Goal: Information Seeking & Learning: Learn about a topic

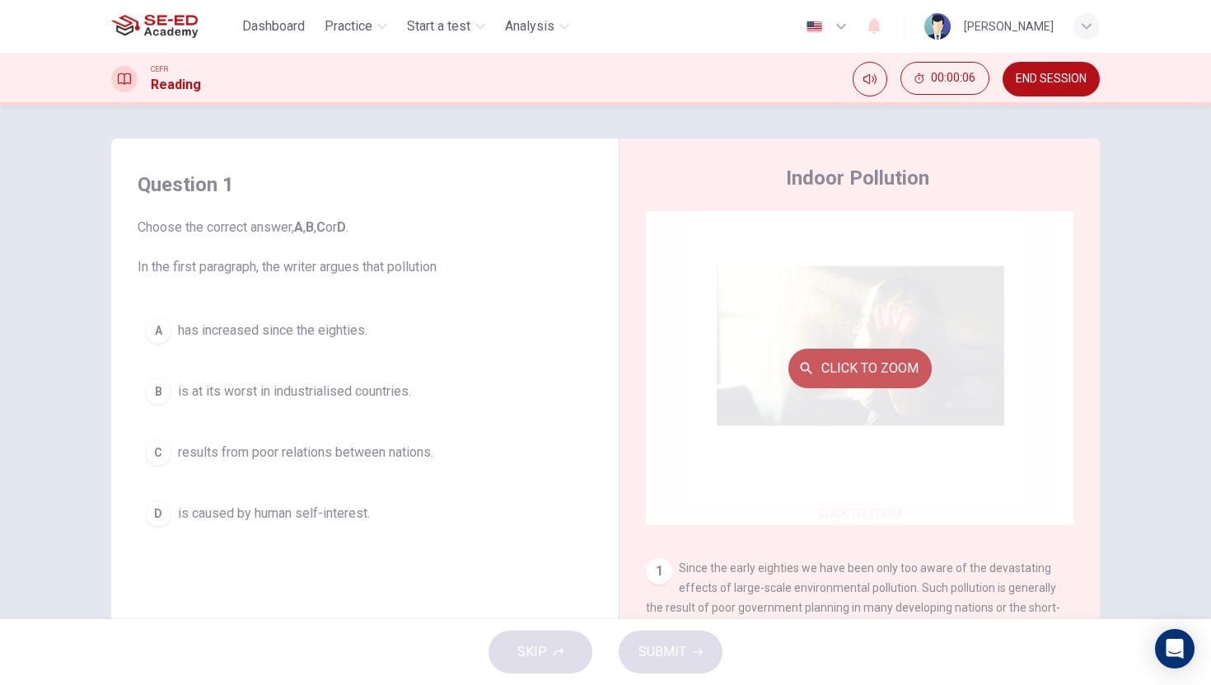
click at [894, 367] on button "Click to Zoom" at bounding box center [859, 368] width 143 height 40
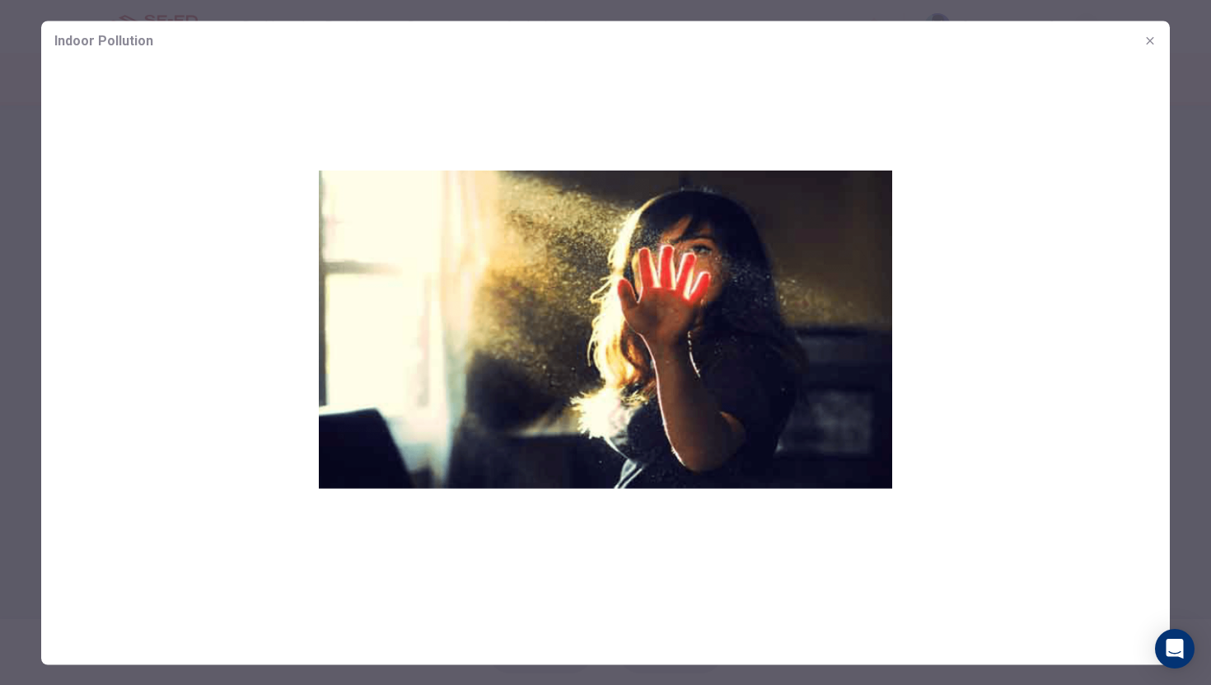
click at [1153, 40] on icon "button" at bounding box center [1149, 40] width 13 height 13
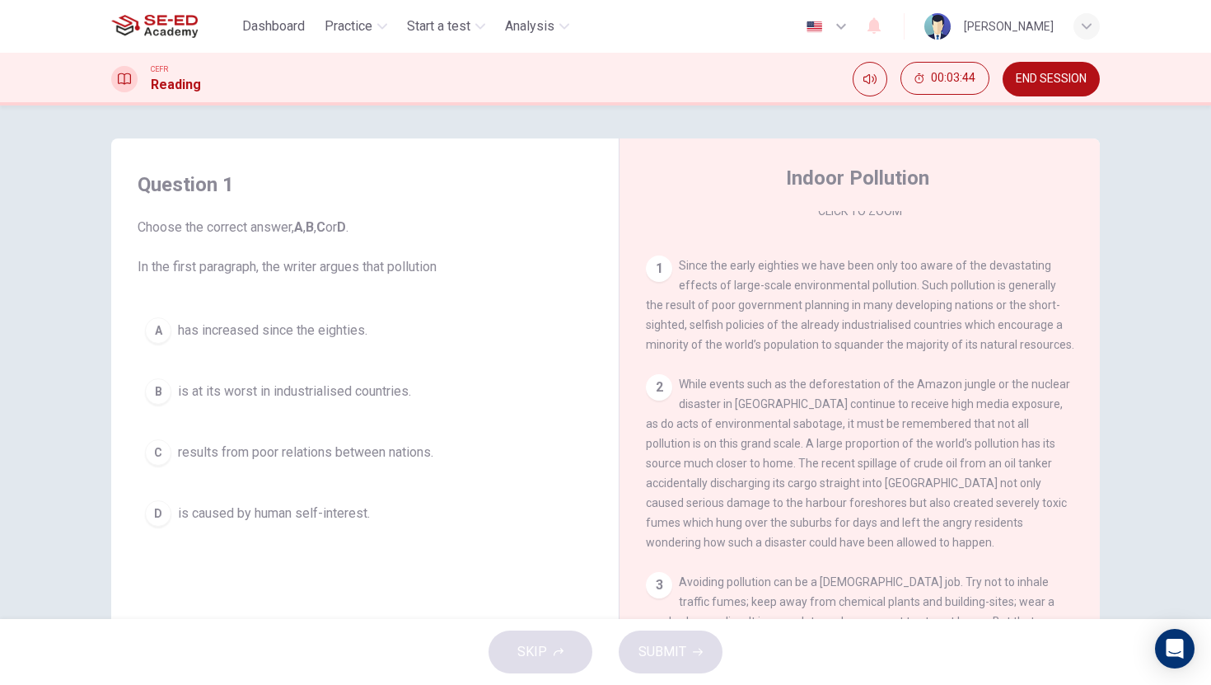
scroll to position [301, 0]
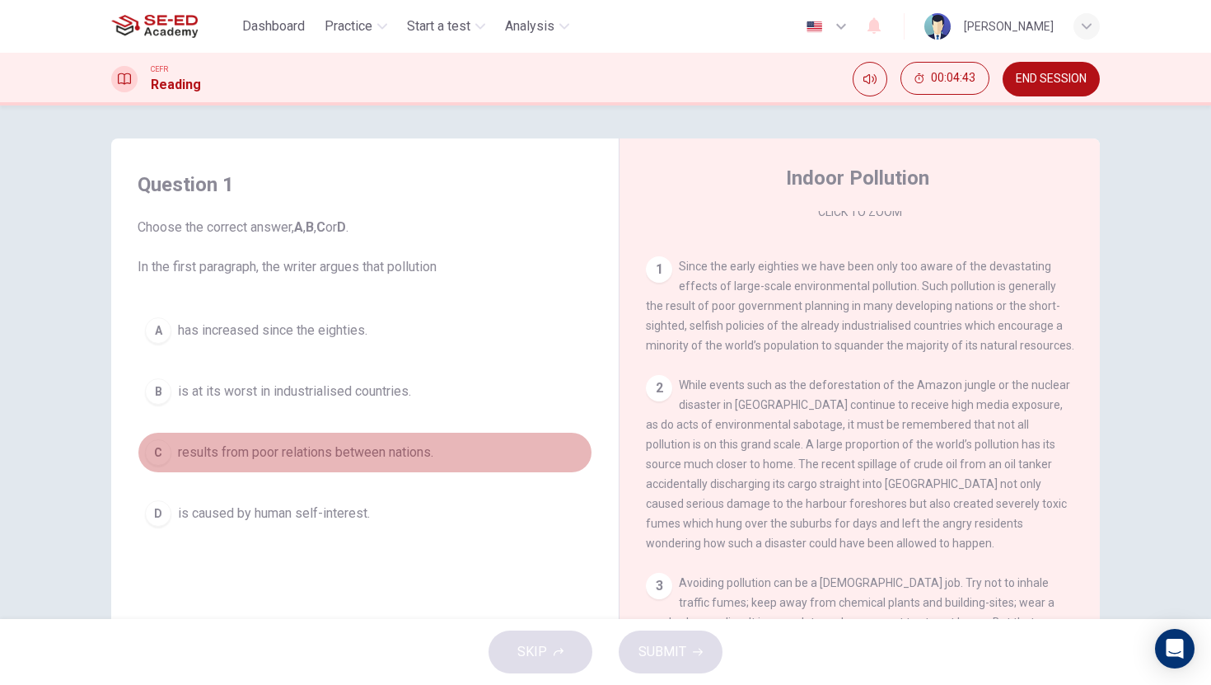
click at [151, 451] on div "C" at bounding box center [158, 452] width 26 height 26
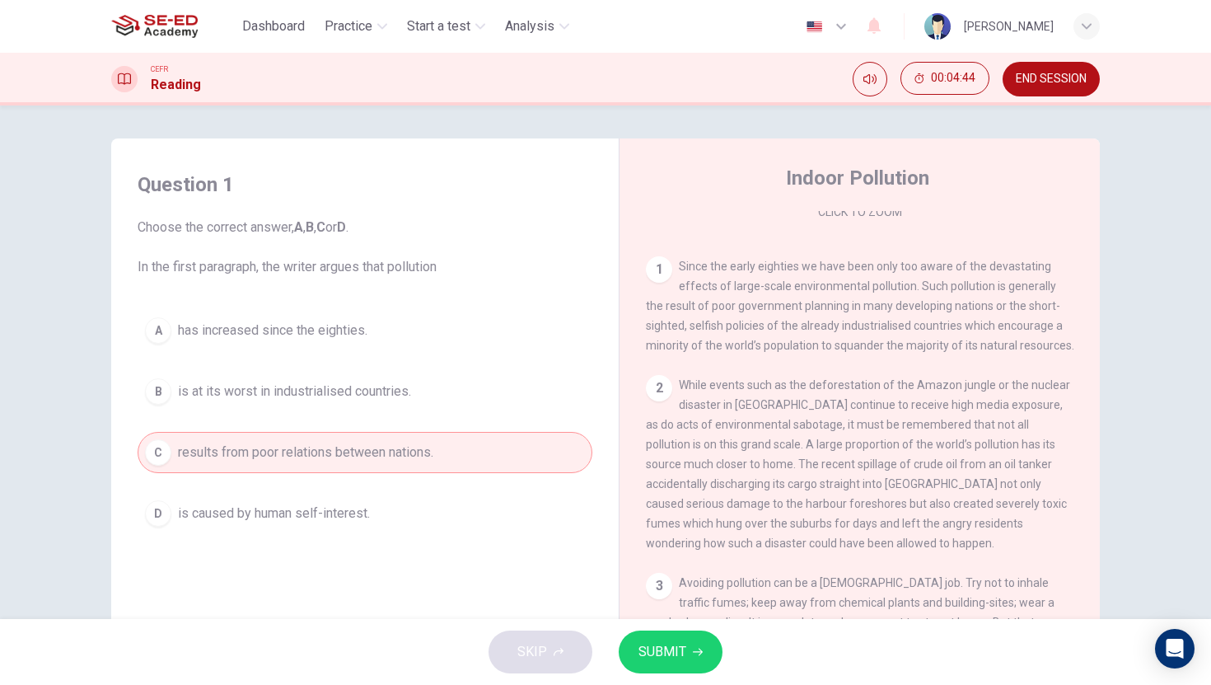
click at [656, 659] on span "SUBMIT" at bounding box center [662, 651] width 48 height 23
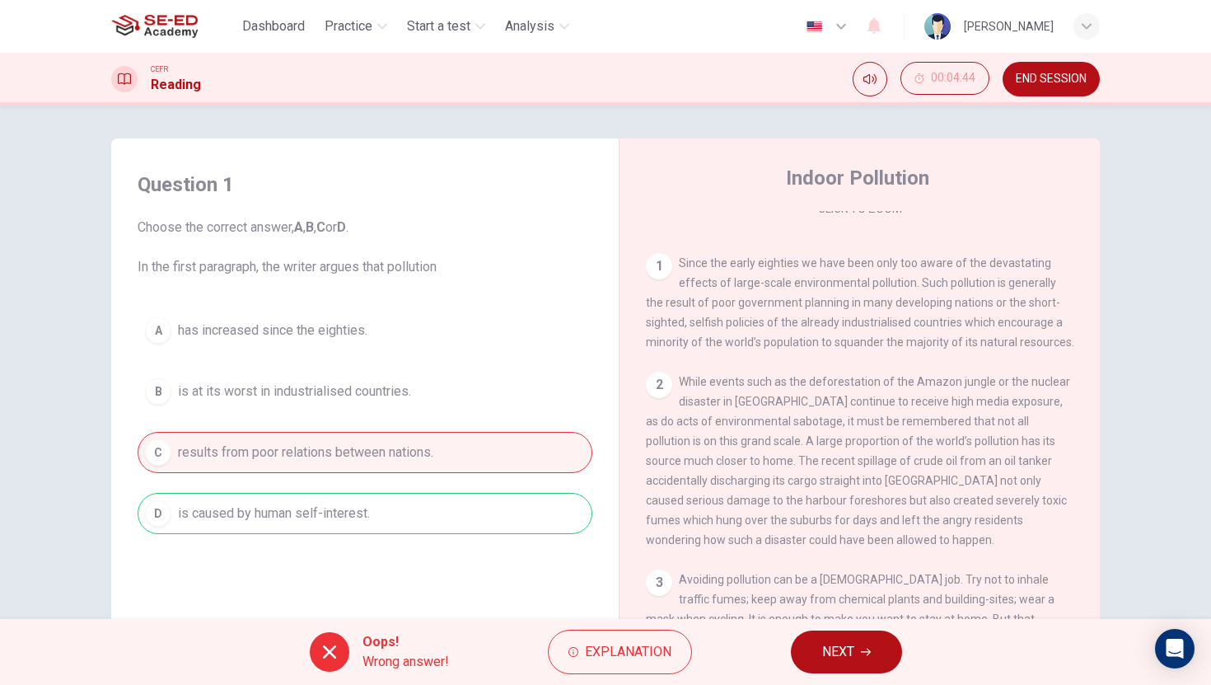
scroll to position [305, 0]
click at [839, 656] on span "NEXT" at bounding box center [838, 651] width 32 height 23
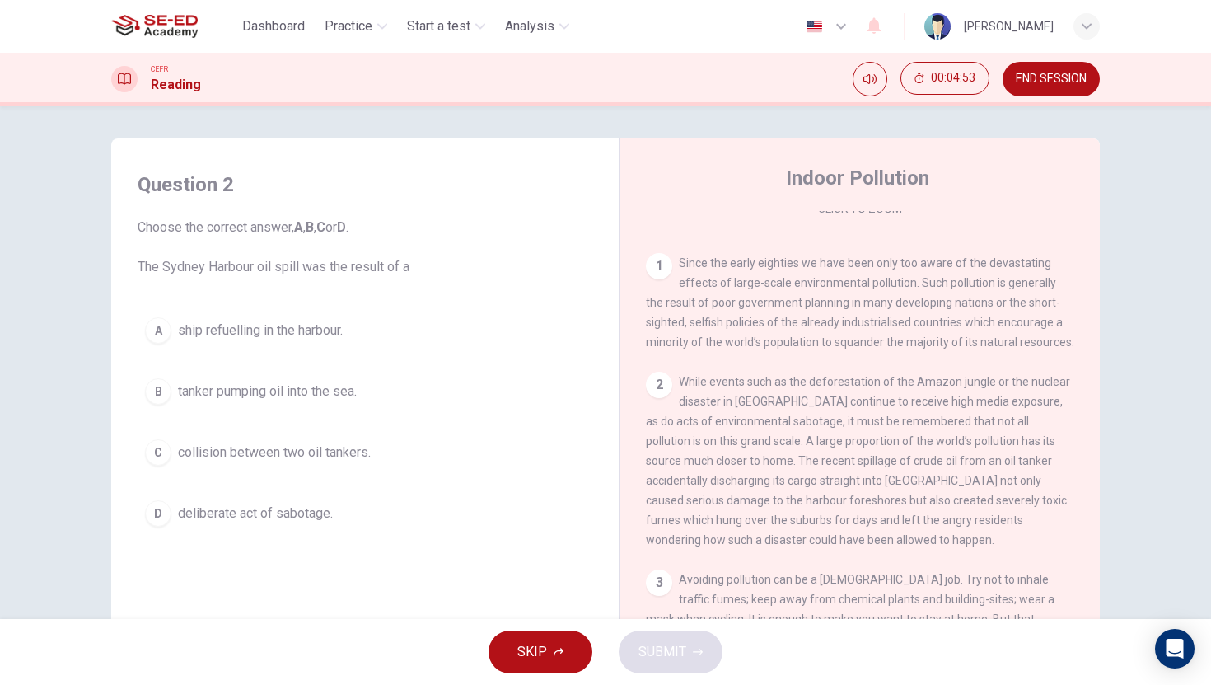
scroll to position [308, 0]
click at [156, 332] on div "A" at bounding box center [158, 330] width 26 height 26
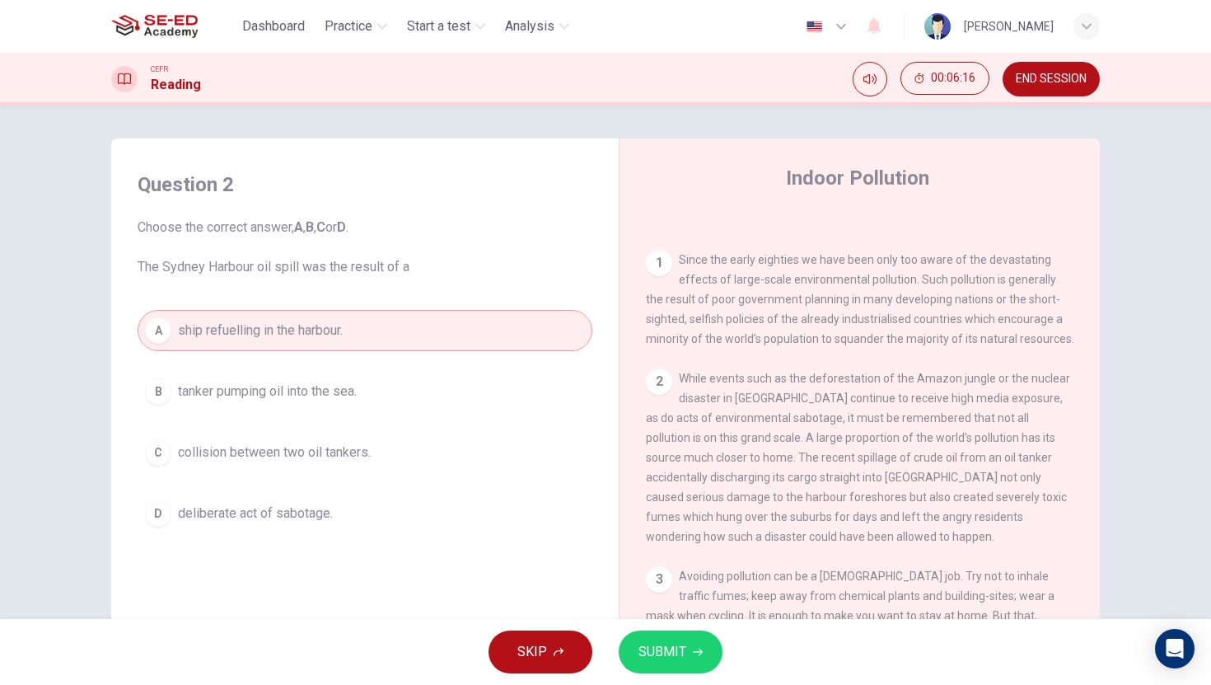
click at [680, 666] on button "SUBMIT" at bounding box center [671, 651] width 104 height 43
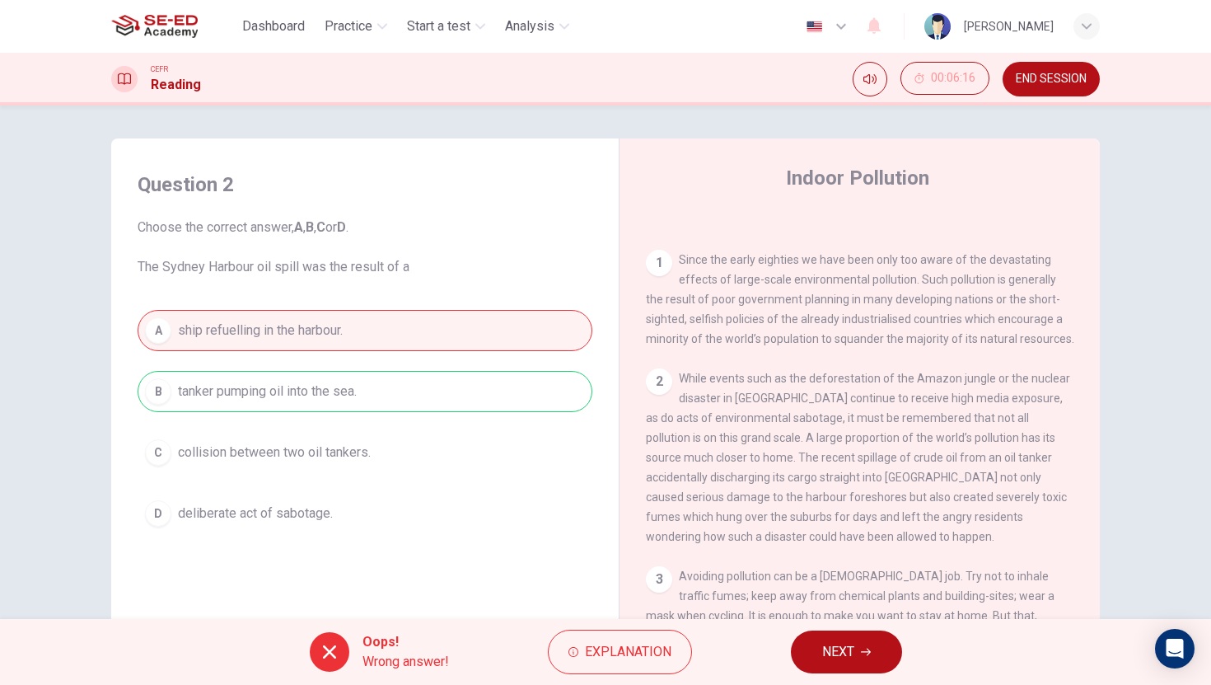
click at [848, 656] on span "NEXT" at bounding box center [838, 651] width 32 height 23
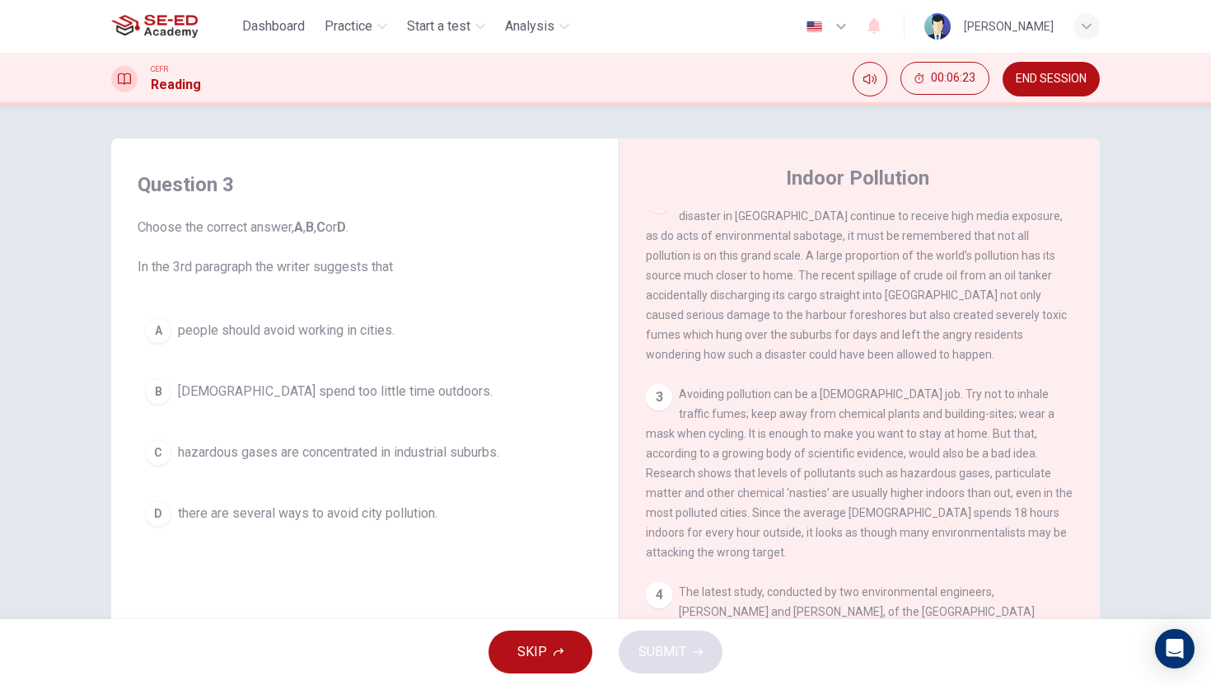
scroll to position [493, 0]
click at [145, 387] on div "B" at bounding box center [158, 391] width 26 height 26
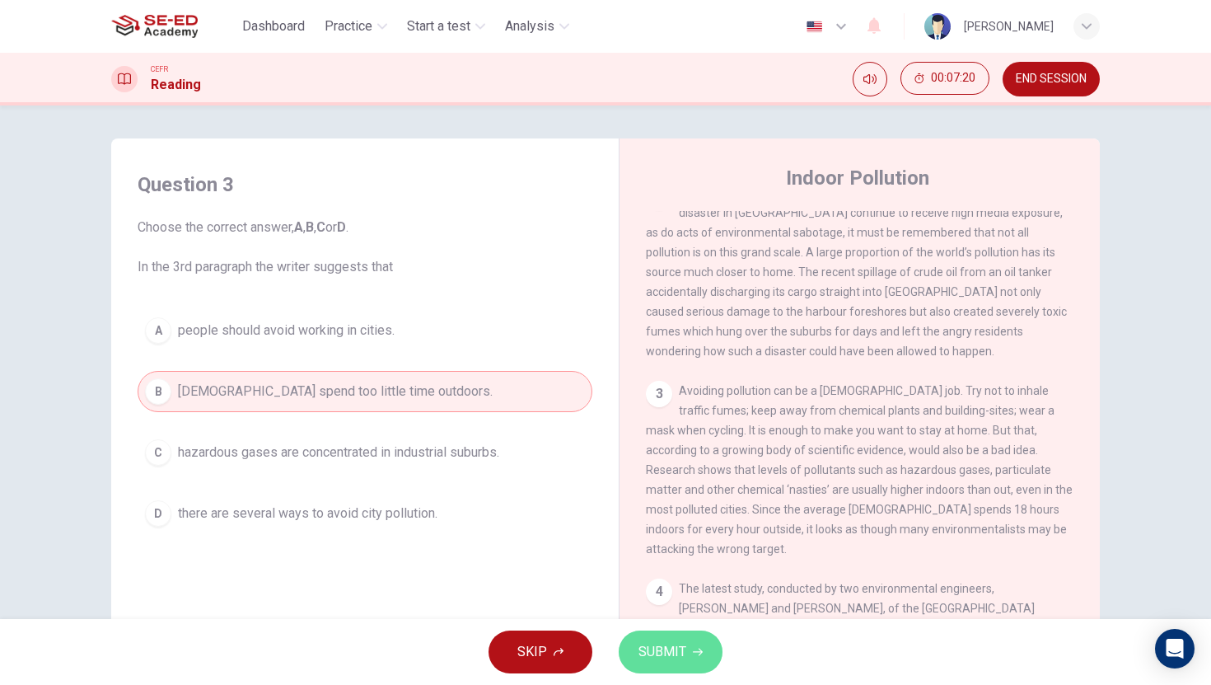
click at [671, 656] on span "SUBMIT" at bounding box center [662, 651] width 48 height 23
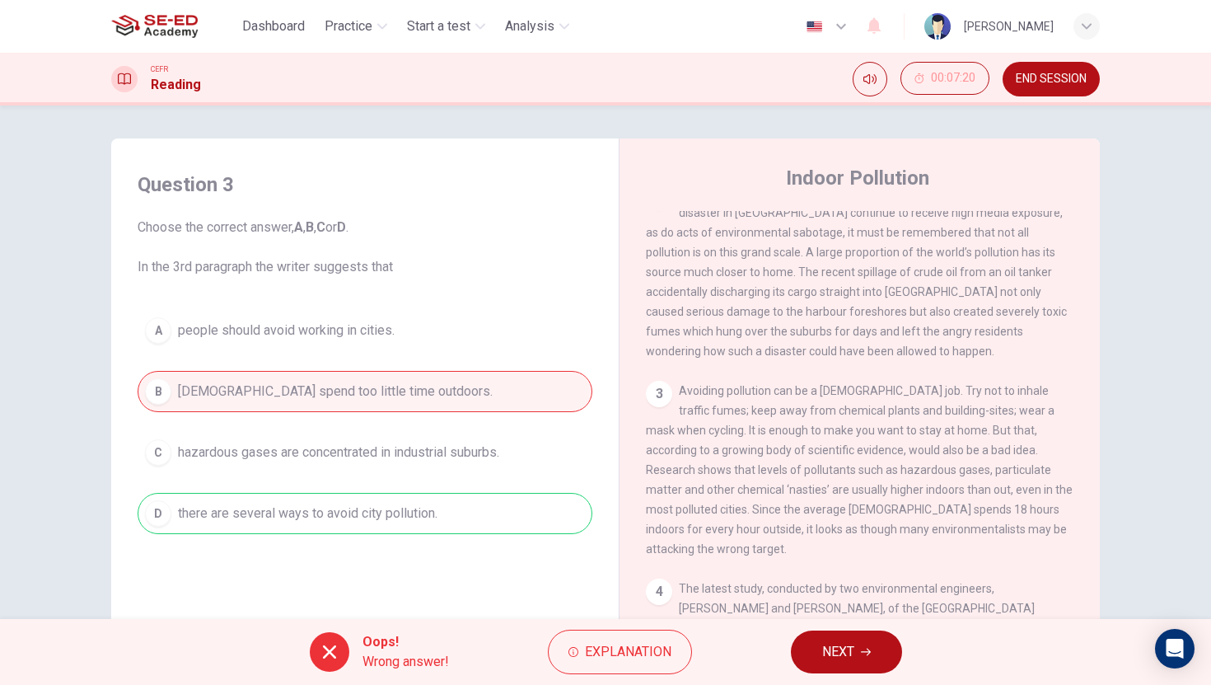
click at [829, 647] on span "NEXT" at bounding box center [838, 651] width 32 height 23
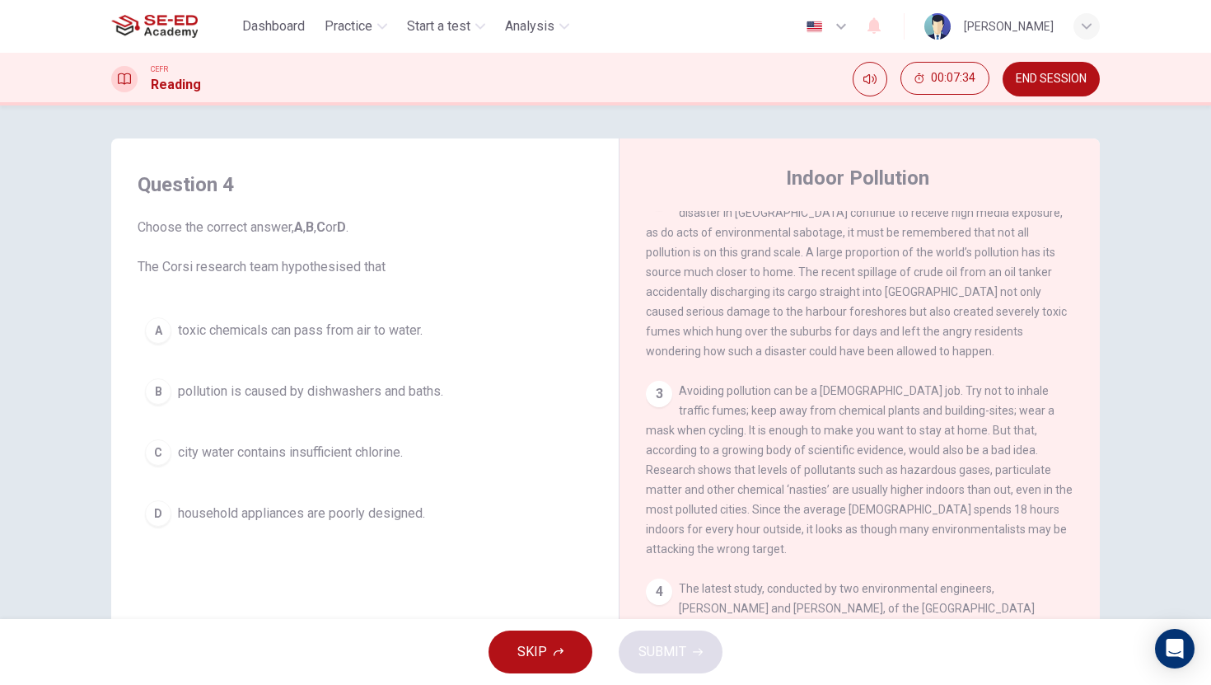
click at [161, 327] on div "A" at bounding box center [158, 330] width 26 height 26
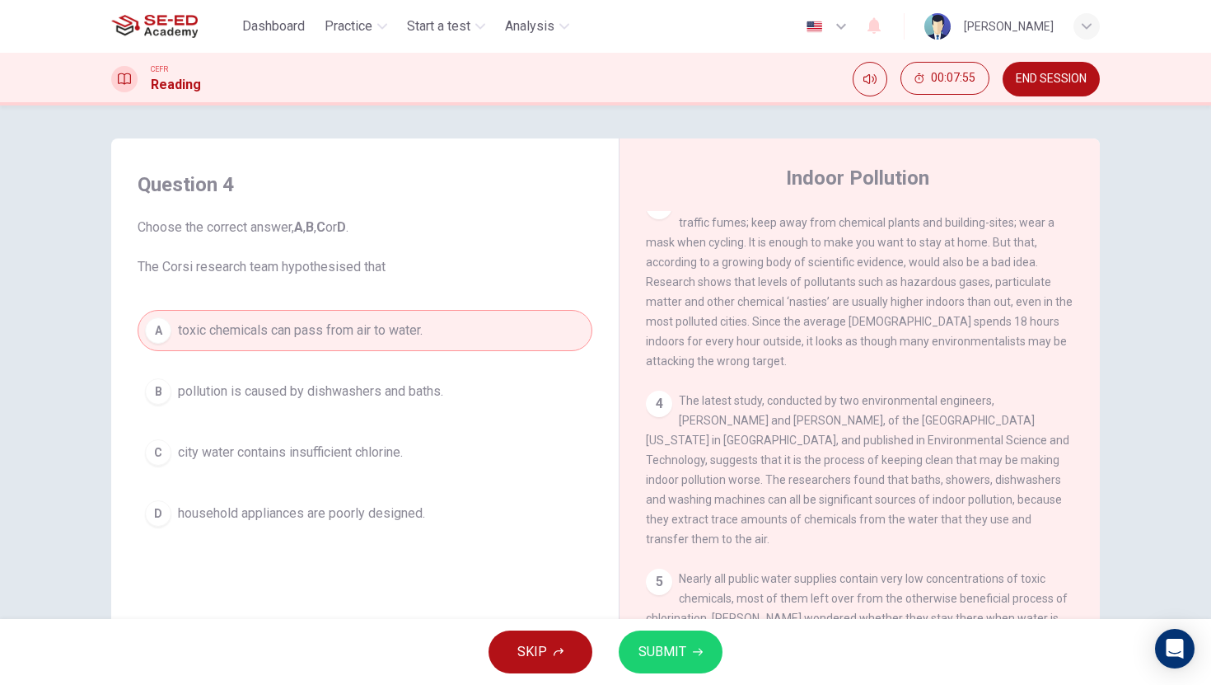
scroll to position [682, 0]
click at [700, 653] on icon "button" at bounding box center [698, 652] width 10 height 10
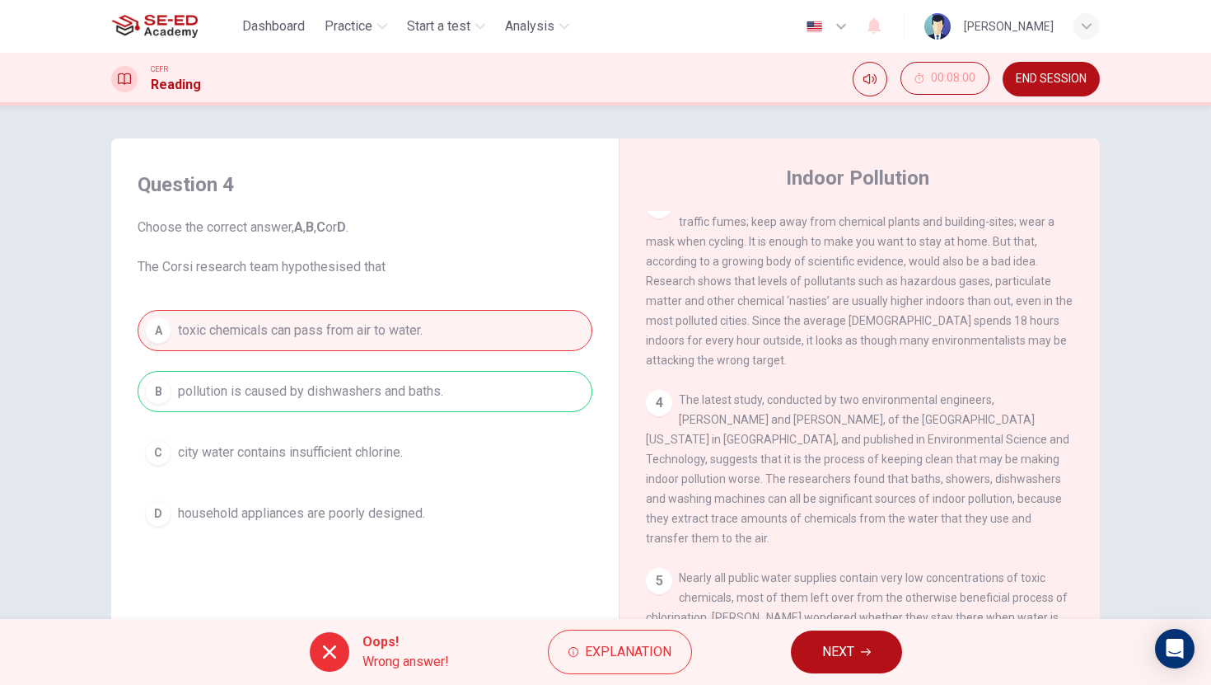
click at [823, 650] on span "NEXT" at bounding box center [838, 651] width 32 height 23
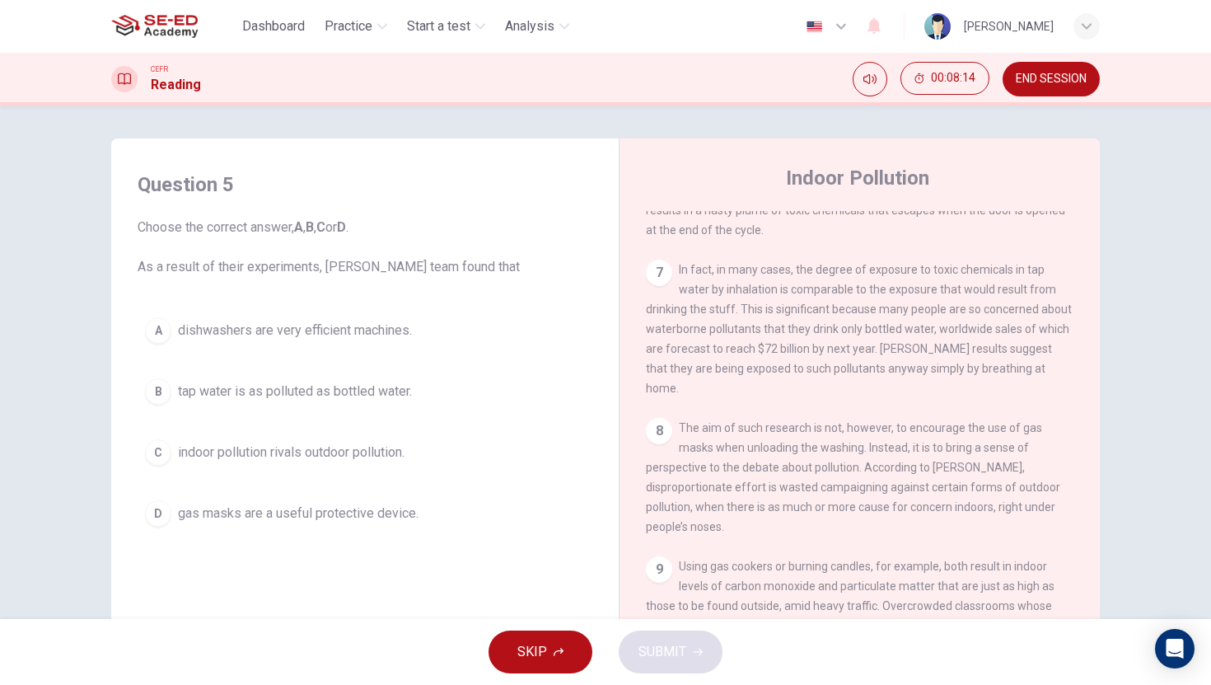
scroll to position [1443, 0]
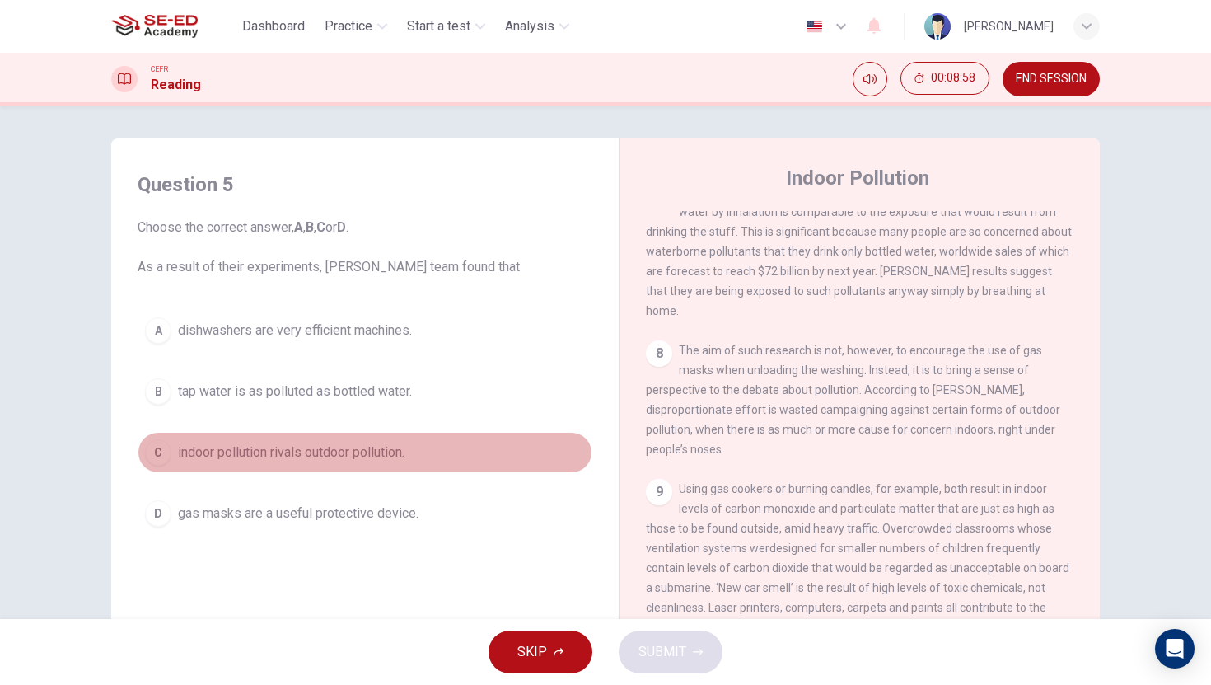
click at [140, 458] on button "C indoor pollution rivals outdoor pollution." at bounding box center [365, 452] width 455 height 41
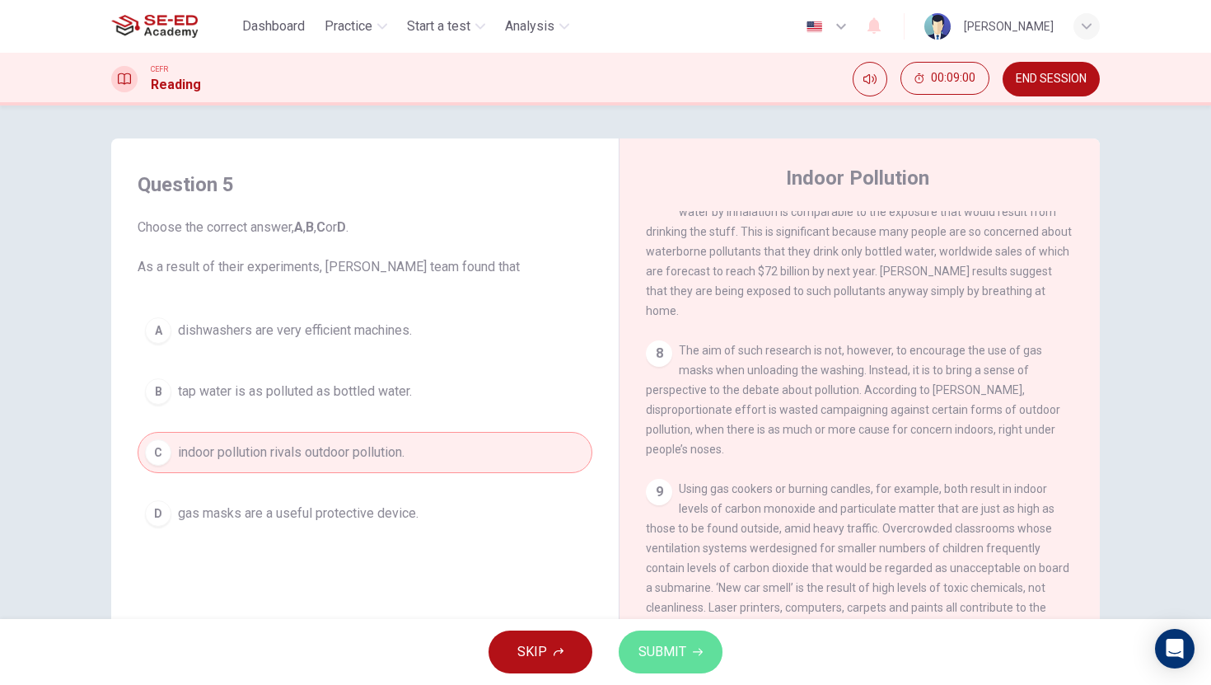
click at [696, 652] on icon "button" at bounding box center [698, 652] width 10 height 10
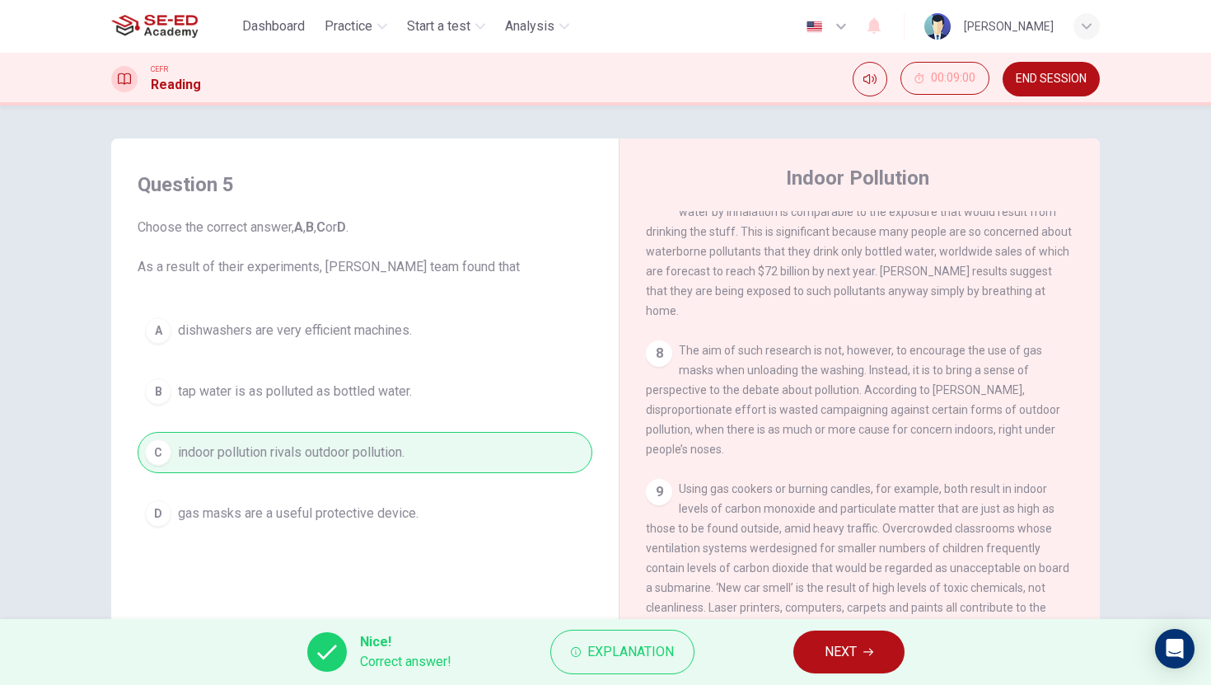
click at [852, 646] on span "NEXT" at bounding box center [841, 651] width 32 height 23
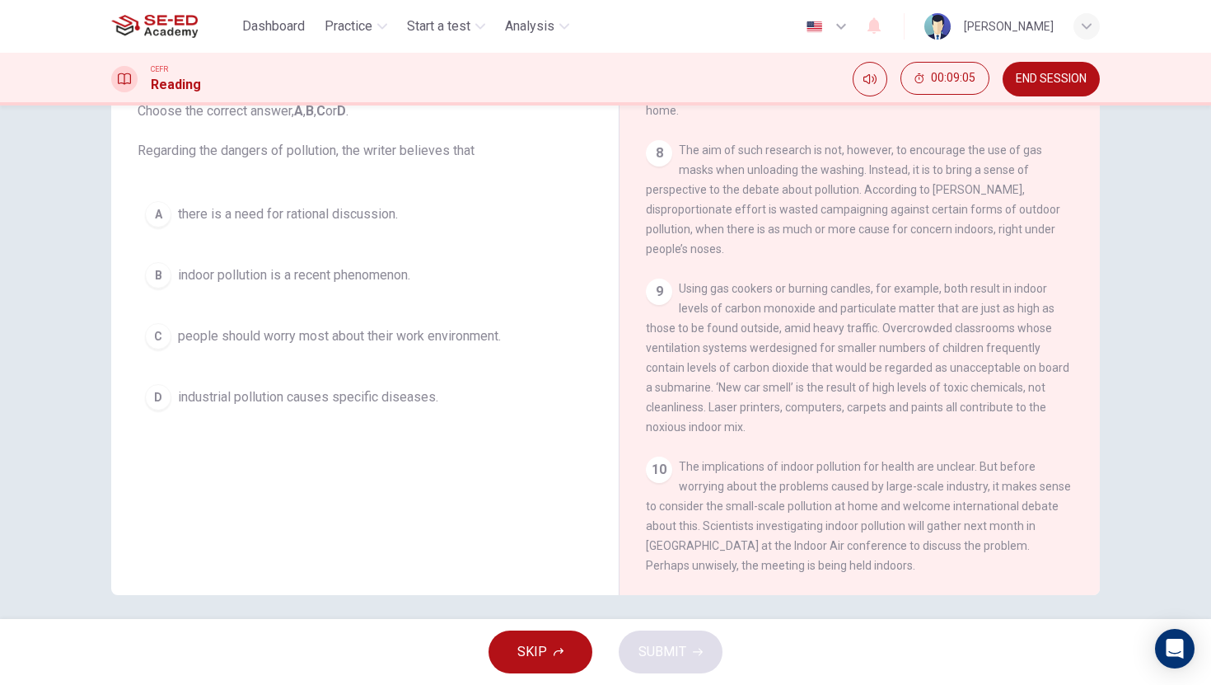
scroll to position [99, 0]
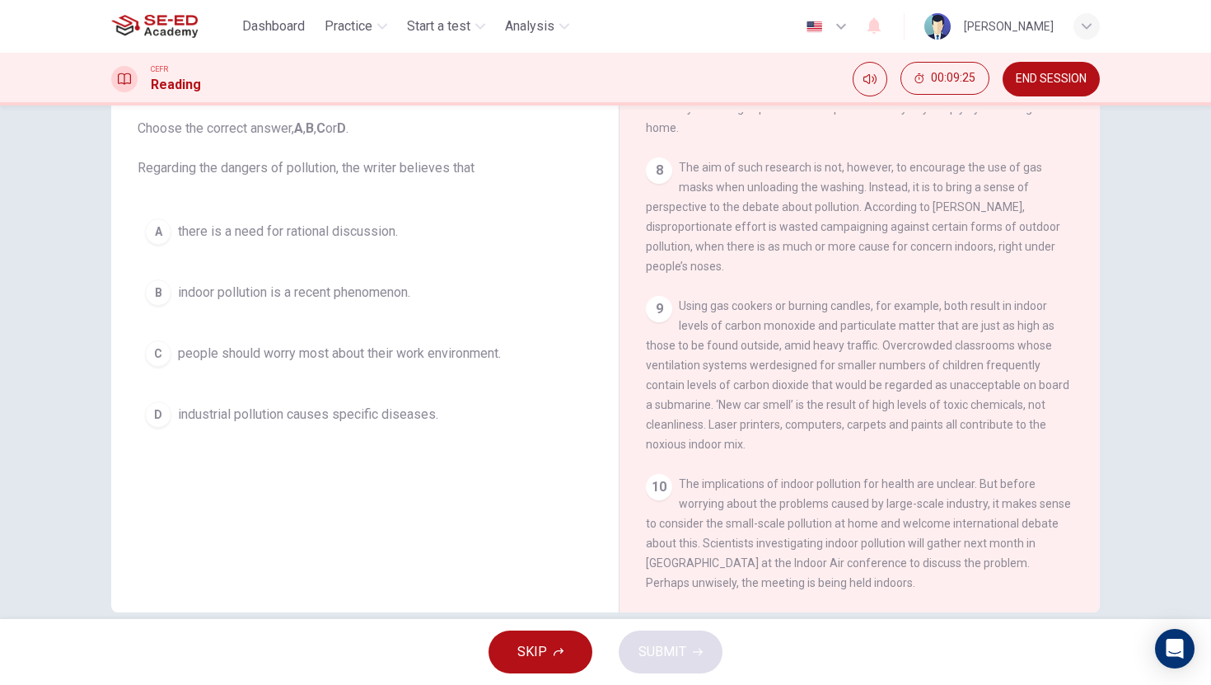
drag, startPoint x: 153, startPoint y: 356, endPoint x: 312, endPoint y: 450, distance: 184.6
click at [153, 356] on div "C" at bounding box center [158, 353] width 26 height 26
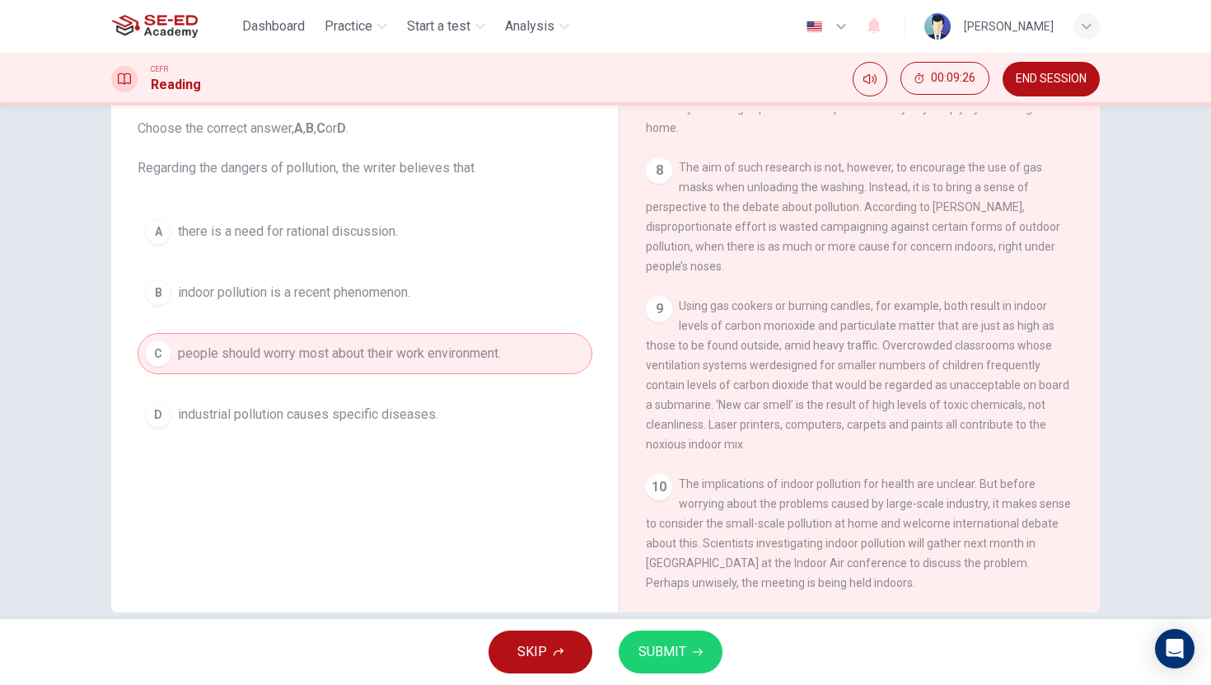
click at [702, 666] on button "SUBMIT" at bounding box center [671, 651] width 104 height 43
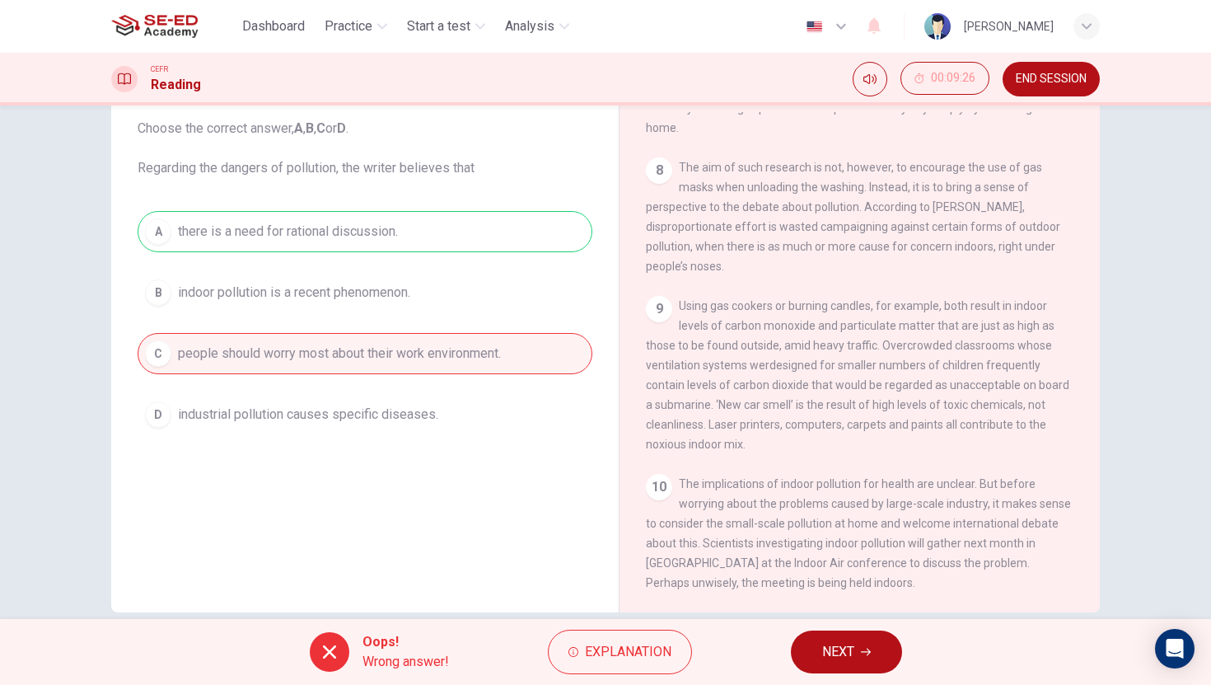
click at [823, 651] on span "NEXT" at bounding box center [838, 651] width 32 height 23
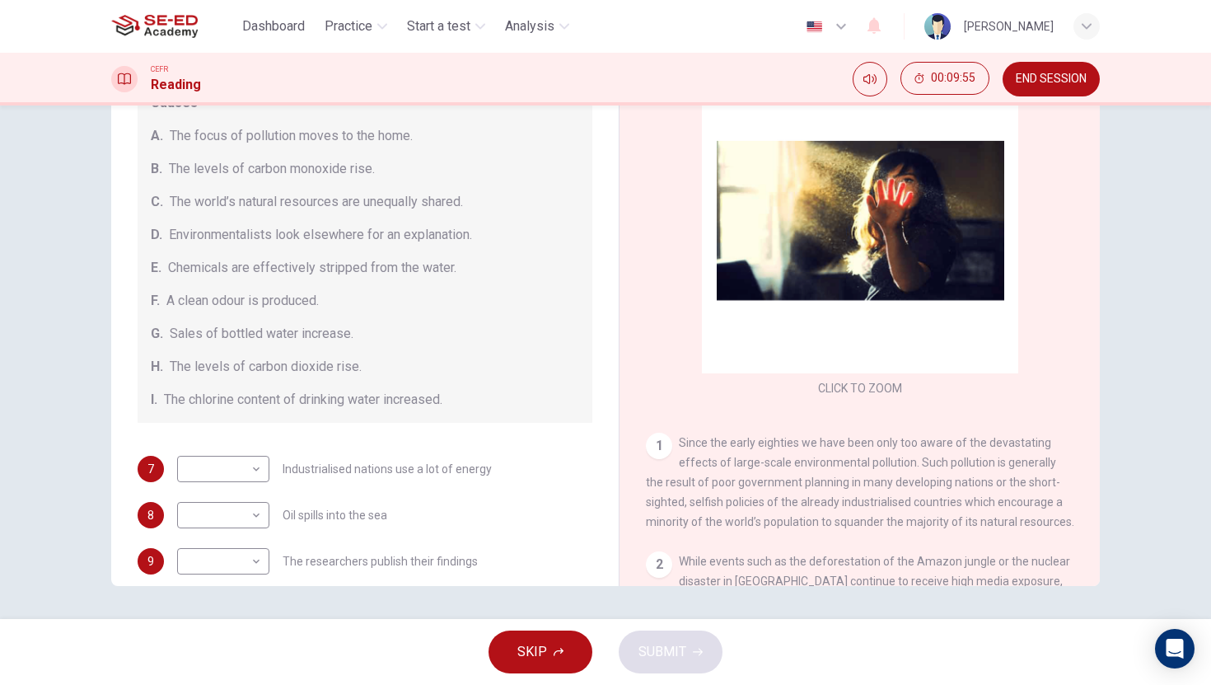
scroll to position [128, 0]
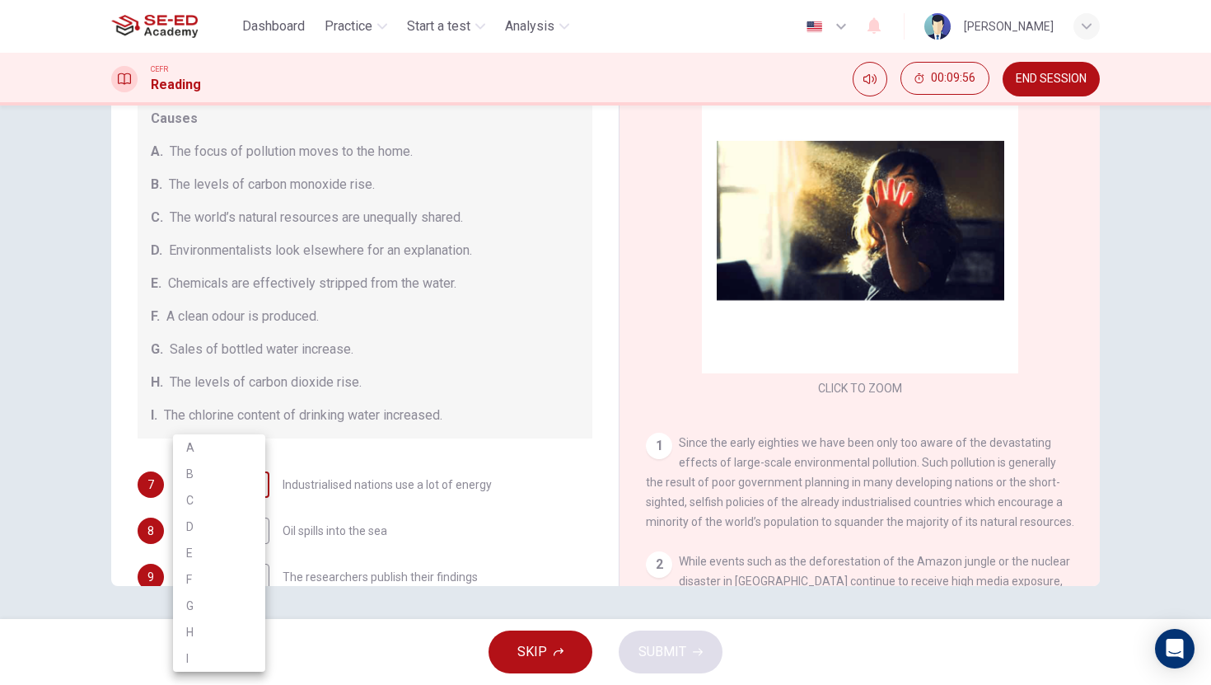
click at [218, 484] on body "This site uses cookies, as explained in our Privacy Policy . If you agree to th…" at bounding box center [605, 342] width 1211 height 685
click at [428, 452] on div at bounding box center [605, 342] width 1211 height 685
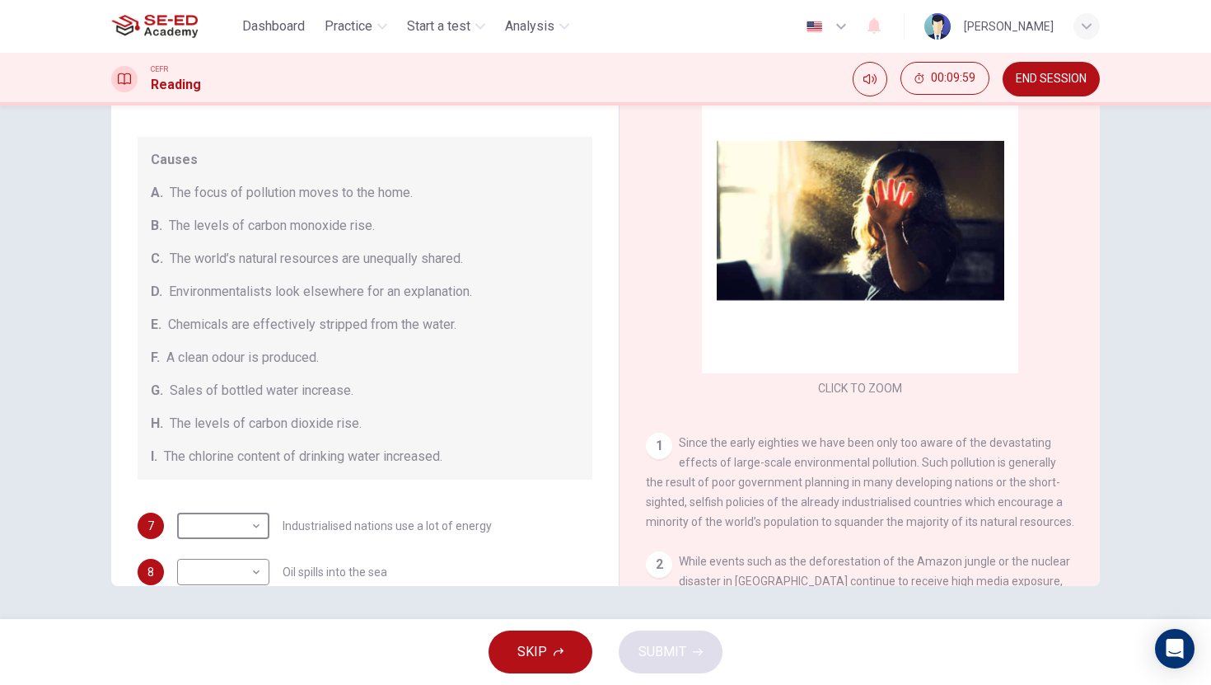
scroll to position [70, 0]
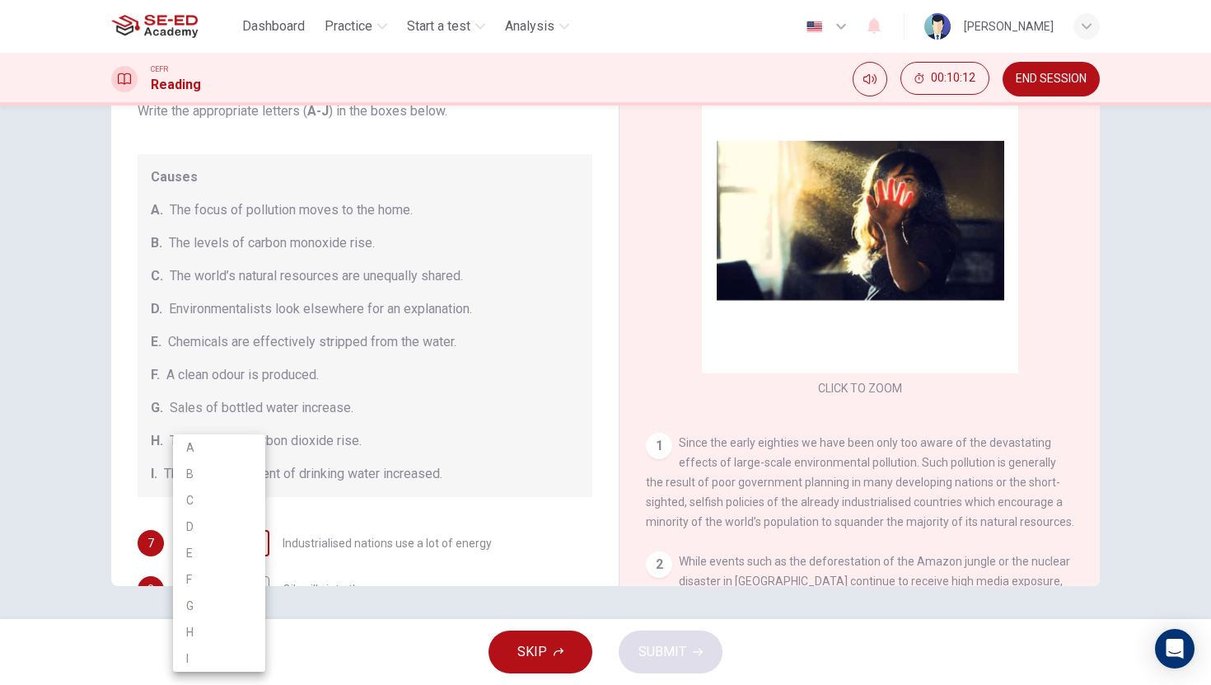
click at [242, 535] on body "This site uses cookies, as explained in our Privacy Policy . If you agree to th…" at bounding box center [605, 342] width 1211 height 685
click at [199, 627] on li "H" at bounding box center [219, 632] width 92 height 26
type input "H"
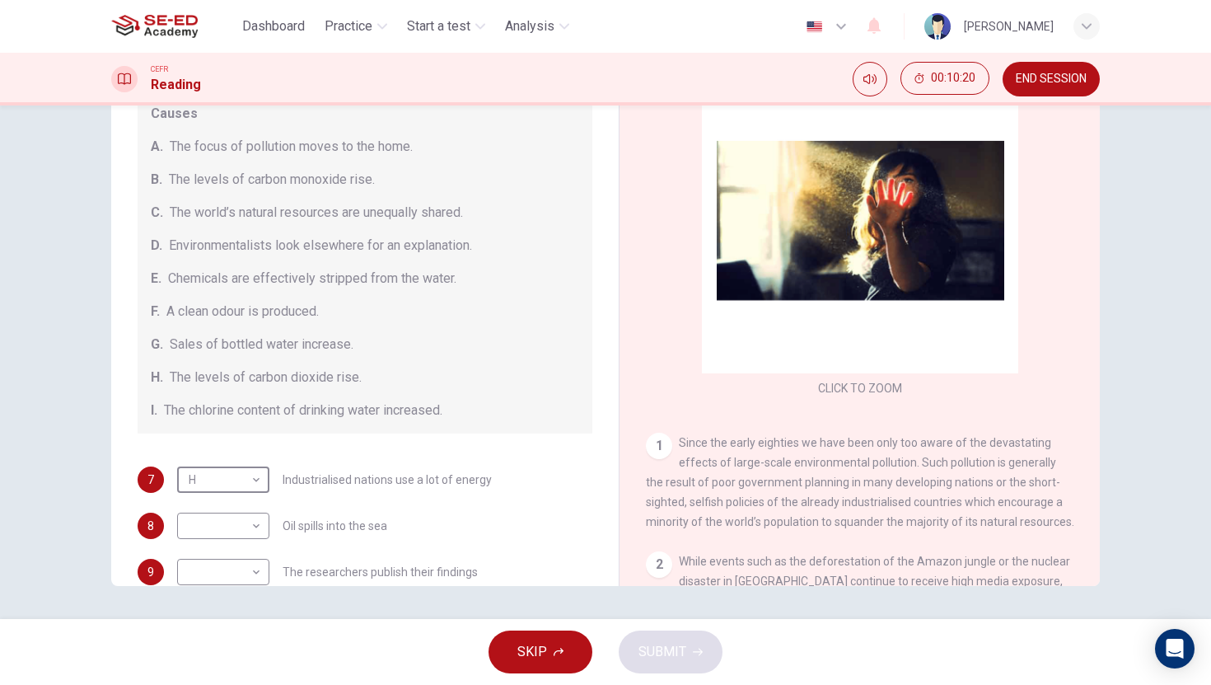
scroll to position [133, 0]
click at [242, 519] on body "This site uses cookies, as explained in our Privacy Policy . If you agree to th…" at bounding box center [605, 342] width 1211 height 685
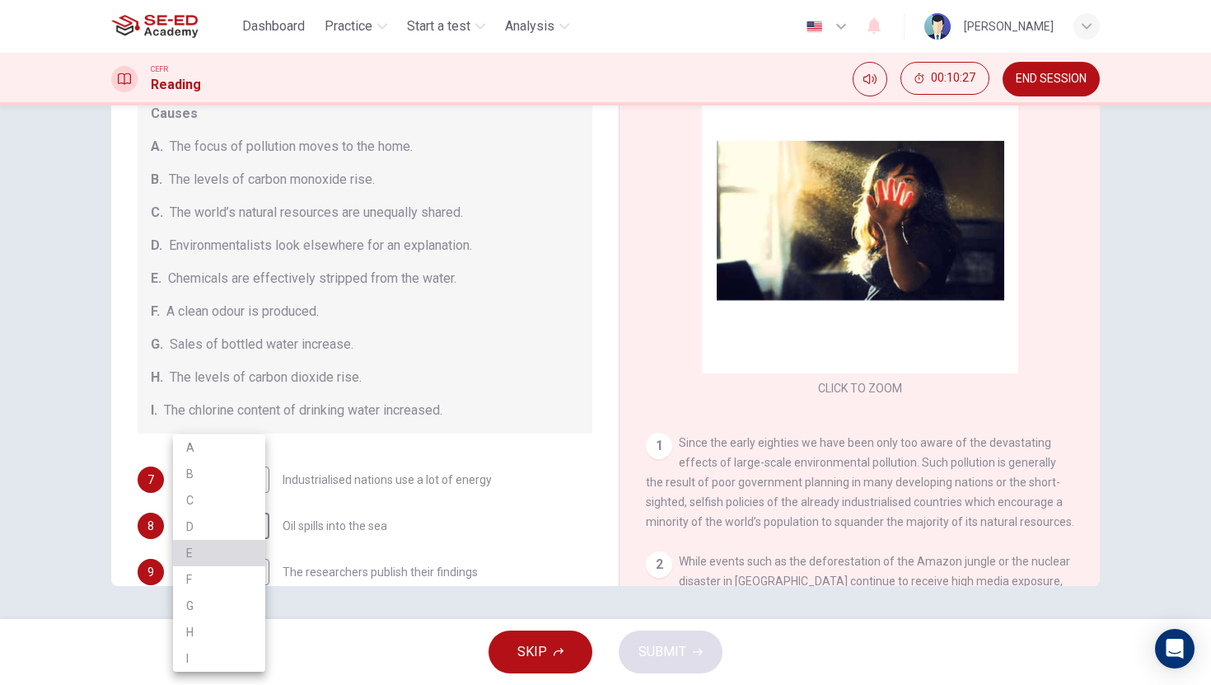
click at [204, 554] on li "E" at bounding box center [219, 553] width 92 height 26
type input "E"
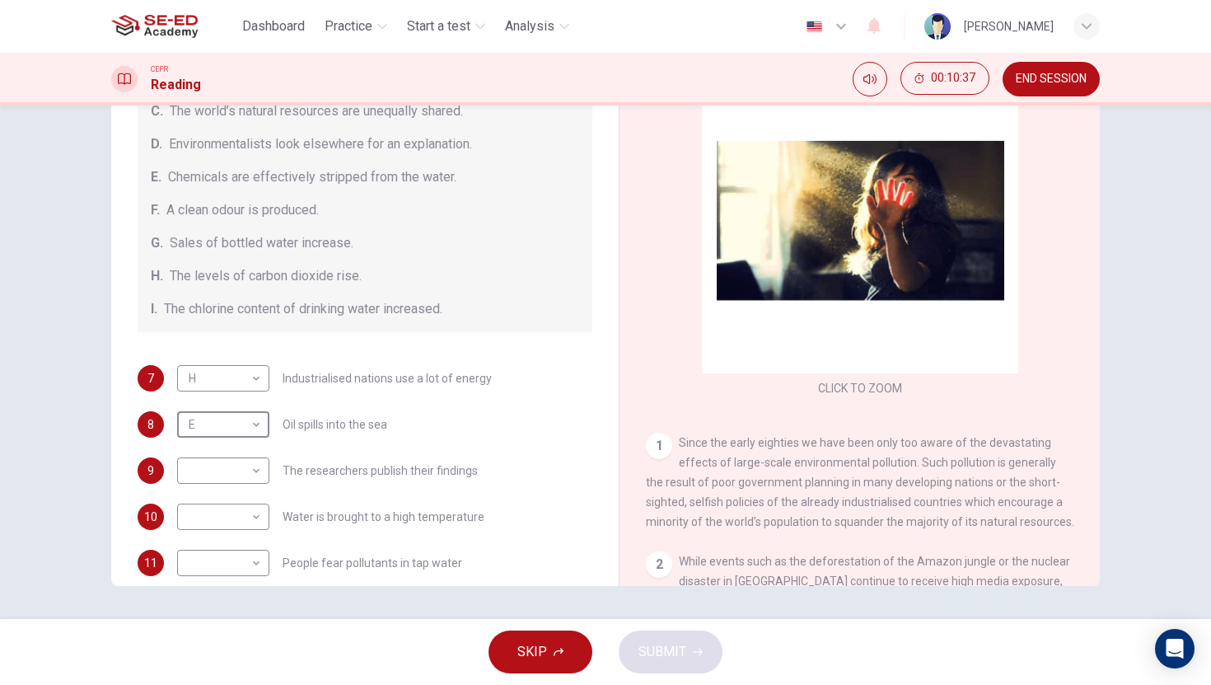
scroll to position [235, 0]
click at [250, 514] on body "This site uses cookies, as explained in our Privacy Policy . If you agree to th…" at bounding box center [605, 342] width 1211 height 685
click at [203, 600] on li "G" at bounding box center [219, 605] width 92 height 26
type input "G"
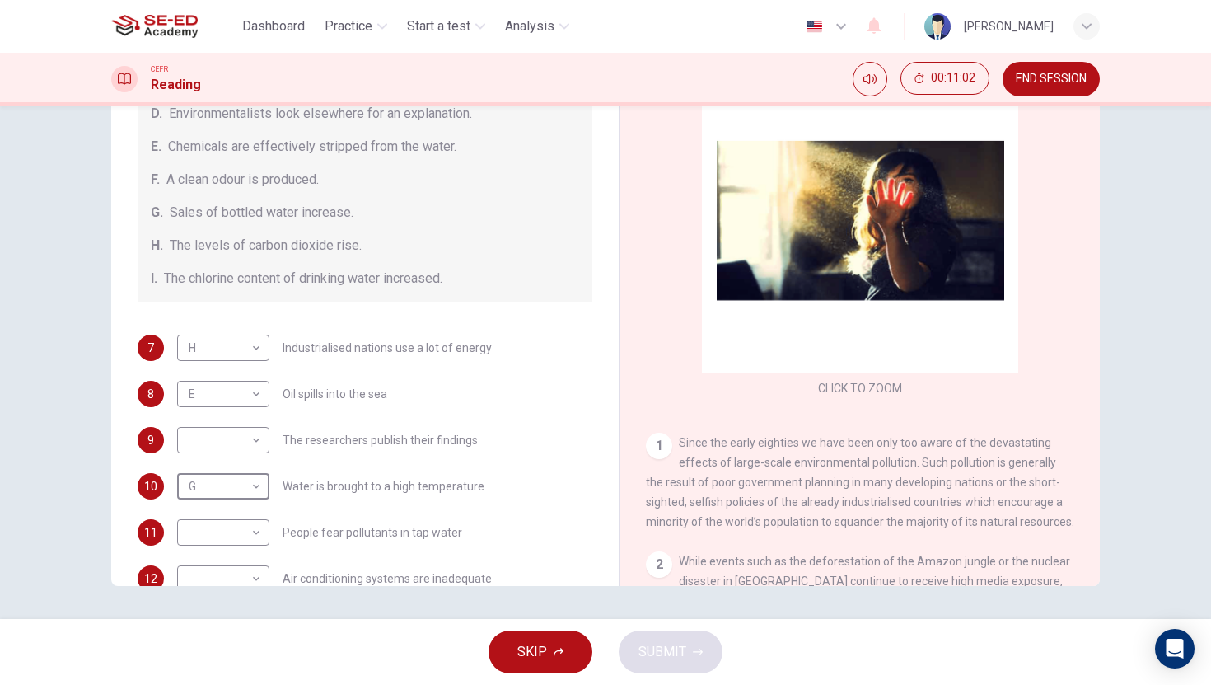
scroll to position [350, 0]
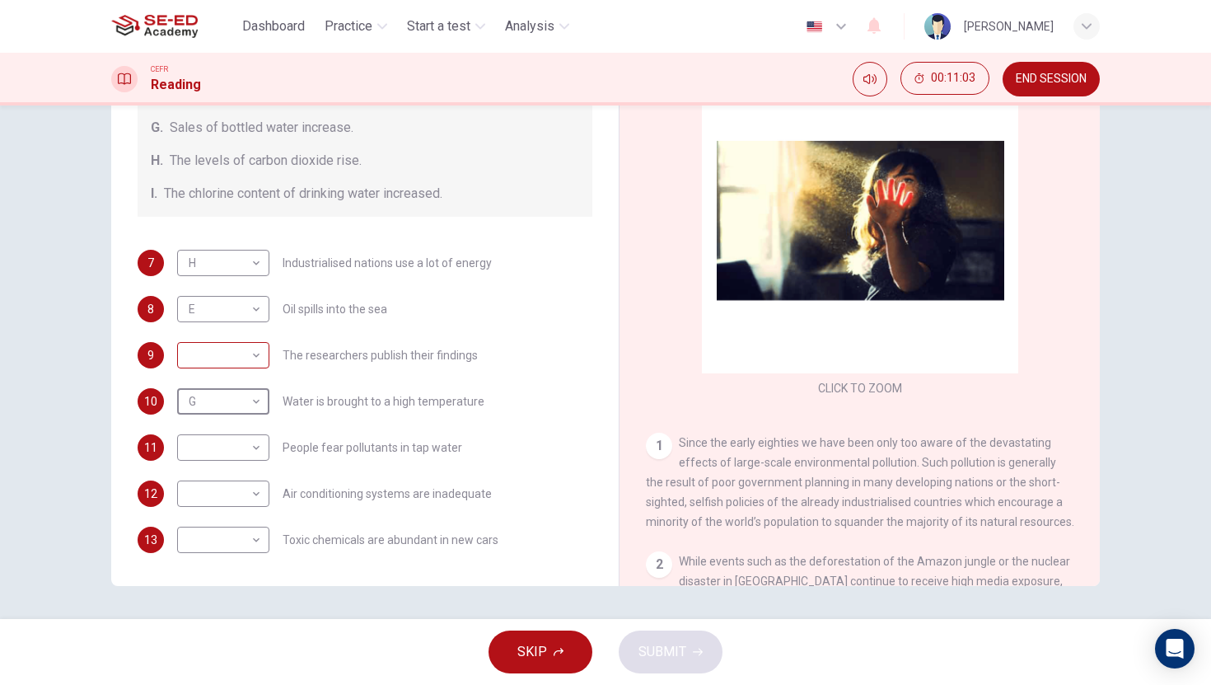
click at [245, 354] on body "This site uses cookies, as explained in our Privacy Policy . If you agree to th…" at bounding box center [605, 342] width 1211 height 685
click at [211, 582] on li "I" at bounding box center [219, 592] width 92 height 26
type input "I"
click at [199, 448] on body "This site uses cookies, as explained in our Privacy Policy . If you agree to th…" at bounding box center [605, 342] width 1211 height 685
click at [221, 655] on li "I" at bounding box center [219, 658] width 92 height 26
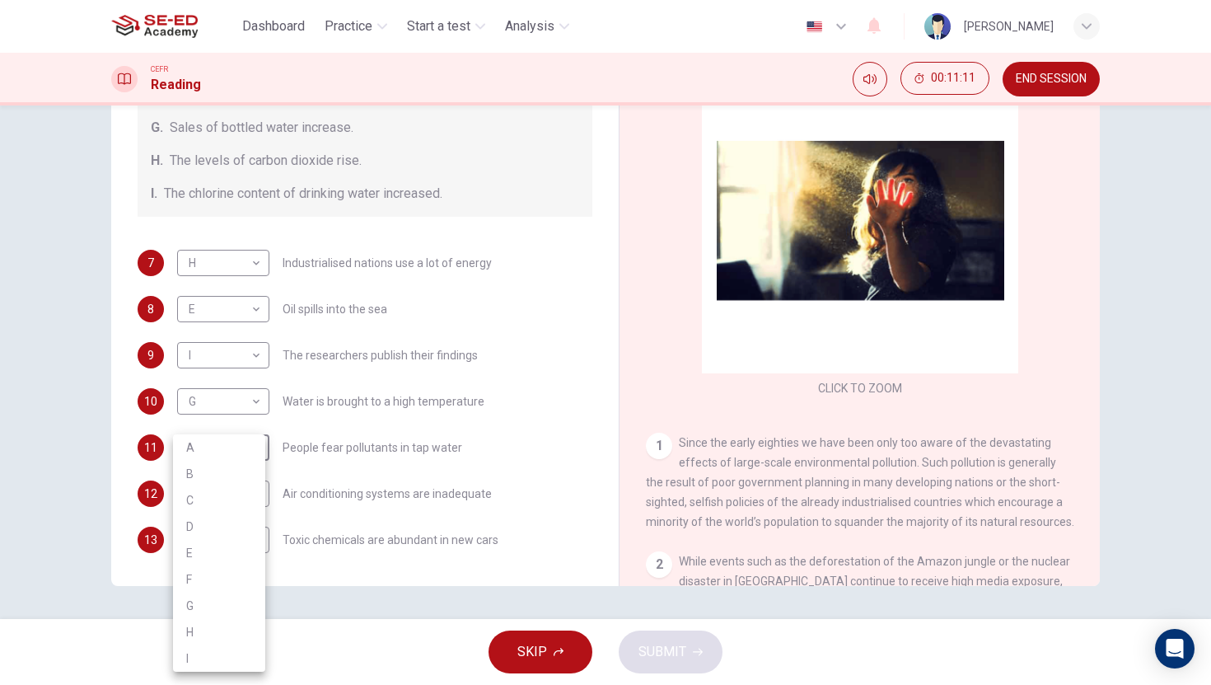
type input "I"
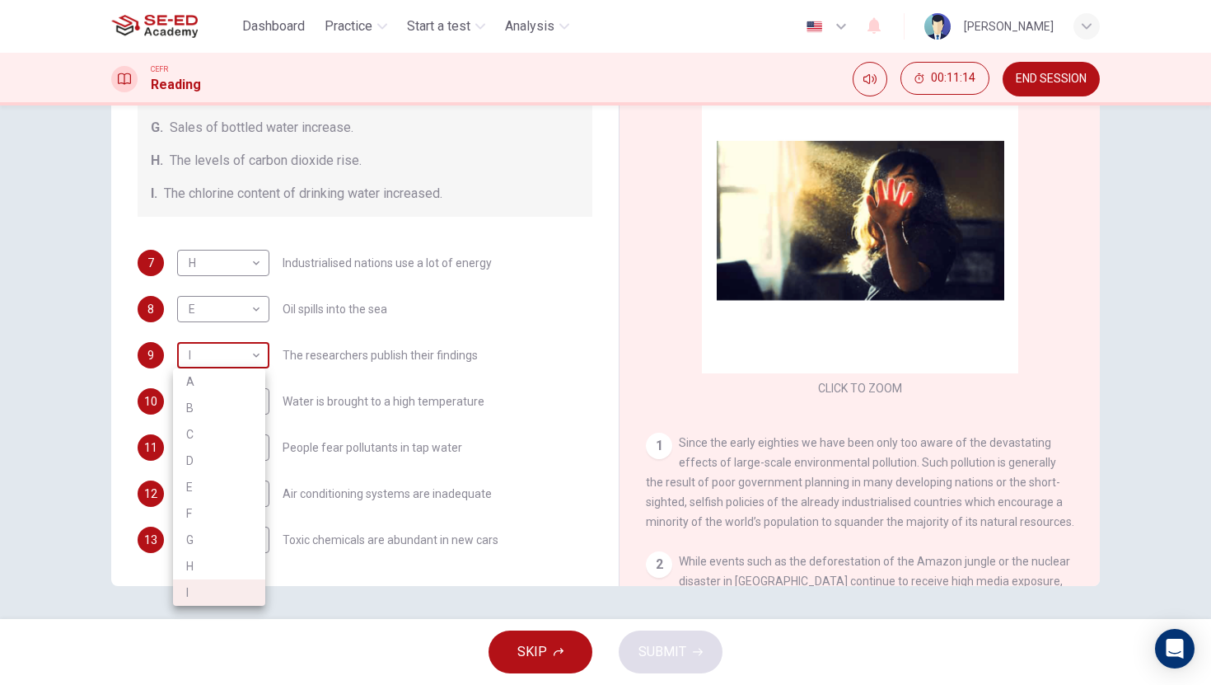
click at [235, 360] on body "This site uses cookies, as explained in our Privacy Policy . If you agree to th…" at bounding box center [605, 342] width 1211 height 685
click at [235, 360] on div at bounding box center [605, 342] width 1211 height 685
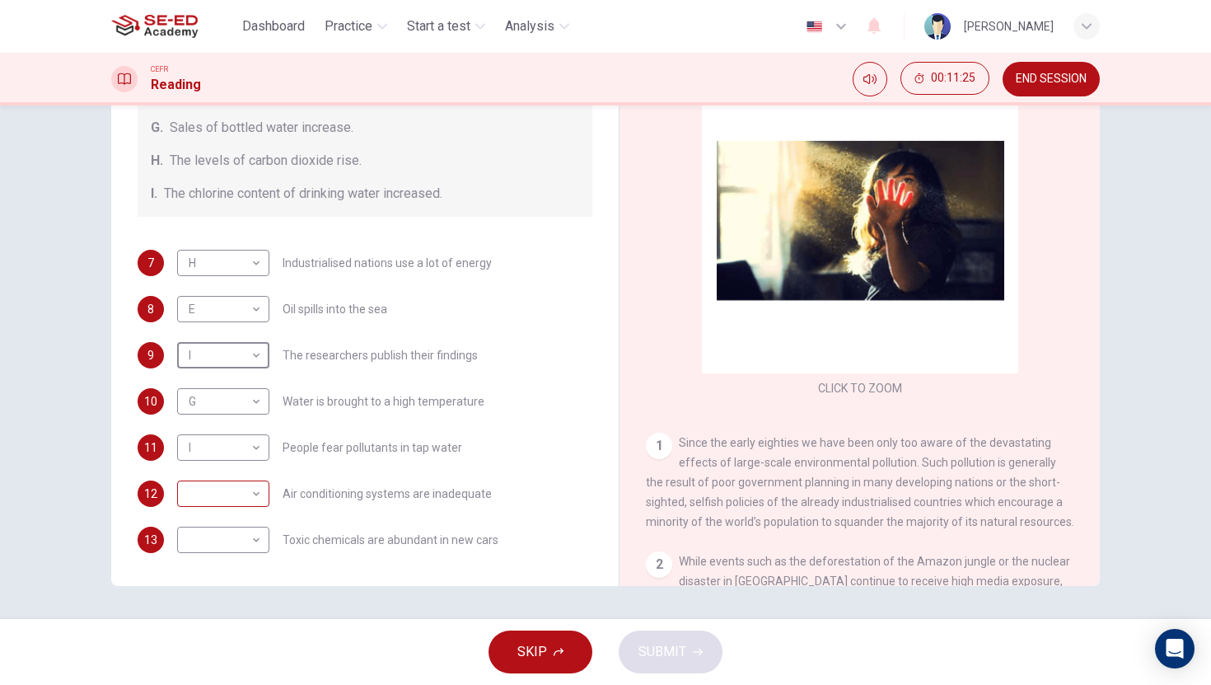
click at [232, 488] on body "This site uses cookies, as explained in our Privacy Policy . If you agree to th…" at bounding box center [605, 342] width 1211 height 685
click at [228, 481] on li "B" at bounding box center [219, 473] width 92 height 26
click at [236, 501] on body "This site uses cookies, as explained in our Privacy Policy . If you agree to th…" at bounding box center [605, 342] width 1211 height 685
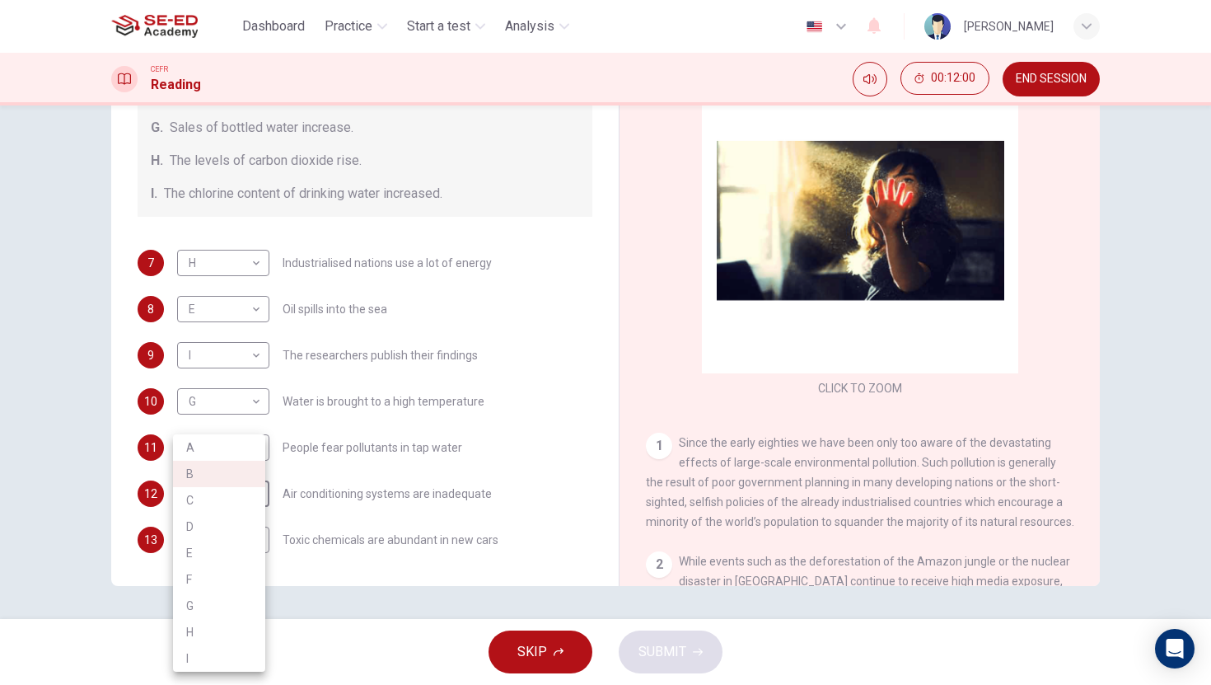
click at [214, 568] on li "F" at bounding box center [219, 579] width 92 height 26
type input "F"
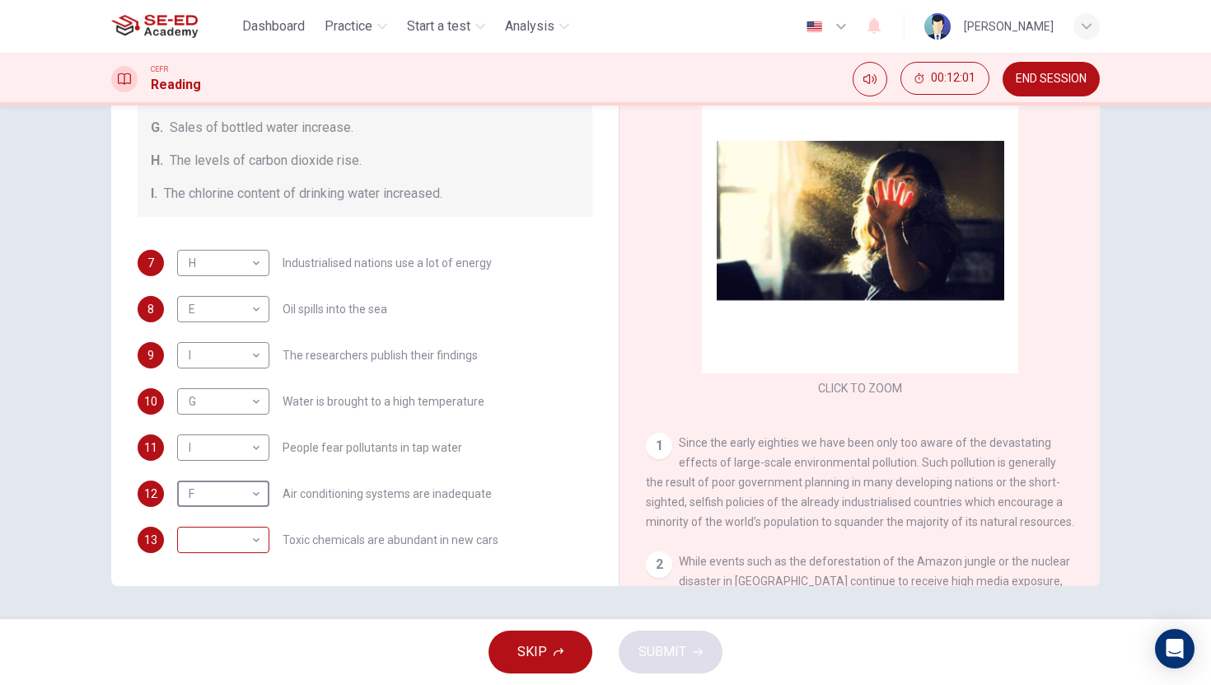
click at [228, 542] on body "This site uses cookies, as explained in our Privacy Policy . If you agree to th…" at bounding box center [605, 342] width 1211 height 685
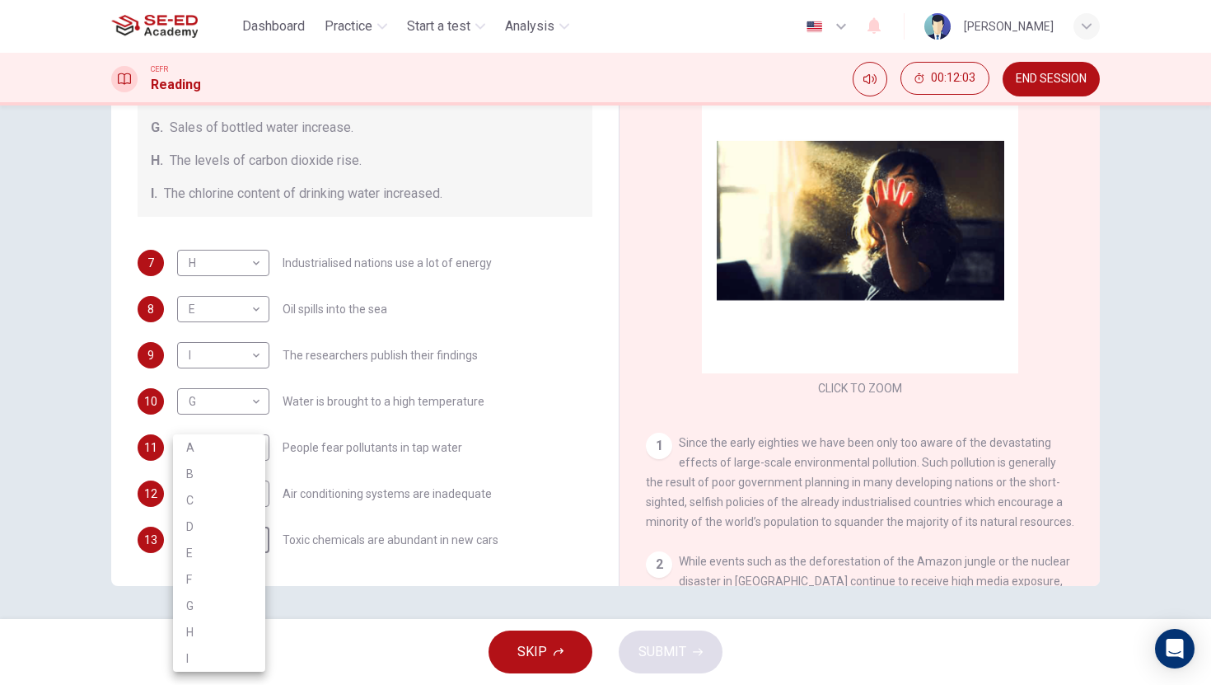
click at [536, 391] on div at bounding box center [605, 342] width 1211 height 685
click at [210, 544] on body "This site uses cookies, as explained in our Privacy Policy . If you agree to th…" at bounding box center [605, 342] width 1211 height 685
click at [208, 456] on li "A" at bounding box center [219, 447] width 92 height 26
type input "A"
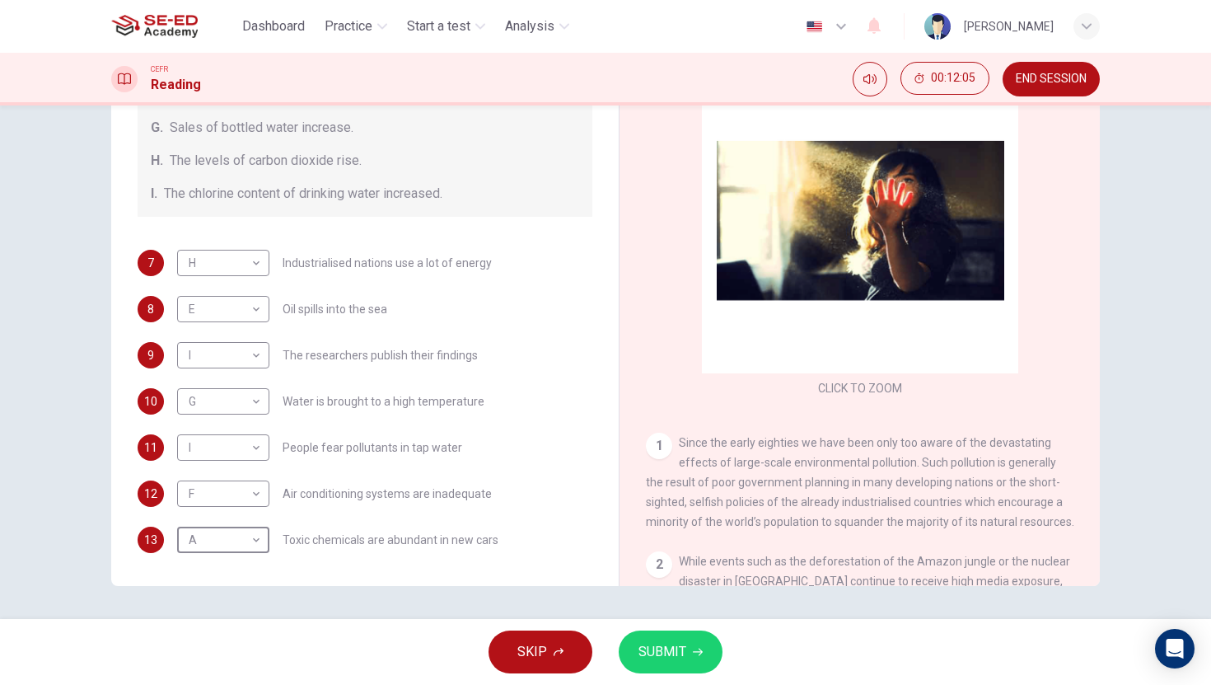
click at [678, 655] on span "SUBMIT" at bounding box center [662, 651] width 48 height 23
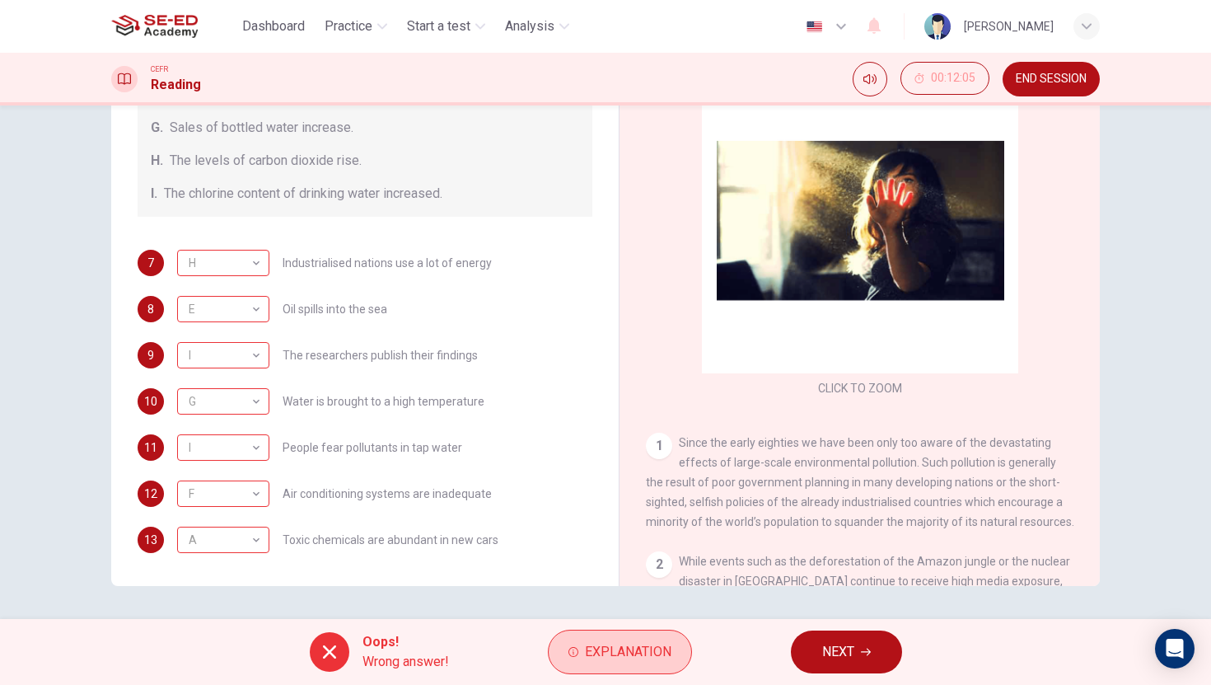
click at [619, 667] on button "Explanation" at bounding box center [620, 651] width 144 height 44
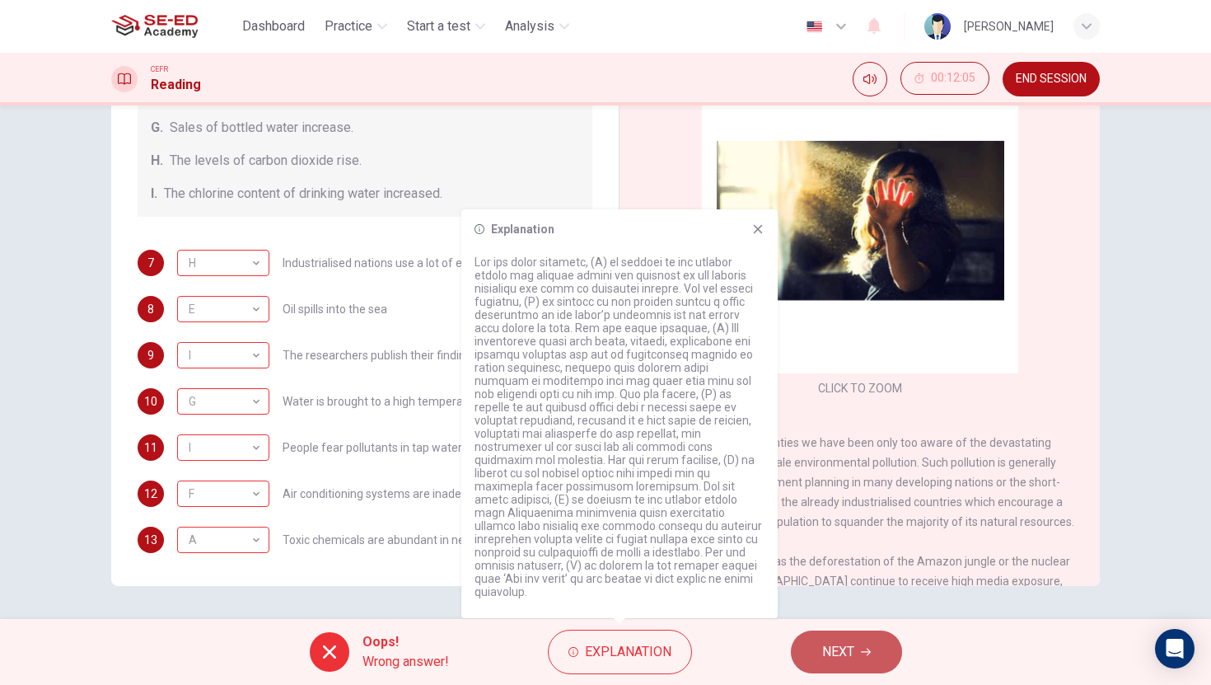
click at [856, 643] on button "NEXT" at bounding box center [846, 651] width 111 height 43
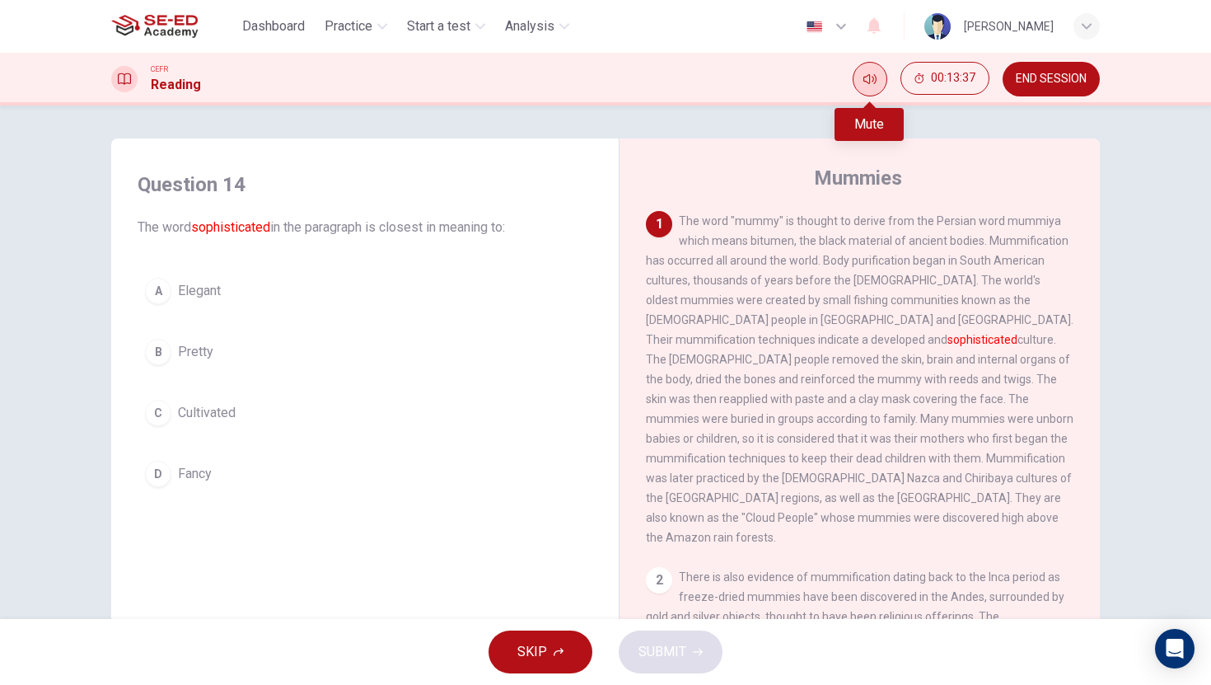
click at [874, 81] on icon "Mute" at bounding box center [869, 78] width 13 height 13
click at [871, 76] on icon "Unmute" at bounding box center [869, 78] width 13 height 13
click at [874, 73] on icon "Mute" at bounding box center [869, 78] width 13 height 13
click at [874, 73] on icon "Unmute" at bounding box center [869, 78] width 13 height 13
click at [866, 80] on icon "Mute" at bounding box center [869, 78] width 13 height 13
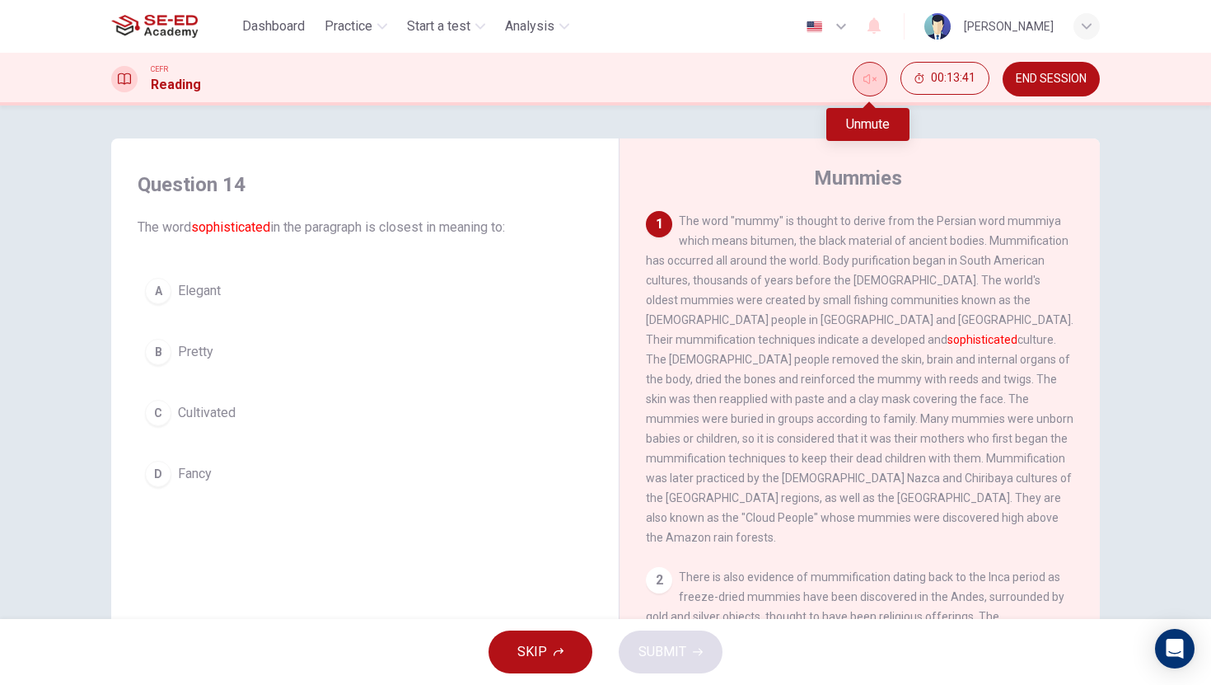
click at [871, 82] on icon "Unmute" at bounding box center [869, 78] width 13 height 13
drag, startPoint x: 134, startPoint y: 403, endPoint x: 180, endPoint y: 420, distance: 48.5
click at [138, 403] on div "A Elegant B Pretty C Cultivated D Fancy" at bounding box center [365, 382] width 455 height 224
click at [165, 413] on div "C" at bounding box center [158, 413] width 26 height 26
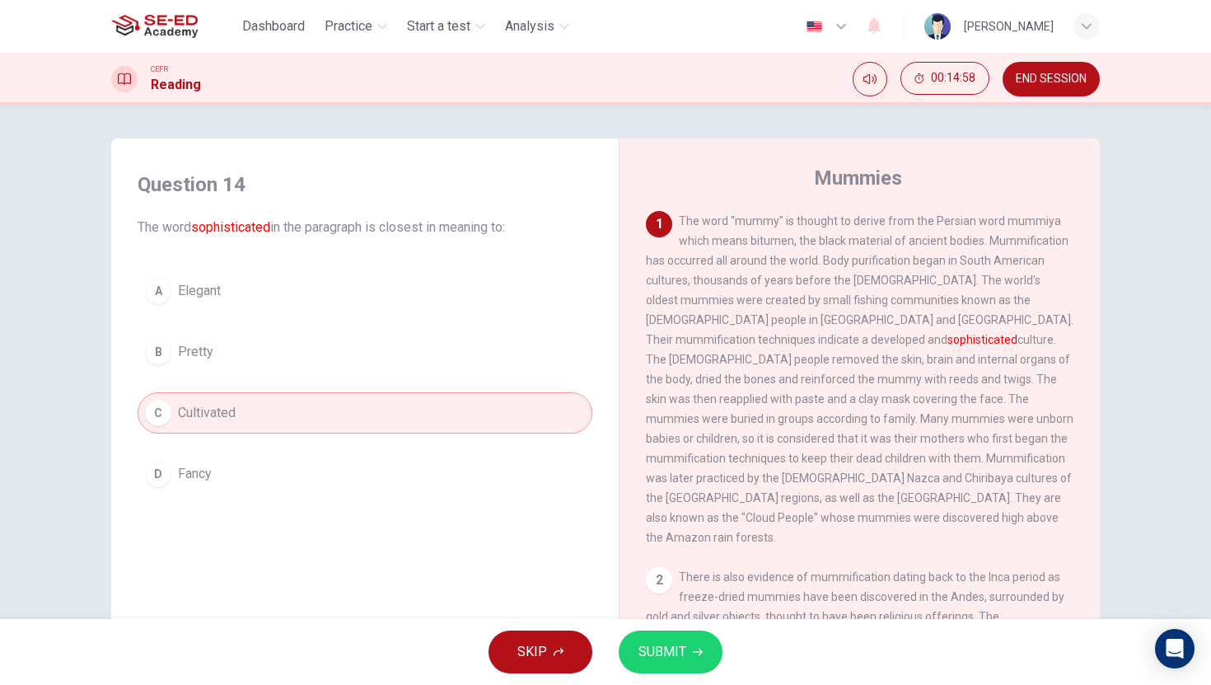
click at [673, 658] on span "SUBMIT" at bounding box center [662, 651] width 48 height 23
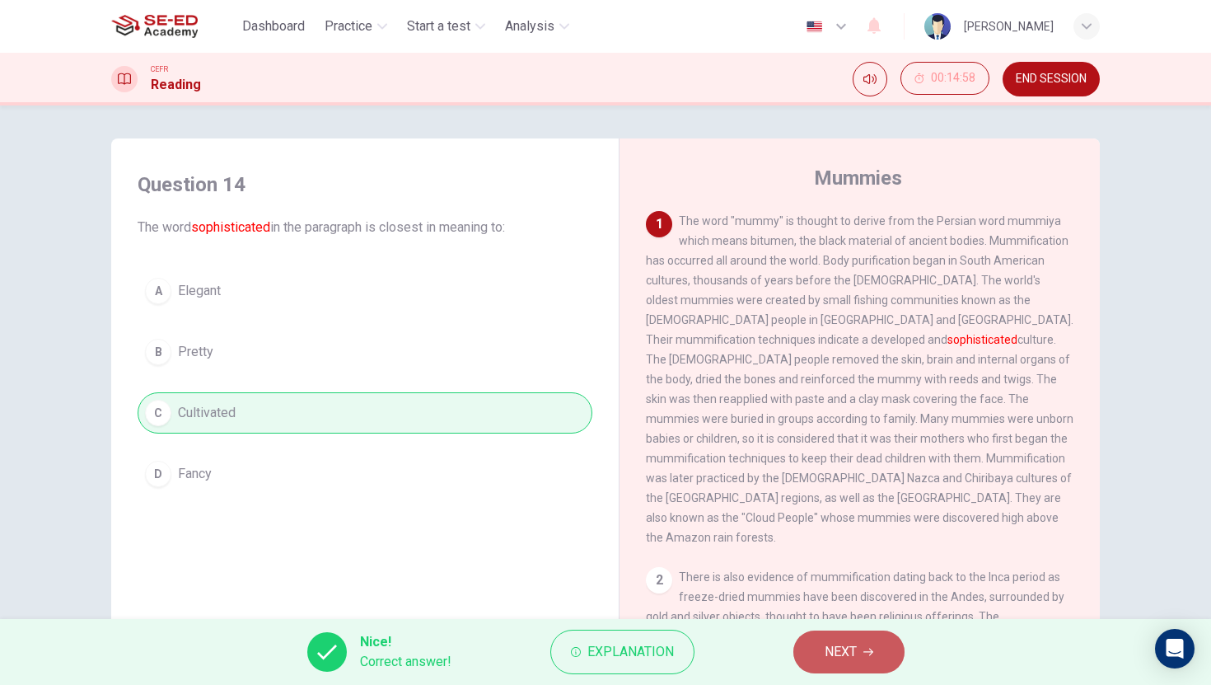
click at [843, 650] on span "NEXT" at bounding box center [841, 651] width 32 height 23
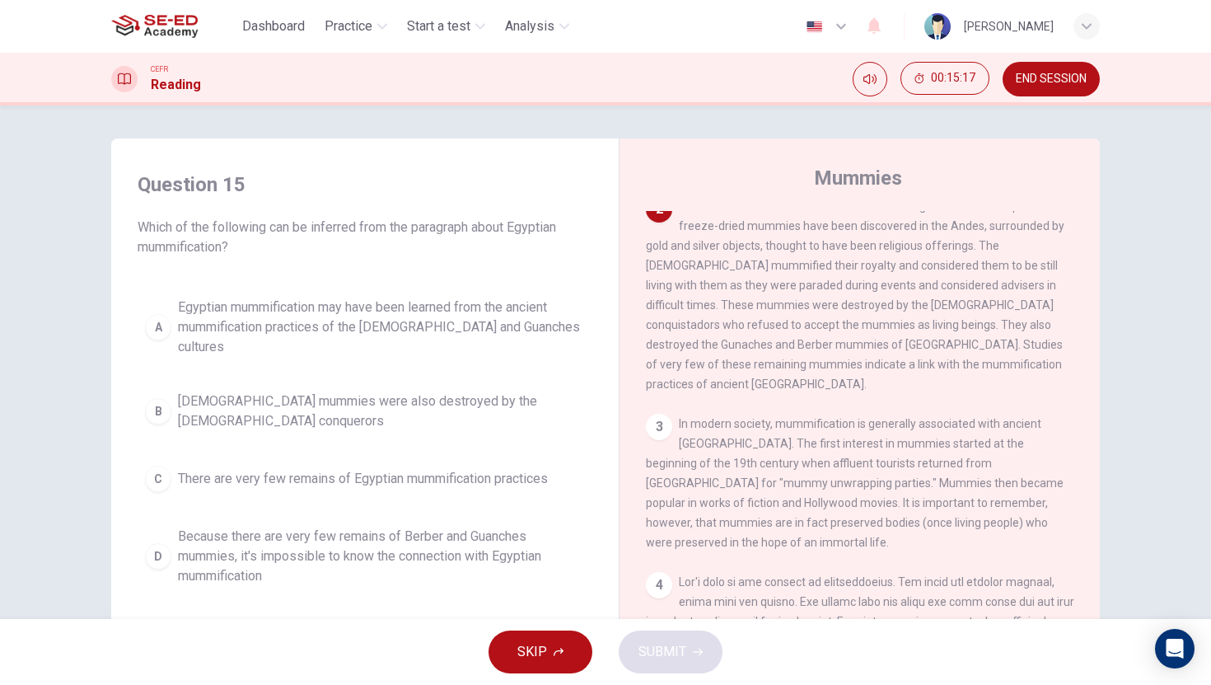
scroll to position [329, 0]
click at [165, 317] on div "A" at bounding box center [158, 327] width 26 height 26
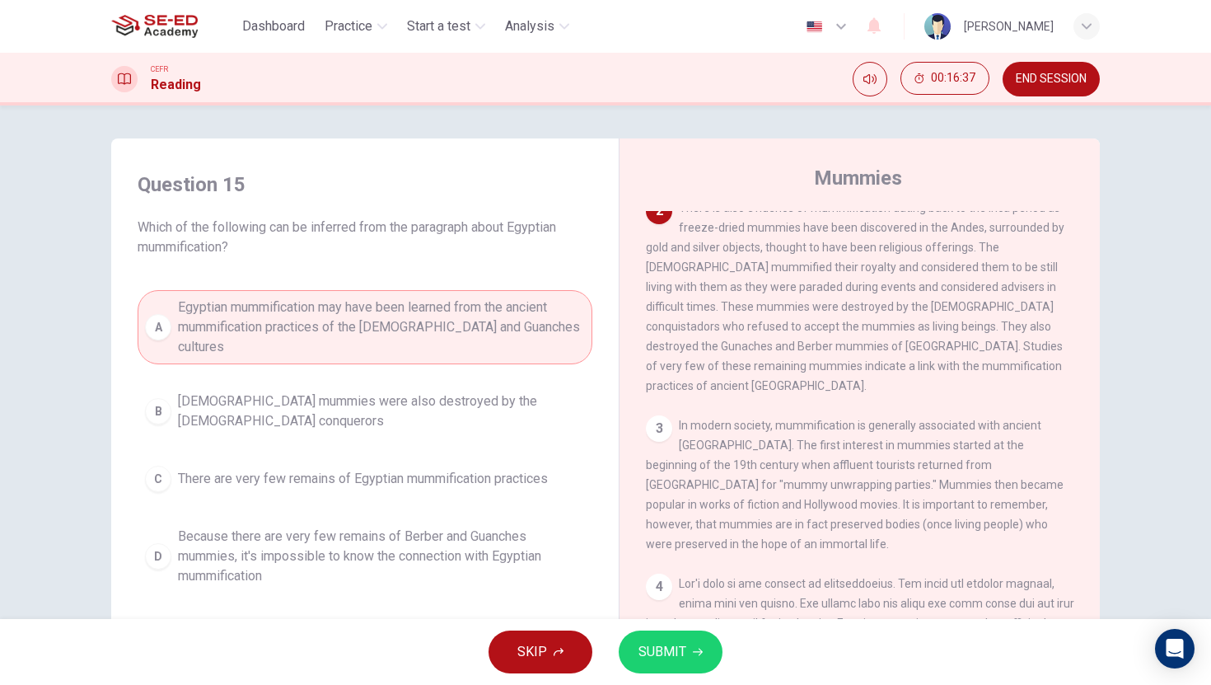
drag, startPoint x: 652, startPoint y: 650, endPoint x: 698, endPoint y: 629, distance: 49.8
click at [653, 650] on span "SUBMIT" at bounding box center [662, 651] width 48 height 23
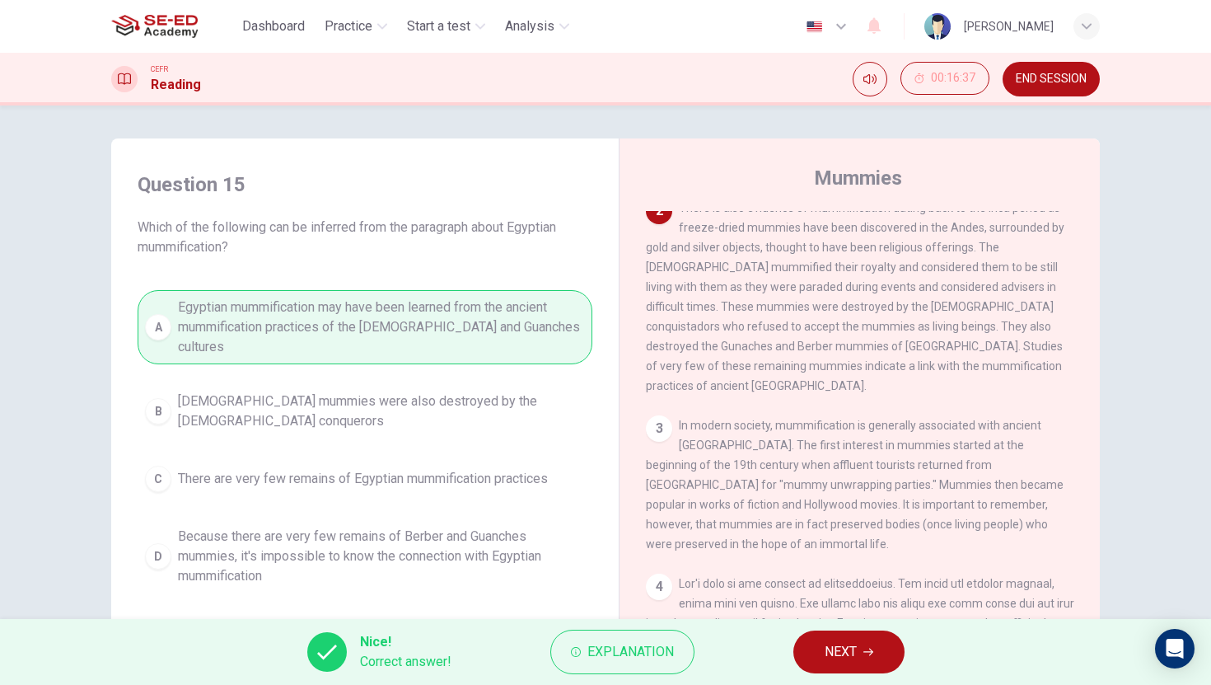
click at [843, 651] on span "NEXT" at bounding box center [841, 651] width 32 height 23
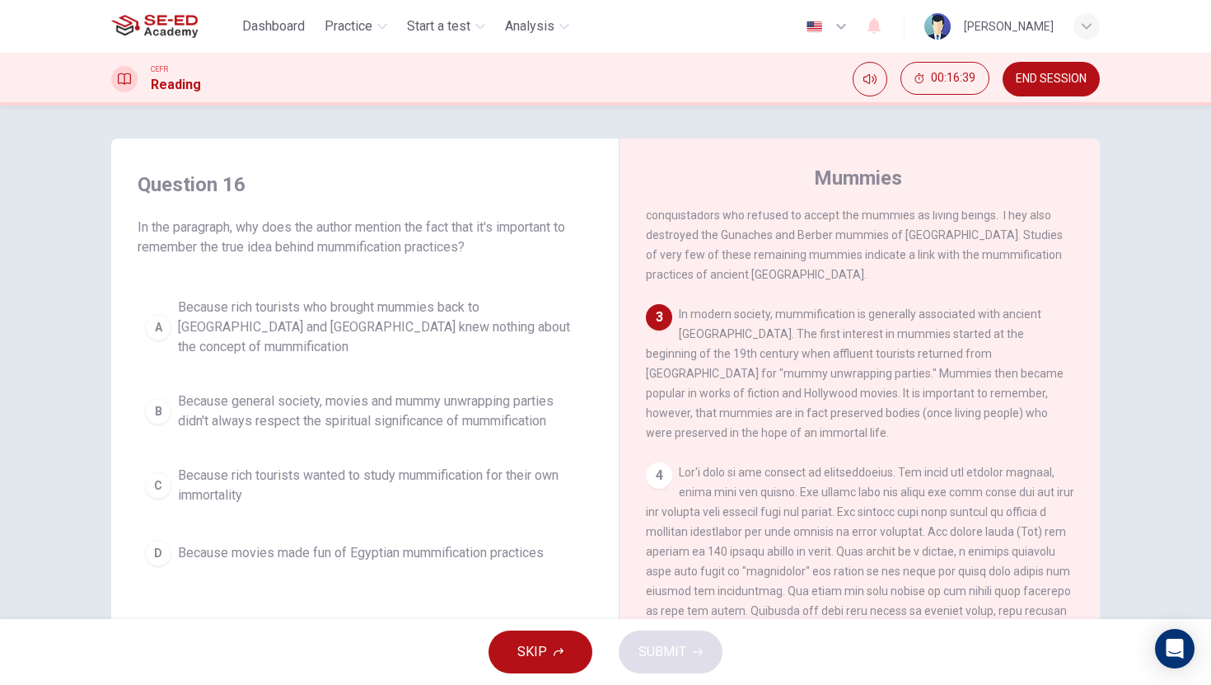
scroll to position [441, 0]
click at [150, 398] on div "B" at bounding box center [158, 411] width 26 height 26
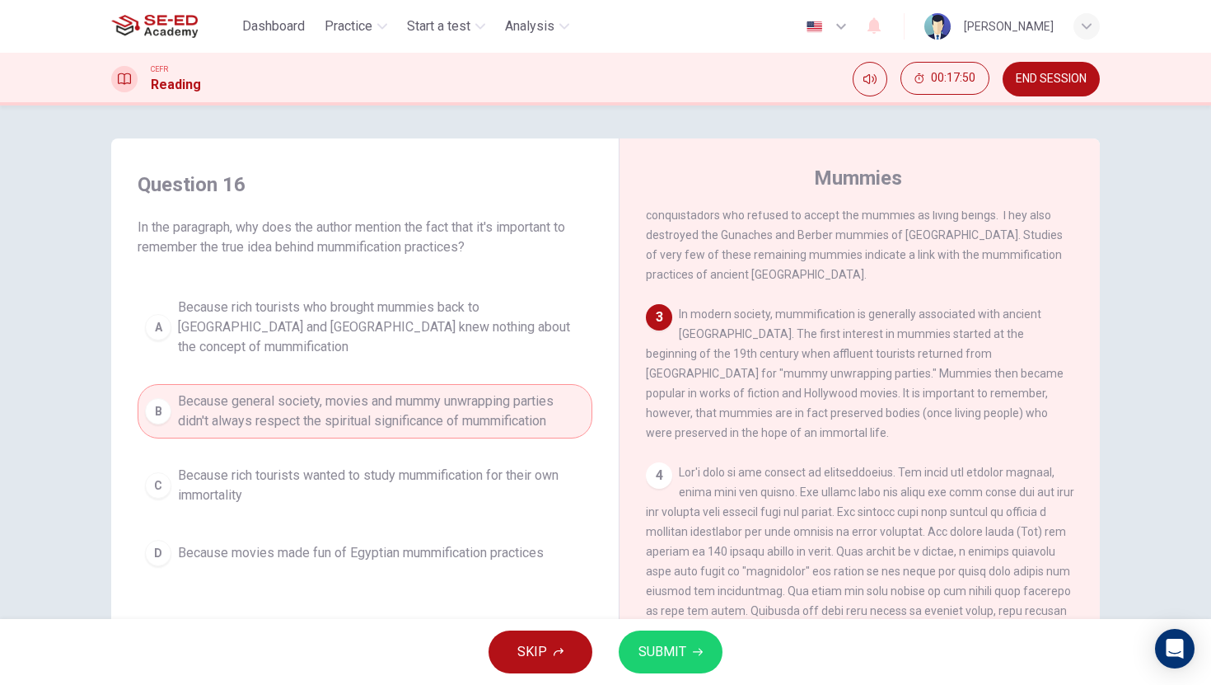
click at [658, 655] on span "SUBMIT" at bounding box center [662, 651] width 48 height 23
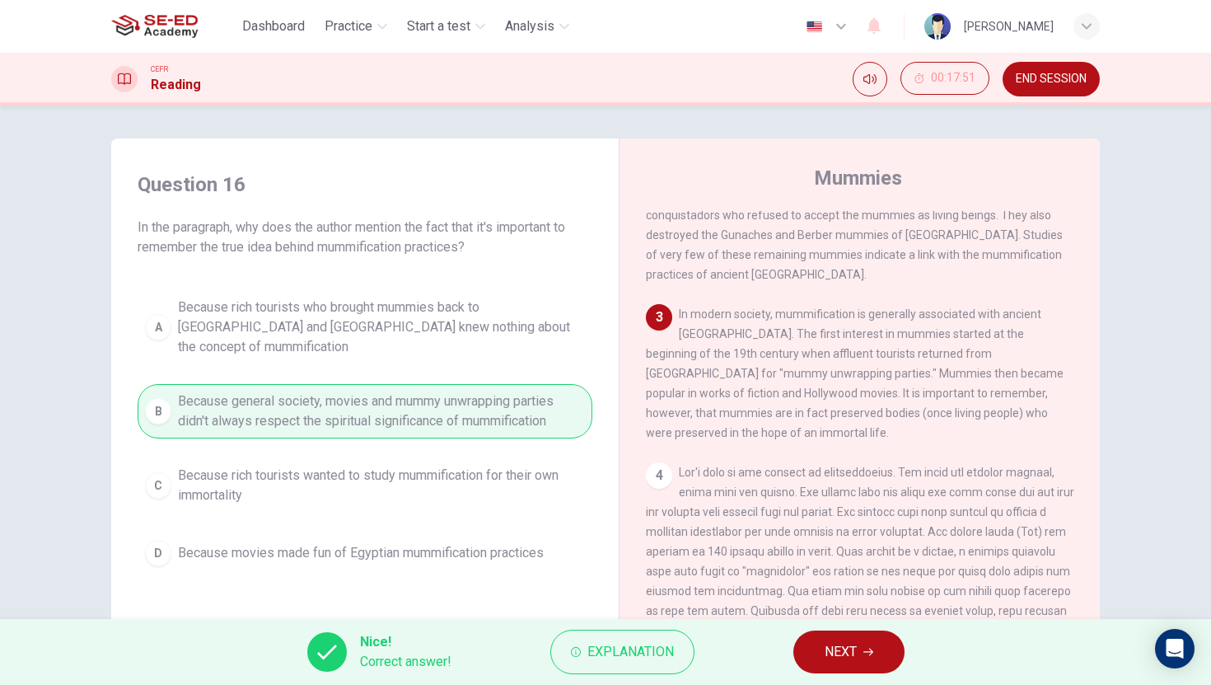
click at [866, 650] on icon "button" at bounding box center [868, 652] width 10 height 10
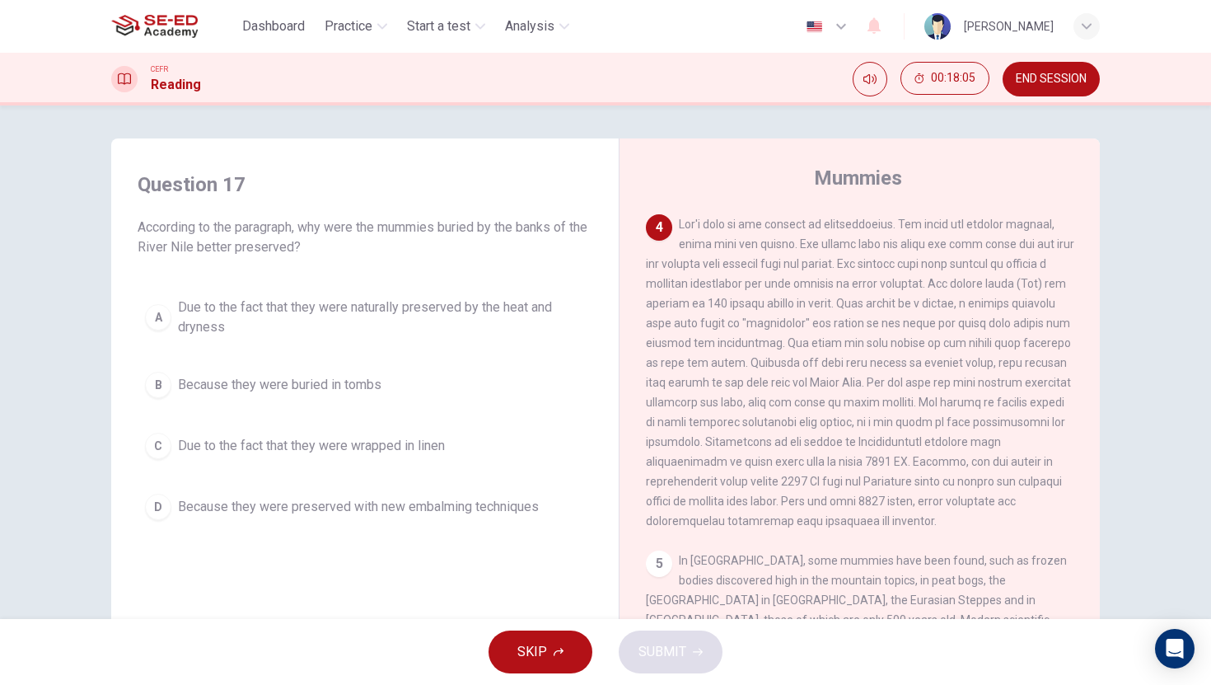
scroll to position [687, 0]
click at [153, 313] on div "A" at bounding box center [158, 317] width 26 height 26
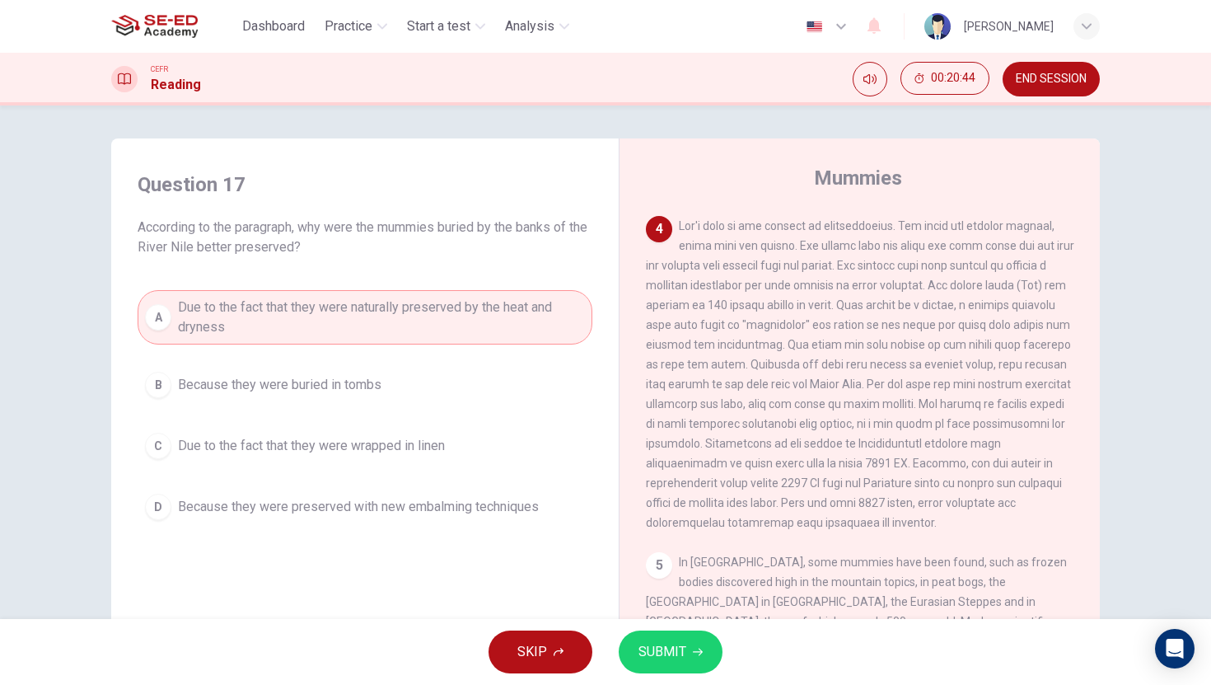
click at [658, 661] on span "SUBMIT" at bounding box center [662, 651] width 48 height 23
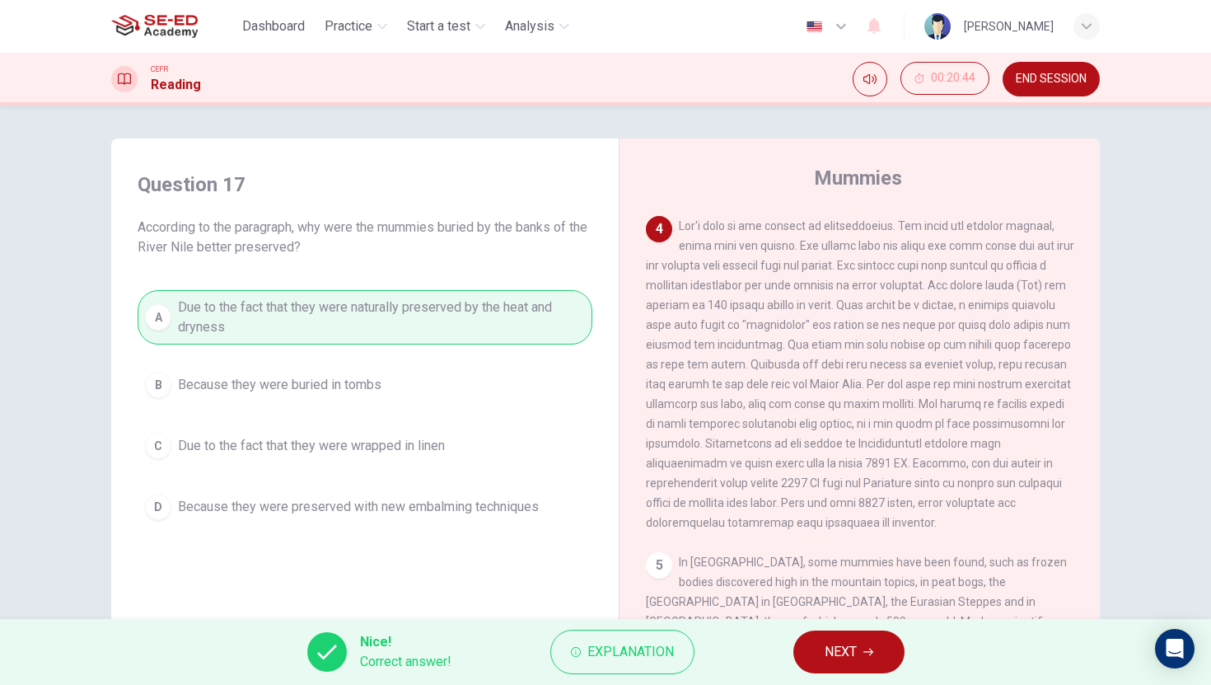
click at [876, 655] on button "NEXT" at bounding box center [848, 651] width 111 height 43
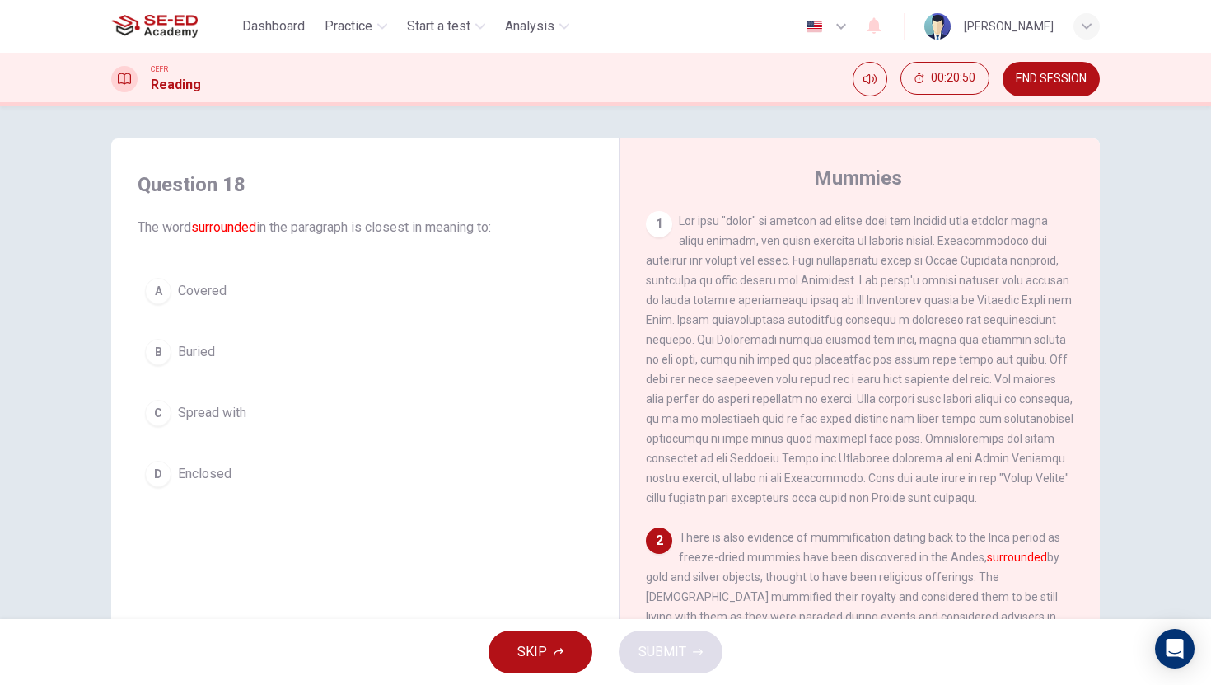
scroll to position [311, 0]
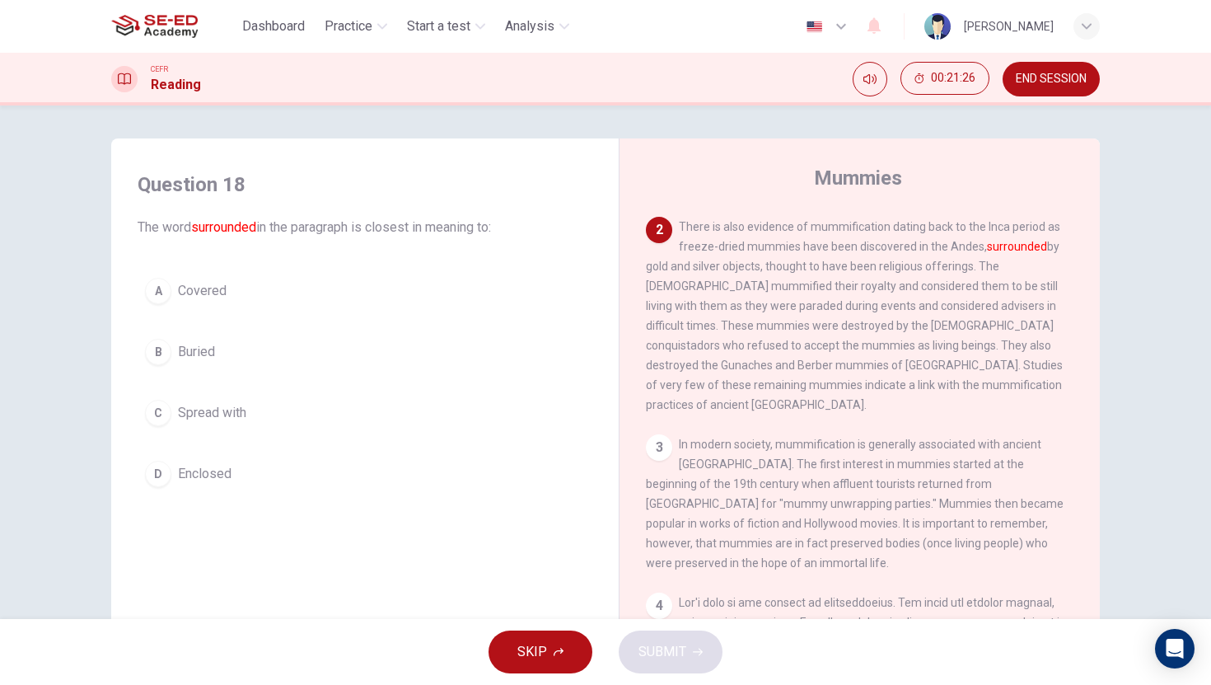
click at [166, 294] on button "A Covered" at bounding box center [365, 290] width 455 height 41
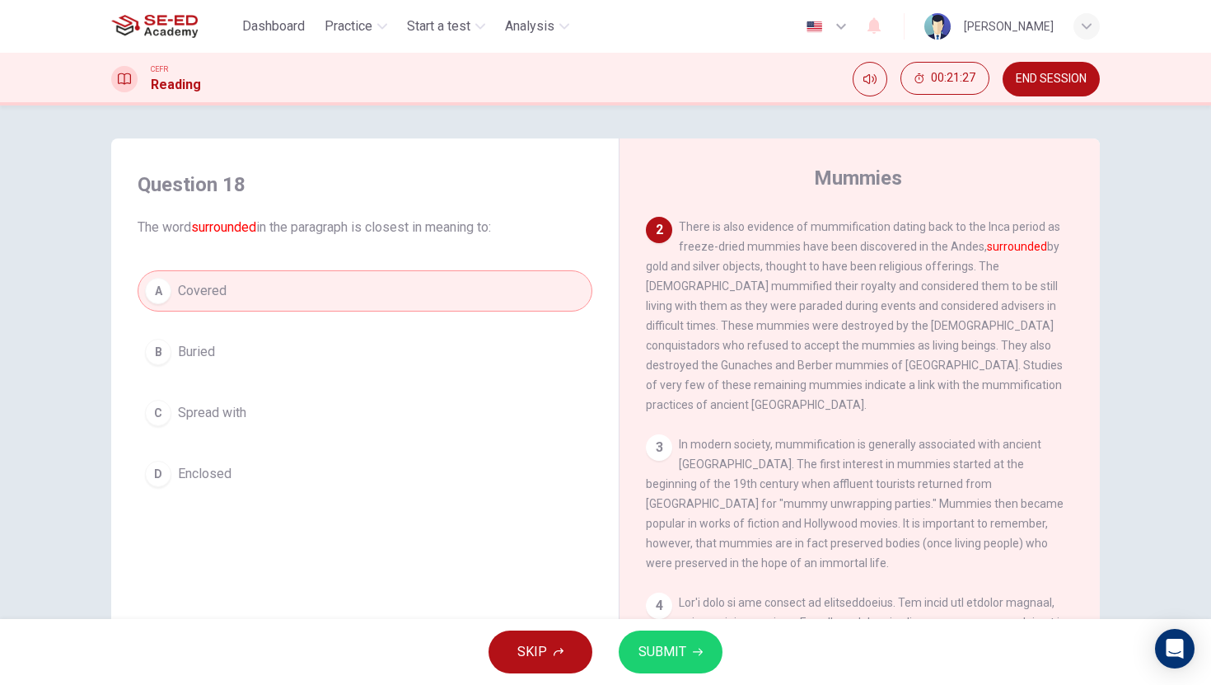
click at [673, 659] on span "SUBMIT" at bounding box center [662, 651] width 48 height 23
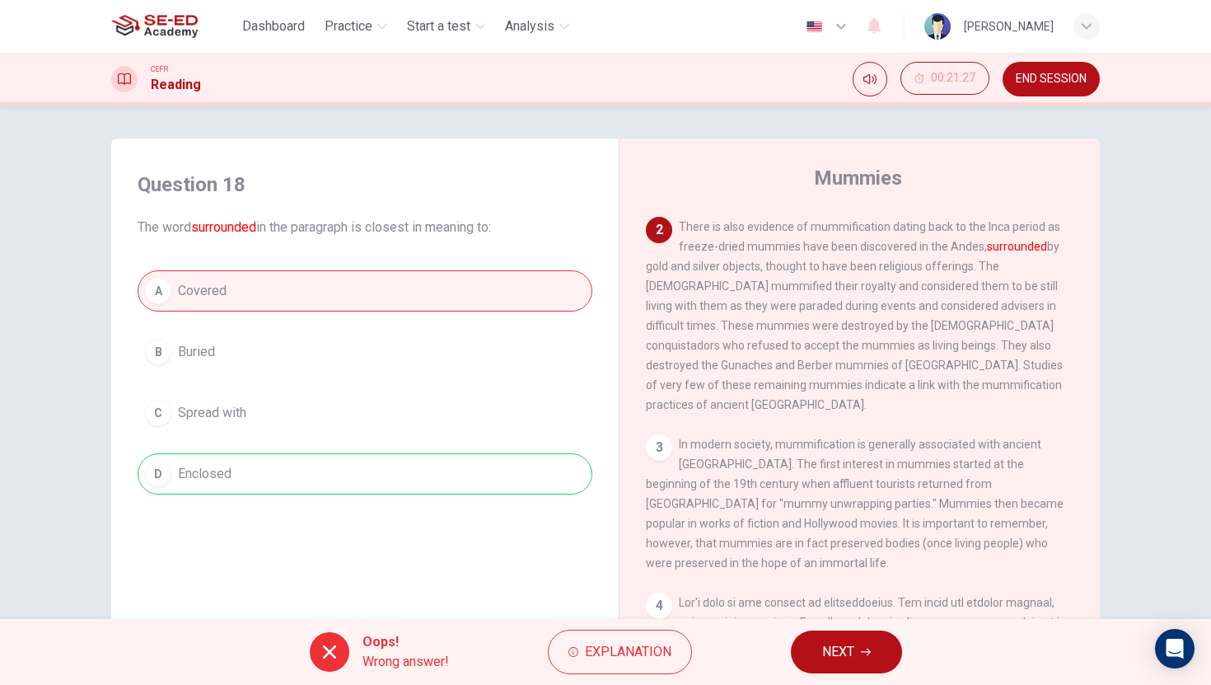
click at [855, 654] on button "NEXT" at bounding box center [846, 651] width 111 height 43
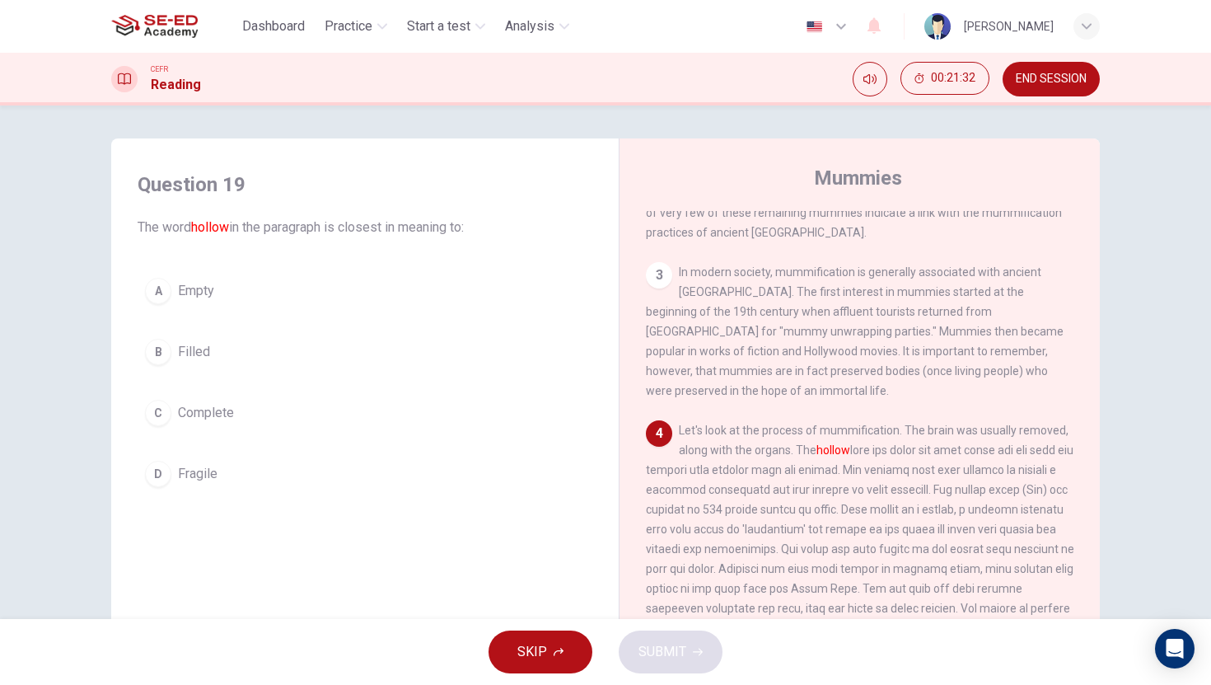
scroll to position [484, 0]
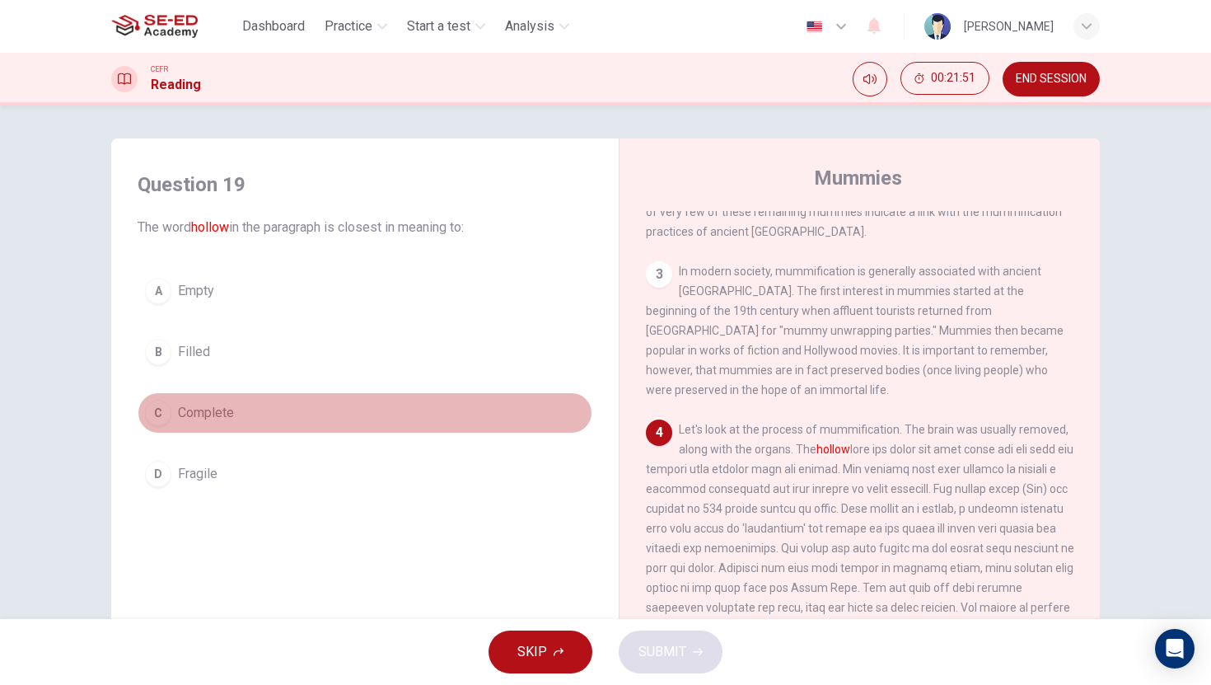
click at [162, 414] on div "C" at bounding box center [158, 413] width 26 height 26
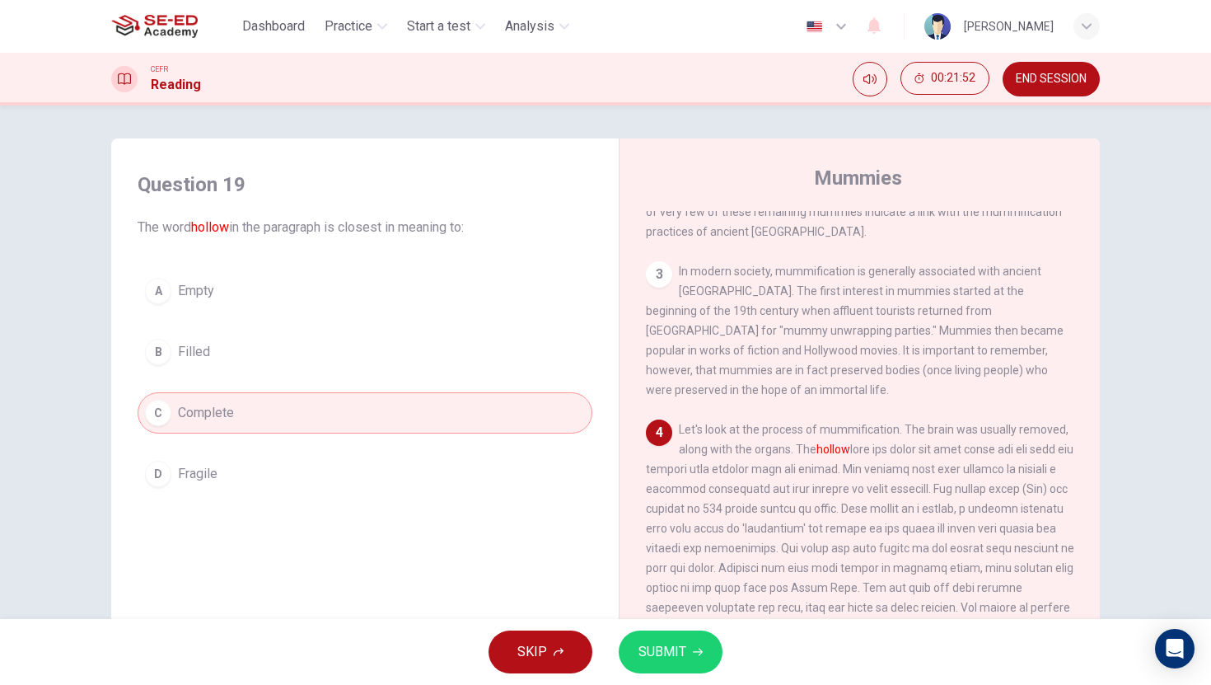
click at [698, 654] on icon "button" at bounding box center [698, 651] width 10 height 7
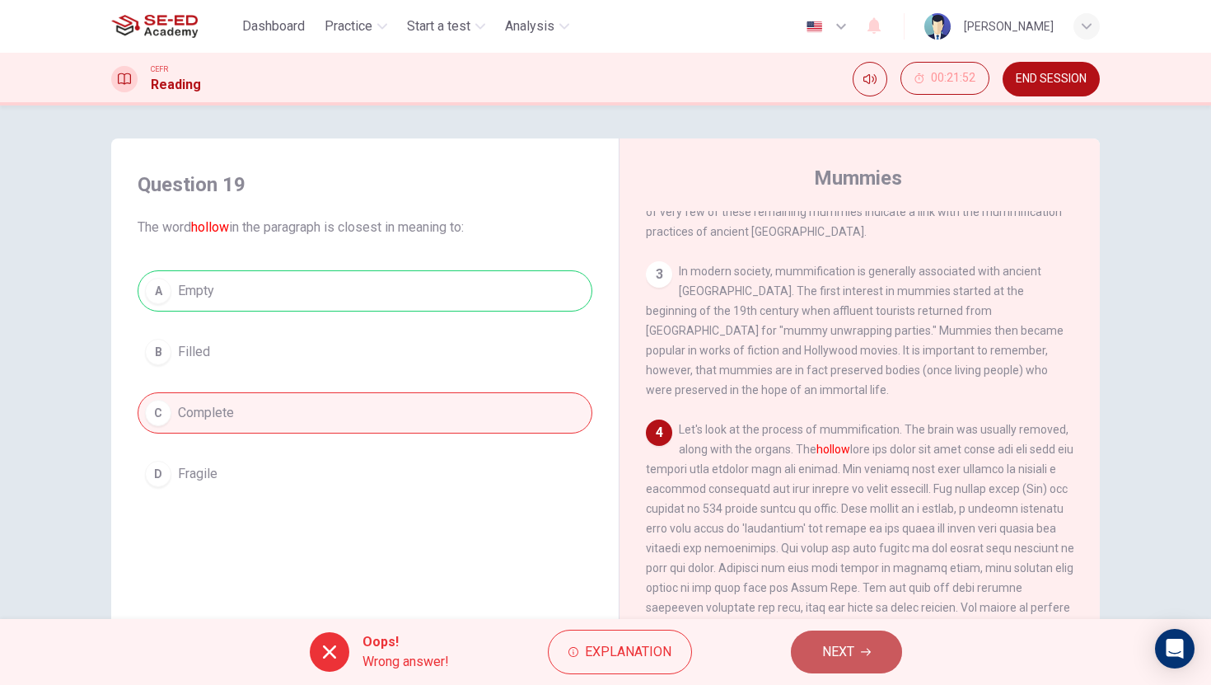
click at [821, 647] on button "NEXT" at bounding box center [846, 651] width 111 height 43
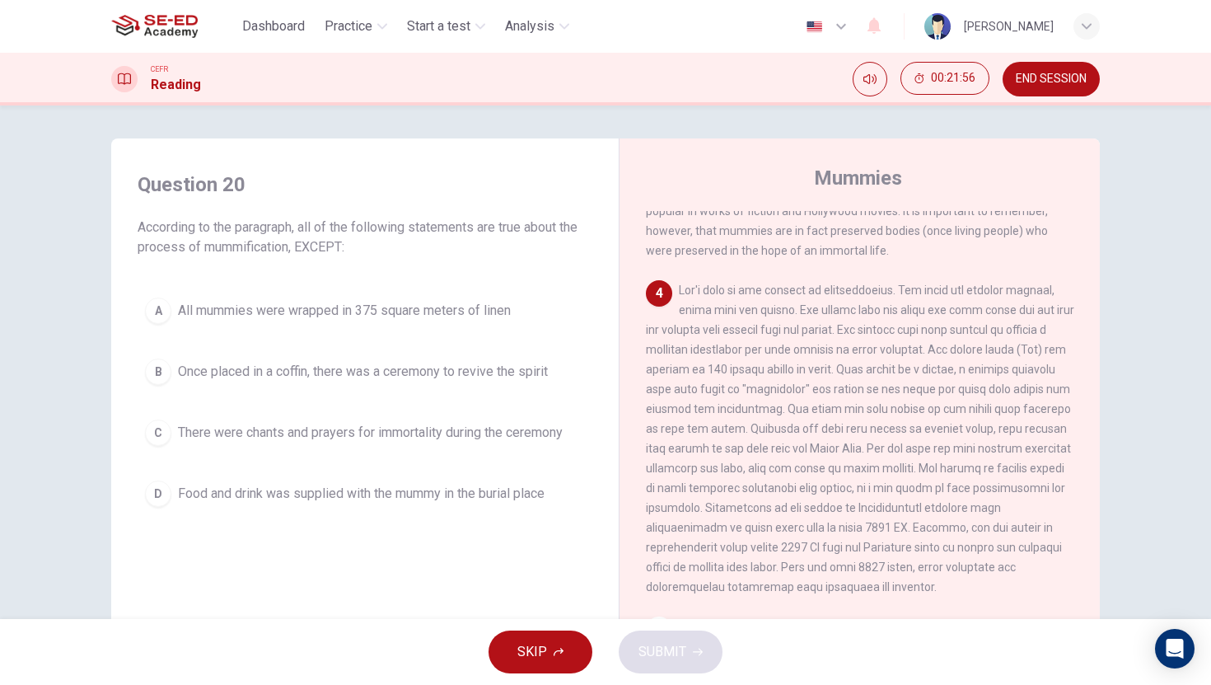
scroll to position [624, 0]
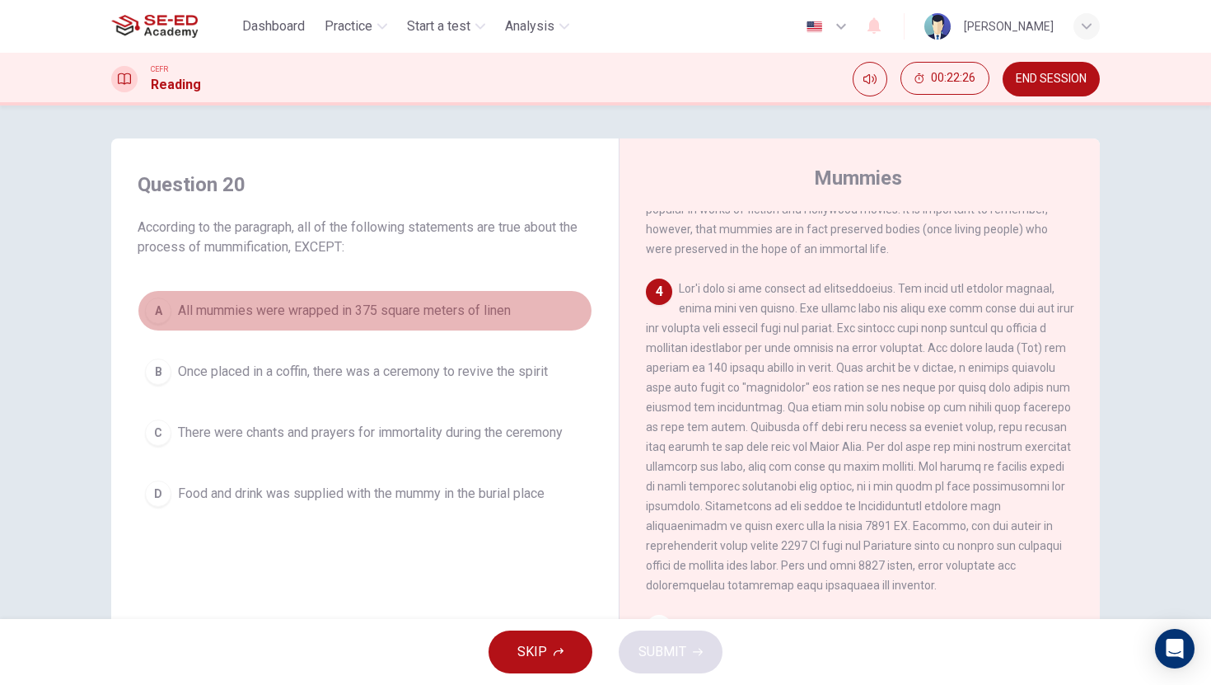
click at [145, 306] on div "A" at bounding box center [158, 310] width 26 height 26
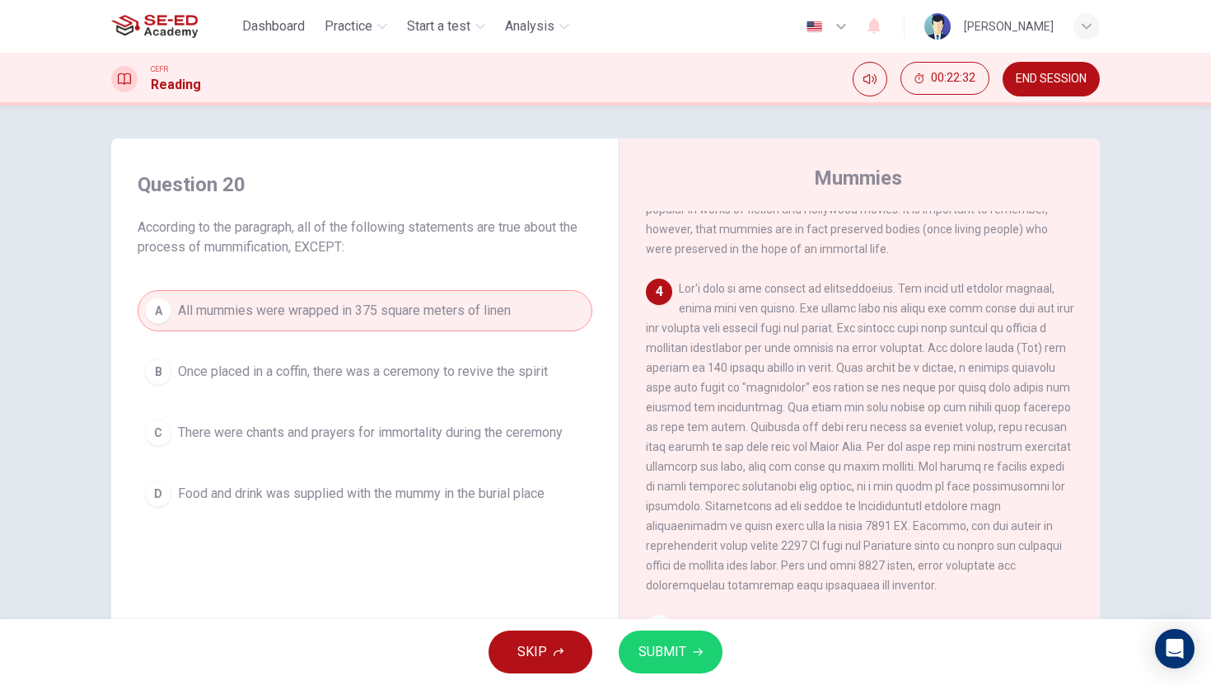
click at [666, 644] on span "SUBMIT" at bounding box center [662, 651] width 48 height 23
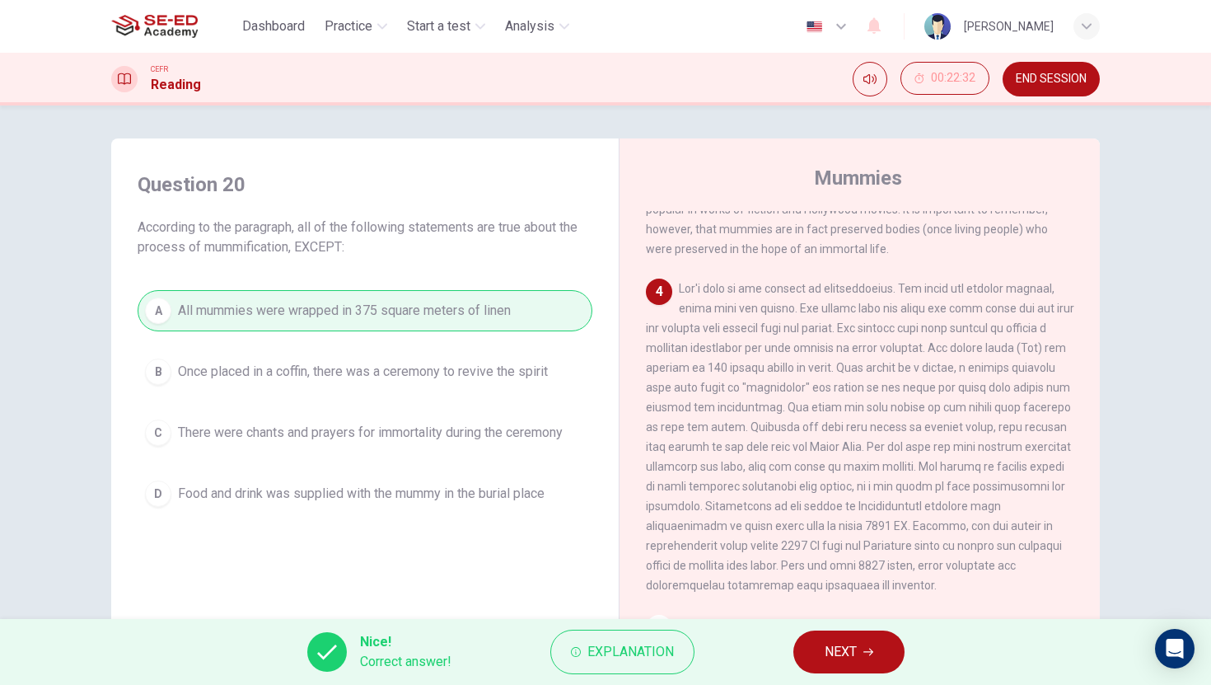
click at [866, 647] on icon "button" at bounding box center [868, 652] width 10 height 10
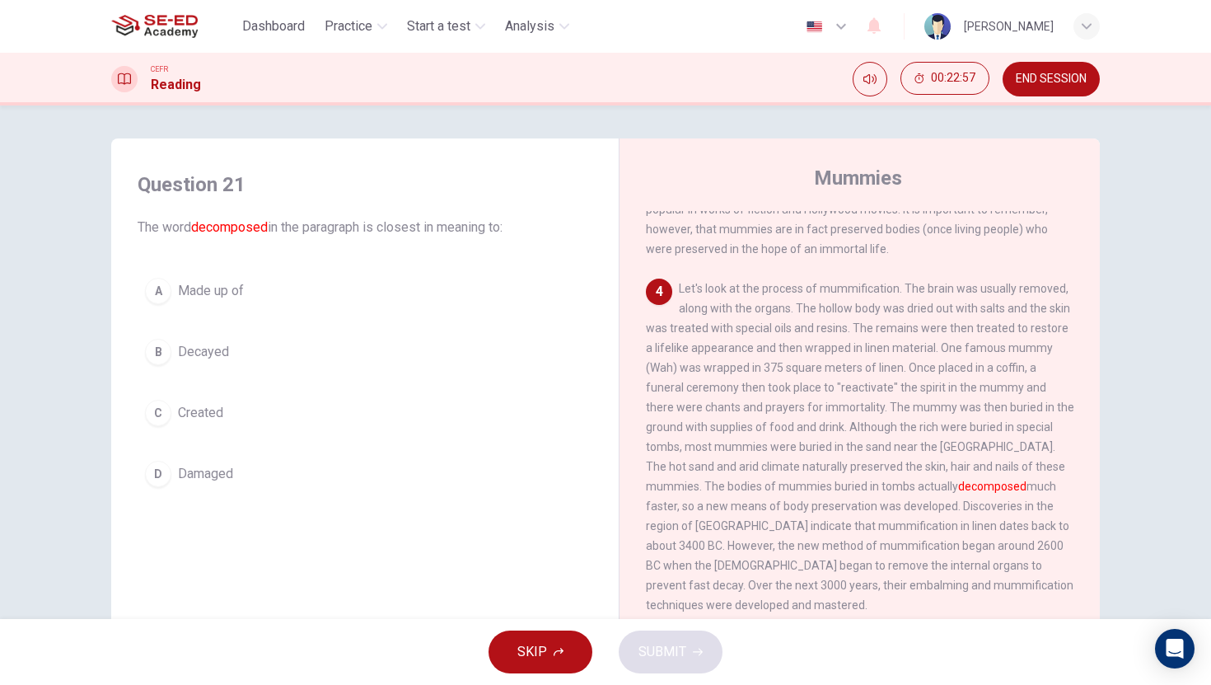
click at [160, 478] on div "D" at bounding box center [158, 473] width 26 height 26
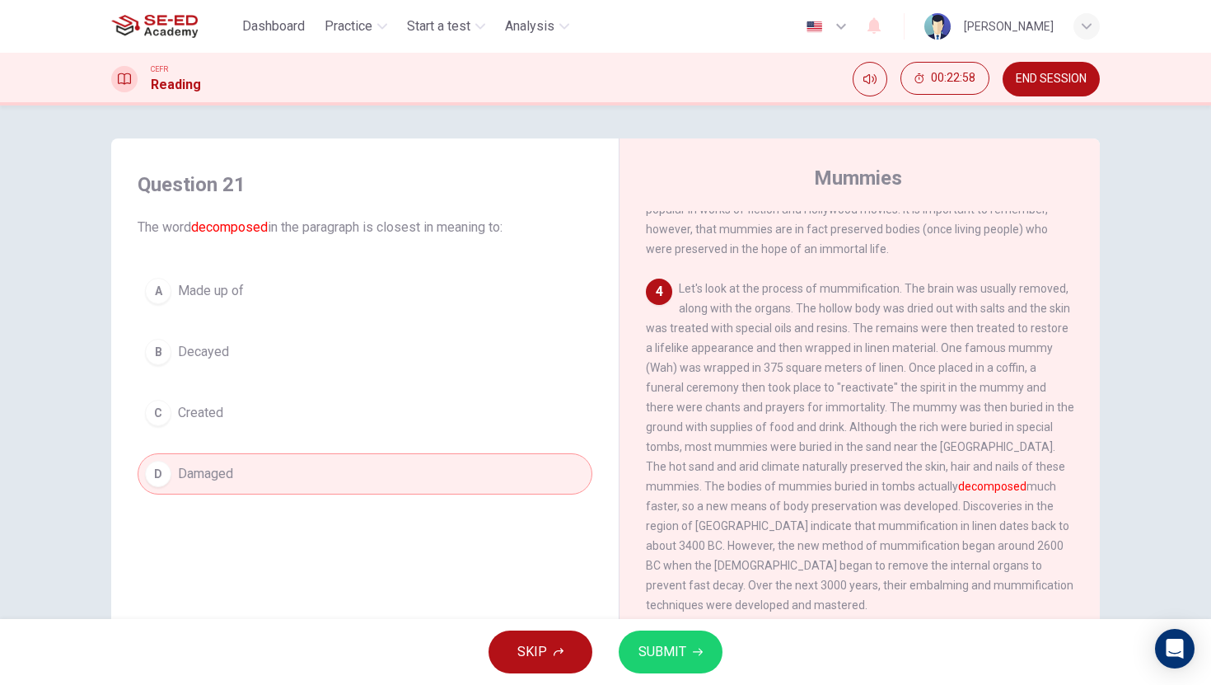
click at [690, 652] on button "SUBMIT" at bounding box center [671, 651] width 104 height 43
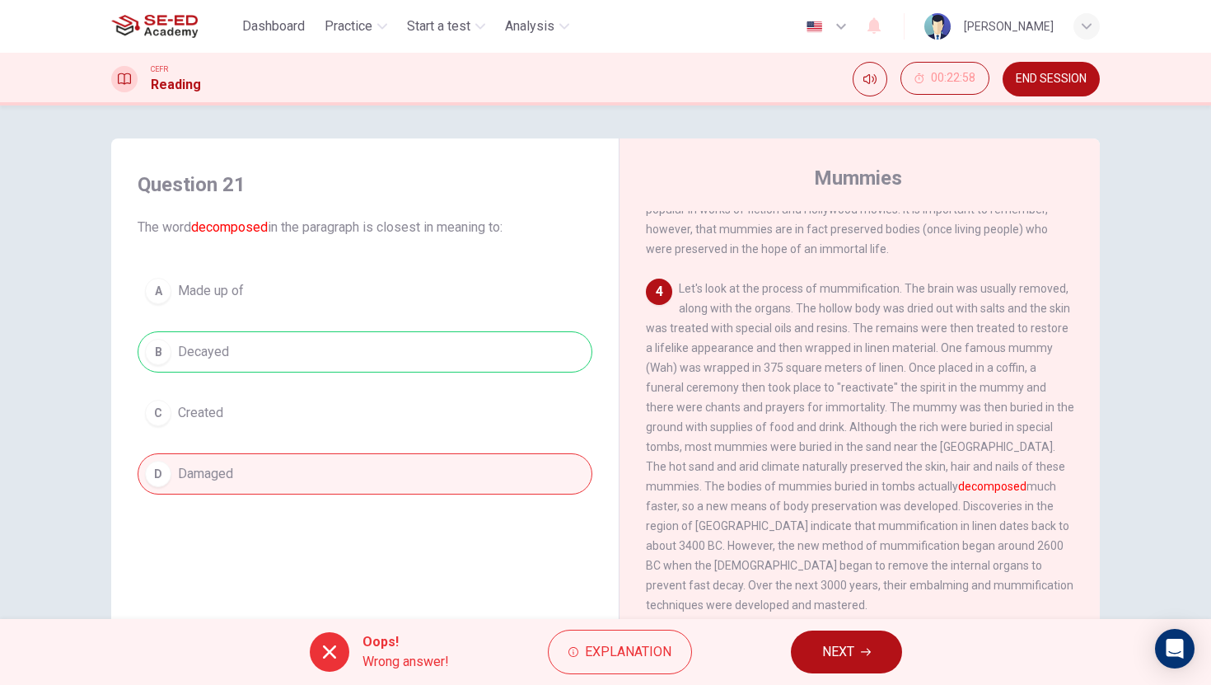
click at [837, 660] on span "NEXT" at bounding box center [838, 651] width 32 height 23
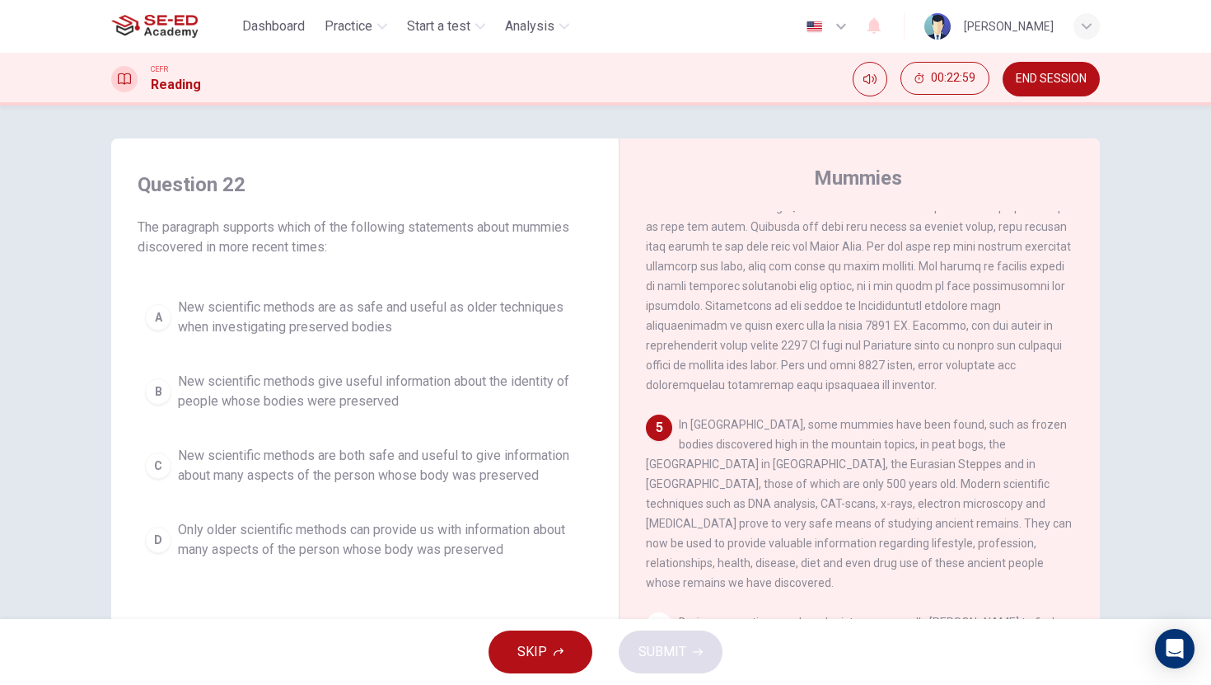
scroll to position [854, 0]
drag, startPoint x: 330, startPoint y: 500, endPoint x: 348, endPoint y: 526, distance: 30.8
click at [335, 510] on div "A New scientific methods are as safe and useful as older techniques when invest…" at bounding box center [365, 428] width 455 height 277
click at [148, 315] on div "A" at bounding box center [158, 317] width 26 height 26
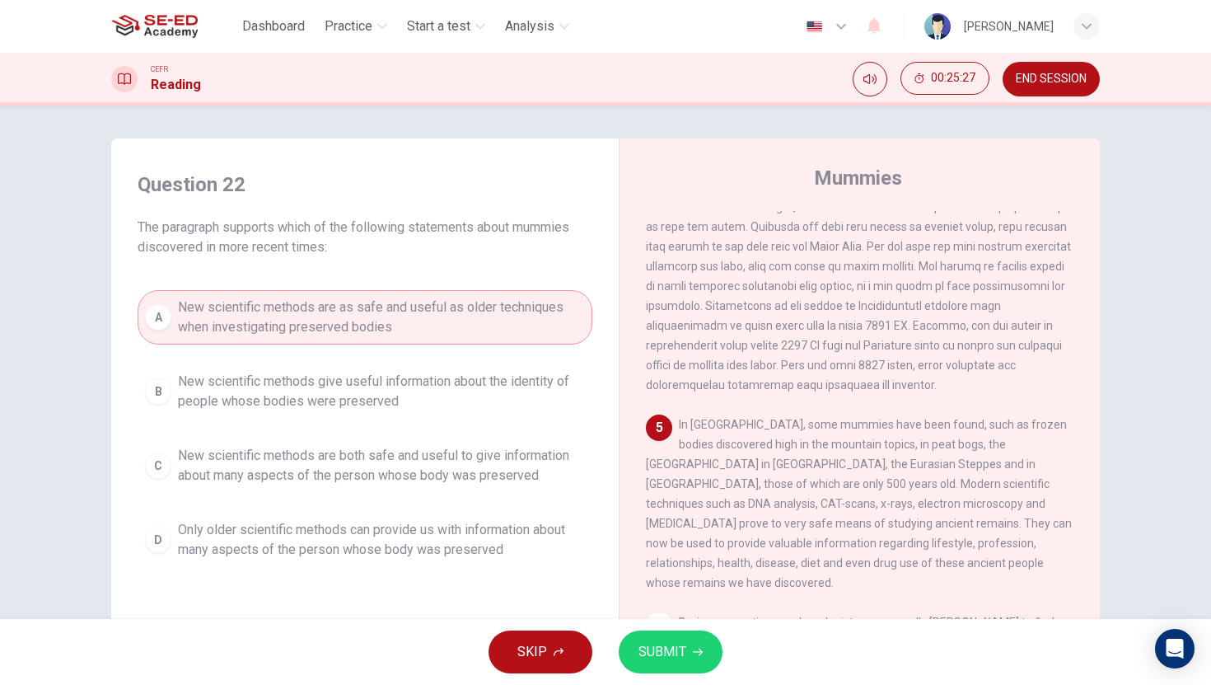
click at [655, 650] on span "SUBMIT" at bounding box center [662, 651] width 48 height 23
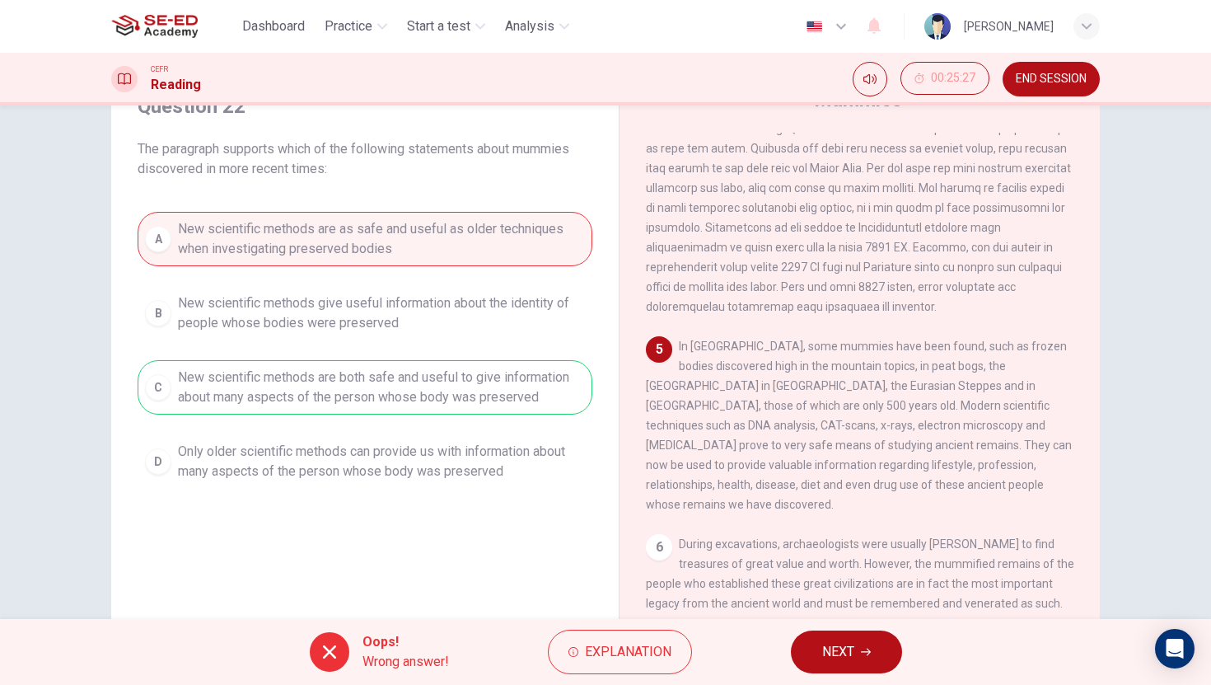
scroll to position [125, 0]
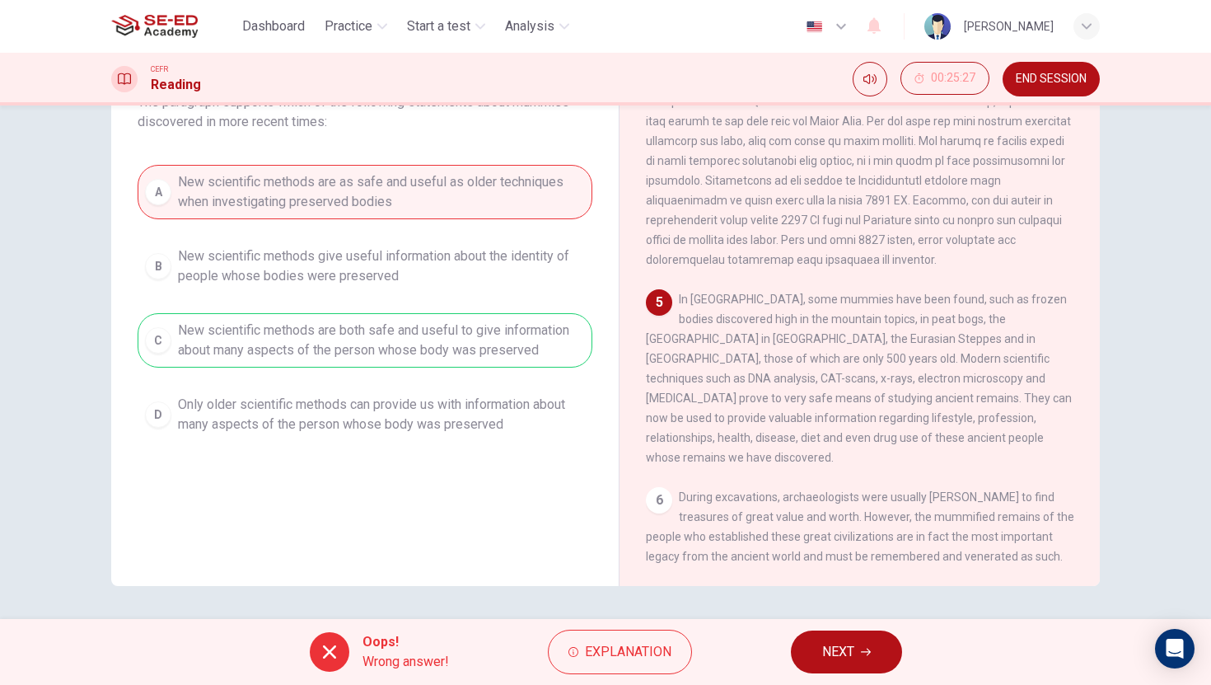
click at [820, 657] on button "NEXT" at bounding box center [846, 651] width 111 height 43
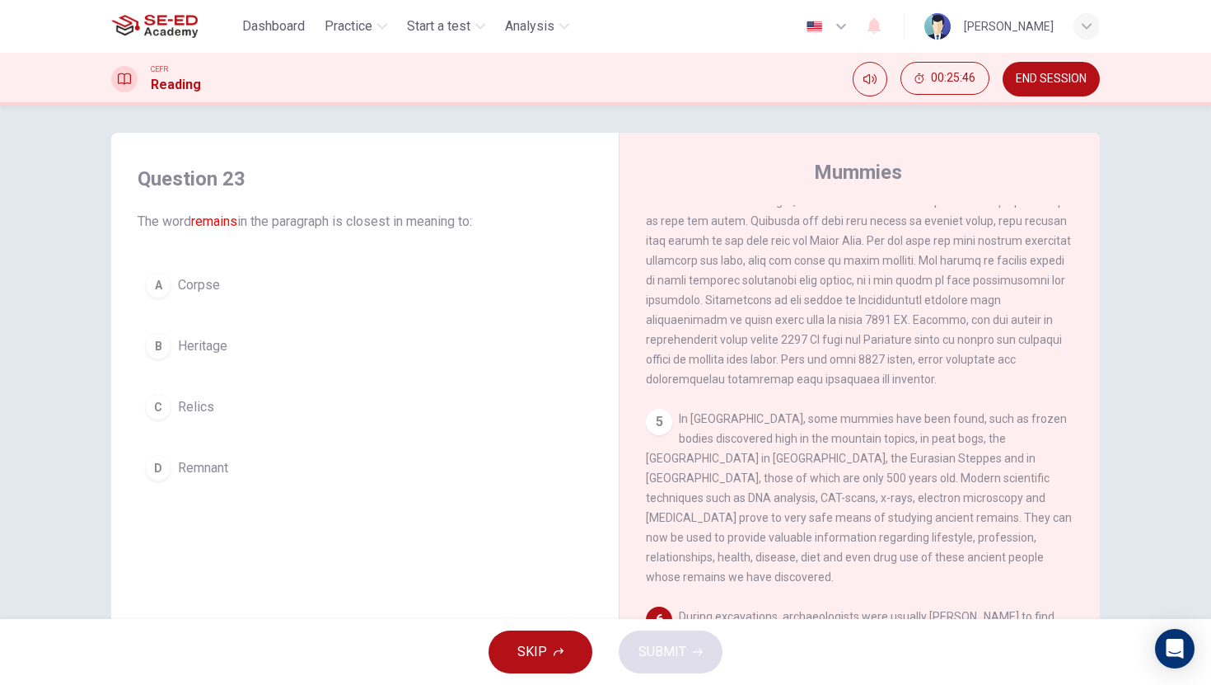
scroll to position [7, 0]
click at [165, 348] on div "B" at bounding box center [158, 344] width 26 height 26
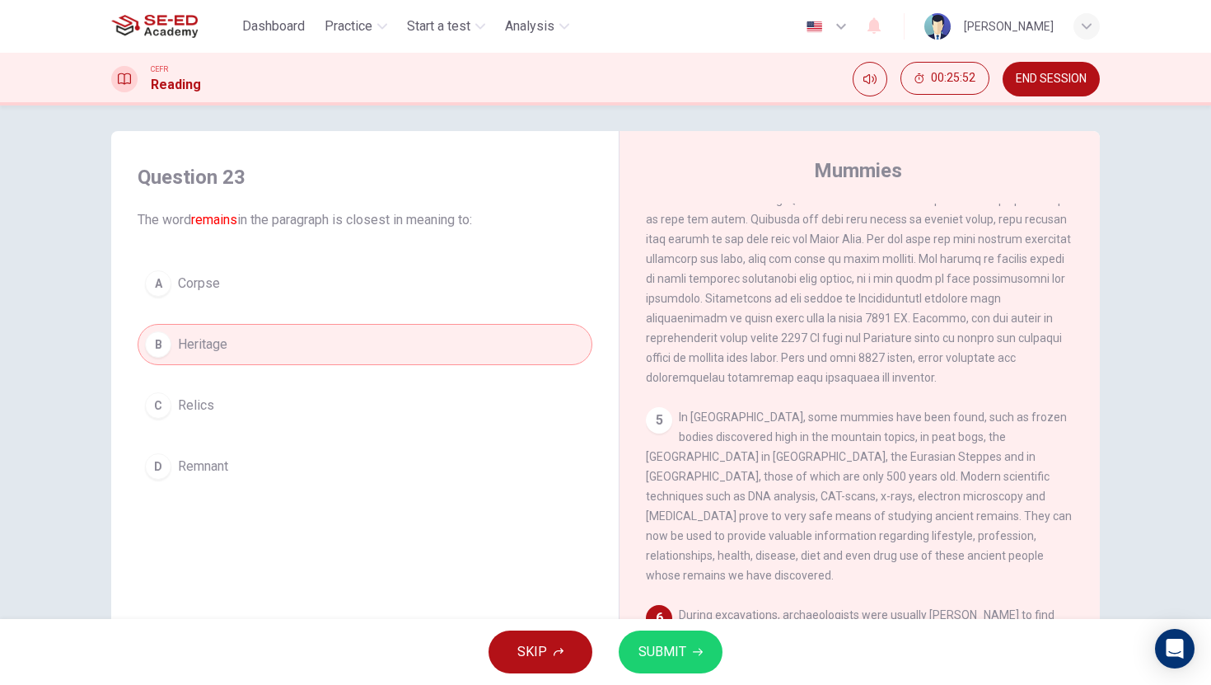
click at [674, 657] on span "SUBMIT" at bounding box center [662, 651] width 48 height 23
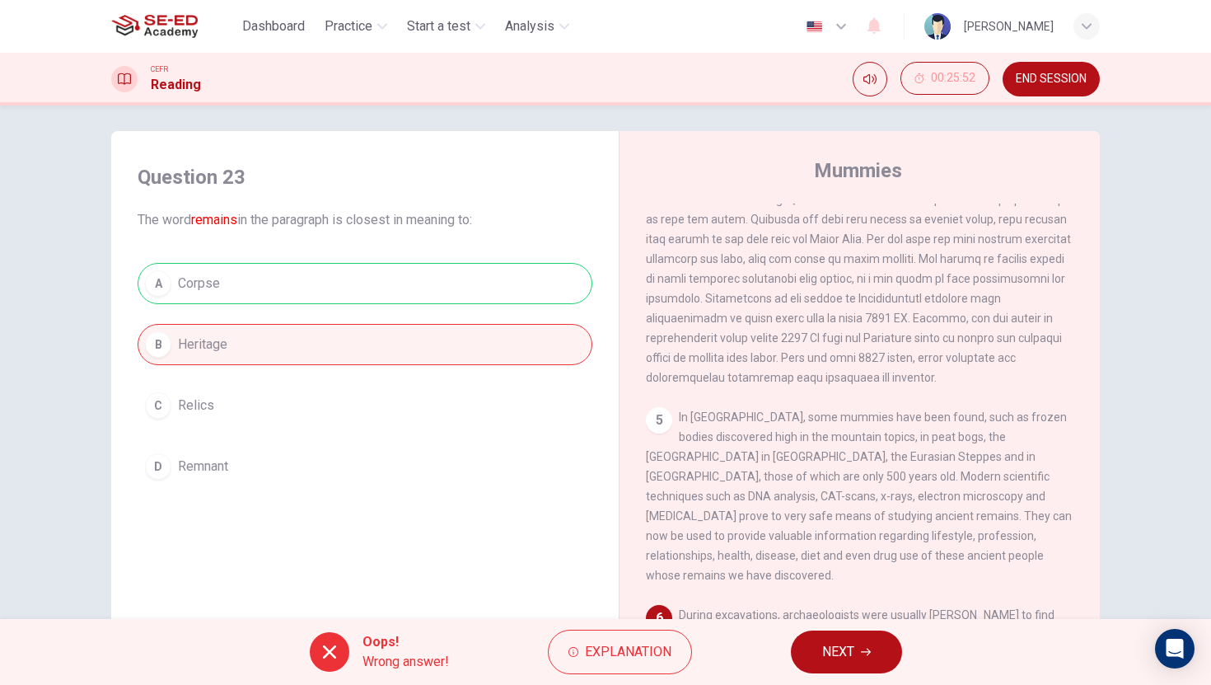
click at [887, 653] on button "NEXT" at bounding box center [846, 651] width 111 height 43
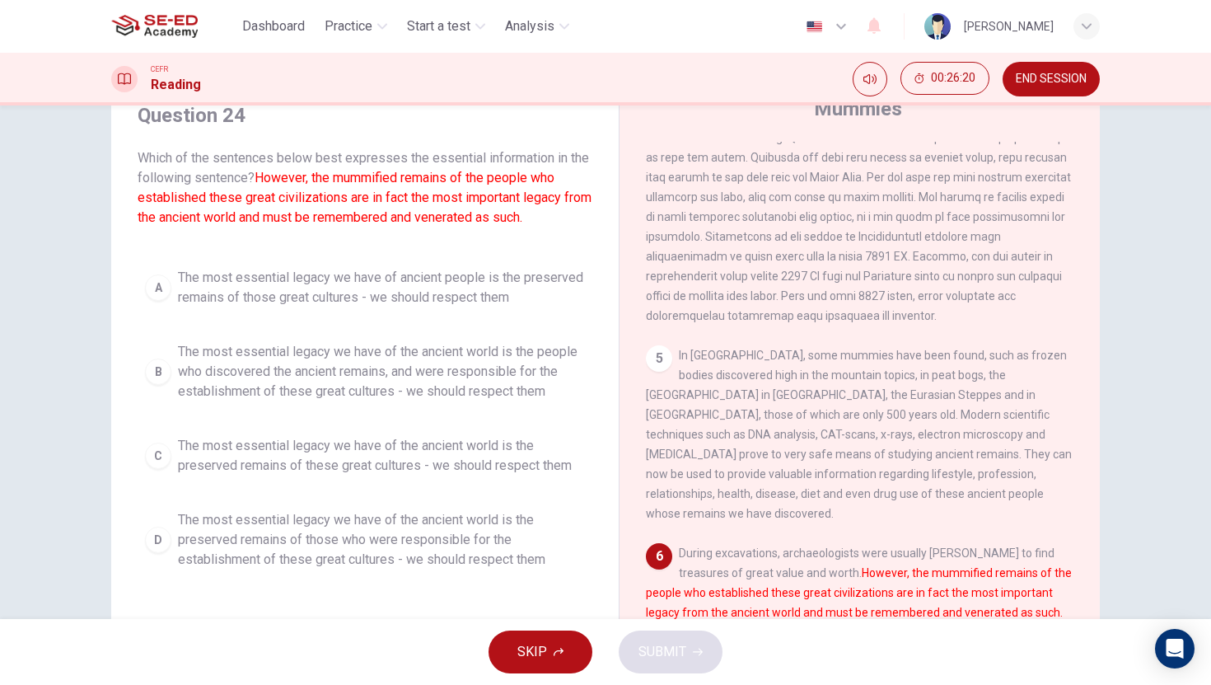
scroll to position [68, 0]
click at [144, 445] on button "C The most essential legacy we have of the ancient world is the preserved remai…" at bounding box center [365, 456] width 455 height 54
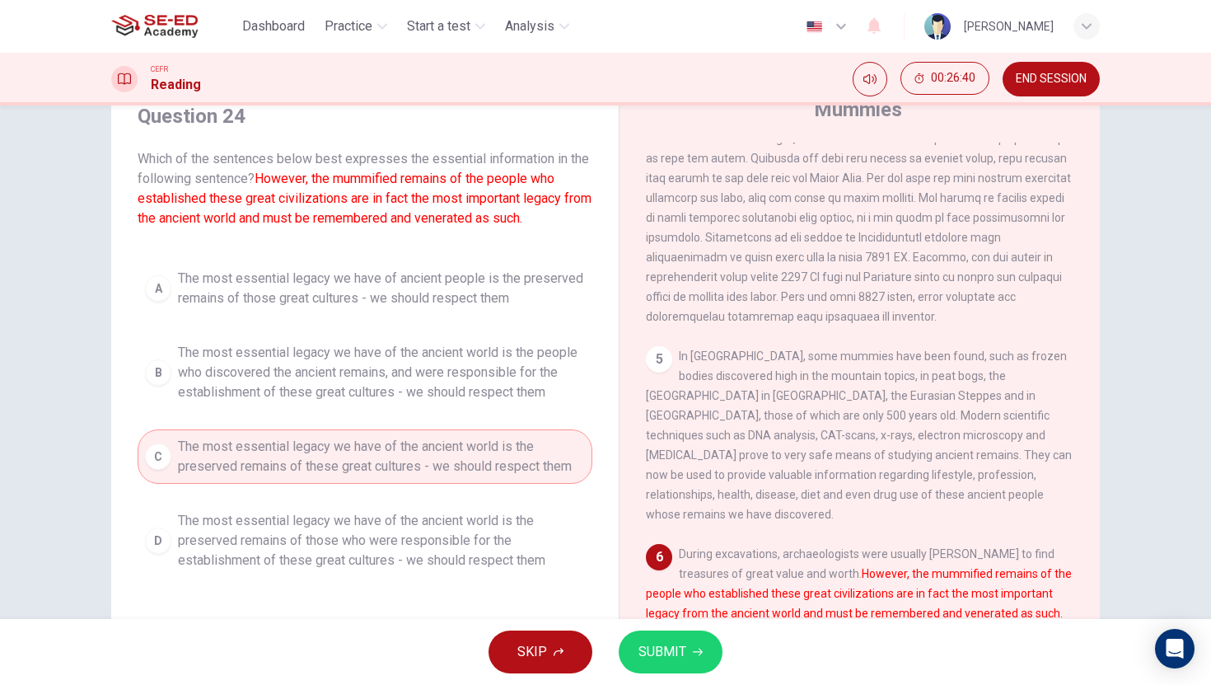
click at [680, 651] on span "SUBMIT" at bounding box center [662, 651] width 48 height 23
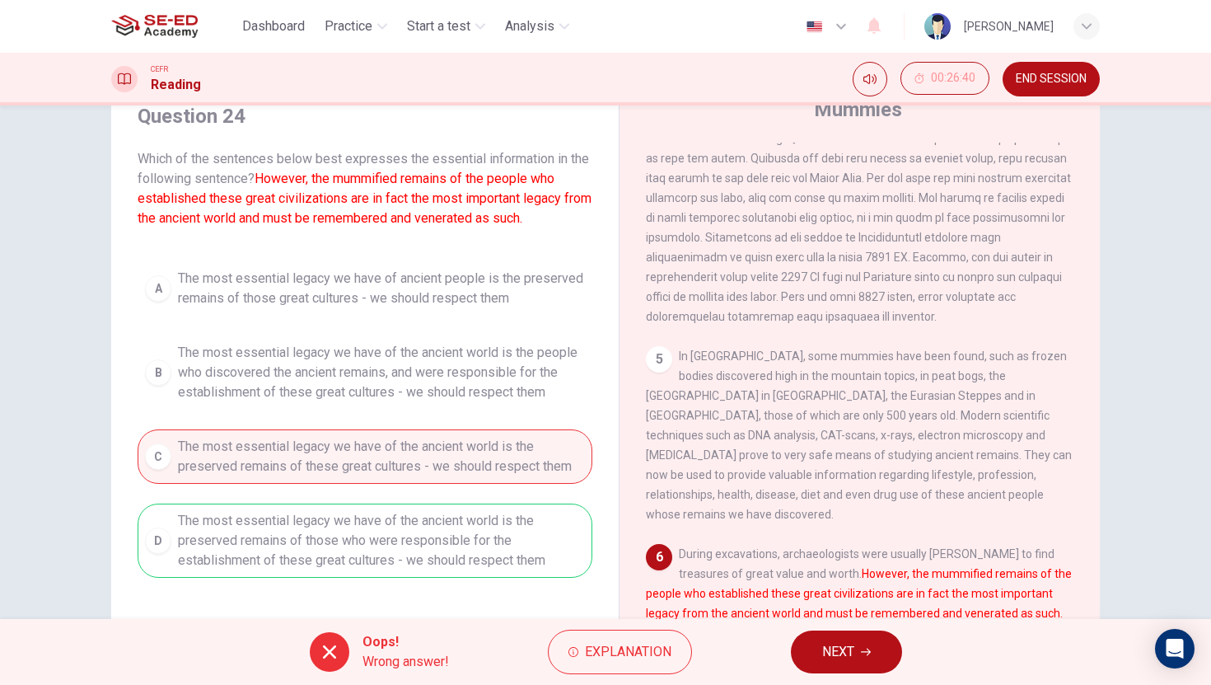
scroll to position [854, 0]
click at [866, 669] on button "NEXT" at bounding box center [846, 651] width 111 height 43
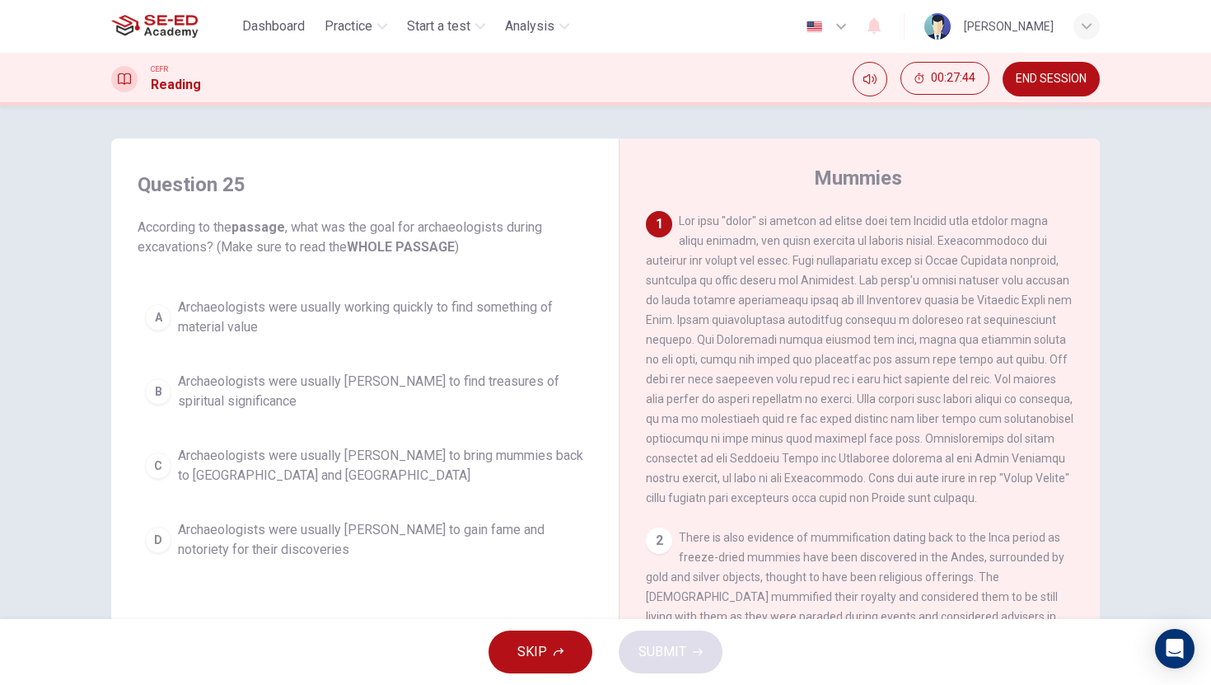
scroll to position [3, 0]
click at [145, 540] on div "D" at bounding box center [158, 536] width 26 height 26
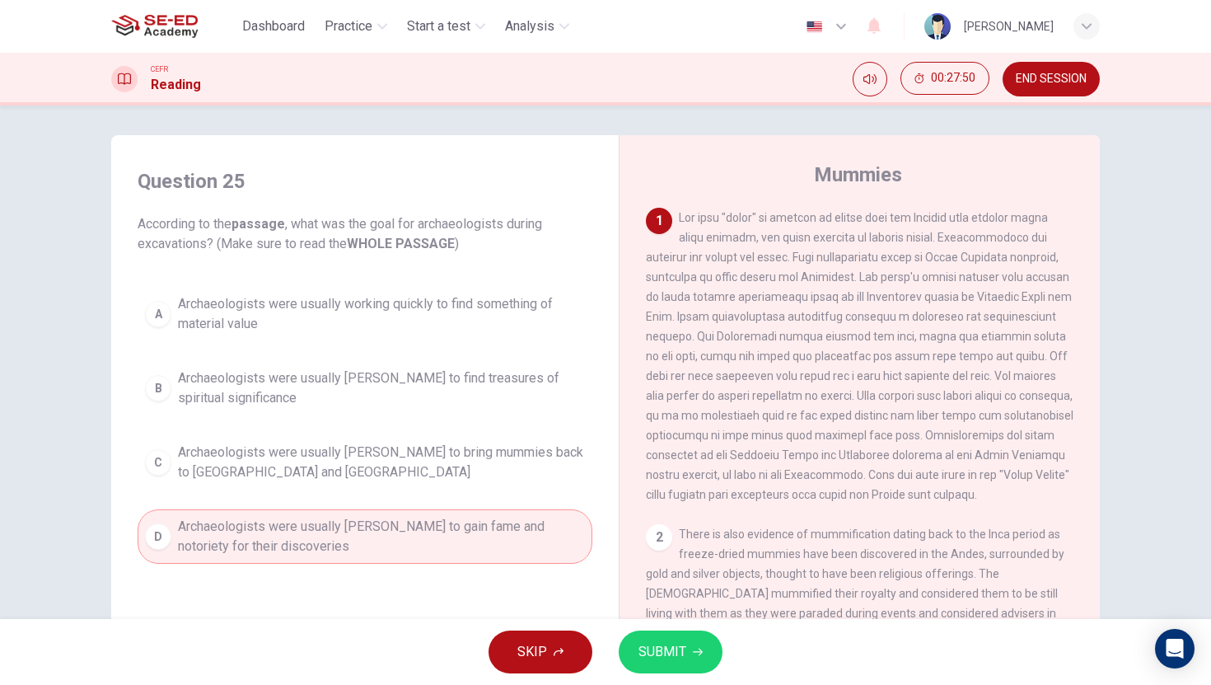
click at [636, 646] on button "SUBMIT" at bounding box center [671, 651] width 104 height 43
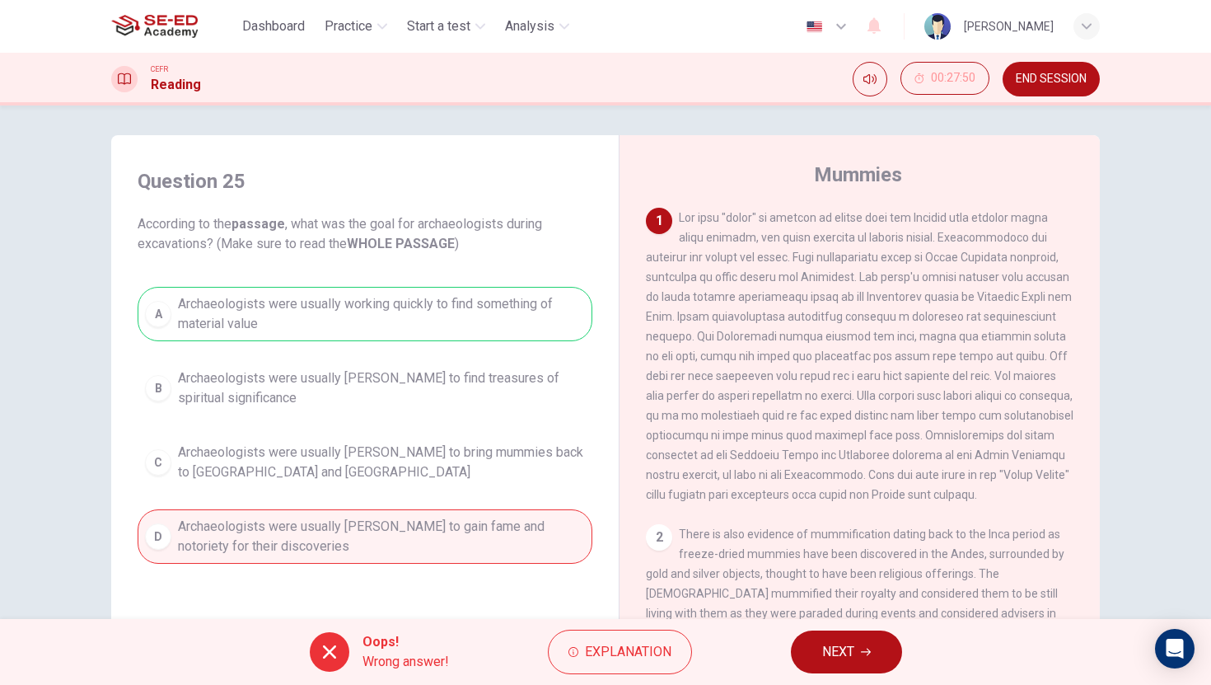
click at [853, 644] on span "NEXT" at bounding box center [838, 651] width 32 height 23
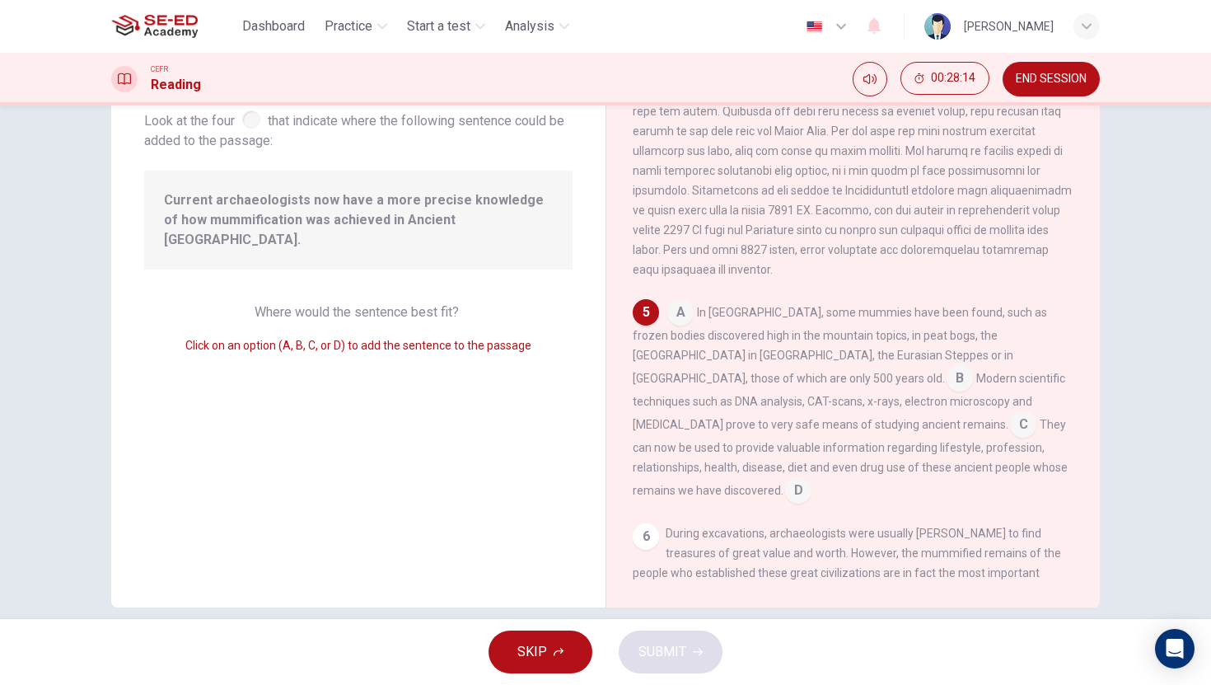
scroll to position [826, 0]
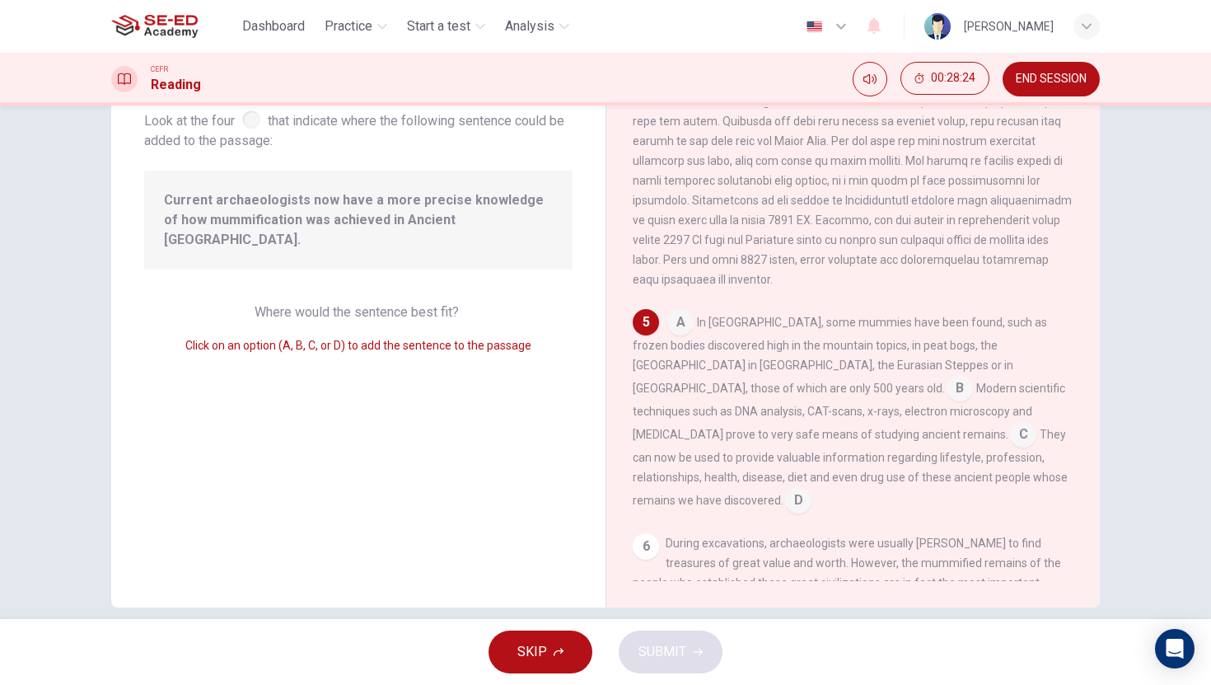
click at [671, 337] on input at bounding box center [680, 324] width 26 height 26
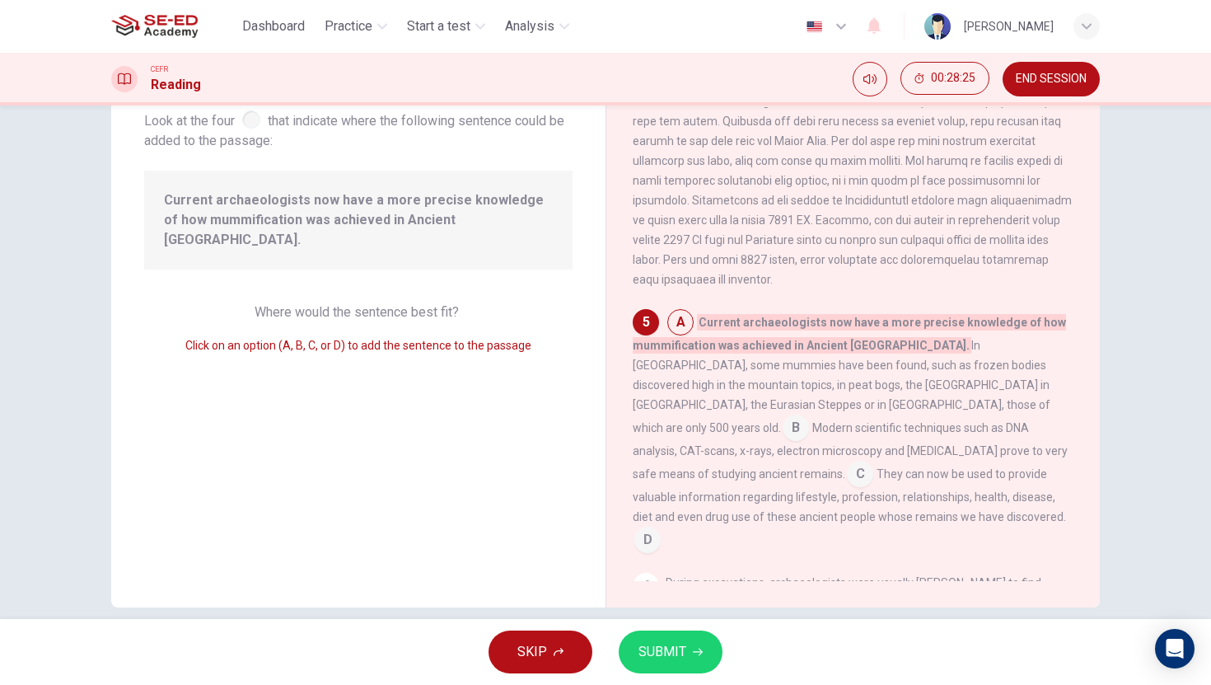
click at [678, 652] on span "SUBMIT" at bounding box center [662, 651] width 48 height 23
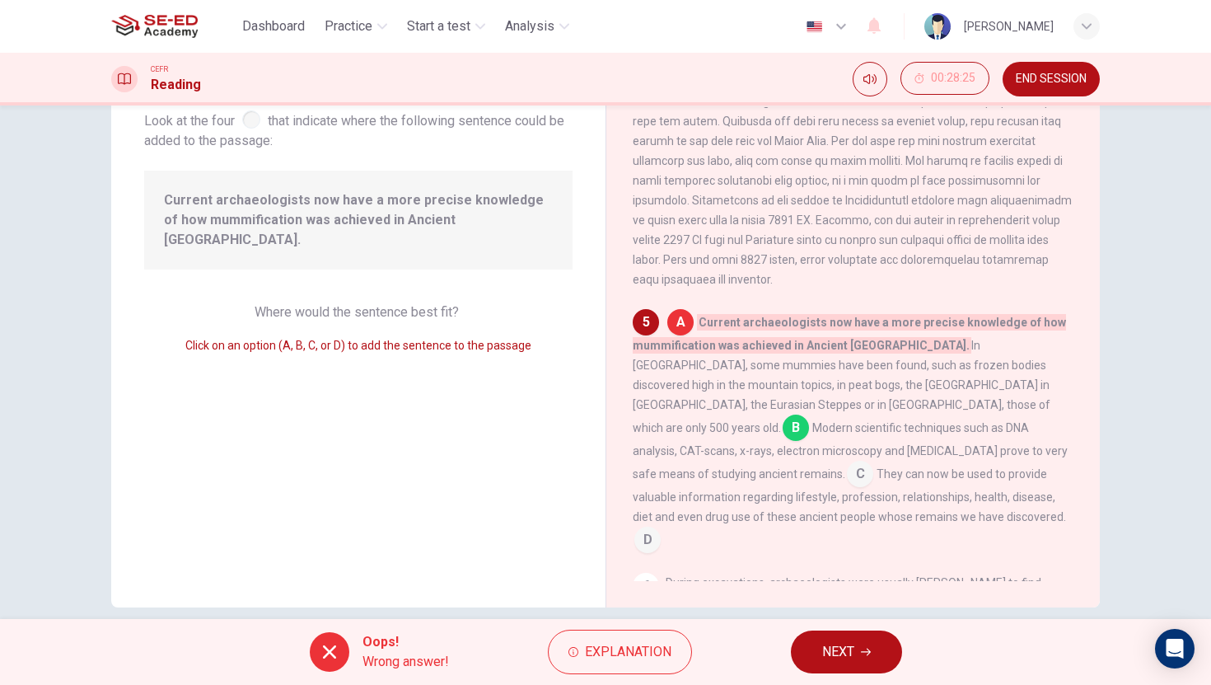
click at [860, 644] on button "NEXT" at bounding box center [846, 651] width 111 height 43
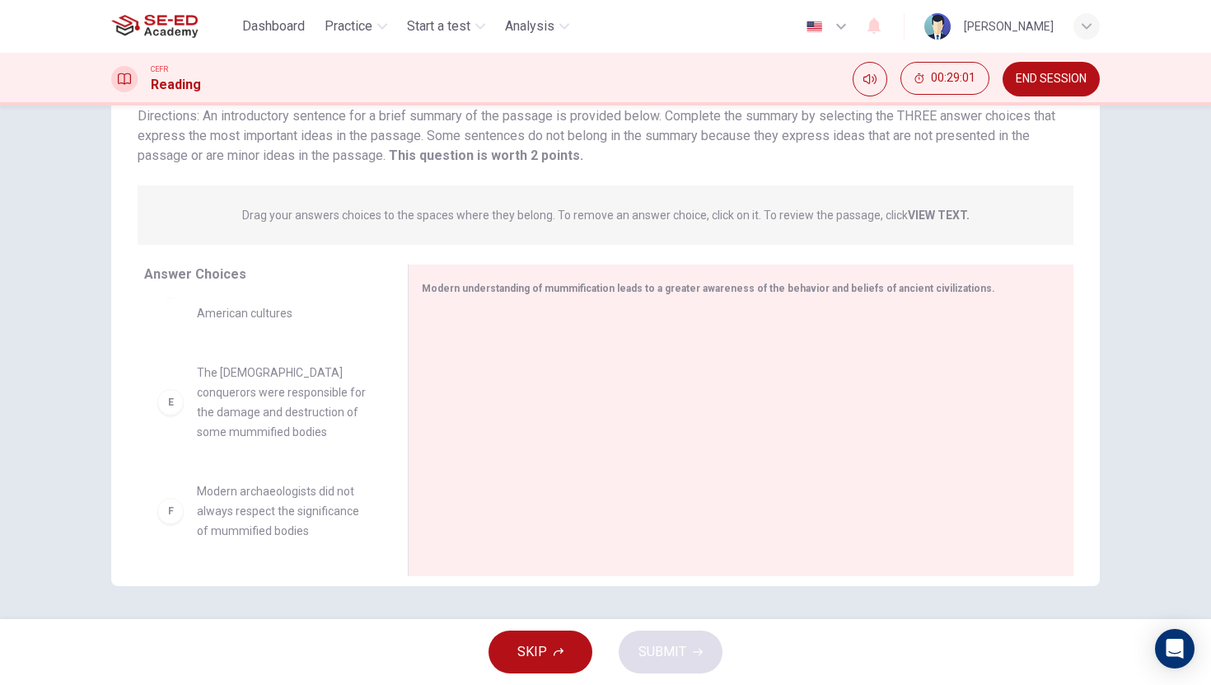
scroll to position [385, 0]
click at [178, 512] on div "F Modern archaeologists did not always respect the significance of mummified bo…" at bounding box center [262, 508] width 211 height 59
click at [174, 514] on div "F" at bounding box center [170, 508] width 26 height 26
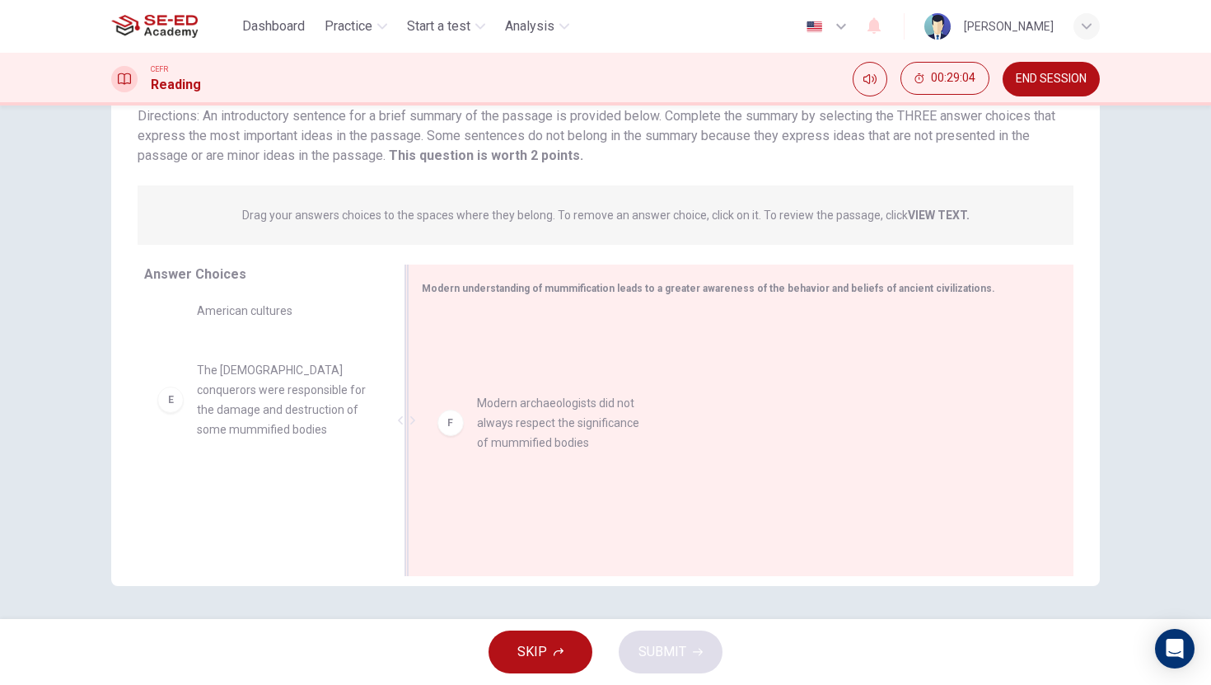
drag, startPoint x: 169, startPoint y: 510, endPoint x: 525, endPoint y: 383, distance: 377.8
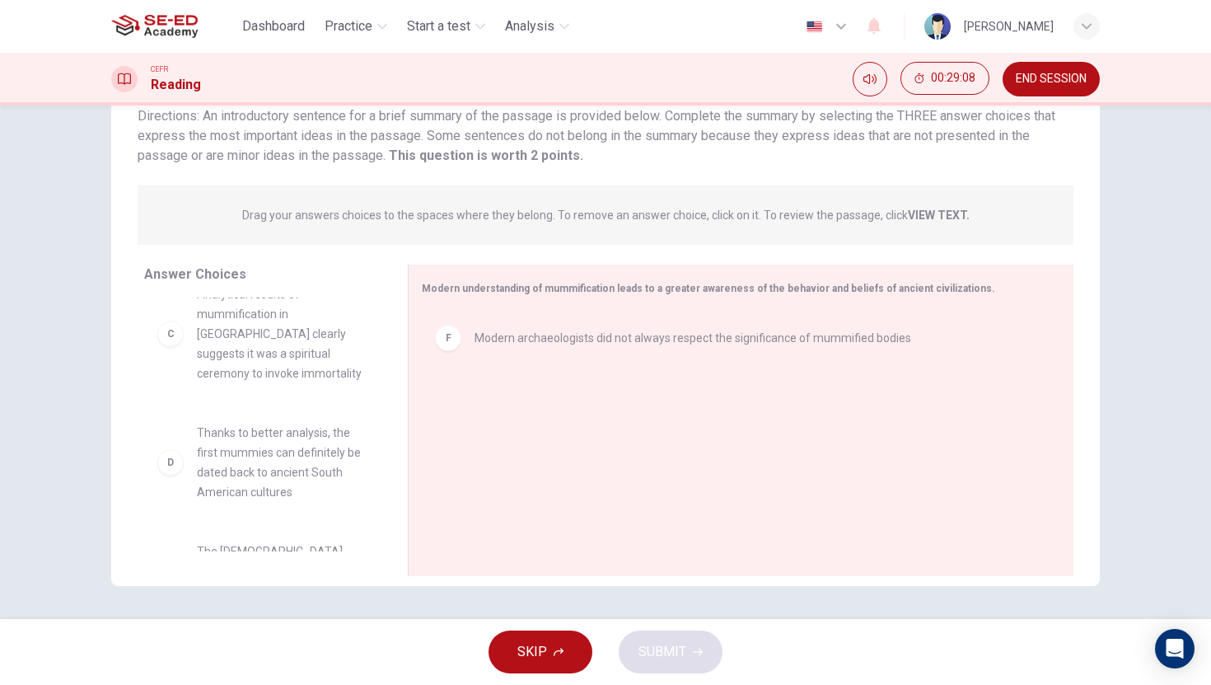
scroll to position [0, 0]
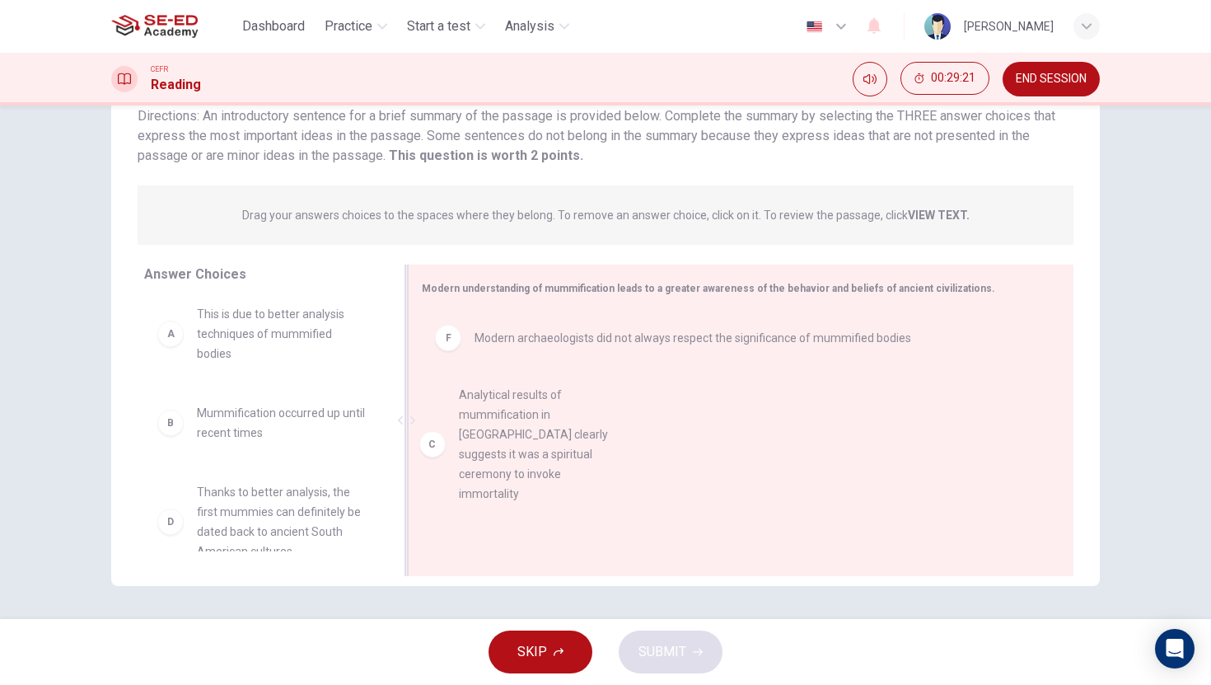
drag, startPoint x: 206, startPoint y: 516, endPoint x: 479, endPoint y: 409, distance: 294.0
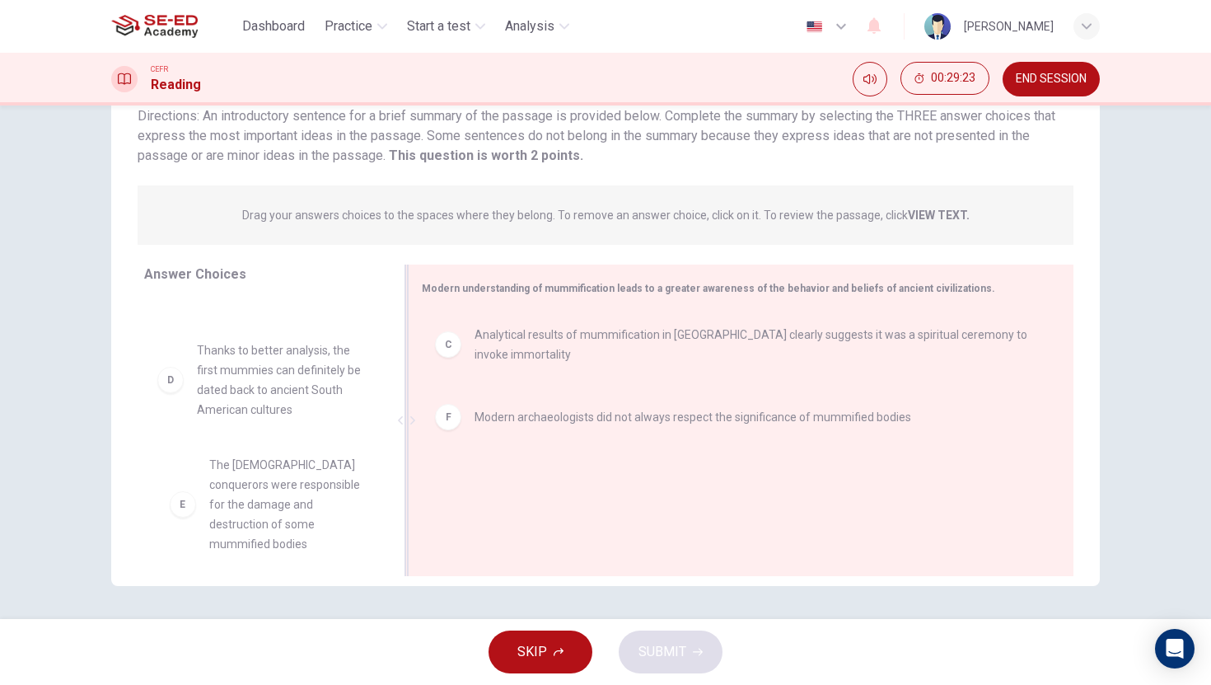
scroll to position [4, 0]
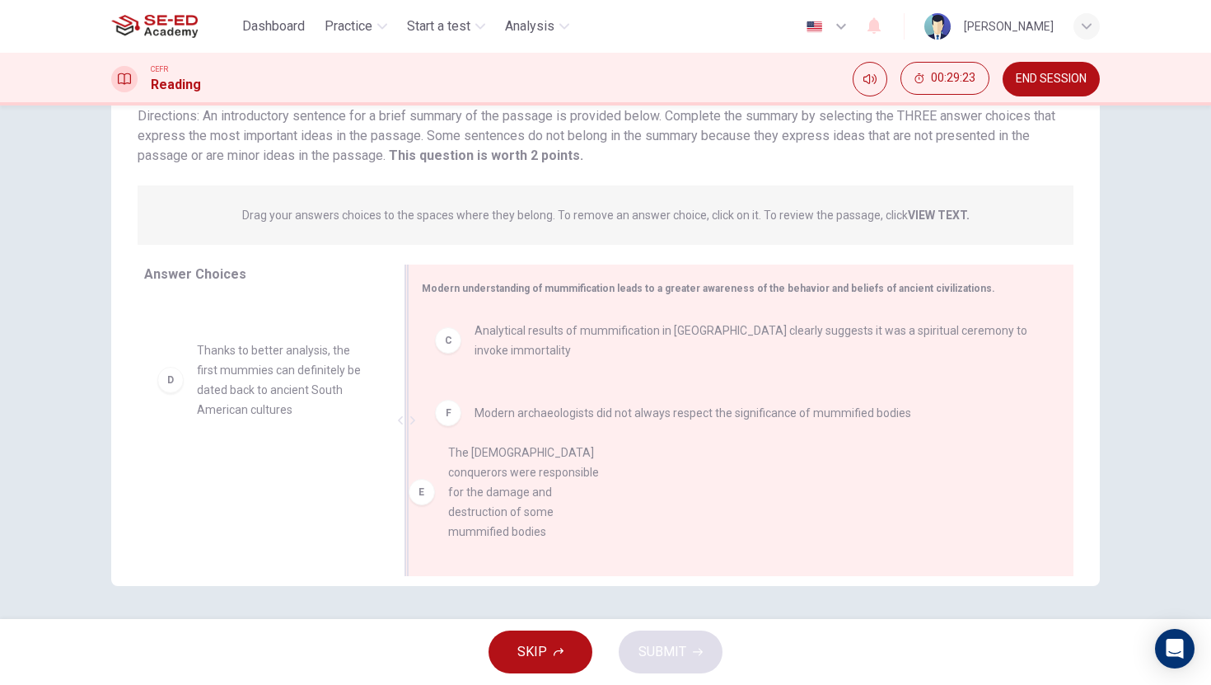
drag, startPoint x: 176, startPoint y: 507, endPoint x: 488, endPoint y: 493, distance: 312.5
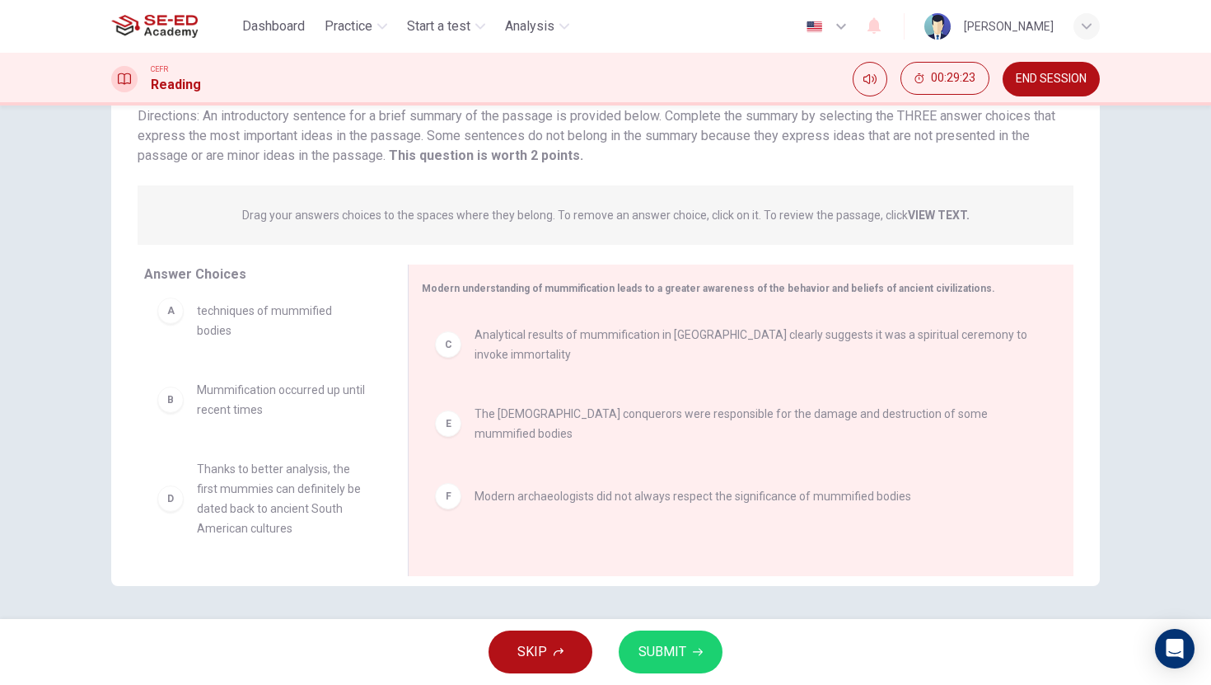
scroll to position [30, 0]
click at [659, 654] on span "SUBMIT" at bounding box center [662, 651] width 48 height 23
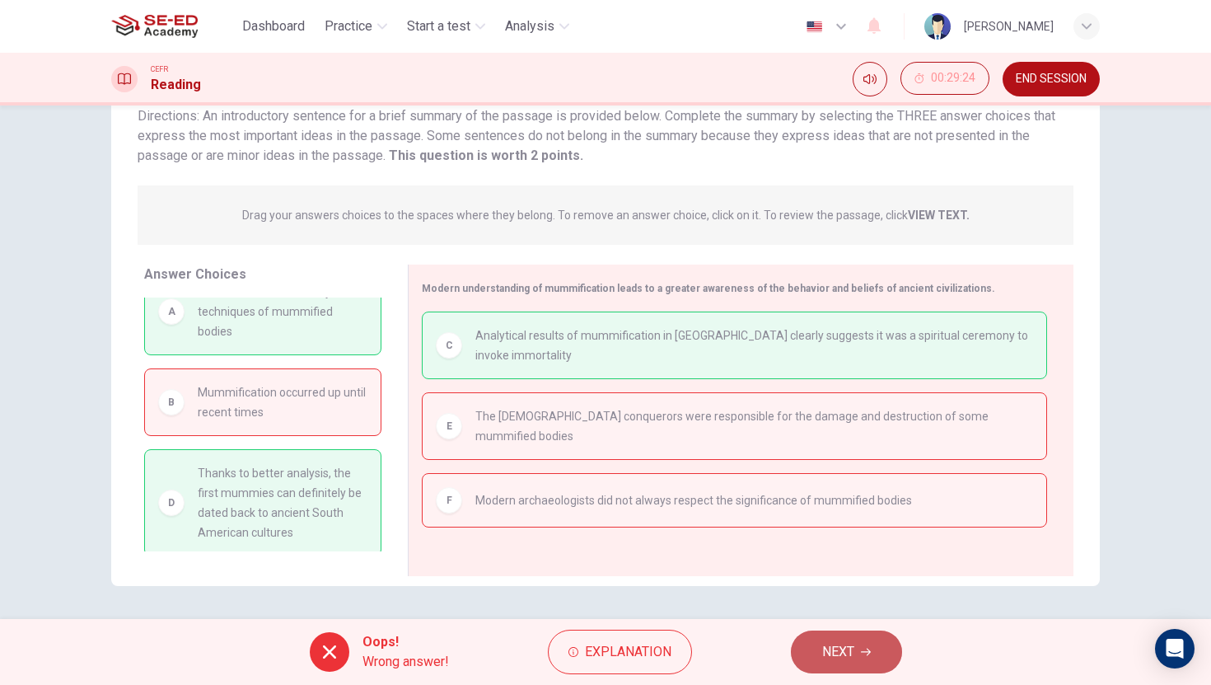
click at [842, 645] on span "NEXT" at bounding box center [838, 651] width 32 height 23
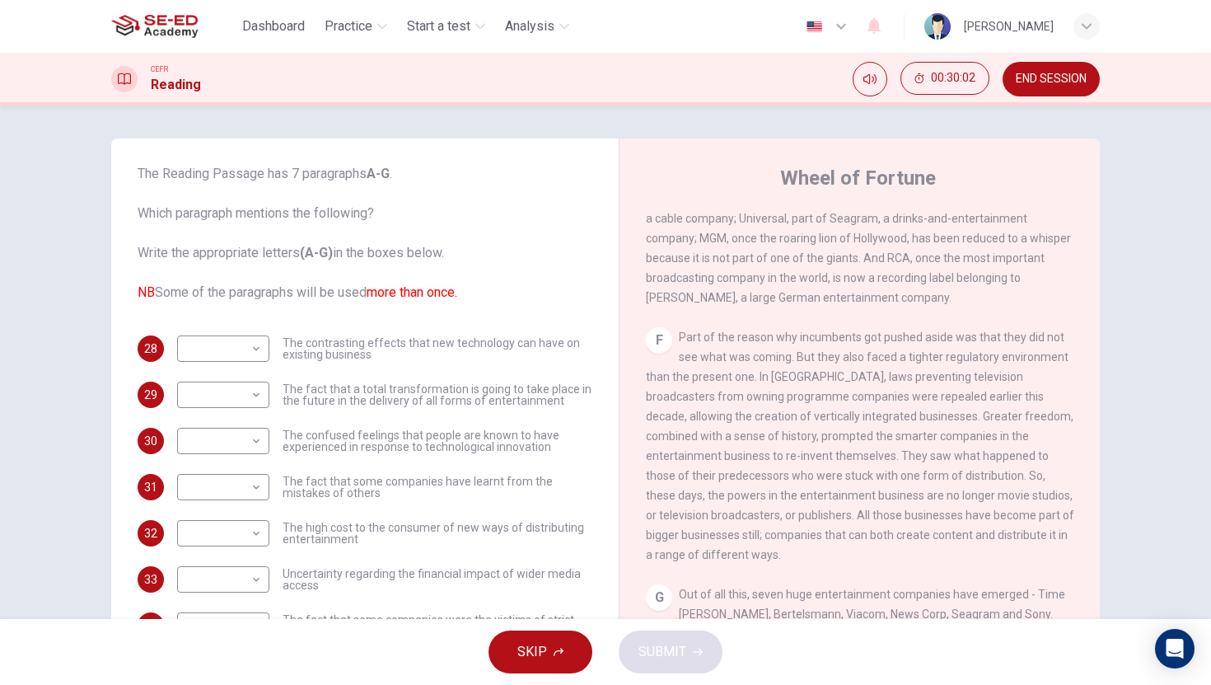
scroll to position [1124, 0]
click at [239, 365] on body "This site uses cookies, as explained in our Privacy Policy . If you agree to th…" at bounding box center [605, 342] width 1211 height 685
click at [217, 495] on li "F" at bounding box center [219, 506] width 92 height 26
type input "F"
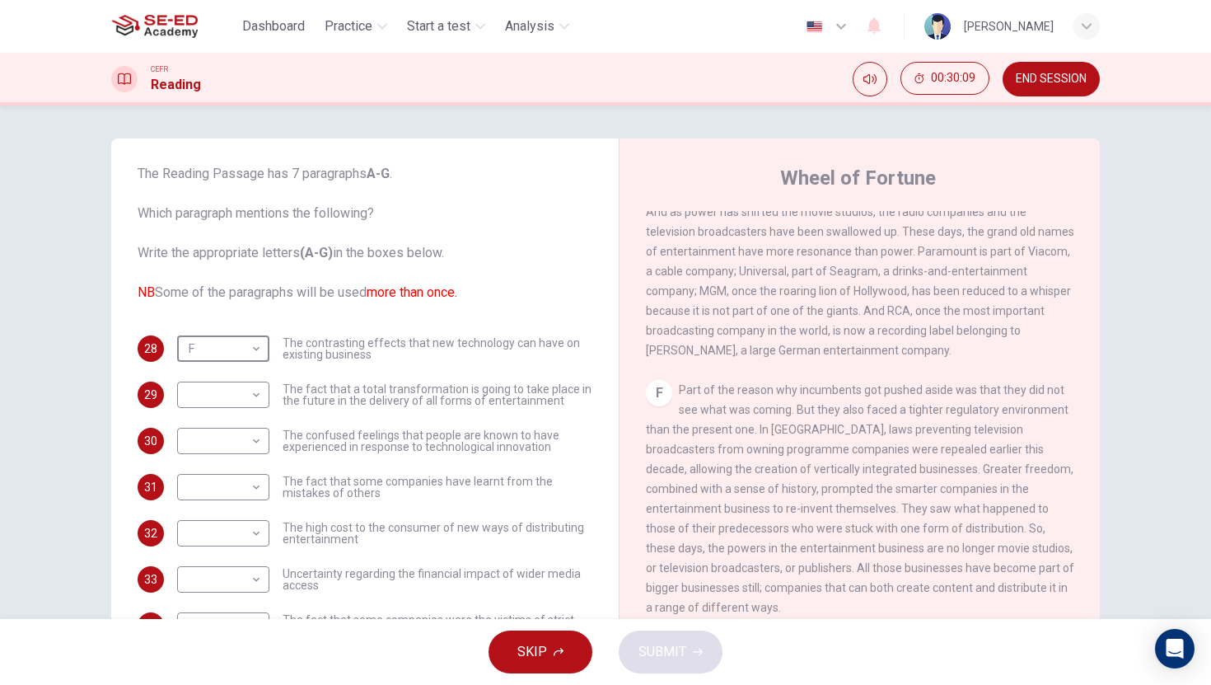
scroll to position [947, 0]
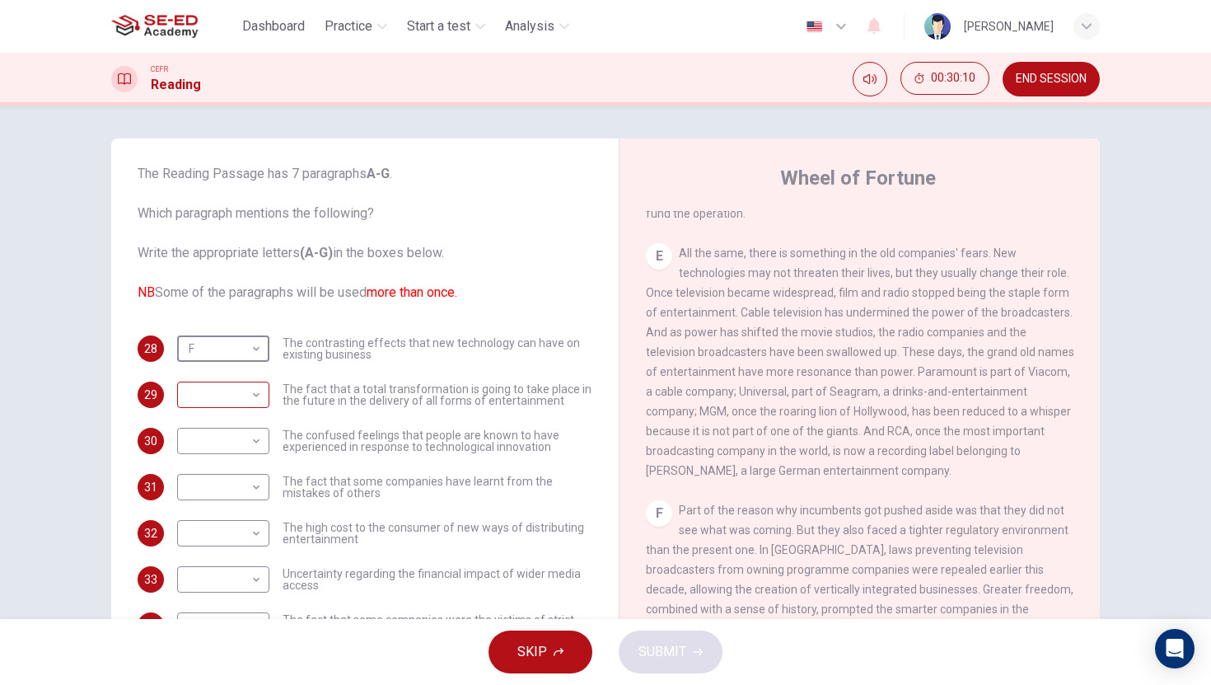
click at [245, 401] on body "This site uses cookies, as explained in our Privacy Policy . If you agree to th…" at bounding box center [605, 342] width 1211 height 685
click at [217, 520] on li "E" at bounding box center [219, 526] width 92 height 26
type input "E"
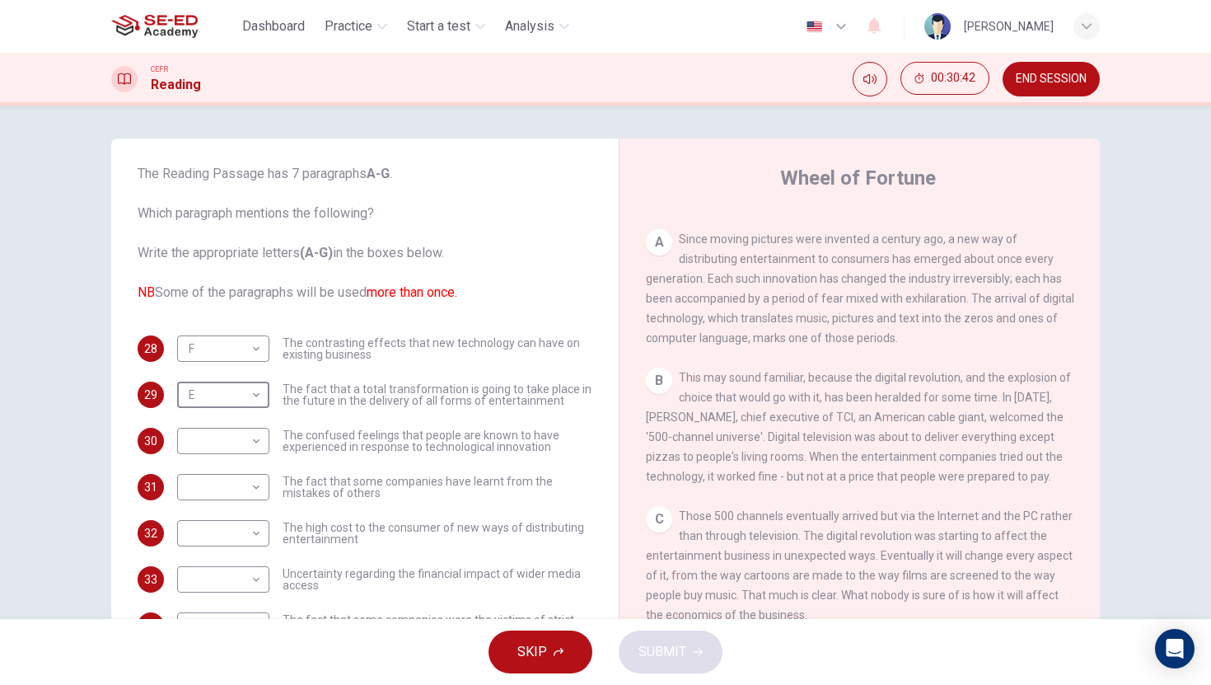
scroll to position [322, 0]
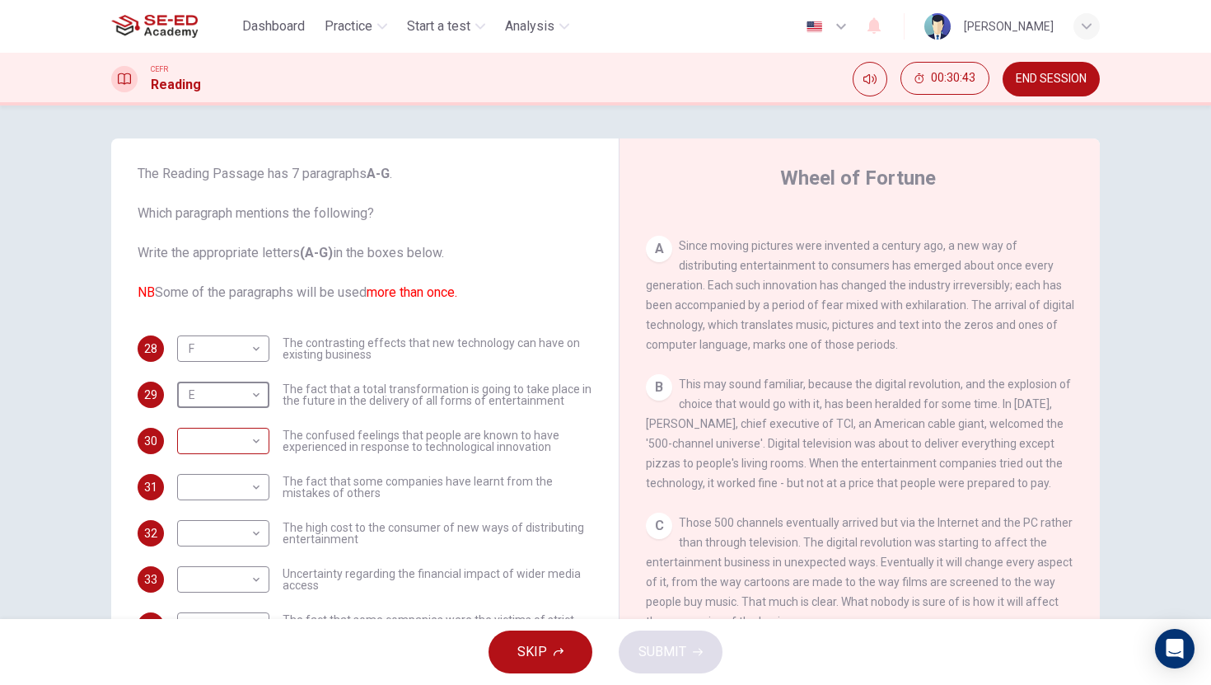
click at [221, 456] on body "This site uses cookies, as explained in our Privacy Policy . If you agree to th…" at bounding box center [605, 342] width 1211 height 685
click at [214, 499] on li "B" at bounding box center [219, 493] width 92 height 26
type input "B"
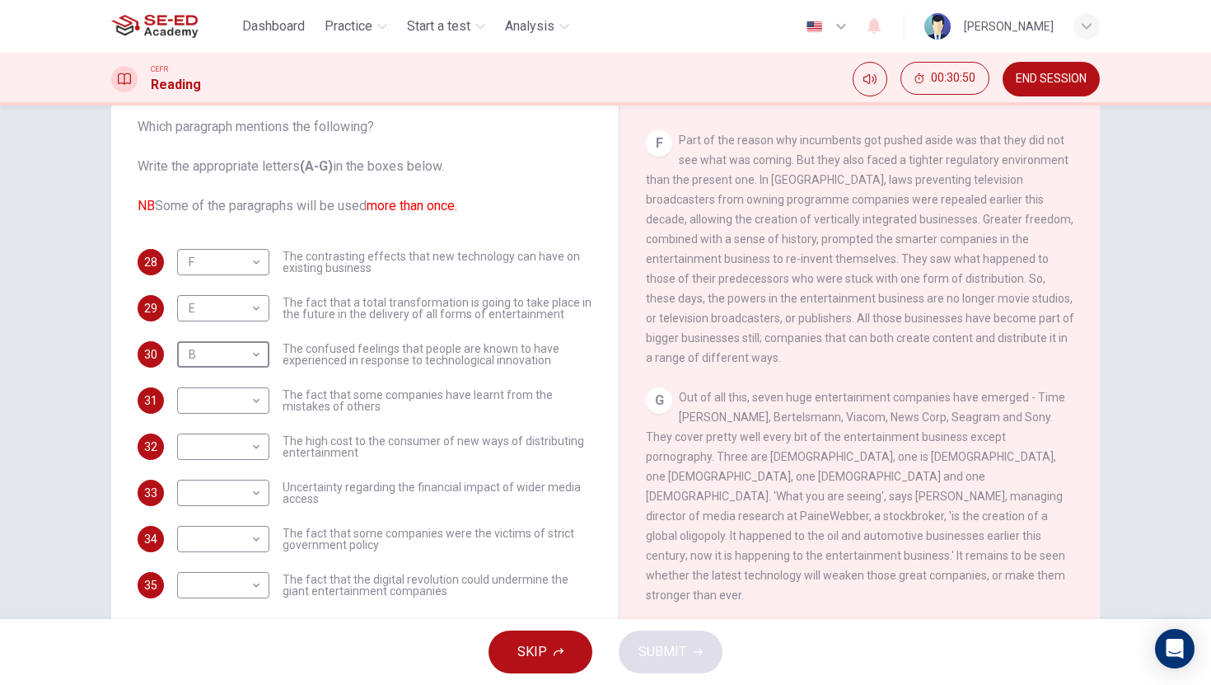
scroll to position [125, 0]
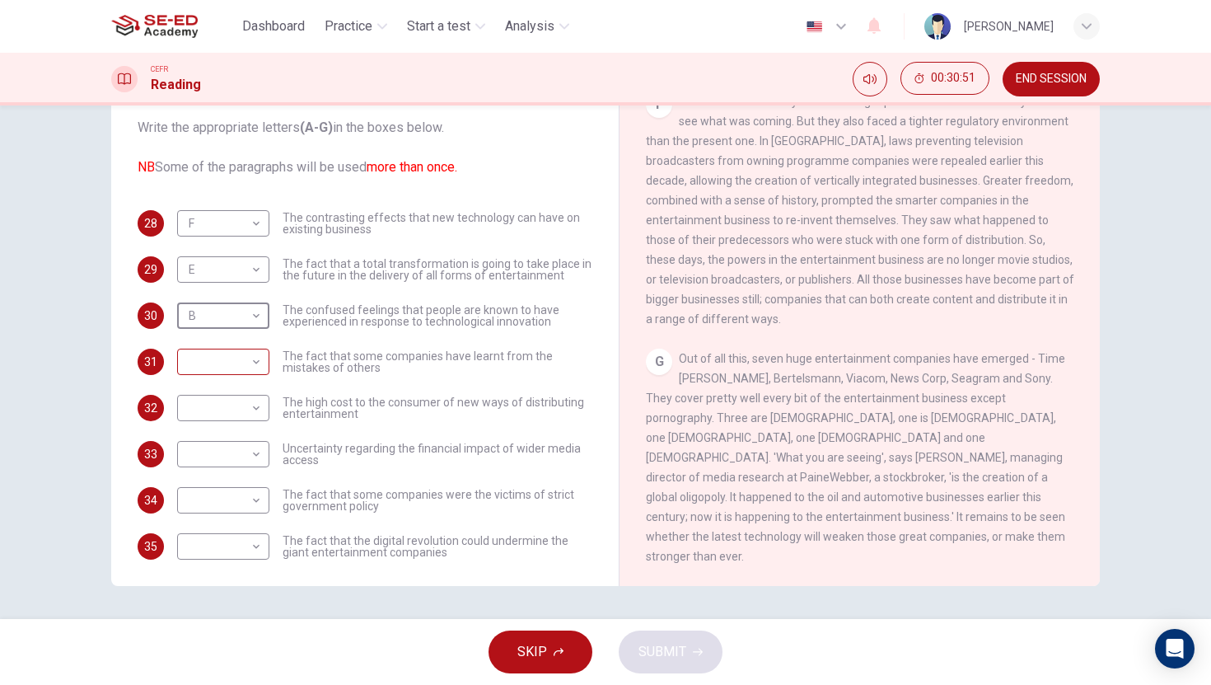
click at [179, 371] on body "This site uses cookies, as explained in our Privacy Policy . If you agree to th…" at bounding box center [605, 342] width 1211 height 685
click at [208, 544] on li "G" at bounding box center [219, 546] width 92 height 26
type input "G"
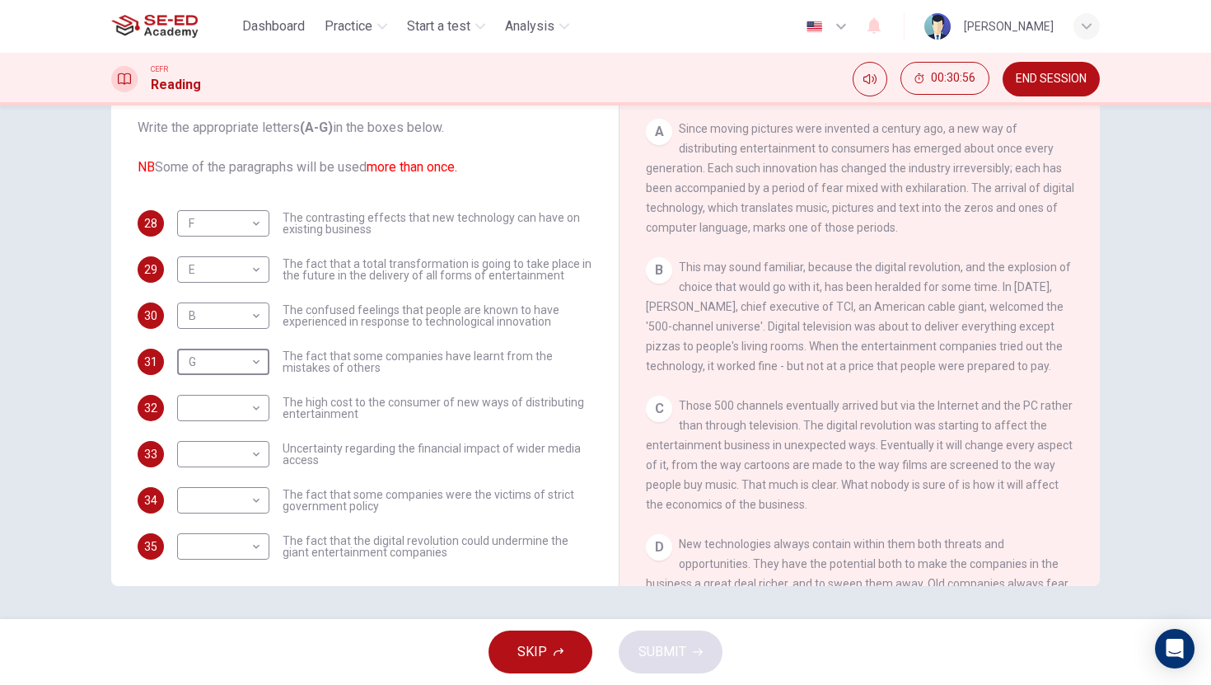
scroll to position [0, 0]
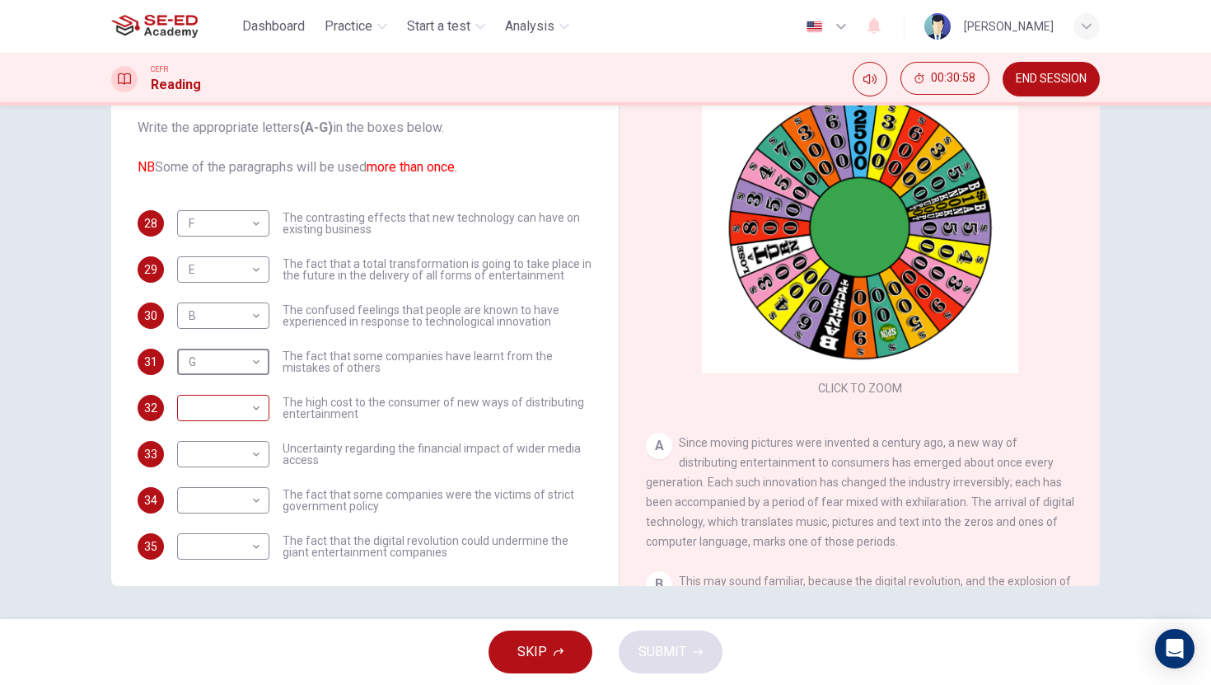
click at [236, 418] on body "This site uses cookies, as explained in our Privacy Policy . If you agree to th…" at bounding box center [605, 342] width 1211 height 685
click at [236, 425] on li "A" at bounding box center [219, 434] width 92 height 26
type input "A"
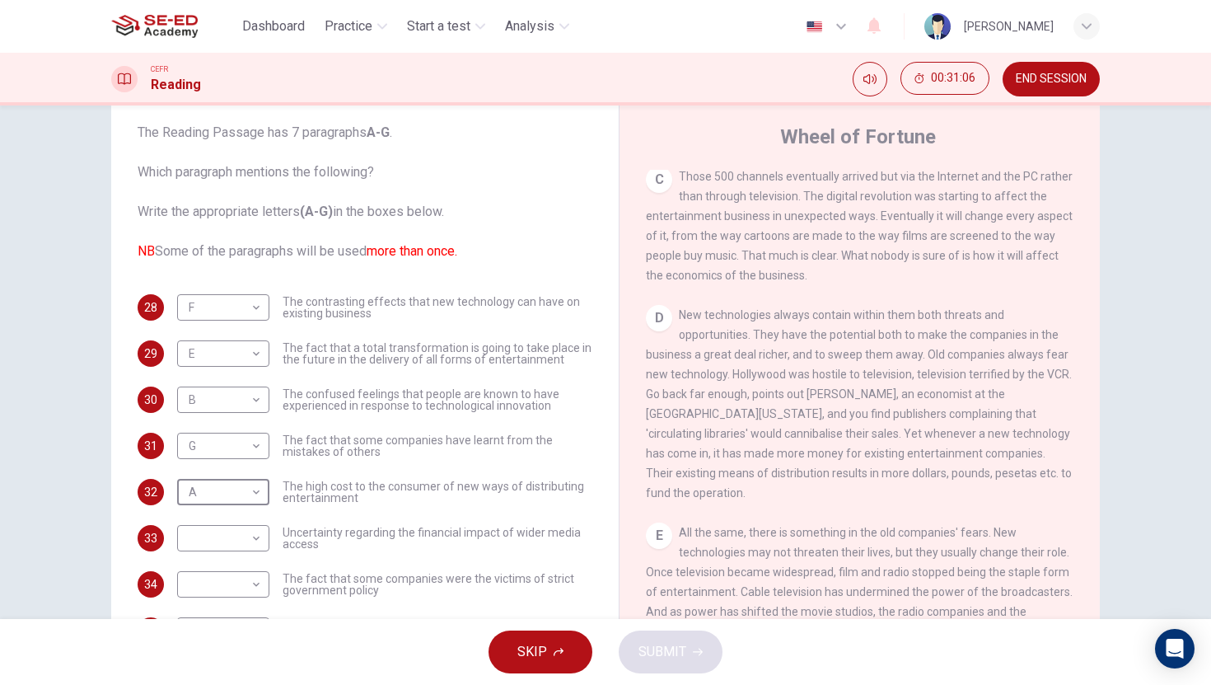
scroll to position [40, 0]
click at [210, 545] on body "This site uses cookies, as explained in our Privacy Policy . If you agree to th…" at bounding box center [605, 342] width 1211 height 685
click at [208, 572] on li "D" at bounding box center [219, 579] width 92 height 26
type input "D"
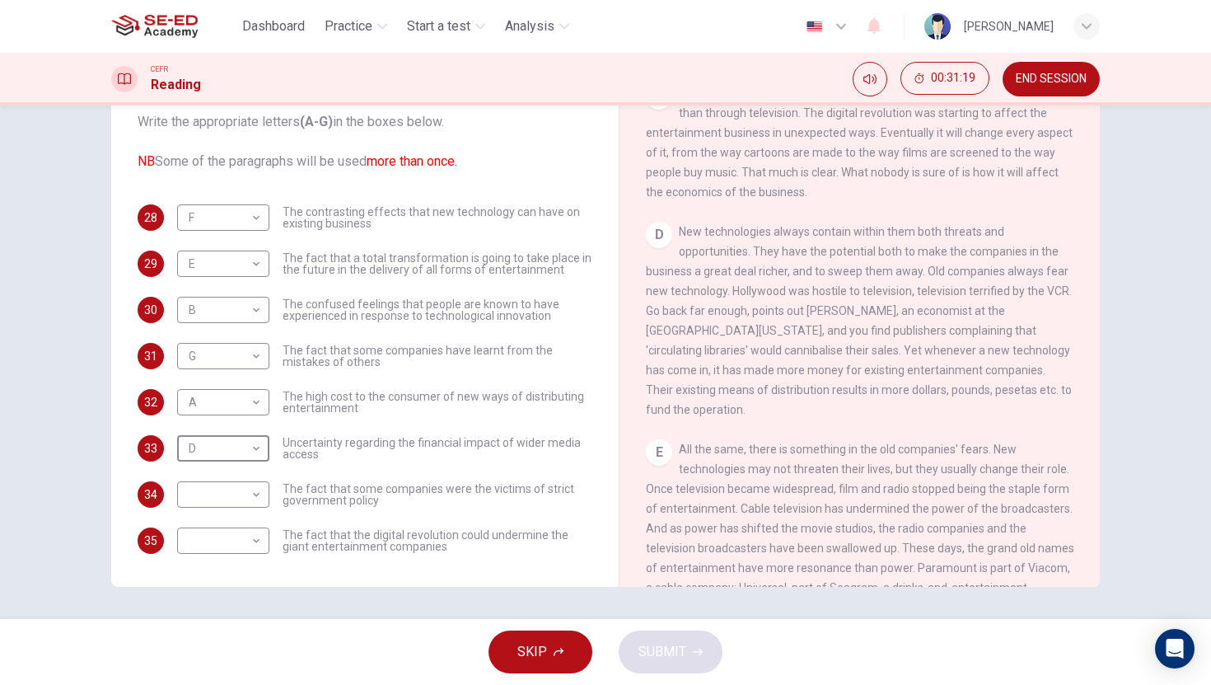
scroll to position [125, 0]
click at [234, 502] on body "This site uses cookies, as explained in our Privacy Policy . If you agree to th…" at bounding box center [605, 342] width 1211 height 685
click at [223, 549] on li "C" at bounding box center [219, 553] width 92 height 26
type input "C"
click at [224, 549] on body "This site uses cookies, as explained in our Privacy Policy . If you agree to th…" at bounding box center [605, 342] width 1211 height 685
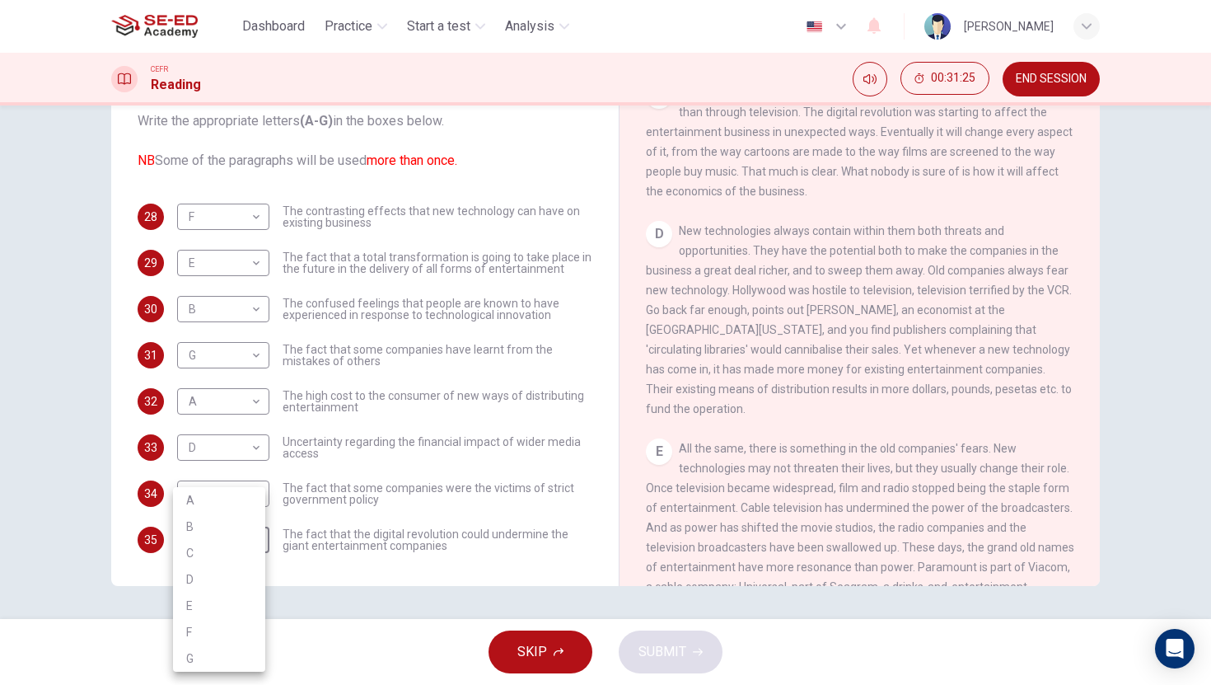
click at [373, 599] on div at bounding box center [605, 342] width 1211 height 685
click at [212, 551] on body "This site uses cookies, as explained in our Privacy Policy . If you agree to th…" at bounding box center [605, 342] width 1211 height 685
click at [203, 623] on li "F" at bounding box center [219, 632] width 92 height 26
type input "F"
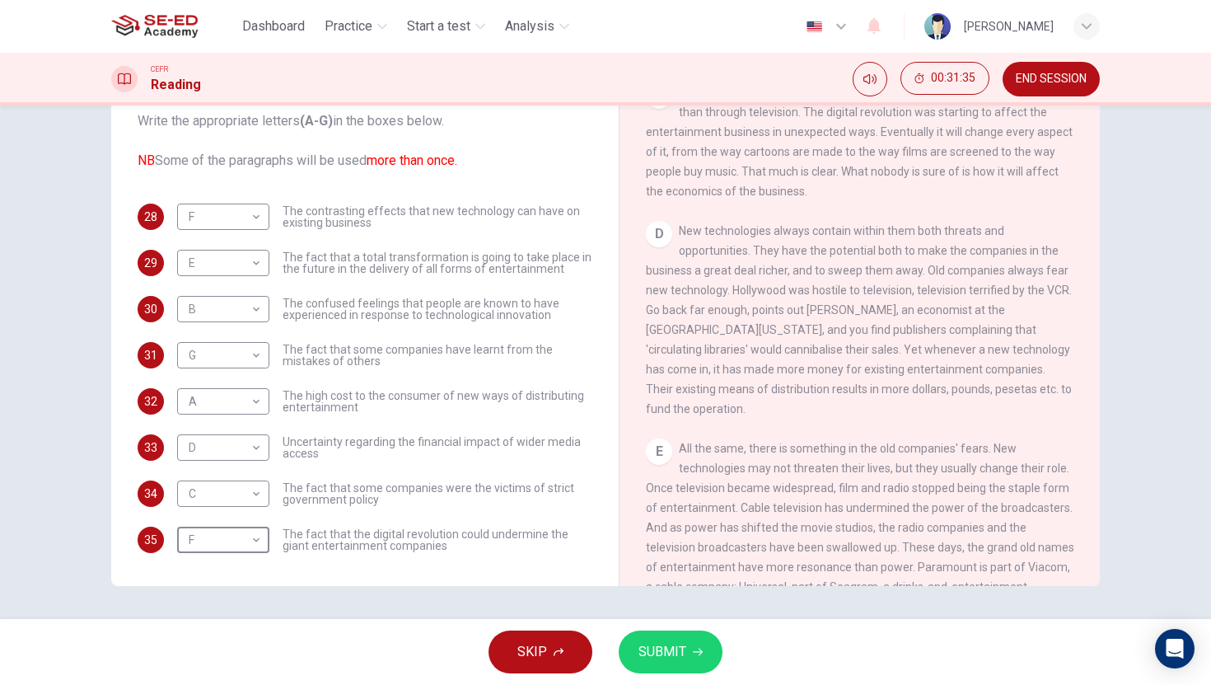
click at [639, 659] on span "SUBMIT" at bounding box center [662, 651] width 48 height 23
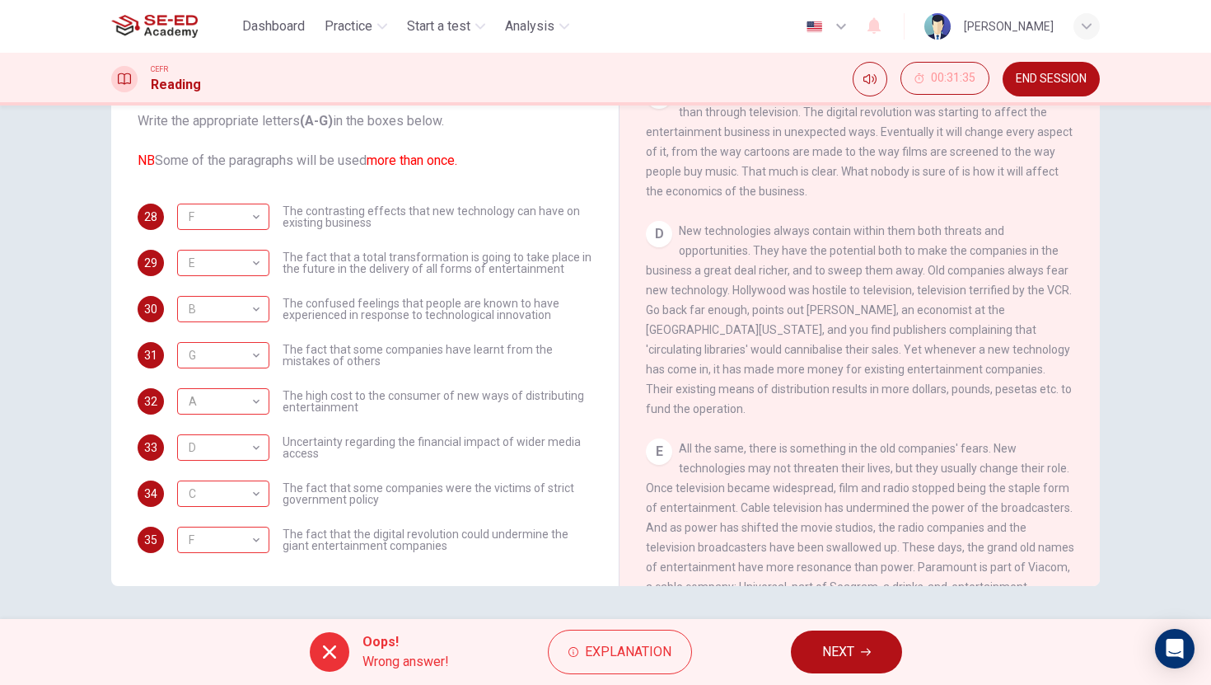
click at [815, 667] on button "NEXT" at bounding box center [846, 651] width 111 height 43
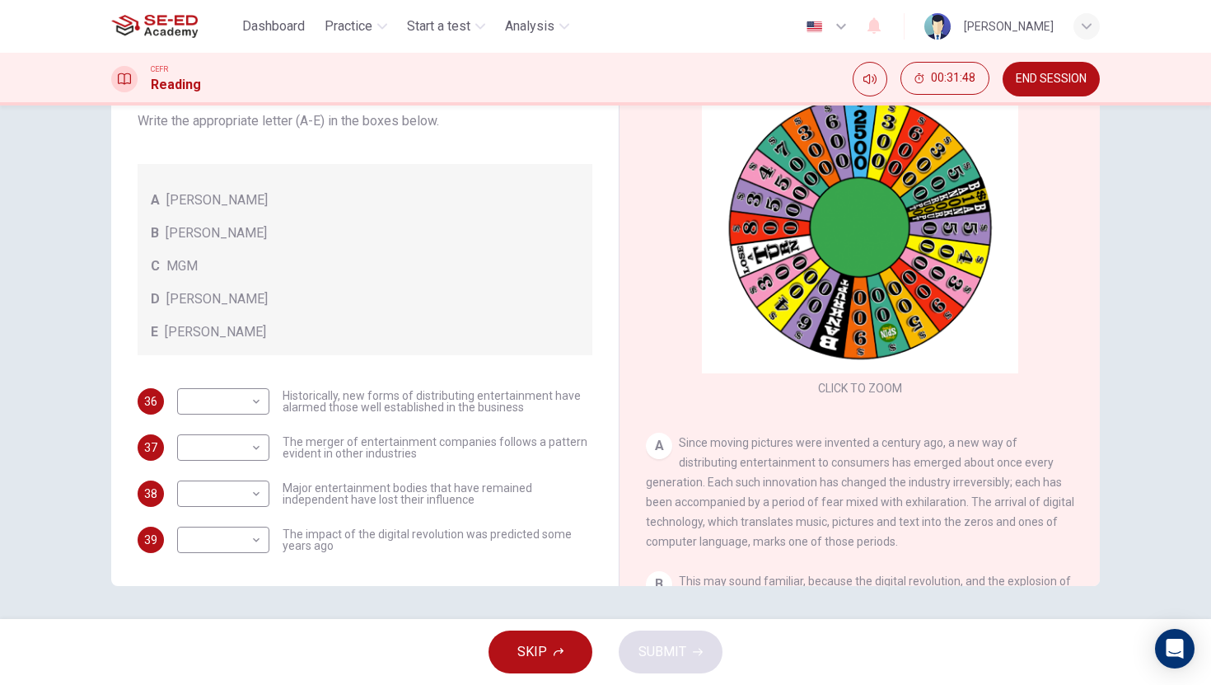
scroll to position [100, 0]
click at [218, 532] on body "This site uses cookies, as explained in our Privacy Policy . If you agree to th…" at bounding box center [605, 342] width 1211 height 685
click at [212, 661] on li "E" at bounding box center [219, 658] width 92 height 26
type input "E"
click at [231, 493] on body "This site uses cookies, as explained in our Privacy Policy . If you agree to th…" at bounding box center [605, 342] width 1211 height 685
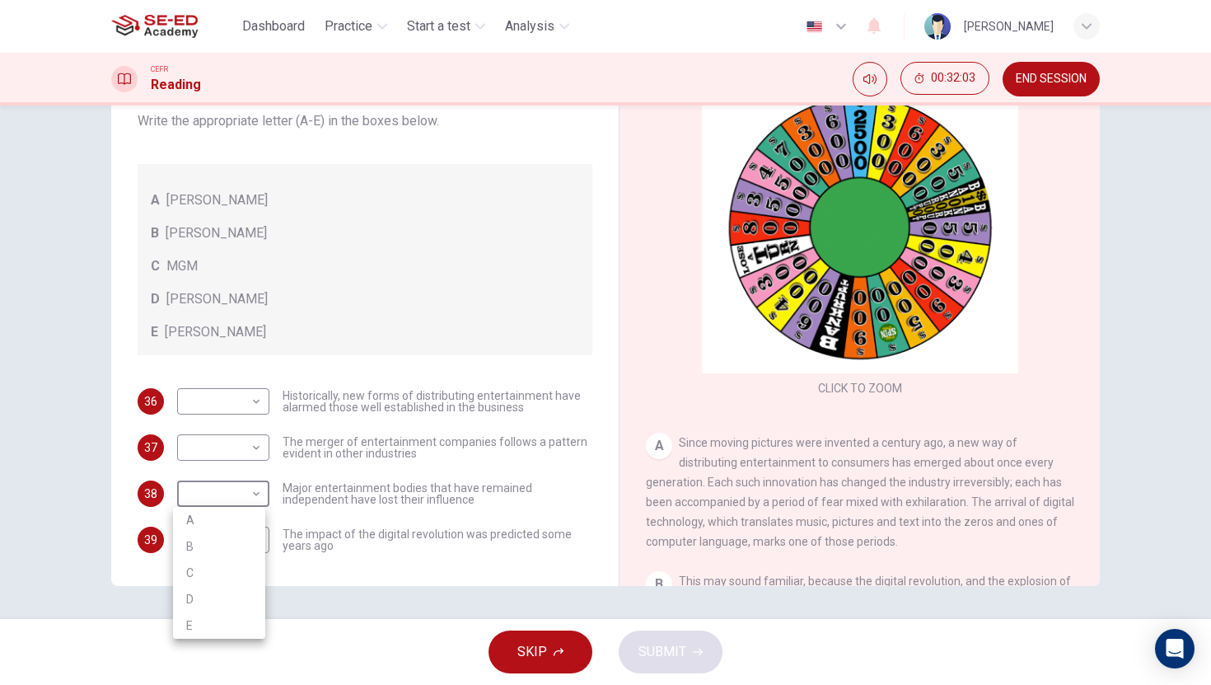
click at [221, 574] on li "C" at bounding box center [219, 572] width 92 height 26
type input "C"
click at [236, 451] on body "This site uses cookies, as explained in our Privacy Policy . If you agree to th…" at bounding box center [605, 342] width 1211 height 685
click at [223, 502] on li "B" at bounding box center [219, 500] width 92 height 26
type input "B"
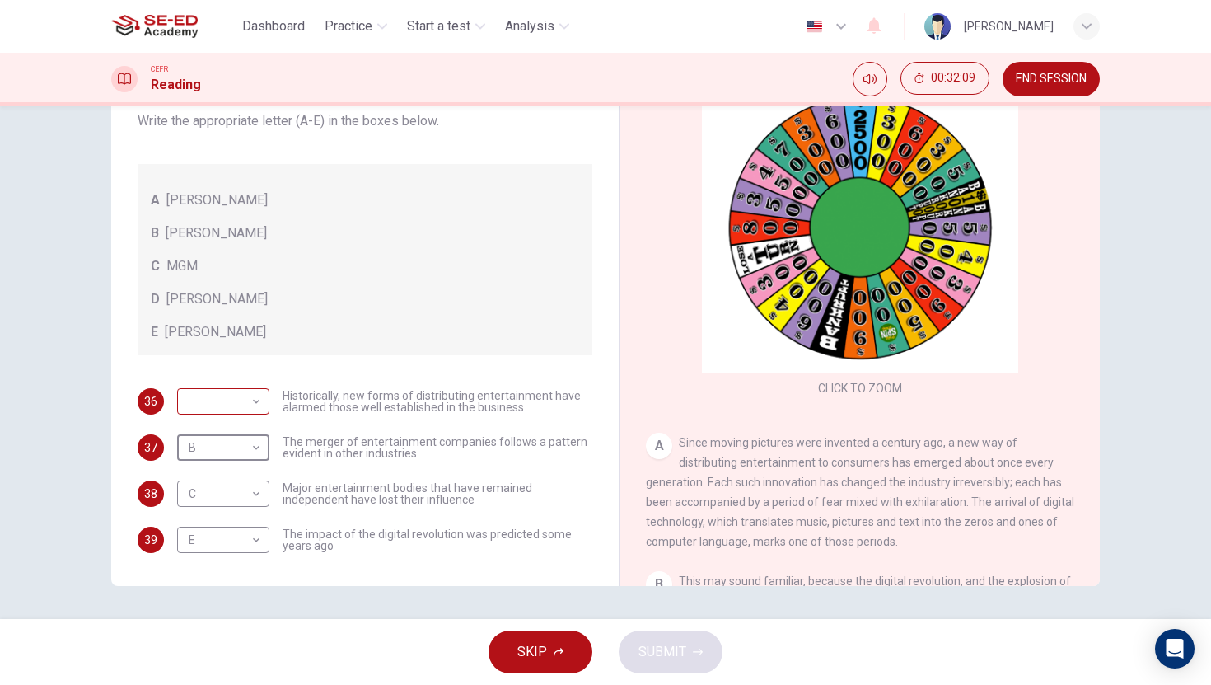
click at [231, 408] on body "This site uses cookies, as explained in our Privacy Policy . If you agree to th…" at bounding box center [605, 342] width 1211 height 685
click at [230, 430] on li "A" at bounding box center [219, 427] width 92 height 26
type input "A"
click at [680, 645] on span "SUBMIT" at bounding box center [662, 651] width 48 height 23
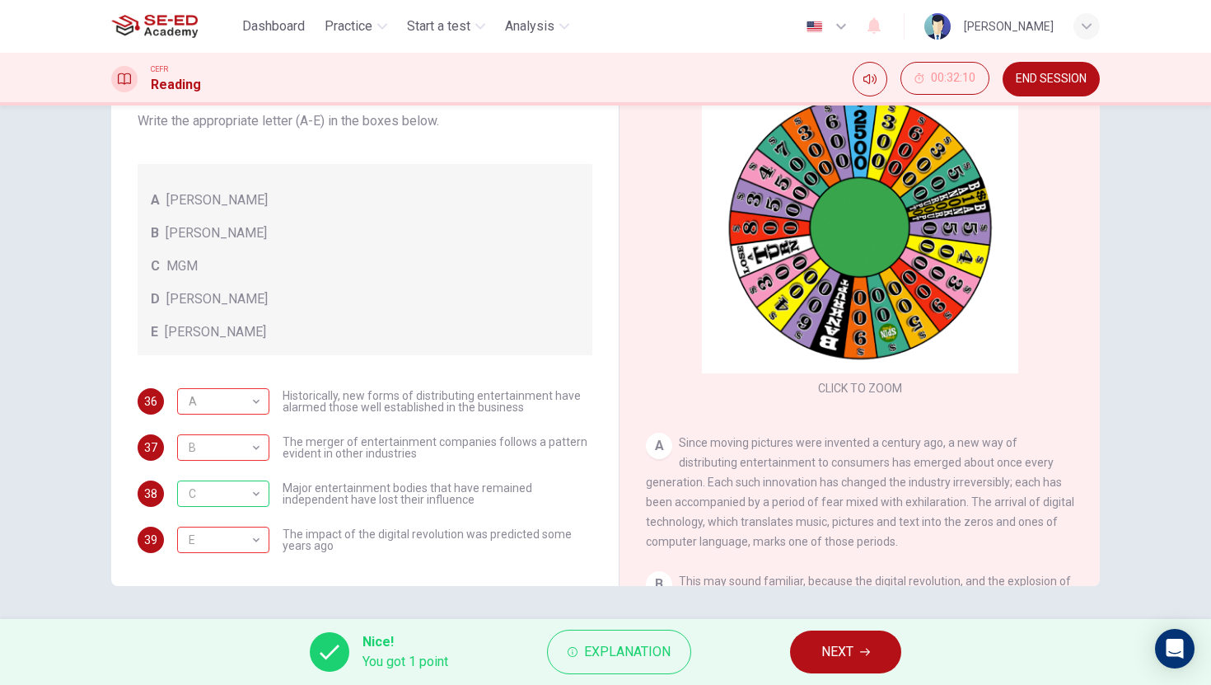
click at [833, 654] on span "NEXT" at bounding box center [837, 651] width 32 height 23
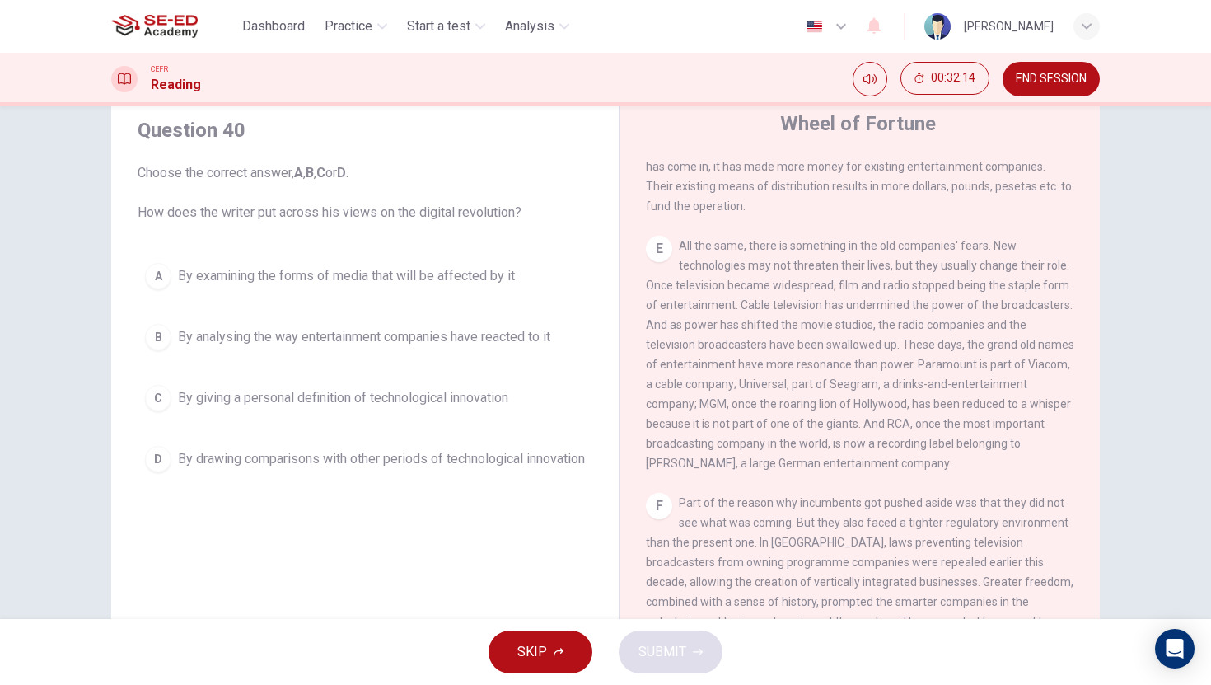
scroll to position [1262, 0]
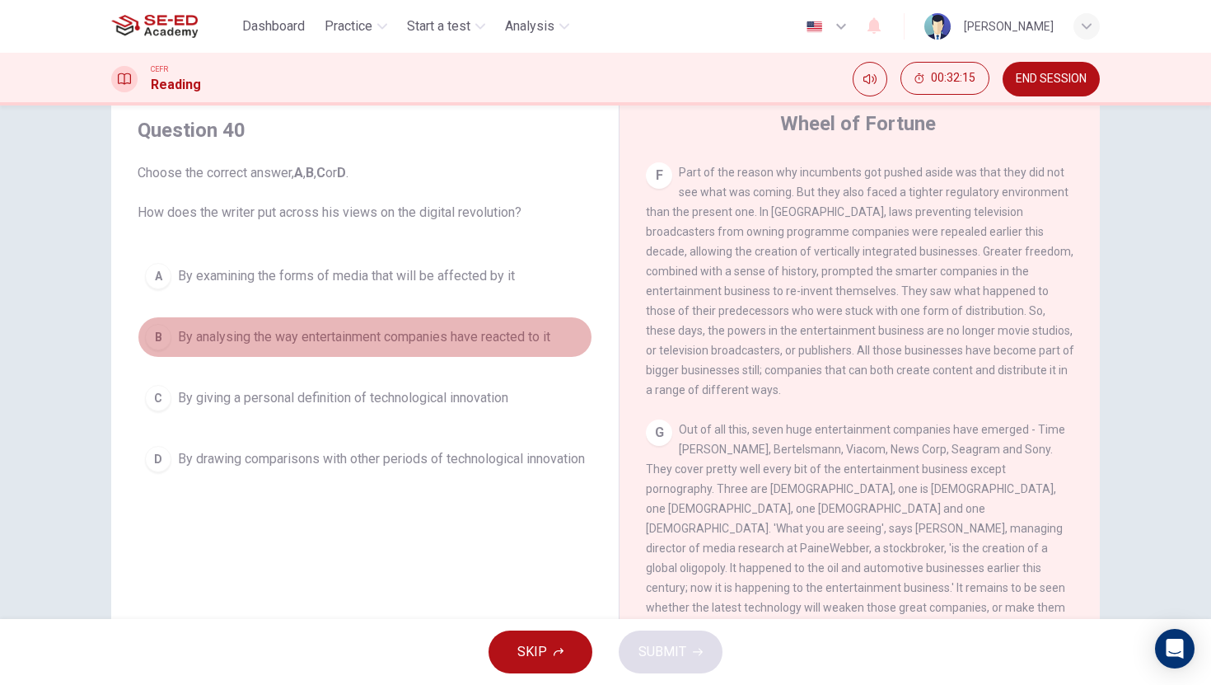
click at [241, 343] on span "By analysing the way entertainment companies have reacted to it" at bounding box center [364, 337] width 372 height 20
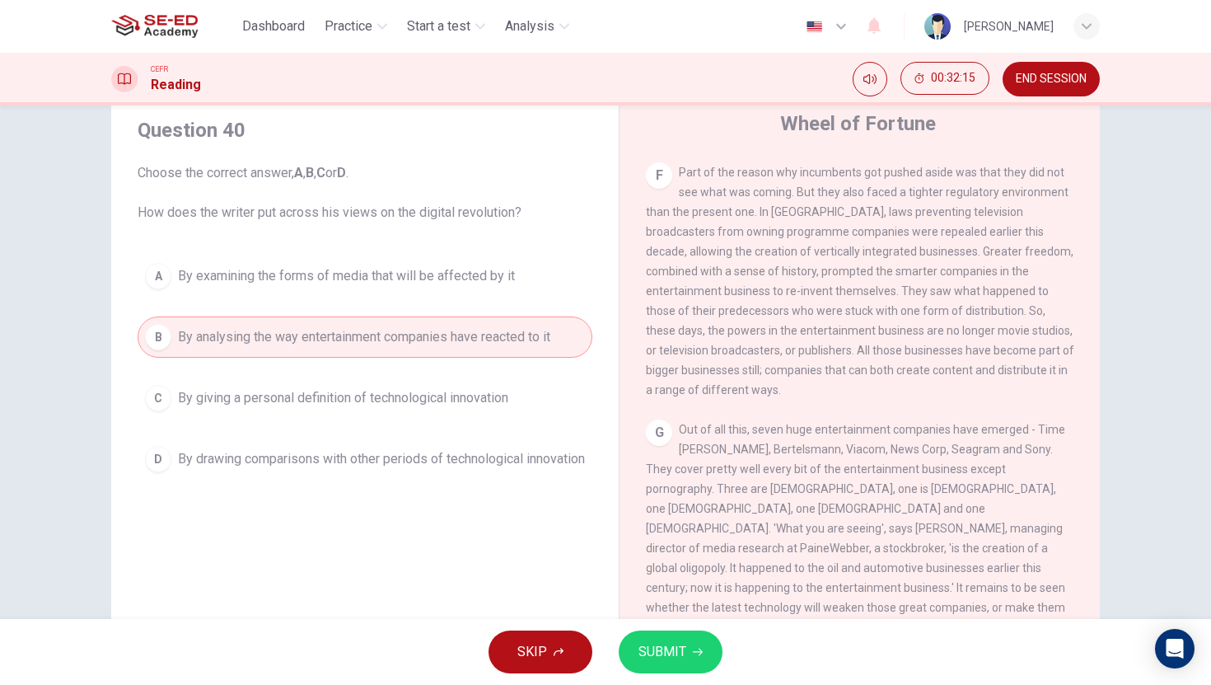
drag, startPoint x: 655, startPoint y: 618, endPoint x: 659, endPoint y: 633, distance: 15.4
click at [656, 619] on div "SKIP SUBMIT" at bounding box center [605, 652] width 1211 height 66
click at [659, 639] on button "SUBMIT" at bounding box center [671, 651] width 104 height 43
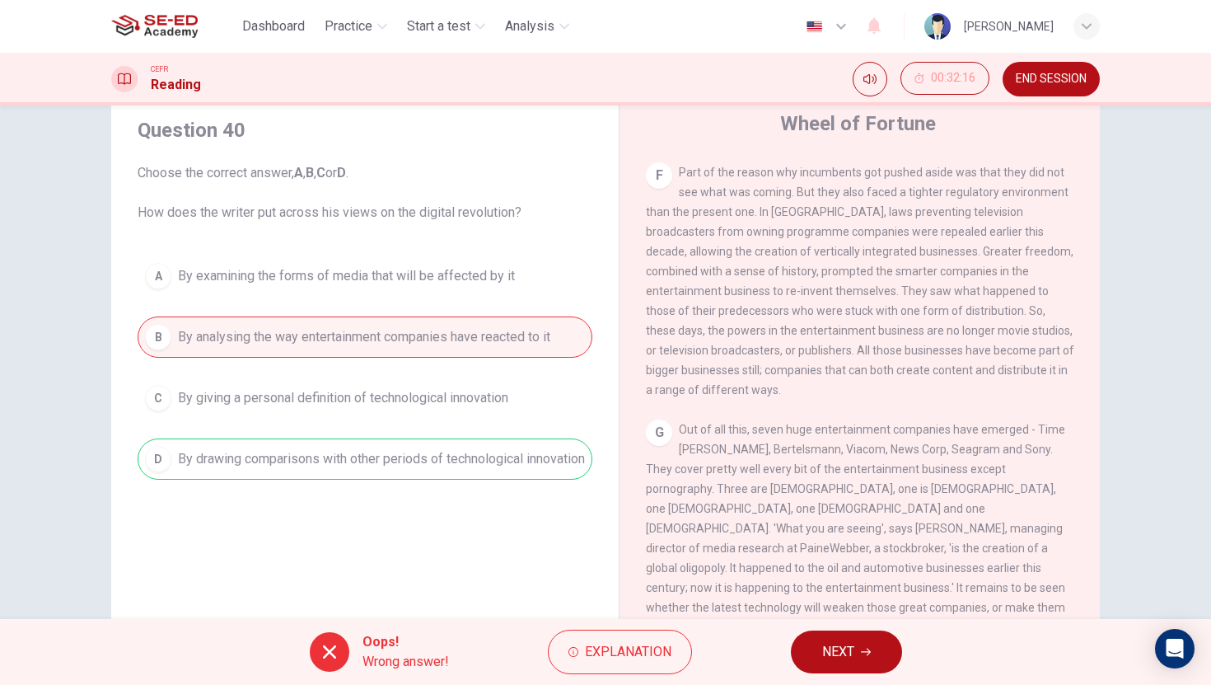
click at [845, 651] on span "NEXT" at bounding box center [838, 651] width 32 height 23
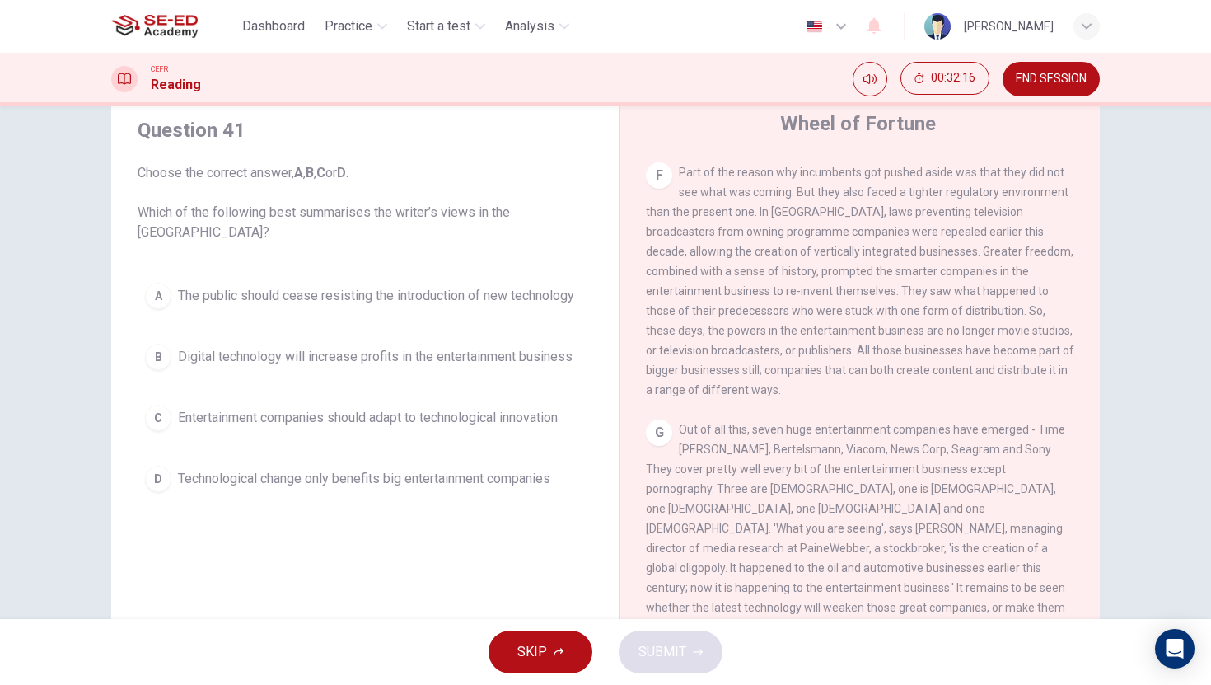
click at [214, 347] on span "Digital technology will increase profits in the entertainment business" at bounding box center [375, 357] width 395 height 20
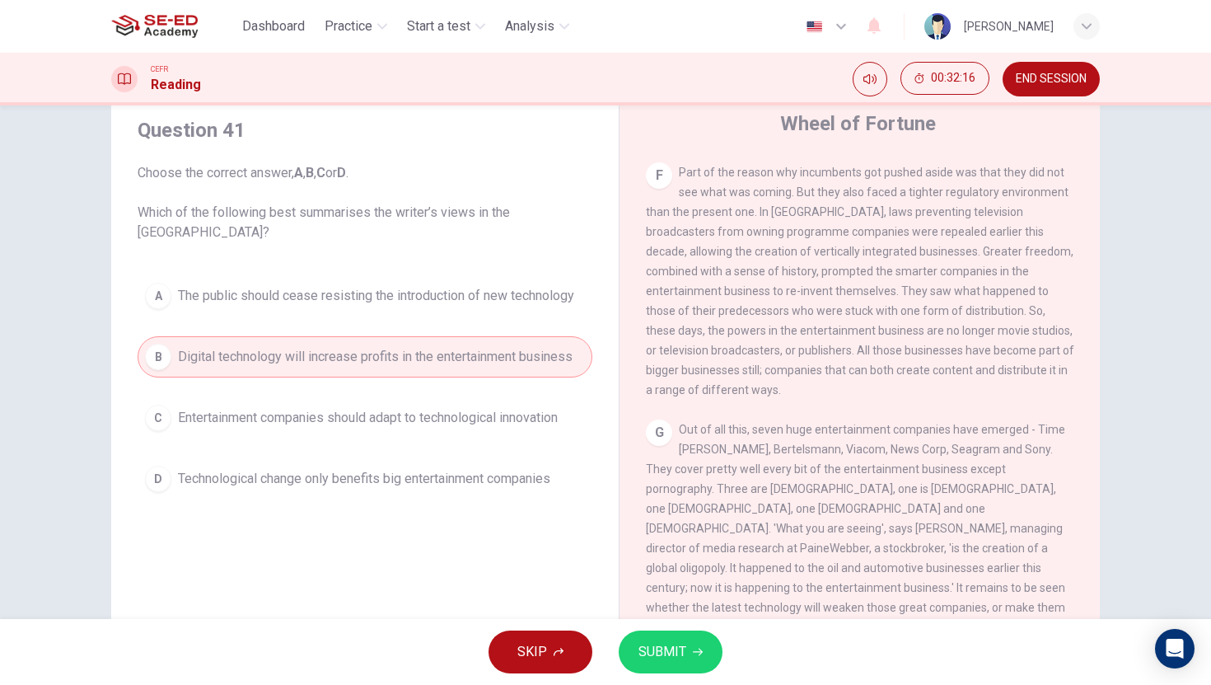
click at [690, 647] on button "SUBMIT" at bounding box center [671, 651] width 104 height 43
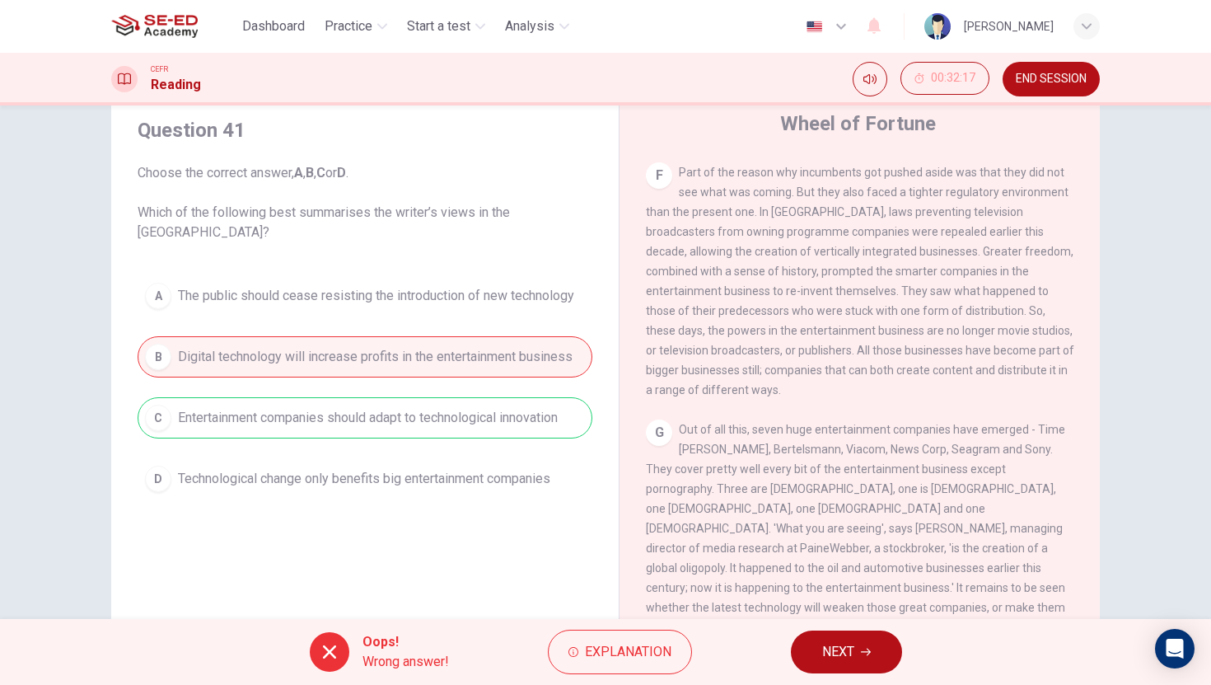
click at [360, 308] on div "A The public should cease resisting the introduction of new technology B Digita…" at bounding box center [365, 387] width 455 height 224
click at [839, 629] on div "Oops! Wrong answer! Explanation NEXT" at bounding box center [605, 652] width 1211 height 66
click at [841, 657] on span "NEXT" at bounding box center [838, 651] width 32 height 23
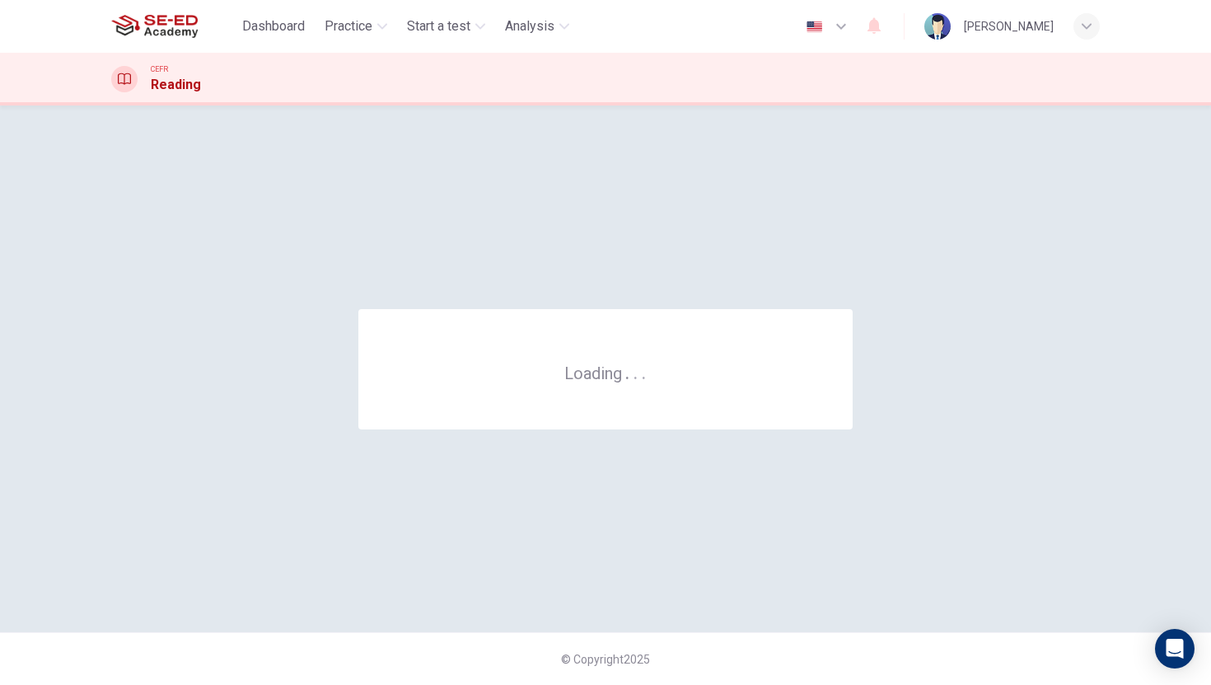
scroll to position [0, 0]
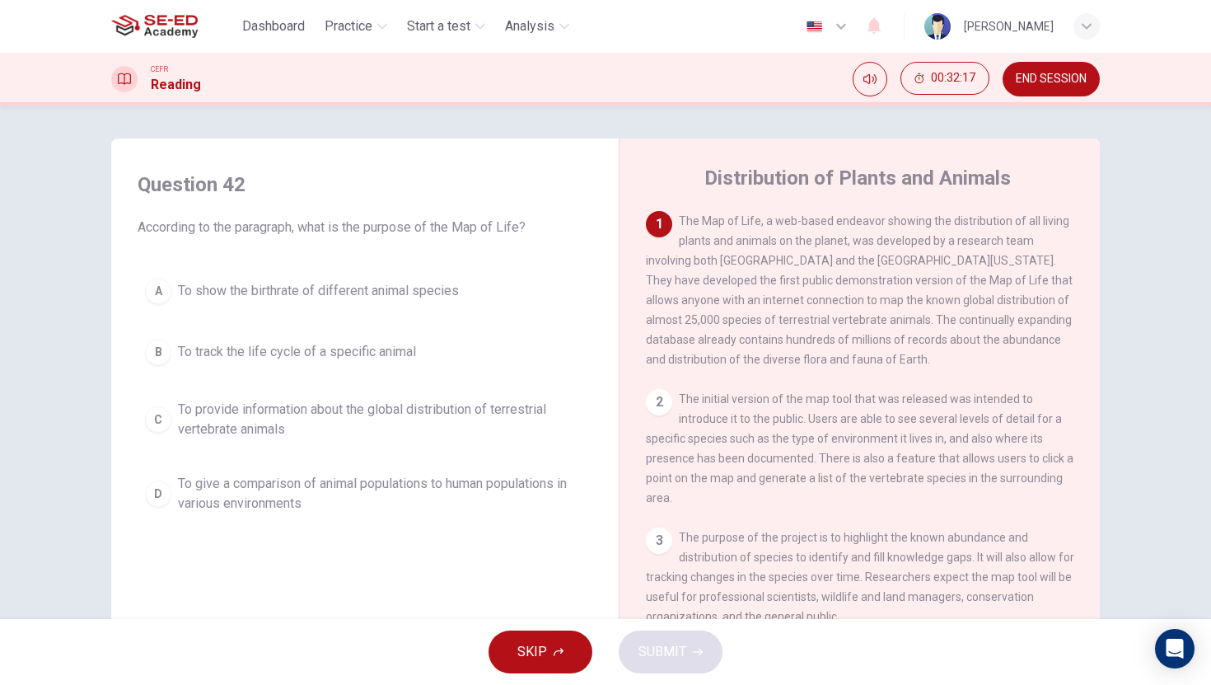
click at [327, 418] on span "To provide information about the global distribution of terrestrial vertebrate …" at bounding box center [381, 420] width 407 height 40
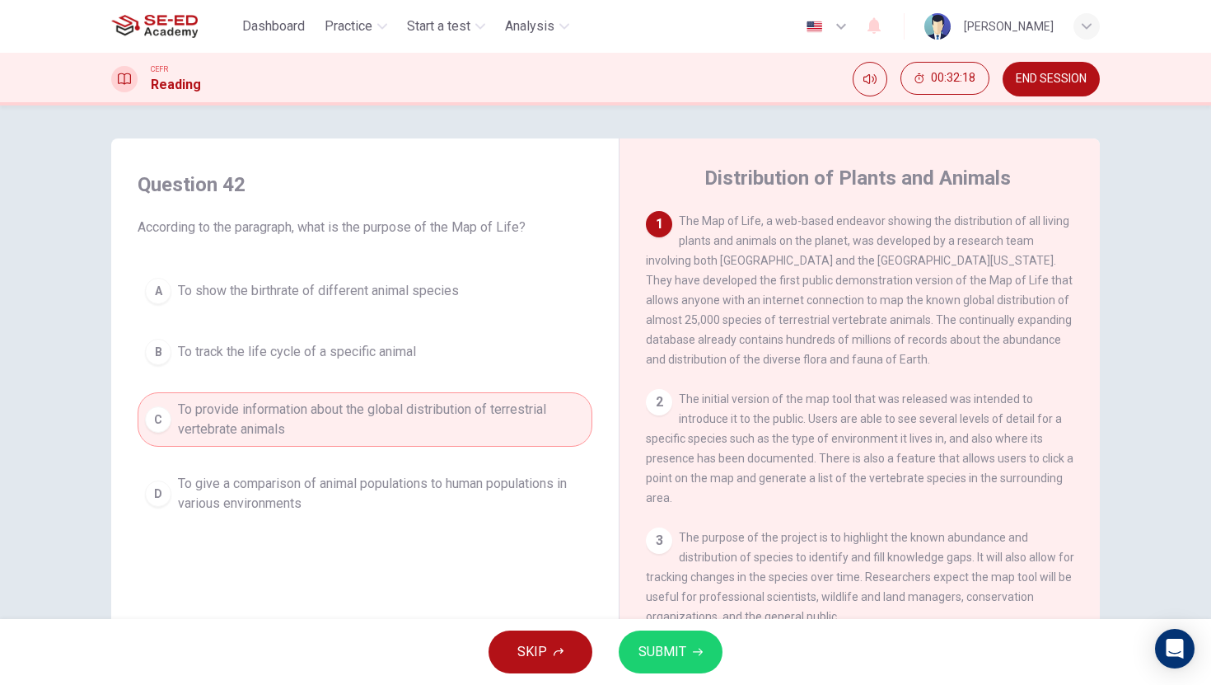
click at [671, 638] on button "SUBMIT" at bounding box center [671, 651] width 104 height 43
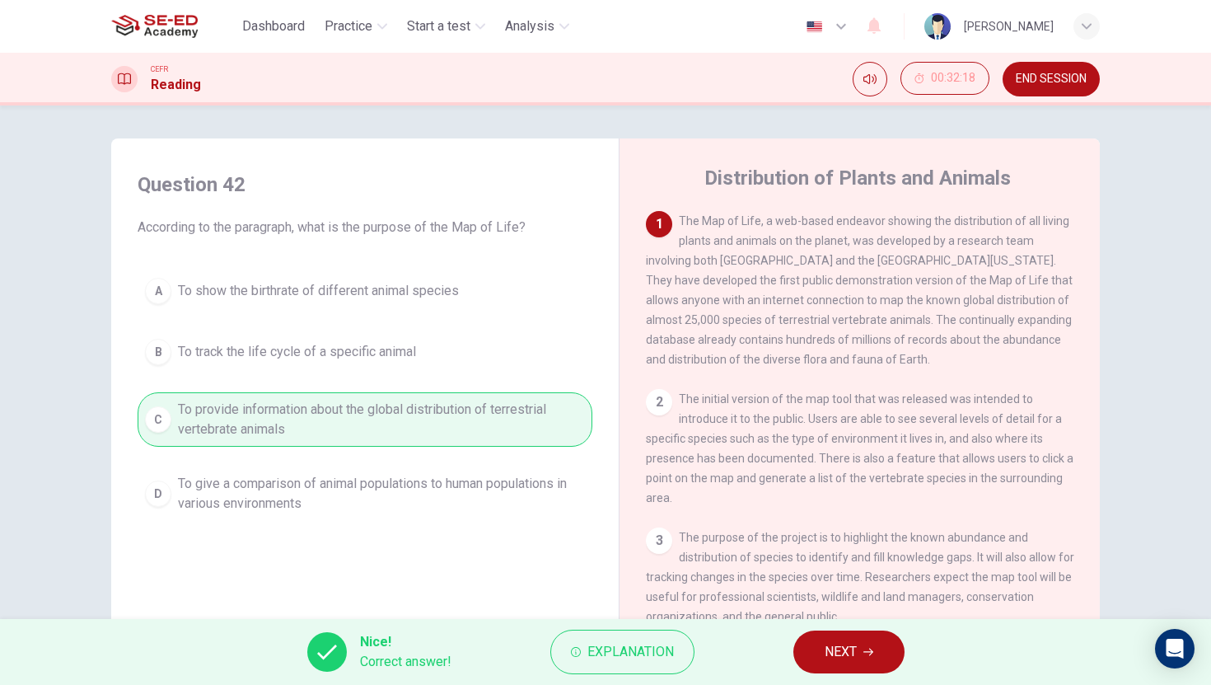
click at [813, 662] on button "NEXT" at bounding box center [848, 651] width 111 height 43
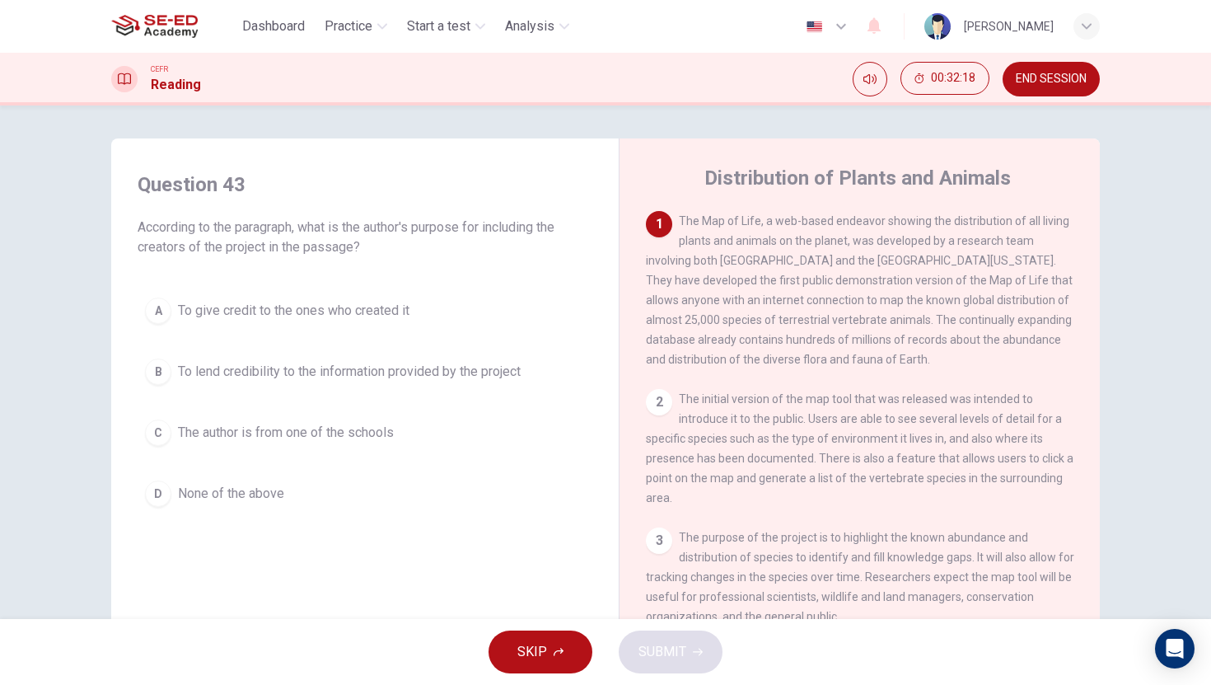
click at [425, 379] on span "To lend credibility to the information provided by the project" at bounding box center [349, 372] width 343 height 20
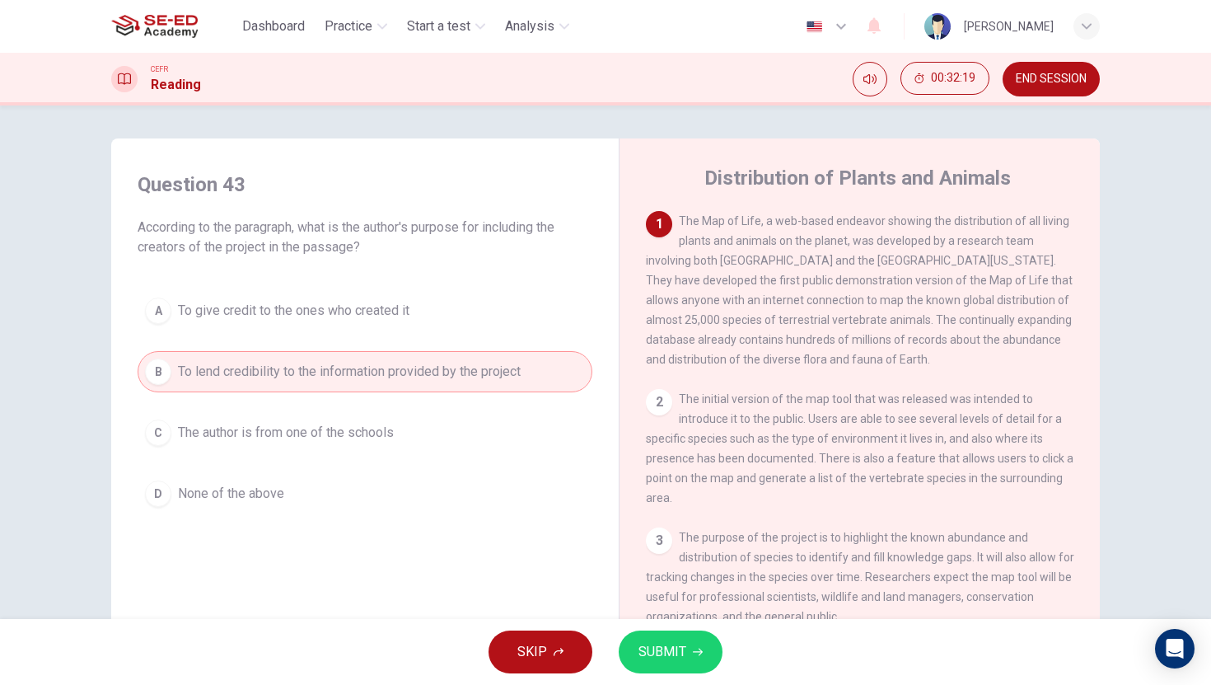
click at [703, 650] on button "SUBMIT" at bounding box center [671, 651] width 104 height 43
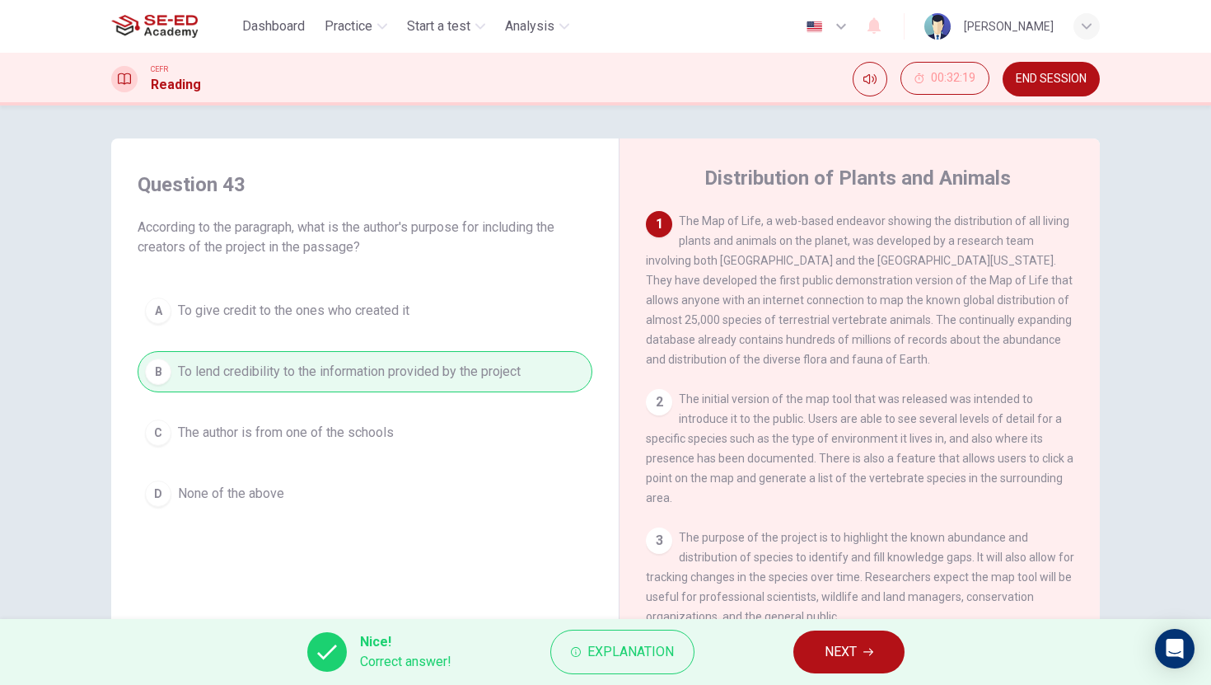
click at [858, 666] on button "NEXT" at bounding box center [848, 651] width 111 height 43
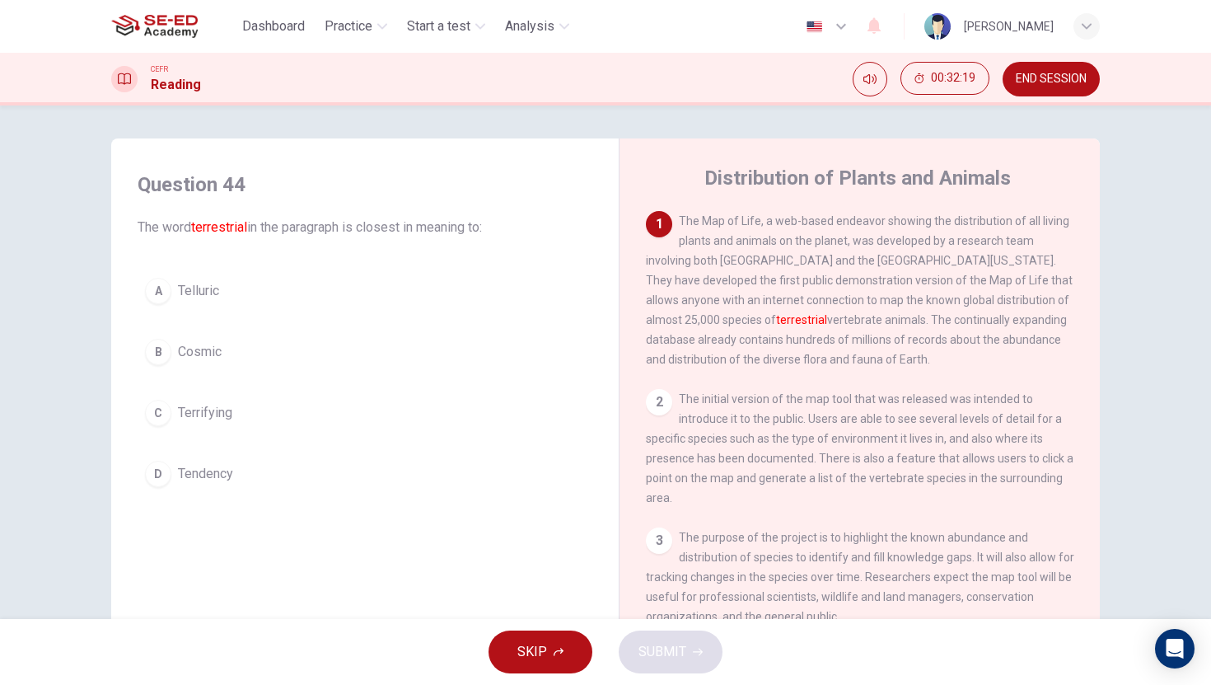
click at [376, 299] on button "A Telluric" at bounding box center [365, 290] width 455 height 41
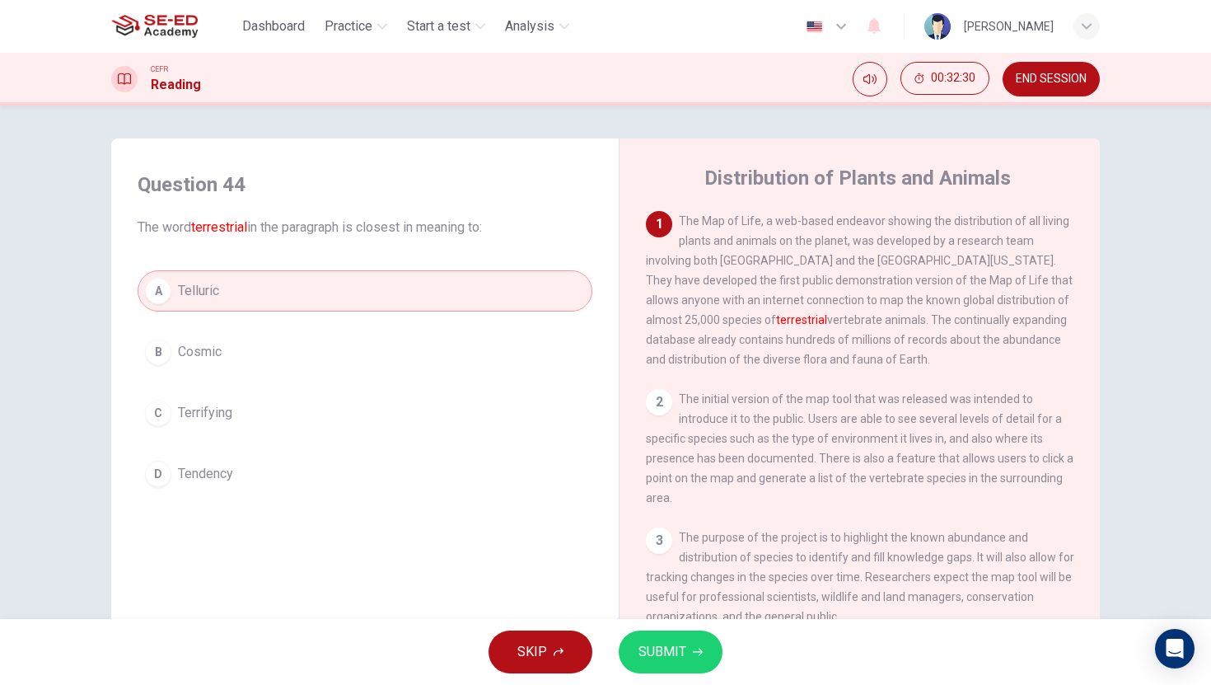
click at [265, 335] on button "B Cosmic" at bounding box center [365, 351] width 455 height 41
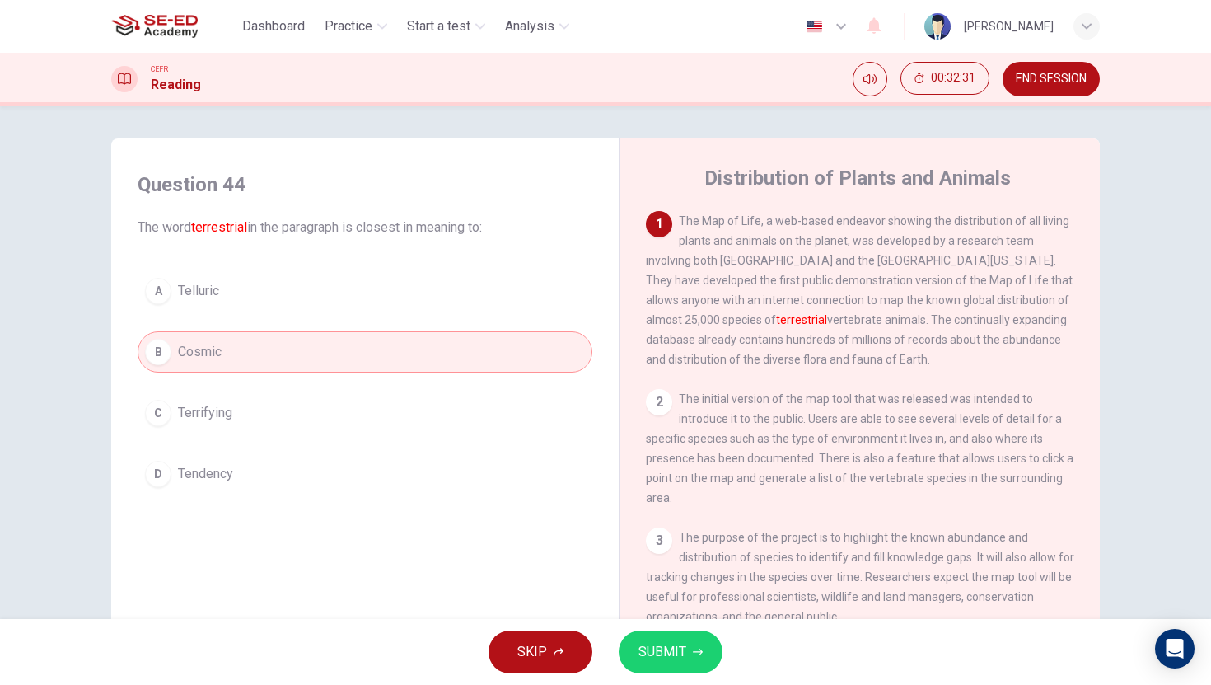
click at [260, 285] on button "A Telluric" at bounding box center [365, 290] width 455 height 41
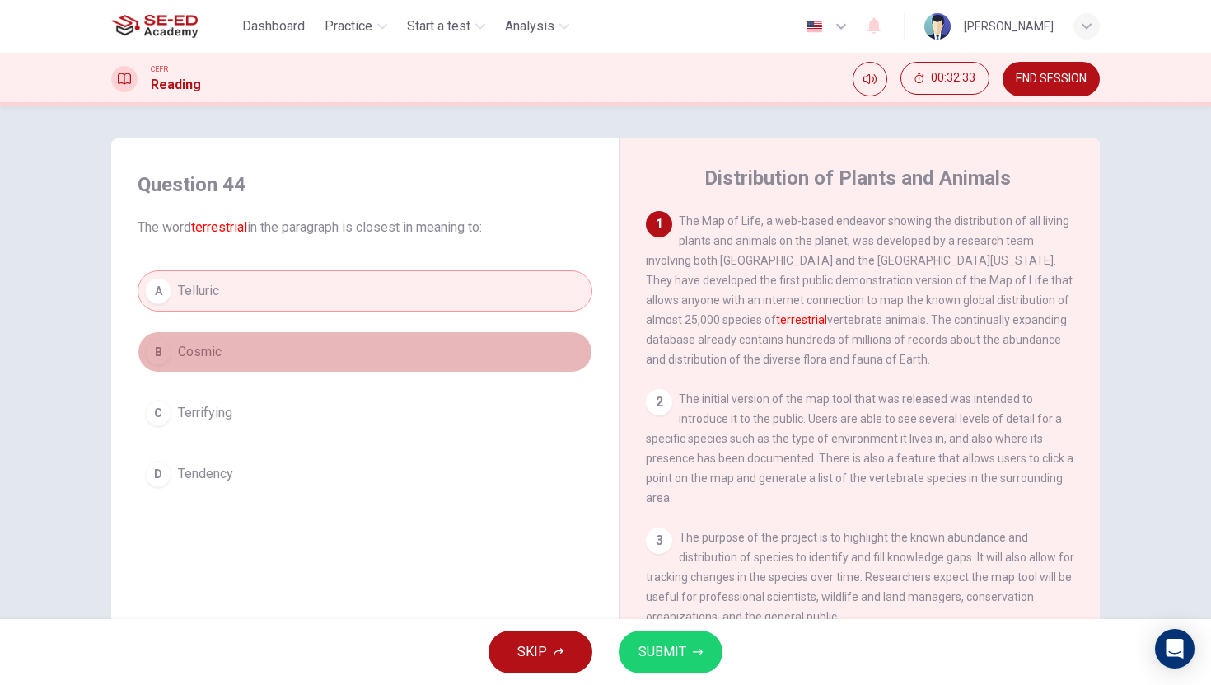
click at [259, 359] on button "B Cosmic" at bounding box center [365, 351] width 455 height 41
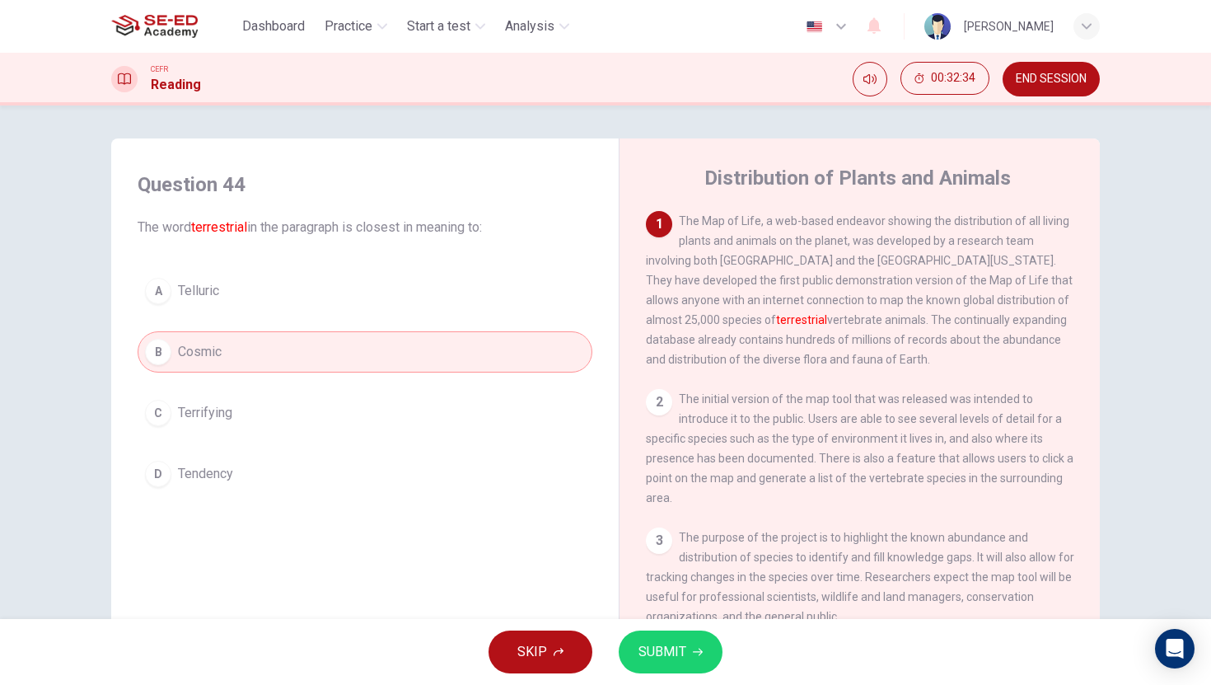
click at [636, 644] on button "SUBMIT" at bounding box center [671, 651] width 104 height 43
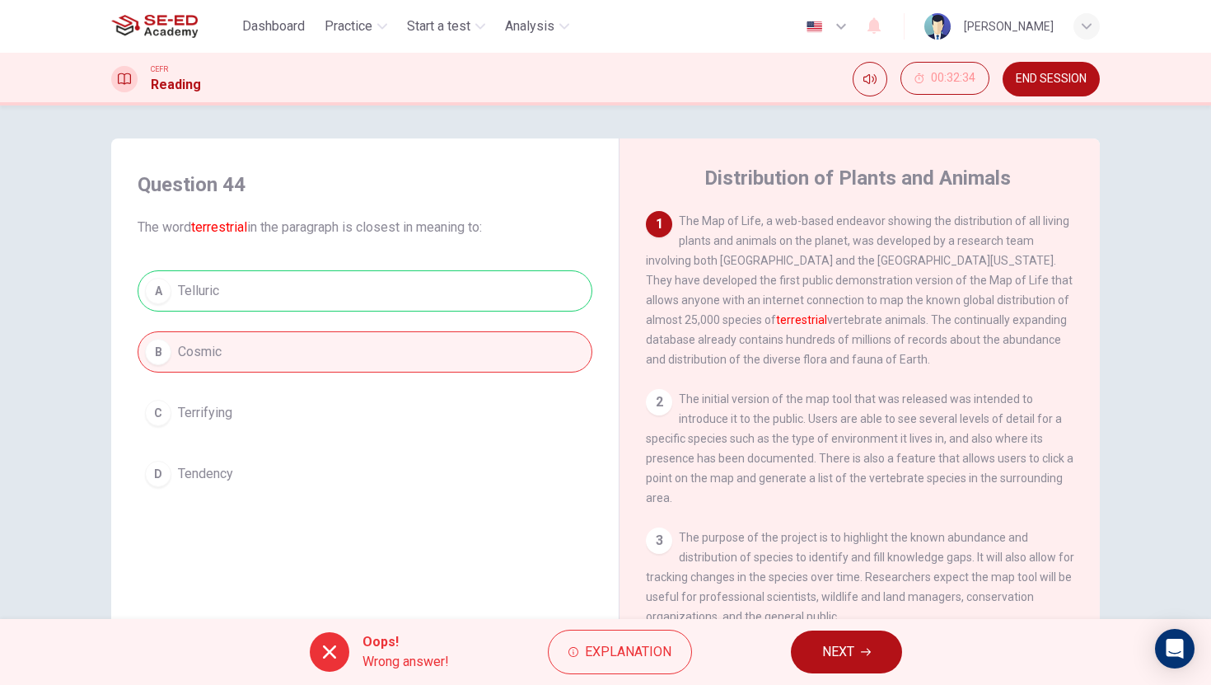
click at [859, 657] on button "NEXT" at bounding box center [846, 651] width 111 height 43
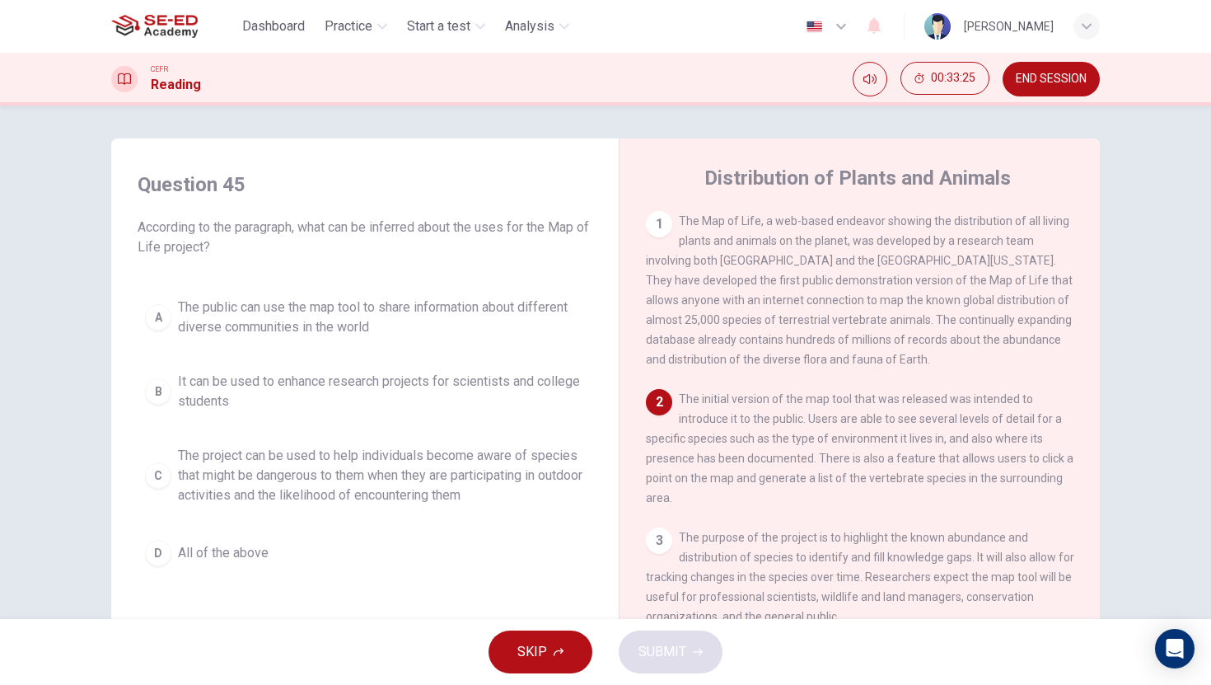
click at [178, 393] on span "It can be used to enhance research projects for scientists and college students" at bounding box center [381, 391] width 407 height 40
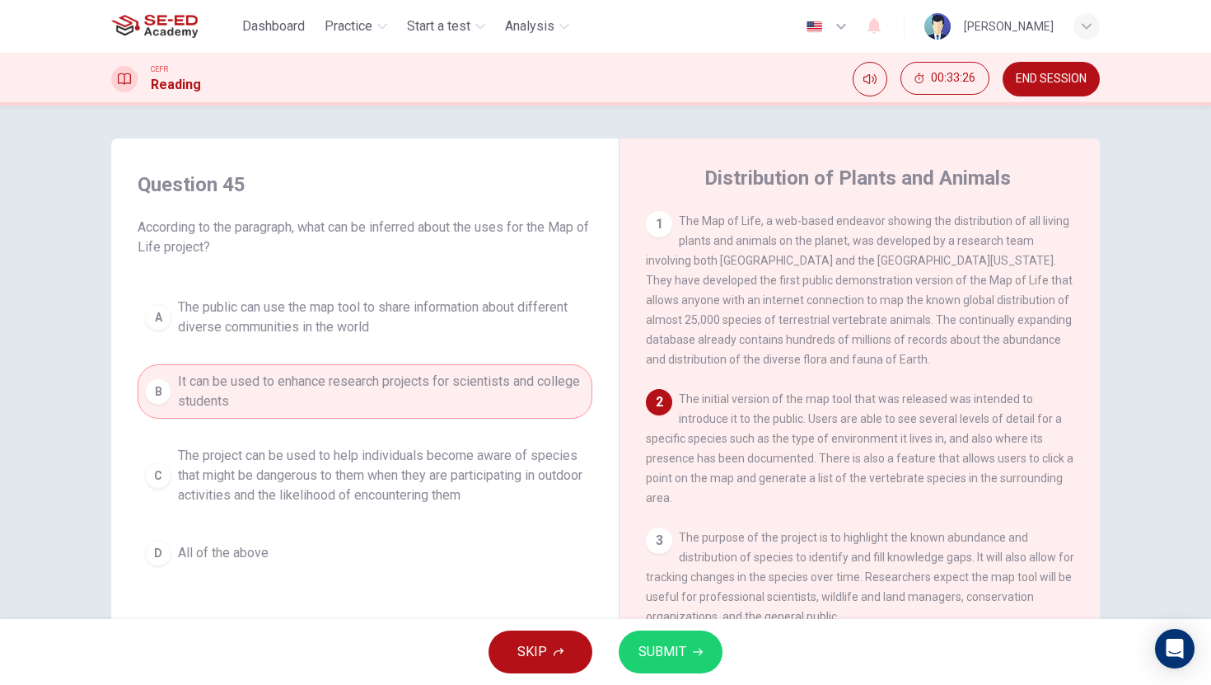
click at [658, 643] on span "SUBMIT" at bounding box center [662, 651] width 48 height 23
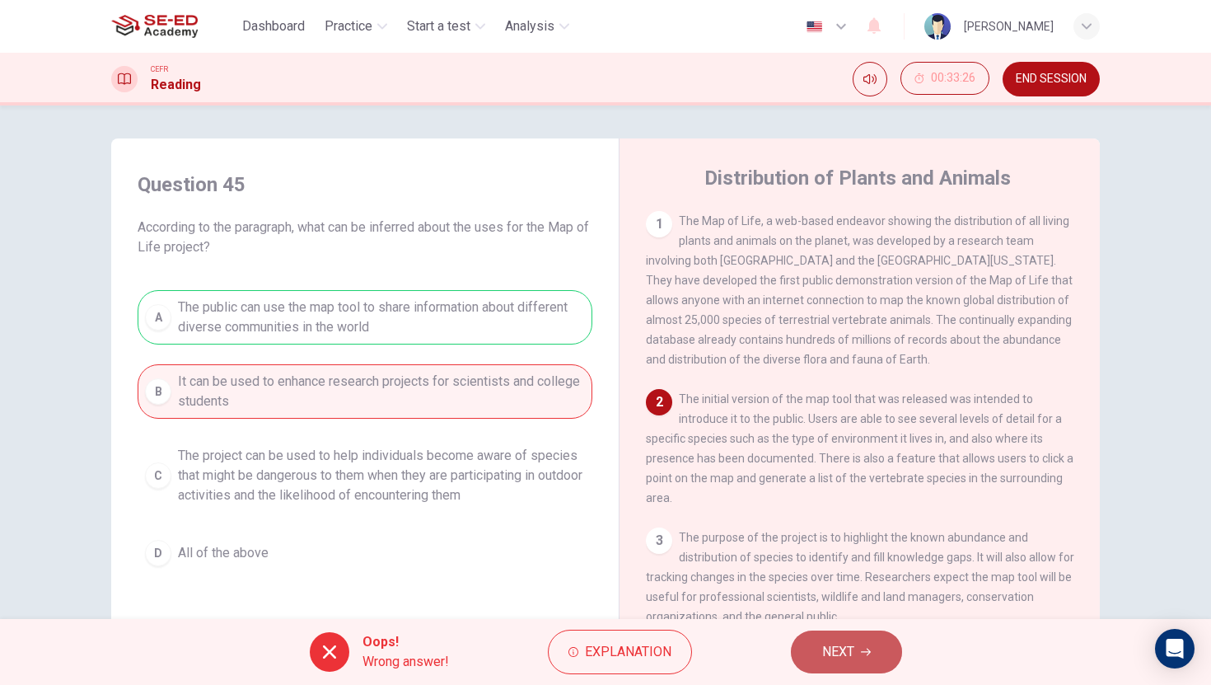
click at [852, 666] on button "NEXT" at bounding box center [846, 651] width 111 height 43
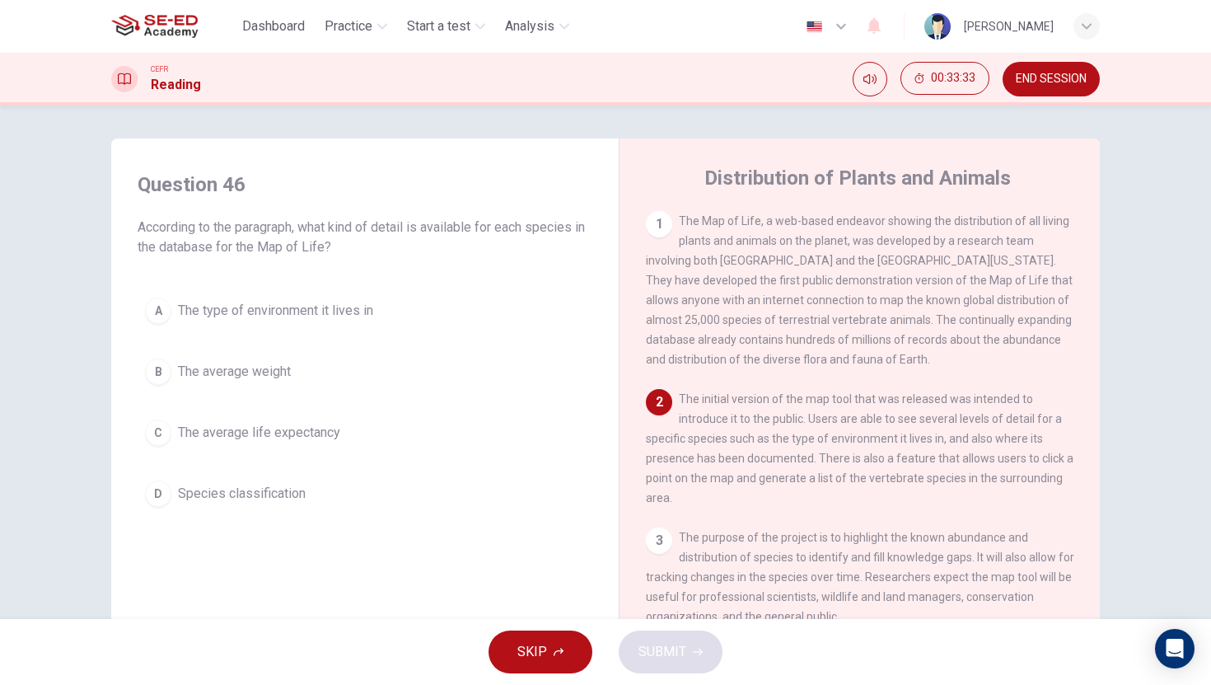
click at [178, 320] on span "The type of environment it lives in" at bounding box center [275, 311] width 195 height 20
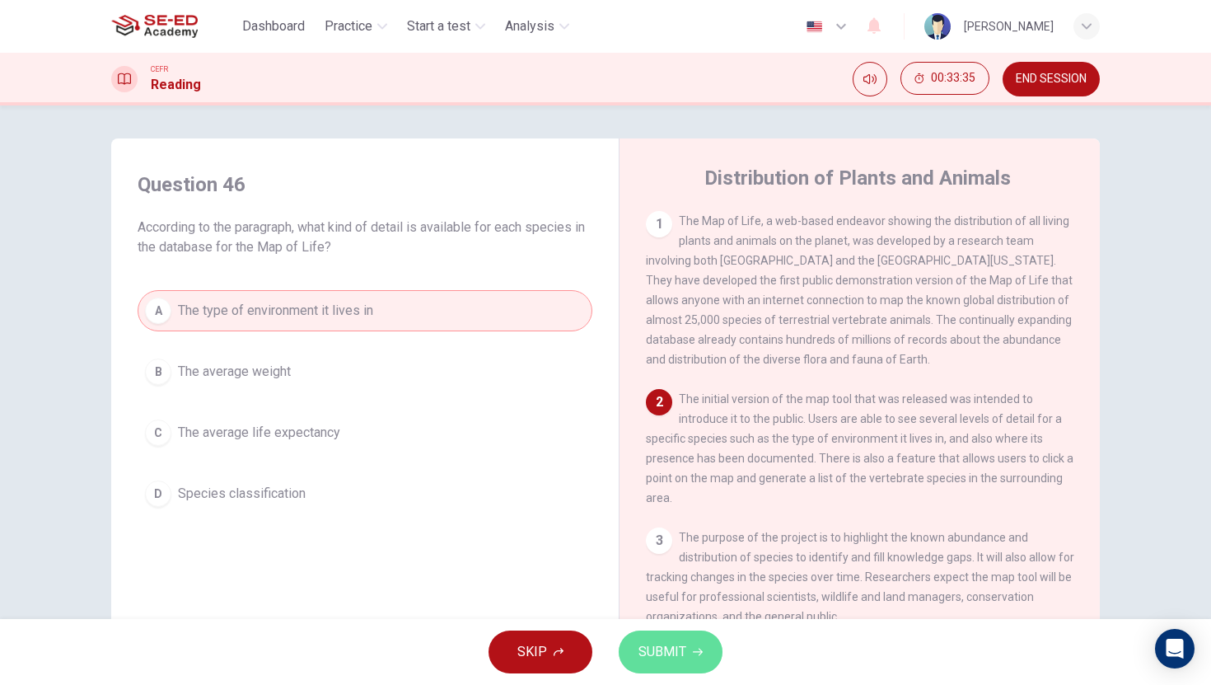
click at [674, 637] on button "SUBMIT" at bounding box center [671, 651] width 104 height 43
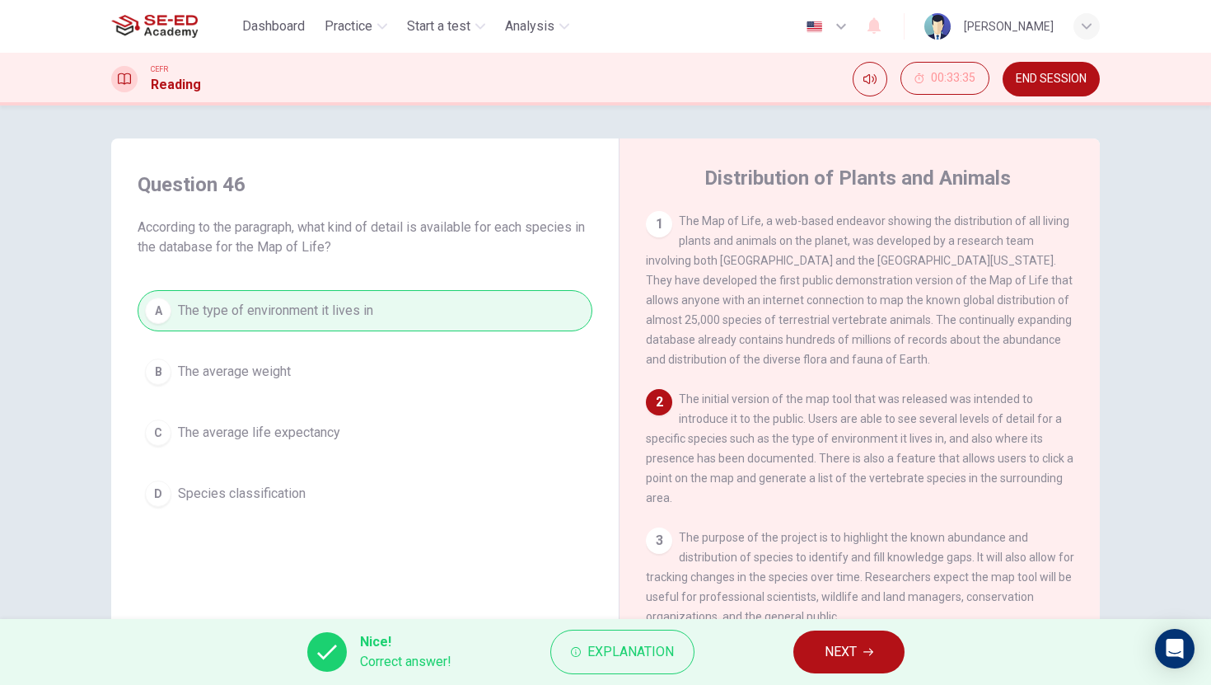
click at [841, 654] on span "NEXT" at bounding box center [841, 651] width 32 height 23
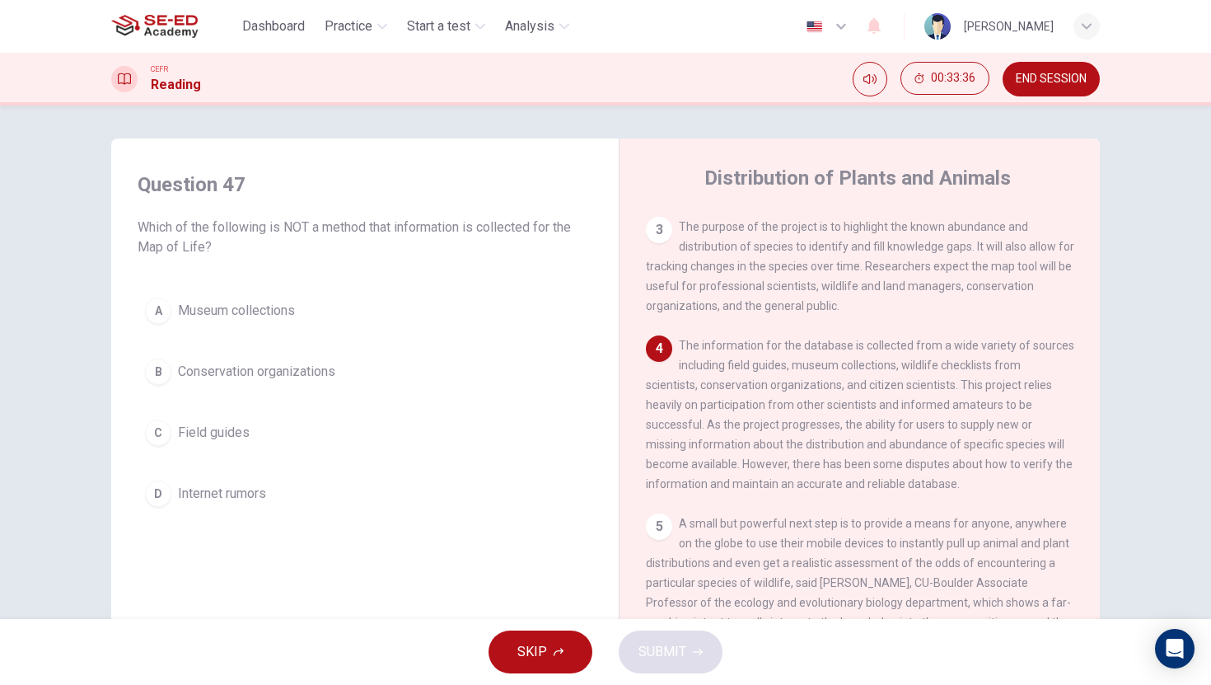
scroll to position [340, 0]
click at [222, 498] on span "Internet rumors" at bounding box center [222, 494] width 88 height 20
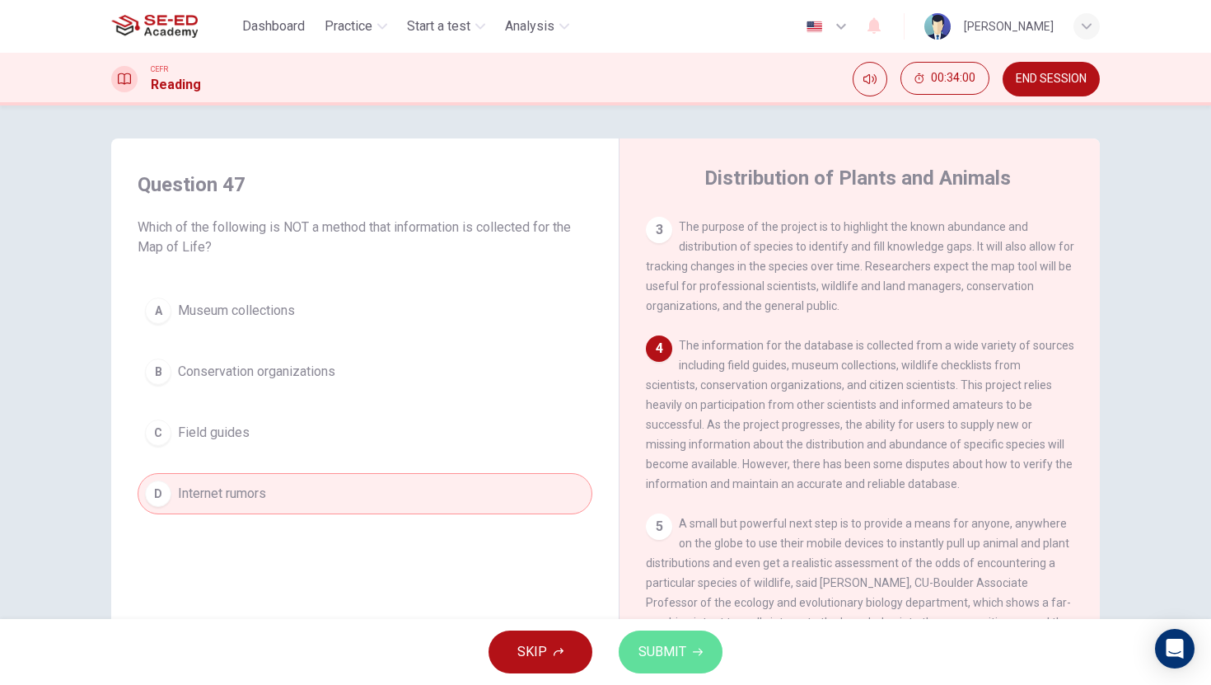
click at [644, 654] on span "SUBMIT" at bounding box center [662, 651] width 48 height 23
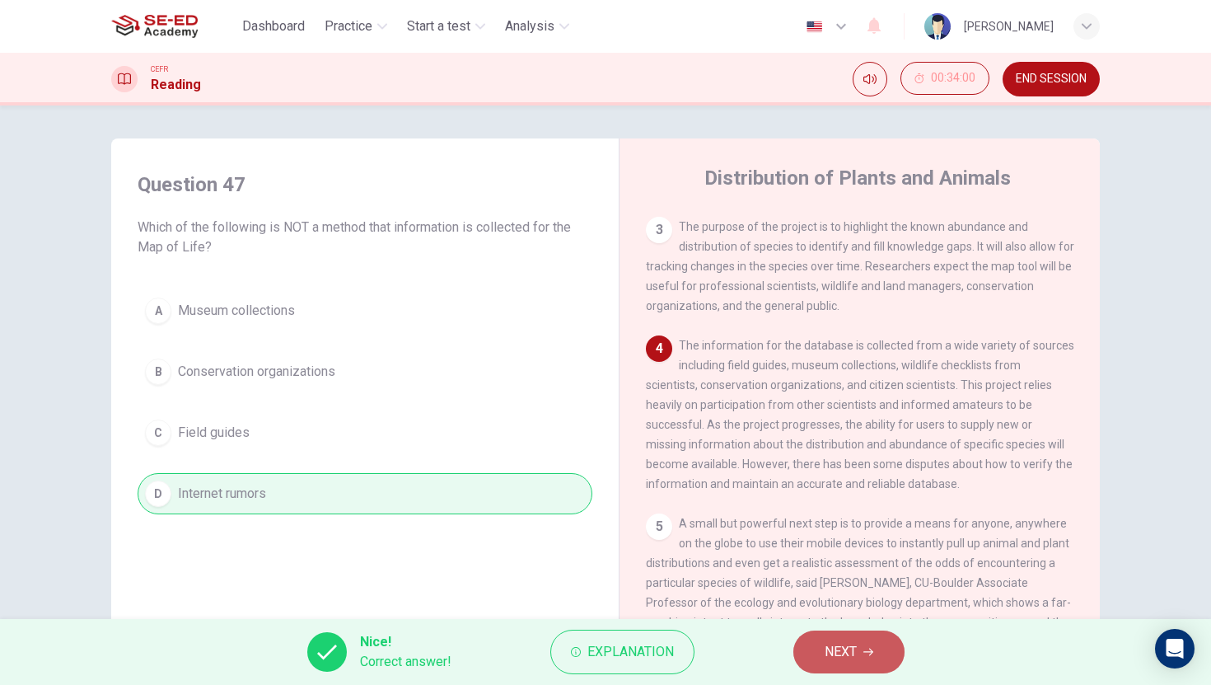
click at [842, 656] on span "NEXT" at bounding box center [841, 651] width 32 height 23
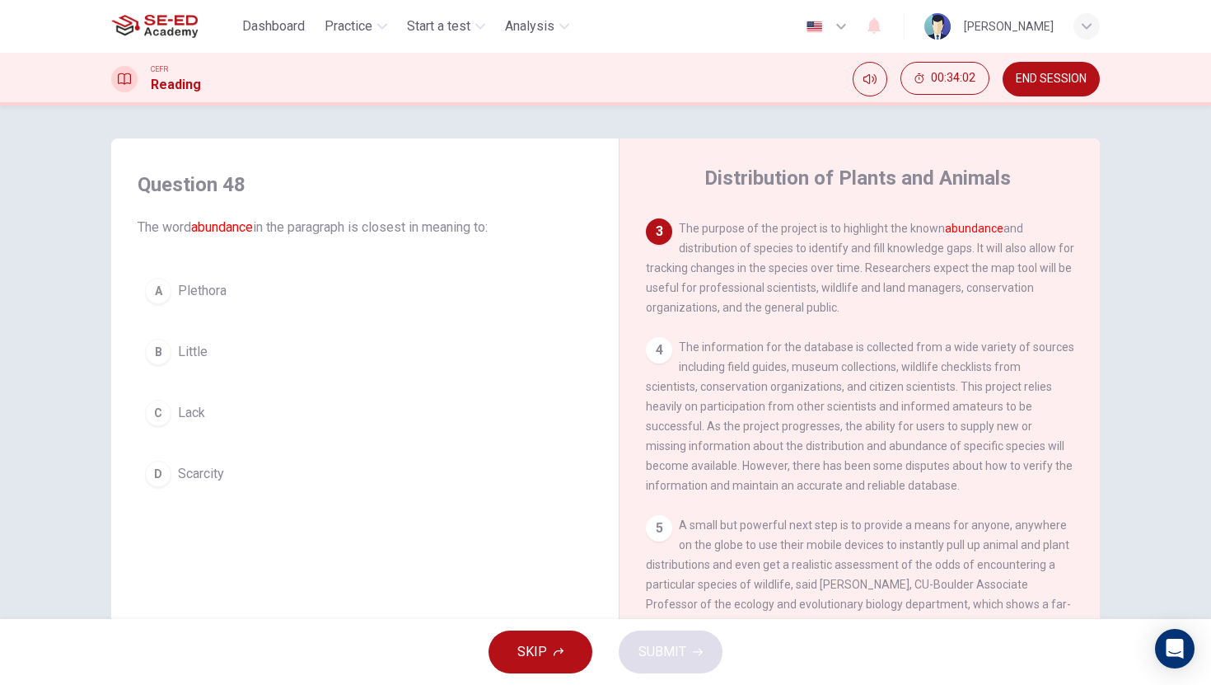
scroll to position [171, 0]
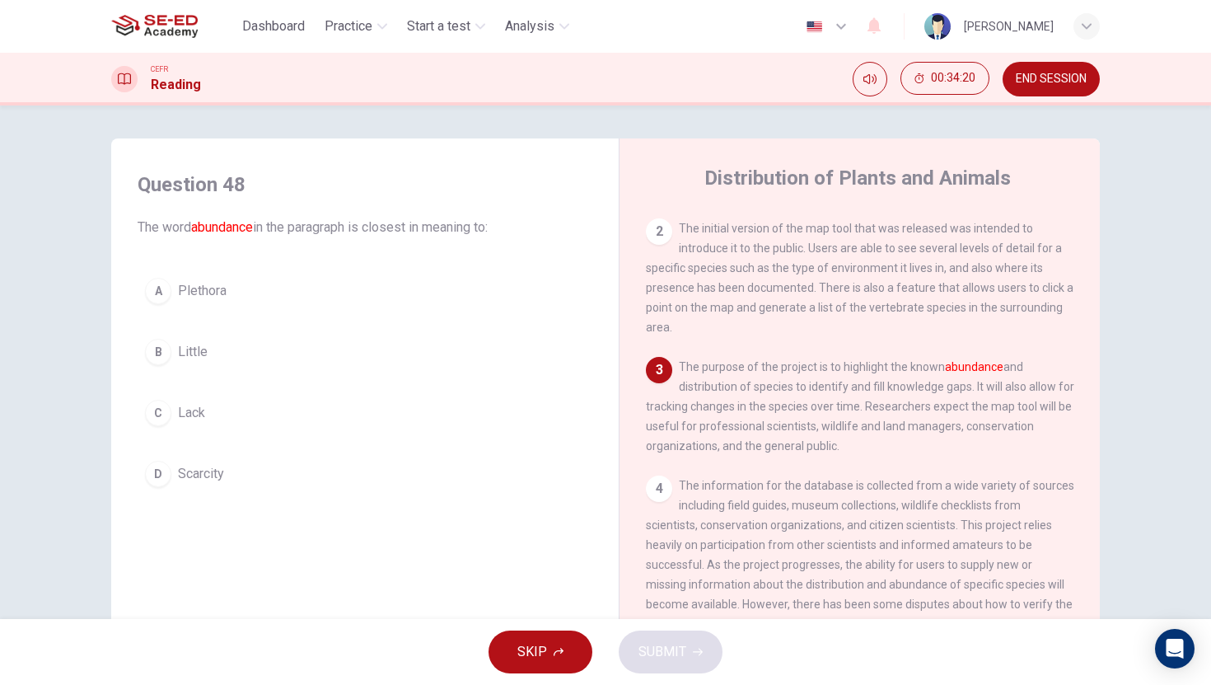
click at [284, 474] on button "D Scarcity" at bounding box center [365, 473] width 455 height 41
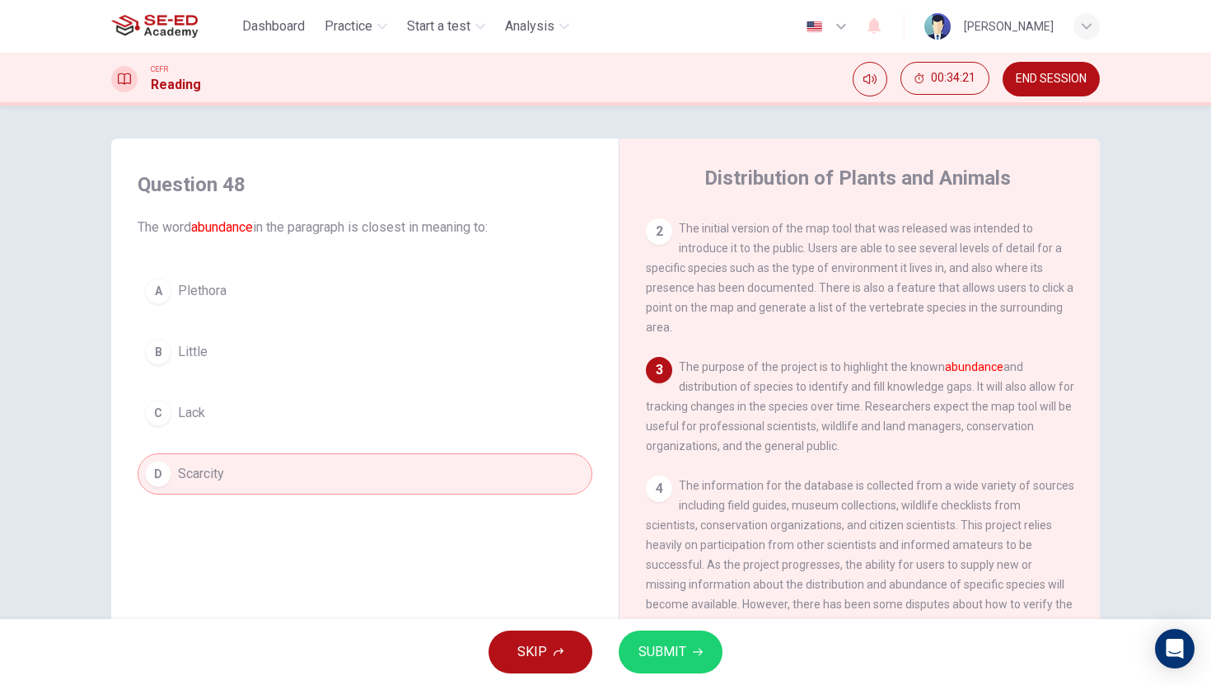
click at [636, 626] on div "SKIP SUBMIT" at bounding box center [605, 652] width 1211 height 66
click at [651, 639] on button "SUBMIT" at bounding box center [671, 651] width 104 height 43
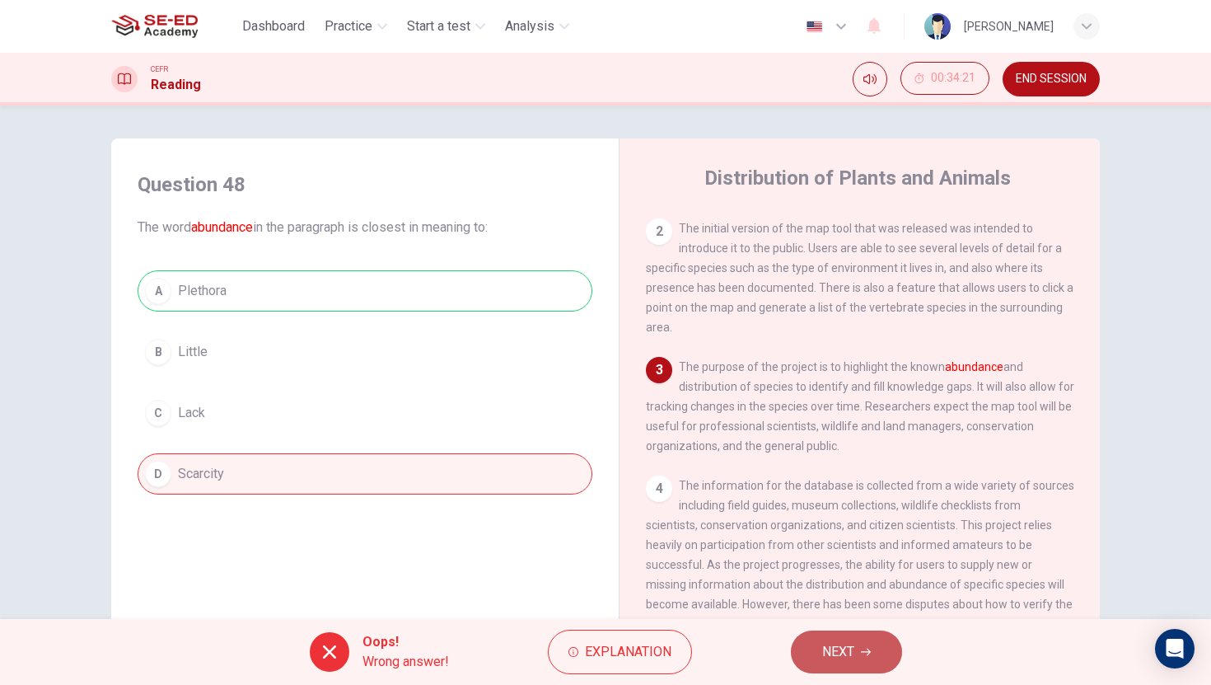
click at [827, 651] on span "NEXT" at bounding box center [838, 651] width 32 height 23
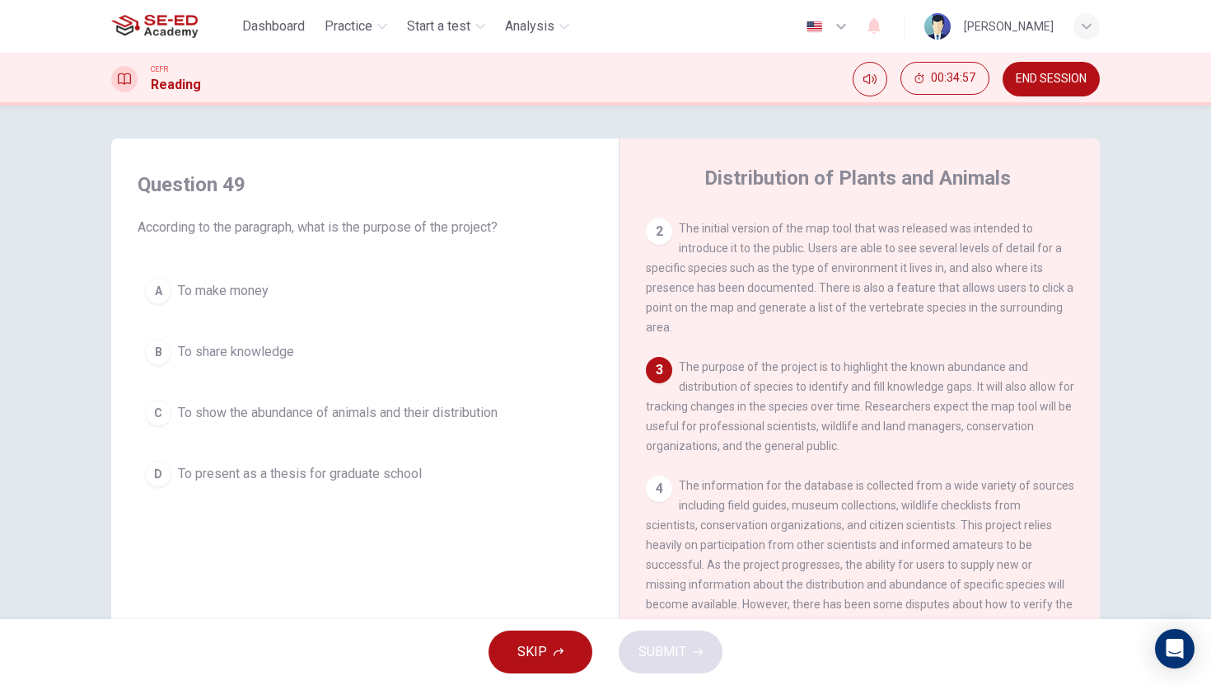
click at [287, 418] on span "To show the abundance of animals and their distribution" at bounding box center [338, 413] width 320 height 20
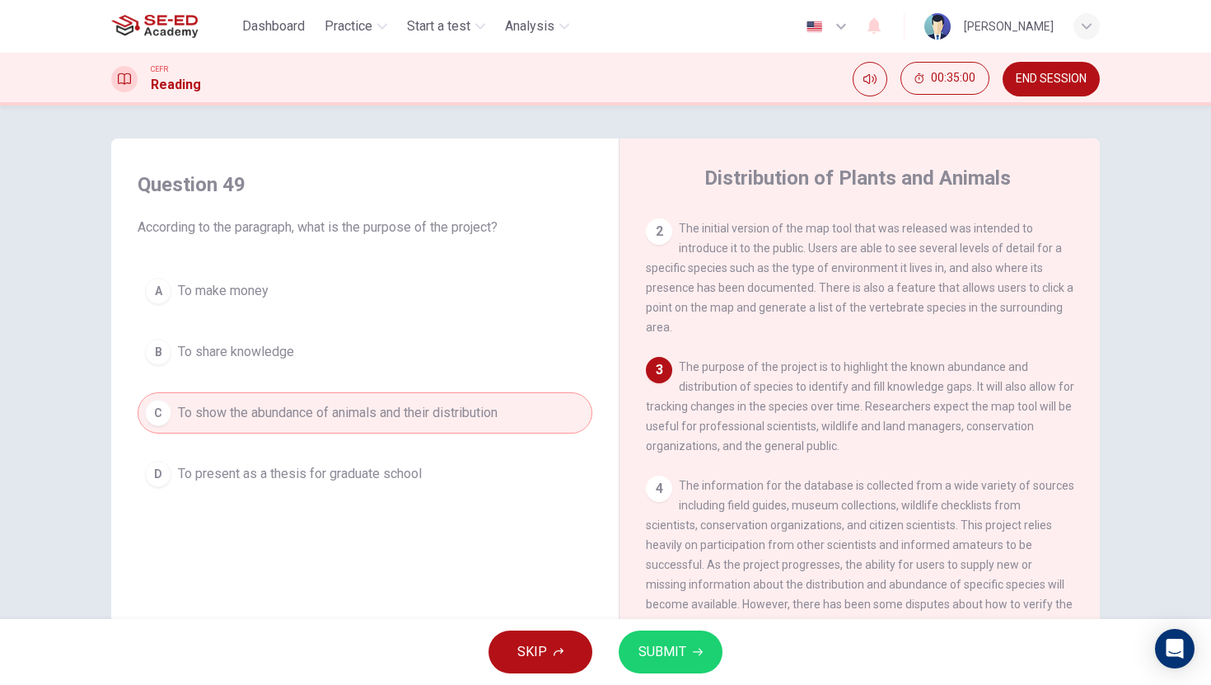
click at [640, 637] on button "SUBMIT" at bounding box center [671, 651] width 104 height 43
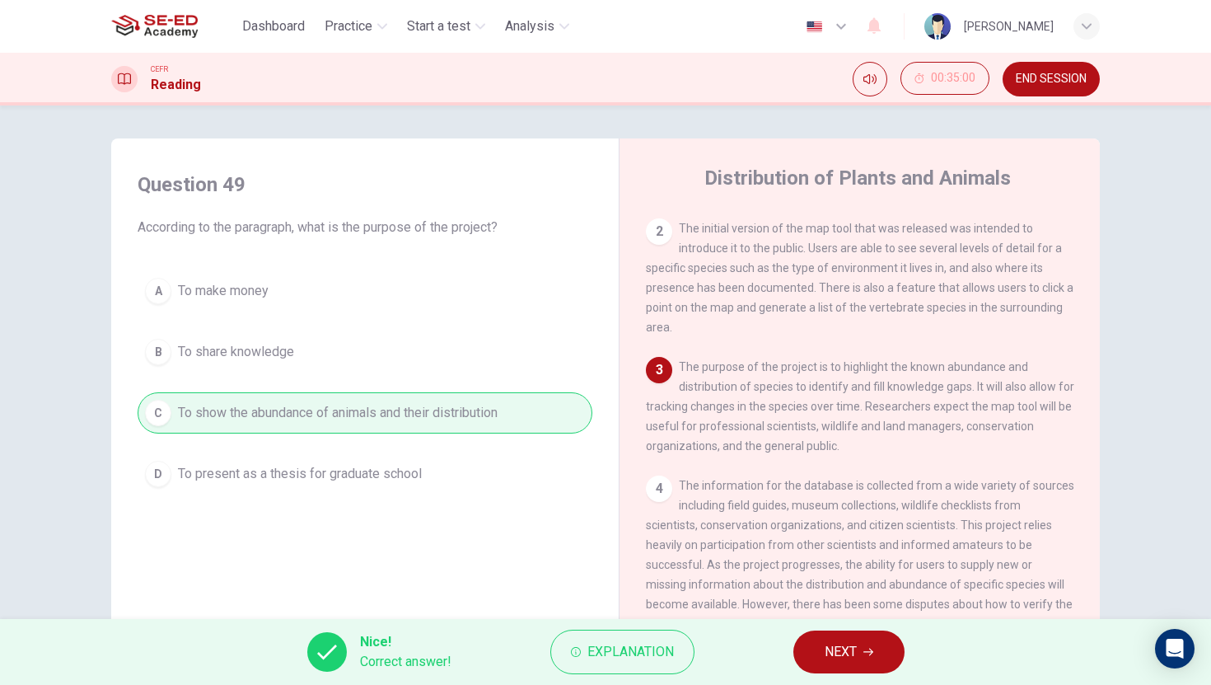
click at [844, 662] on span "NEXT" at bounding box center [841, 651] width 32 height 23
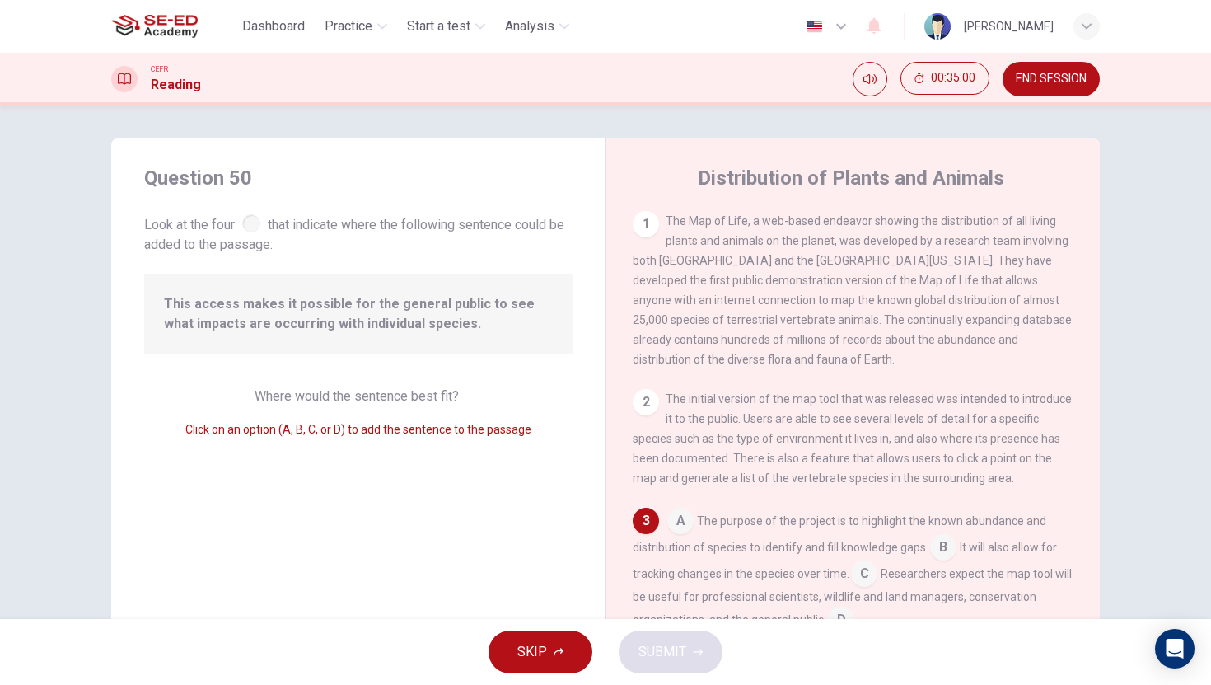
scroll to position [124, 0]
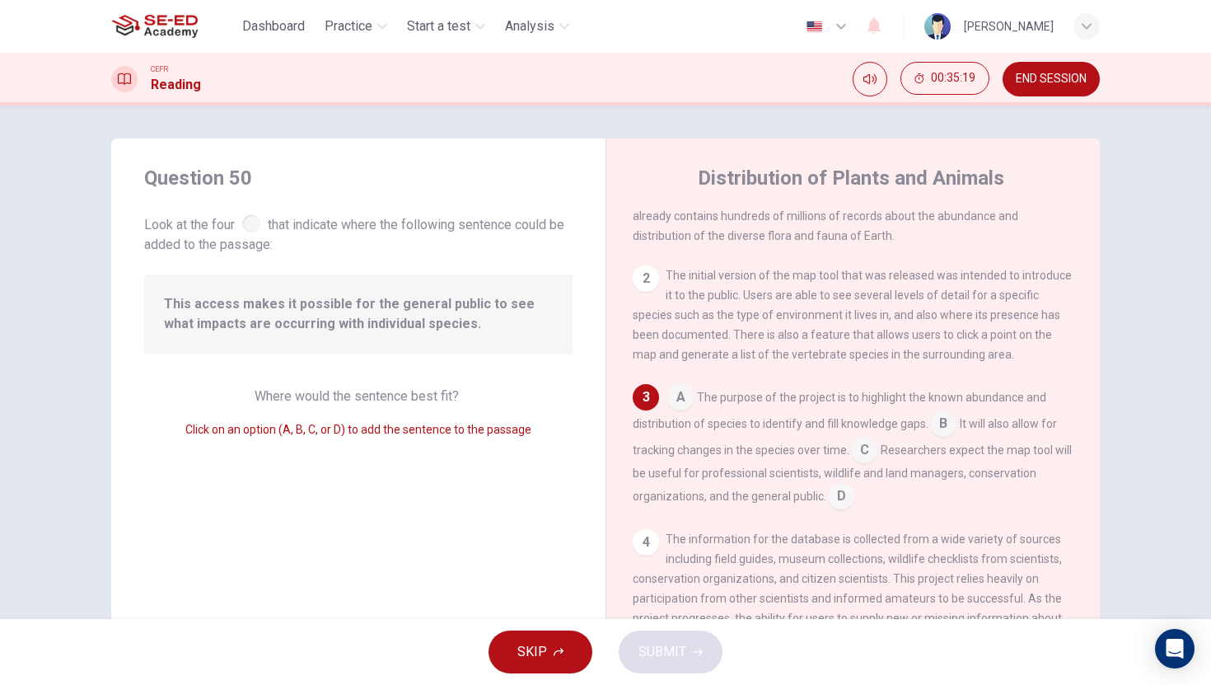
click at [958, 436] on span "It will also allow for tracking changes in the species over time." at bounding box center [845, 437] width 424 height 40
click at [933, 436] on input at bounding box center [943, 425] width 26 height 26
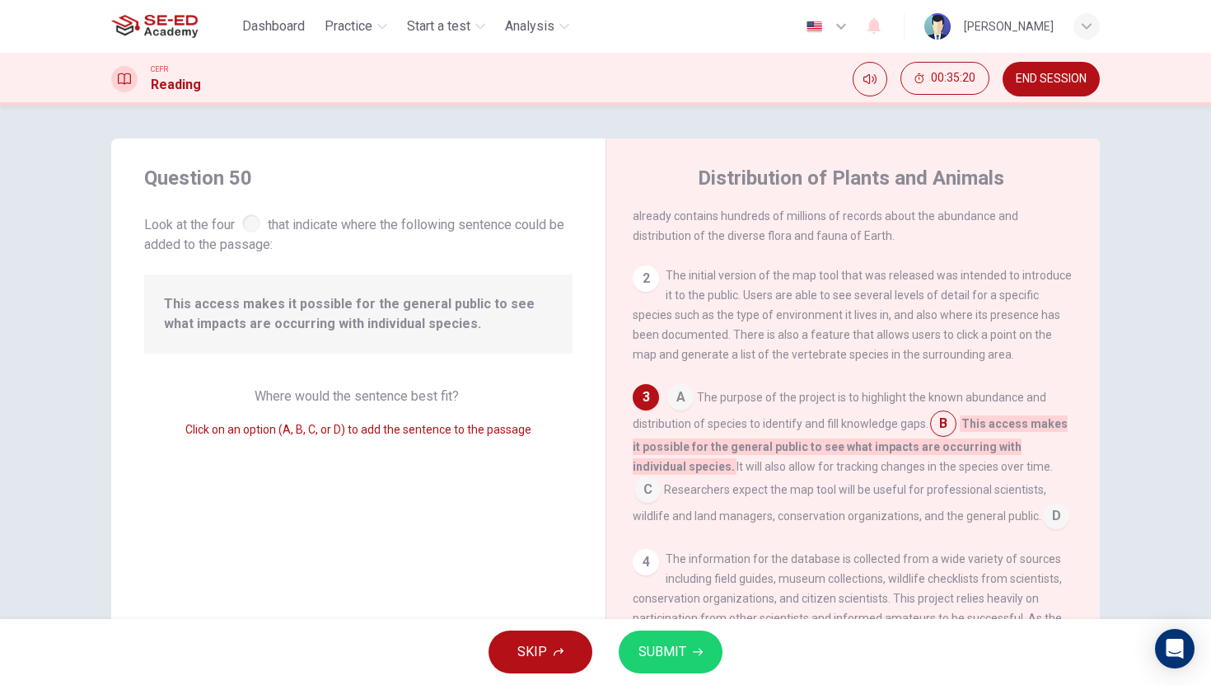
click at [659, 653] on span "SUBMIT" at bounding box center [662, 651] width 48 height 23
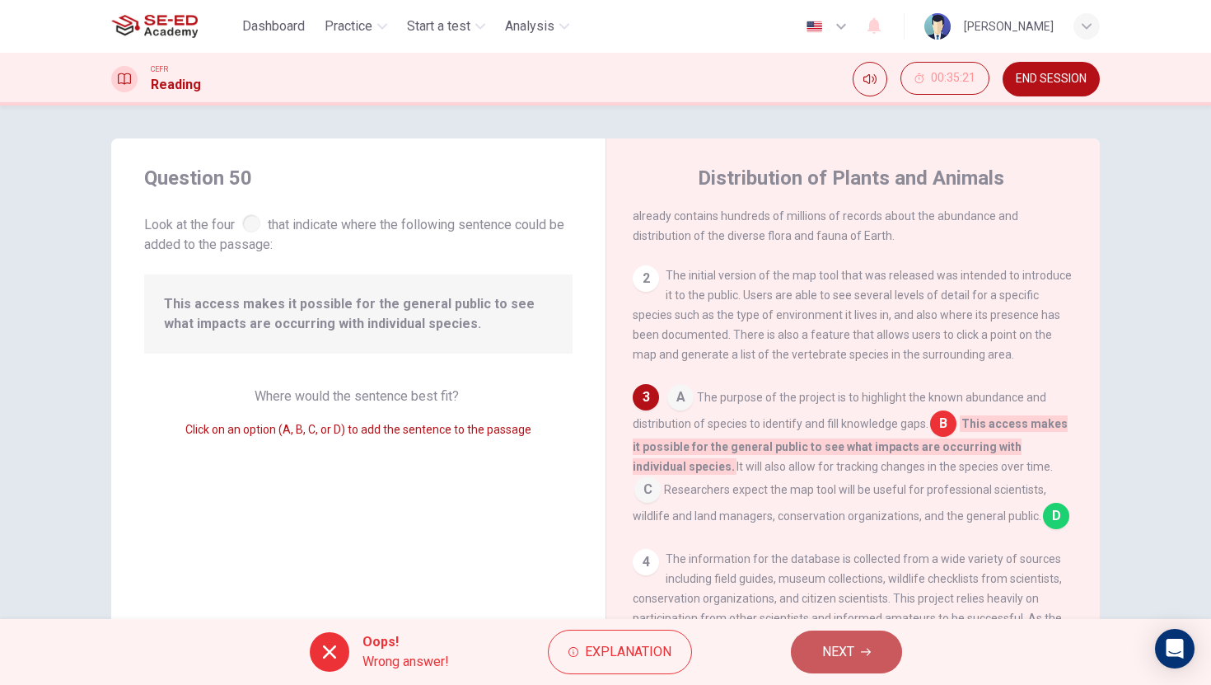
click at [863, 661] on button "NEXT" at bounding box center [846, 651] width 111 height 43
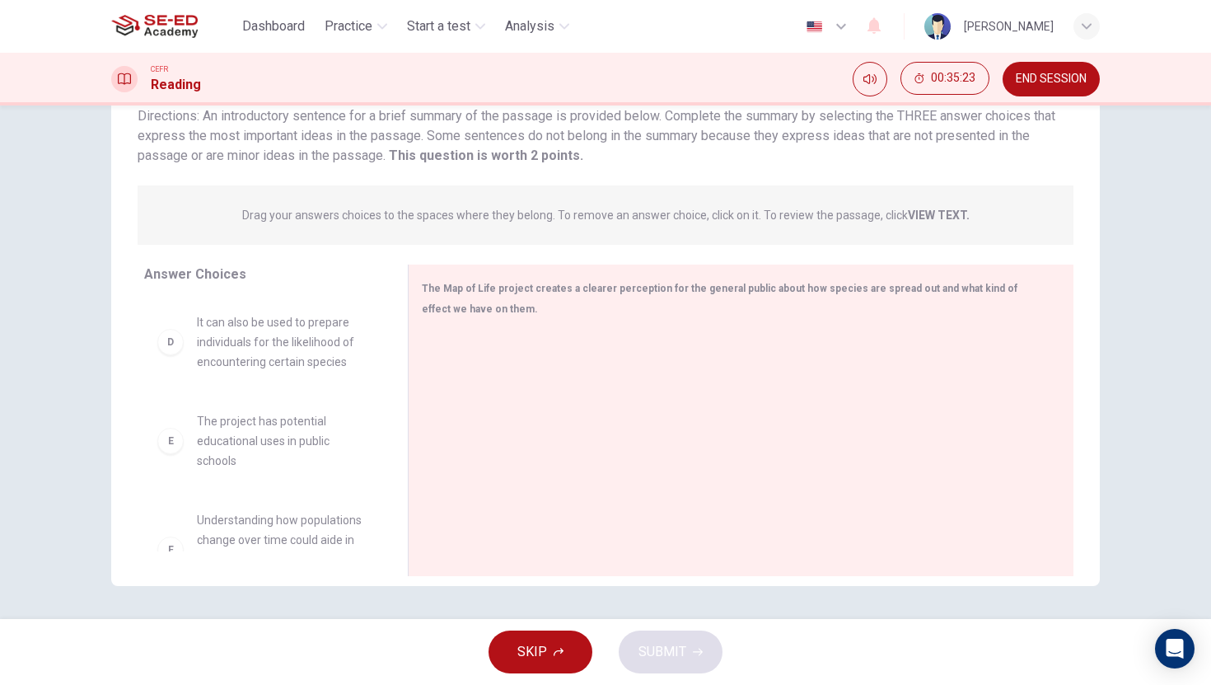
scroll to position [425, 0]
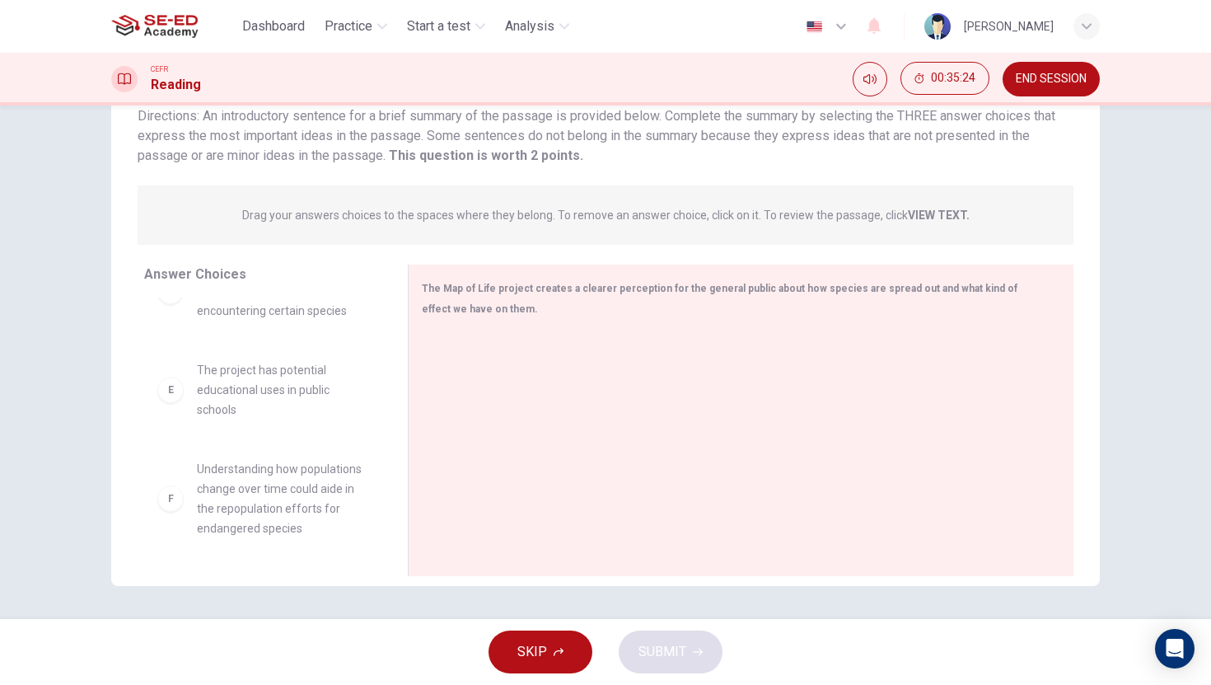
click at [164, 392] on div "E" at bounding box center [170, 389] width 26 height 26
click at [171, 393] on div "E" at bounding box center [170, 389] width 26 height 26
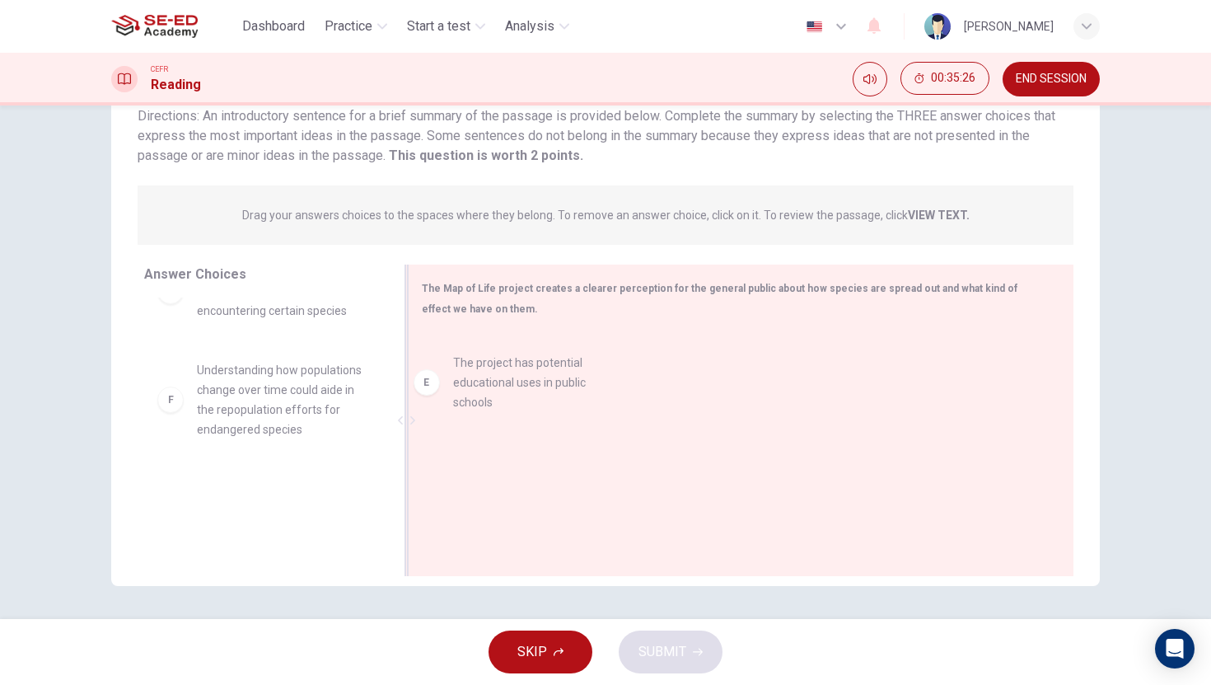
drag, startPoint x: 179, startPoint y: 393, endPoint x: 443, endPoint y: 385, distance: 264.5
drag, startPoint x: 236, startPoint y: 348, endPoint x: 477, endPoint y: 434, distance: 256.4
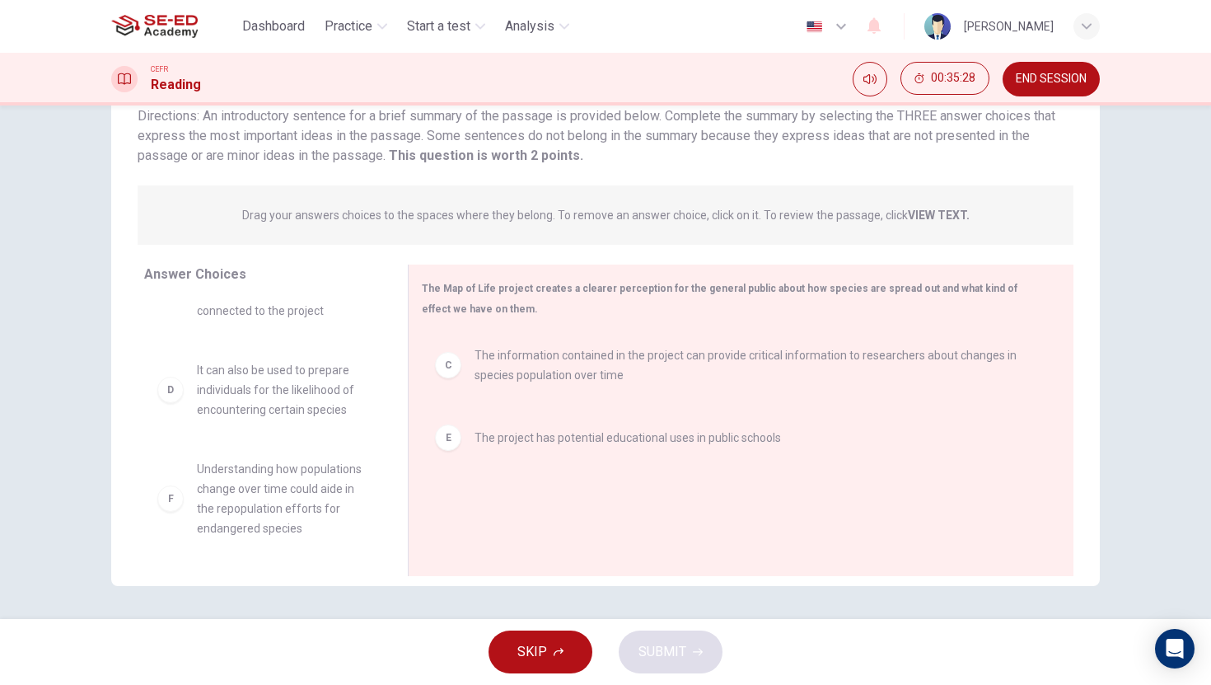
scroll to position [188, 0]
drag, startPoint x: 236, startPoint y: 422, endPoint x: 535, endPoint y: 515, distance: 313.2
click at [535, 515] on div "Answer Choices A The project allows anyone with an internet connection to view …" at bounding box center [605, 424] width 988 height 320
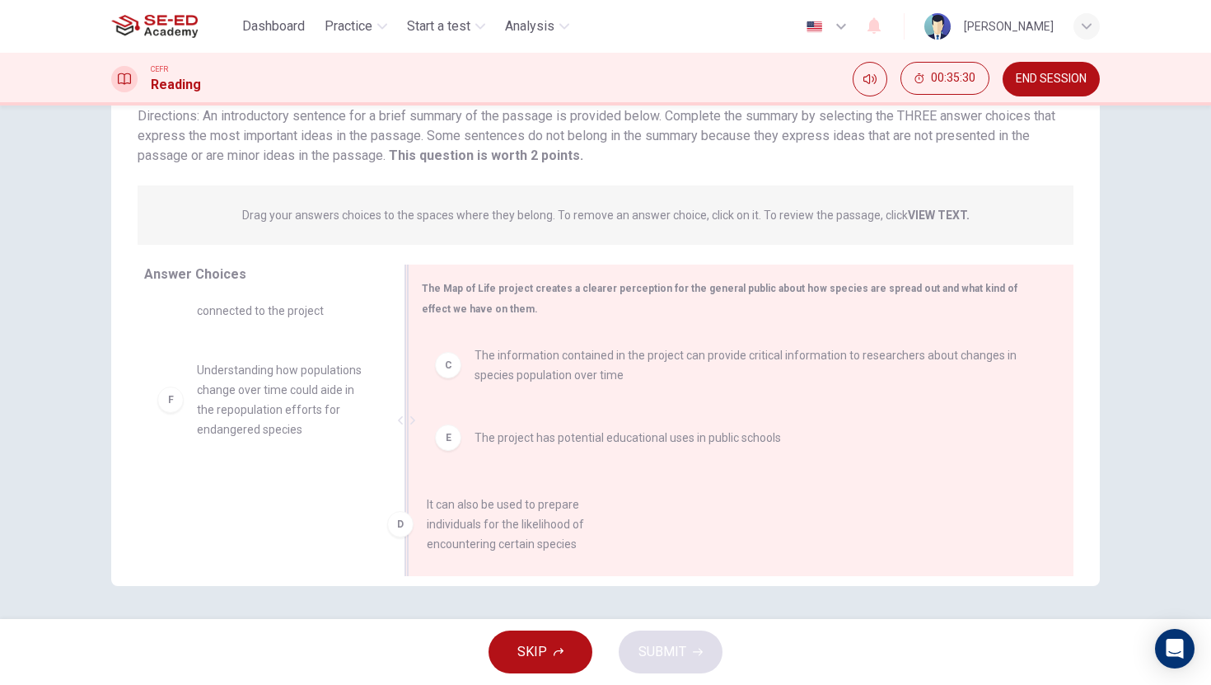
drag, startPoint x: 319, startPoint y: 409, endPoint x: 540, endPoint y: 540, distance: 257.8
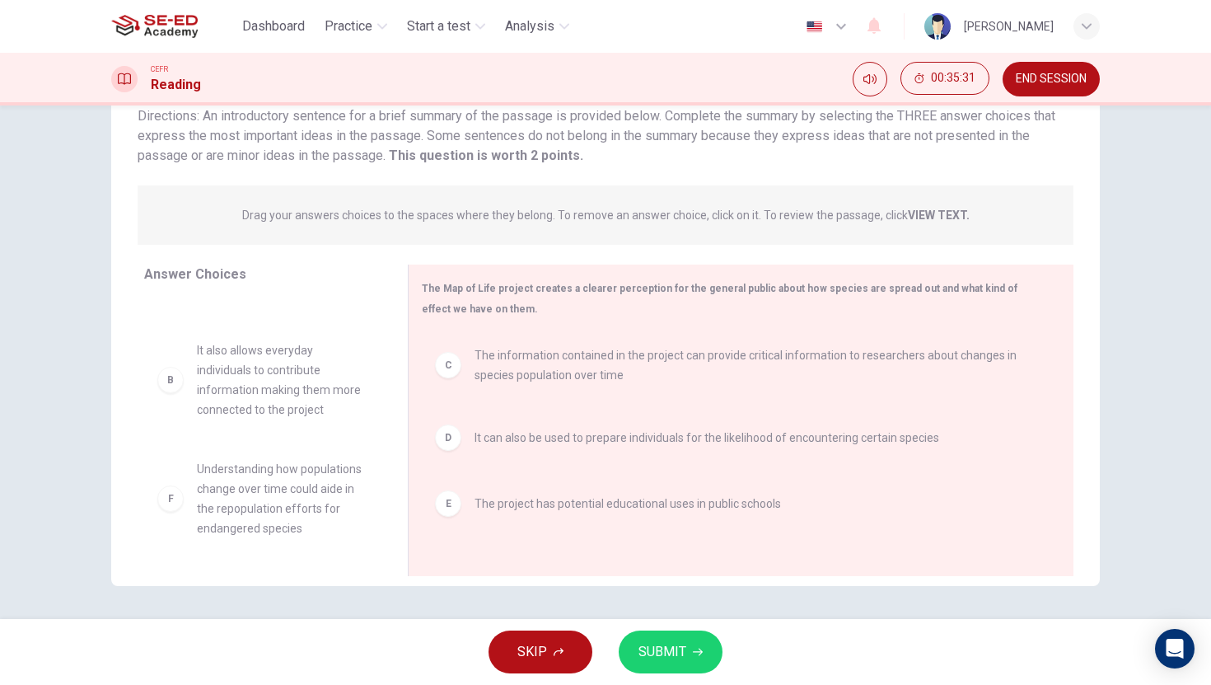
scroll to position [89, 0]
click at [652, 640] on span "SUBMIT" at bounding box center [662, 651] width 48 height 23
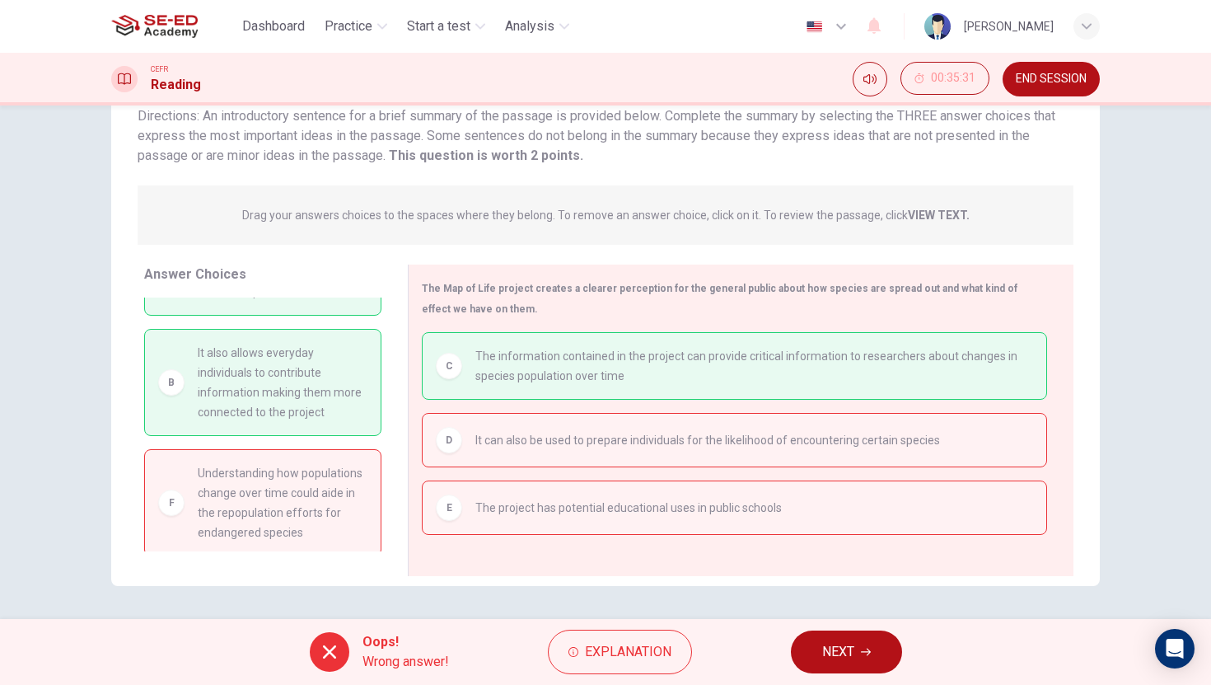
click at [862, 657] on button "NEXT" at bounding box center [846, 651] width 111 height 43
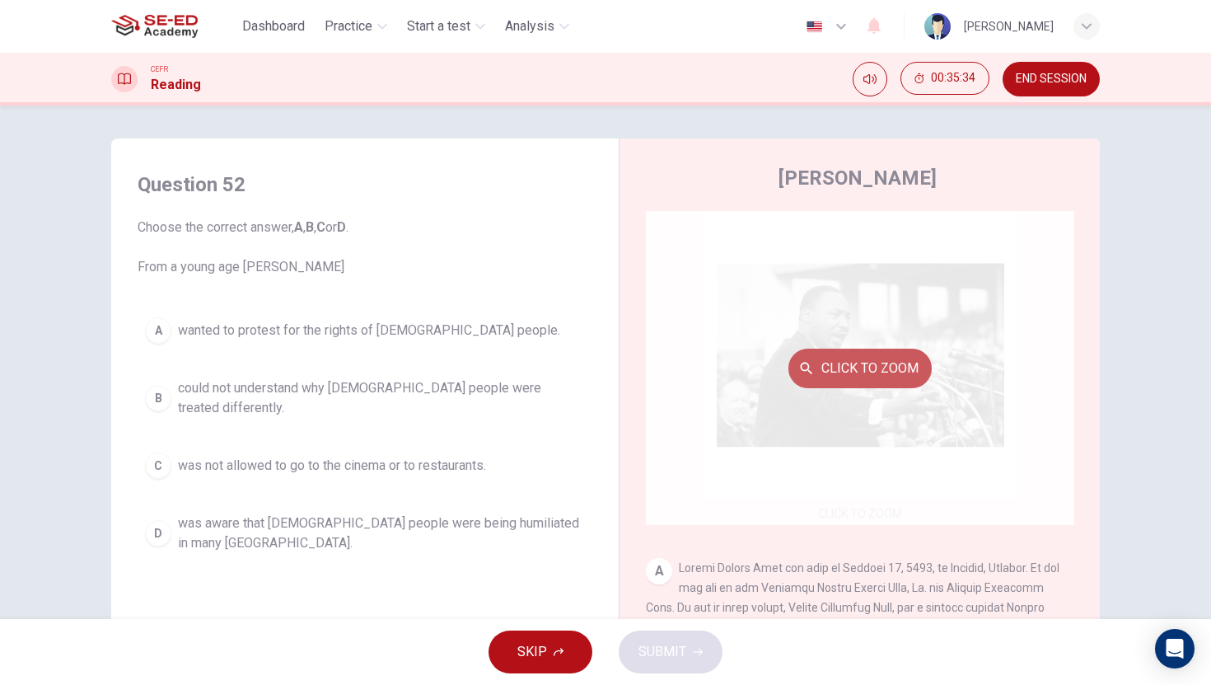
click at [881, 357] on button "Click to Zoom" at bounding box center [859, 368] width 143 height 40
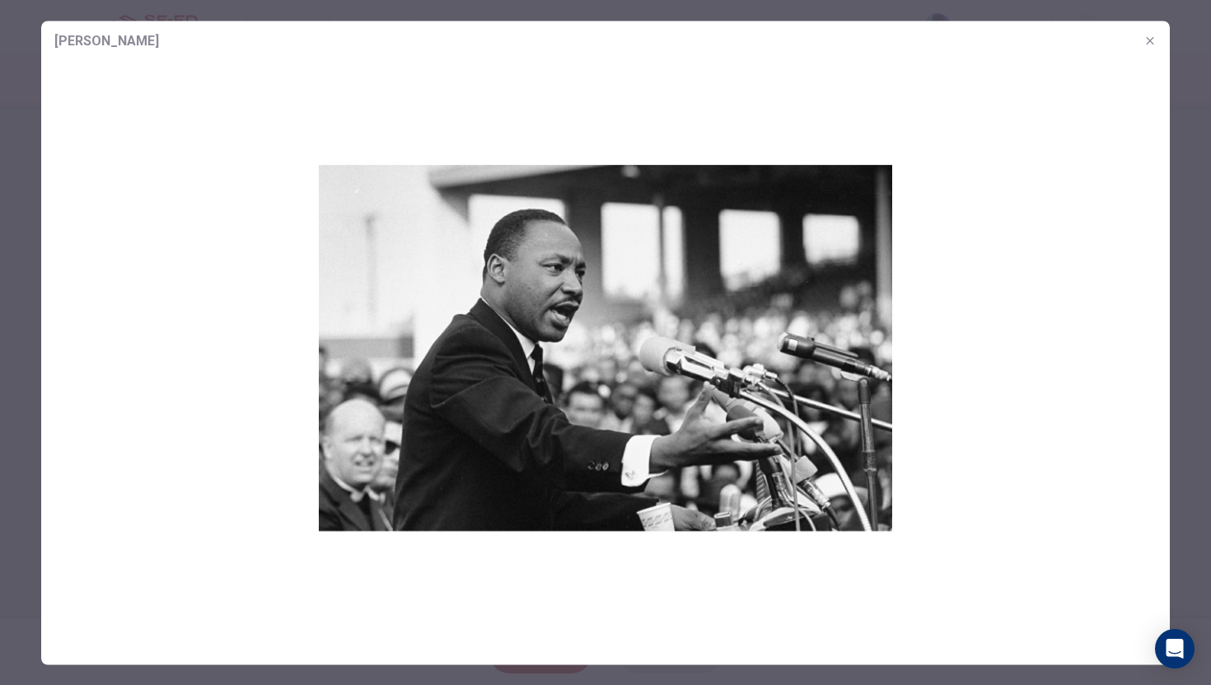
click at [1152, 44] on icon "button" at bounding box center [1149, 40] width 13 height 13
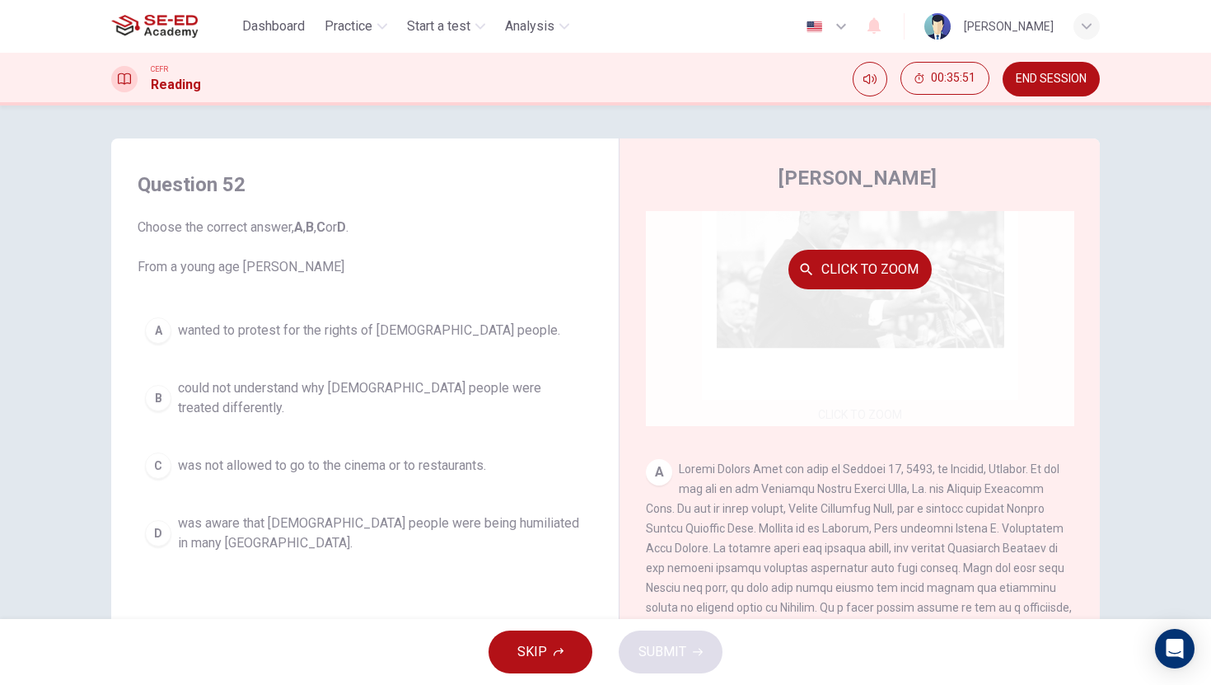
scroll to position [323, 0]
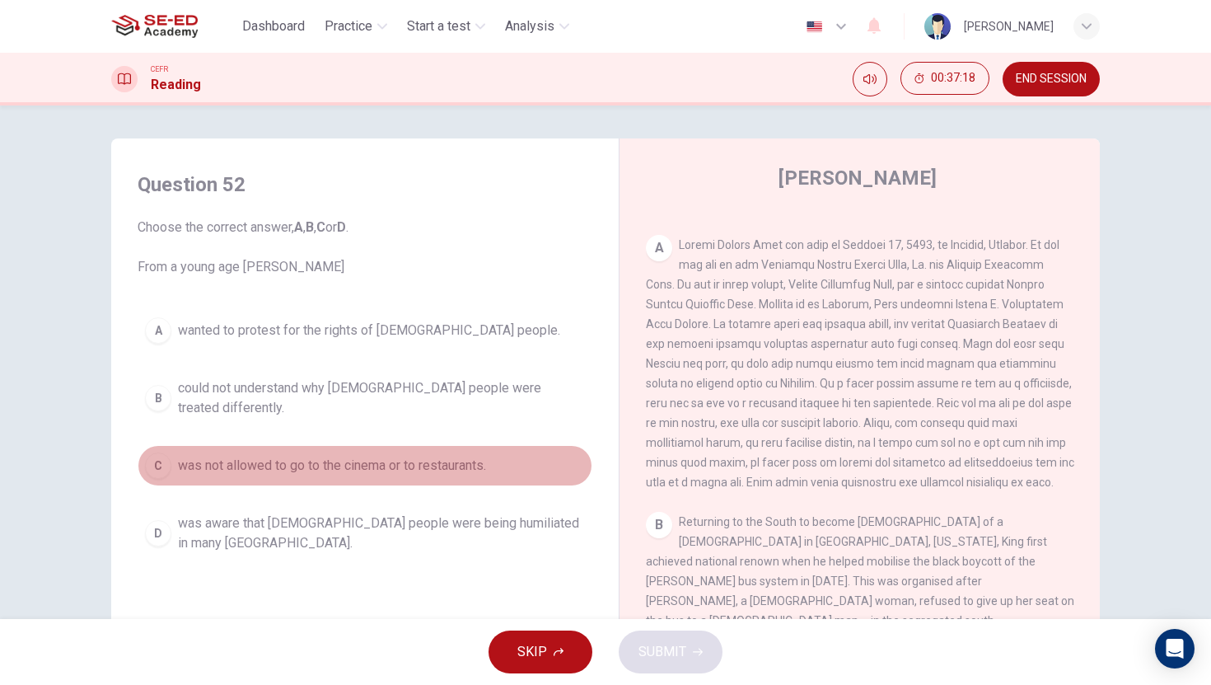
click at [145, 452] on div "C" at bounding box center [158, 465] width 26 height 26
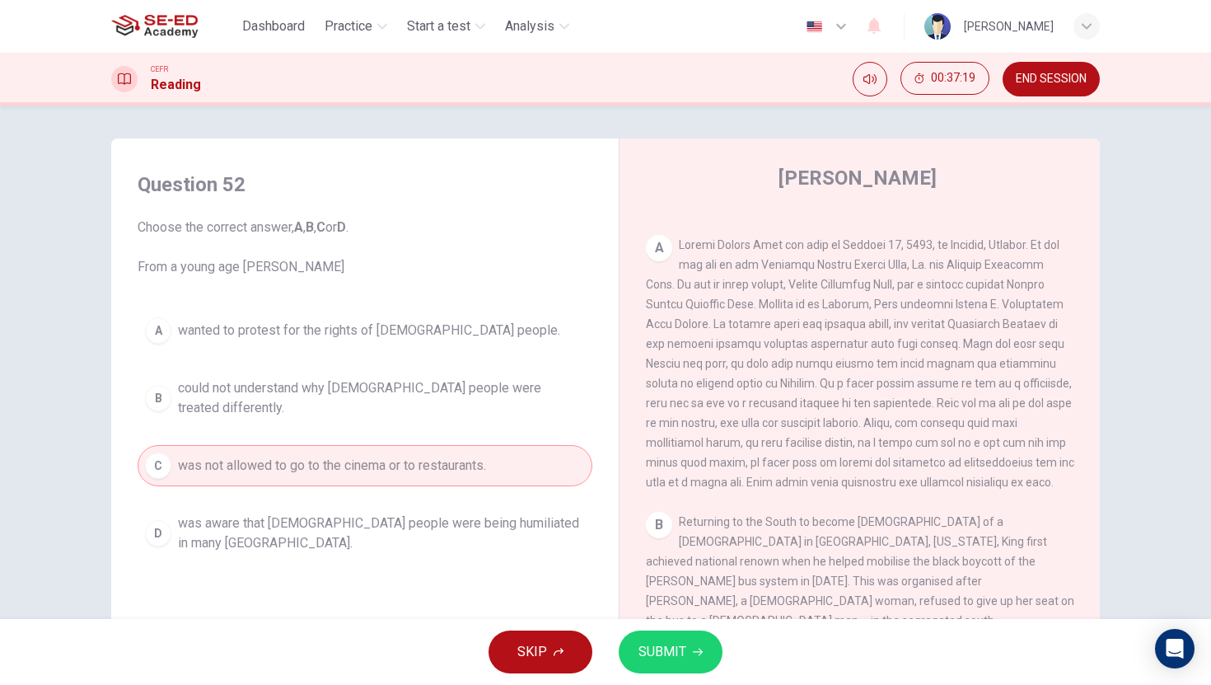
click at [650, 638] on button "SUBMIT" at bounding box center [671, 651] width 104 height 43
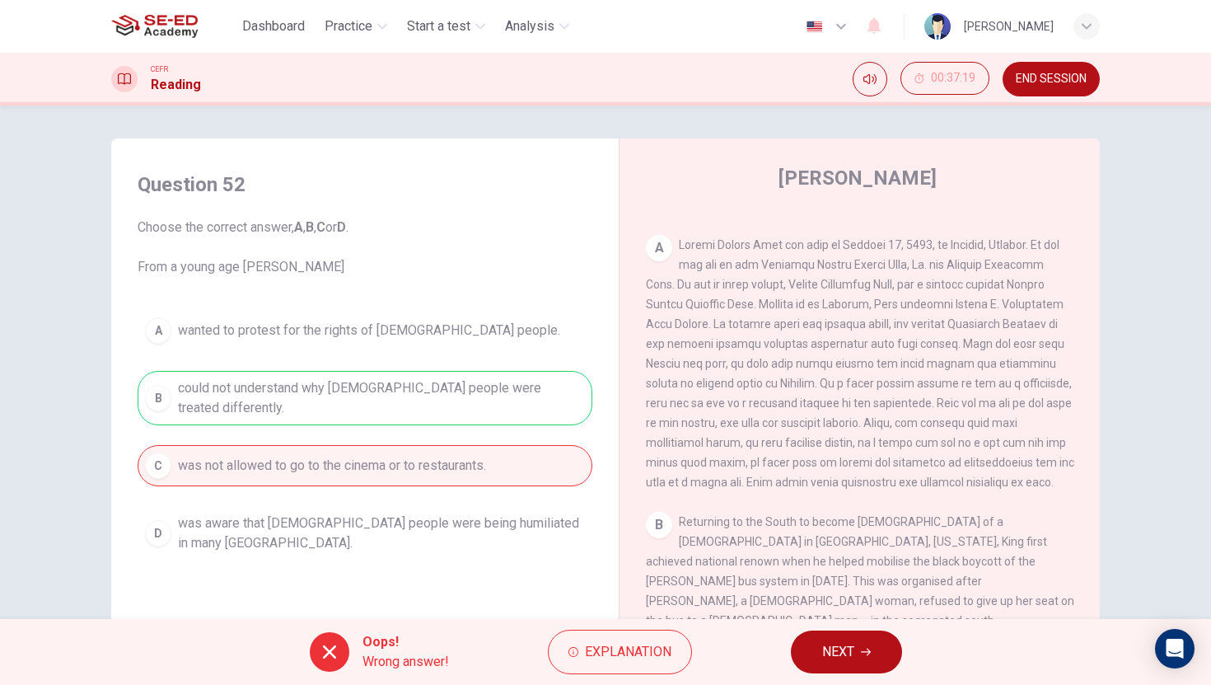
click at [829, 654] on span "NEXT" at bounding box center [838, 651] width 32 height 23
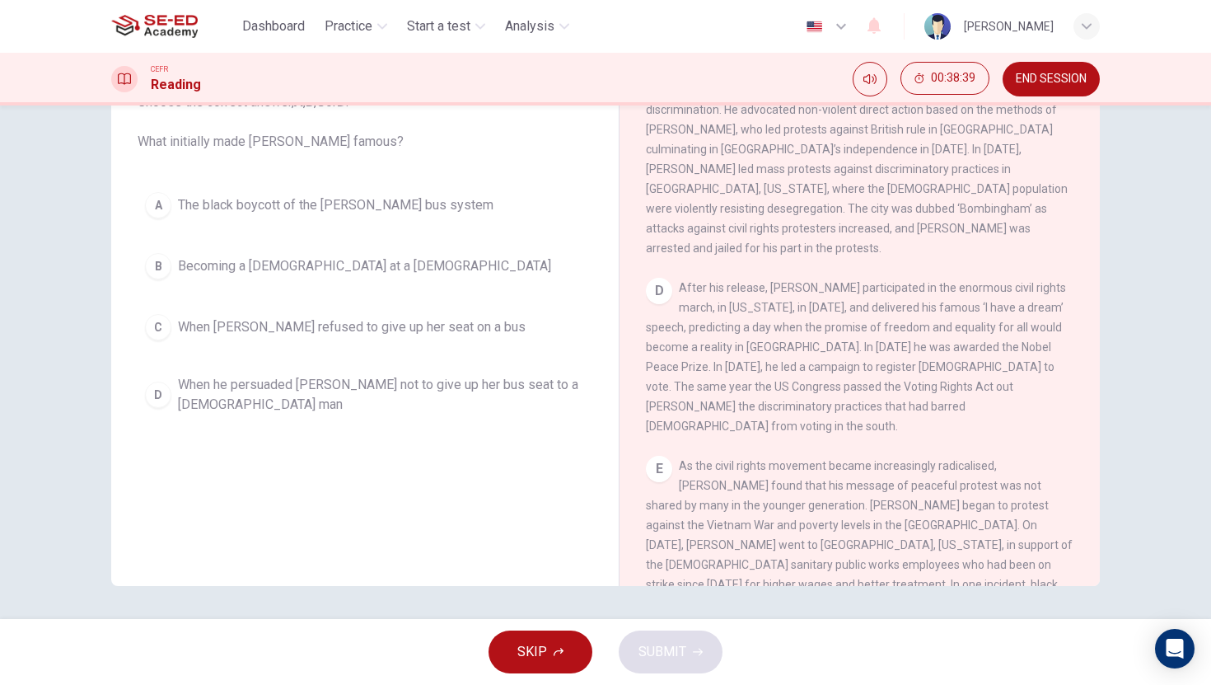
scroll to position [1057, 0]
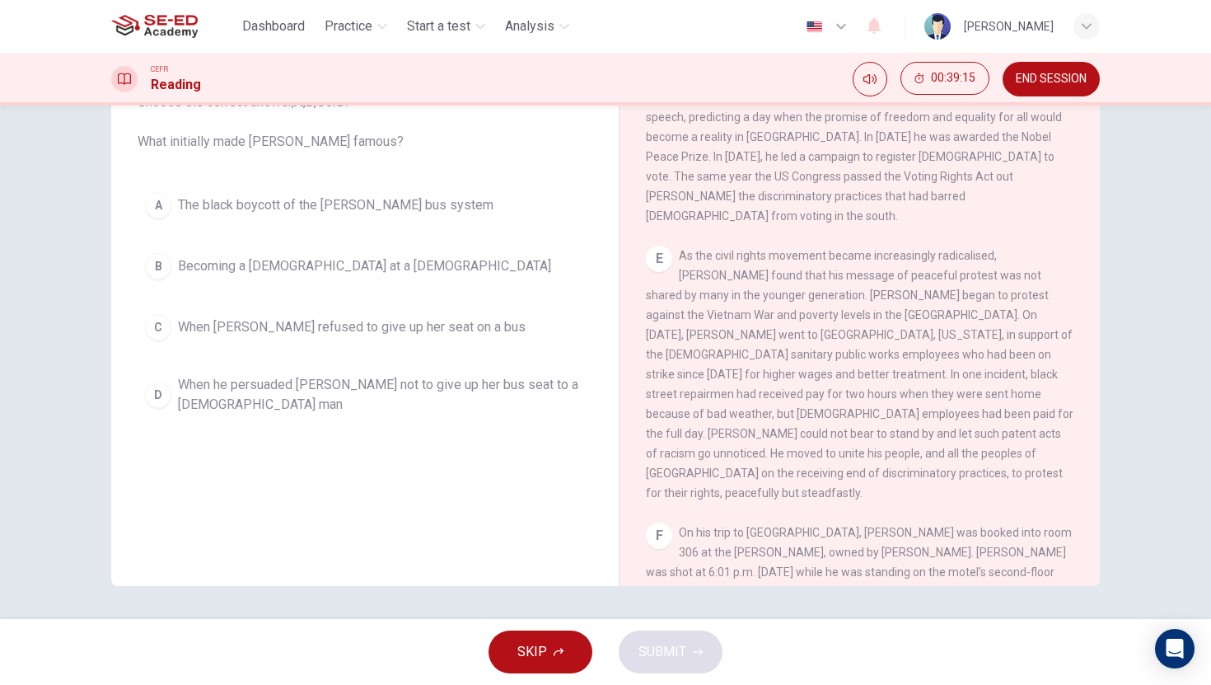
click at [161, 208] on div "A" at bounding box center [158, 205] width 26 height 26
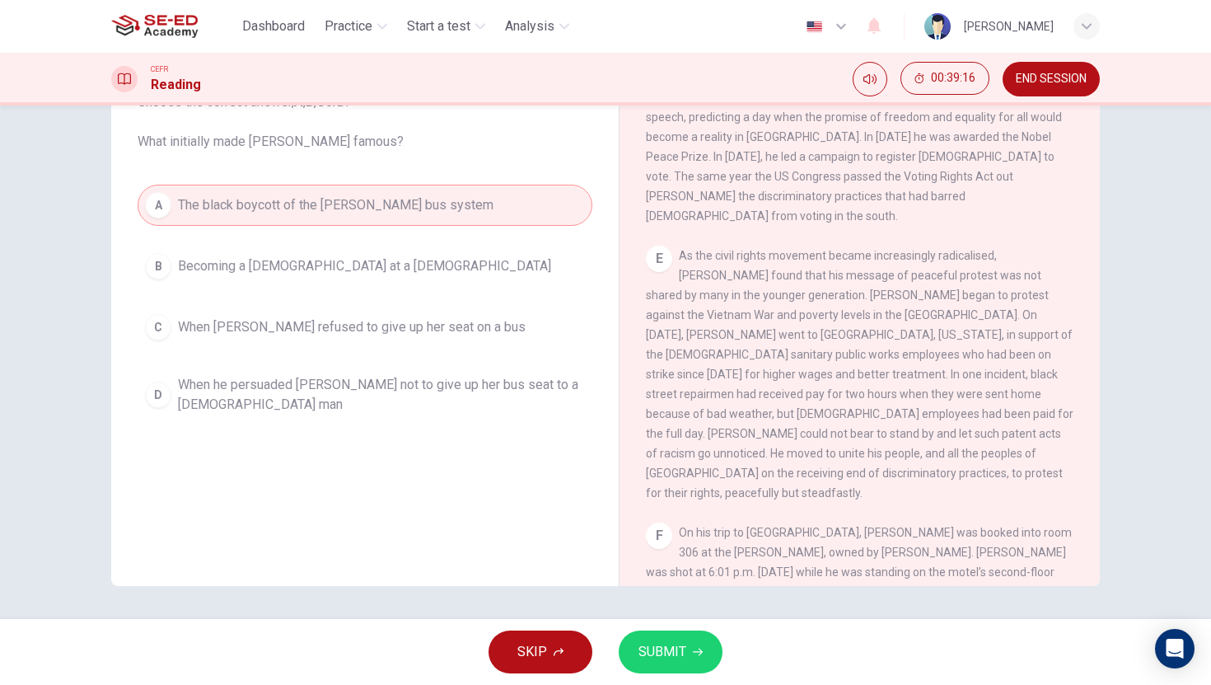
click at [666, 654] on span "SUBMIT" at bounding box center [662, 651] width 48 height 23
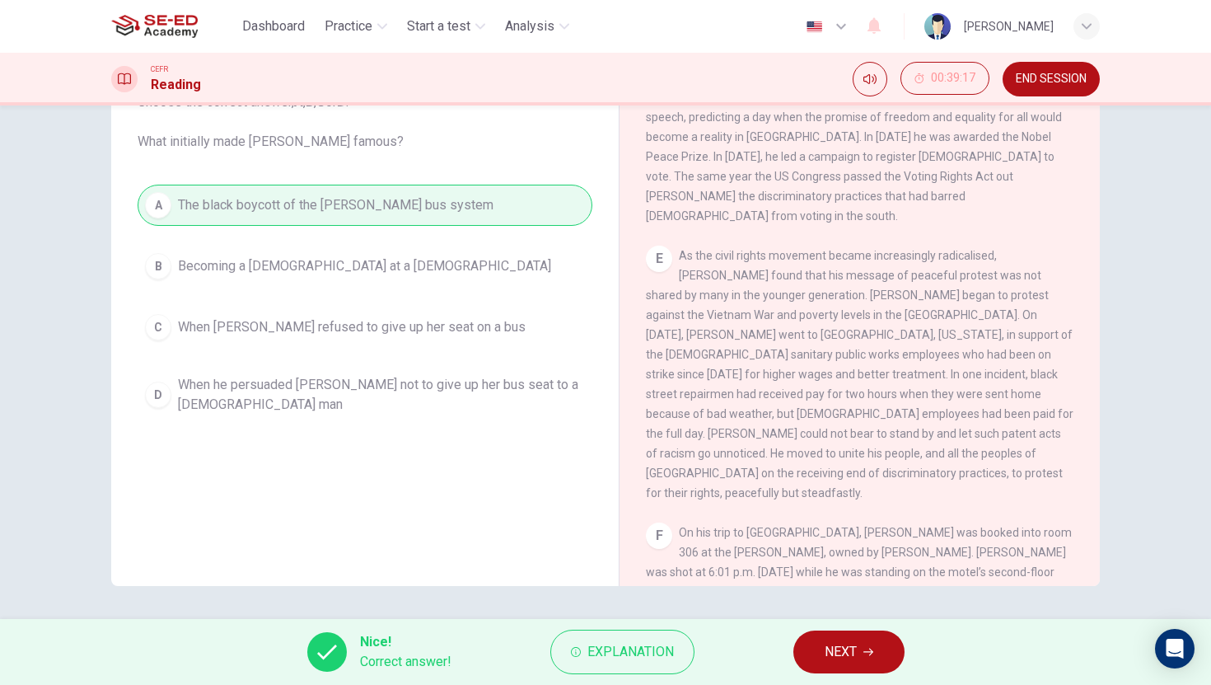
click at [842, 666] on button "NEXT" at bounding box center [848, 651] width 111 height 43
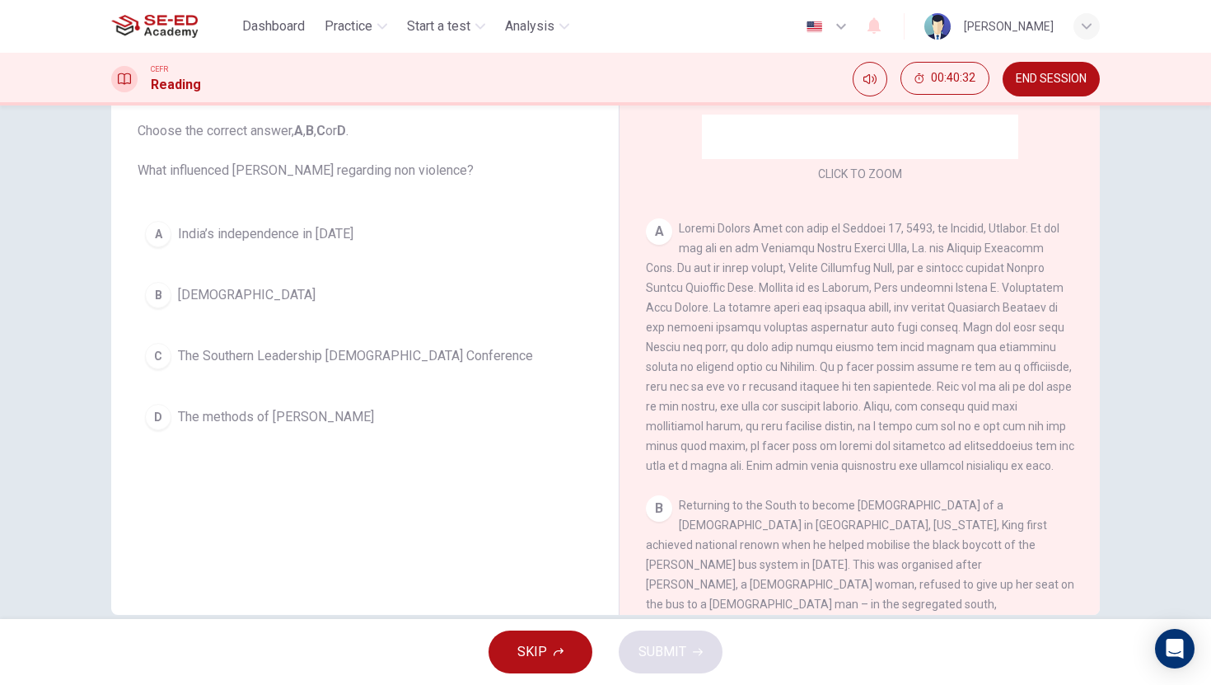
scroll to position [242, 0]
click at [167, 297] on button "B Christianity" at bounding box center [365, 294] width 455 height 41
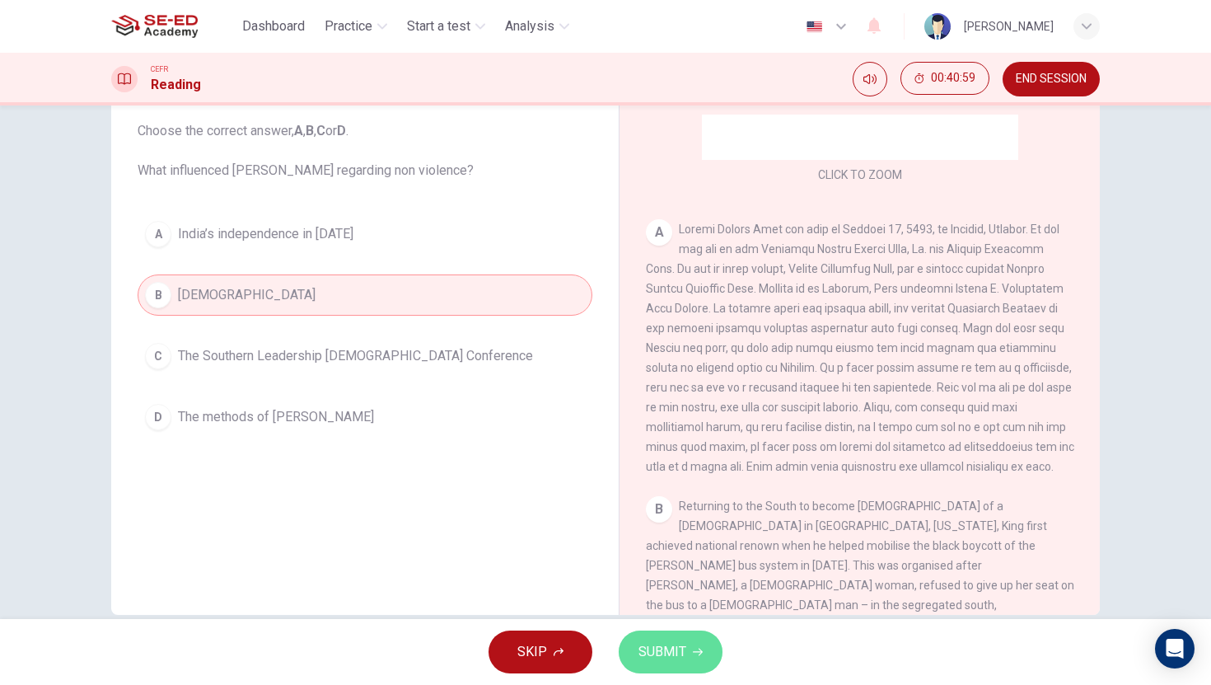
click at [686, 657] on button "SUBMIT" at bounding box center [671, 651] width 104 height 43
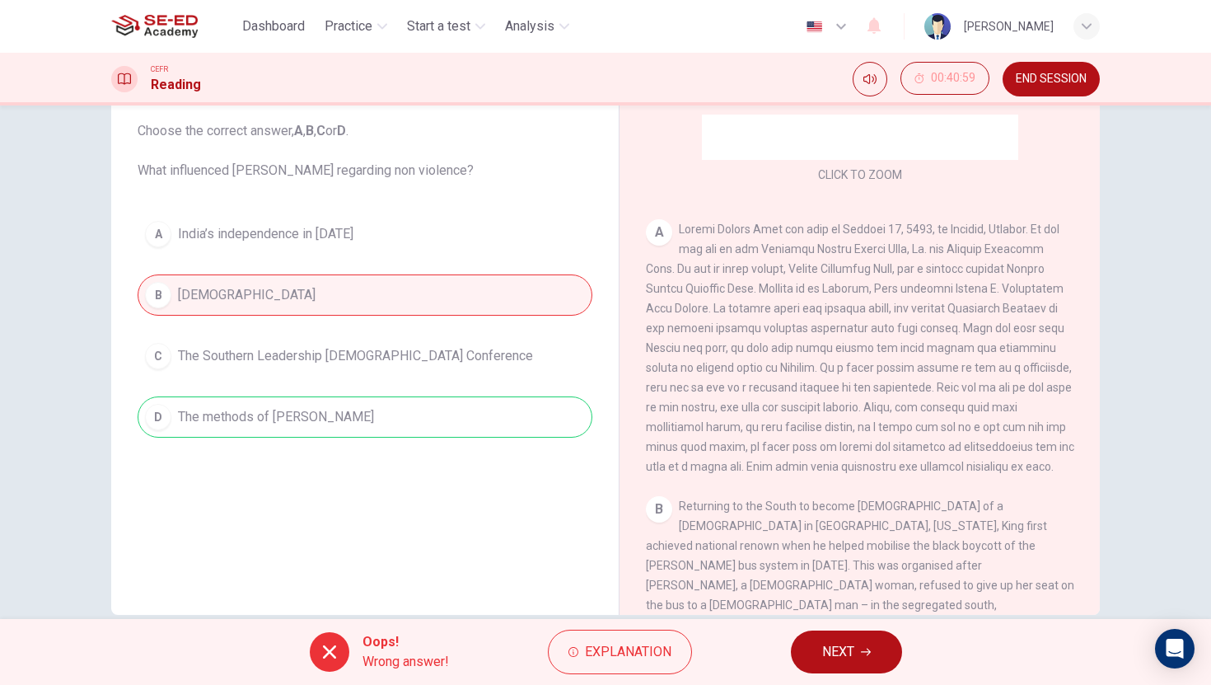
click at [852, 660] on span "NEXT" at bounding box center [838, 651] width 32 height 23
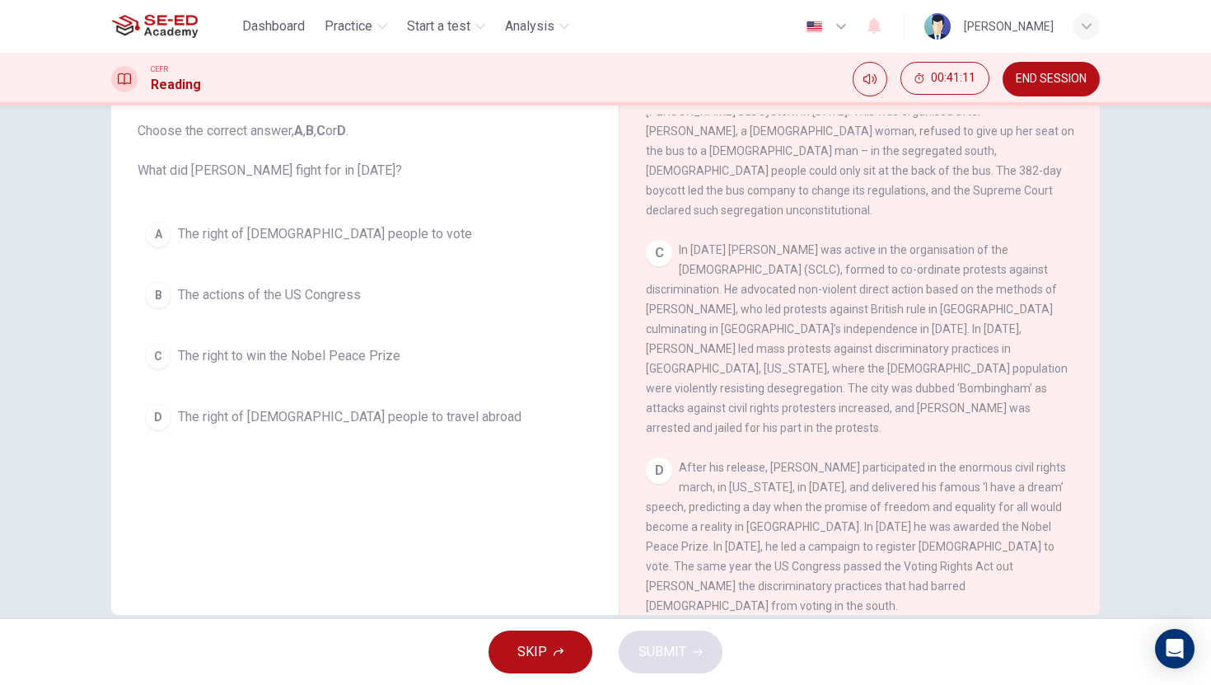
scroll to position [713, 0]
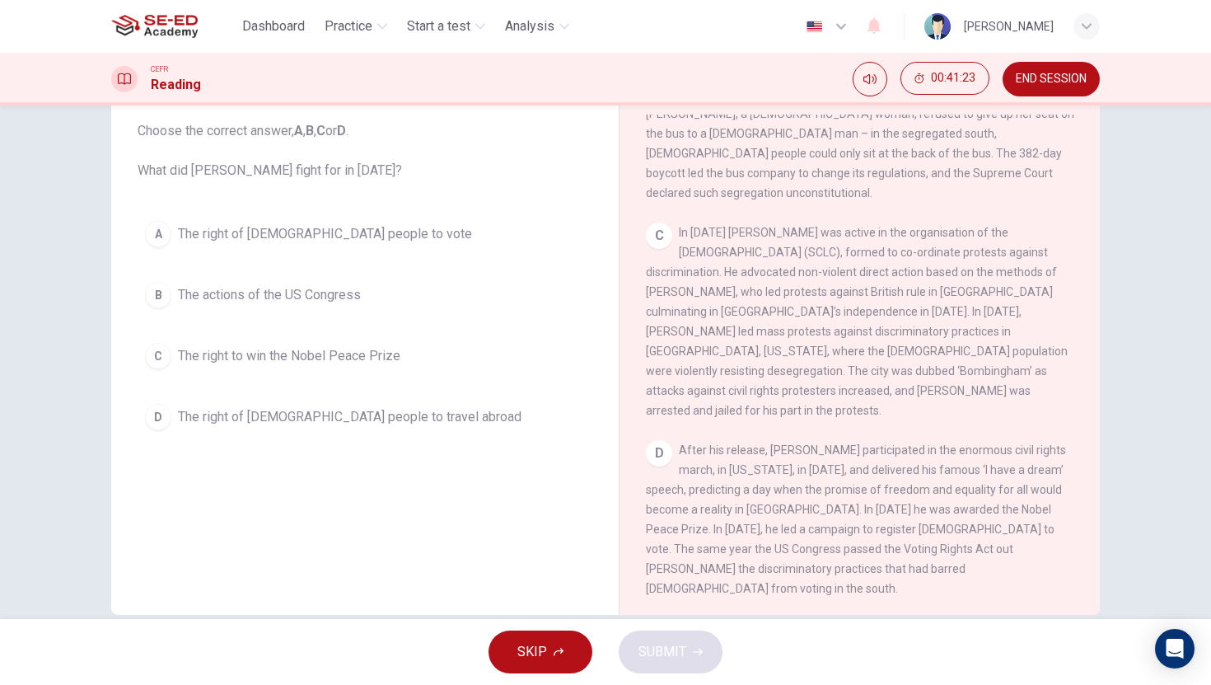
click at [361, 222] on button "A The right of black people to vote" at bounding box center [365, 233] width 455 height 41
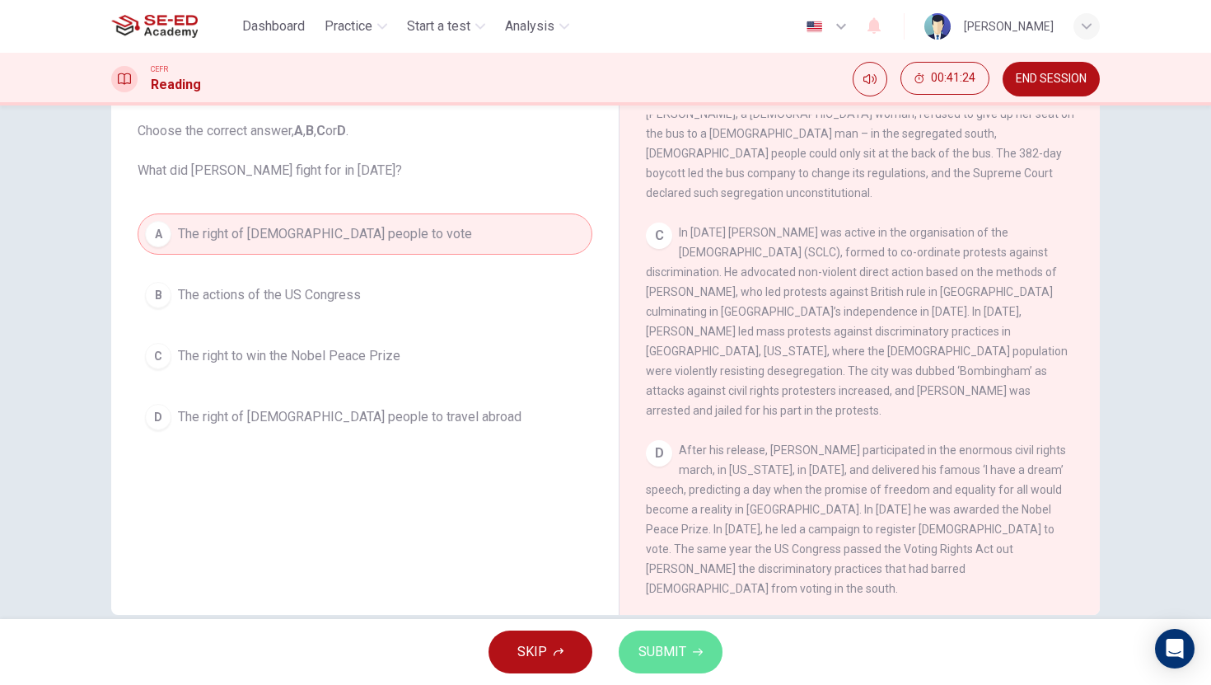
click at [660, 645] on span "SUBMIT" at bounding box center [662, 651] width 48 height 23
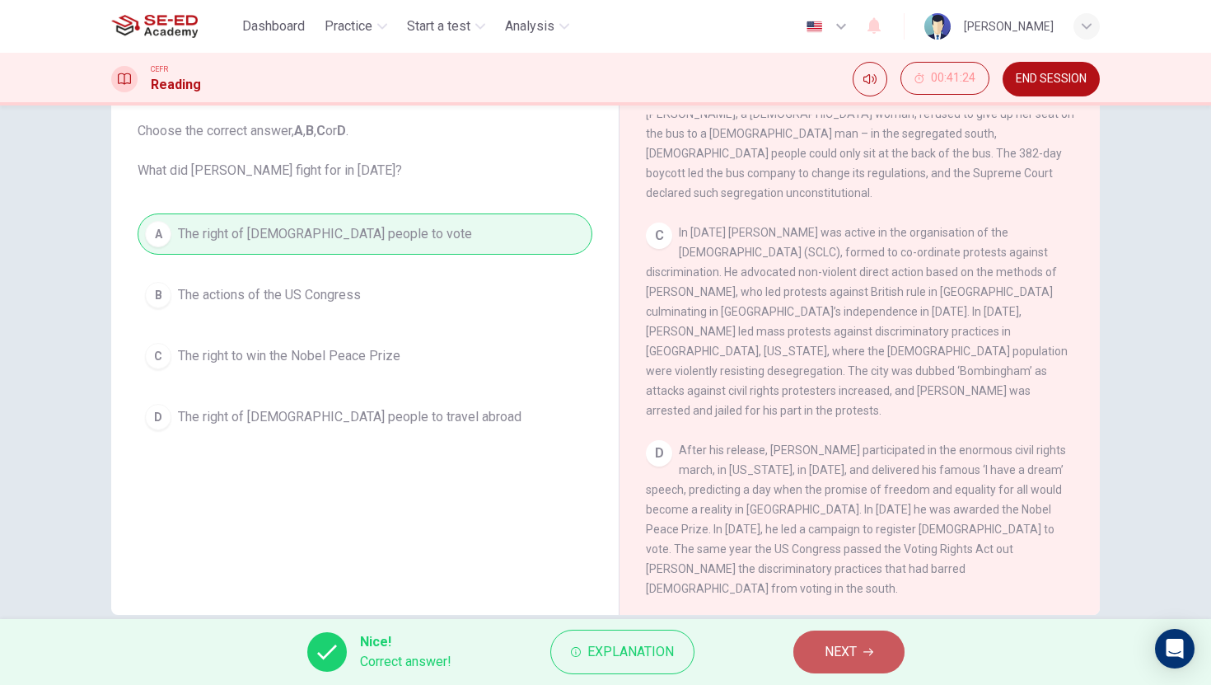
click at [834, 665] on button "NEXT" at bounding box center [848, 651] width 111 height 43
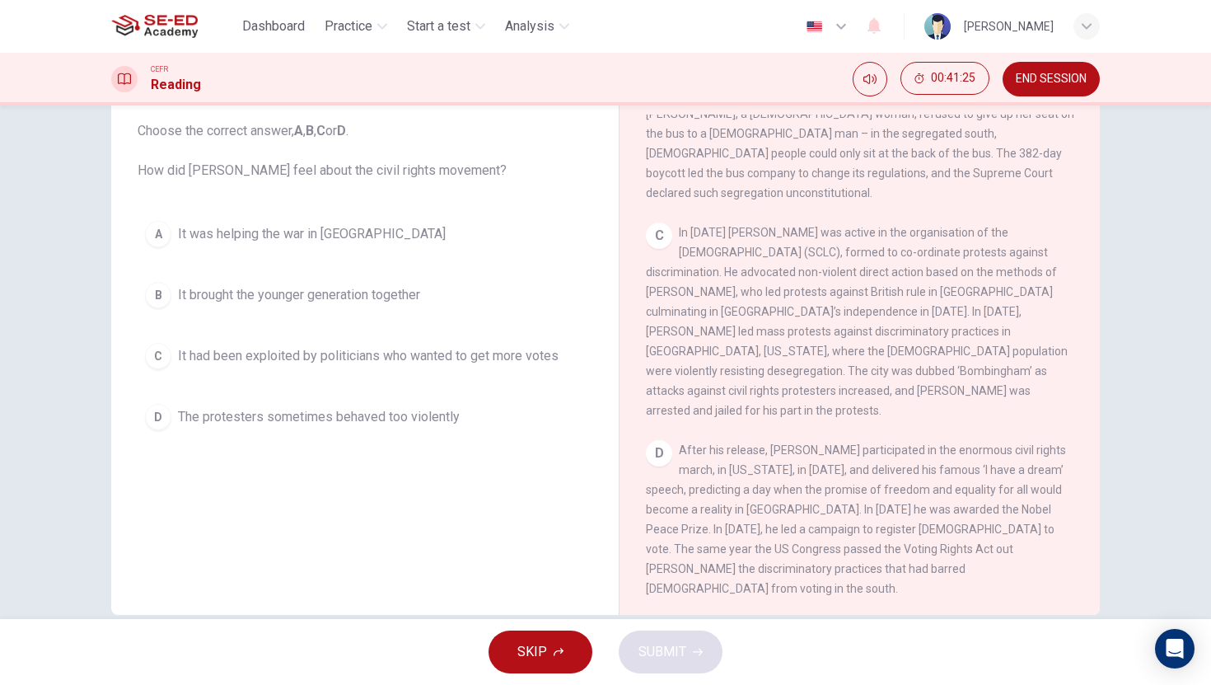
scroll to position [0, 0]
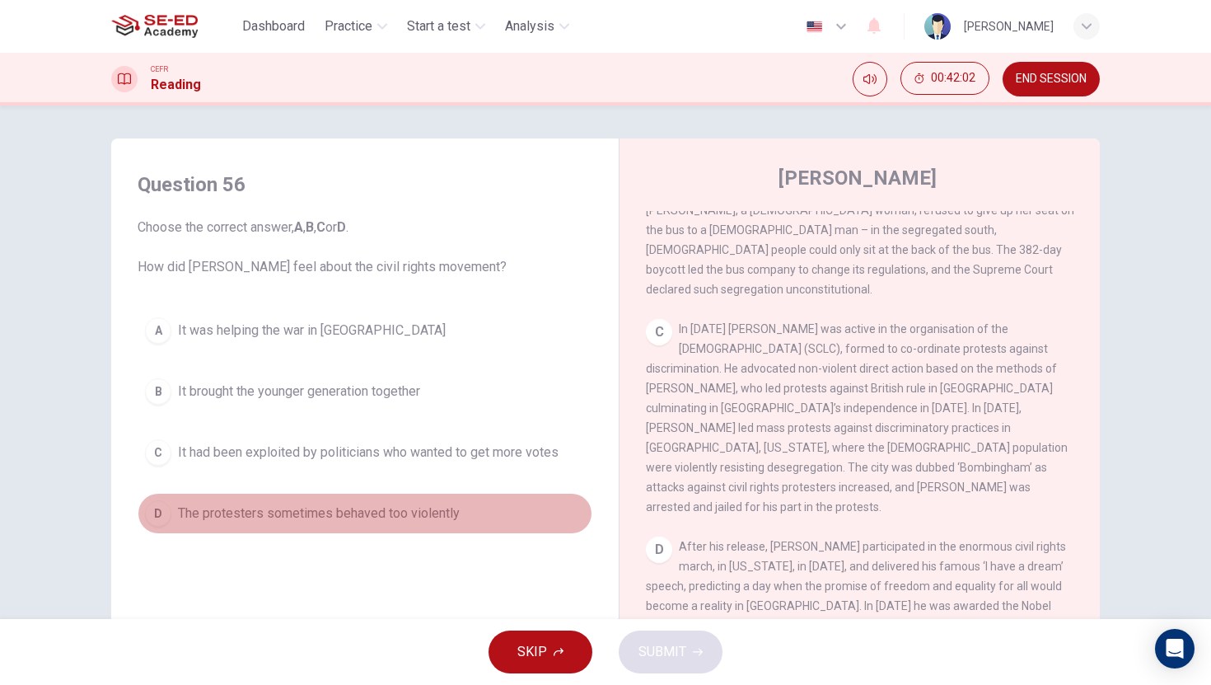
click at [156, 502] on div "D" at bounding box center [158, 513] width 26 height 26
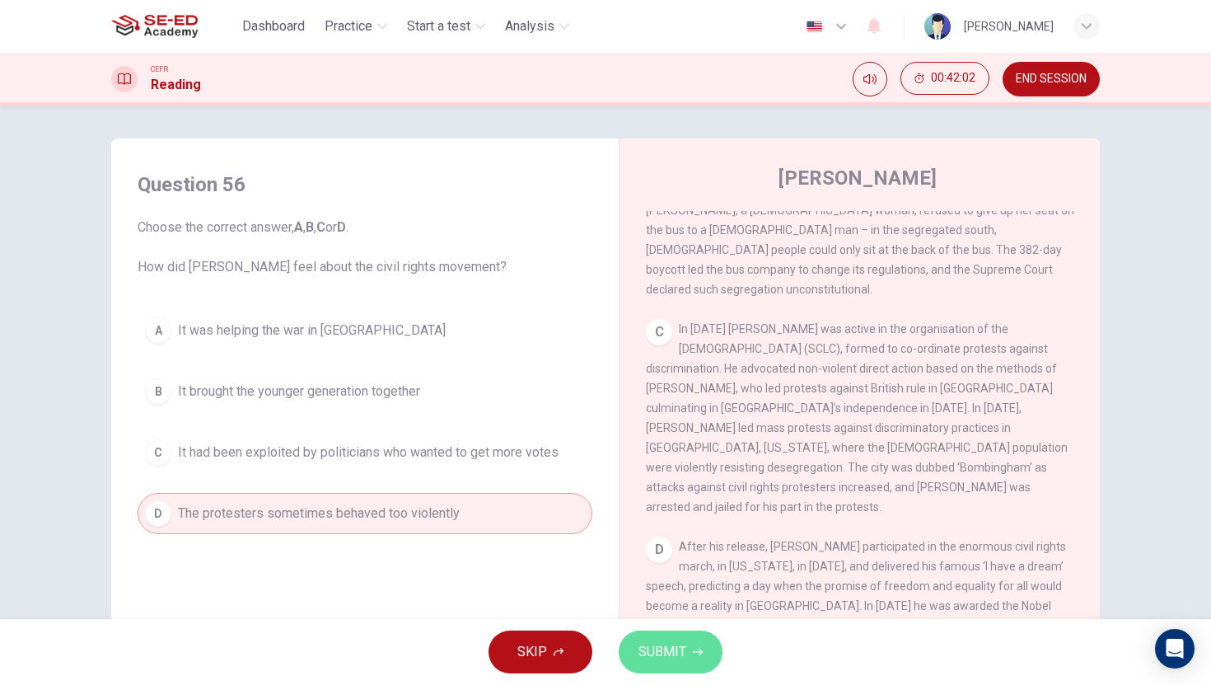
click at [650, 634] on button "SUBMIT" at bounding box center [671, 651] width 104 height 43
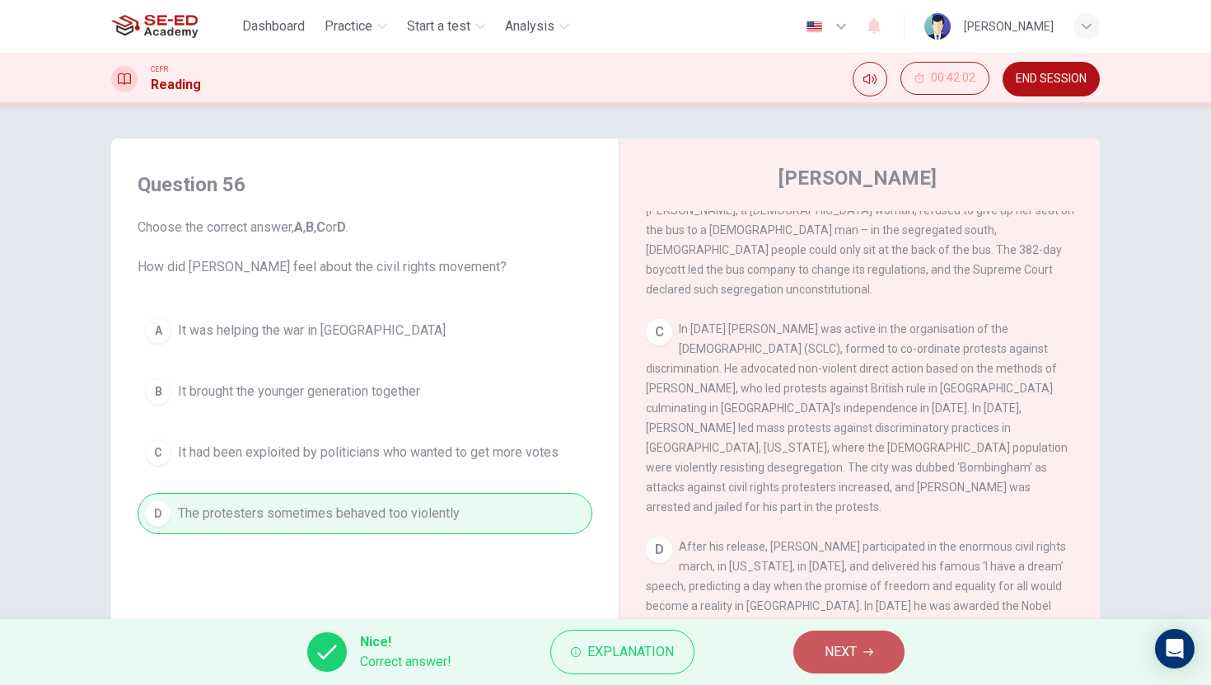
click at [858, 651] on button "NEXT" at bounding box center [848, 651] width 111 height 43
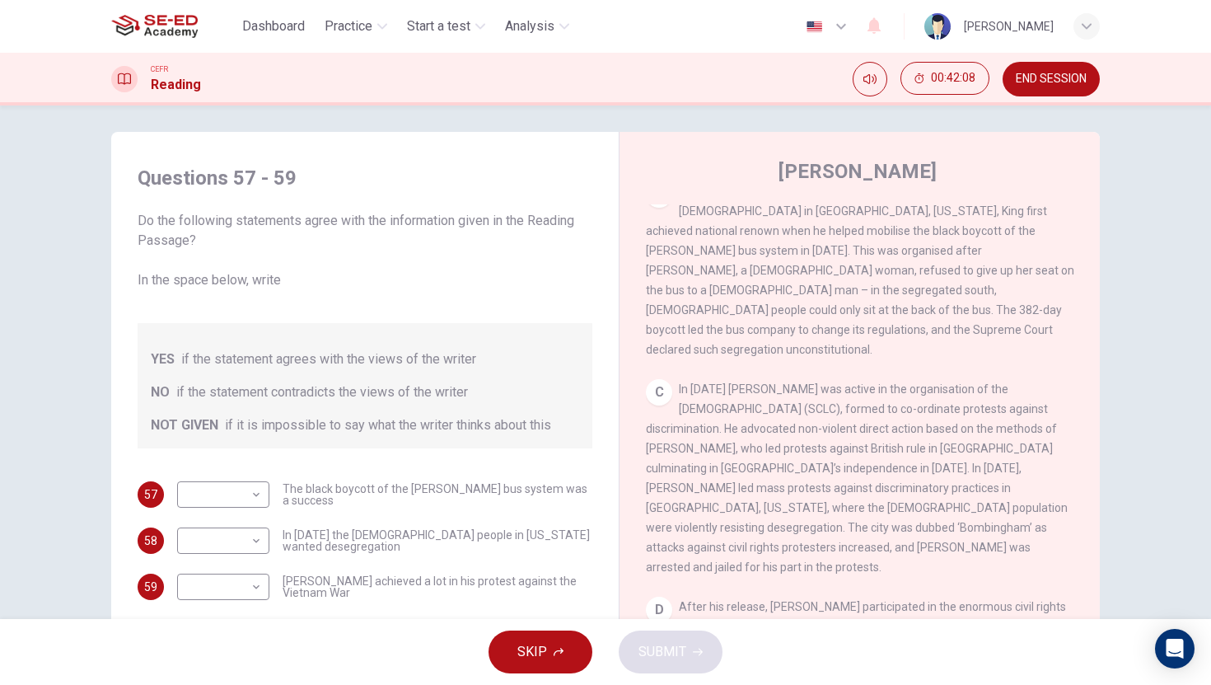
scroll to position [706, 0]
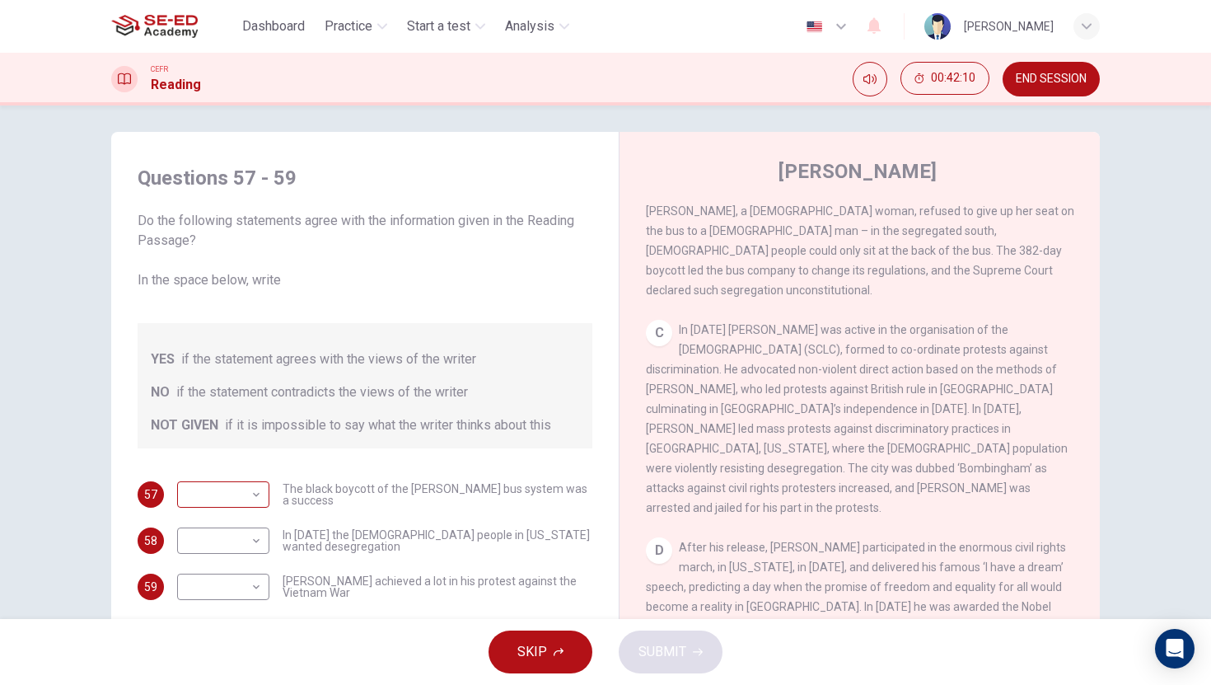
click at [246, 495] on body "This site uses cookies, as explained in our Privacy Policy . If you agree to th…" at bounding box center [605, 342] width 1211 height 685
click at [418, 454] on div at bounding box center [605, 342] width 1211 height 685
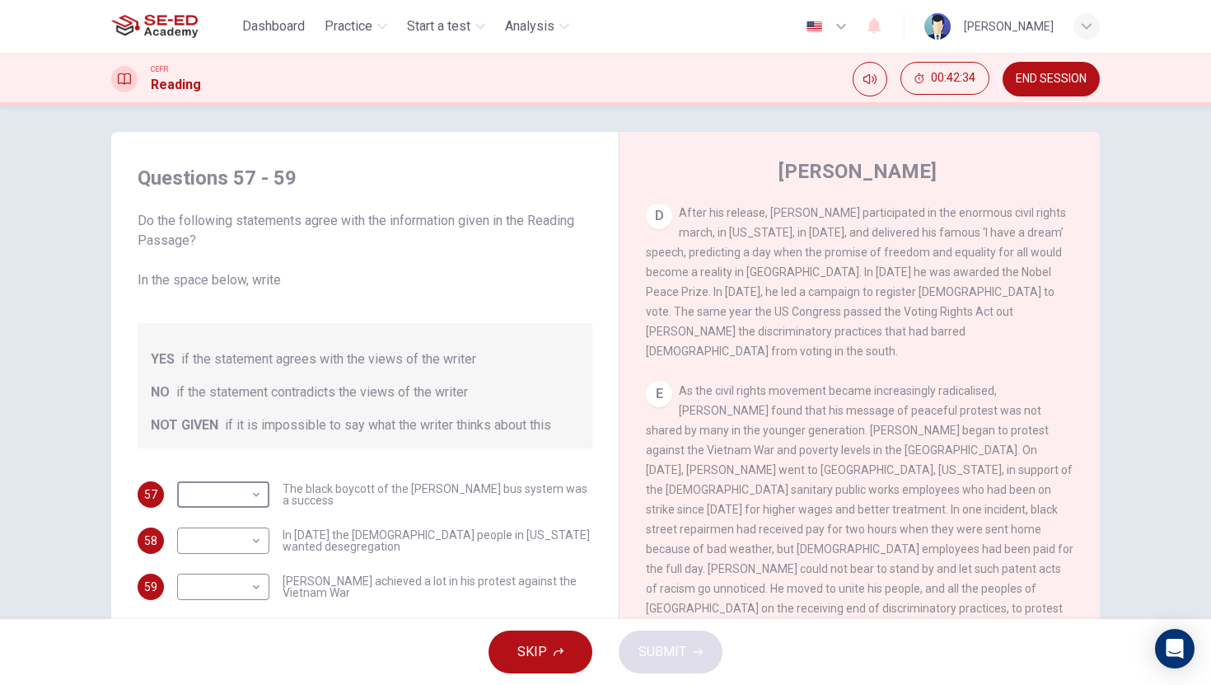
scroll to position [1057, 0]
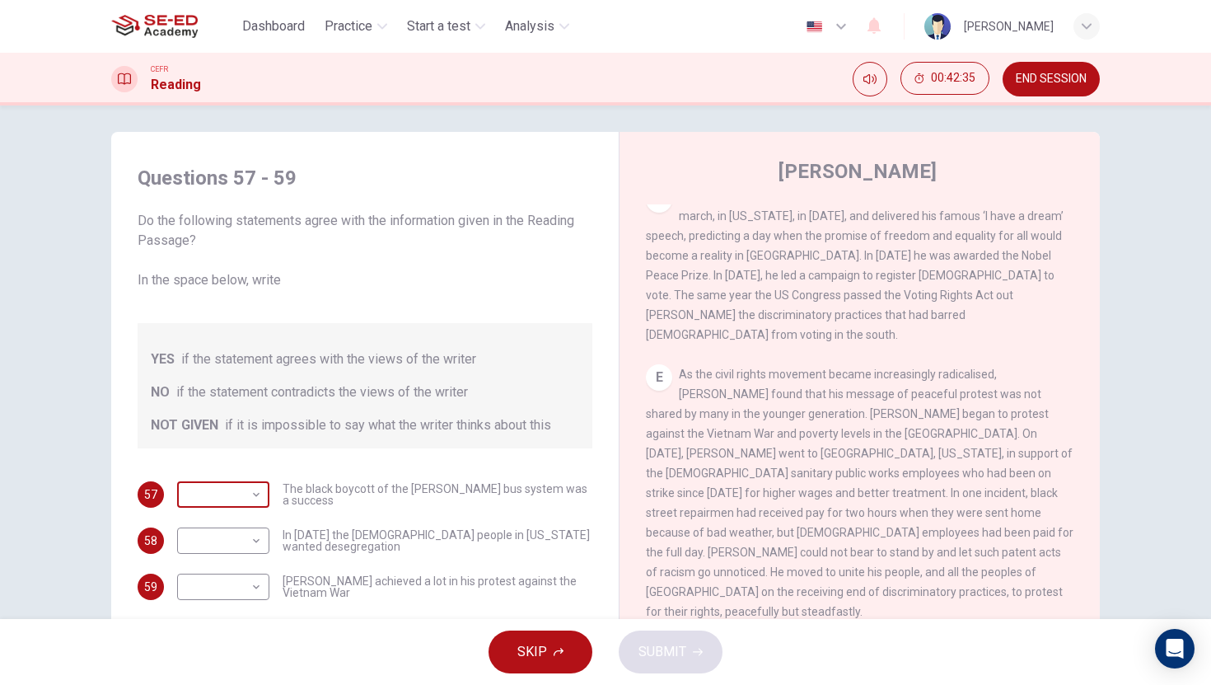
click at [249, 493] on body "This site uses cookies, as explained in our Privacy Policy . If you agree to th…" at bounding box center [605, 342] width 1211 height 685
click at [241, 537] on li "NO" at bounding box center [219, 547] width 92 height 26
type input "NO"
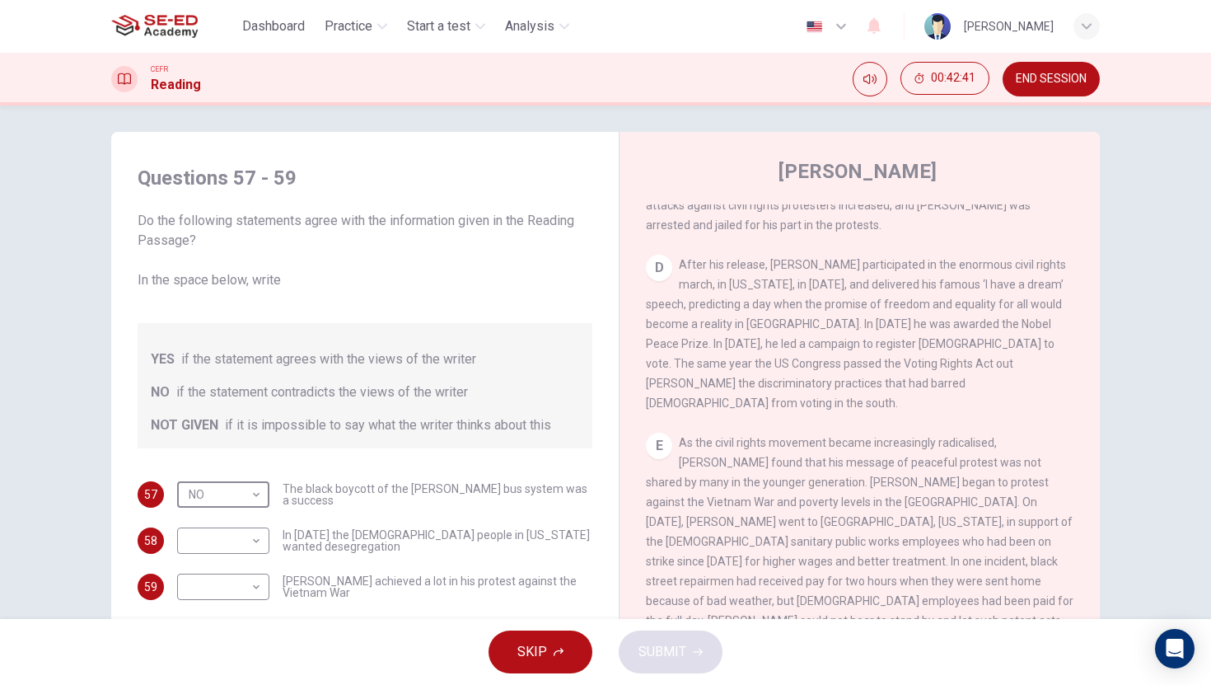
scroll to position [905, 0]
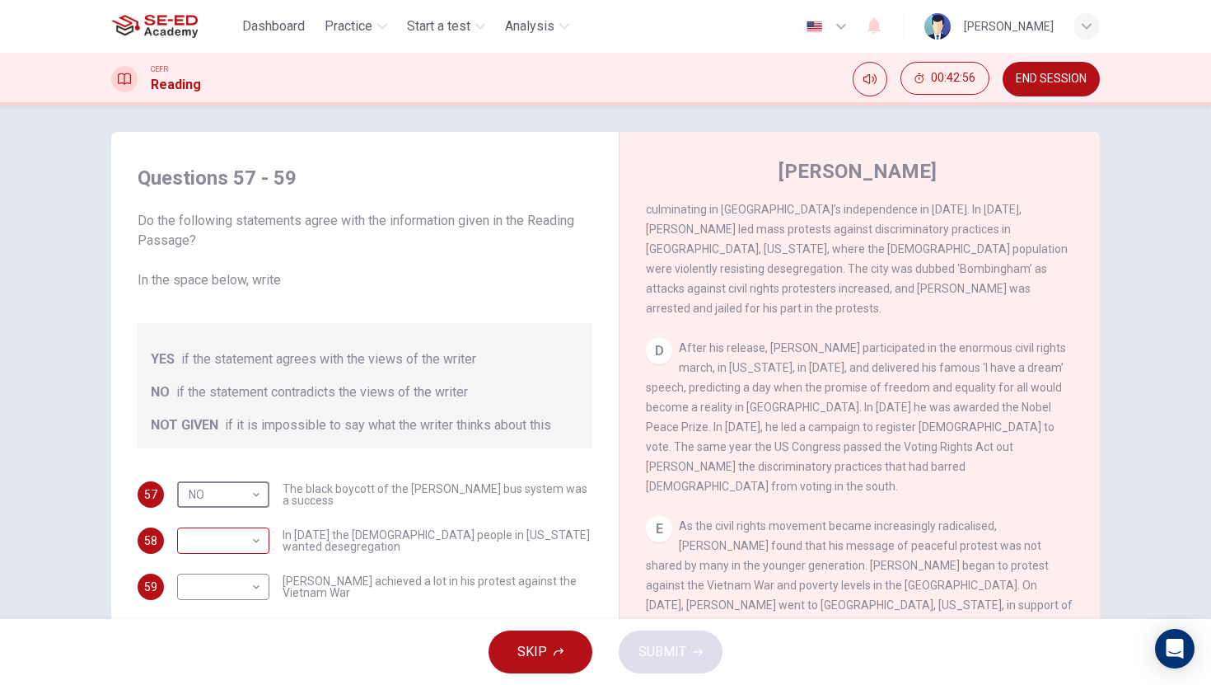
click at [230, 541] on body "This site uses cookies, as explained in our Privacy Policy . If you agree to th…" at bounding box center [605, 342] width 1211 height 685
click at [230, 586] on li "NO" at bounding box center [219, 593] width 92 height 26
type input "NO"
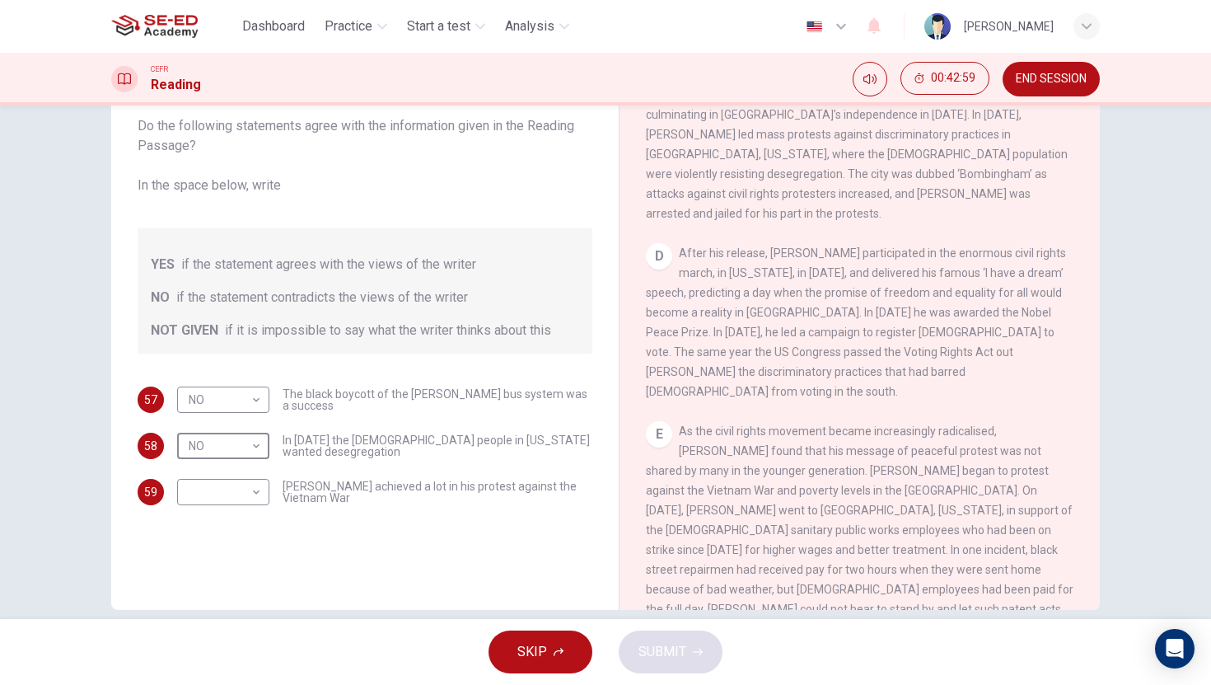
scroll to position [119, 0]
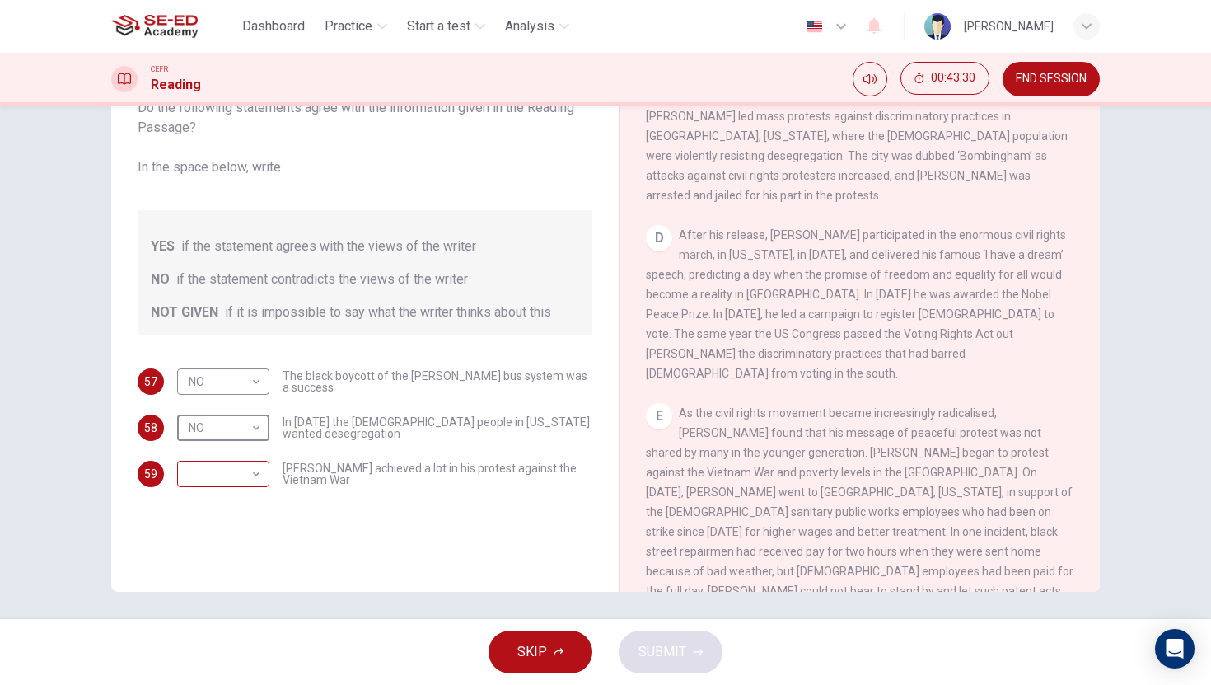
click at [255, 476] on body "This site uses cookies, as explained in our Privacy Policy . If you agree to th…" at bounding box center [605, 342] width 1211 height 685
click at [217, 553] on li "NOT GIVEN" at bounding box center [219, 553] width 92 height 26
type input "NOT GIVEN"
click at [660, 655] on span "SUBMIT" at bounding box center [662, 651] width 48 height 23
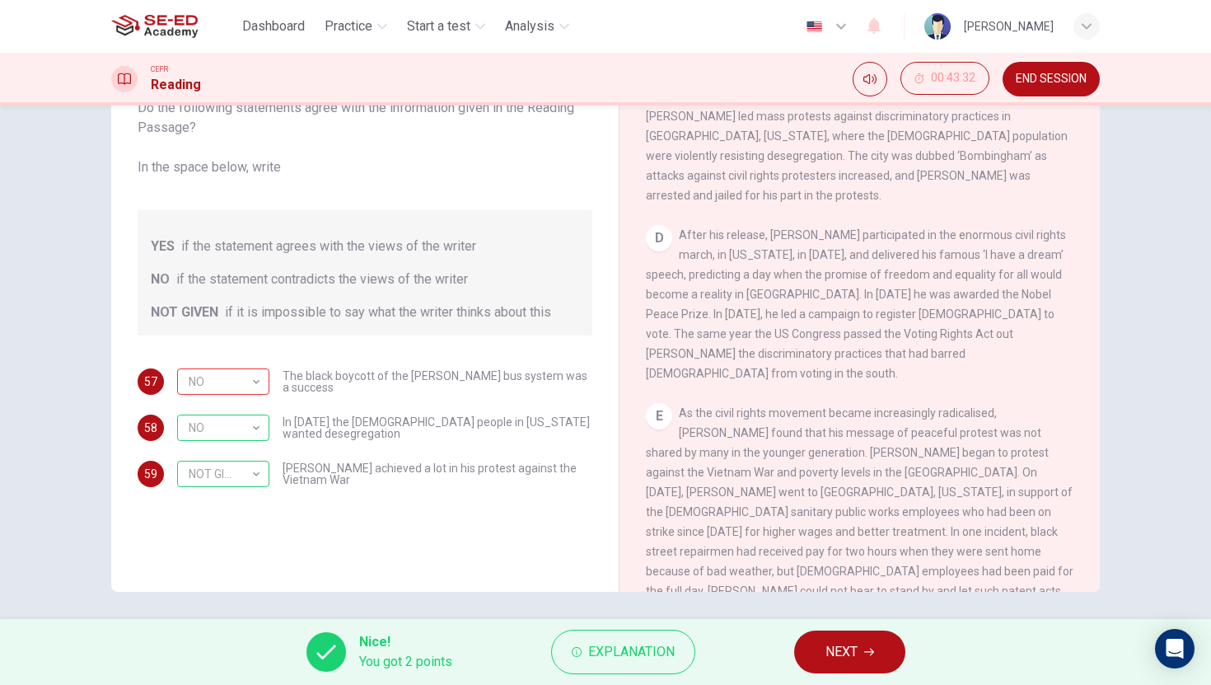
click at [852, 649] on span "NEXT" at bounding box center [841, 651] width 32 height 23
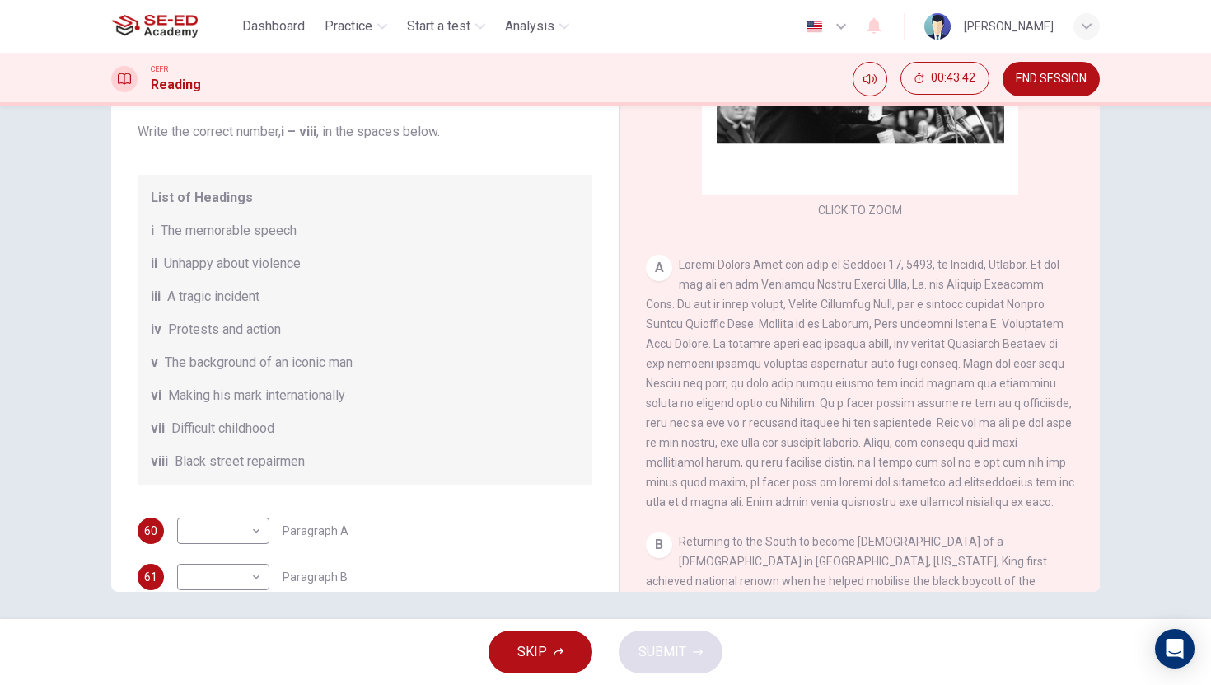
scroll to position [205, 0]
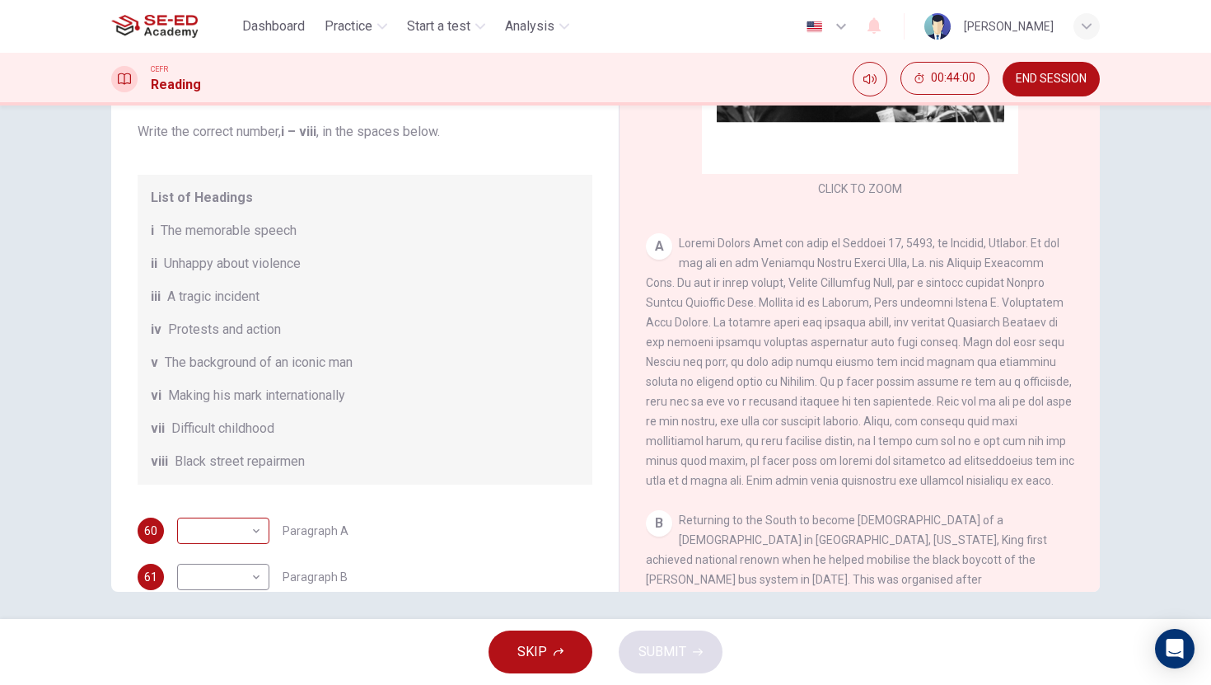
click at [238, 553] on body "This site uses cookies, as explained in our Privacy Policy . If you agree to th…" at bounding box center [605, 342] width 1211 height 685
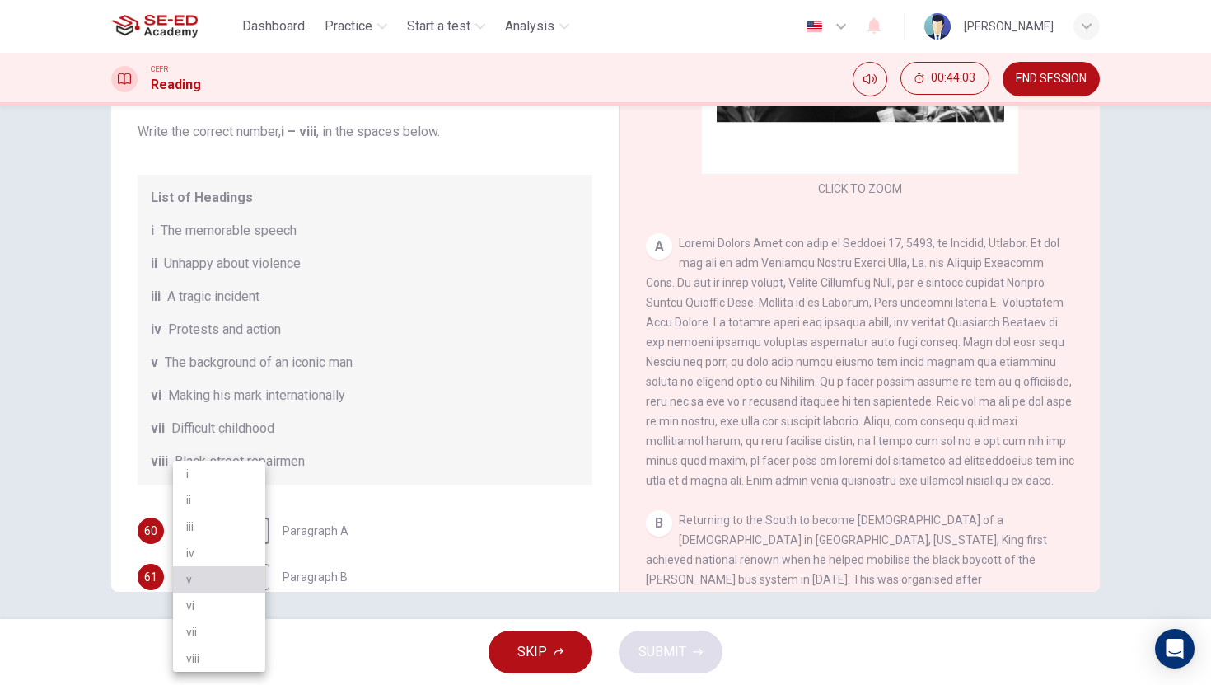
click at [233, 574] on li "v" at bounding box center [219, 579] width 92 height 26
type input "v"
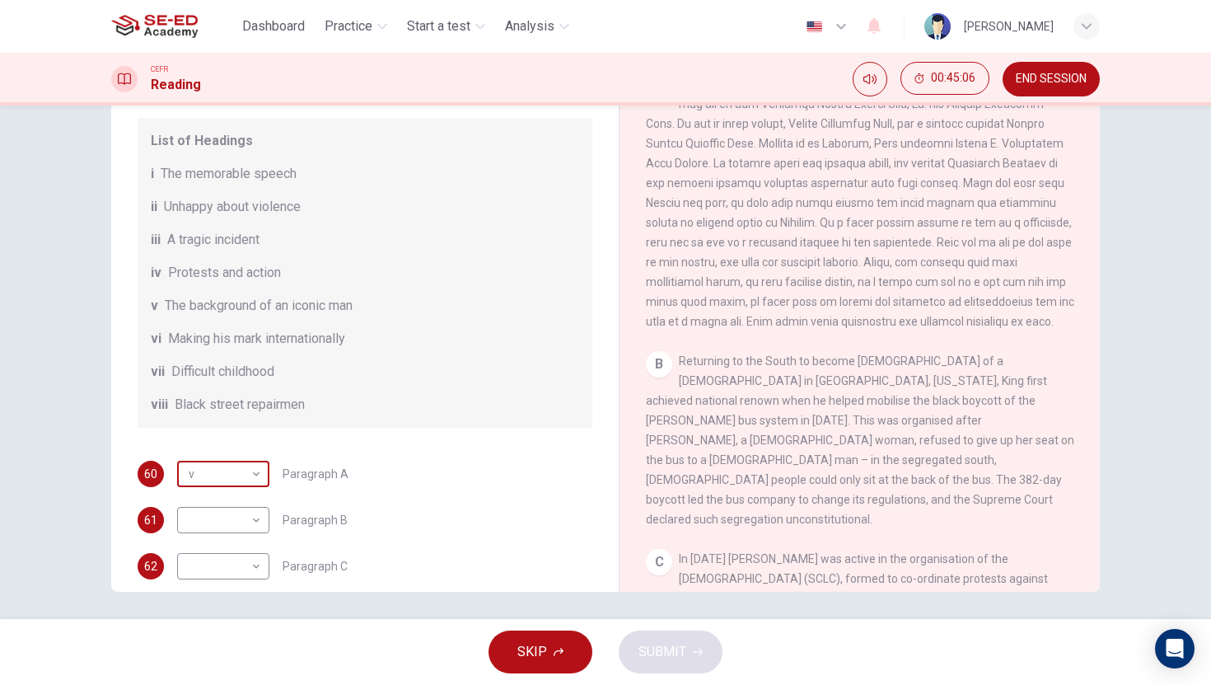
scroll to position [115, 0]
click at [253, 531] on body "This site uses cookies, as explained in our Privacy Policy . If you agree to th…" at bounding box center [605, 342] width 1211 height 685
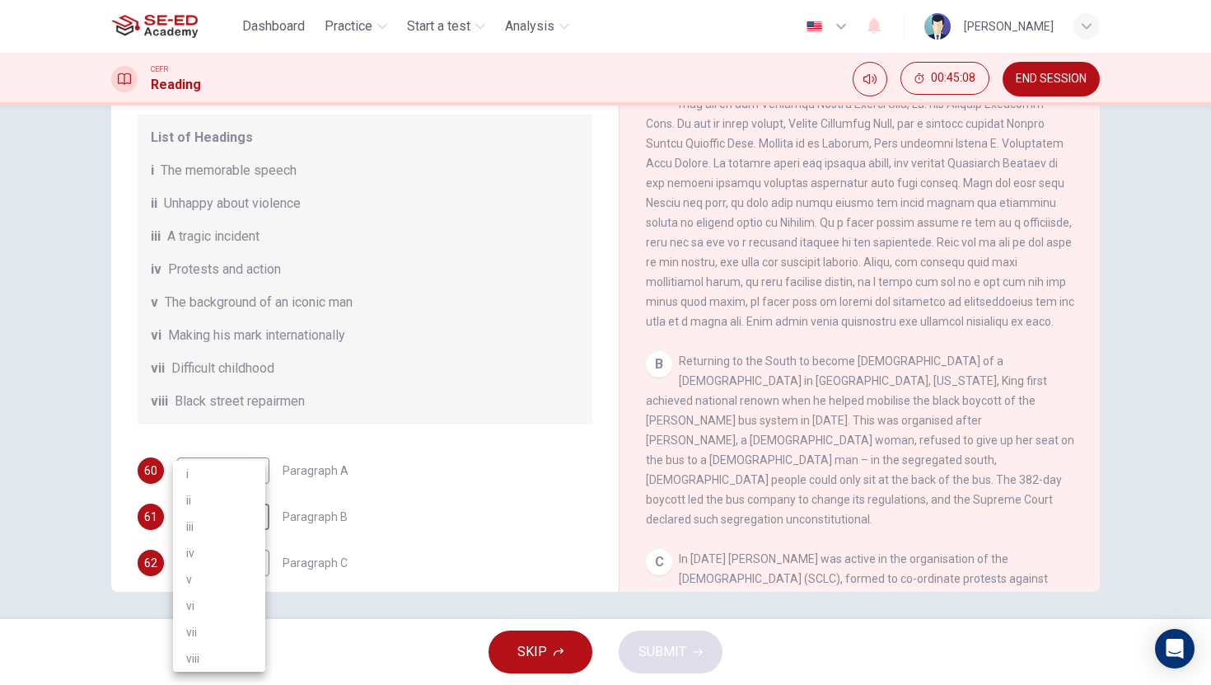
click at [242, 530] on li "iii" at bounding box center [219, 526] width 92 height 26
type input "iii"
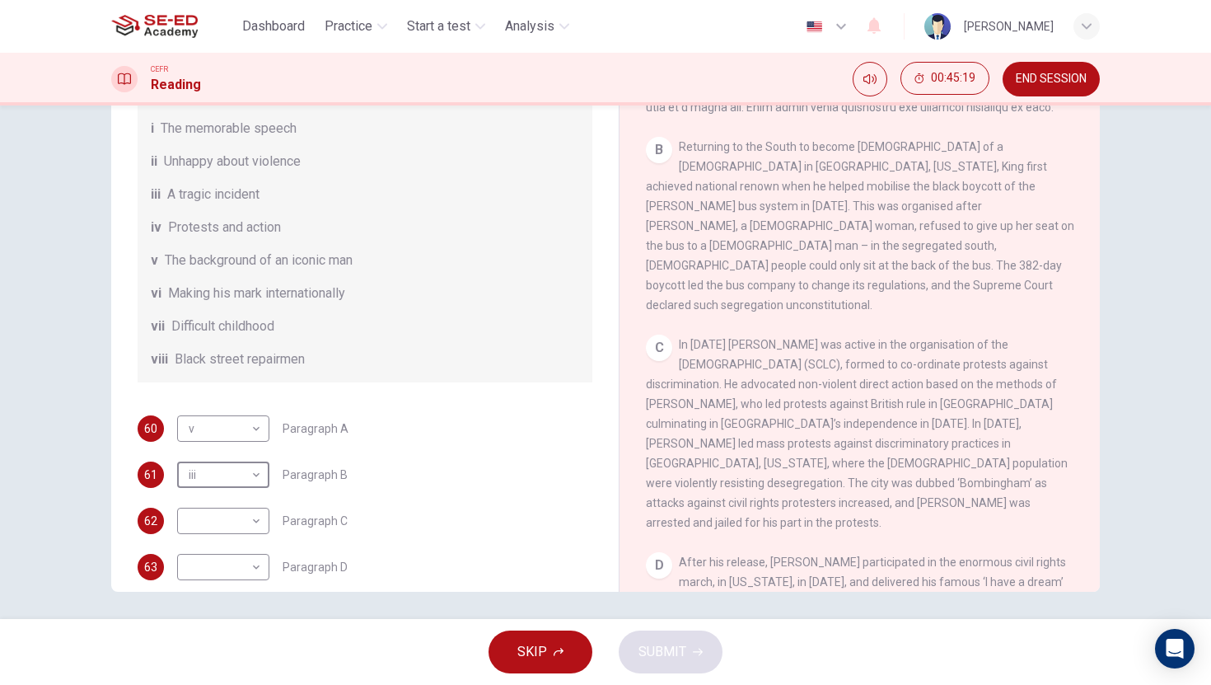
scroll to position [136, 0]
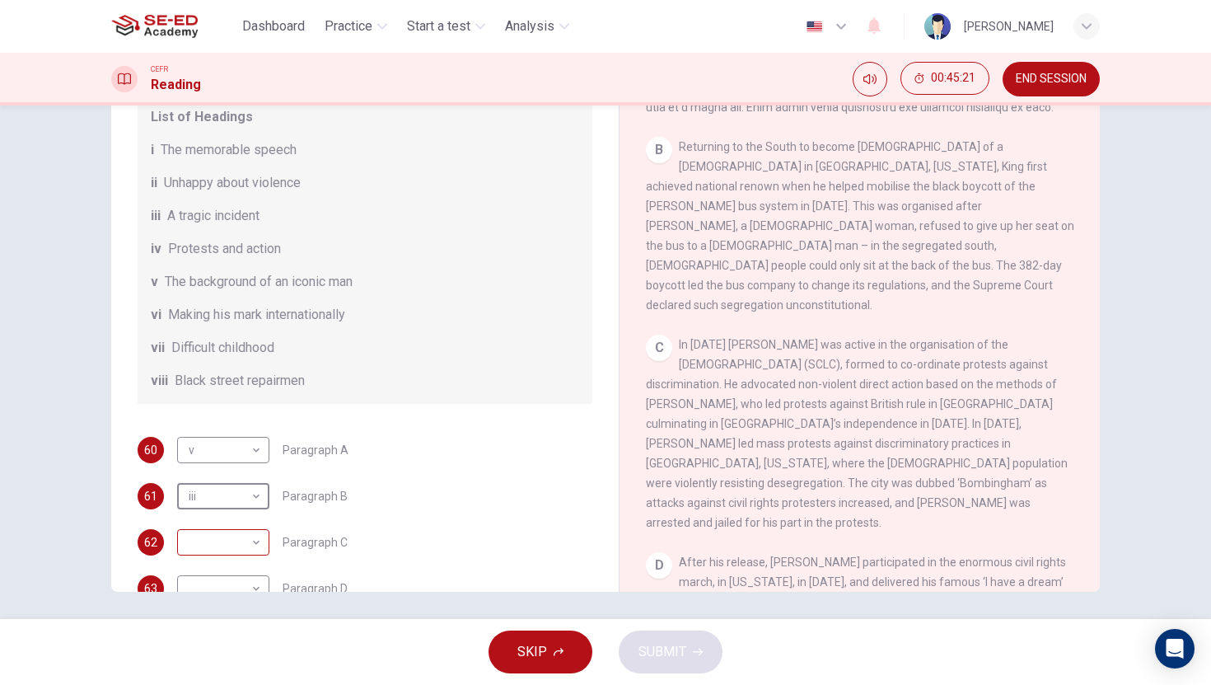
click at [219, 558] on body "This site uses cookies, as explained in our Privacy Policy . If you agree to th…" at bounding box center [605, 342] width 1211 height 685
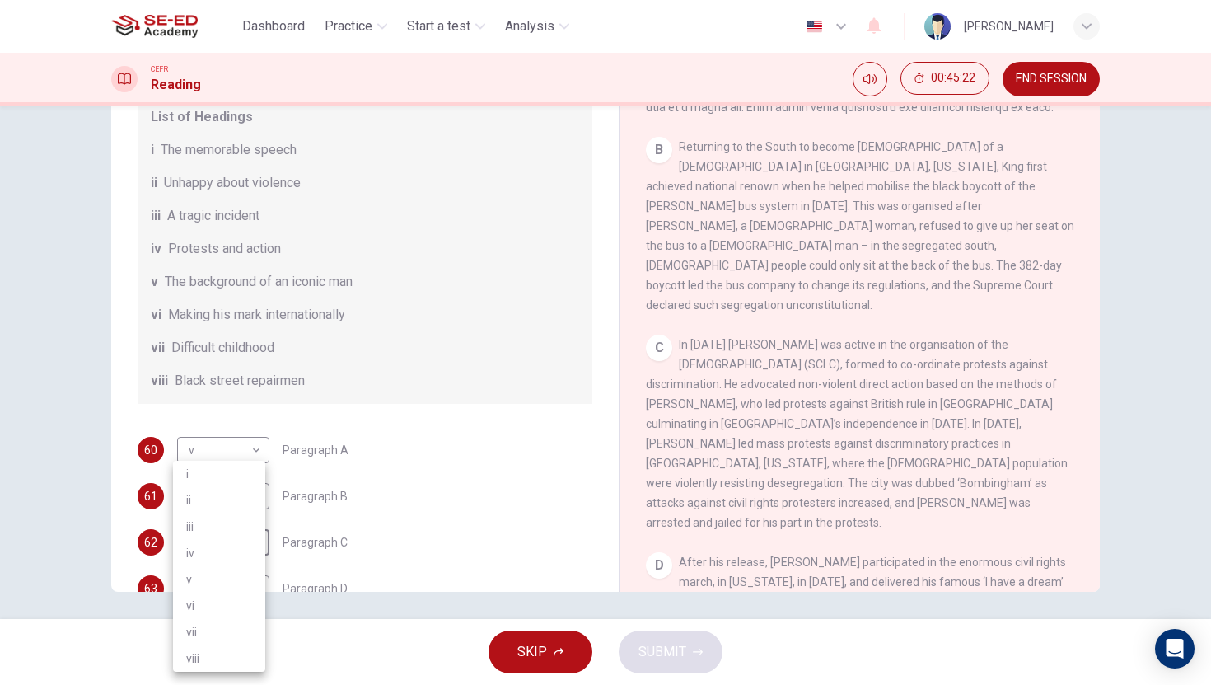
click at [220, 550] on li "iv" at bounding box center [219, 553] width 92 height 26
type input "iv"
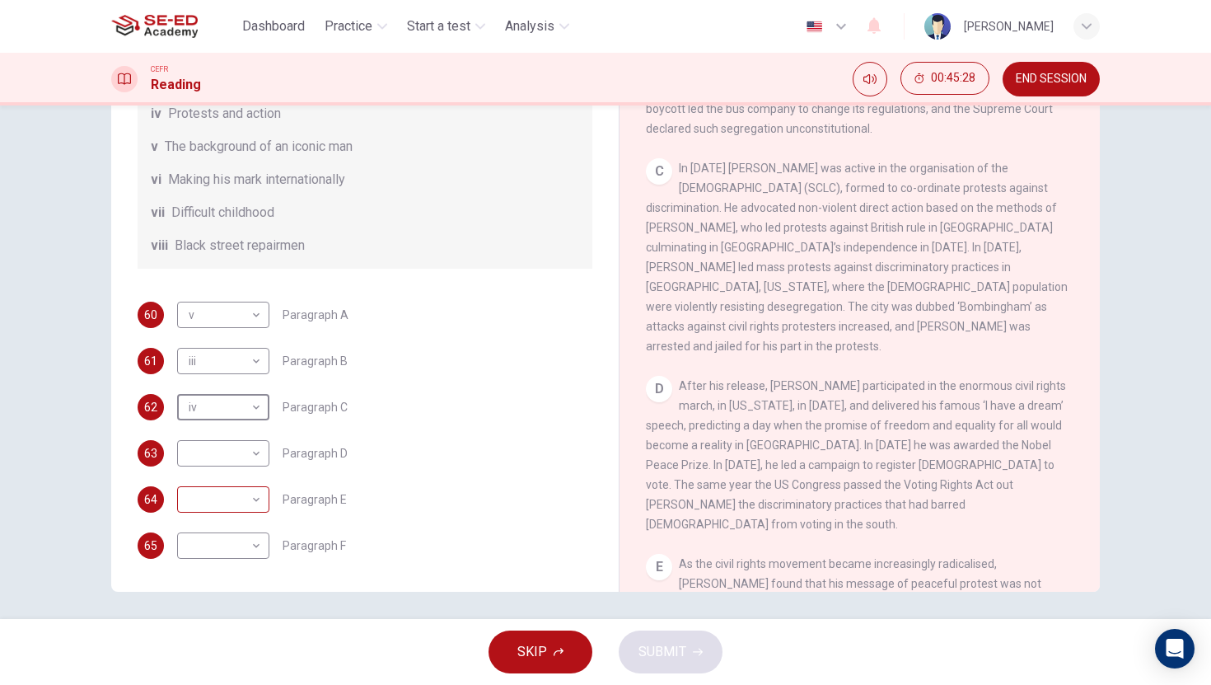
scroll to position [291, 0]
click at [235, 457] on body "This site uses cookies, as explained in our Privacy Policy . If you agree to th…" at bounding box center [605, 342] width 1211 height 685
click at [225, 535] on li "iii" at bounding box center [219, 526] width 92 height 26
type input "iii"
click at [226, 501] on body "This site uses cookies, as explained in our Privacy Policy . If you agree to th…" at bounding box center [605, 342] width 1211 height 685
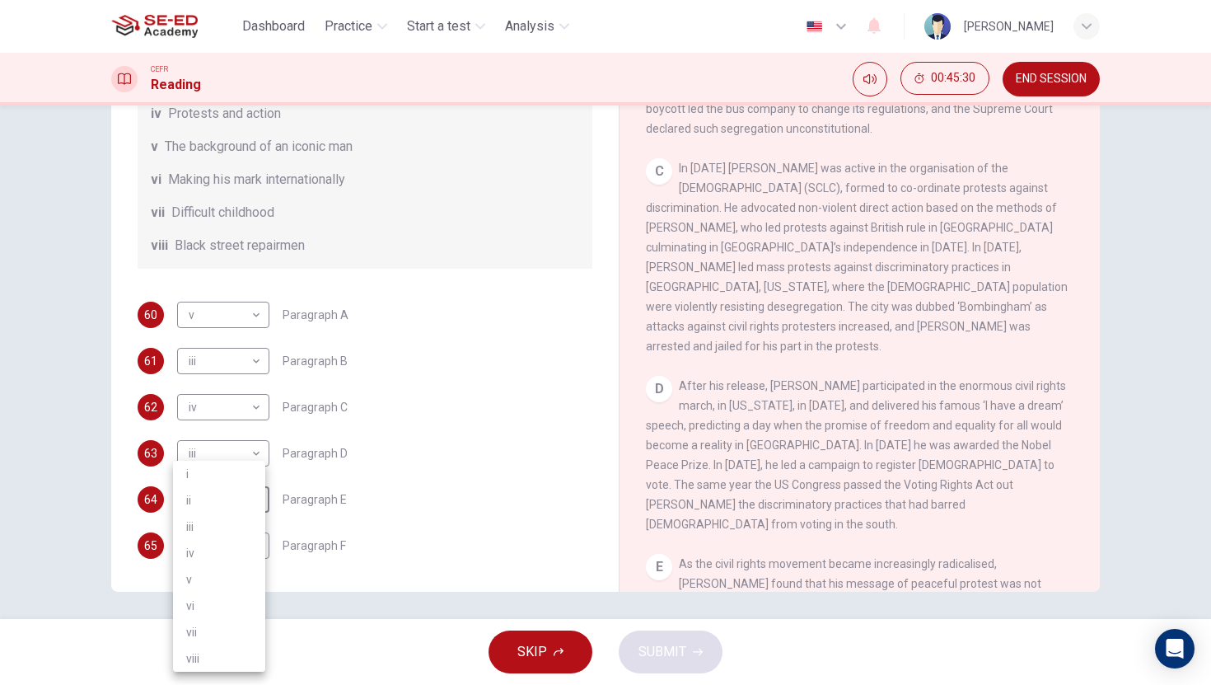
click at [213, 633] on li "vii" at bounding box center [219, 632] width 92 height 26
type input "vii"
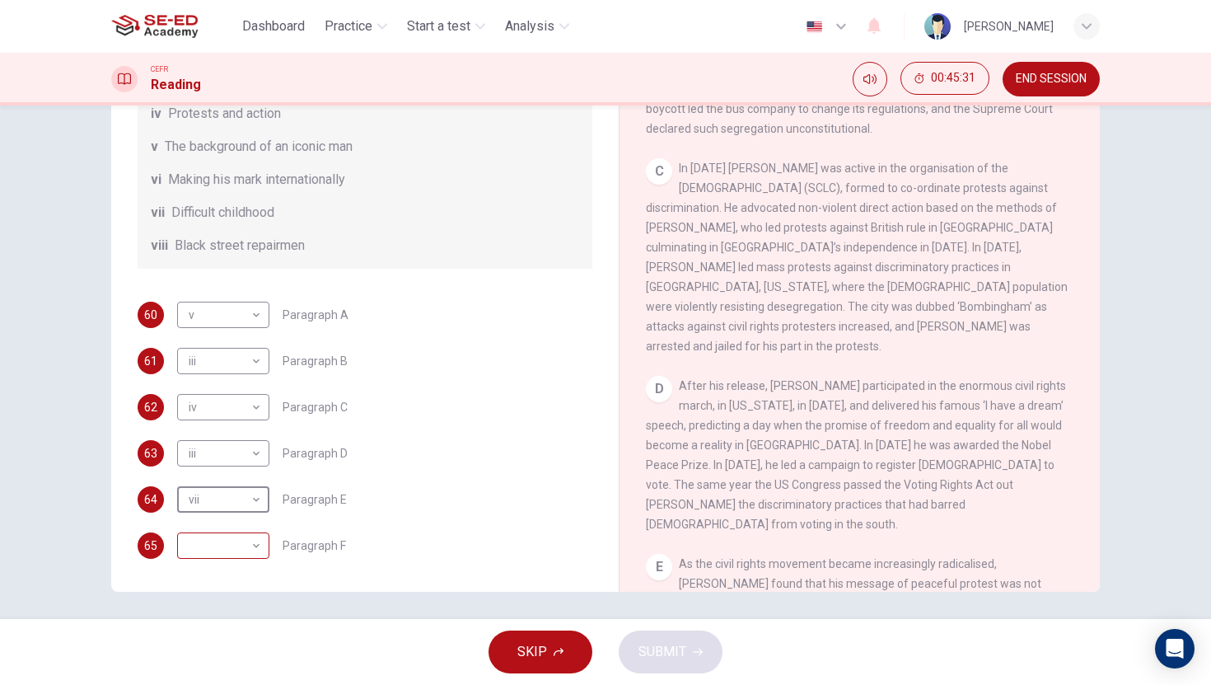
click at [222, 555] on body "This site uses cookies, as explained in our Privacy Policy . If you agree to th…" at bounding box center [605, 342] width 1211 height 685
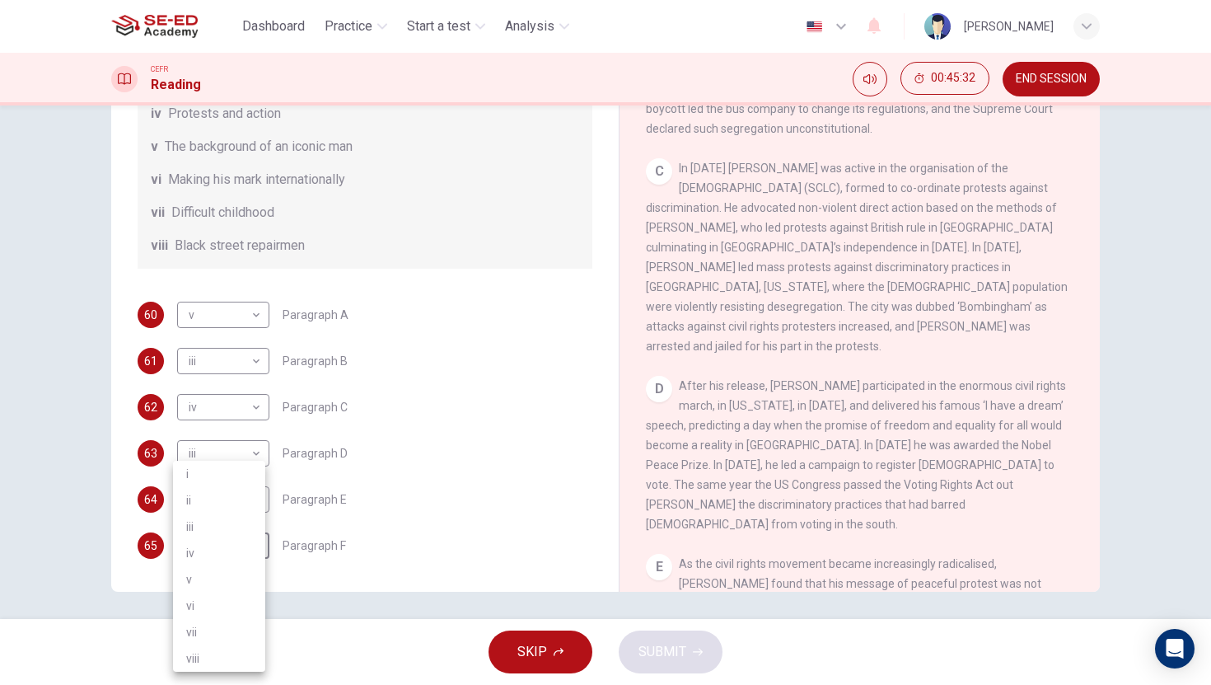
click at [219, 658] on li "viii" at bounding box center [219, 658] width 92 height 26
type input "viii"
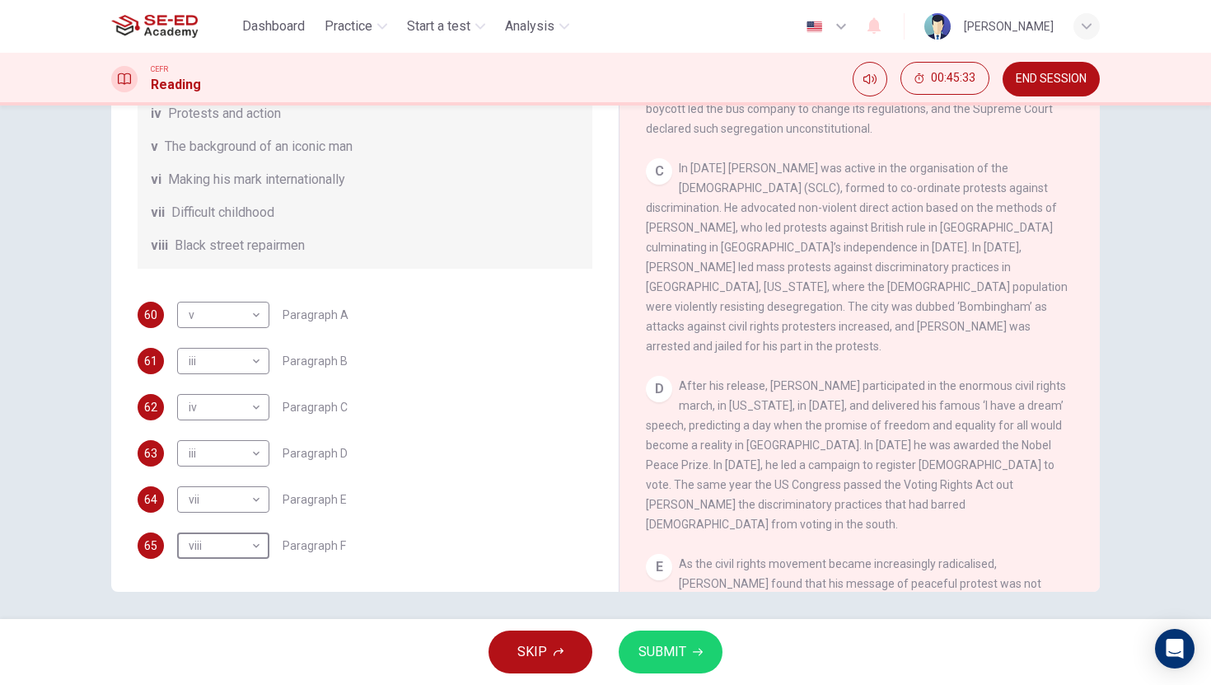
click at [694, 640] on button "SUBMIT" at bounding box center [671, 651] width 104 height 43
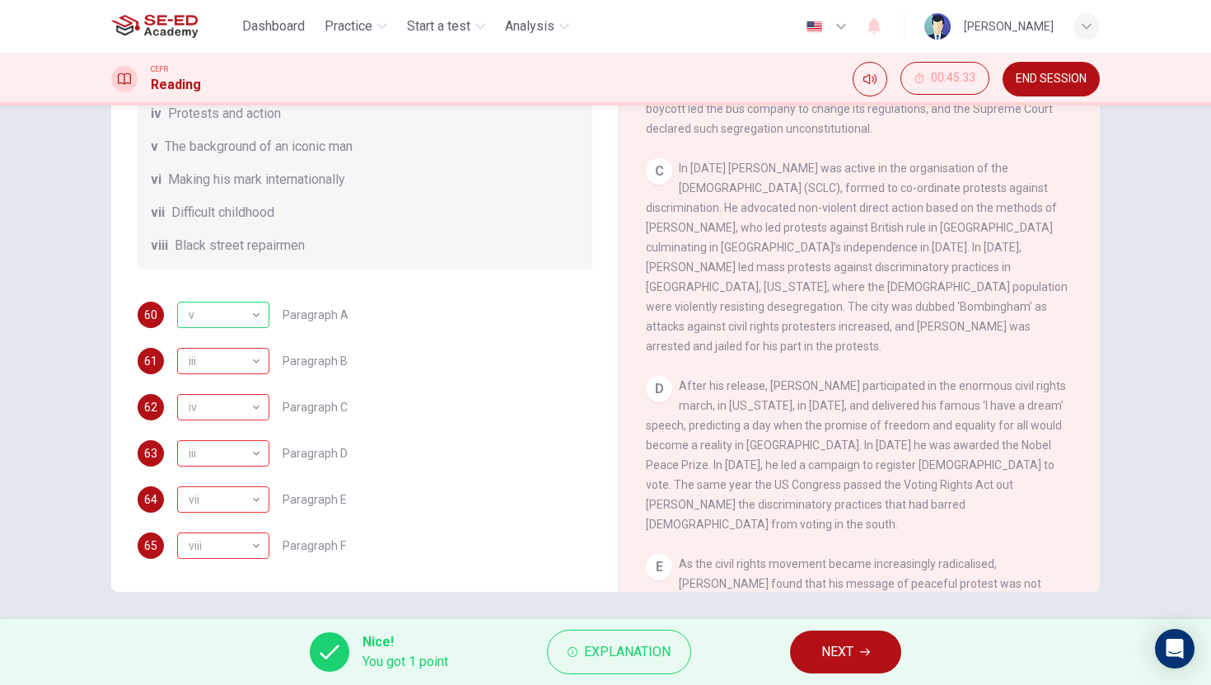
click at [825, 647] on span "NEXT" at bounding box center [837, 651] width 32 height 23
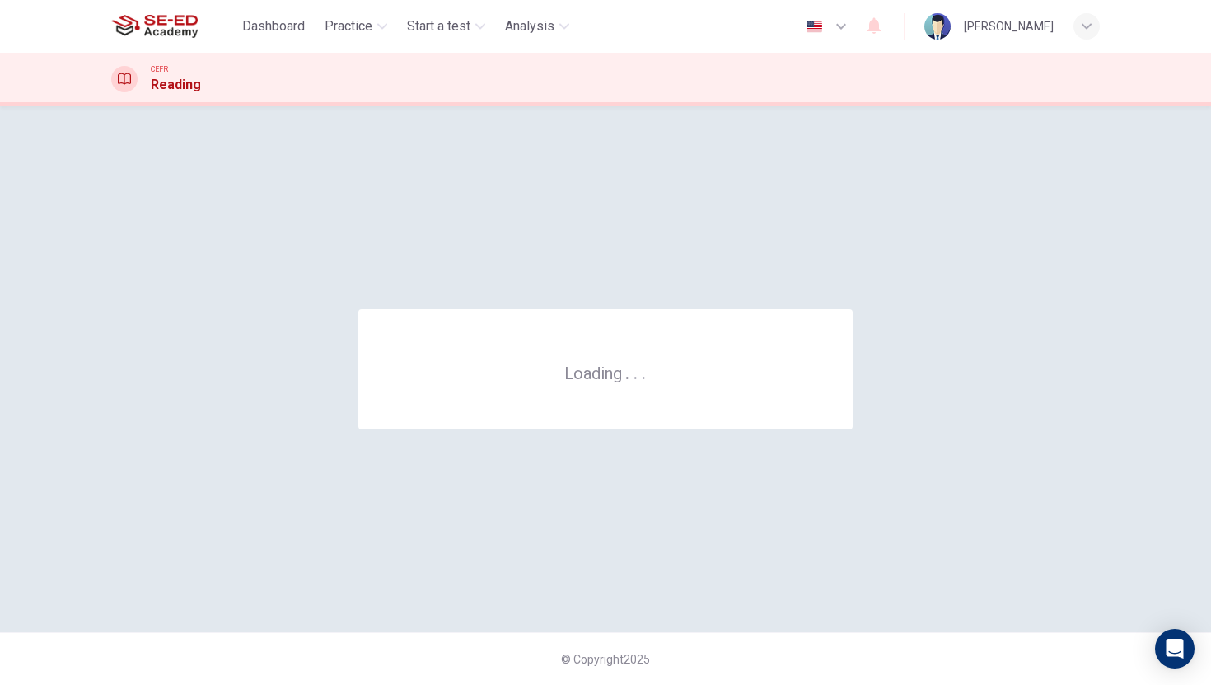
scroll to position [0, 0]
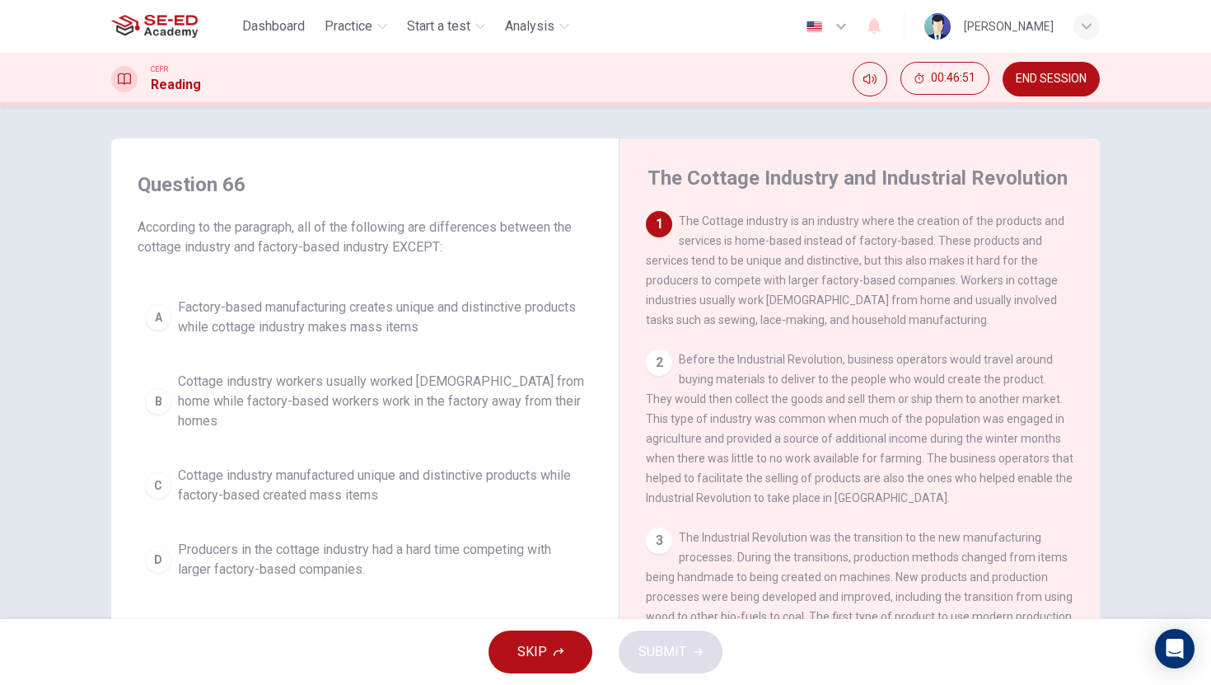
click at [156, 546] on div "D" at bounding box center [158, 559] width 26 height 26
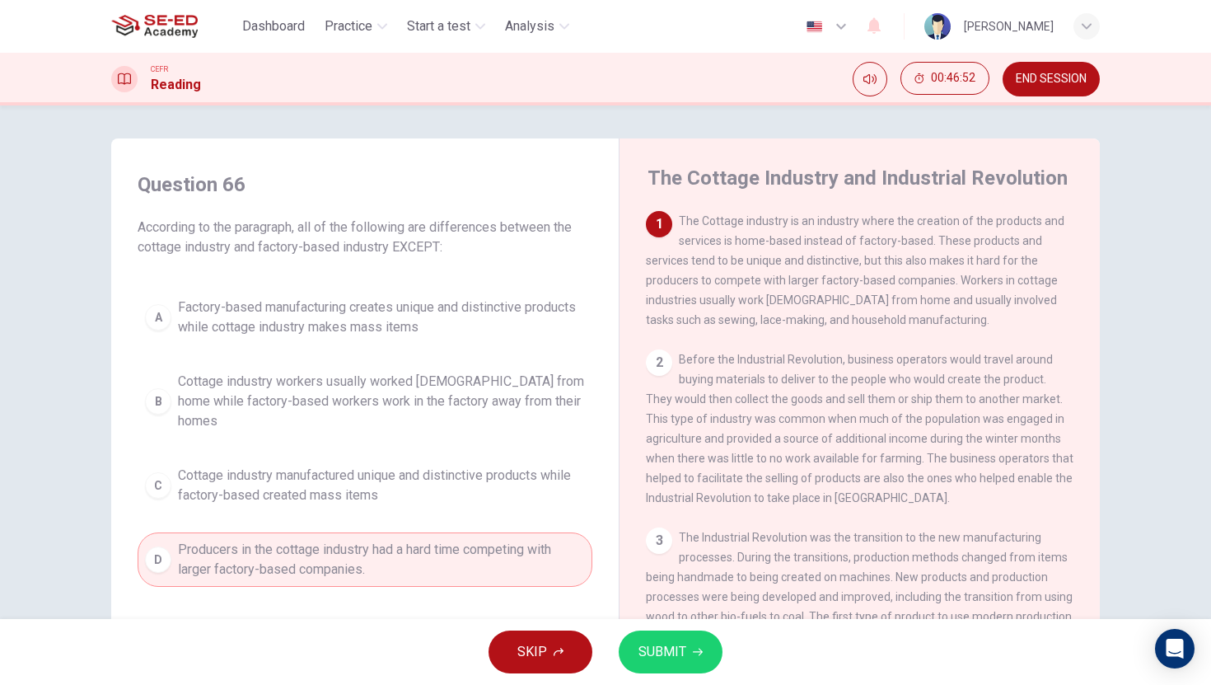
click at [675, 655] on span "SUBMIT" at bounding box center [662, 651] width 48 height 23
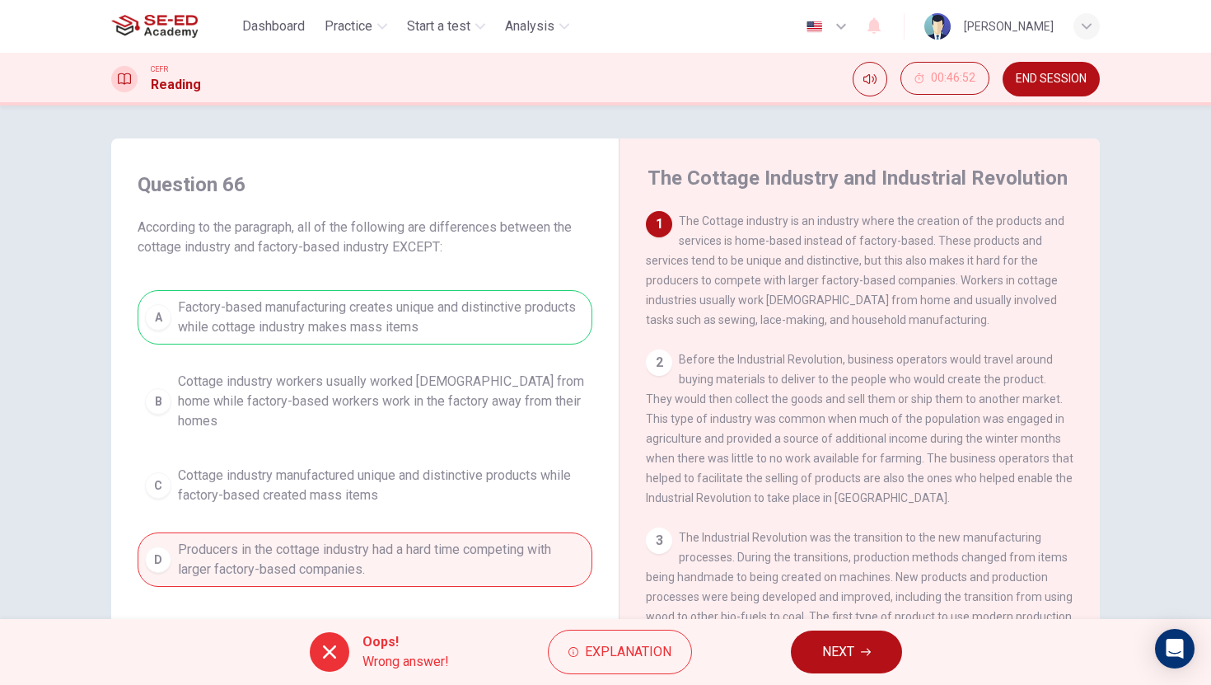
click at [847, 661] on span "NEXT" at bounding box center [838, 651] width 32 height 23
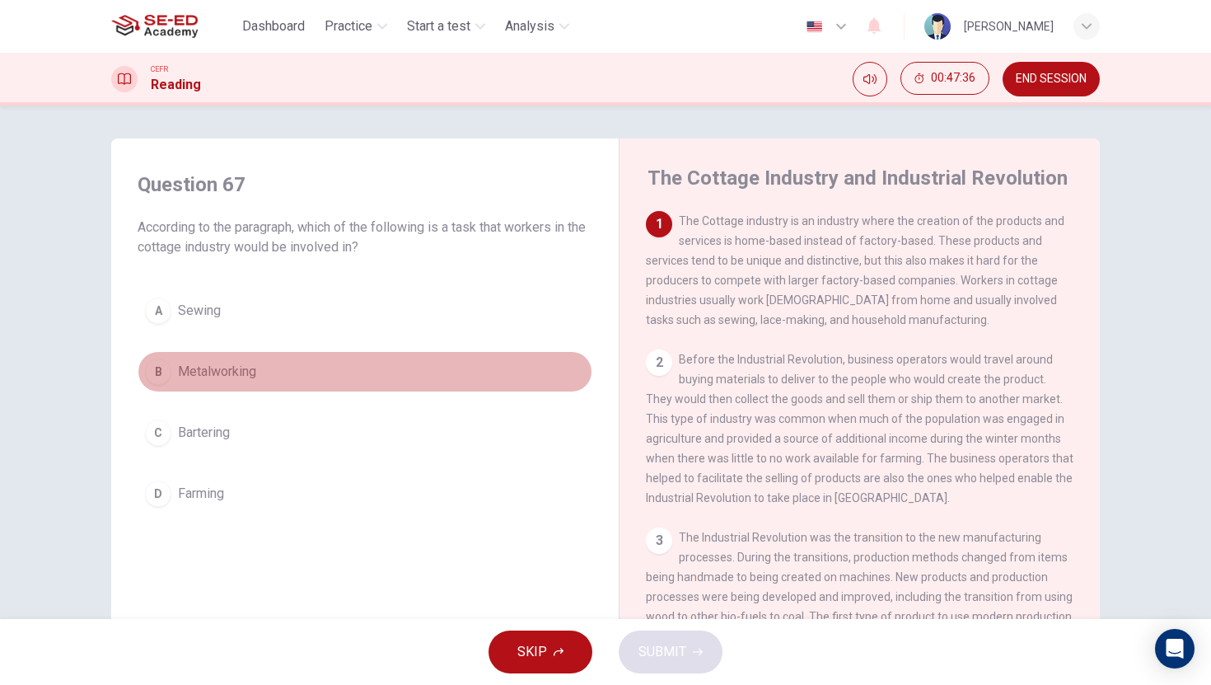
click at [158, 366] on div "B" at bounding box center [158, 371] width 26 height 26
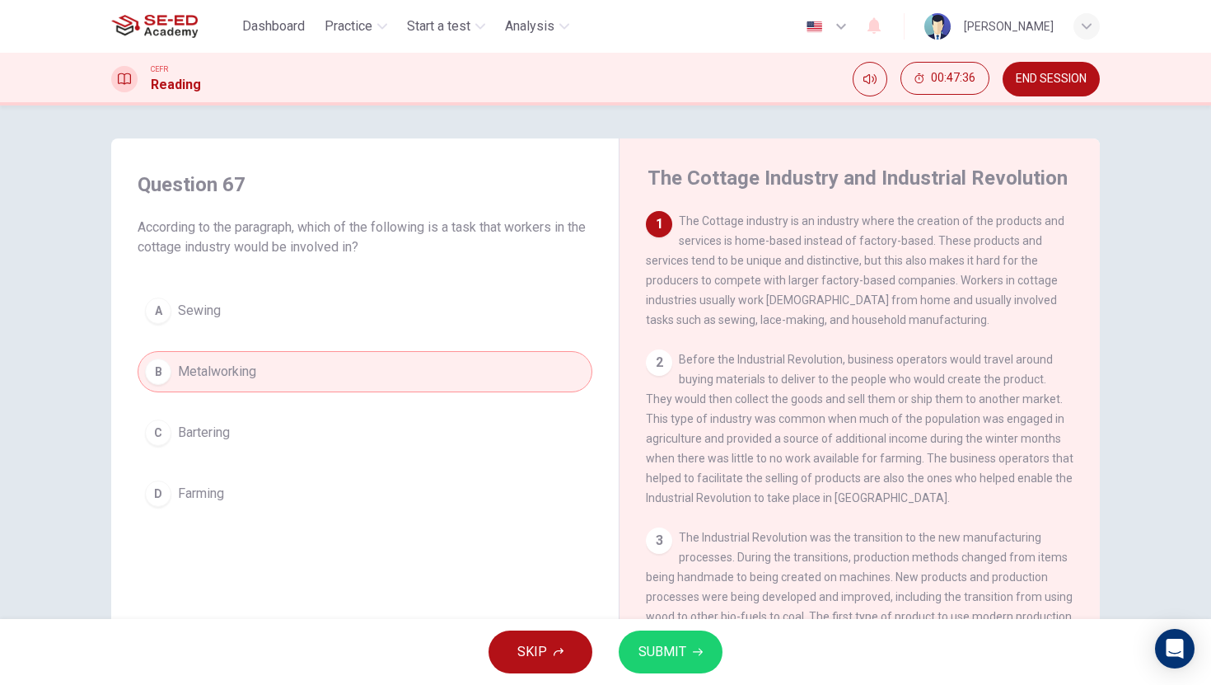
click at [670, 641] on span "SUBMIT" at bounding box center [662, 651] width 48 height 23
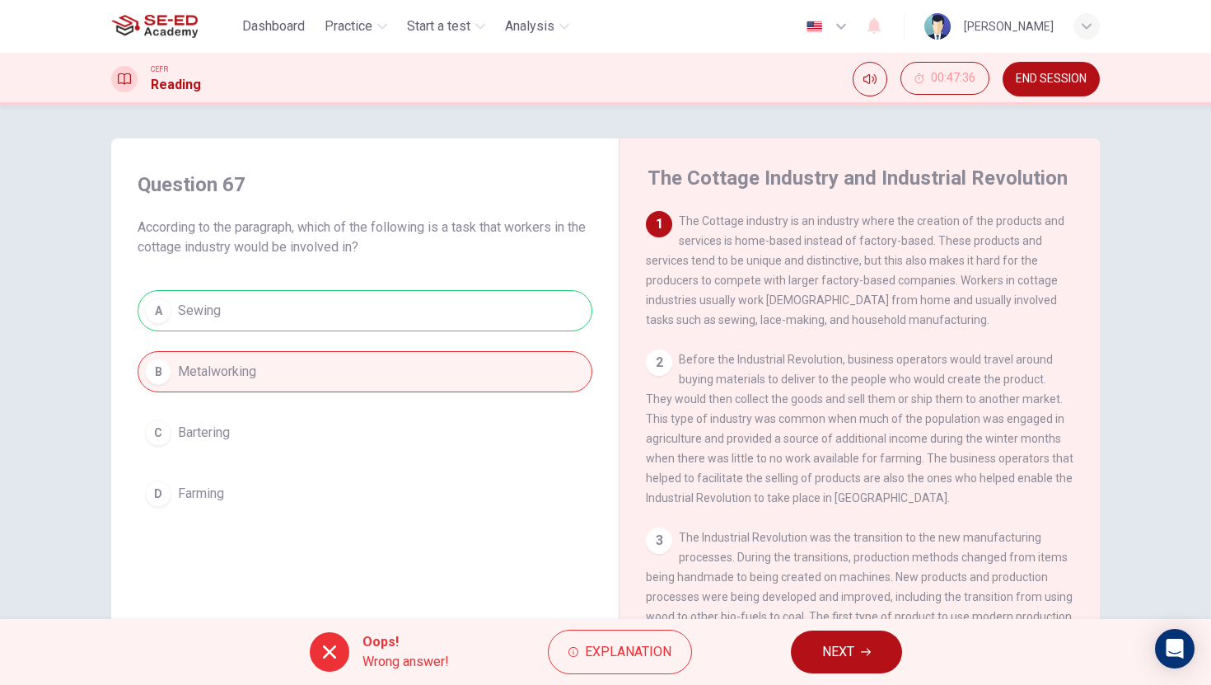
click at [828, 640] on span "NEXT" at bounding box center [838, 651] width 32 height 23
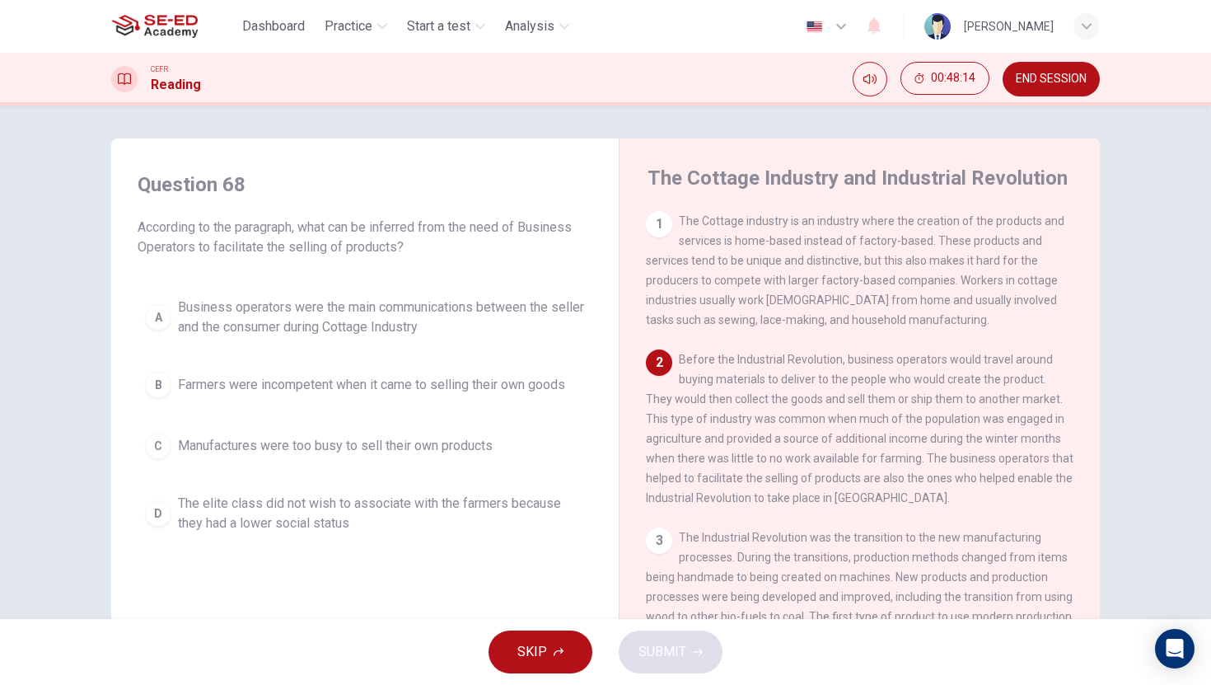
click at [164, 313] on div "A" at bounding box center [158, 317] width 26 height 26
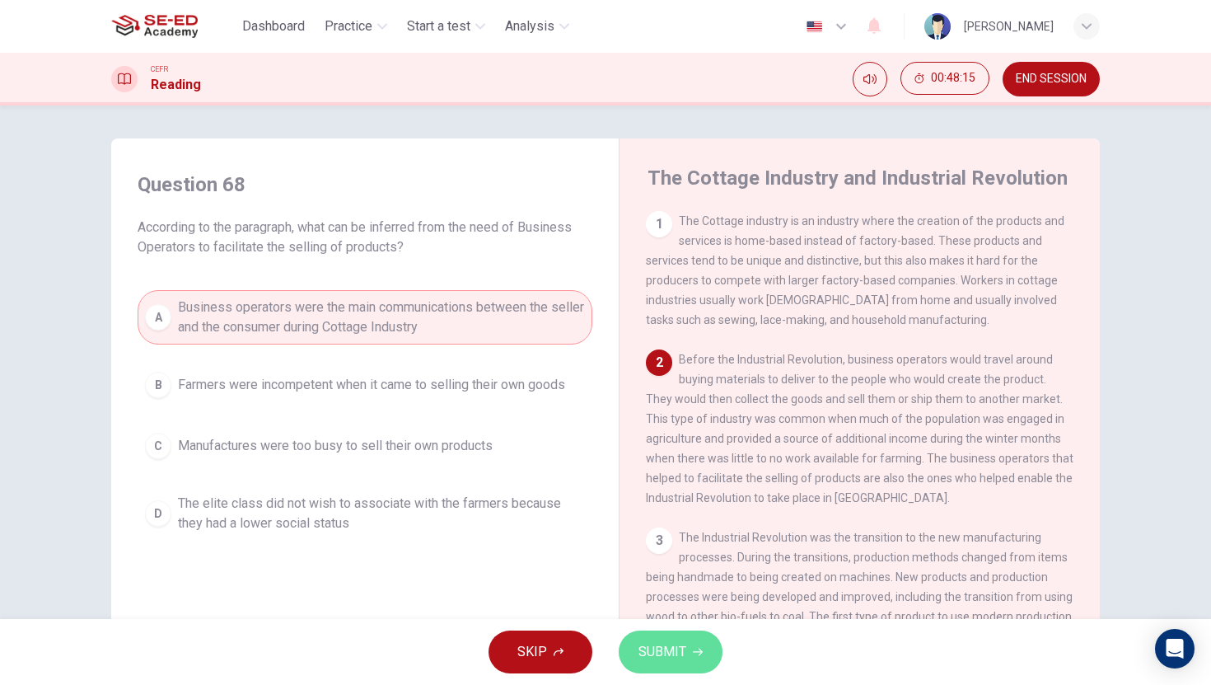
click at [666, 652] on span "SUBMIT" at bounding box center [662, 651] width 48 height 23
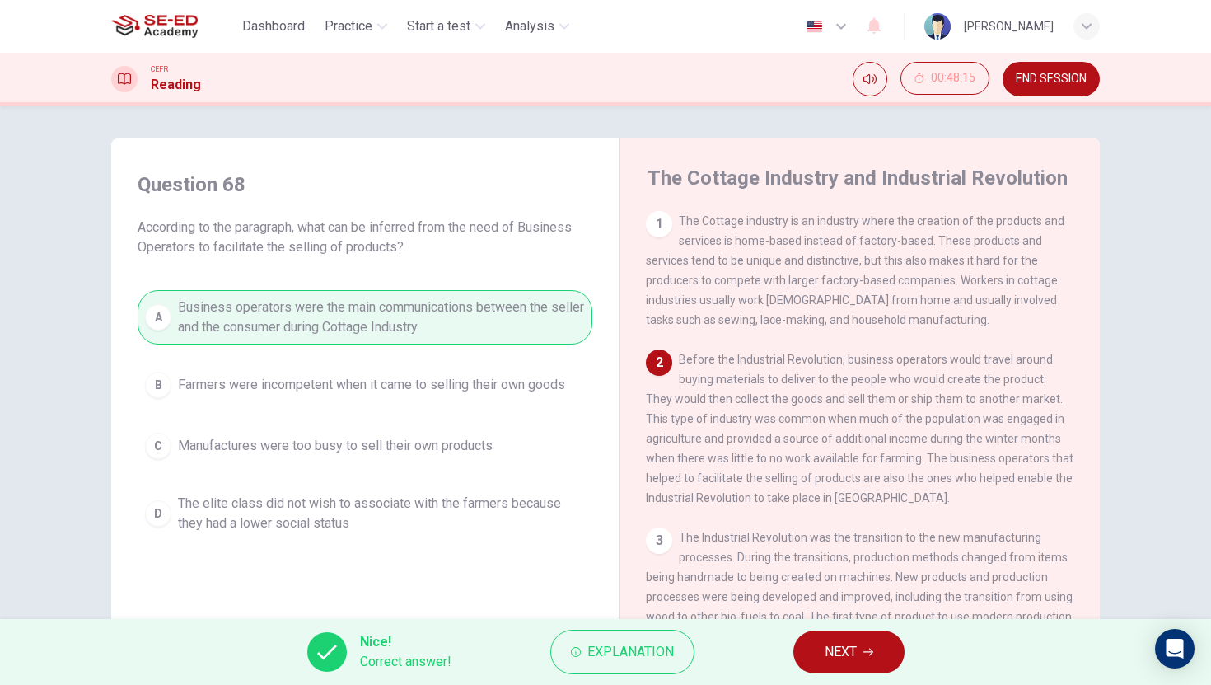
click at [836, 656] on span "NEXT" at bounding box center [841, 651] width 32 height 23
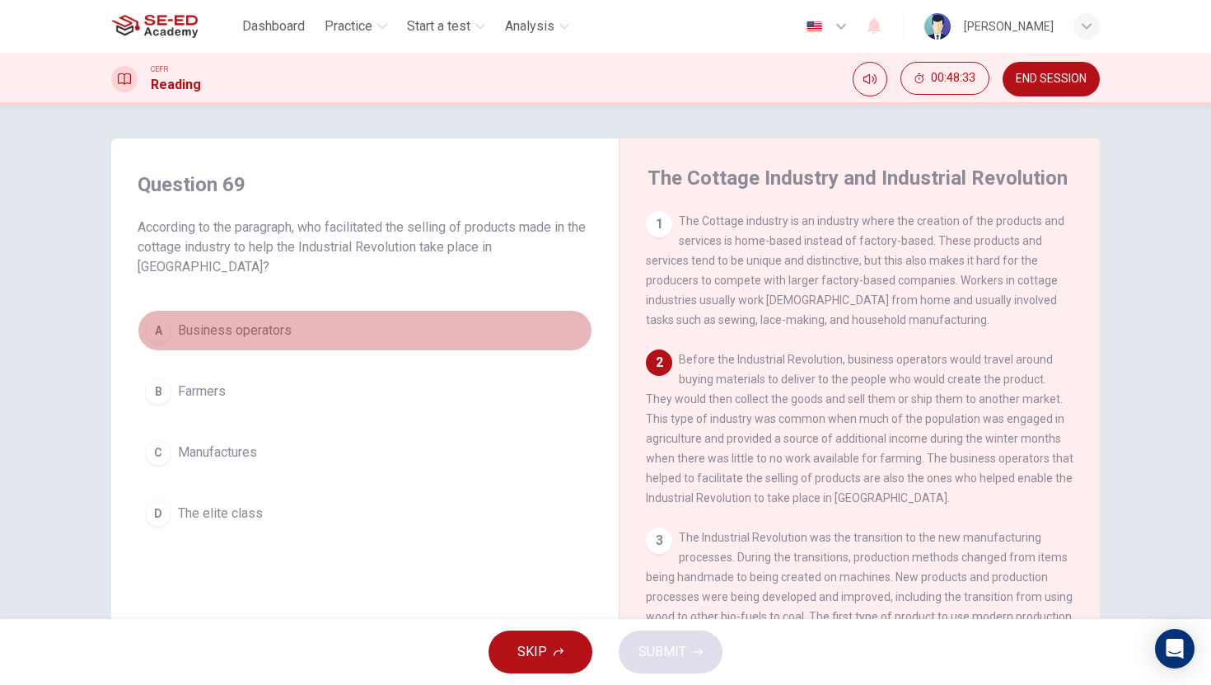
click at [204, 339] on span "Business operators" at bounding box center [235, 330] width 114 height 20
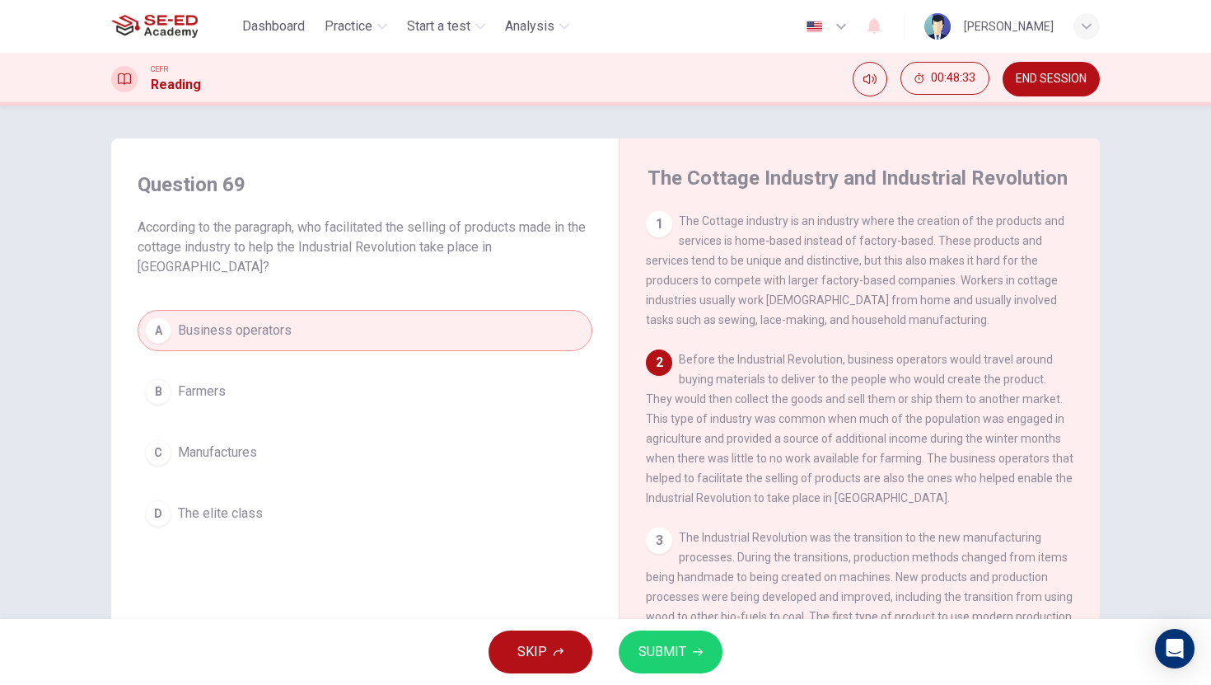
click at [671, 657] on span "SUBMIT" at bounding box center [662, 651] width 48 height 23
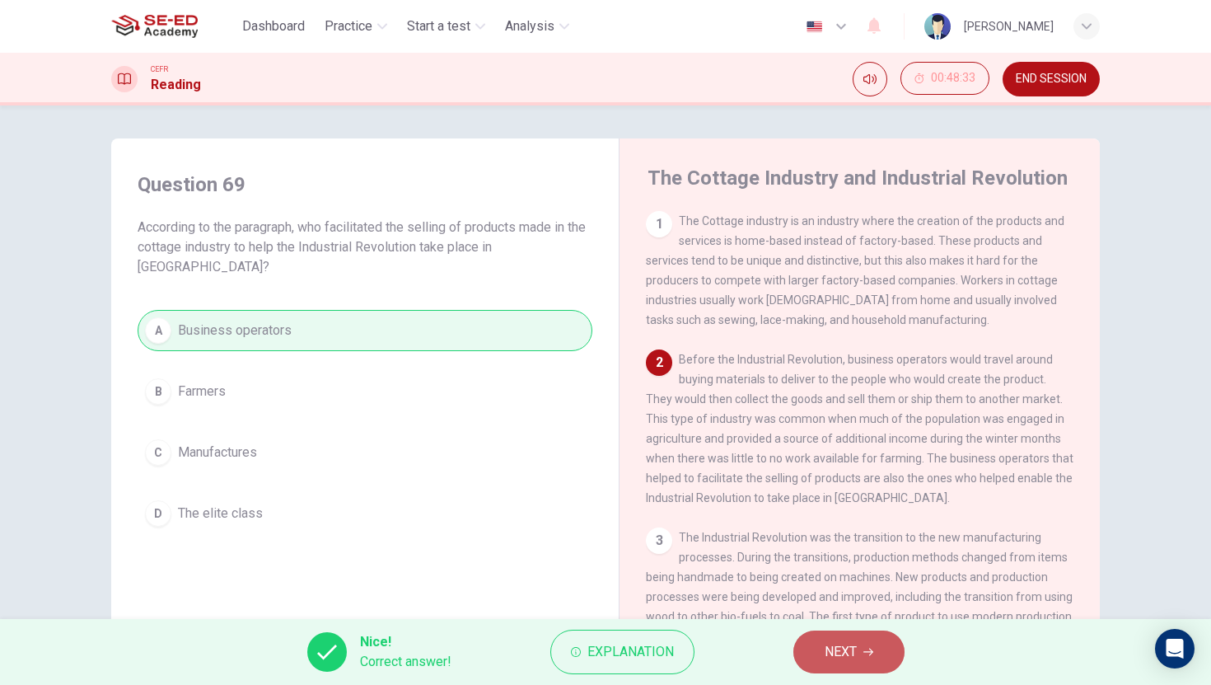
click at [846, 647] on span "NEXT" at bounding box center [841, 651] width 32 height 23
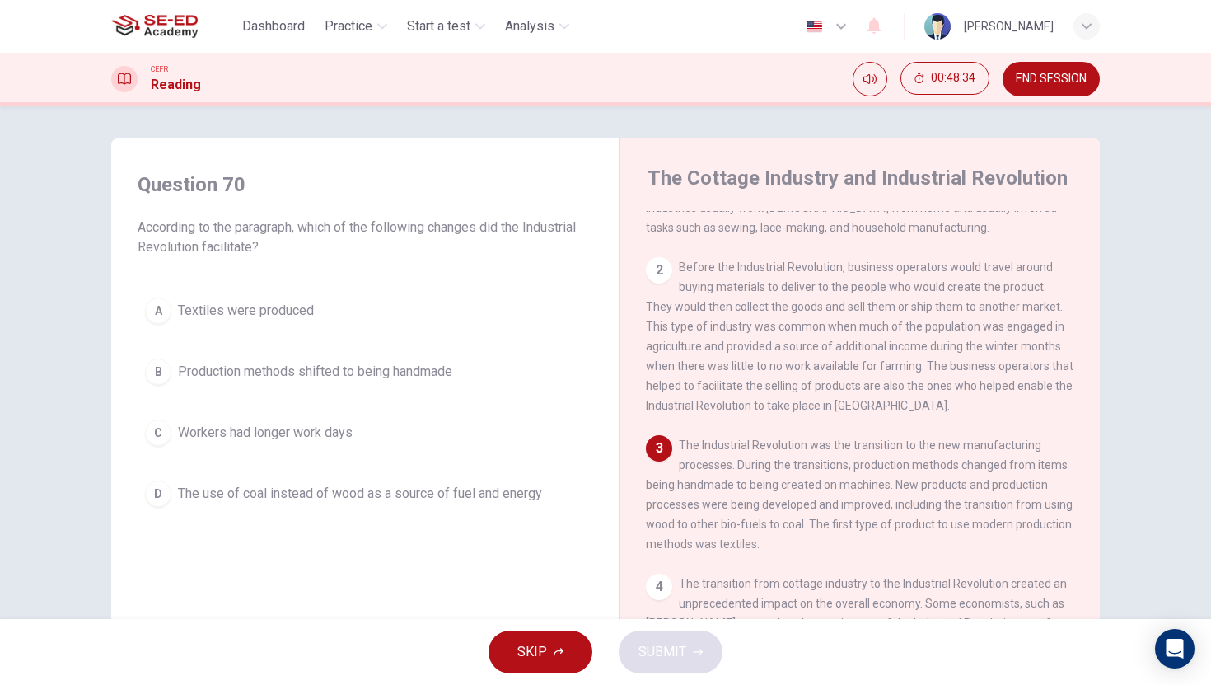
scroll to position [136, 0]
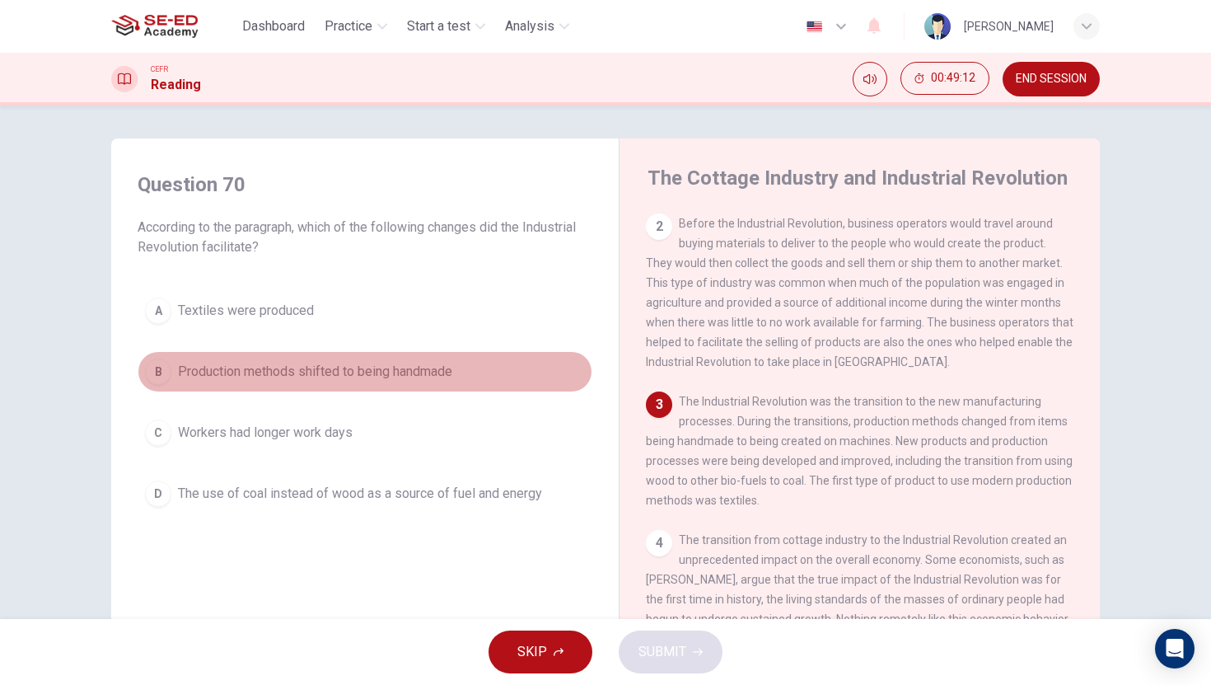
click at [241, 359] on button "B Production methods shifted to being handmade" at bounding box center [365, 371] width 455 height 41
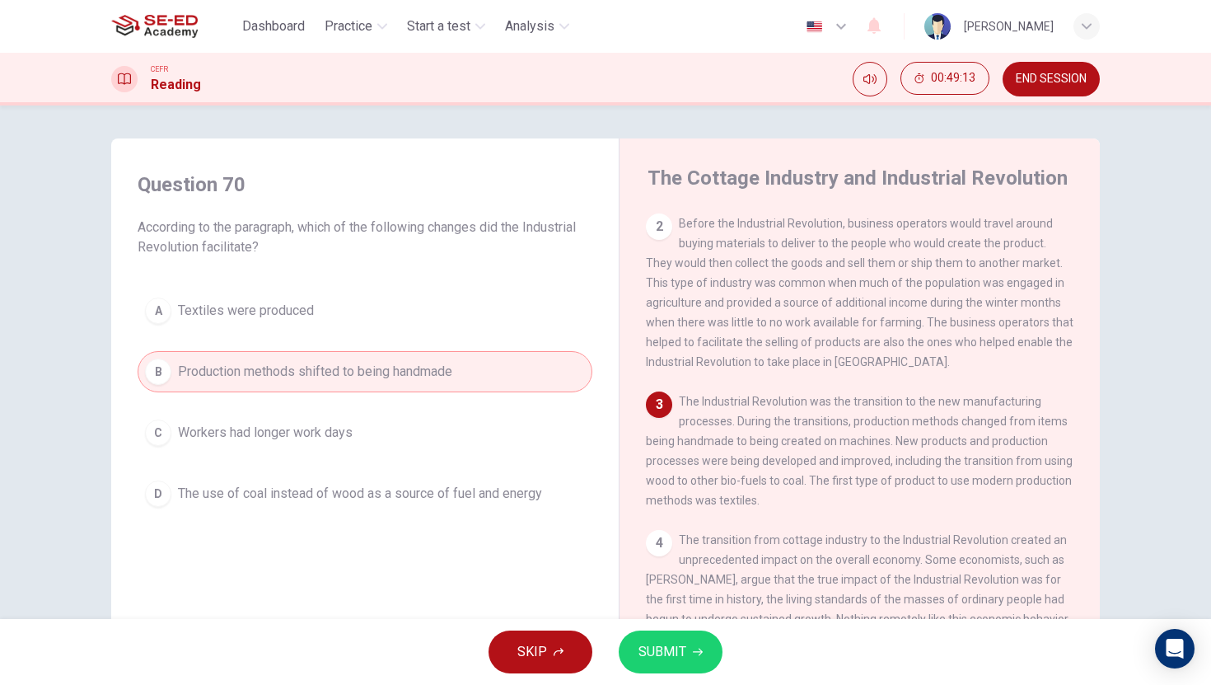
click at [669, 654] on span "SUBMIT" at bounding box center [662, 651] width 48 height 23
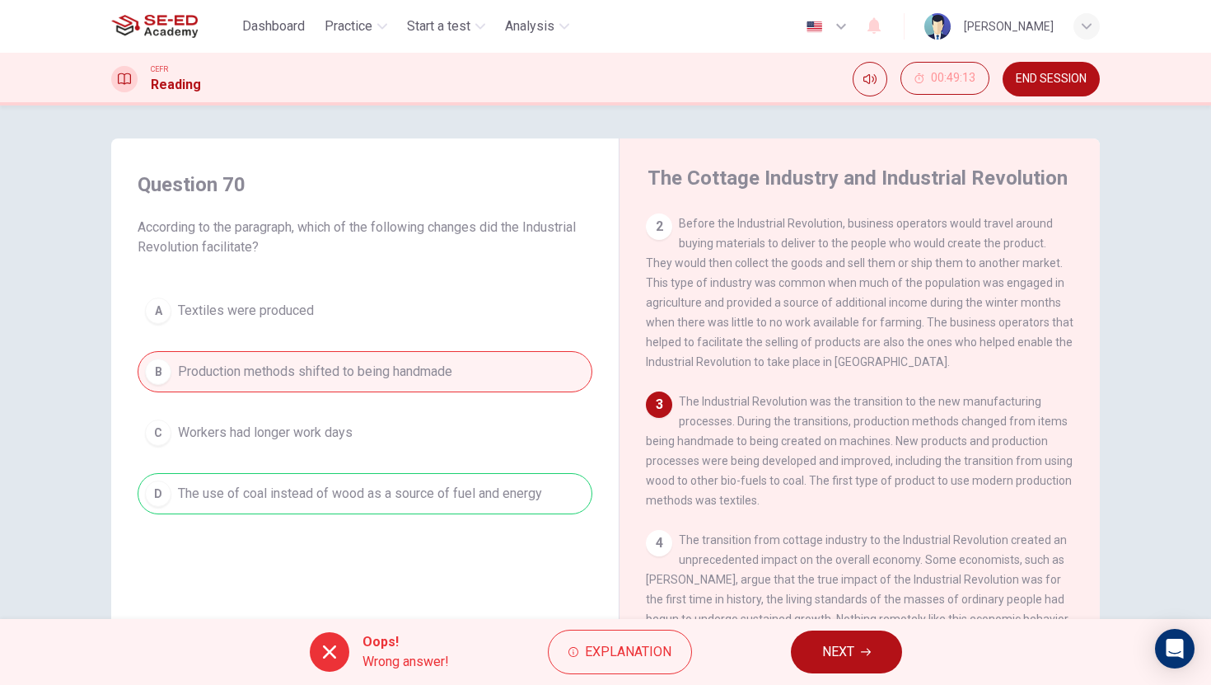
click at [827, 654] on span "NEXT" at bounding box center [838, 651] width 32 height 23
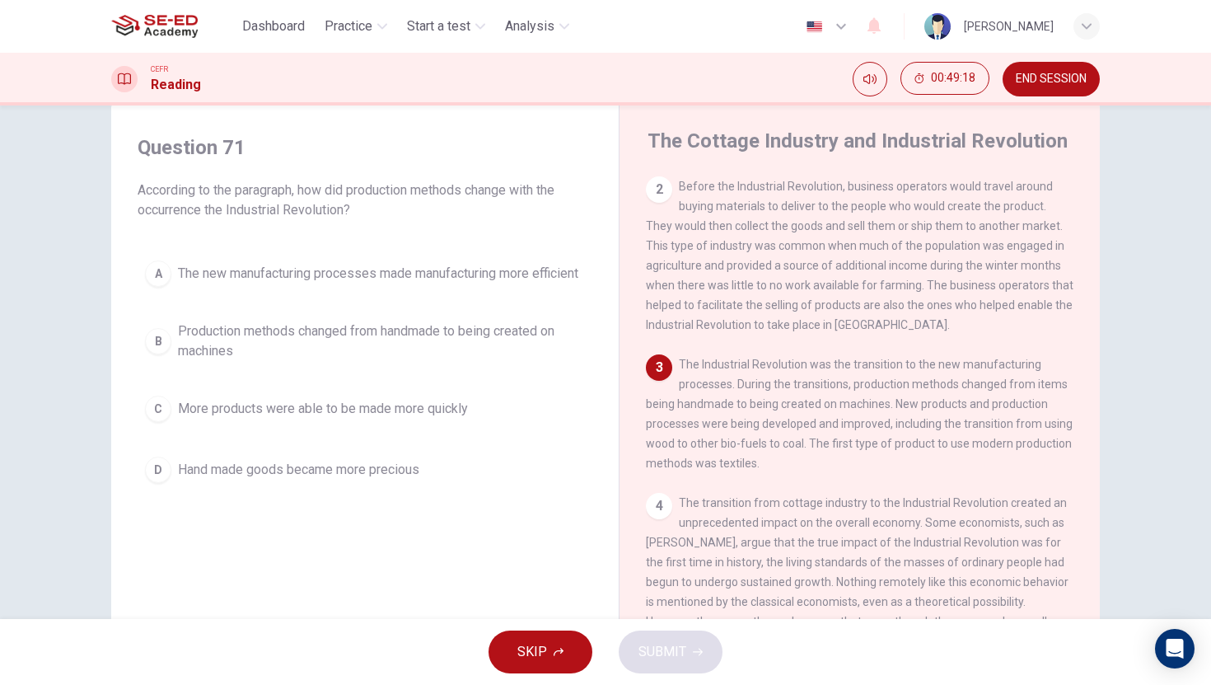
scroll to position [0, 0]
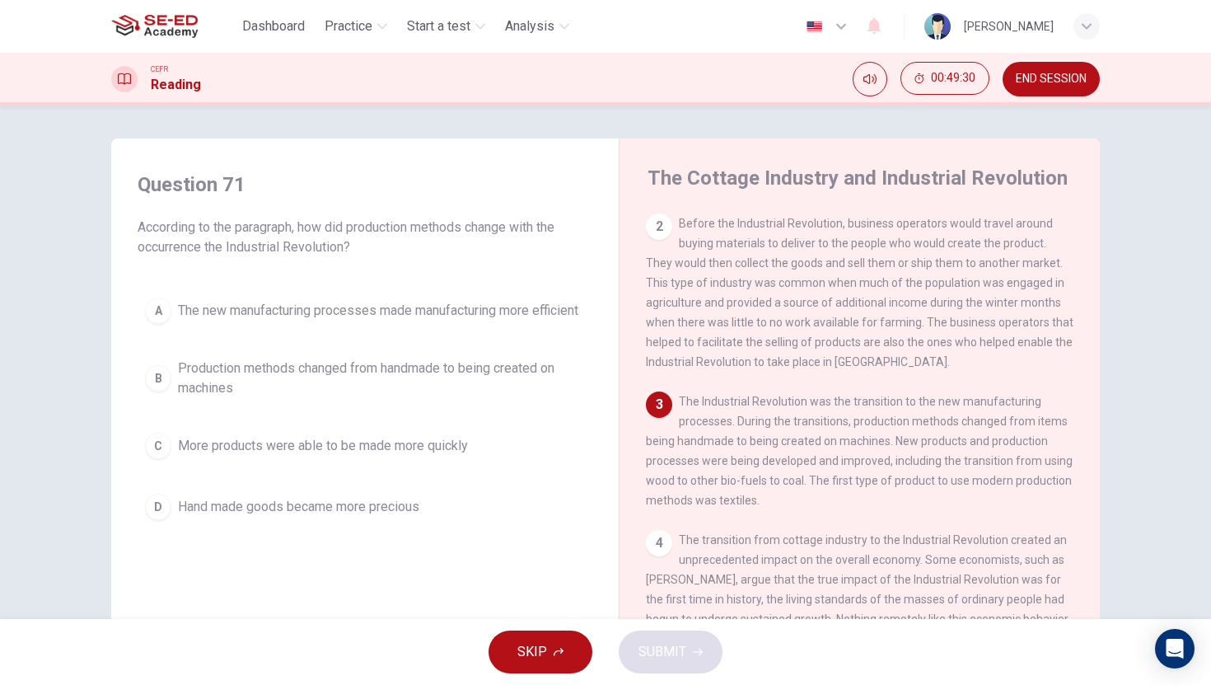
click at [188, 379] on span "Production methods changed from handmade to being created on machines" at bounding box center [381, 378] width 407 height 40
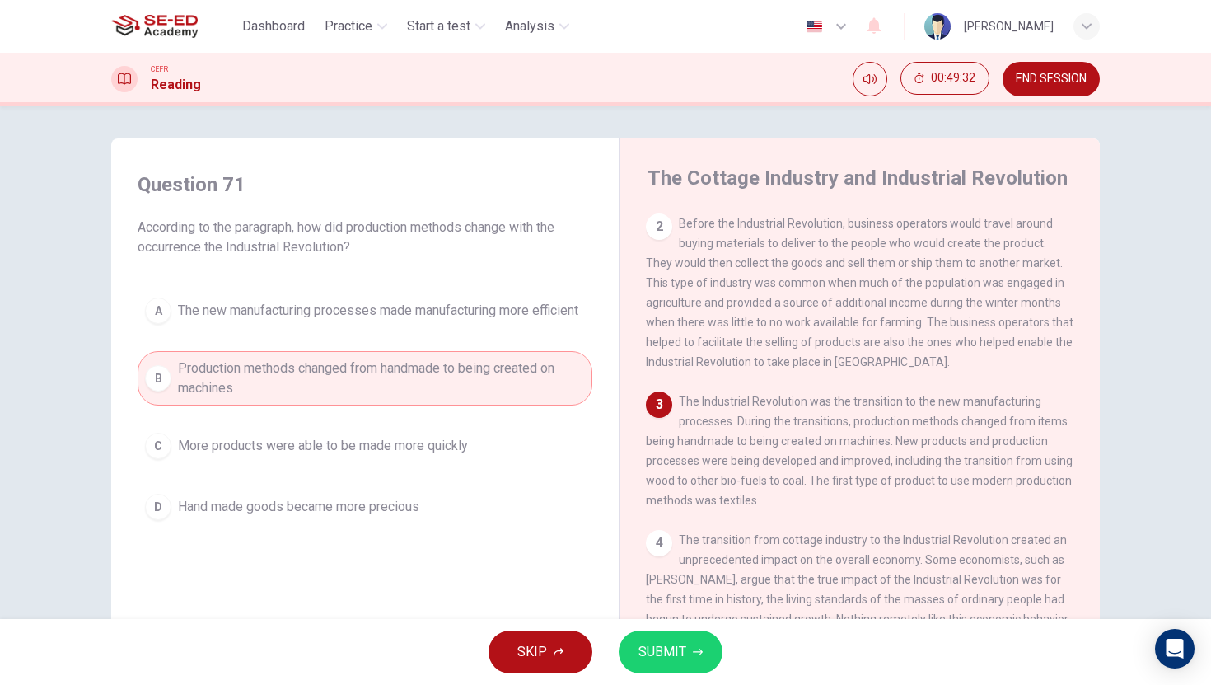
click at [669, 646] on span "SUBMIT" at bounding box center [662, 651] width 48 height 23
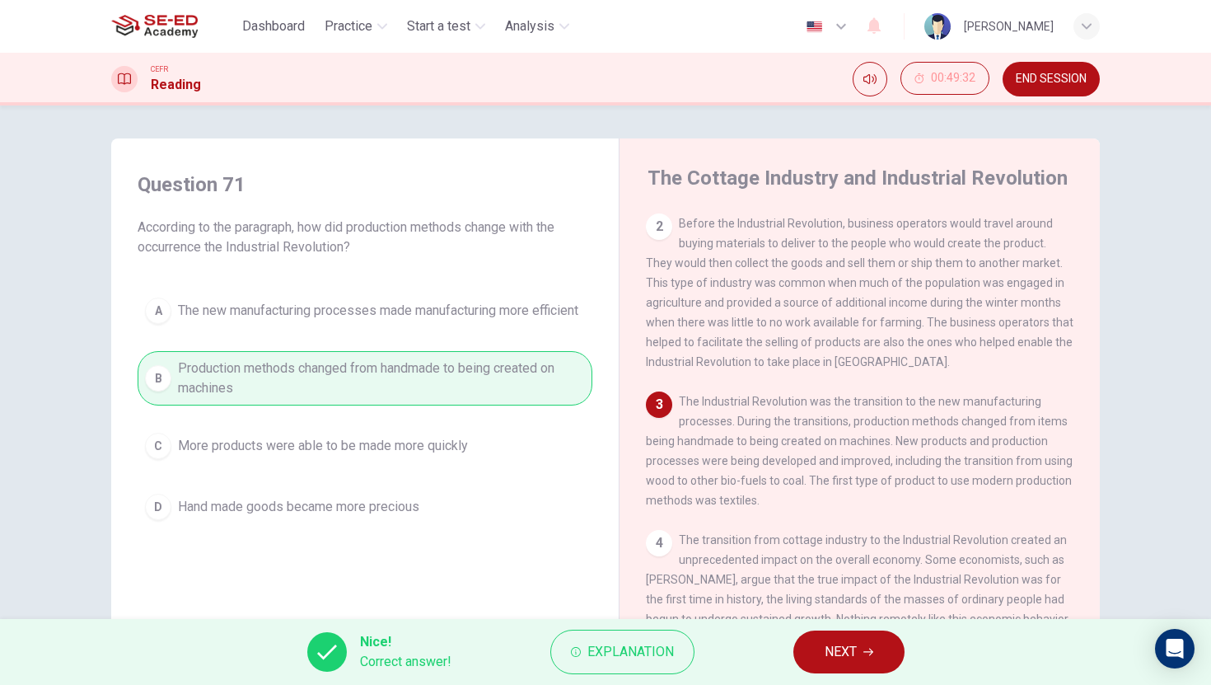
click at [834, 660] on span "NEXT" at bounding box center [841, 651] width 32 height 23
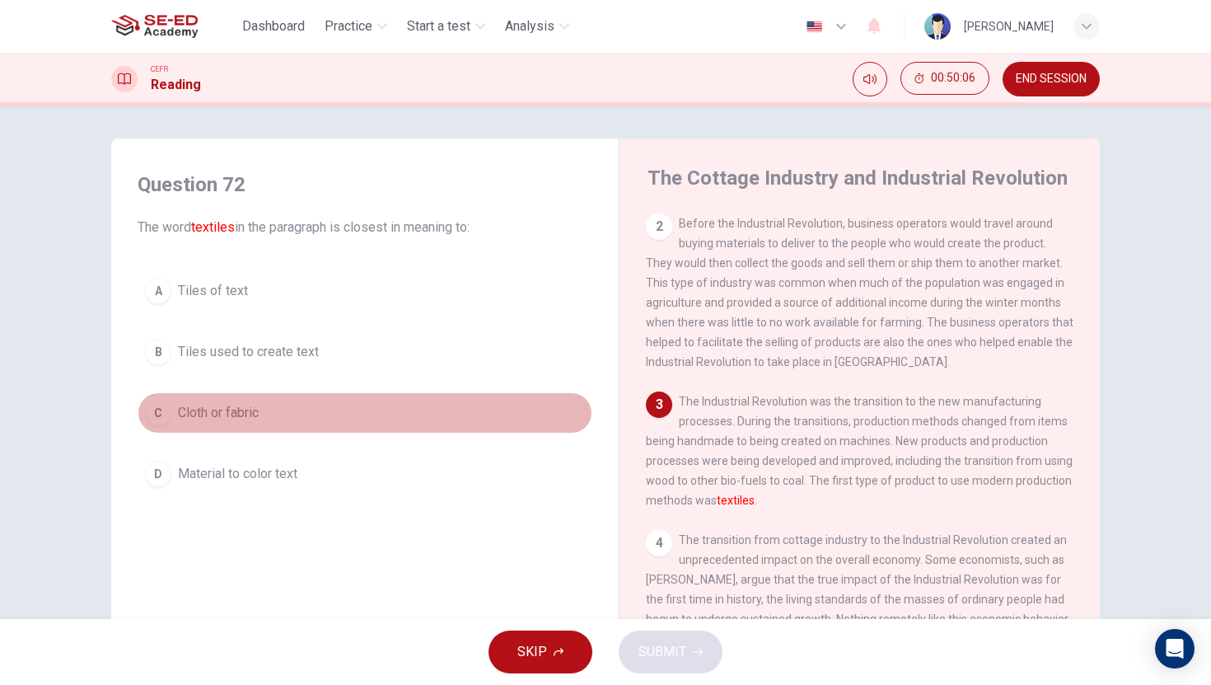
click at [227, 401] on button "C Cloth or fabric" at bounding box center [365, 412] width 455 height 41
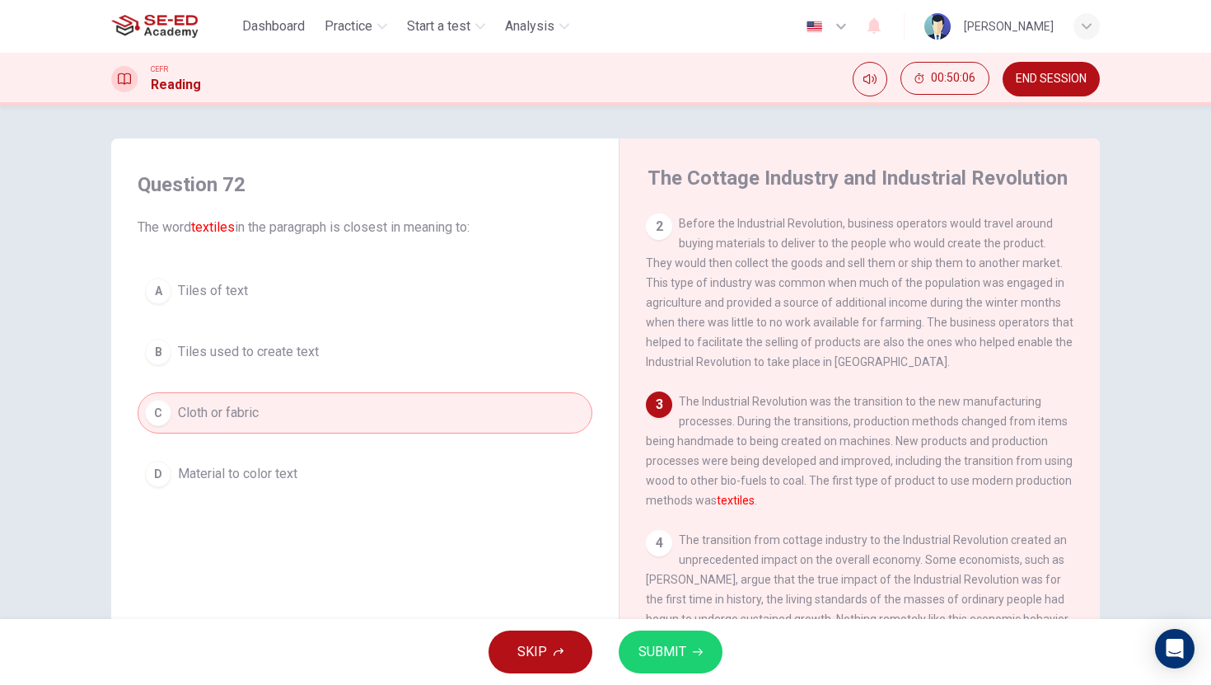
click at [664, 656] on span "SUBMIT" at bounding box center [662, 651] width 48 height 23
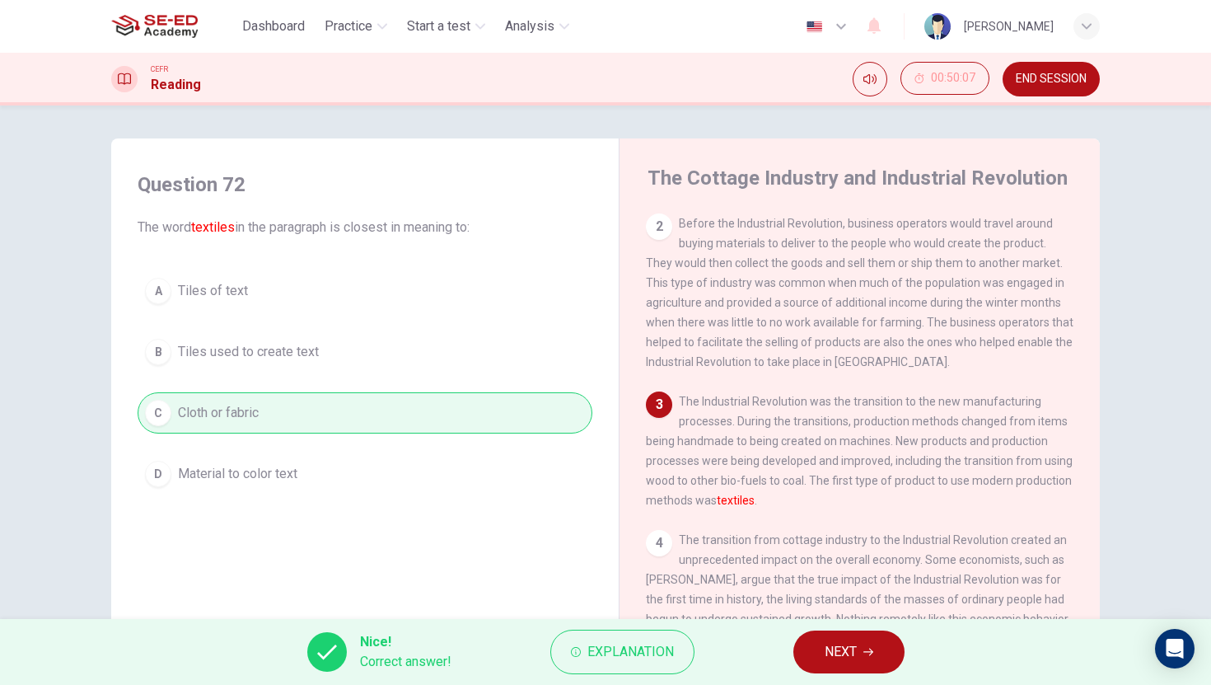
click at [842, 656] on span "NEXT" at bounding box center [841, 651] width 32 height 23
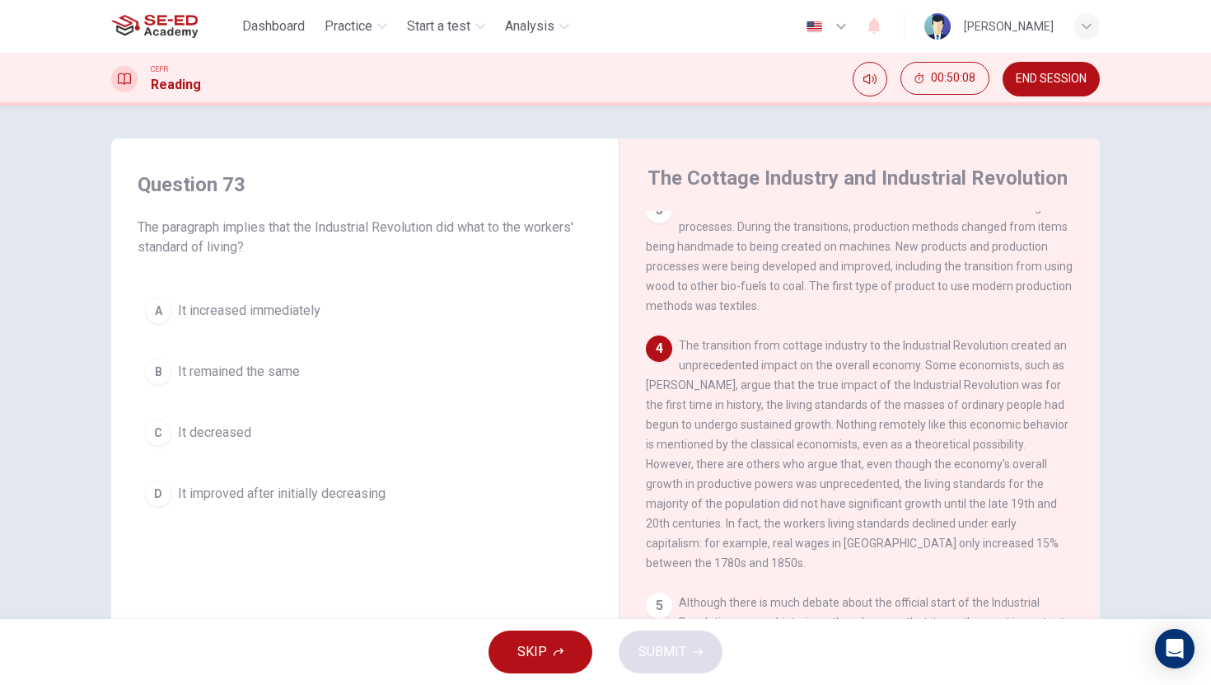
scroll to position [361, 0]
click at [303, 493] on span "It improved after initially decreasing" at bounding box center [282, 494] width 208 height 20
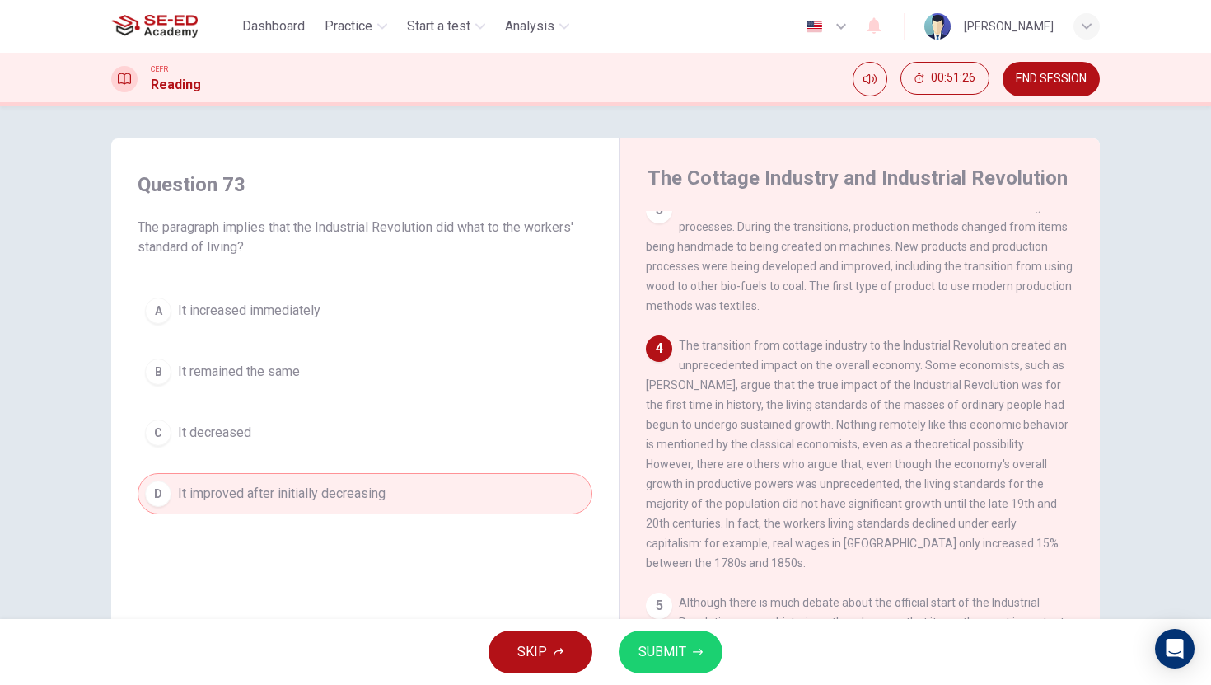
click at [661, 640] on span "SUBMIT" at bounding box center [662, 651] width 48 height 23
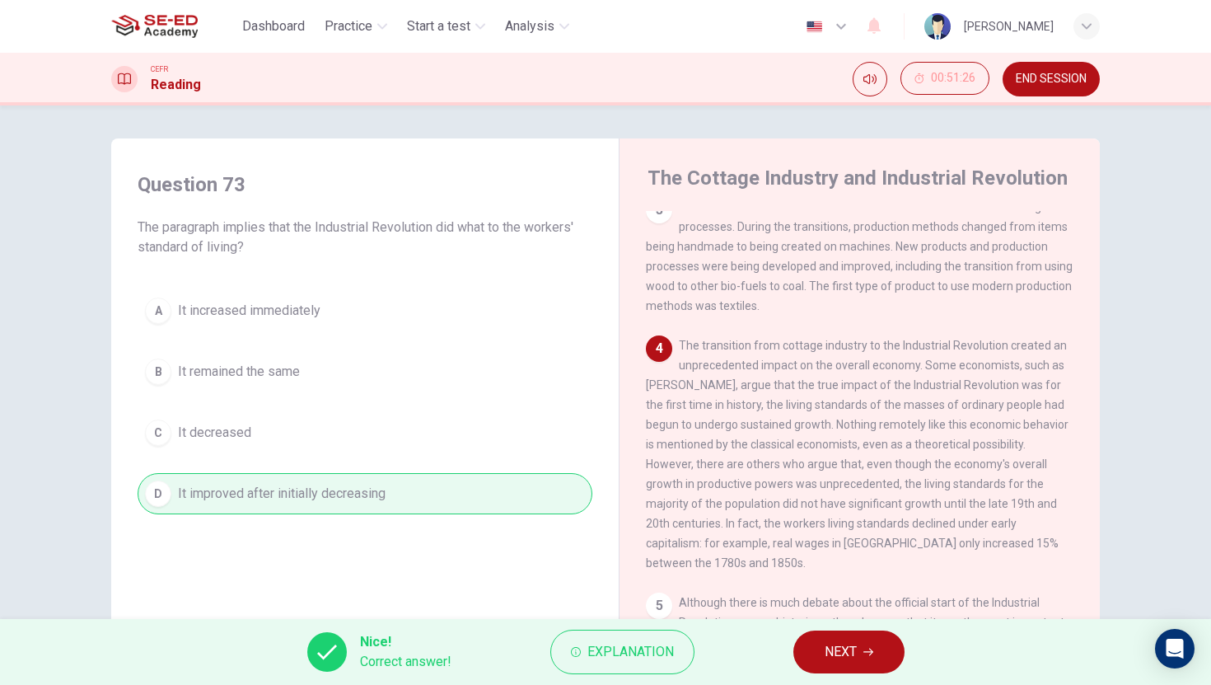
click at [837, 661] on span "NEXT" at bounding box center [841, 651] width 32 height 23
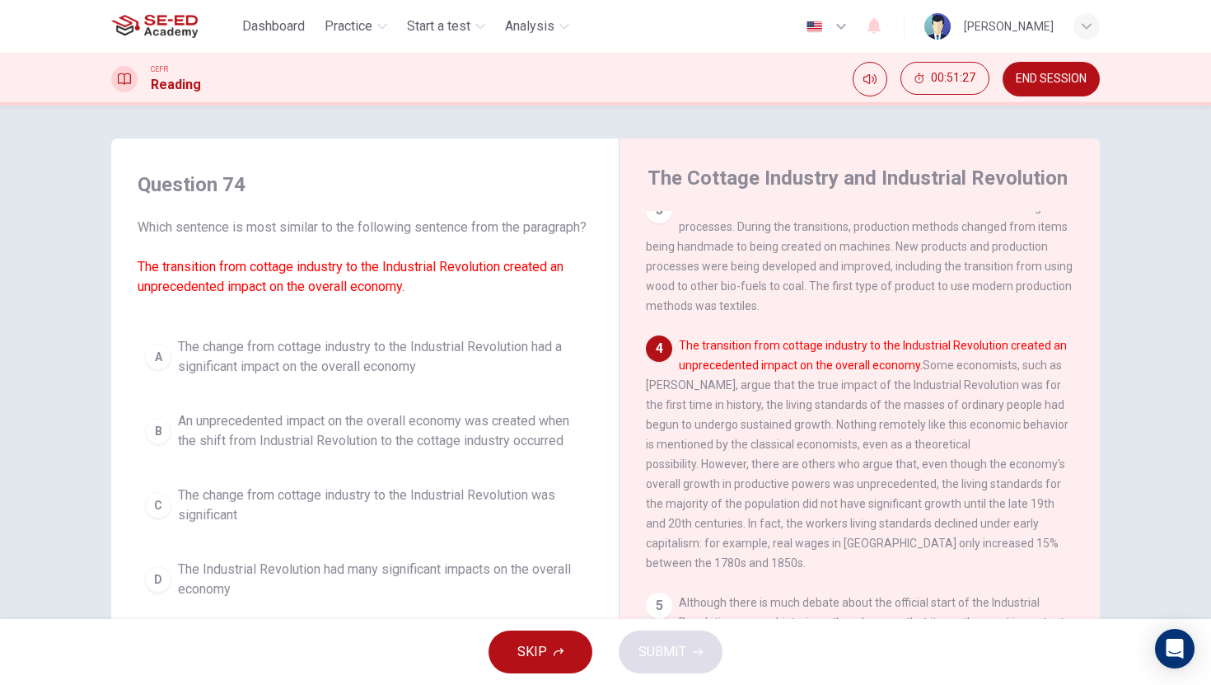
scroll to position [3, 0]
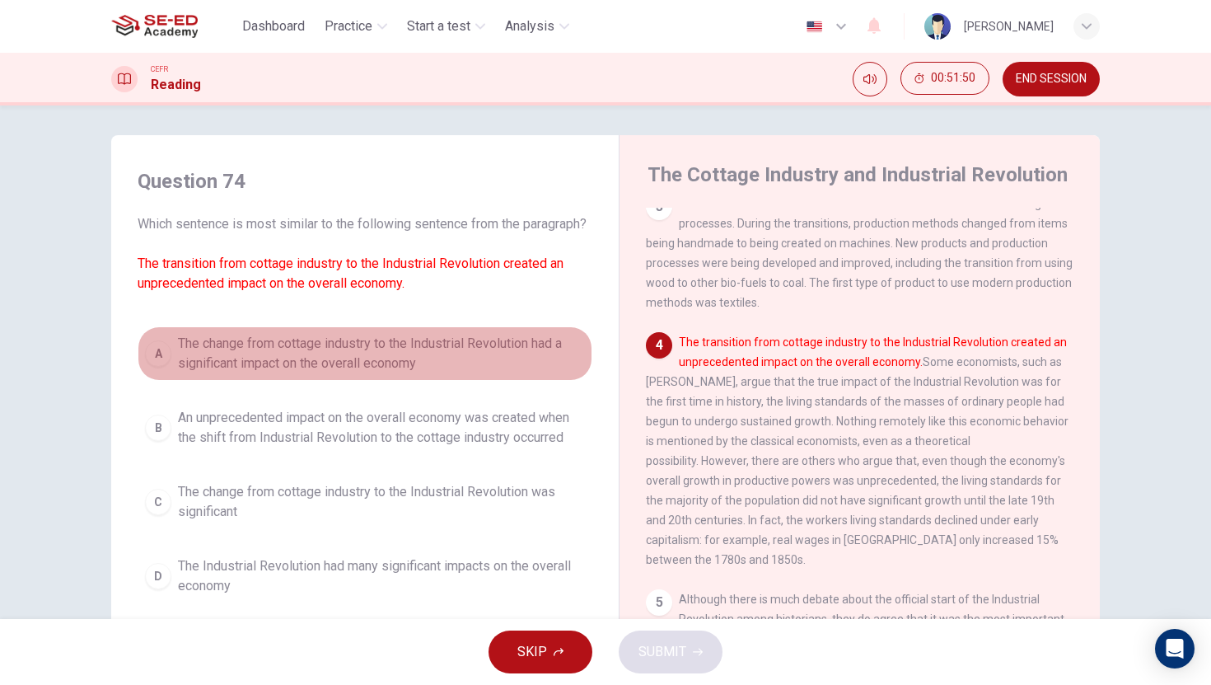
click at [369, 373] on span "The change from cottage industry to the Industrial Revolution had a significant…" at bounding box center [381, 354] width 407 height 40
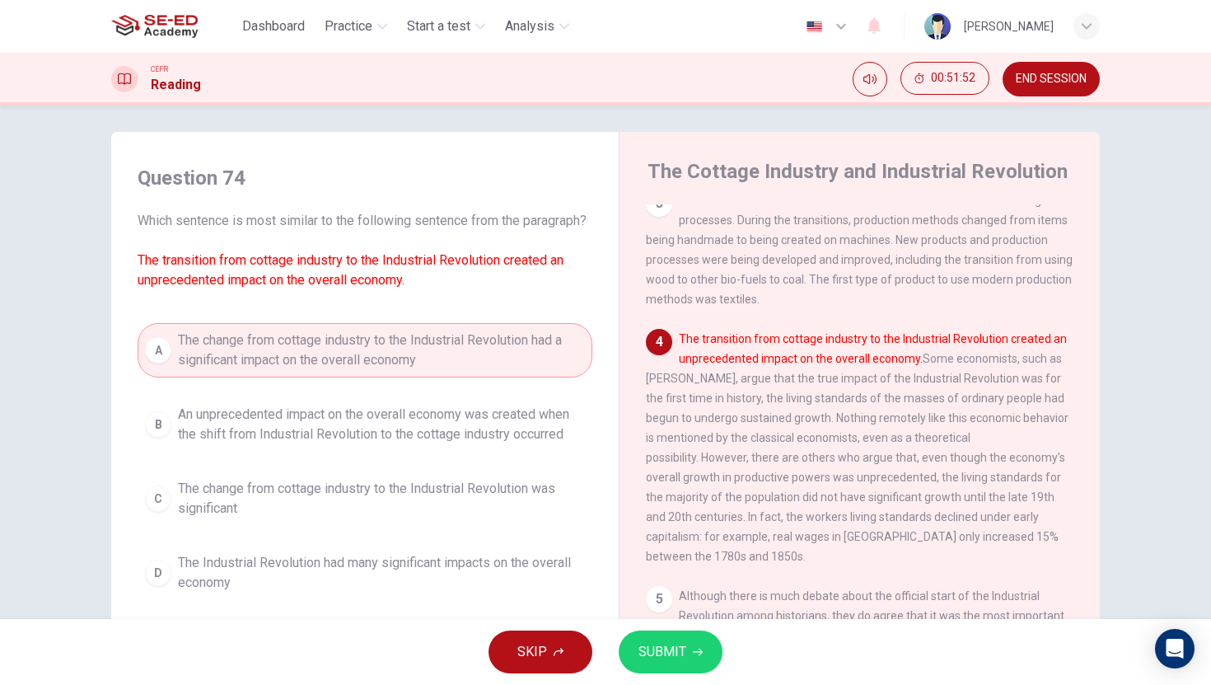
scroll to position [10, 0]
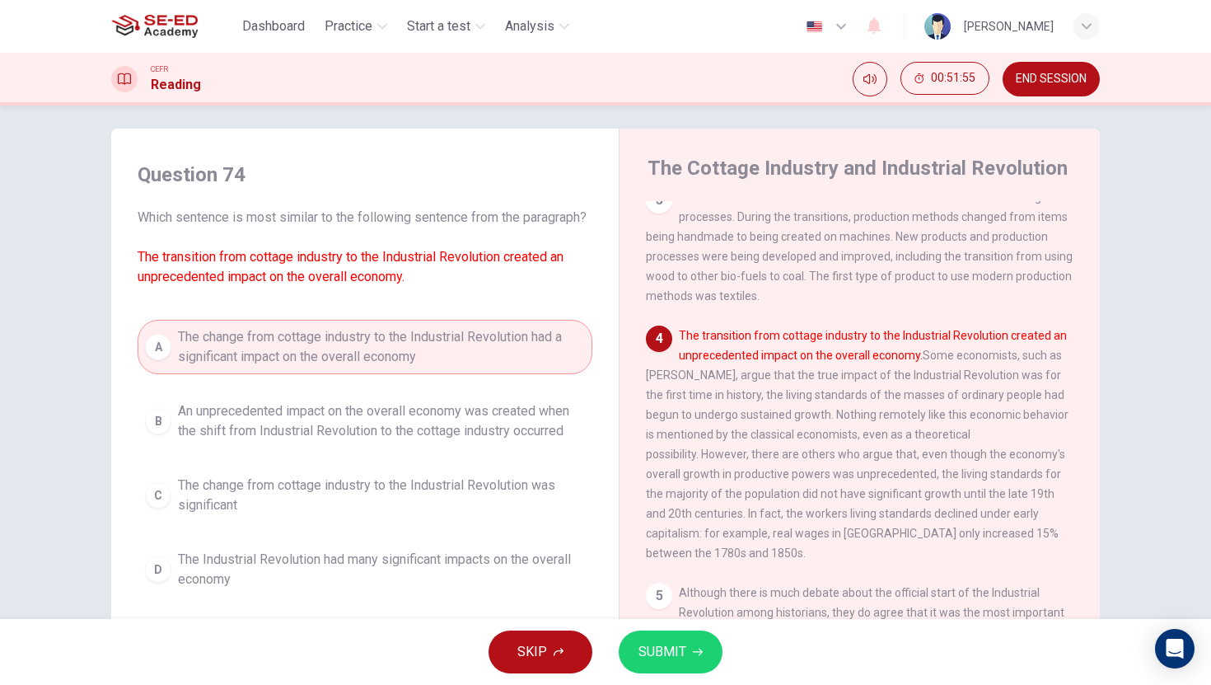
click at [465, 570] on span "The Industrial Revolution had many significant impacts on the overall economy" at bounding box center [381, 569] width 407 height 40
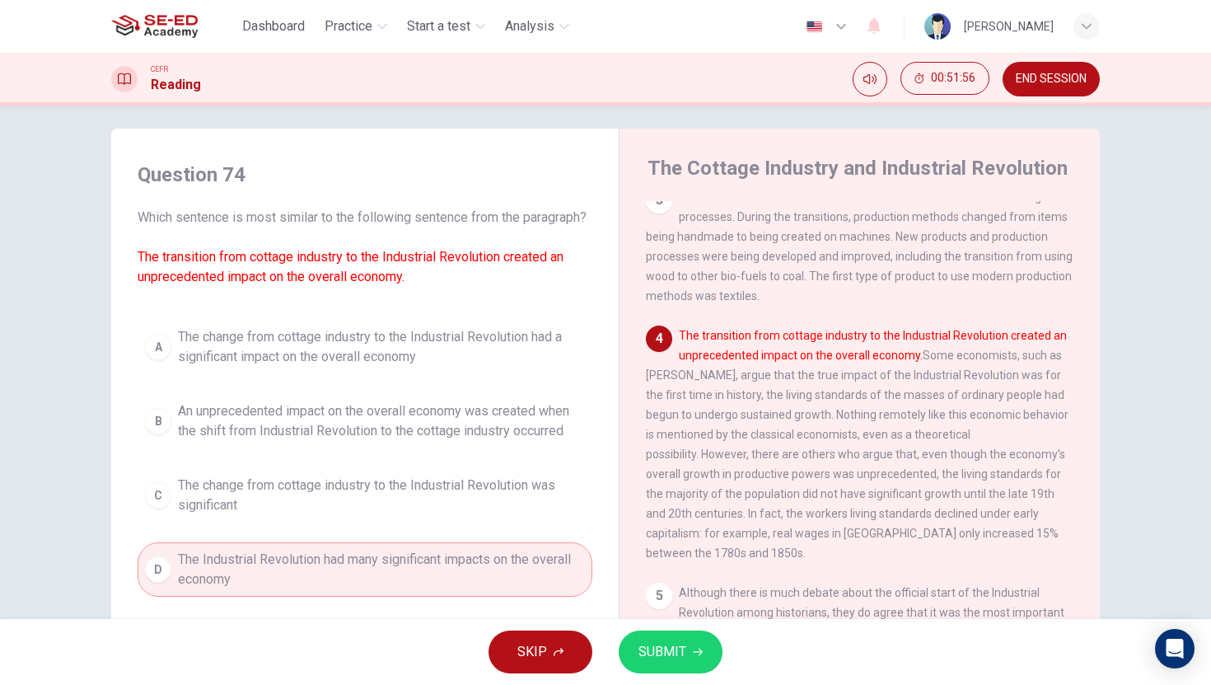
click at [674, 628] on div "SKIP SUBMIT" at bounding box center [605, 652] width 1211 height 66
drag, startPoint x: 673, startPoint y: 635, endPoint x: 701, endPoint y: 639, distance: 28.3
click at [673, 635] on button "SUBMIT" at bounding box center [671, 651] width 104 height 43
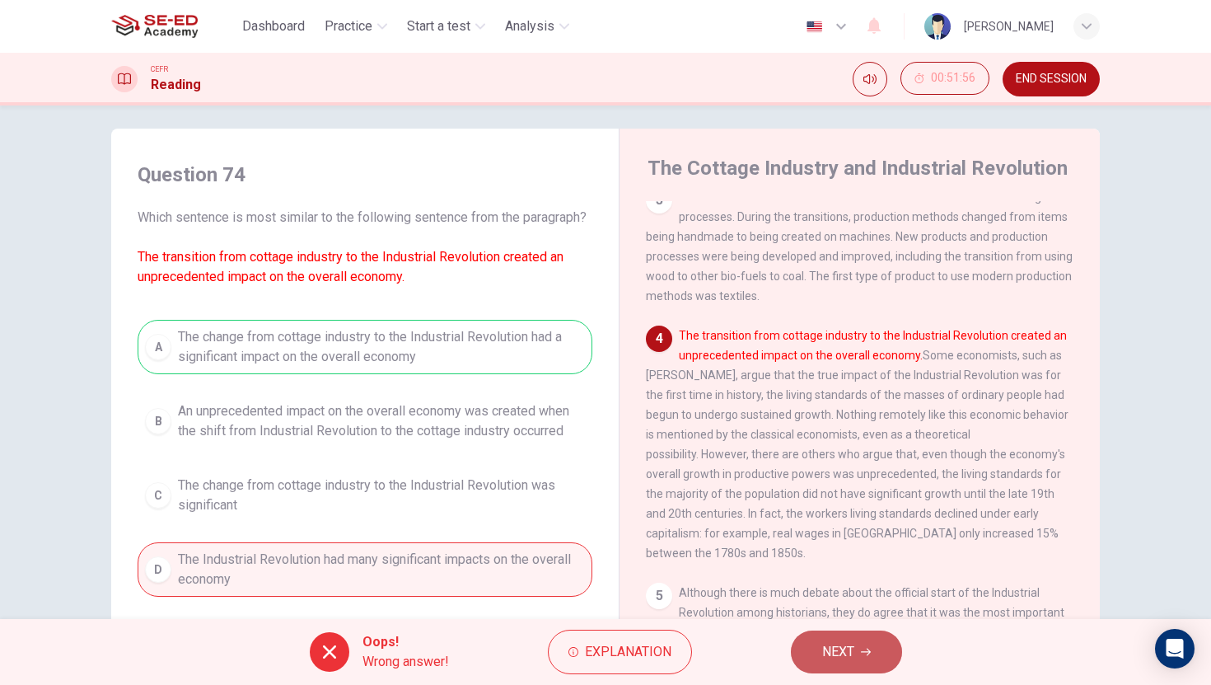
click at [855, 655] on button "NEXT" at bounding box center [846, 651] width 111 height 43
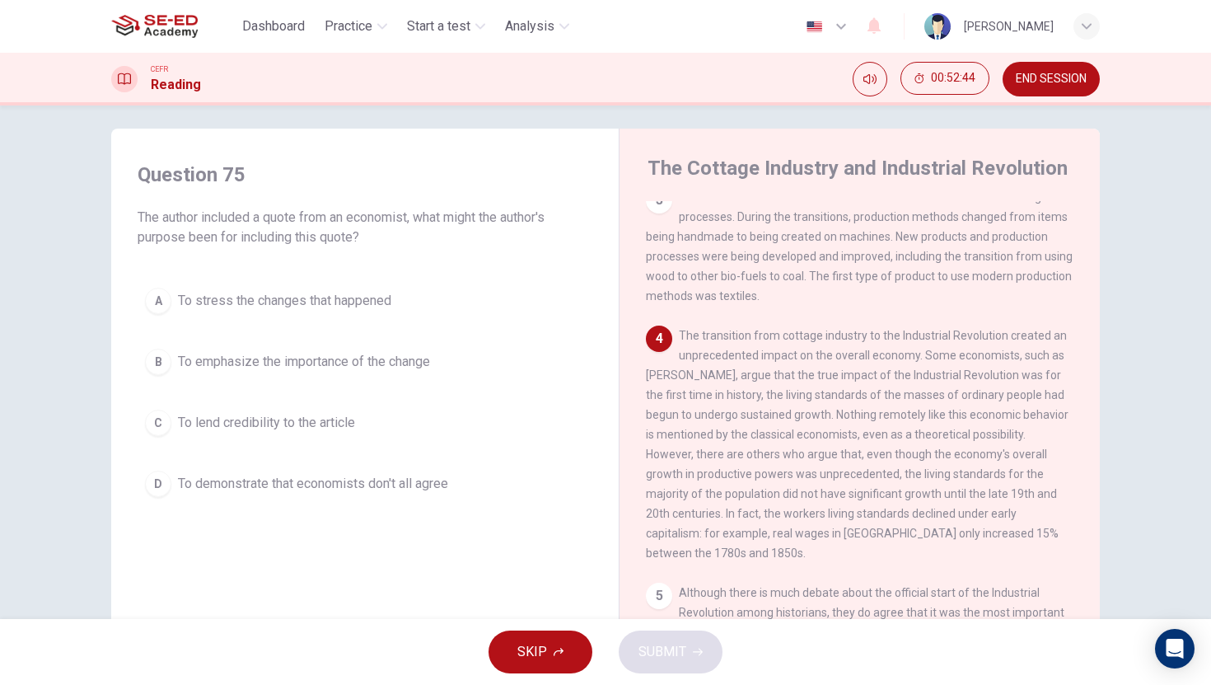
click at [343, 362] on span "To emphasize the importance of the change" at bounding box center [304, 362] width 252 height 20
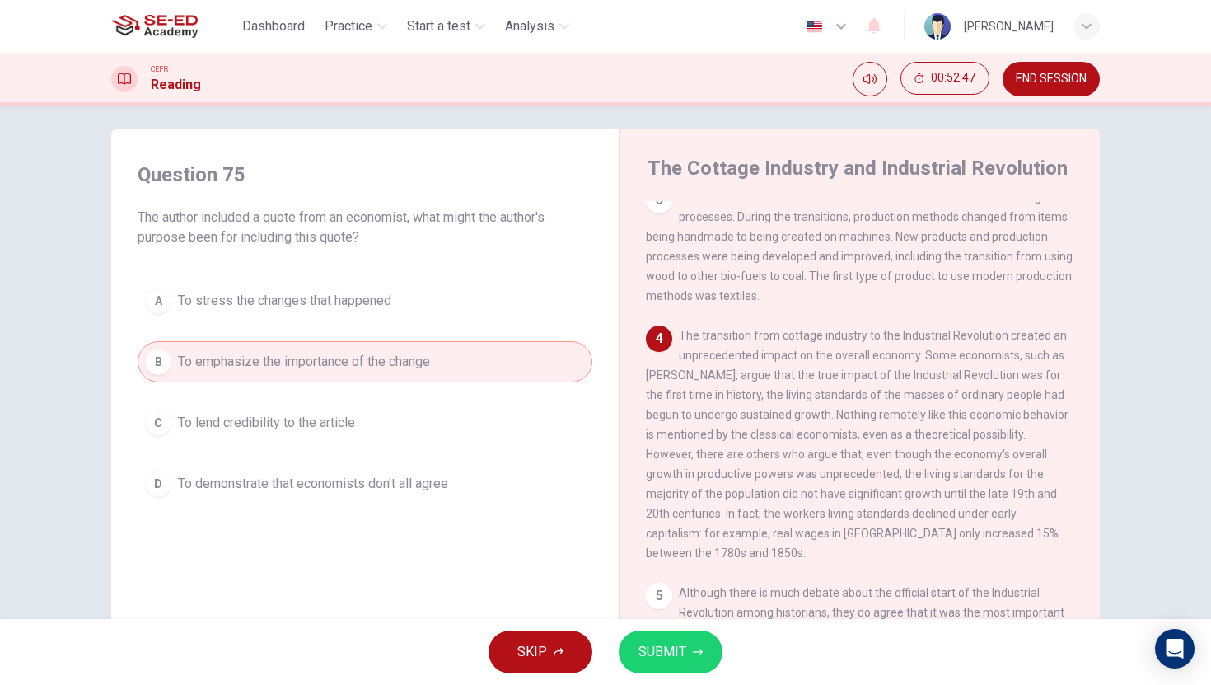
click at [333, 307] on span "To stress the changes that happened" at bounding box center [284, 301] width 213 height 20
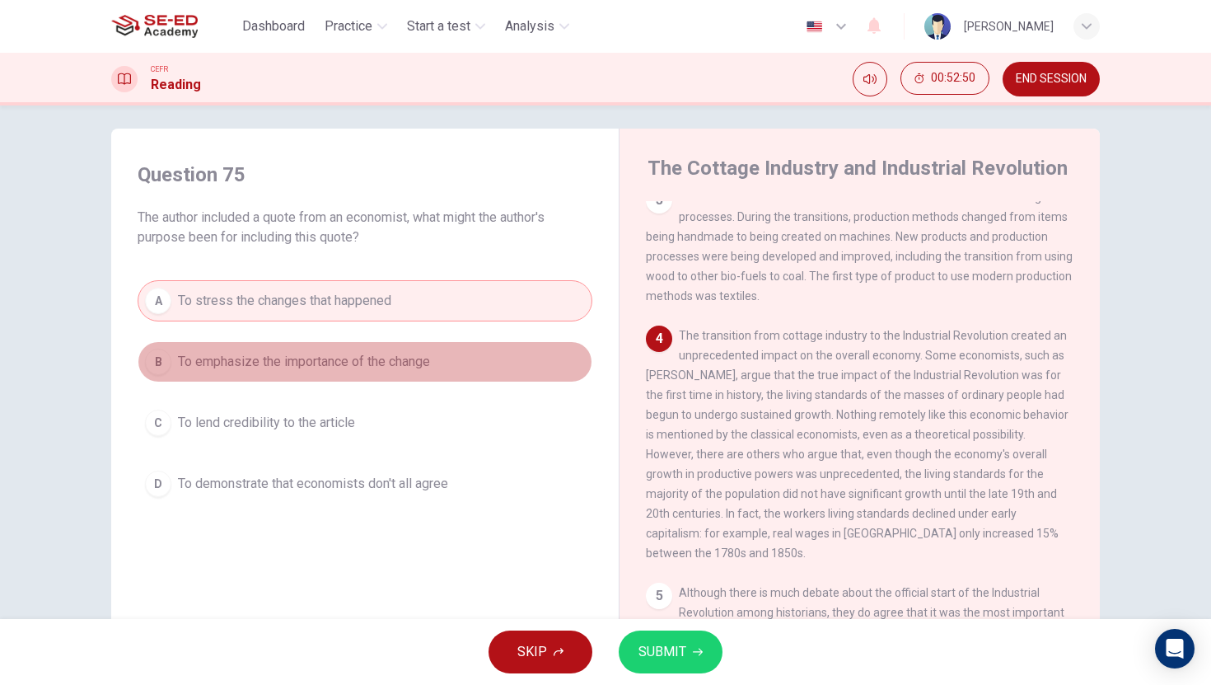
click at [383, 343] on button "B To emphasize the importance of the change" at bounding box center [365, 361] width 455 height 41
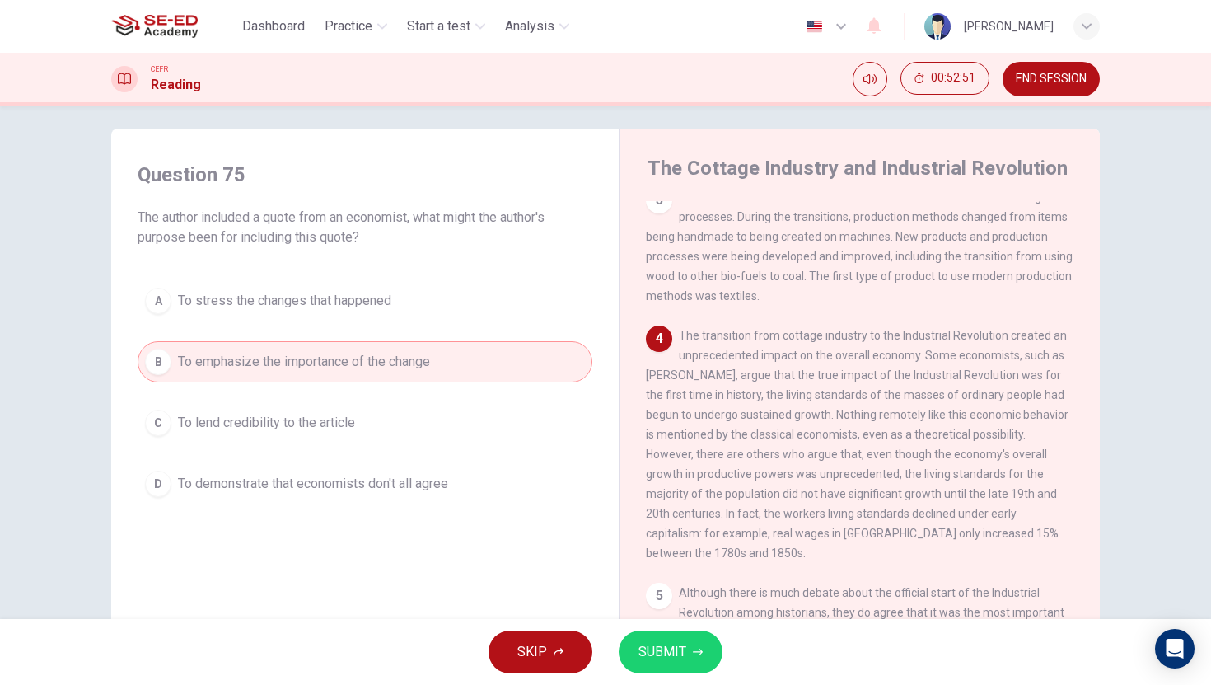
click at [646, 643] on span "SUBMIT" at bounding box center [662, 651] width 48 height 23
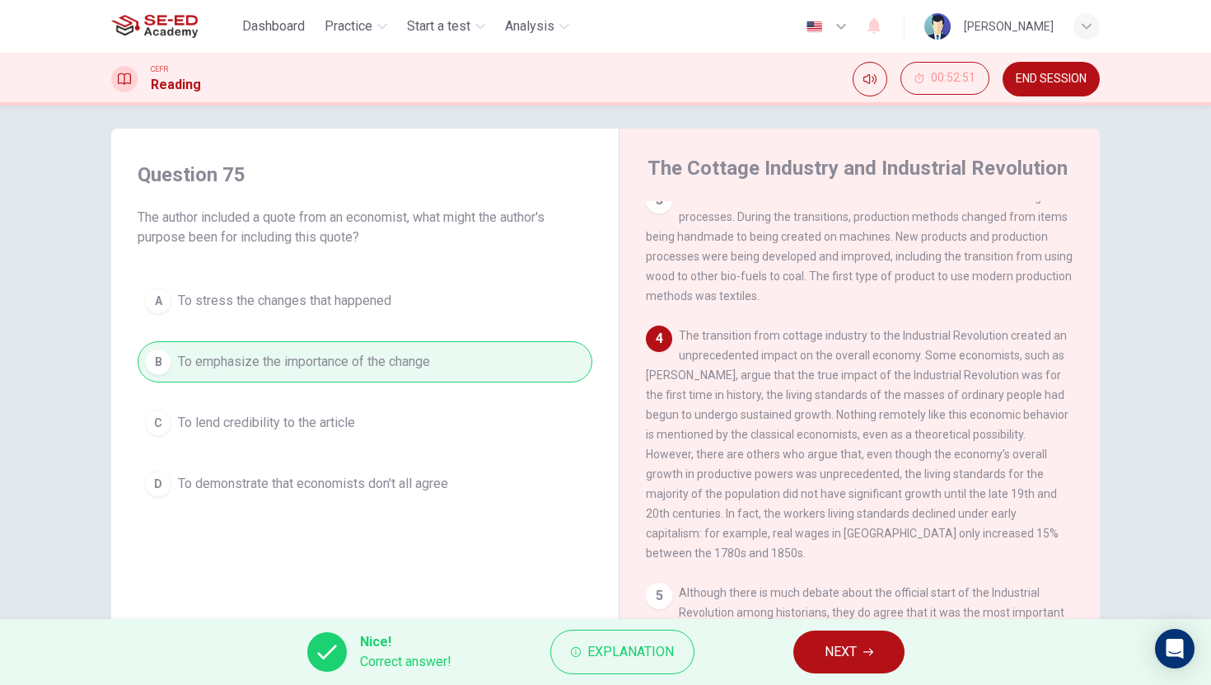
click at [825, 656] on span "NEXT" at bounding box center [841, 651] width 32 height 23
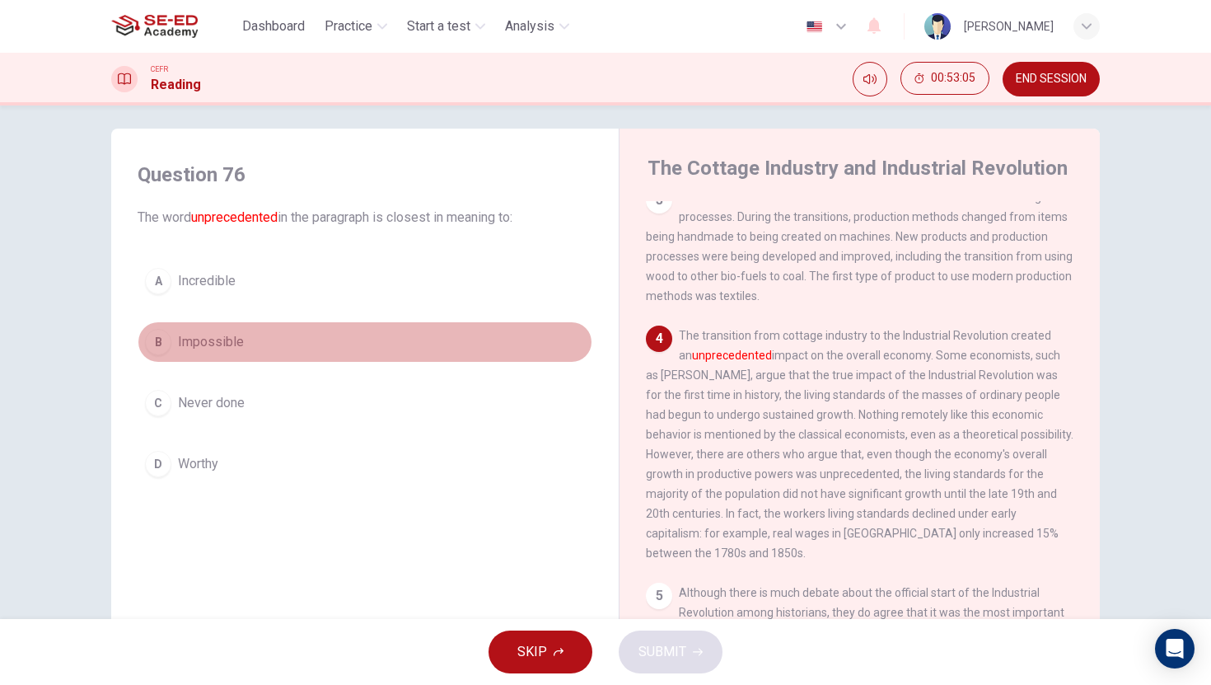
click at [301, 333] on button "B Impossible" at bounding box center [365, 341] width 455 height 41
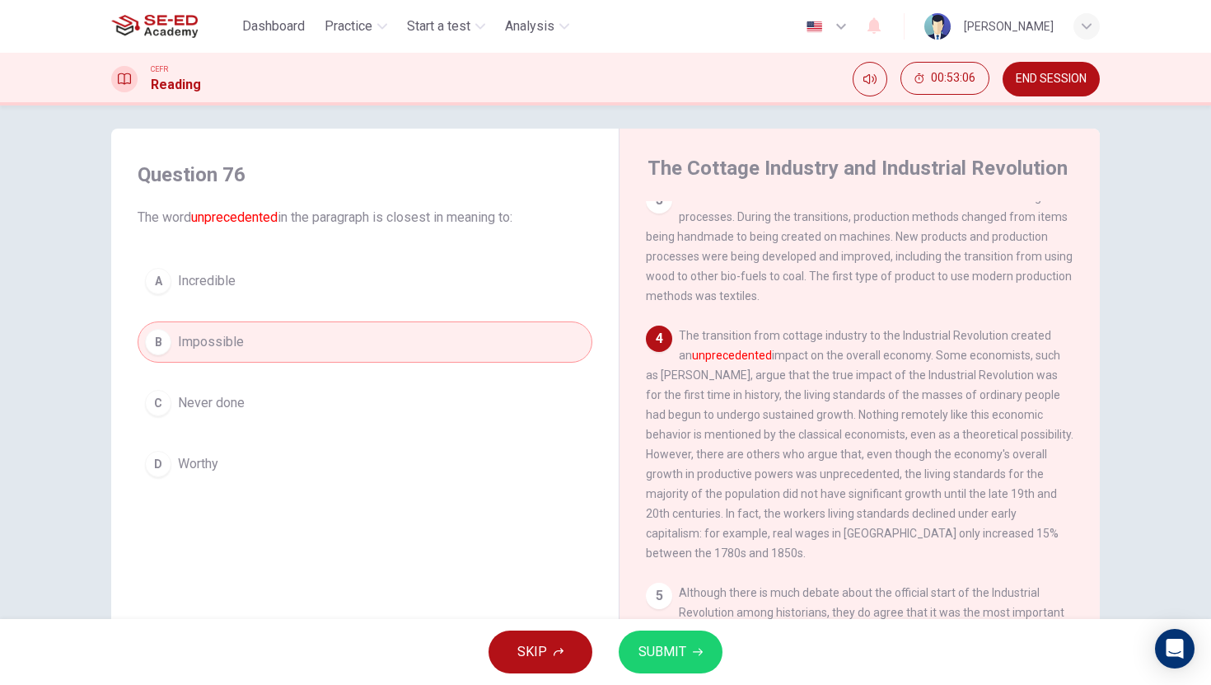
click at [693, 650] on icon "button" at bounding box center [698, 652] width 10 height 10
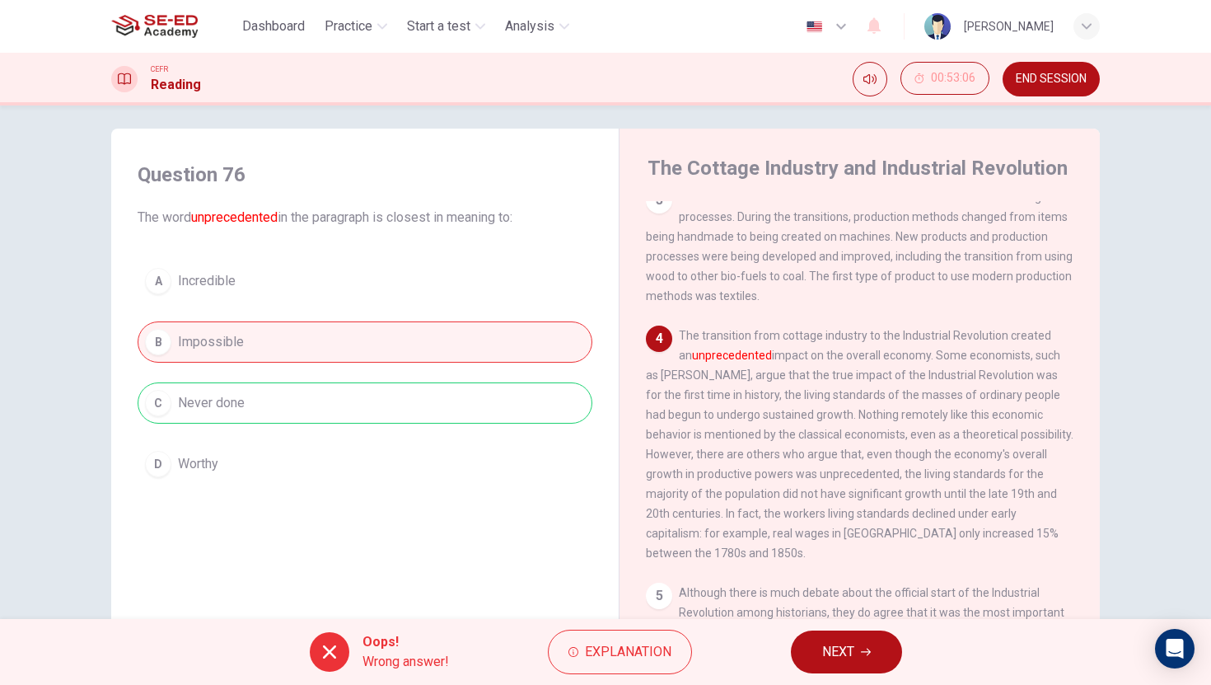
click at [823, 653] on span "NEXT" at bounding box center [838, 651] width 32 height 23
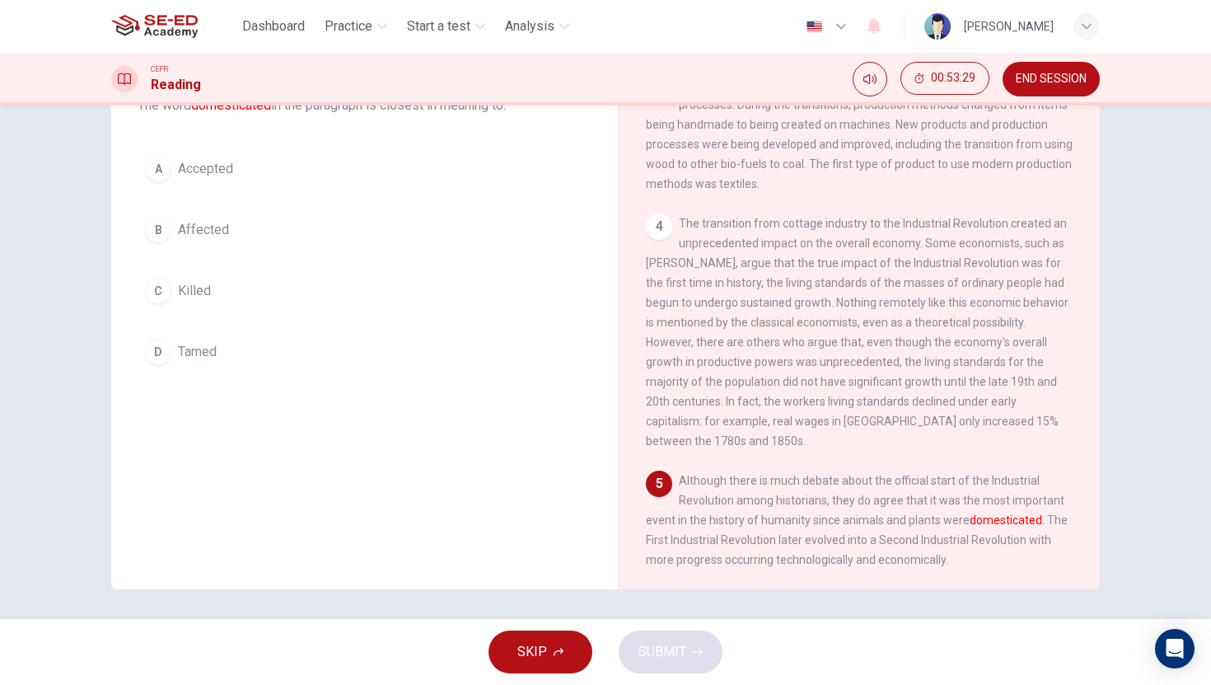
scroll to position [100, 0]
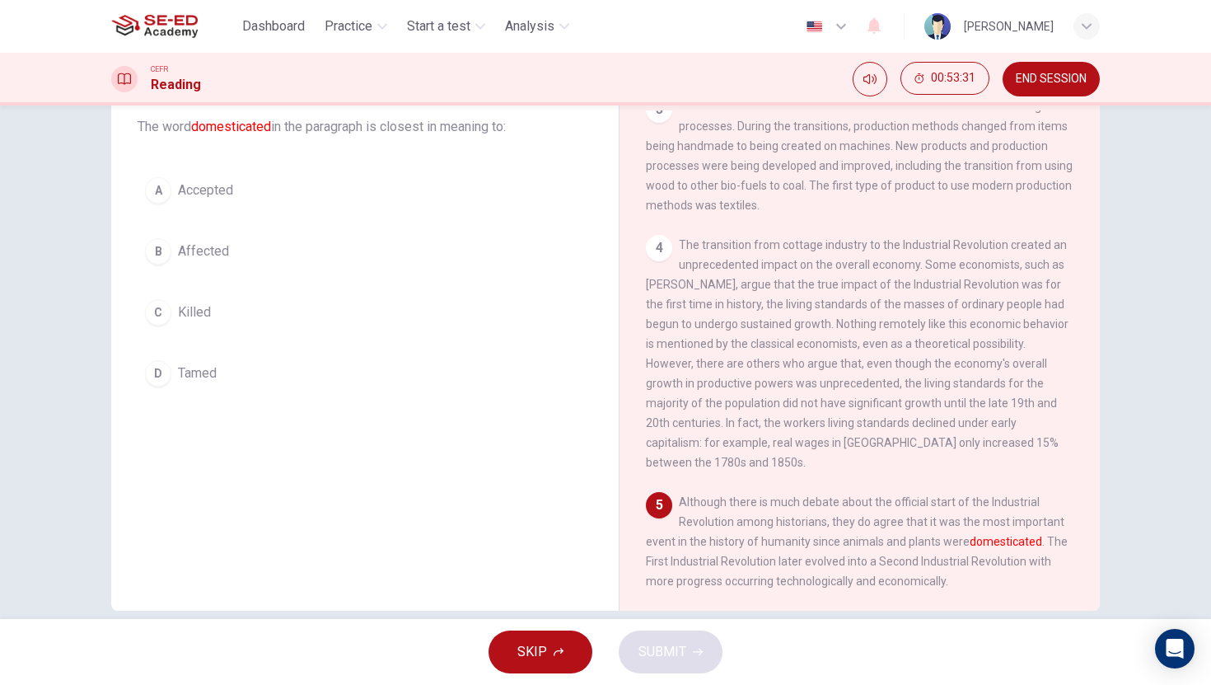
click at [269, 270] on button "B Affected" at bounding box center [365, 251] width 455 height 41
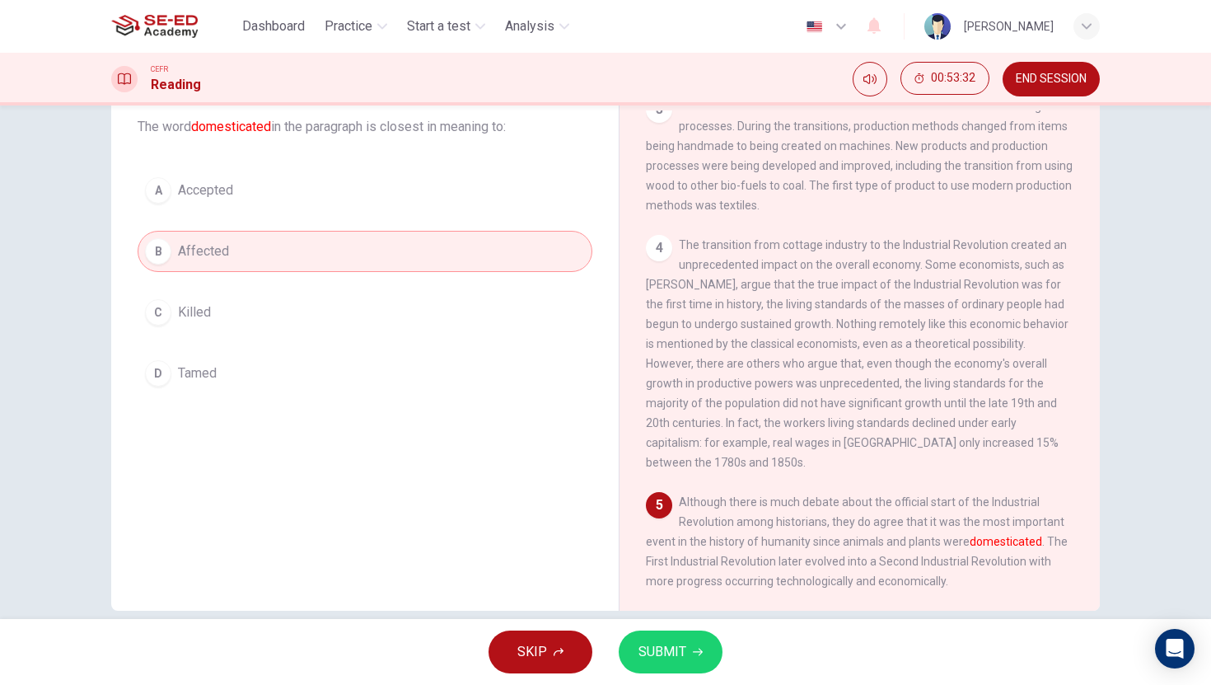
click at [660, 659] on span "SUBMIT" at bounding box center [662, 651] width 48 height 23
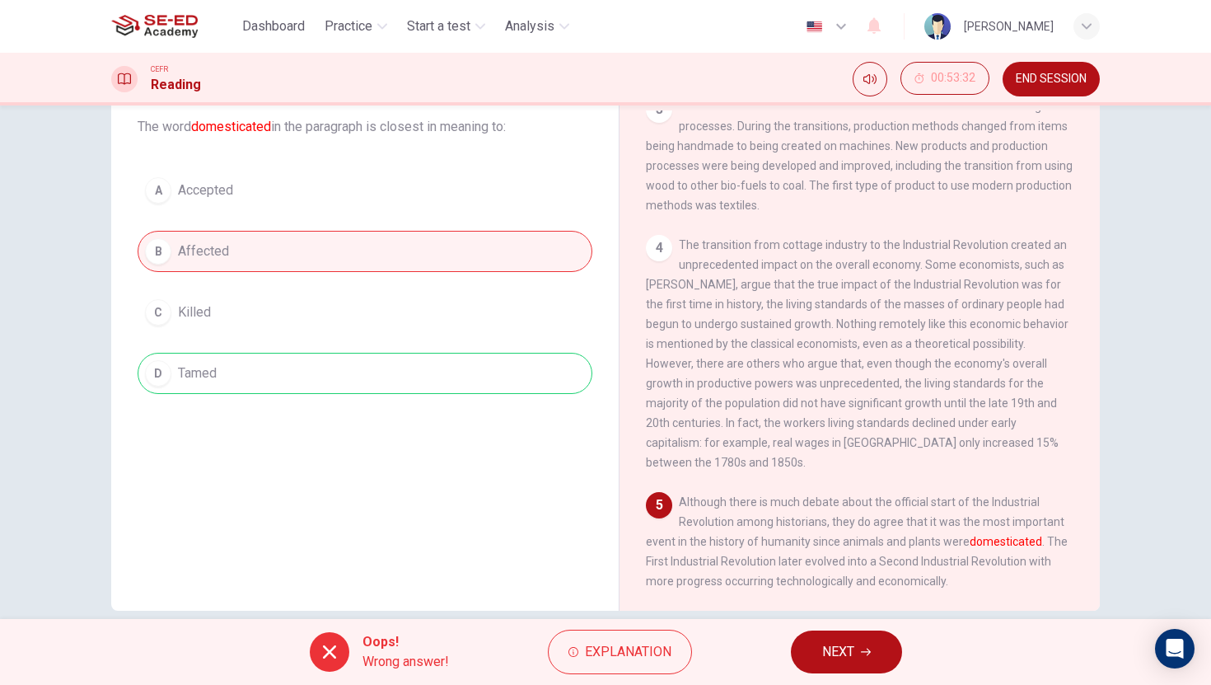
click at [824, 645] on span "NEXT" at bounding box center [838, 651] width 32 height 23
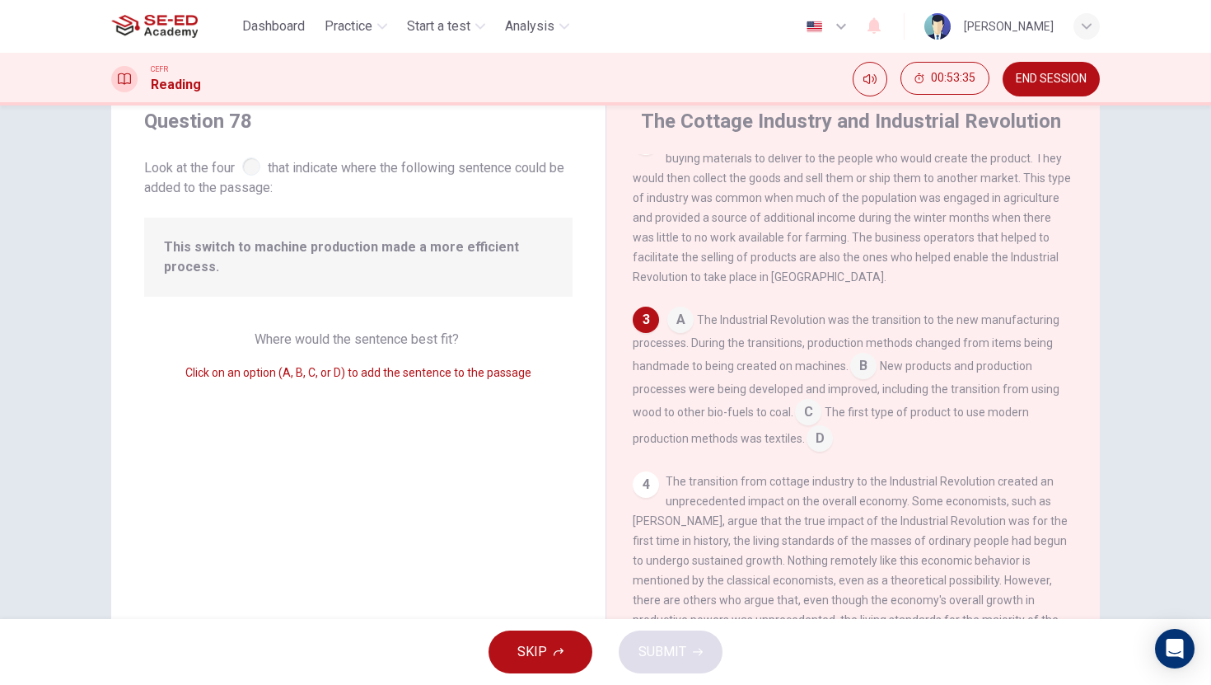
scroll to position [54, 0]
click at [816, 449] on input at bounding box center [819, 443] width 26 height 26
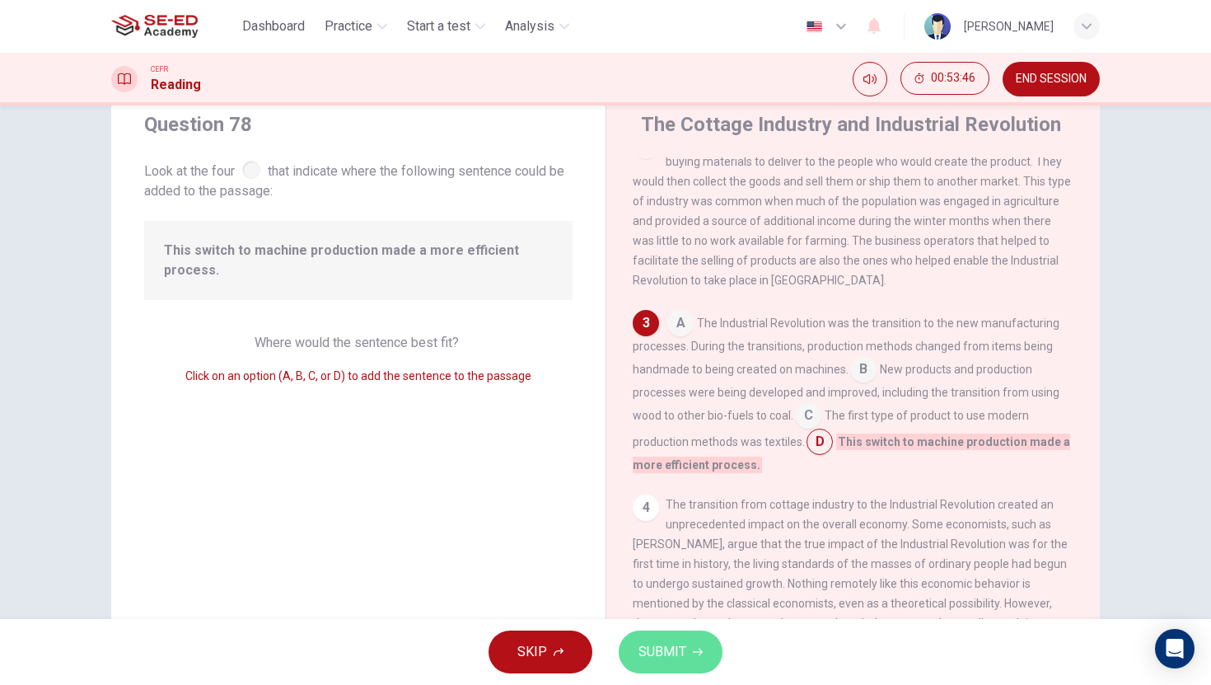
click at [697, 641] on button "SUBMIT" at bounding box center [671, 651] width 104 height 43
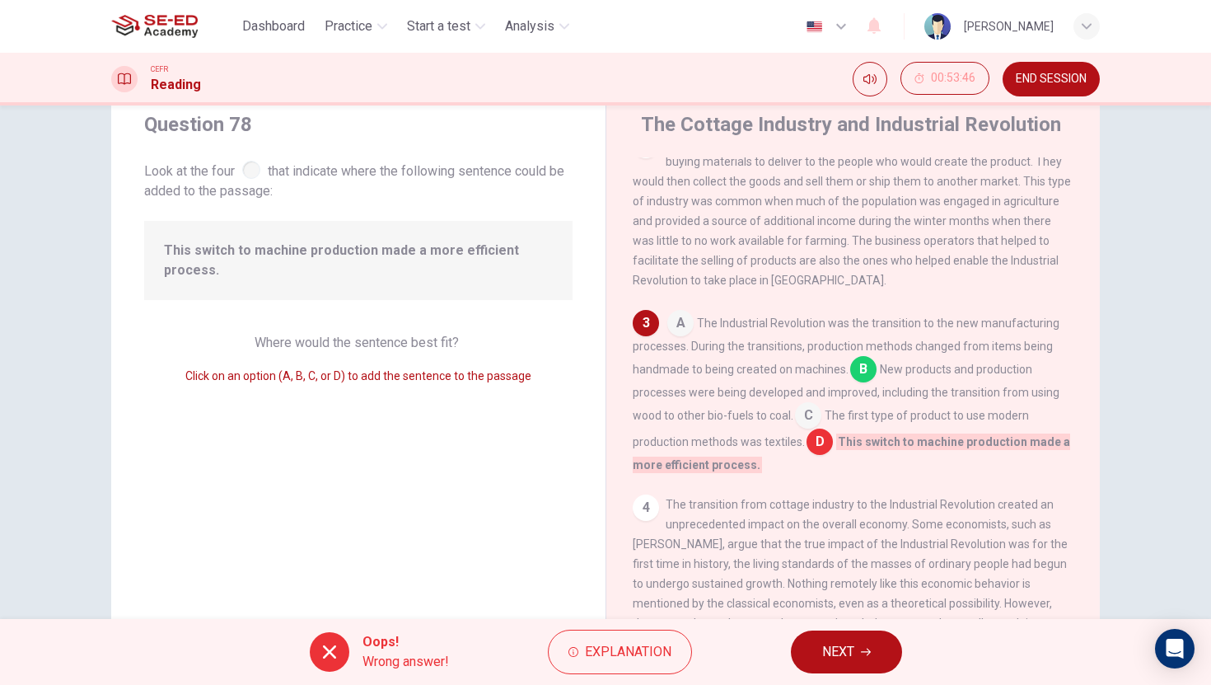
click at [860, 661] on button "NEXT" at bounding box center [846, 651] width 111 height 43
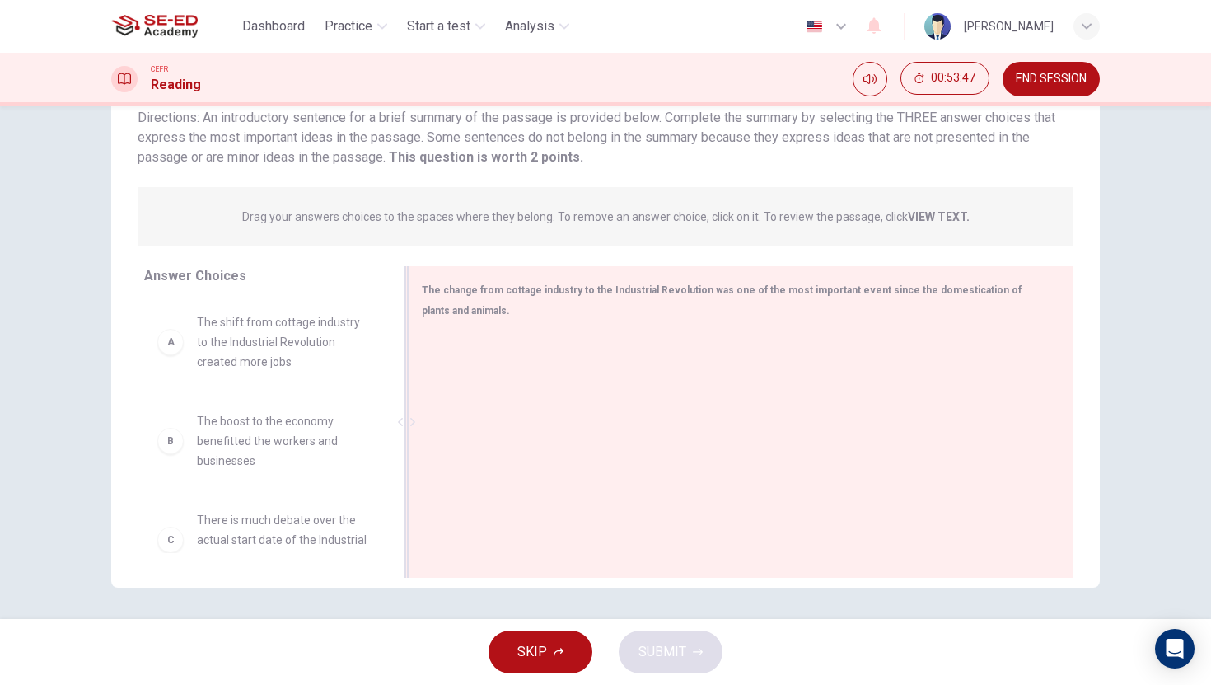
scroll to position [125, 0]
click at [246, 414] on span "The boost to the economy benefitted the workers and businesses" at bounding box center [282, 438] width 171 height 59
click at [248, 338] on span "The shift from cottage industry to the Industrial Revolution created more jobs" at bounding box center [282, 340] width 171 height 59
click at [237, 450] on span "The boost to the economy benefitted the workers and businesses" at bounding box center [282, 438] width 171 height 59
drag, startPoint x: 232, startPoint y: 361, endPoint x: 558, endPoint y: 390, distance: 327.5
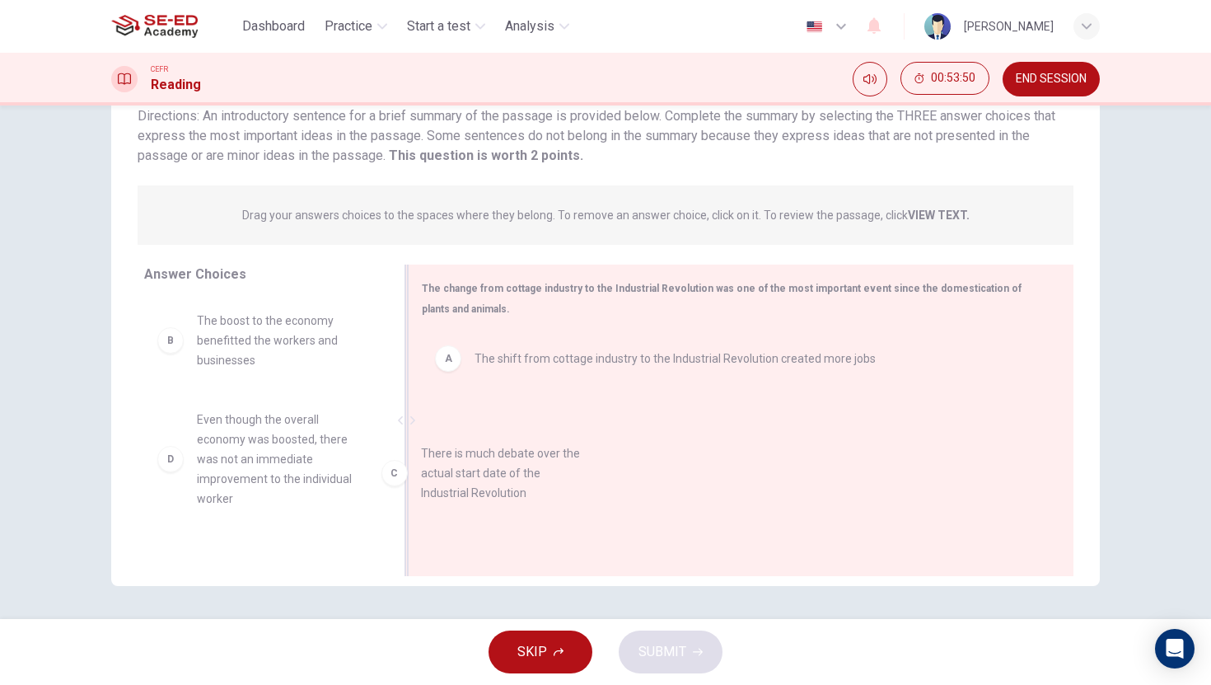
drag, startPoint x: 270, startPoint y: 440, endPoint x: 554, endPoint y: 482, distance: 287.3
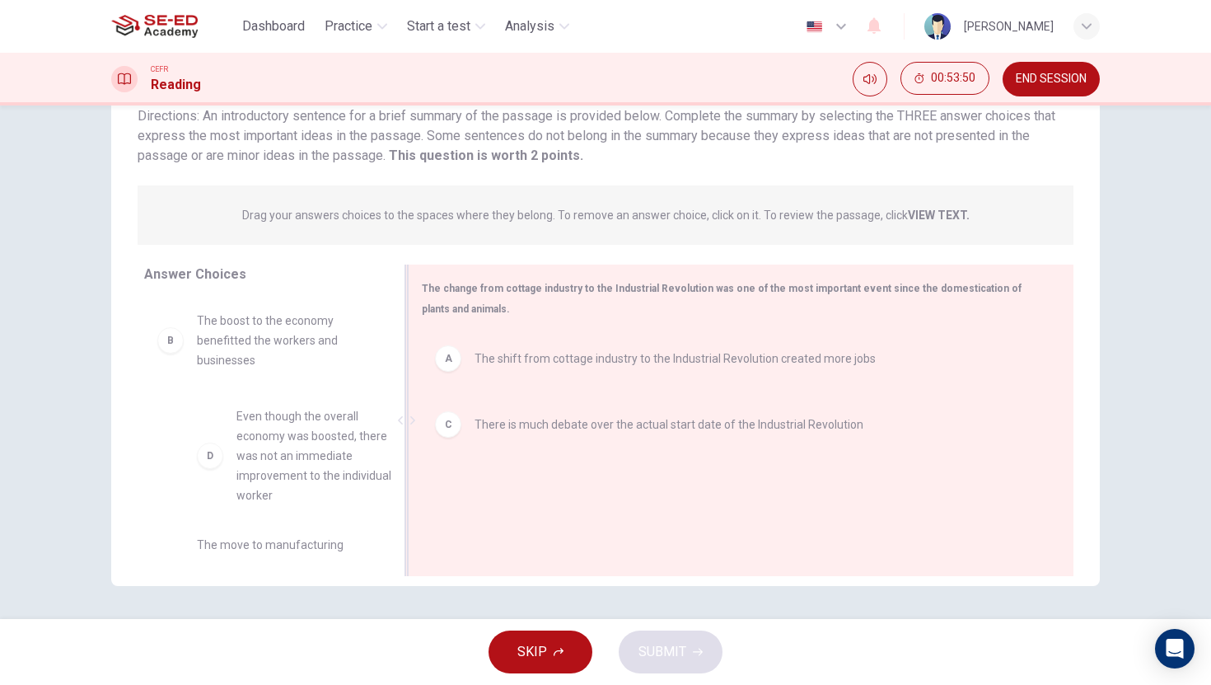
drag, startPoint x: 293, startPoint y: 472, endPoint x: 557, endPoint y: 483, distance: 263.8
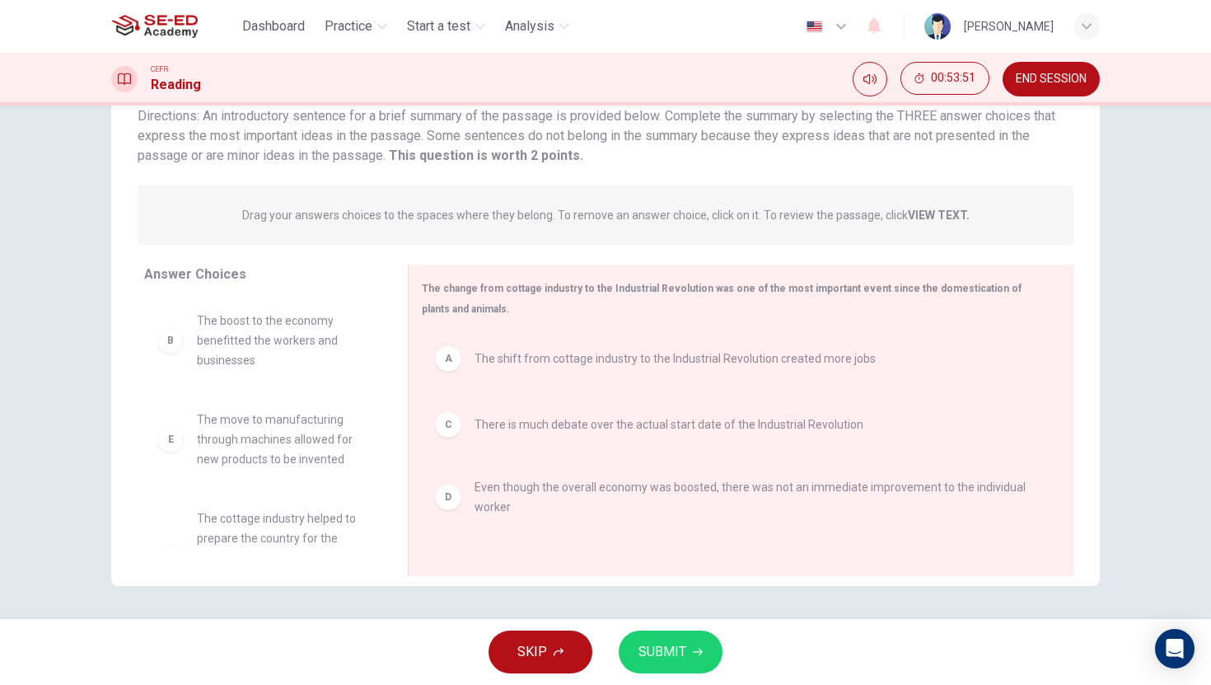
scroll to position [69, 0]
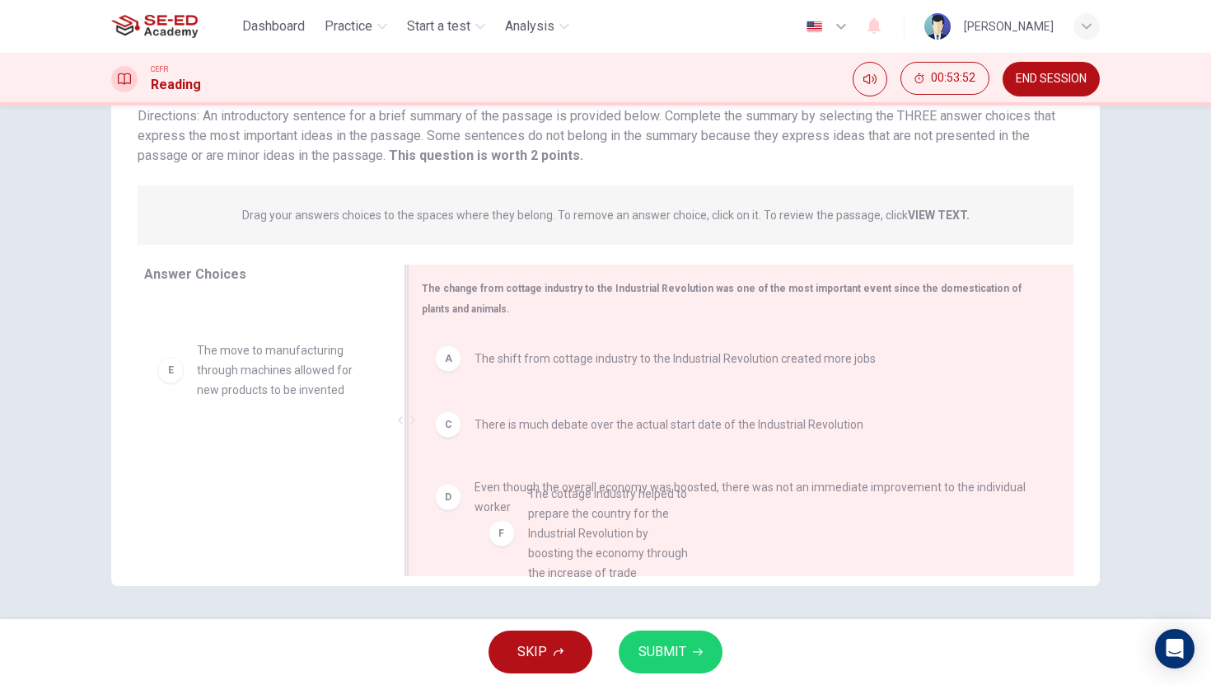
drag, startPoint x: 208, startPoint y: 511, endPoint x: 552, endPoint y: 555, distance: 346.4
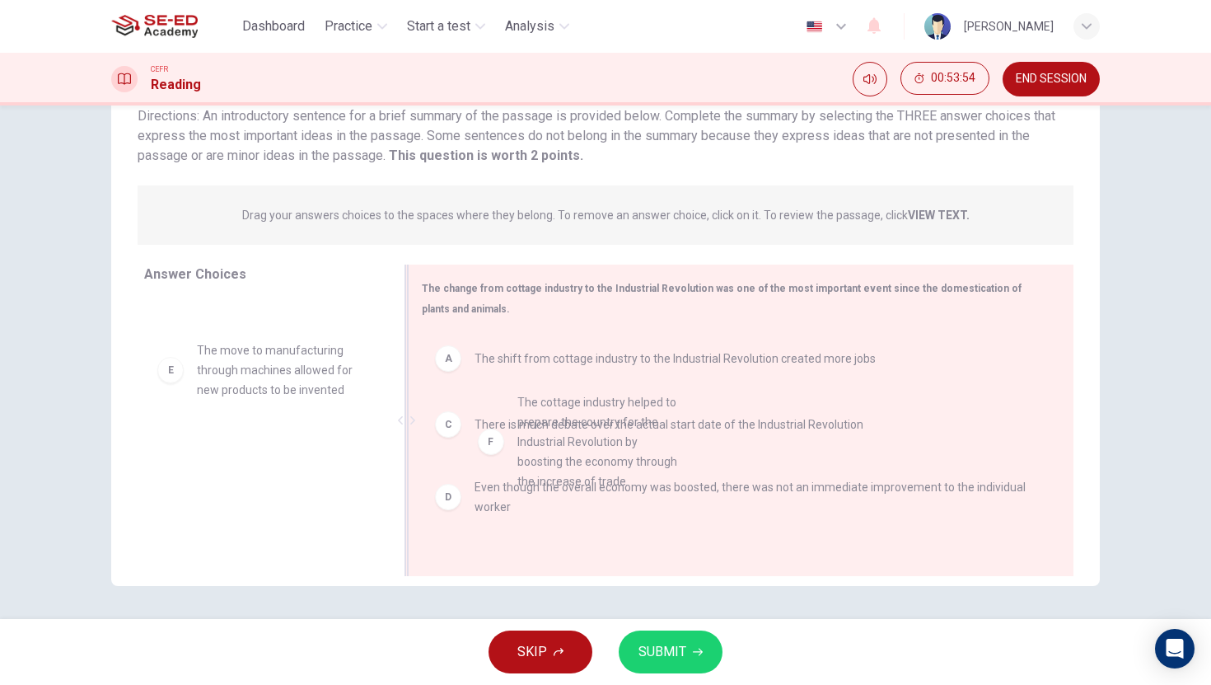
drag, startPoint x: 292, startPoint y: 452, endPoint x: 625, endPoint y: 379, distance: 340.8
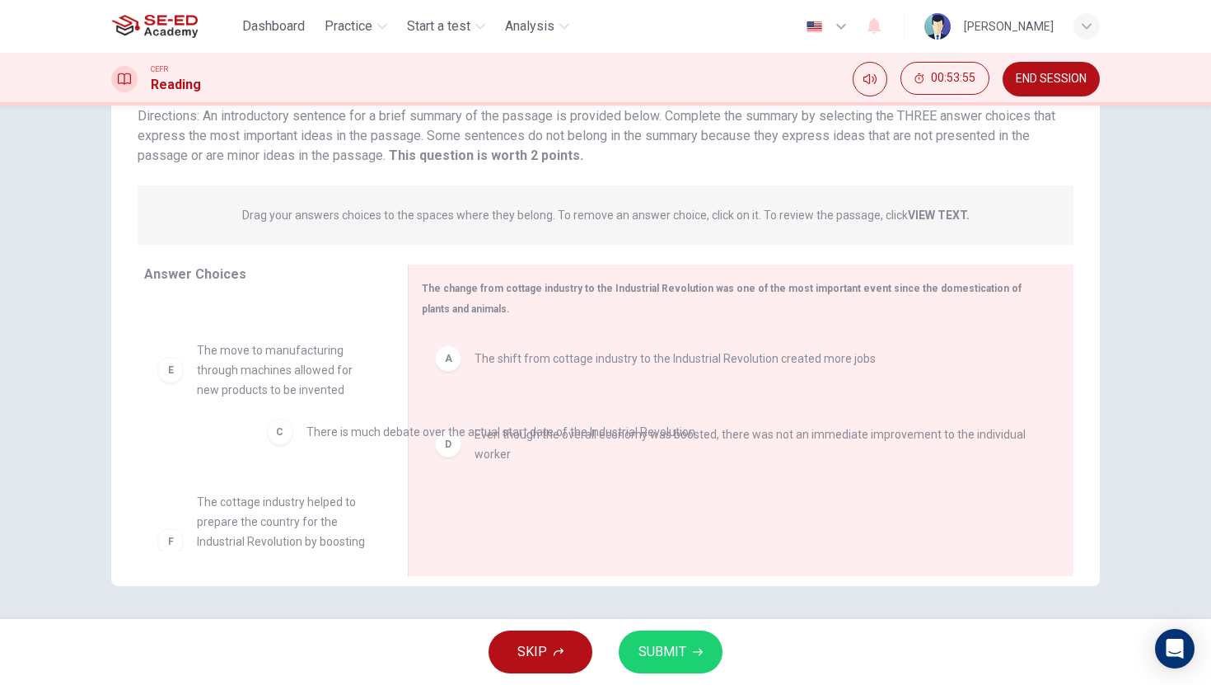
drag, startPoint x: 572, startPoint y: 408, endPoint x: 288, endPoint y: 405, distance: 283.4
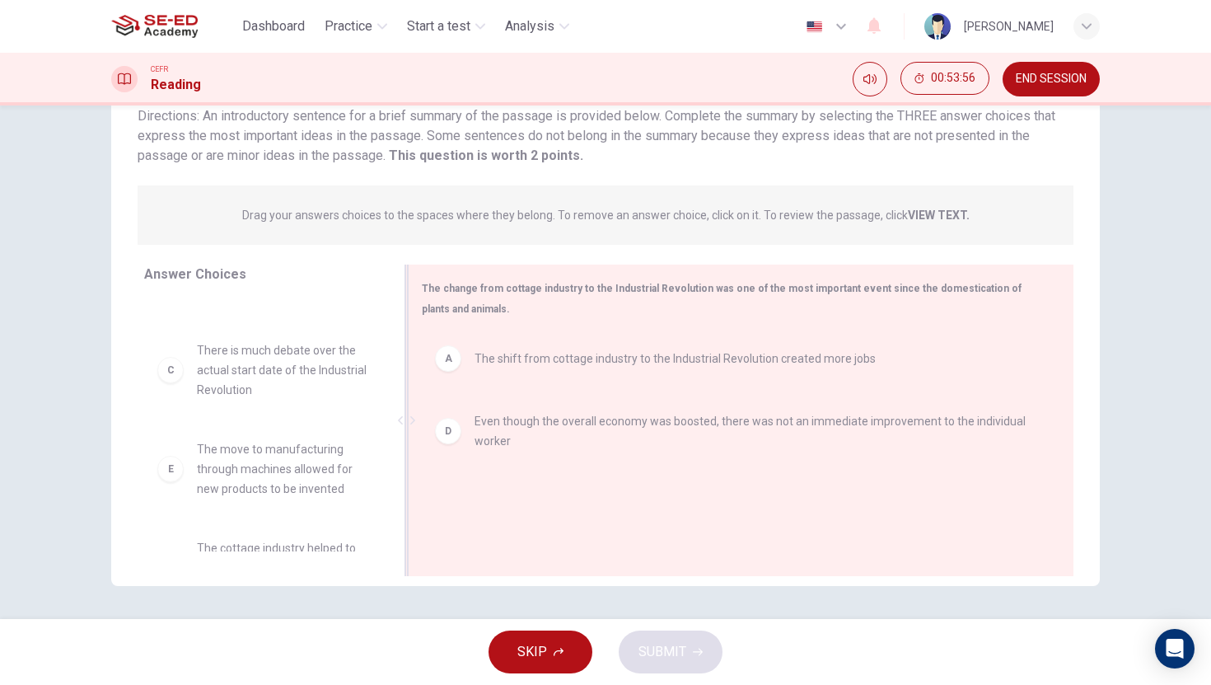
drag, startPoint x: 267, startPoint y: 523, endPoint x: 550, endPoint y: 498, distance: 284.4
click at [550, 498] on div "Answer Choices B The boost to the economy benefitted the workers and businesses…" at bounding box center [605, 424] width 988 height 320
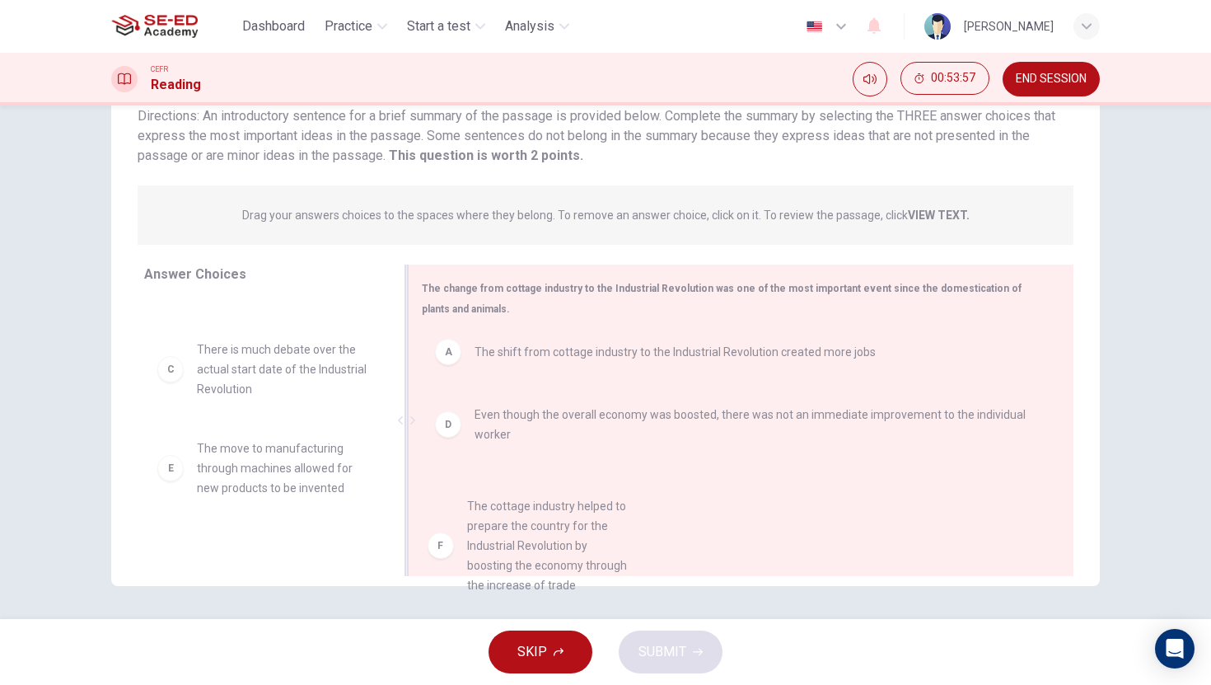
drag, startPoint x: 250, startPoint y: 537, endPoint x: 550, endPoint y: 484, distance: 304.6
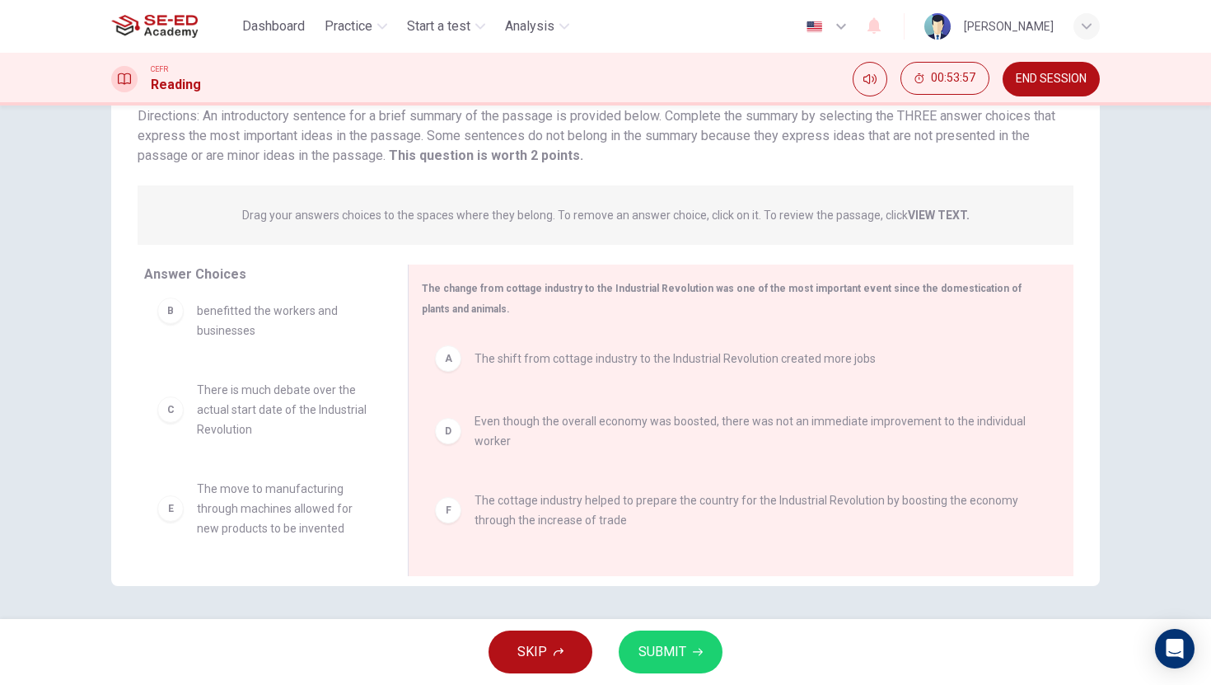
scroll to position [30, 0]
click at [665, 654] on span "SUBMIT" at bounding box center [662, 651] width 48 height 23
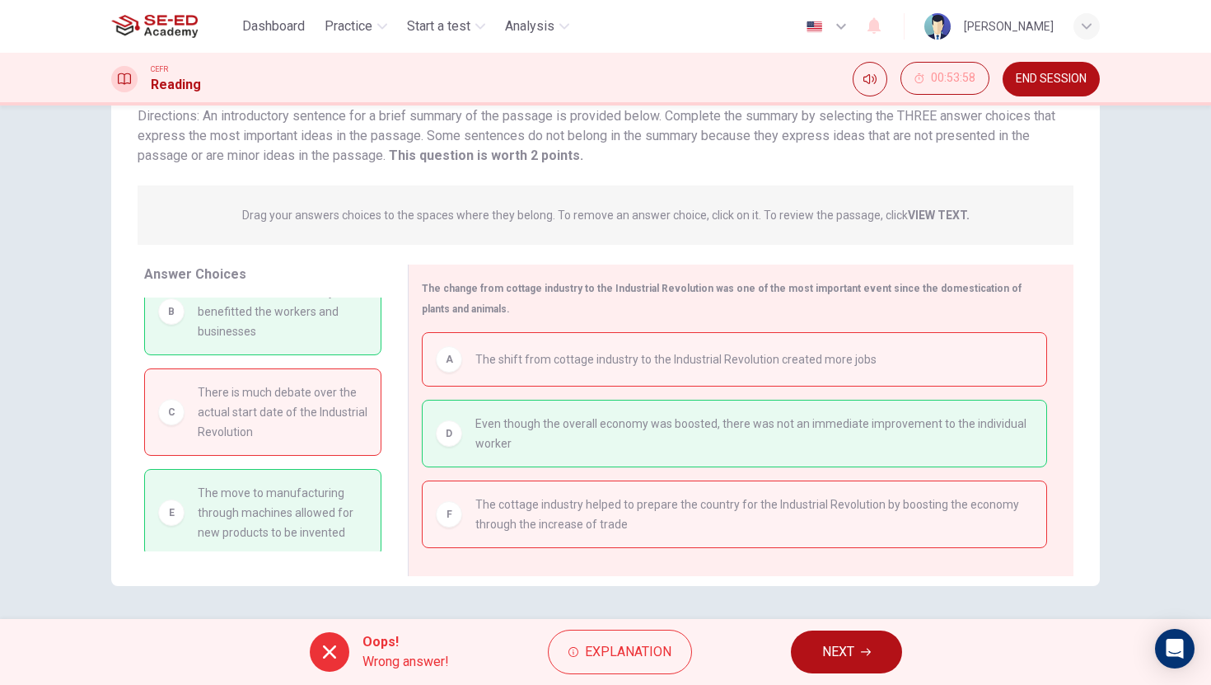
click at [871, 654] on button "NEXT" at bounding box center [846, 651] width 111 height 43
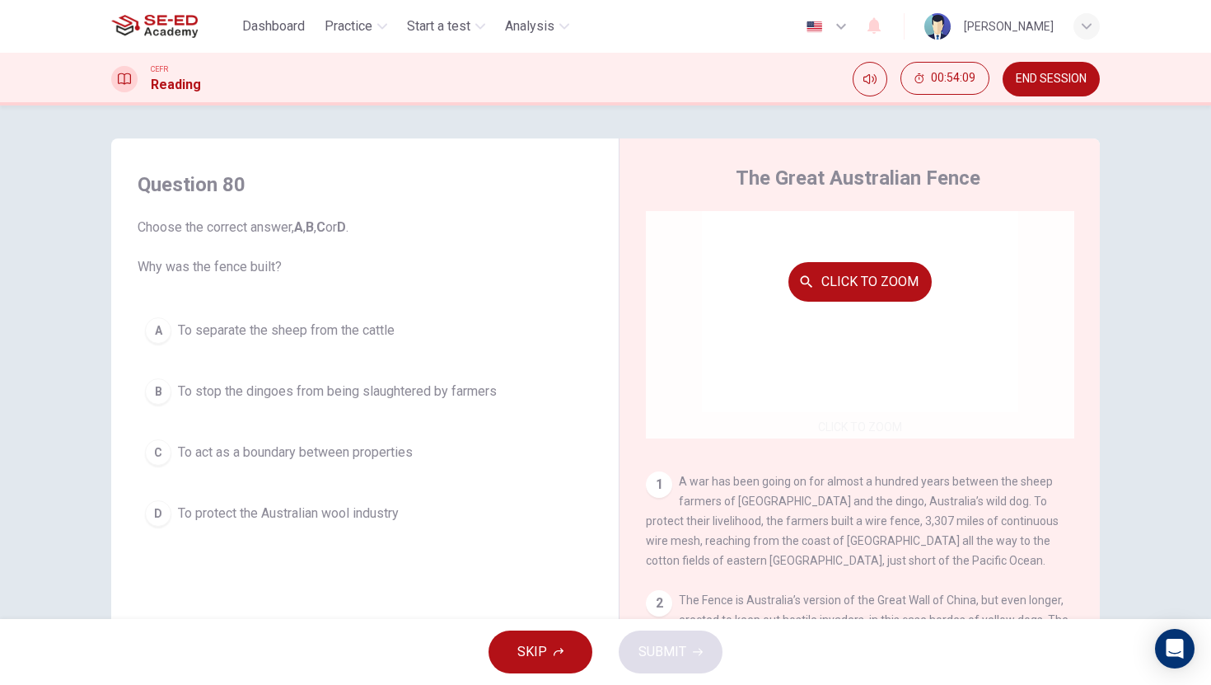
scroll to position [99, 0]
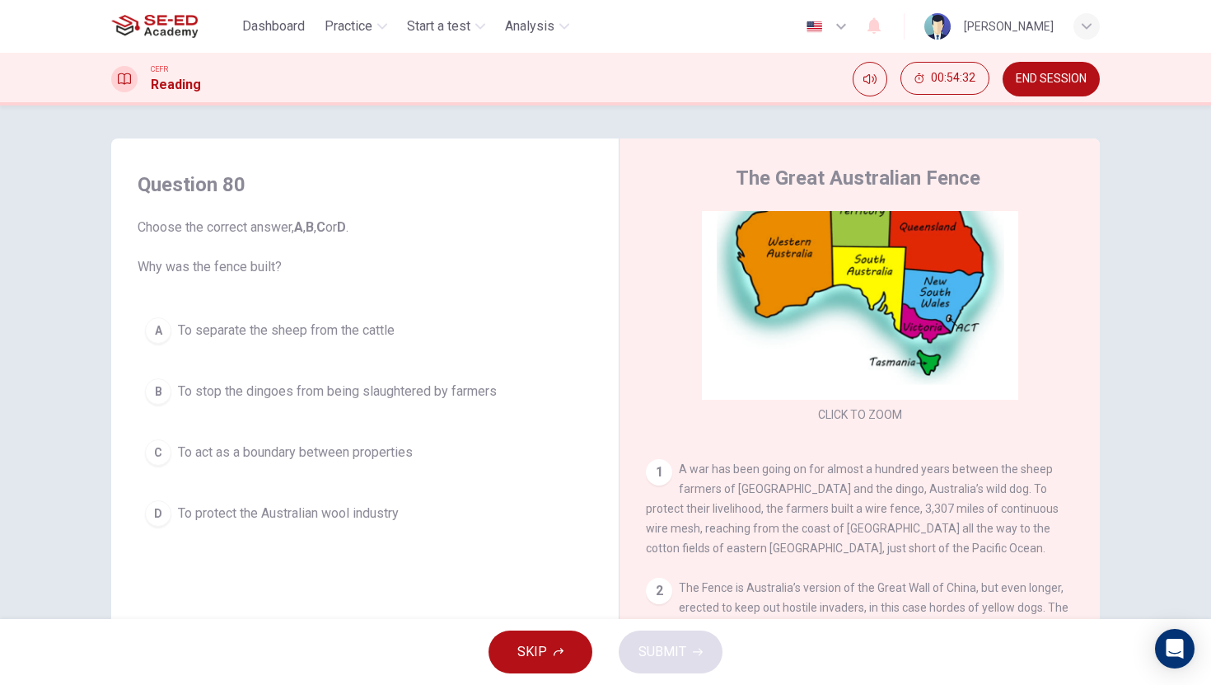
click at [414, 392] on span "To stop the dingoes from being slaughtered by farmers" at bounding box center [337, 391] width 319 height 20
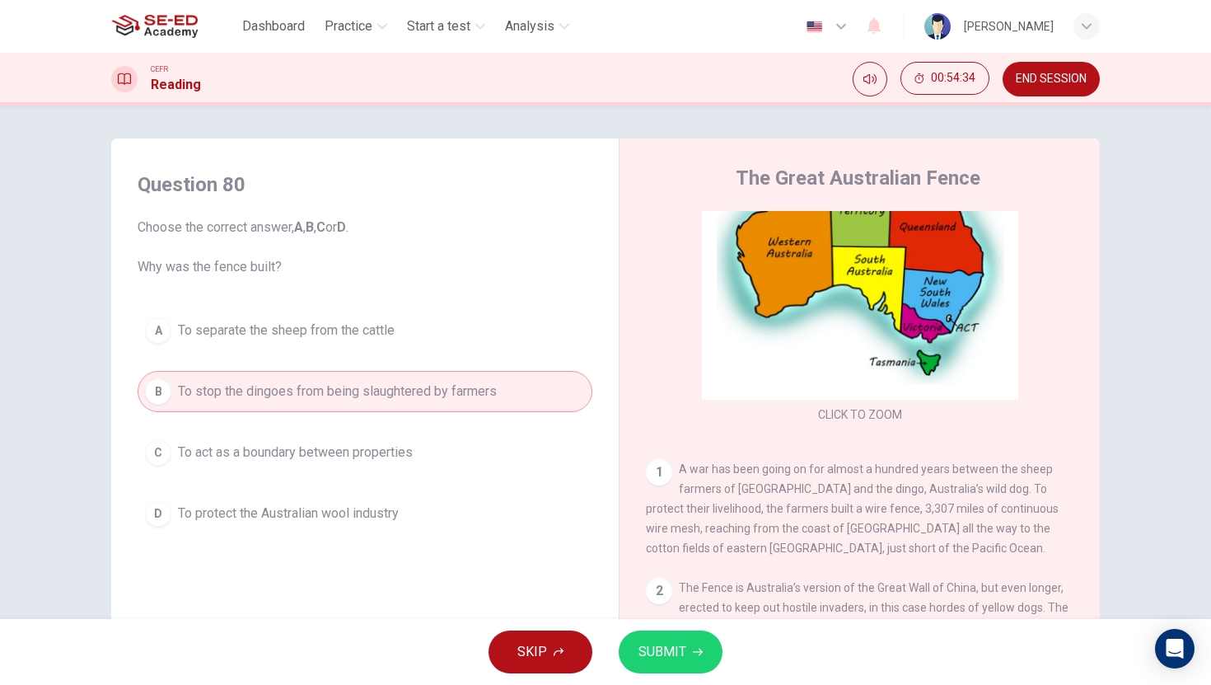
click at [667, 657] on span "SUBMIT" at bounding box center [662, 651] width 48 height 23
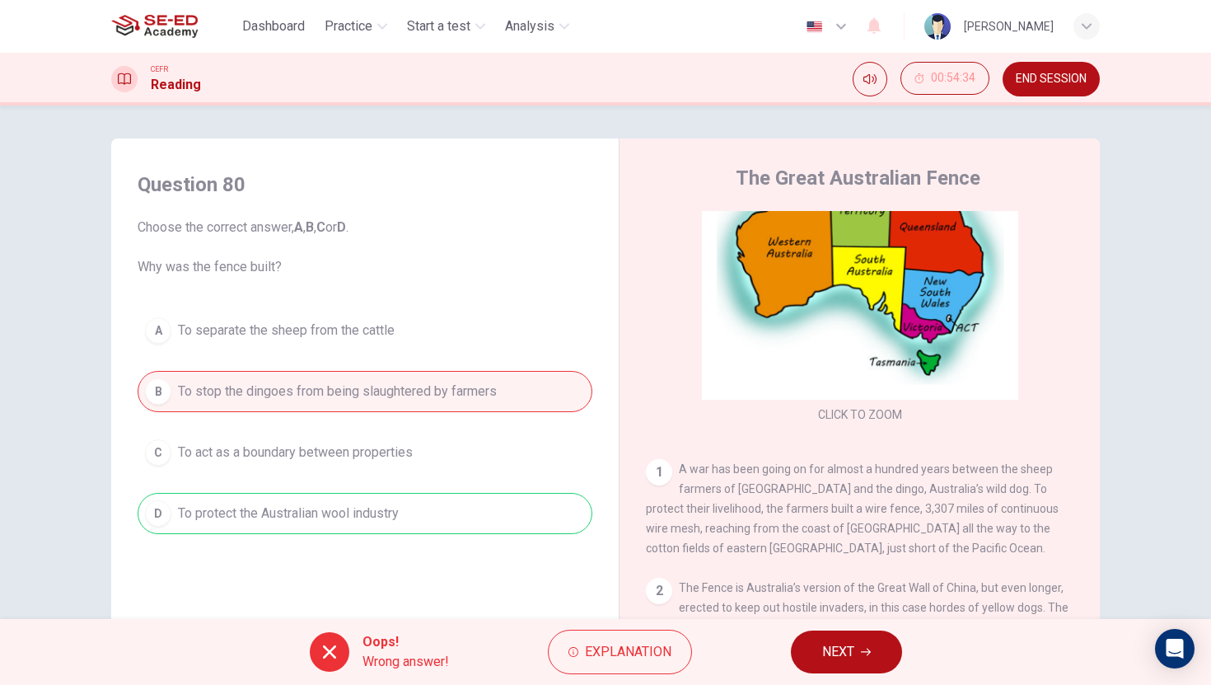
click at [844, 654] on span "NEXT" at bounding box center [838, 651] width 32 height 23
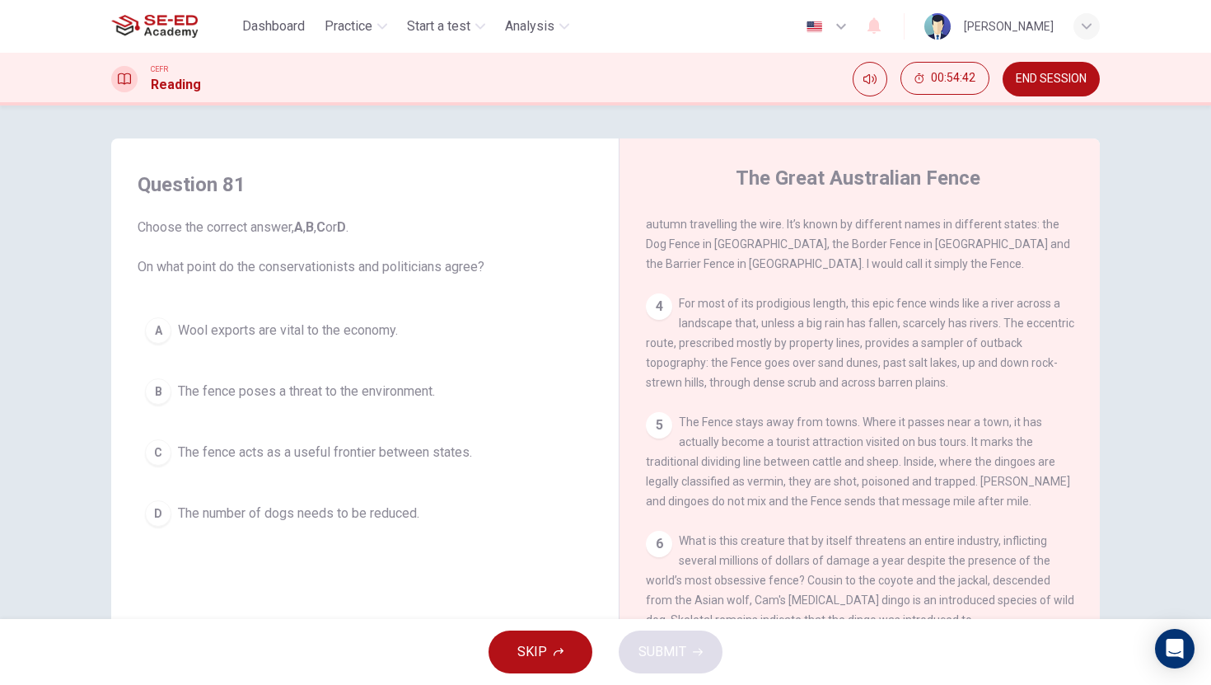
scroll to position [0, 0]
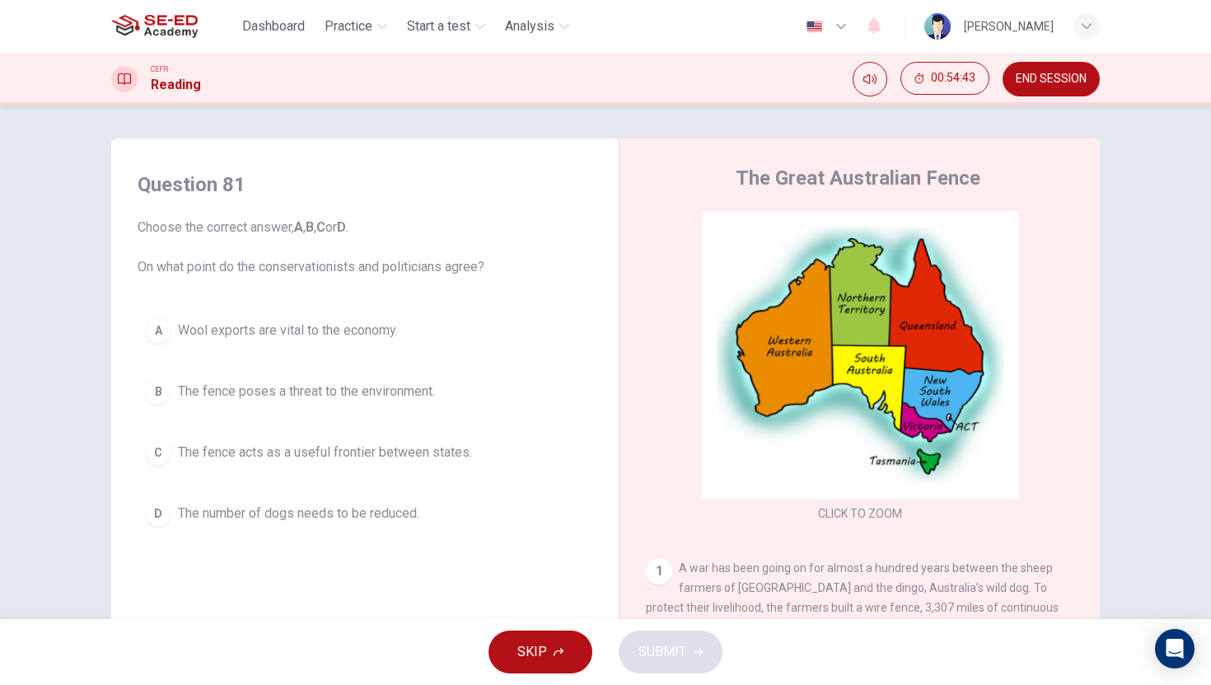
click at [304, 465] on button "C The fence acts as a useful frontier between states." at bounding box center [365, 452] width 455 height 41
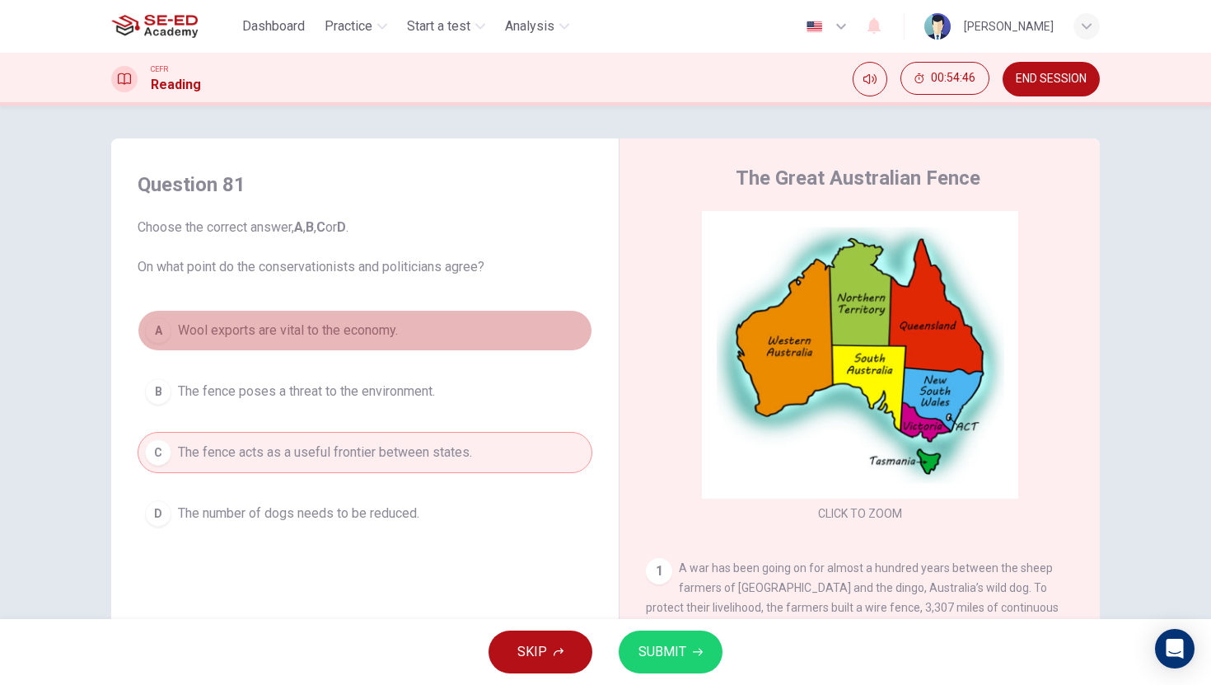
click at [333, 346] on button "A Wool exports are vital to the economy." at bounding box center [365, 330] width 455 height 41
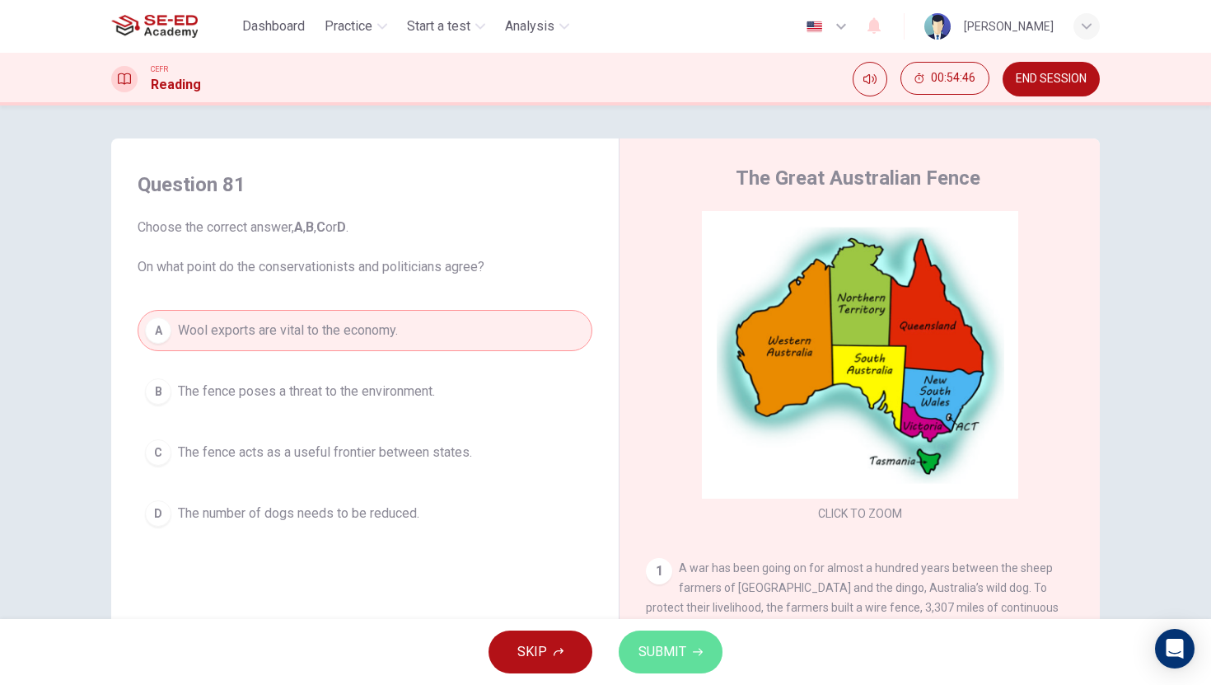
click at [657, 641] on span "SUBMIT" at bounding box center [662, 651] width 48 height 23
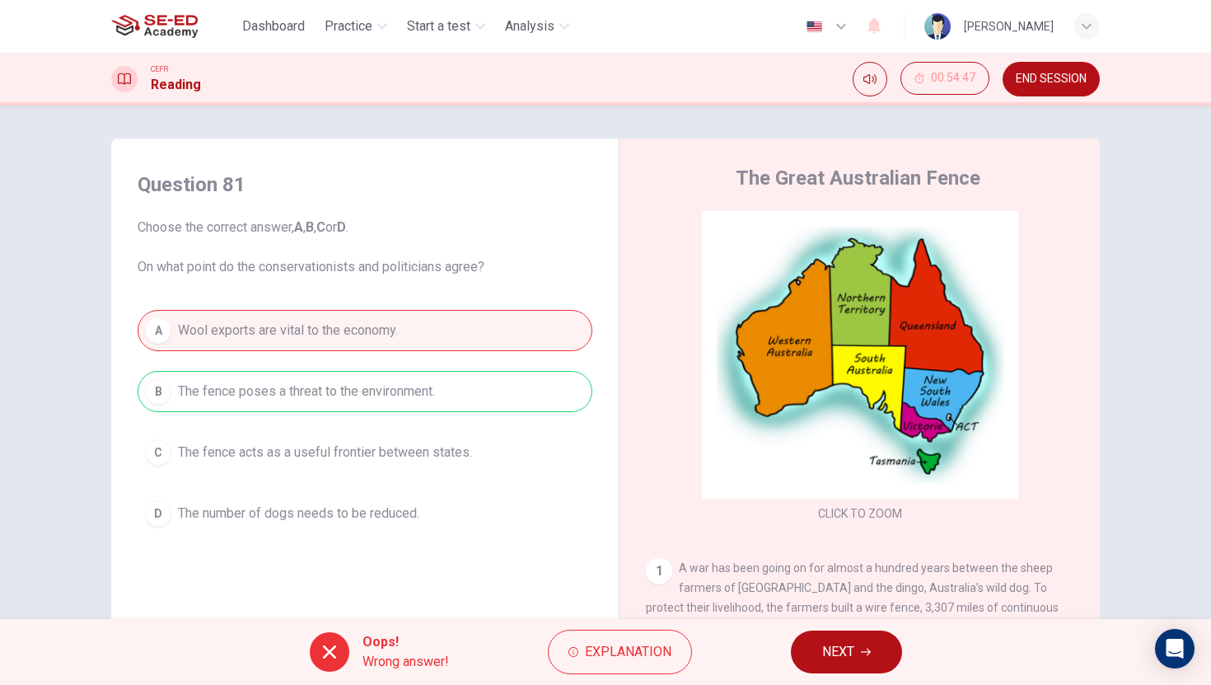
click at [843, 642] on span "NEXT" at bounding box center [838, 651] width 32 height 23
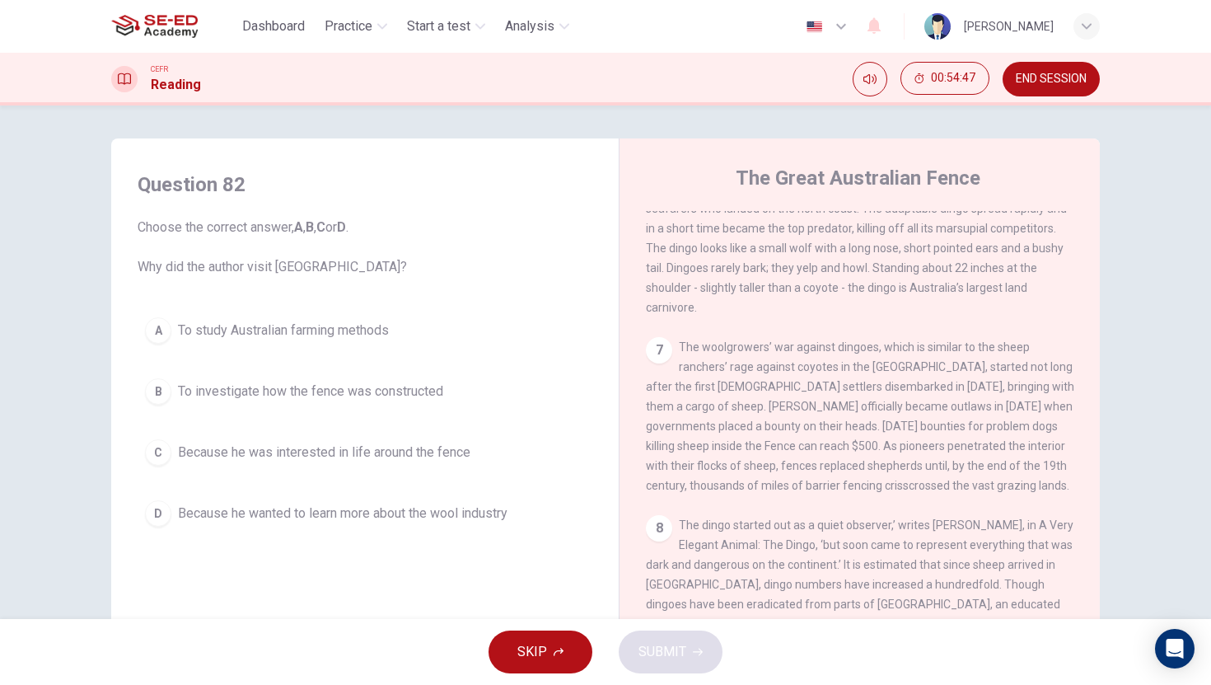
scroll to position [1475, 0]
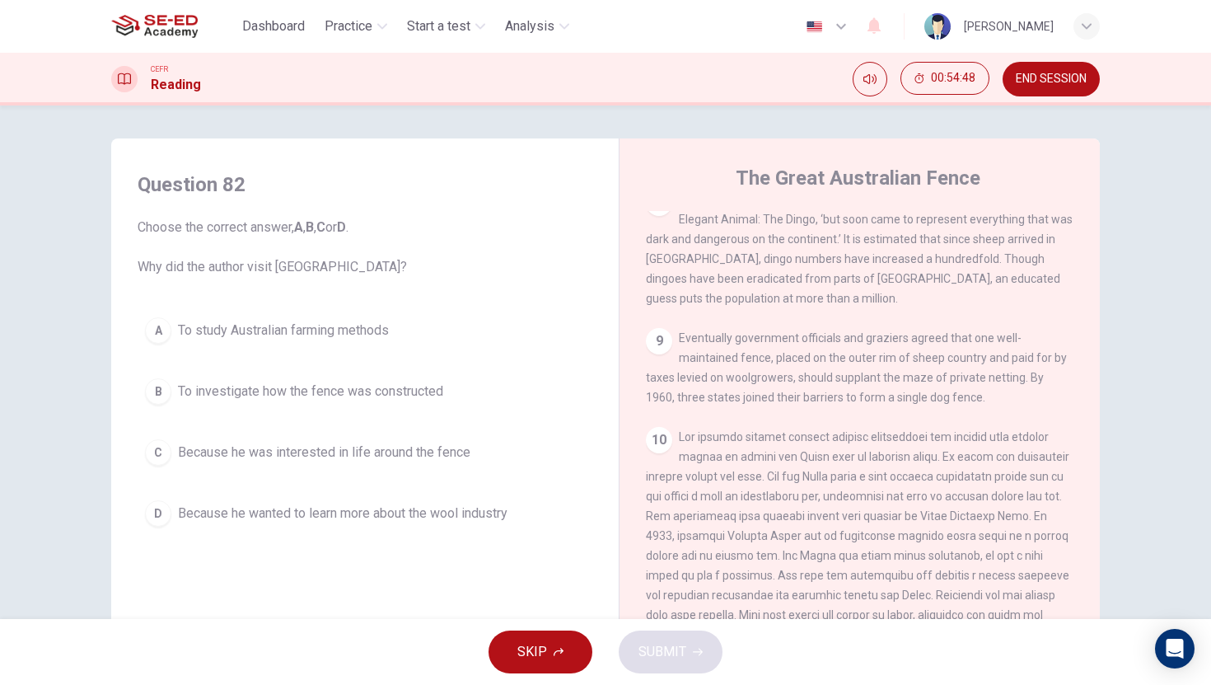
click at [392, 406] on button "B To investigate how the fence was constructed" at bounding box center [365, 391] width 455 height 41
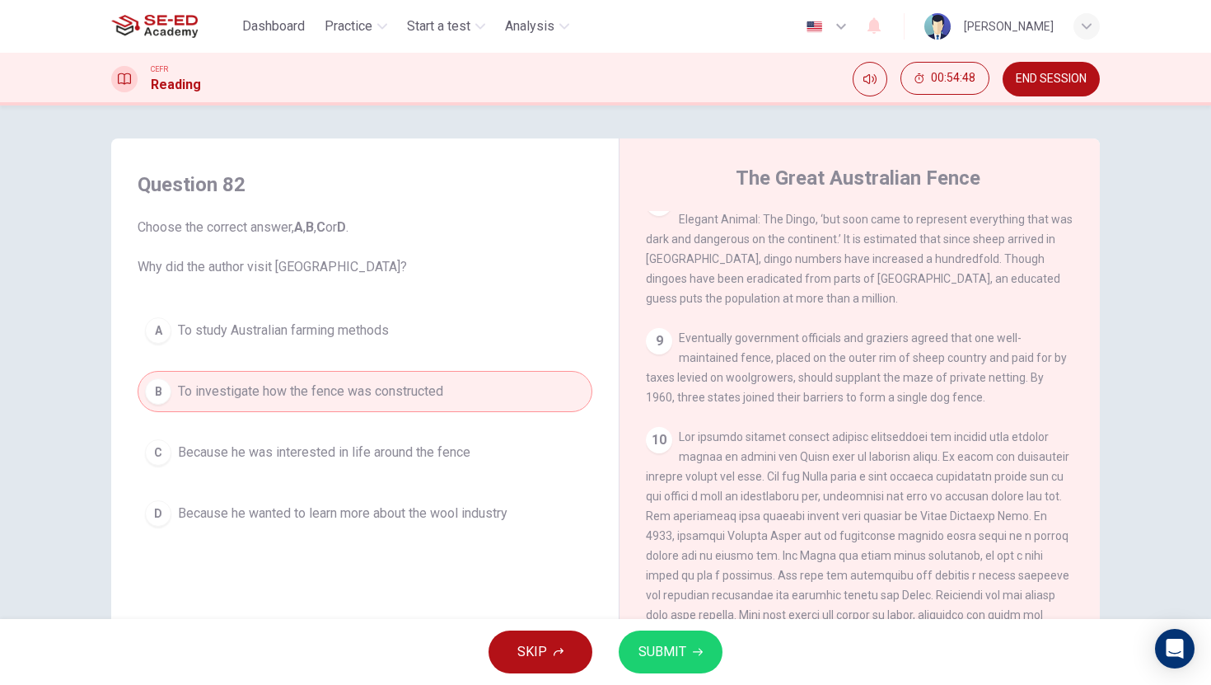
click at [629, 642] on button "SUBMIT" at bounding box center [671, 651] width 104 height 43
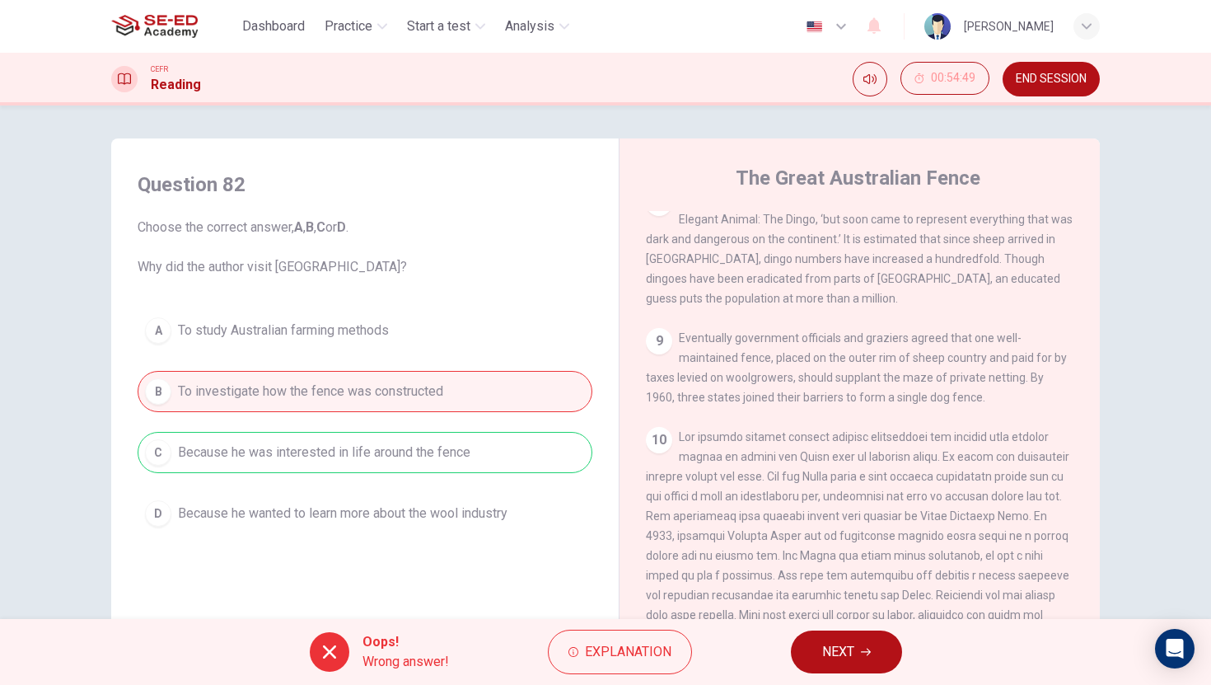
click at [807, 665] on button "NEXT" at bounding box center [846, 651] width 111 height 43
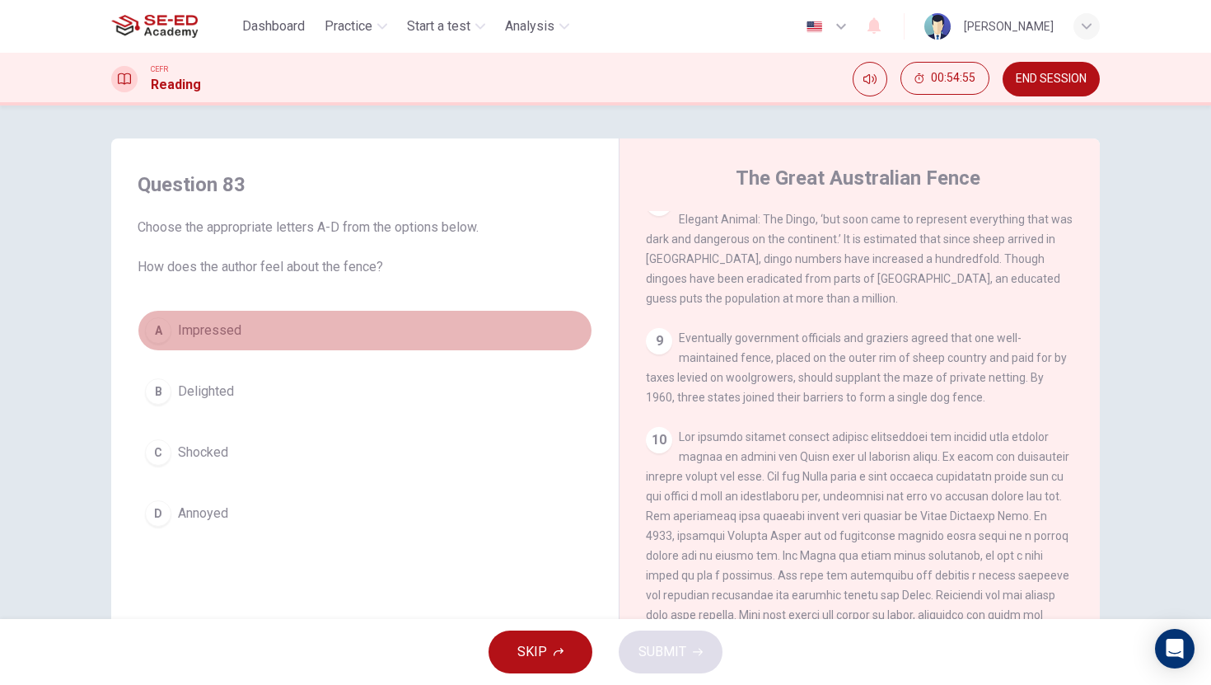
click at [234, 340] on button "A Impressed" at bounding box center [365, 330] width 455 height 41
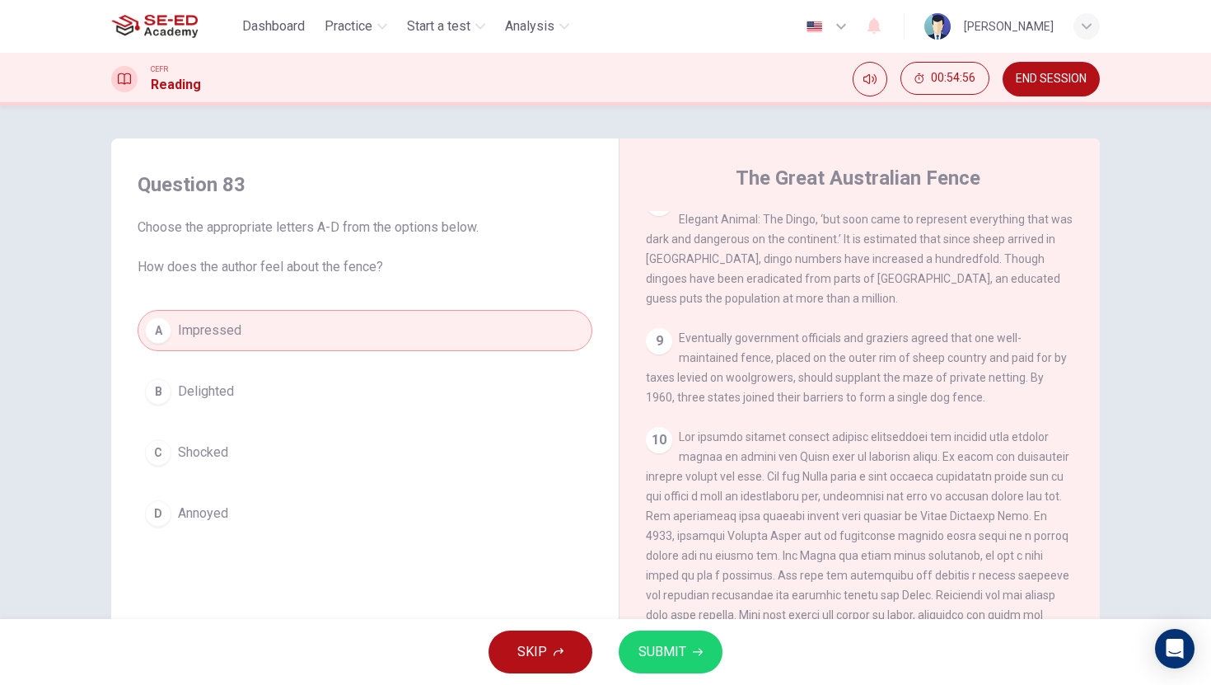
click at [664, 640] on span "SUBMIT" at bounding box center [662, 651] width 48 height 23
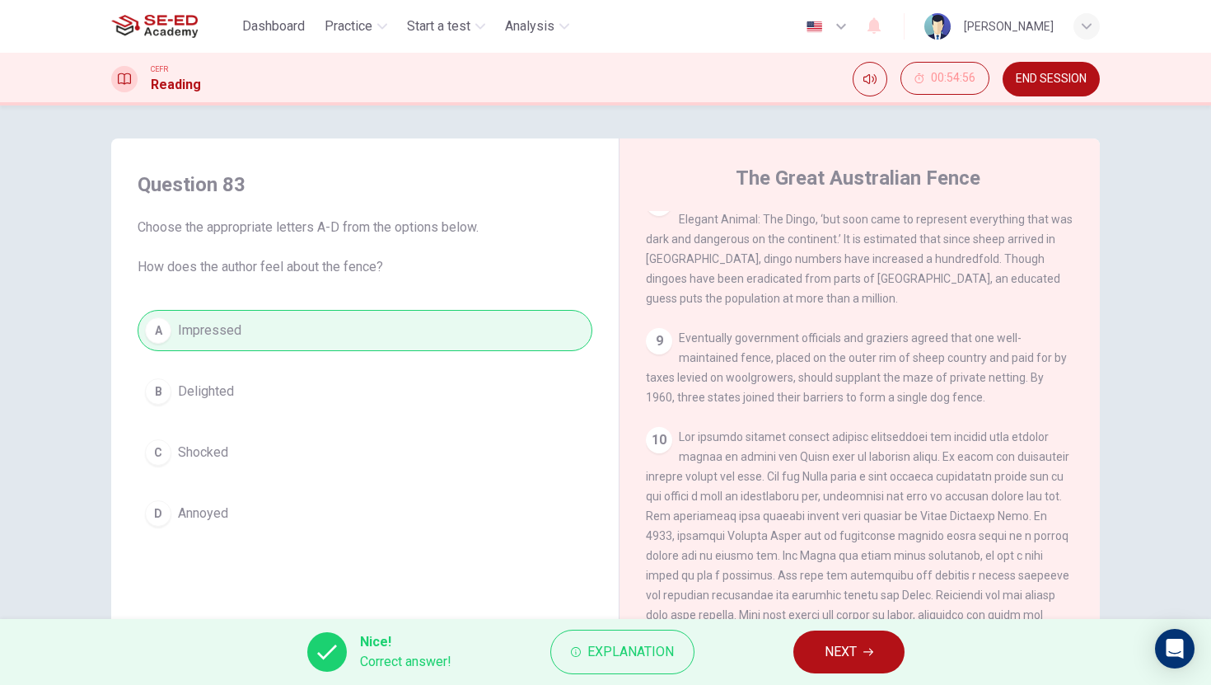
click at [861, 643] on button "NEXT" at bounding box center [848, 651] width 111 height 43
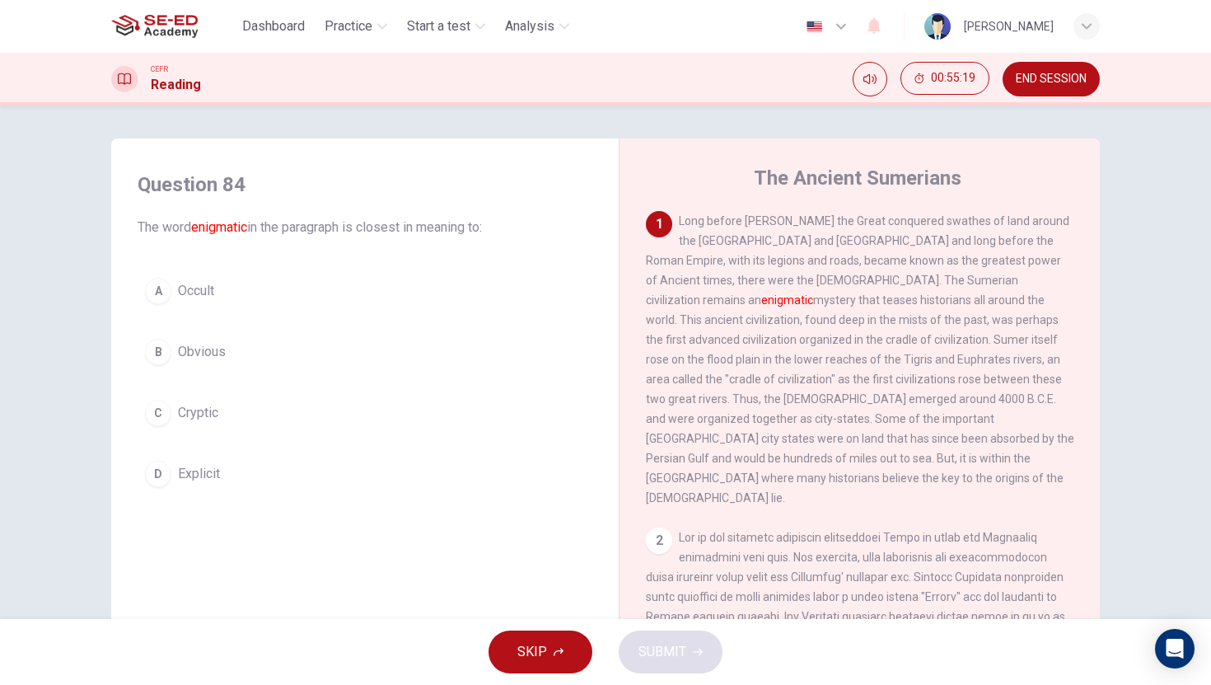
click at [189, 357] on span "Obvious" at bounding box center [202, 352] width 48 height 20
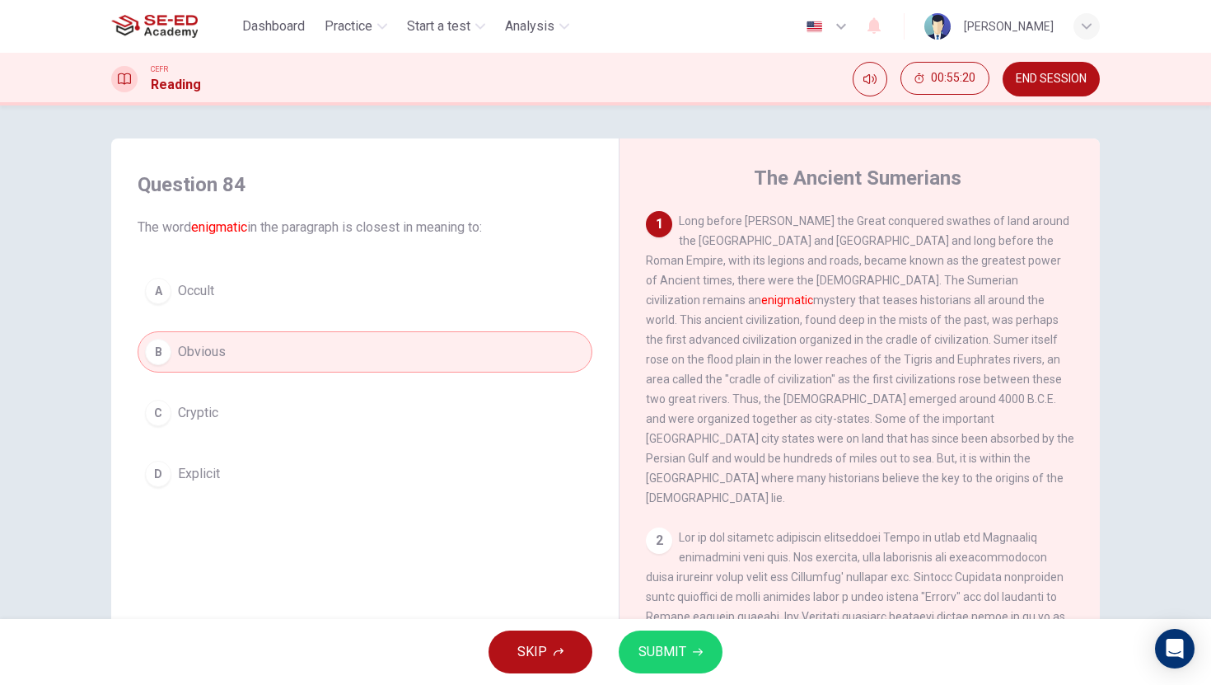
click at [649, 657] on span "SUBMIT" at bounding box center [662, 651] width 48 height 23
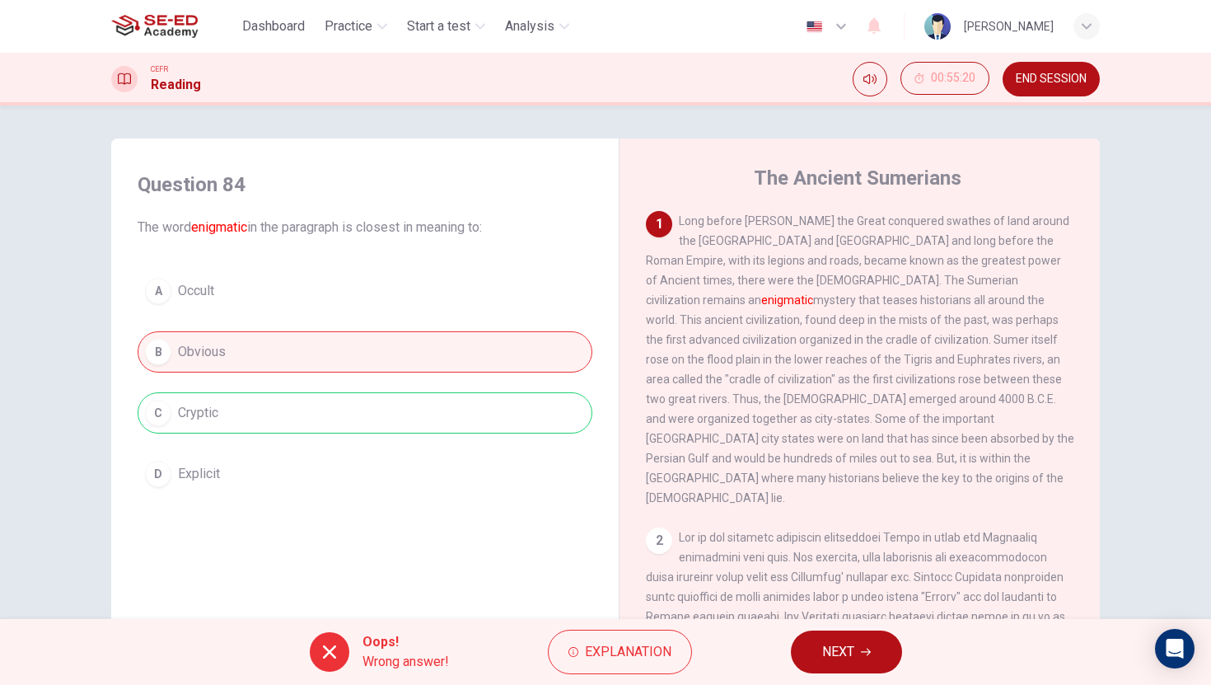
click at [816, 649] on button "NEXT" at bounding box center [846, 651] width 111 height 43
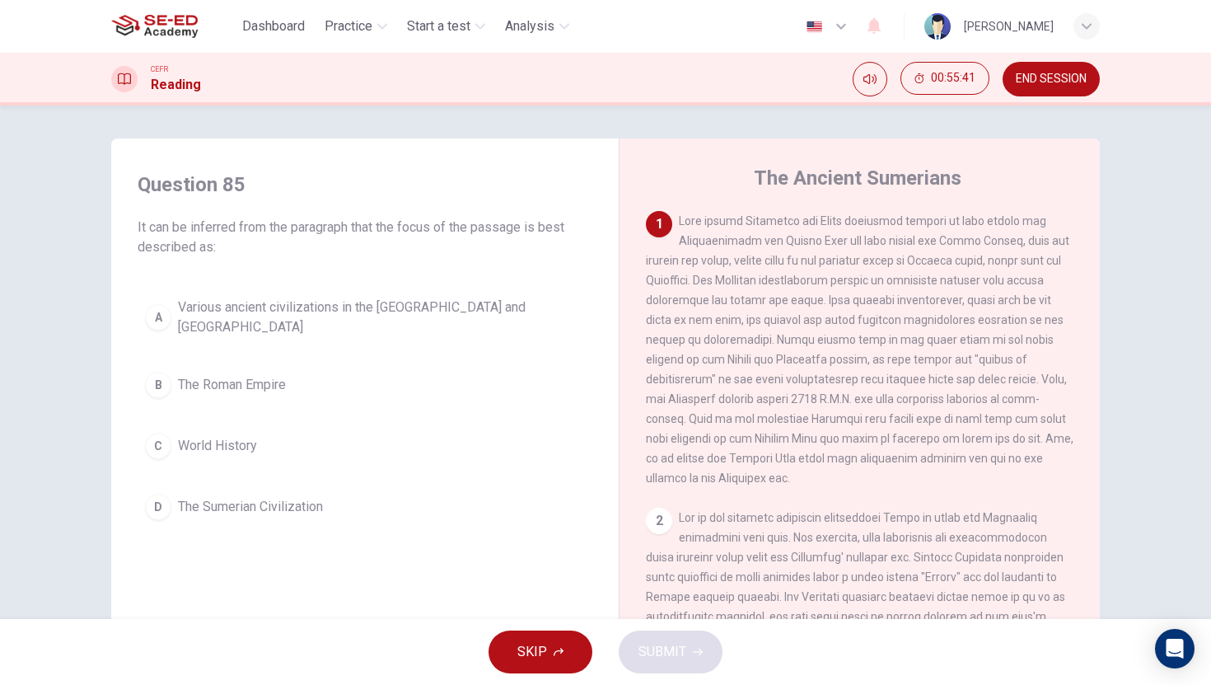
click at [328, 305] on span "Various ancient civilizations in the Mediterranean and Mesopotamia" at bounding box center [381, 317] width 407 height 40
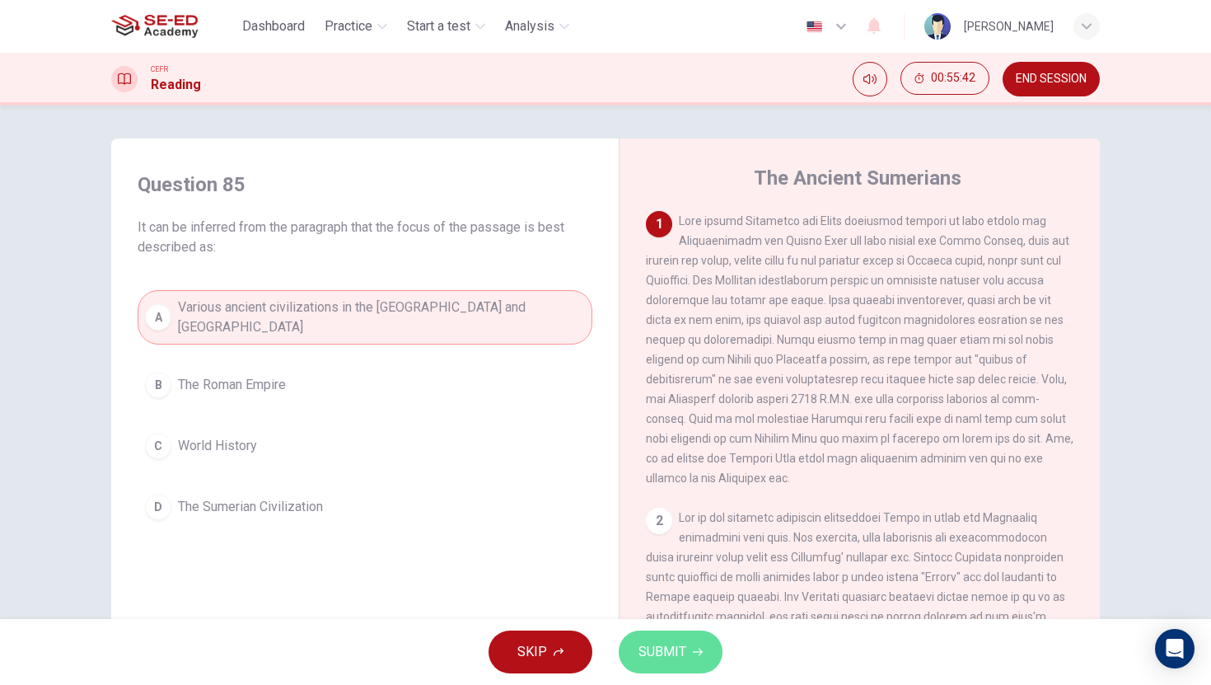
click at [672, 638] on button "SUBMIT" at bounding box center [671, 651] width 104 height 43
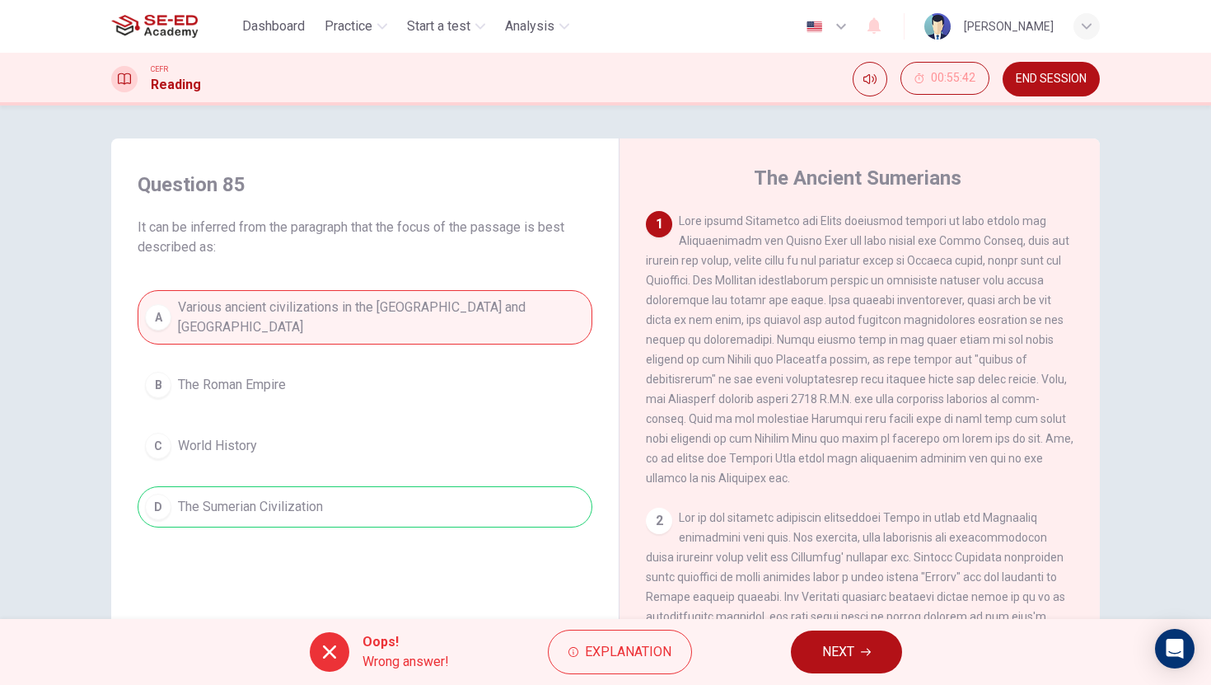
click at [818, 633] on button "NEXT" at bounding box center [846, 651] width 111 height 43
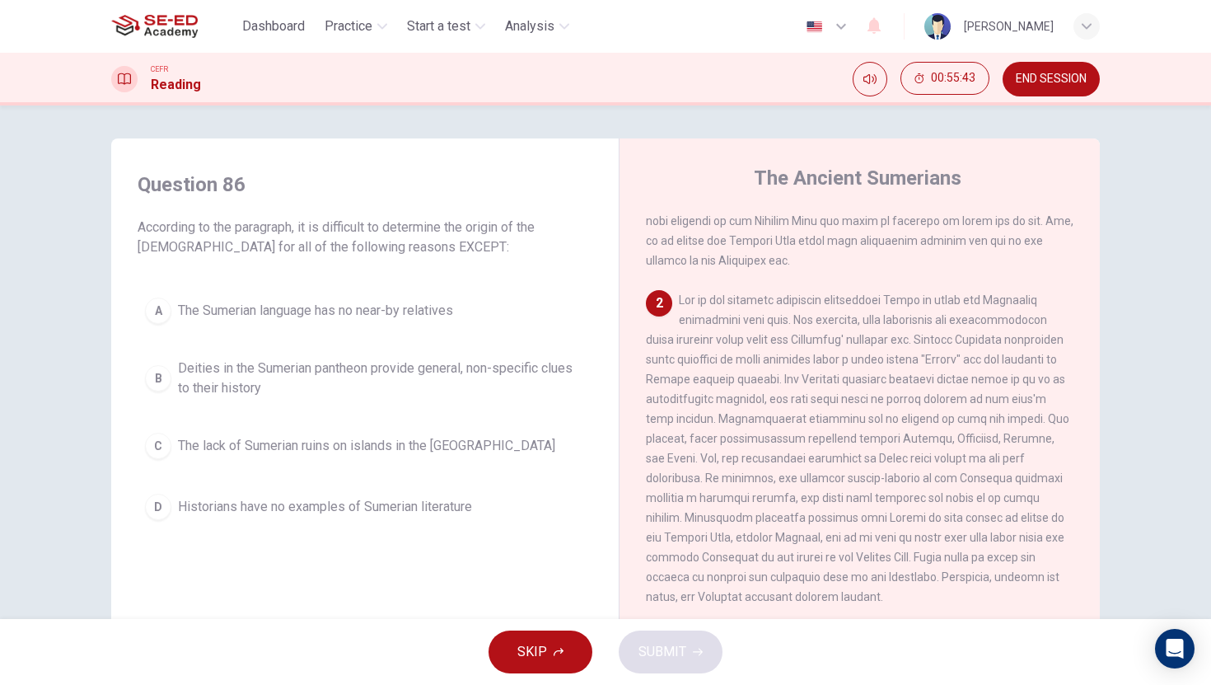
scroll to position [287, 0]
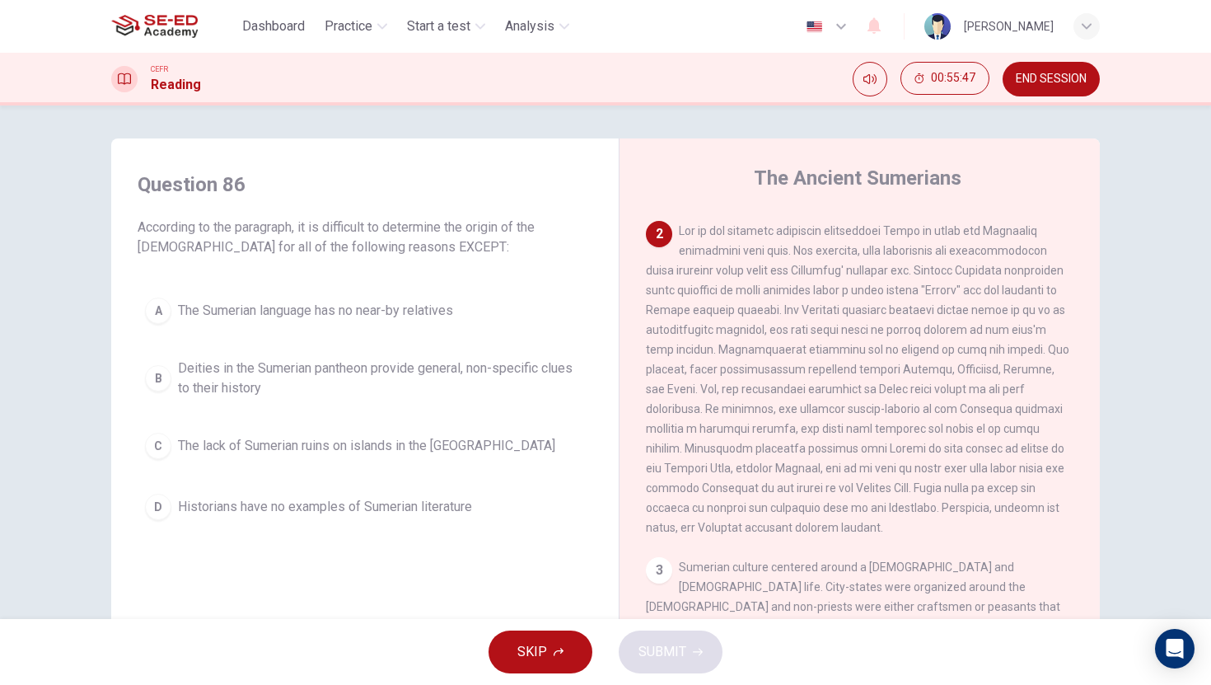
click at [460, 394] on span "Deities in the Sumerian pantheon provide general, non-specific clues to their h…" at bounding box center [381, 378] width 407 height 40
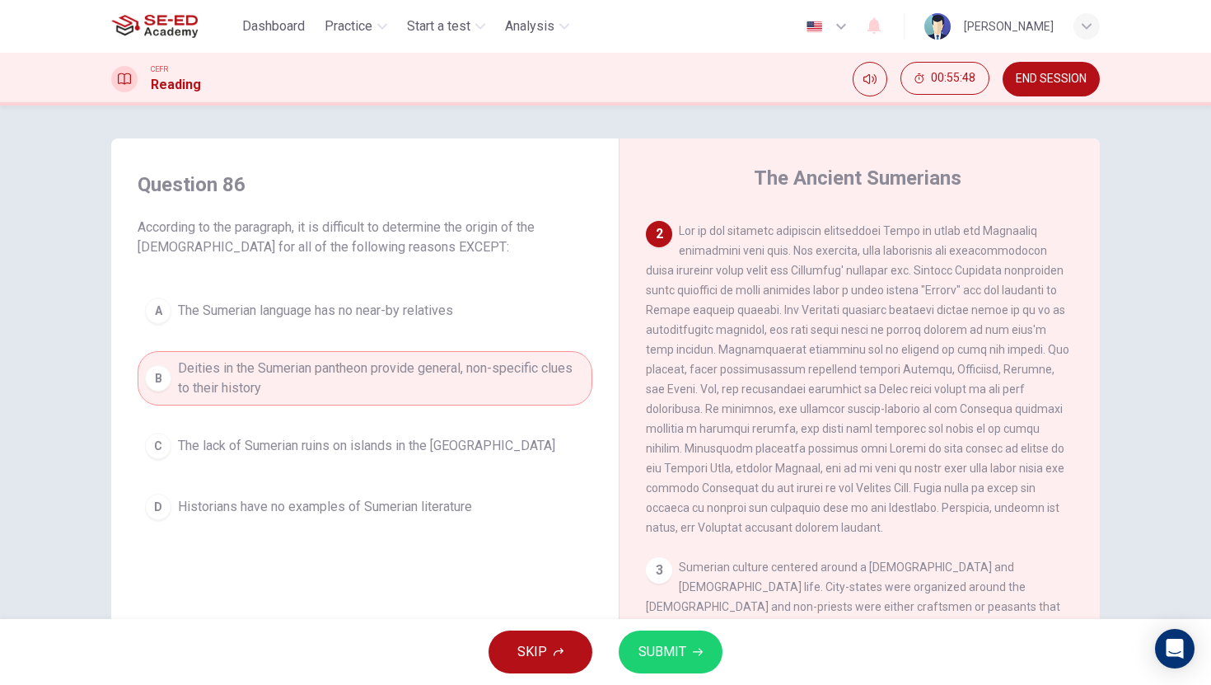
click at [676, 634] on button "SUBMIT" at bounding box center [671, 651] width 104 height 43
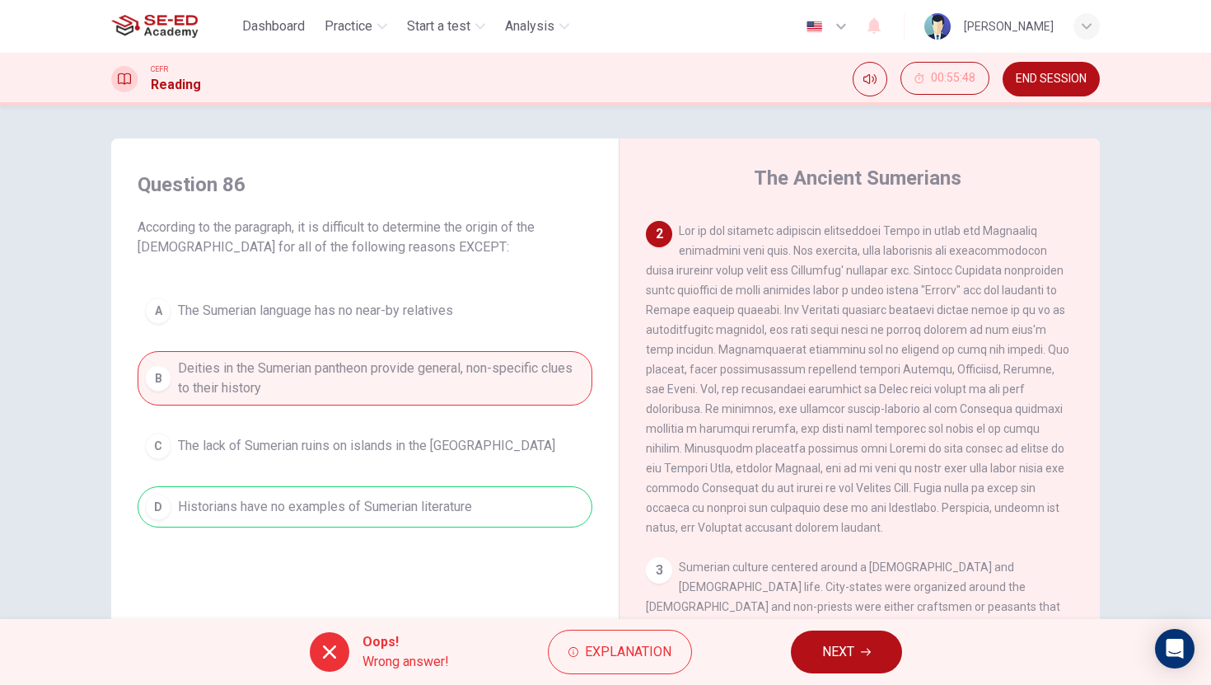
click at [828, 655] on span "NEXT" at bounding box center [838, 651] width 32 height 23
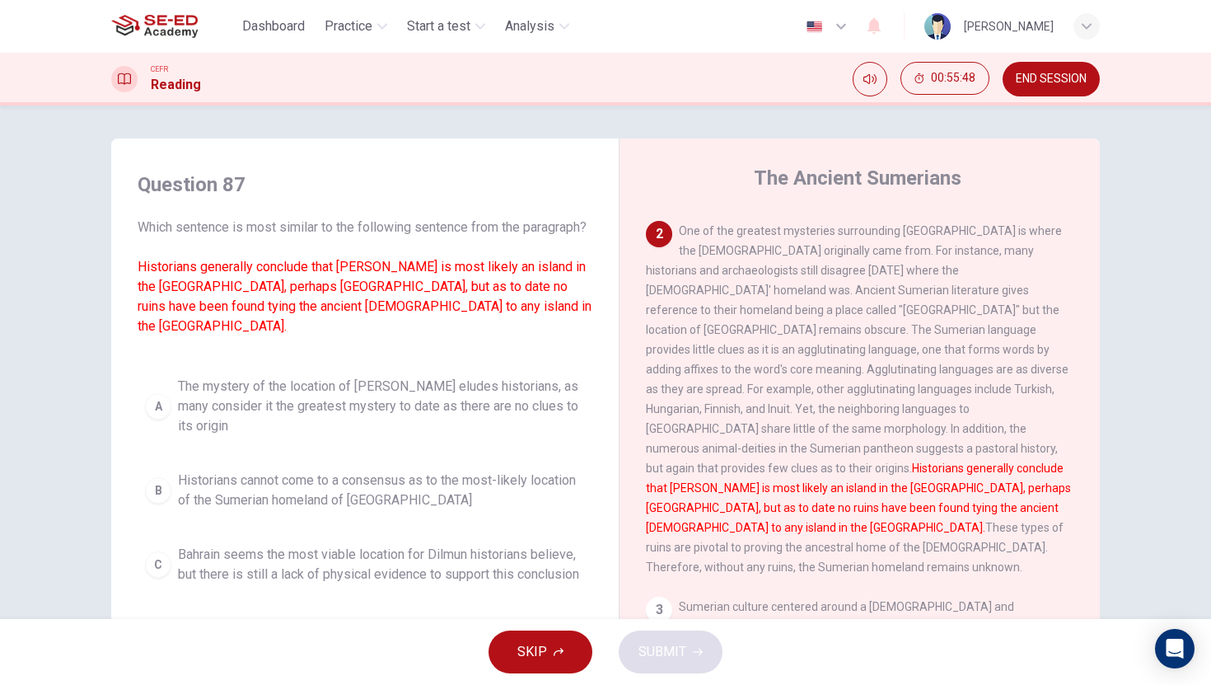
click at [376, 451] on div "A The mystery of the location of Dilmun eludes historians, as many consider it …" at bounding box center [365, 517] width 455 height 297
click at [396, 411] on span "The mystery of the location of Dilmun eludes historians, as many consider it th…" at bounding box center [381, 405] width 407 height 59
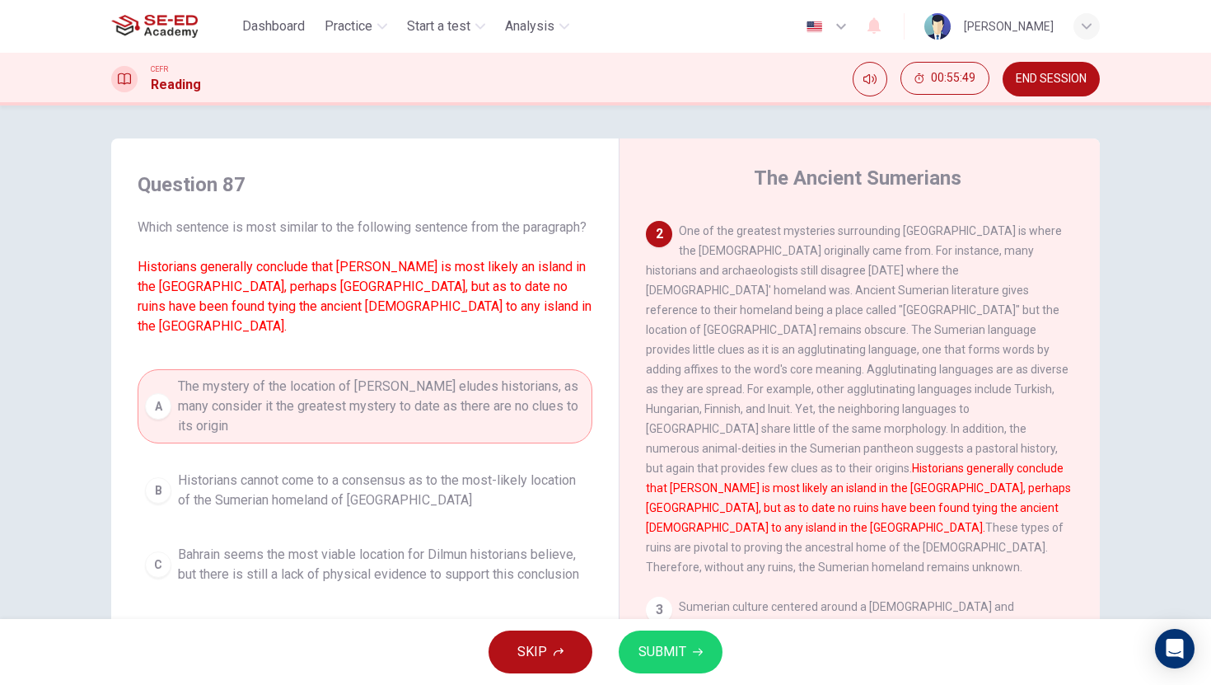
click at [631, 628] on div "SKIP SUBMIT" at bounding box center [605, 652] width 1211 height 66
click at [689, 663] on button "SUBMIT" at bounding box center [671, 651] width 104 height 43
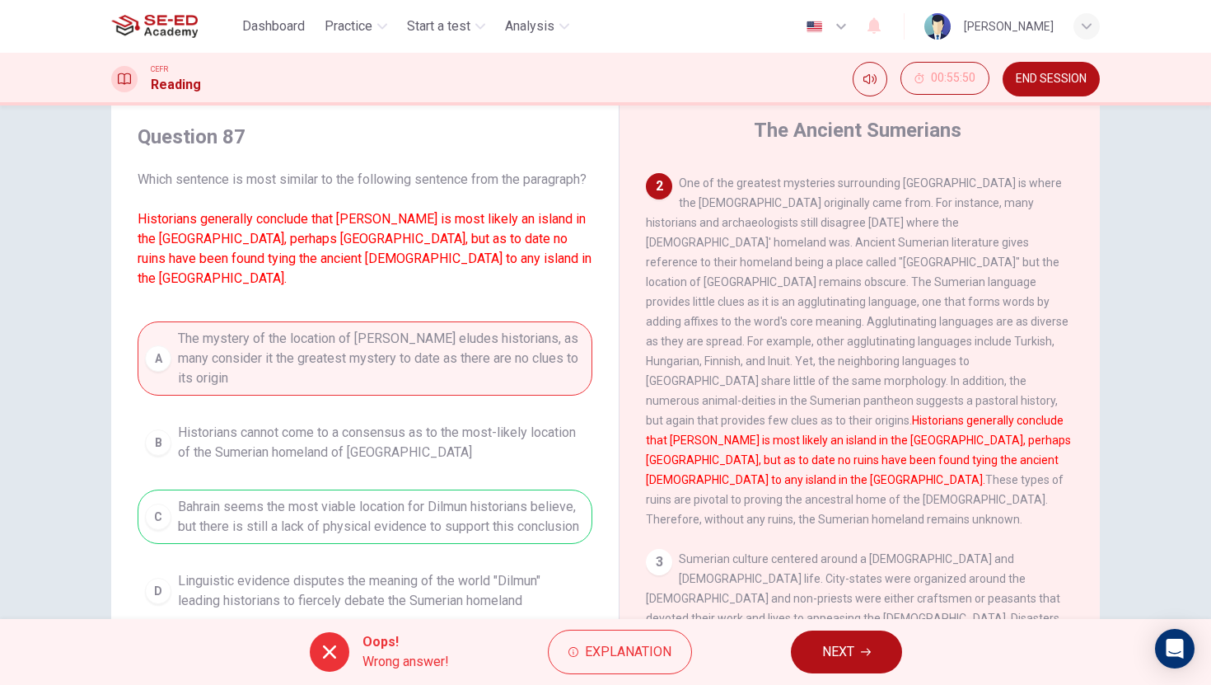
scroll to position [125, 0]
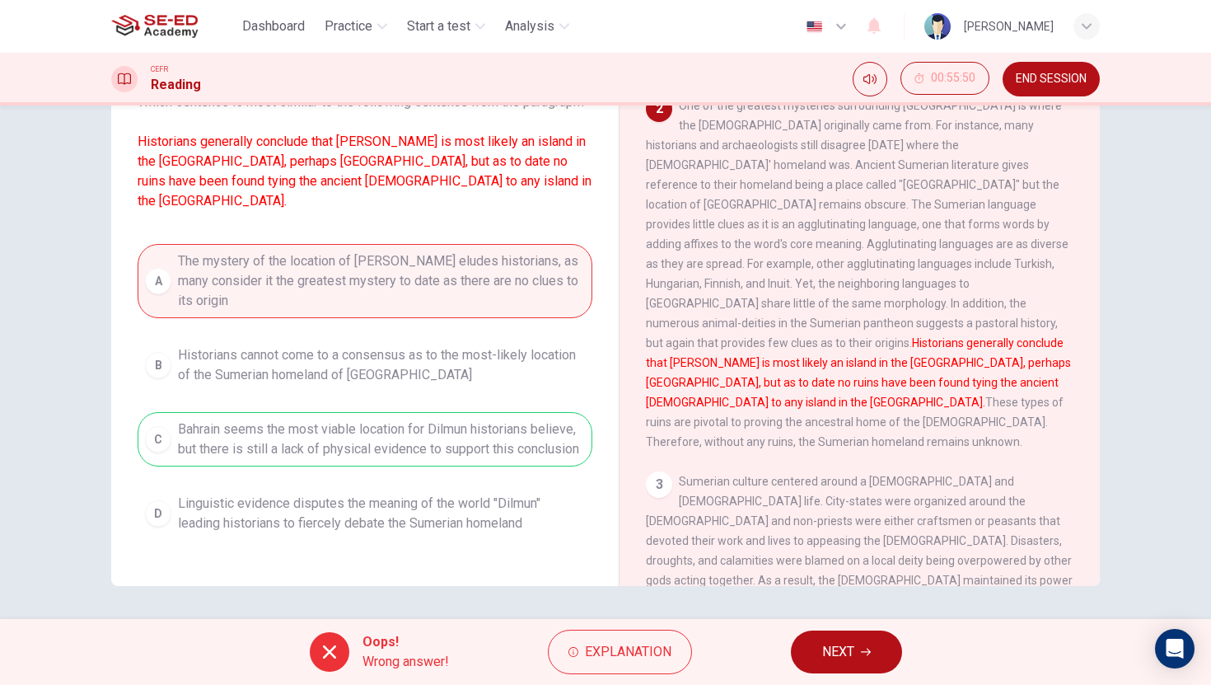
click at [801, 661] on button "NEXT" at bounding box center [846, 651] width 111 height 43
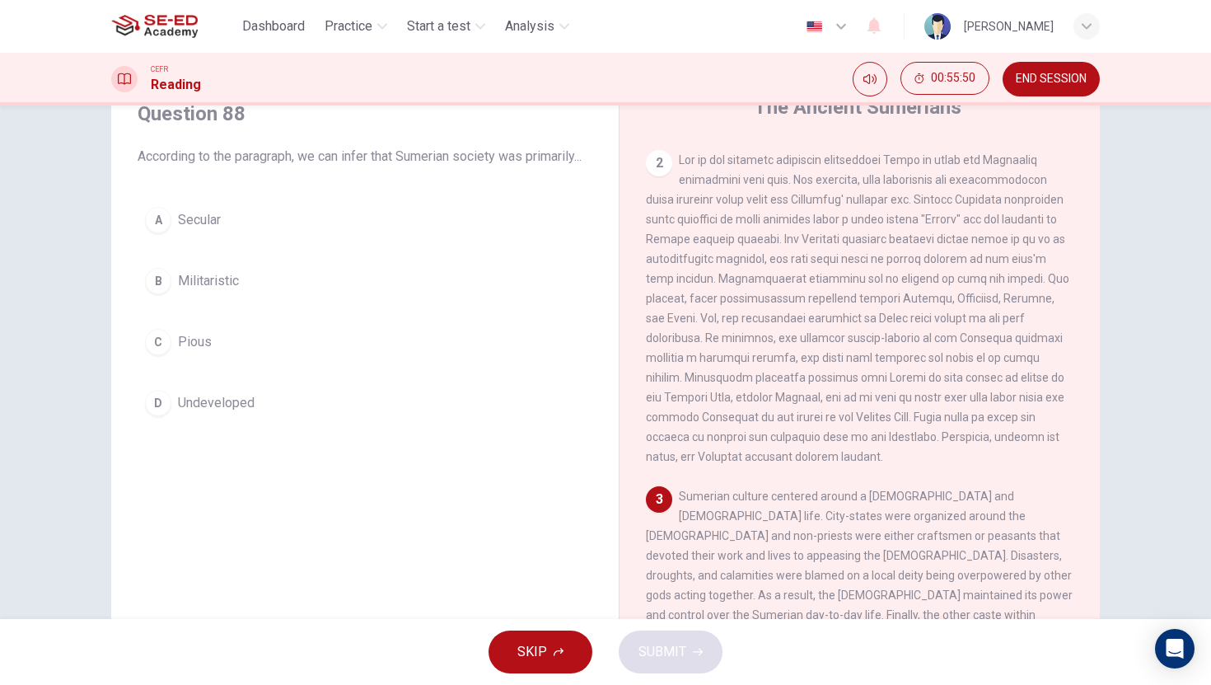
scroll to position [0, 0]
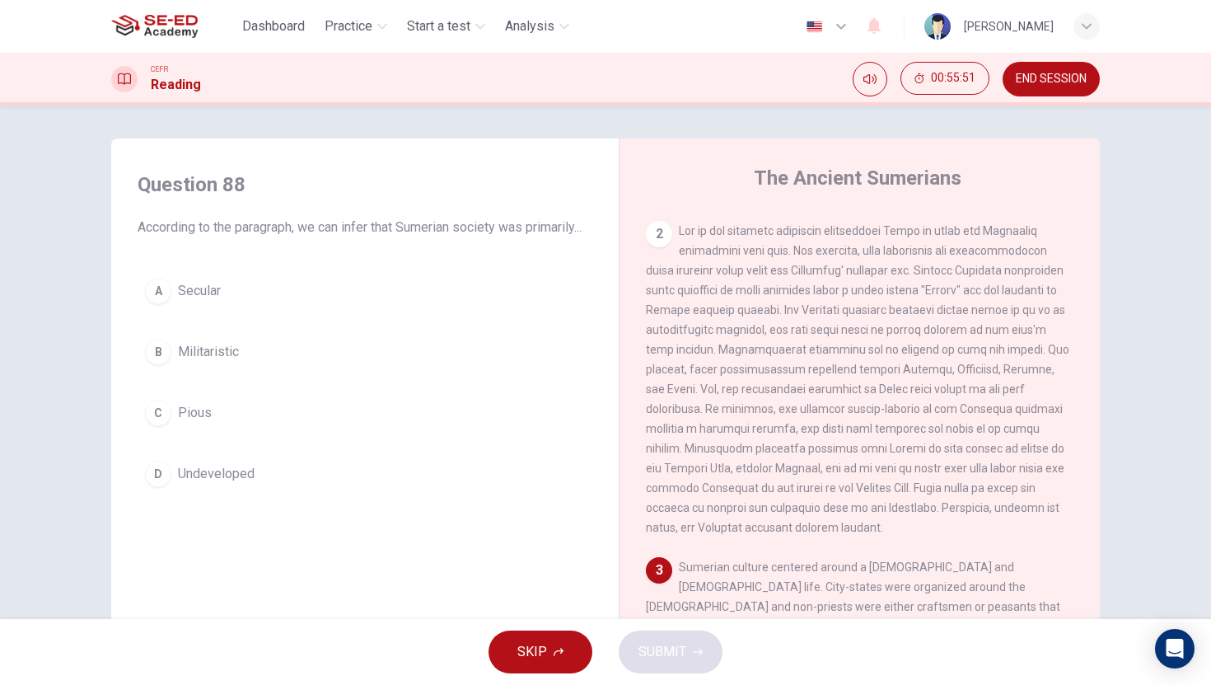
click at [298, 371] on button "B Militaristic" at bounding box center [365, 351] width 455 height 41
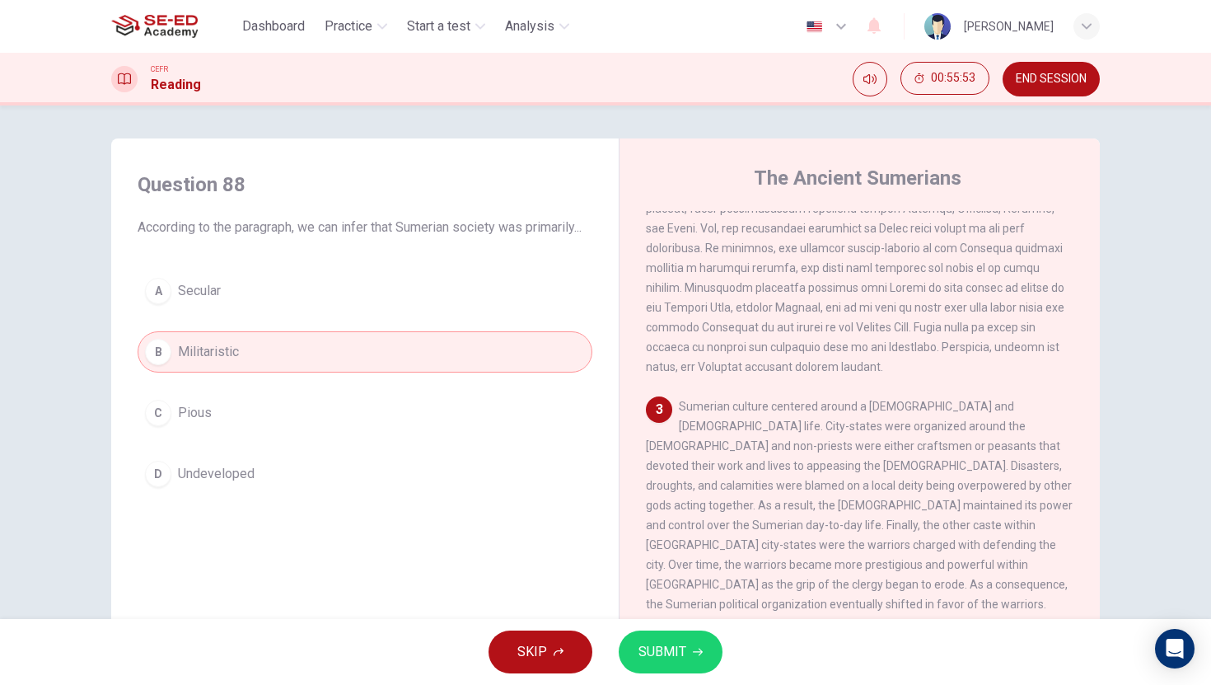
scroll to position [599, 0]
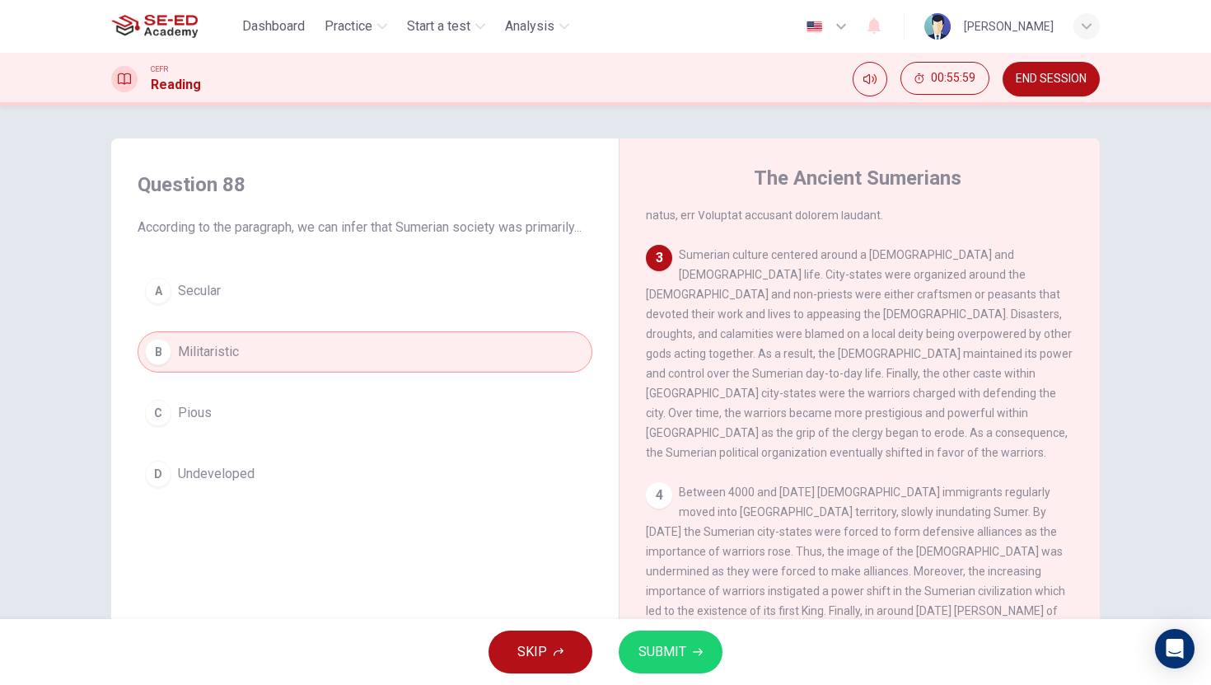
click at [677, 662] on span "SUBMIT" at bounding box center [662, 651] width 48 height 23
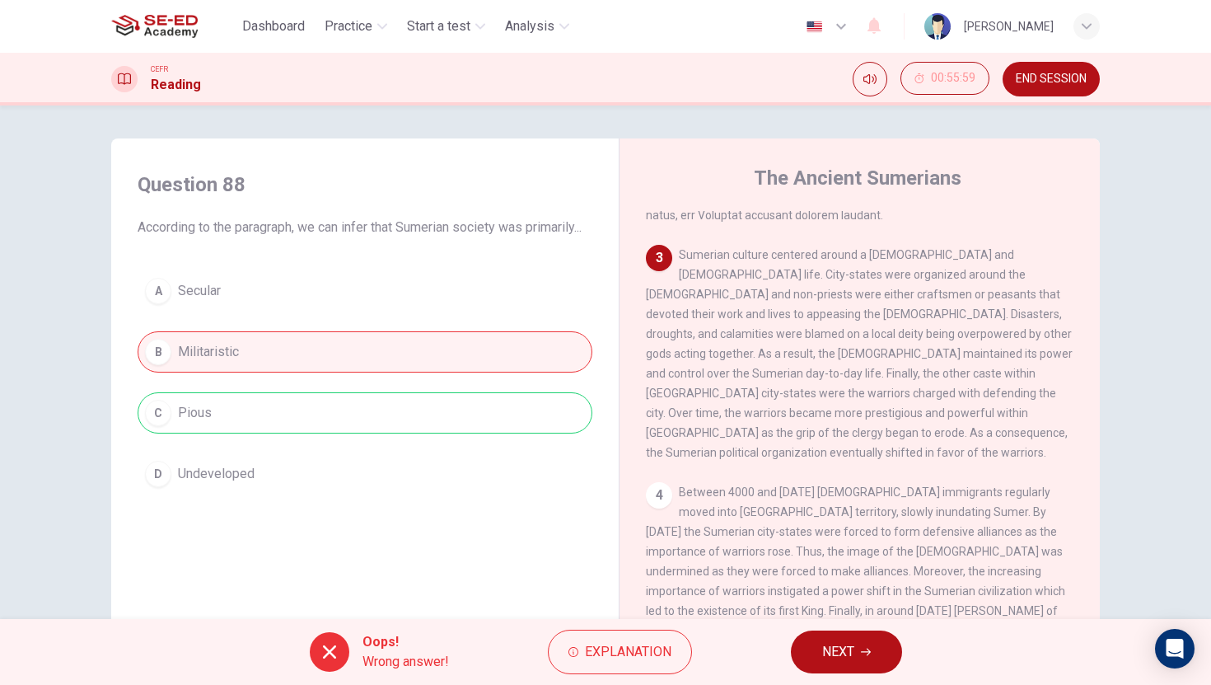
click at [849, 642] on span "NEXT" at bounding box center [838, 651] width 32 height 23
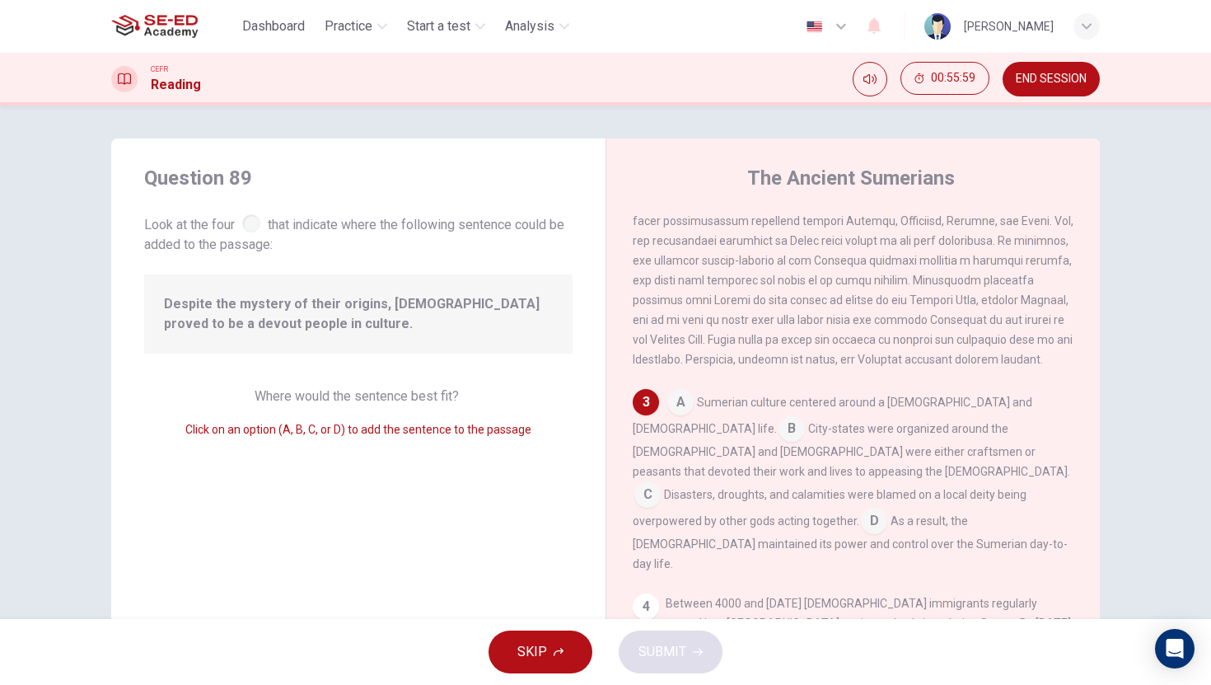
scroll to position [446, 0]
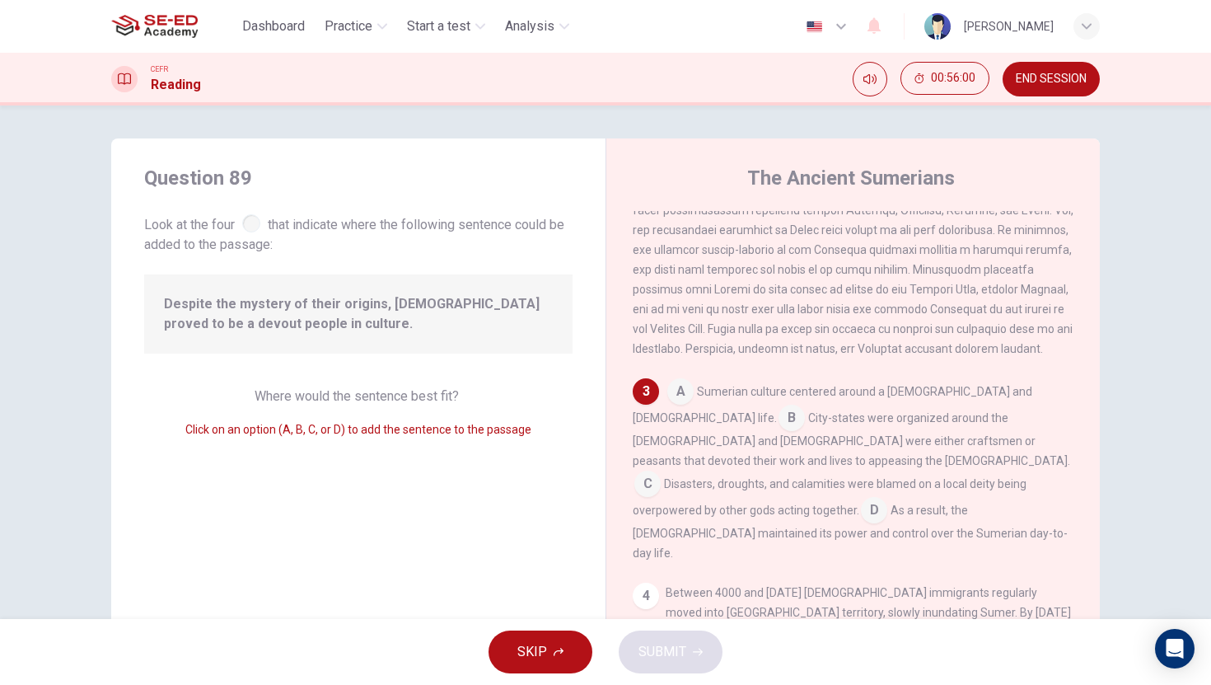
click at [783, 485] on div "A Sumerian culture centered around a priesthood and temple life. B City-states …" at bounding box center [854, 470] width 442 height 185
click at [861, 498] on input at bounding box center [874, 511] width 26 height 26
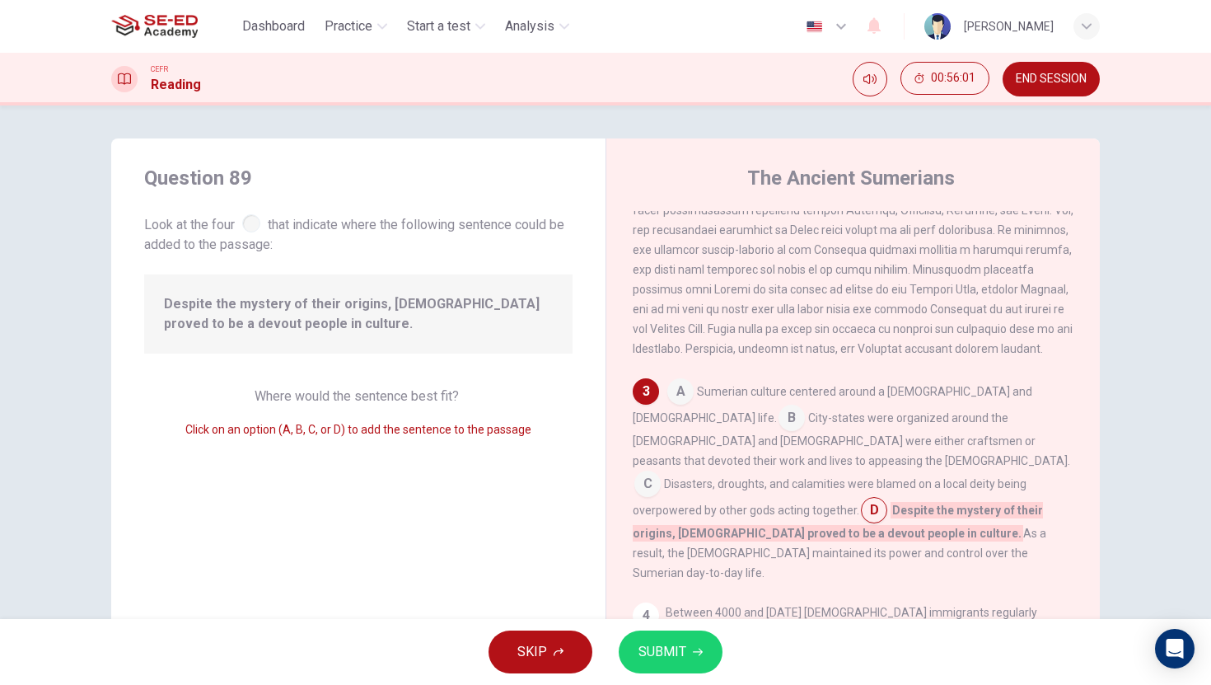
click at [670, 661] on span "SUBMIT" at bounding box center [662, 651] width 48 height 23
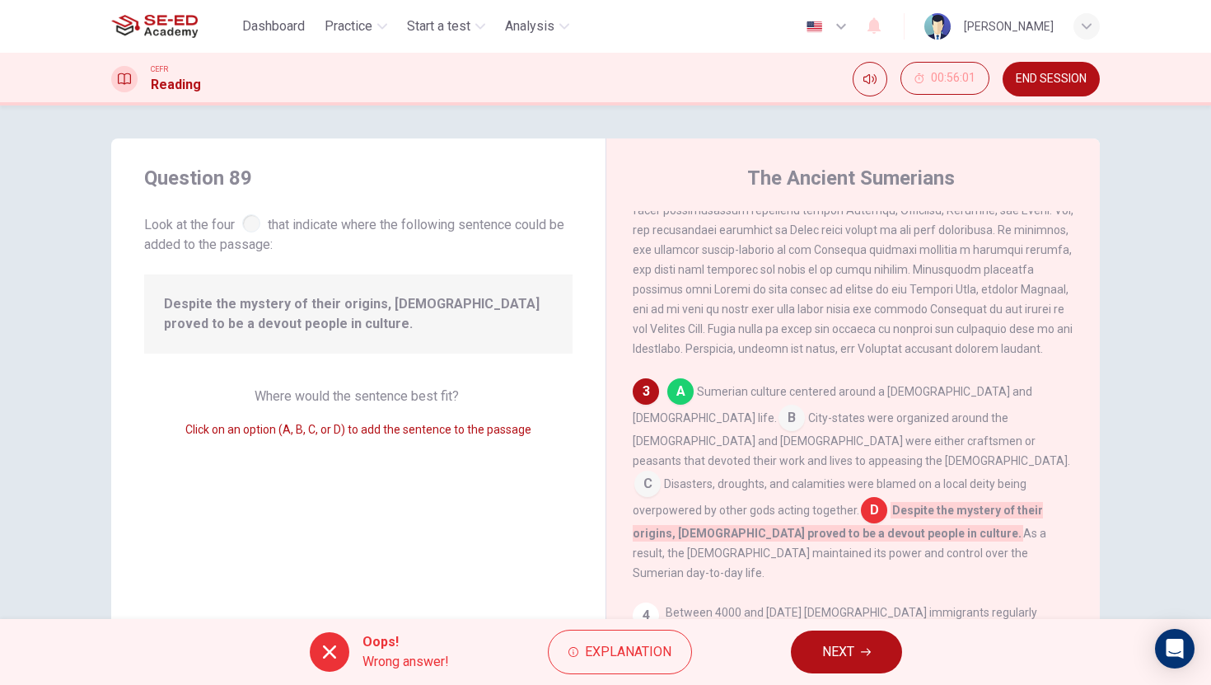
click at [863, 652] on icon "button" at bounding box center [866, 652] width 10 height 10
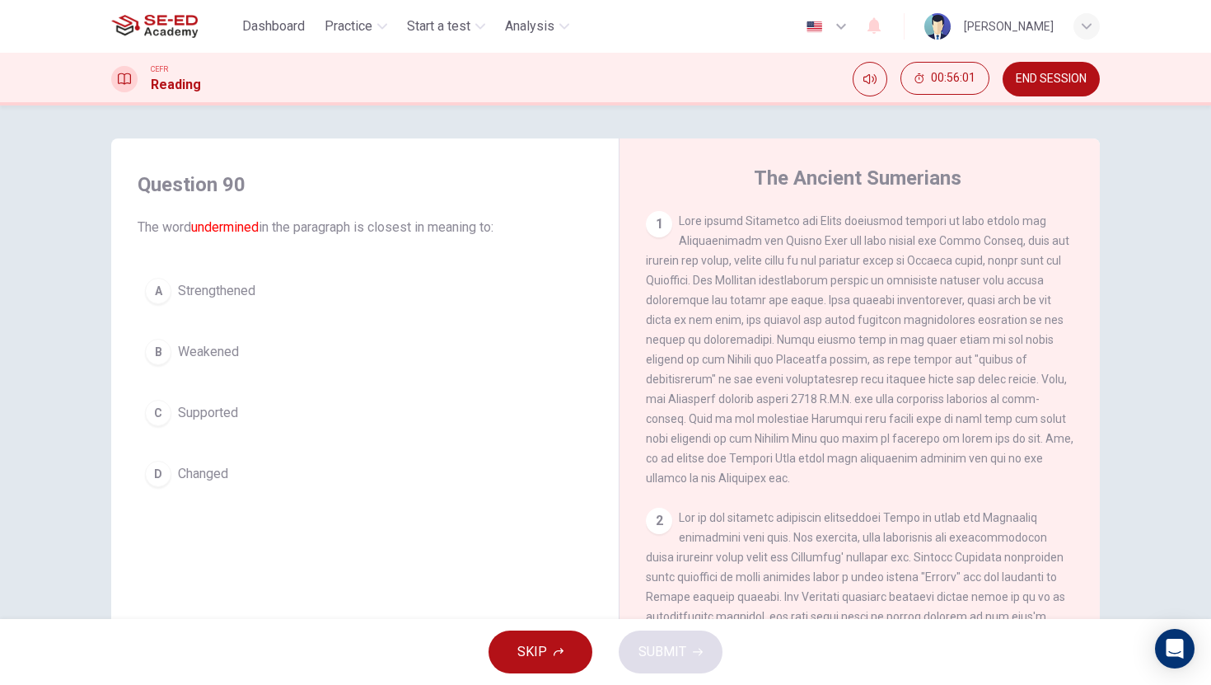
click at [271, 367] on button "B Weakened" at bounding box center [365, 351] width 455 height 41
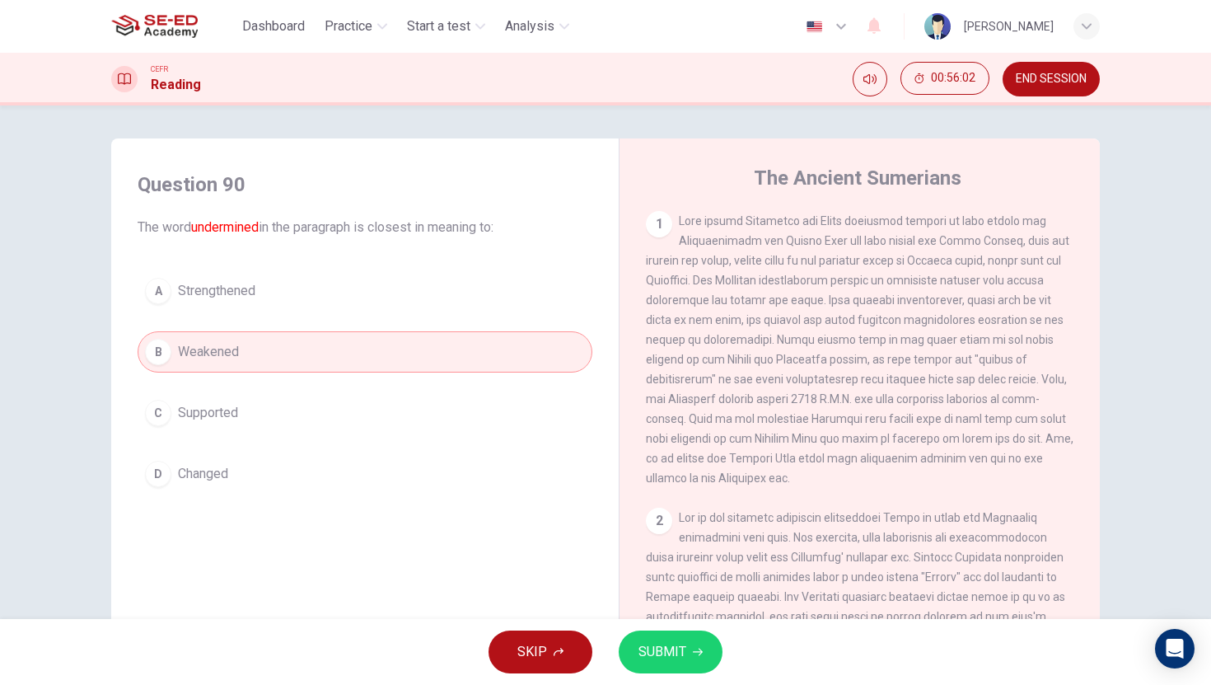
click at [666, 620] on div "SKIP SUBMIT" at bounding box center [605, 652] width 1211 height 66
click at [667, 638] on button "SUBMIT" at bounding box center [671, 651] width 104 height 43
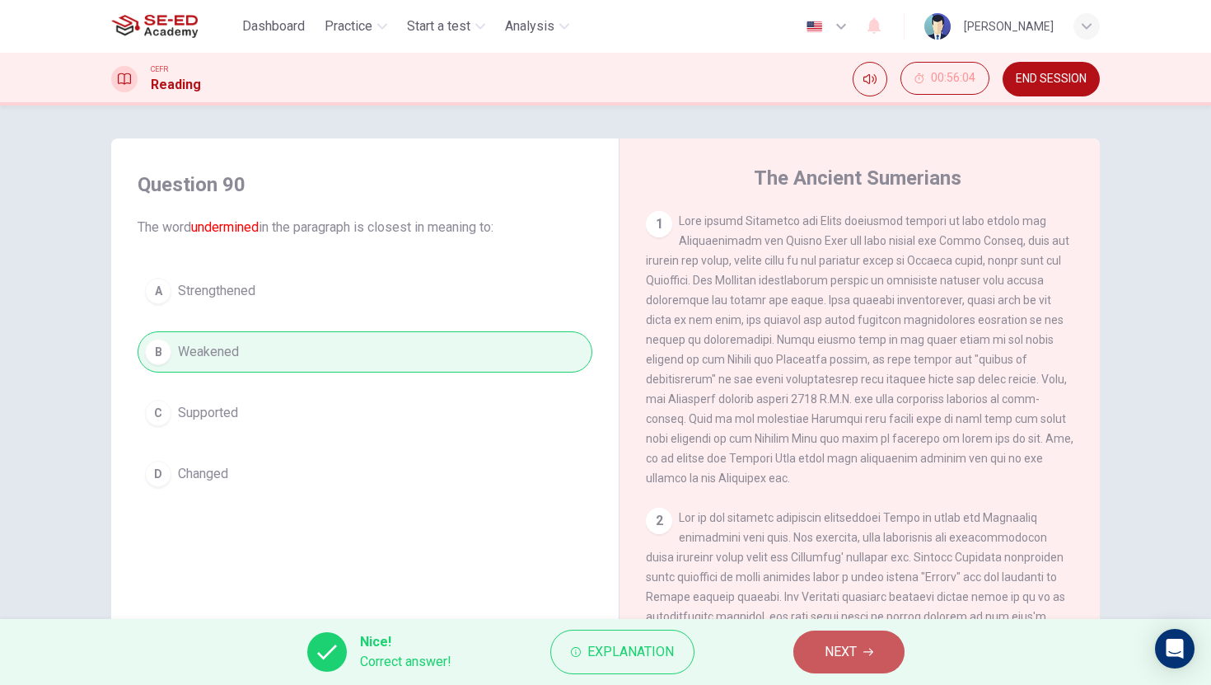
click at [855, 670] on button "NEXT" at bounding box center [848, 651] width 111 height 43
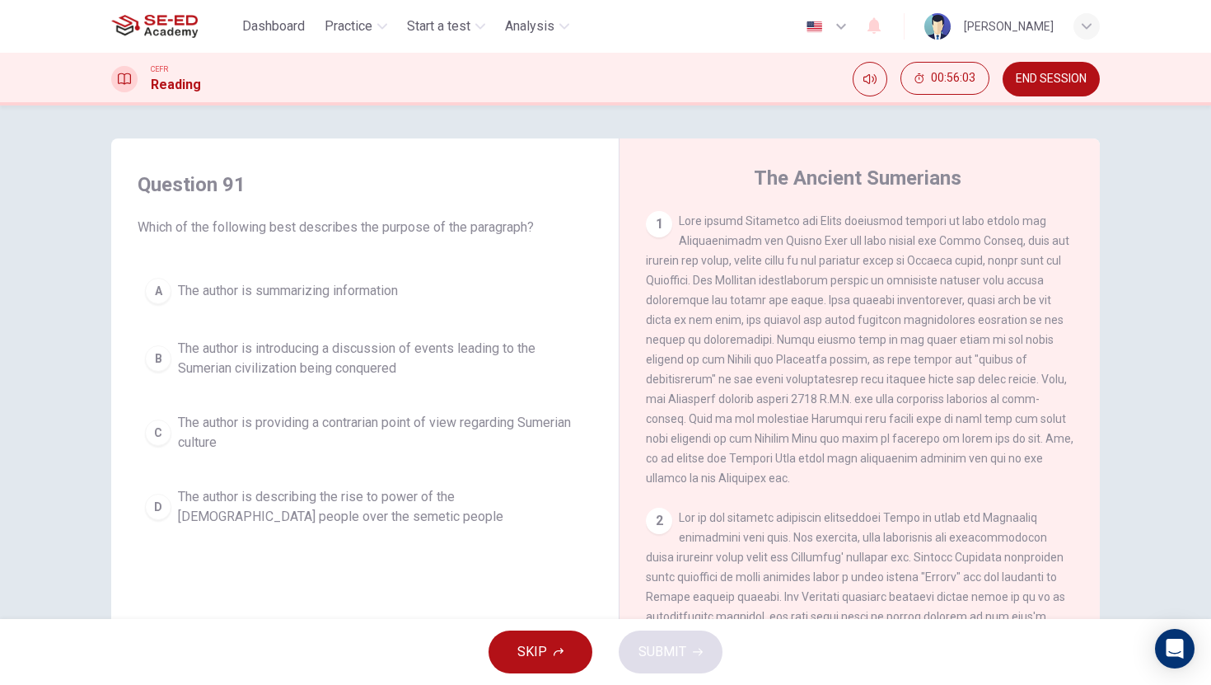
click at [359, 385] on button "B The author is introducing a discussion of events leading to the Sumerian civi…" at bounding box center [365, 358] width 455 height 54
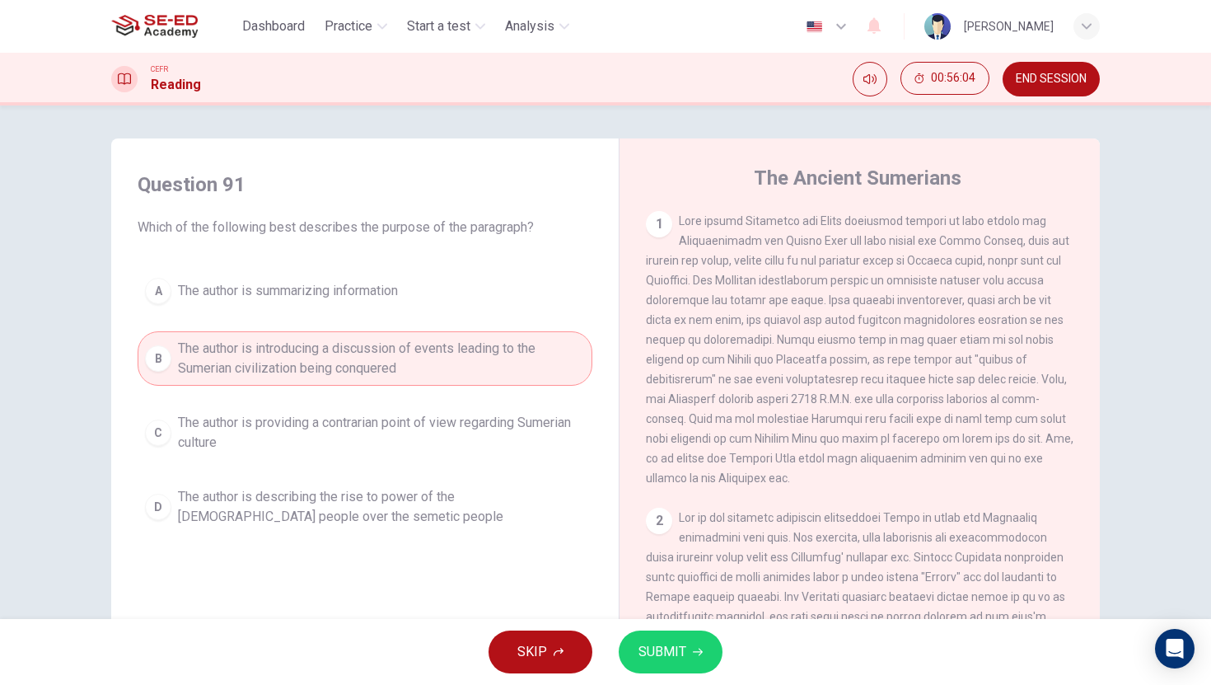
click at [625, 643] on div "SKIP SUBMIT" at bounding box center [605, 652] width 1211 height 66
click at [658, 643] on span "SUBMIT" at bounding box center [662, 651] width 48 height 23
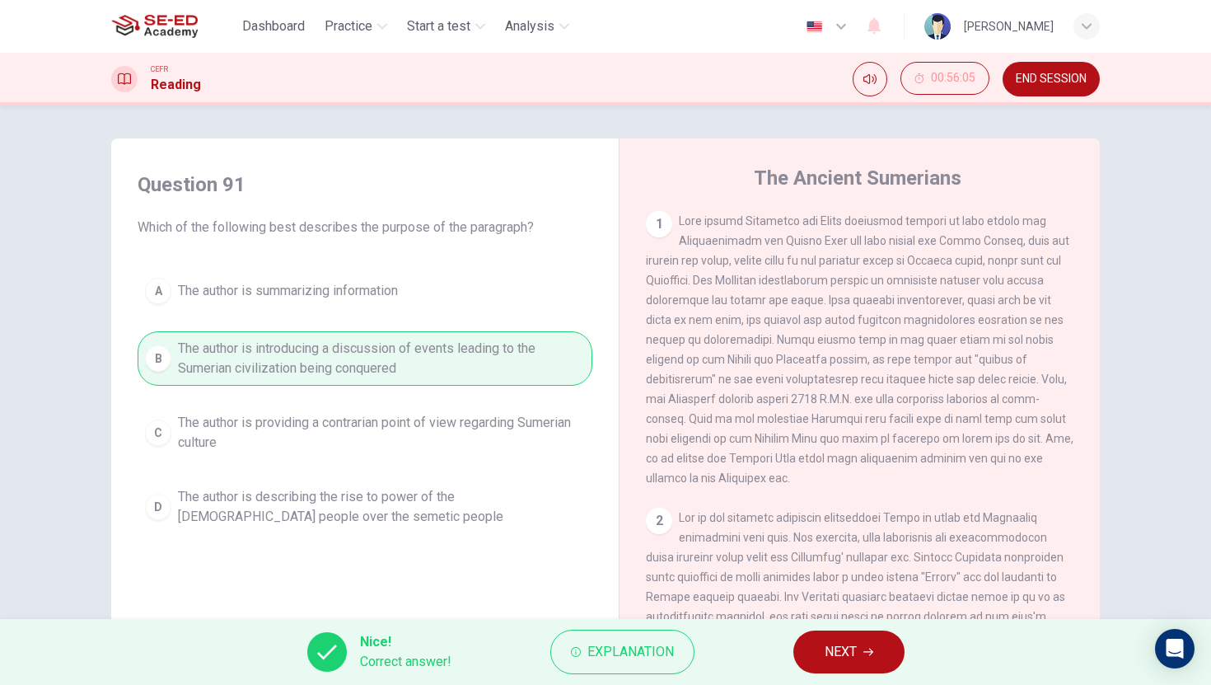
click at [828, 657] on span "NEXT" at bounding box center [841, 651] width 32 height 23
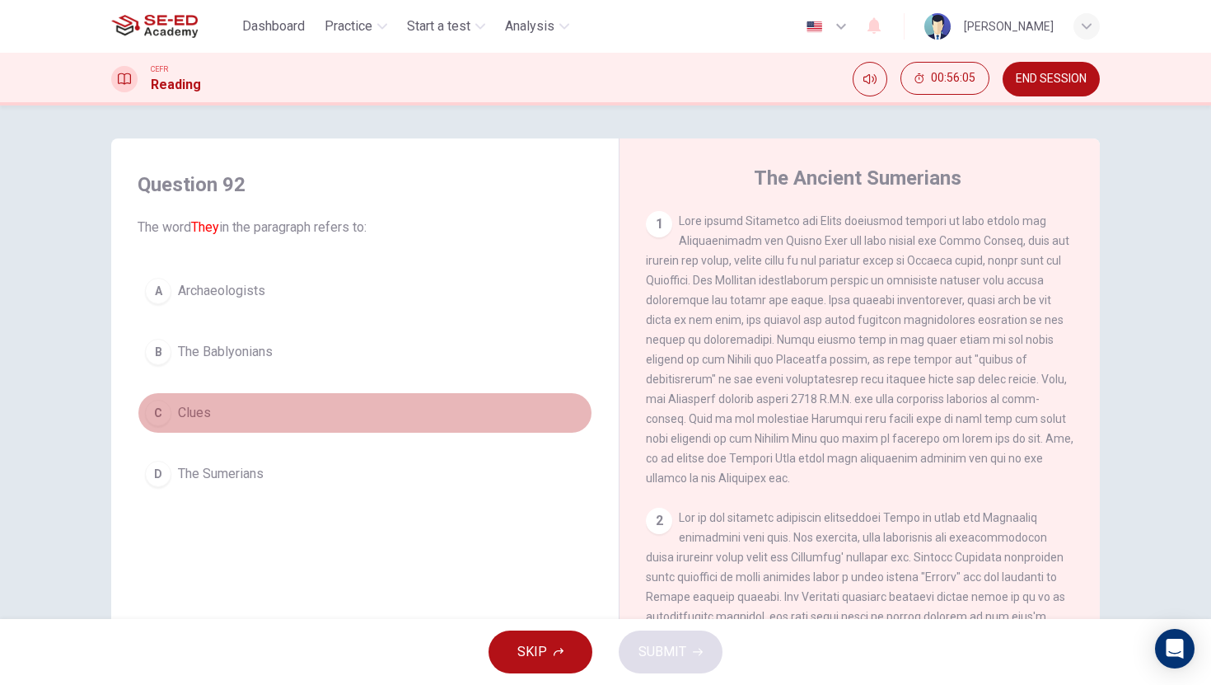
drag, startPoint x: 283, startPoint y: 418, endPoint x: 699, endPoint y: 563, distance: 440.5
click at [289, 418] on button "C Clues" at bounding box center [365, 412] width 455 height 41
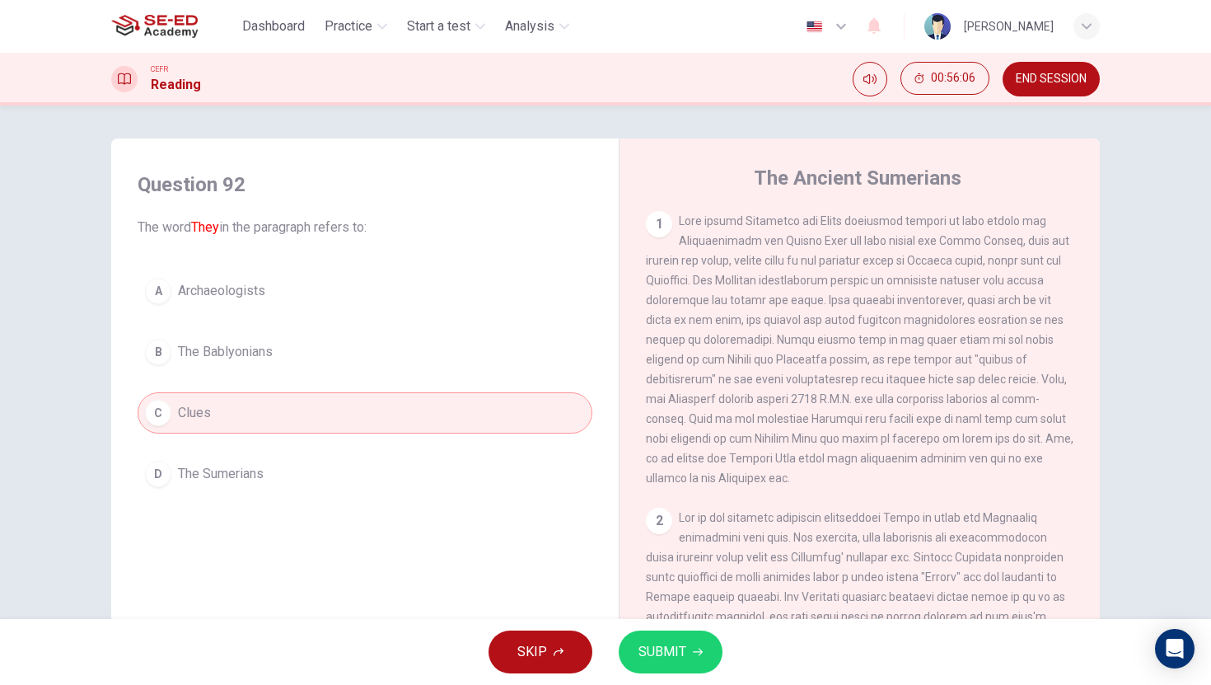
click at [689, 635] on button "SUBMIT" at bounding box center [671, 651] width 104 height 43
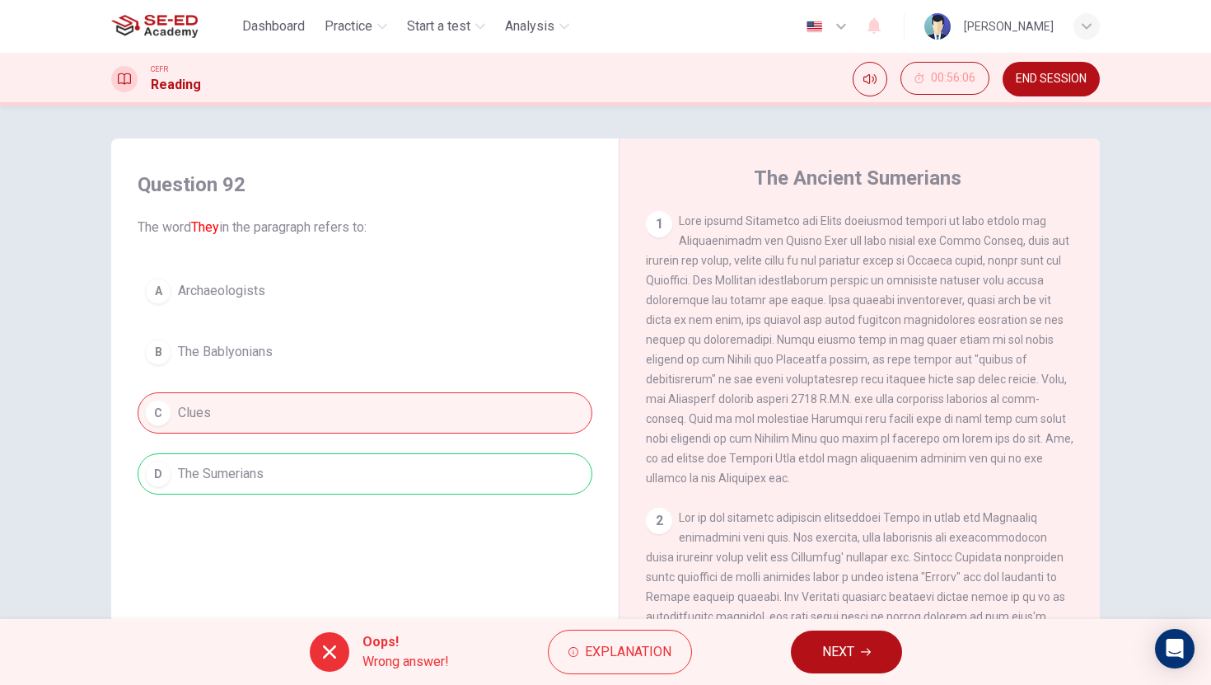
click at [848, 646] on span "NEXT" at bounding box center [838, 651] width 32 height 23
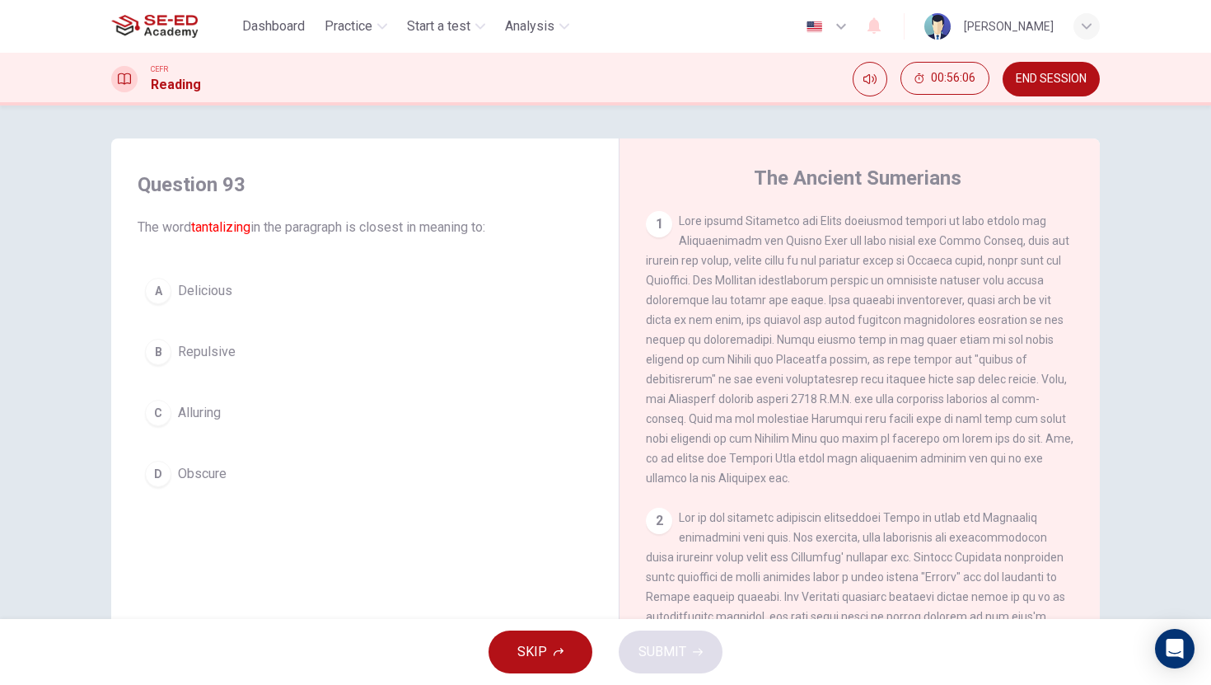
click at [376, 405] on button "C Alluring" at bounding box center [365, 412] width 455 height 41
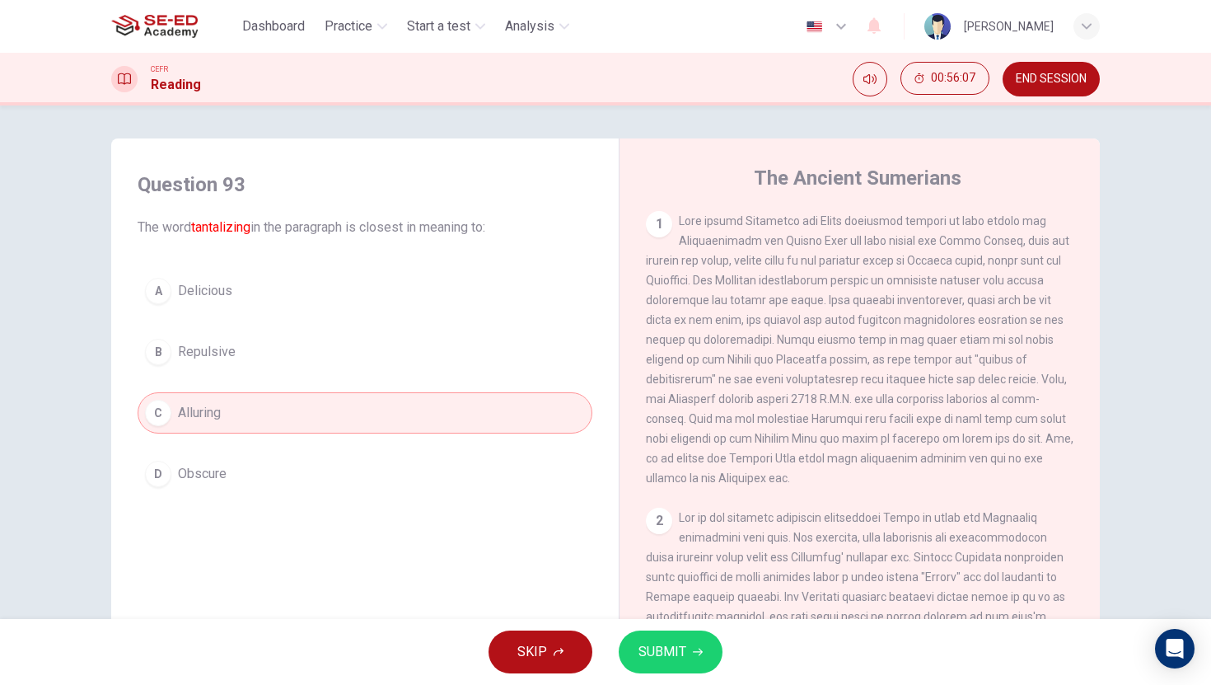
click at [673, 657] on span "SUBMIT" at bounding box center [662, 651] width 48 height 23
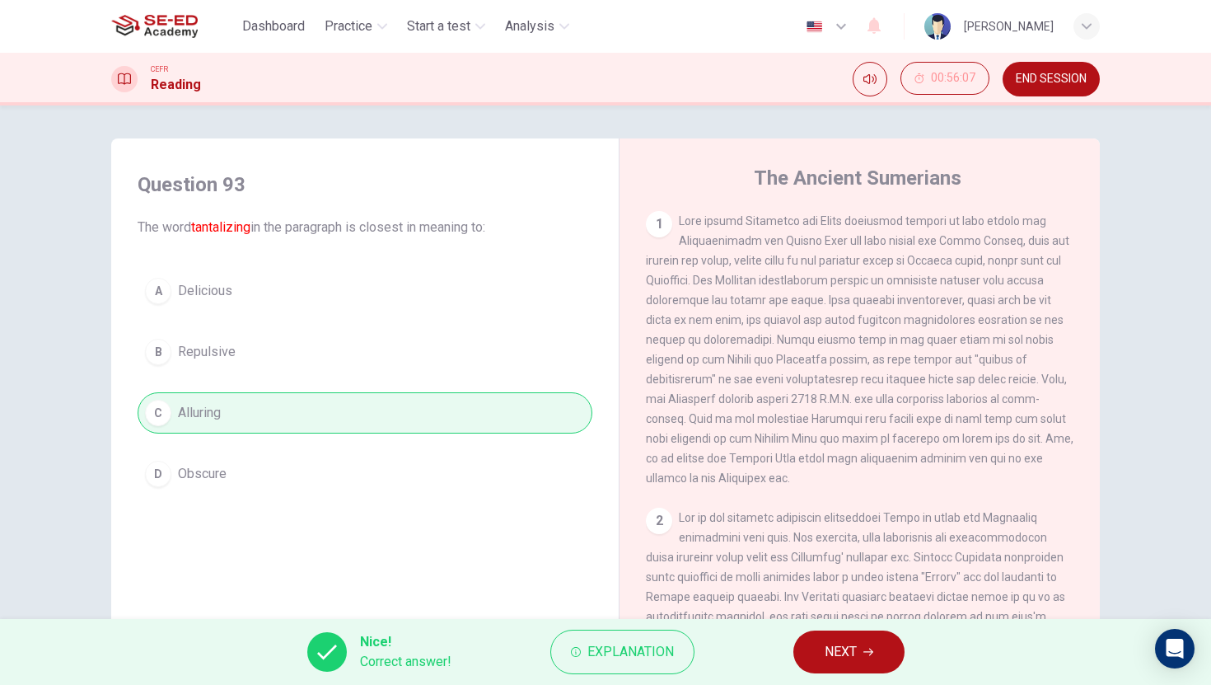
click at [847, 661] on span "NEXT" at bounding box center [841, 651] width 32 height 23
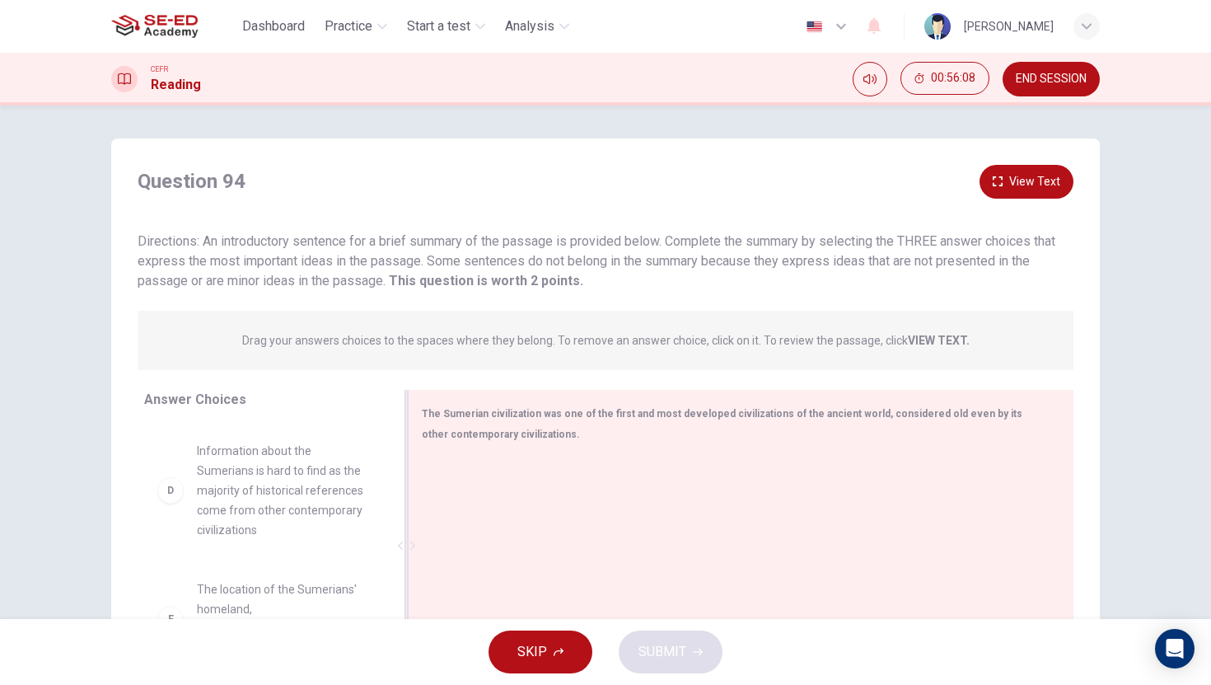
scroll to position [288, 0]
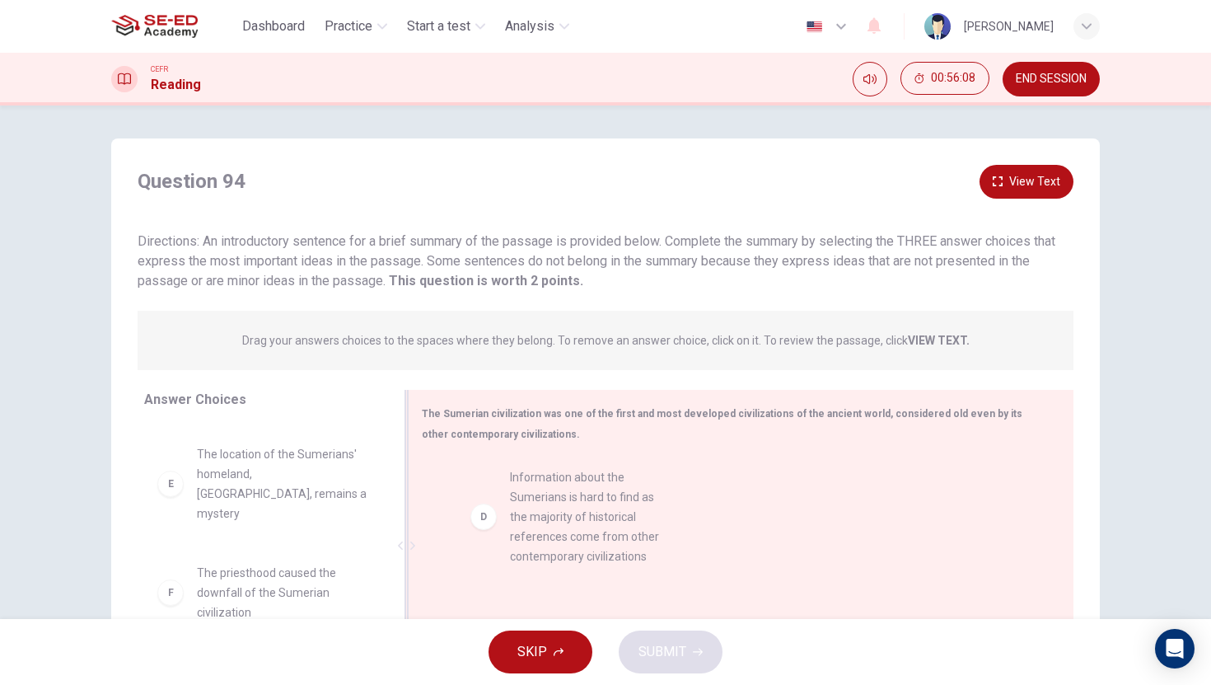
drag, startPoint x: 238, startPoint y: 470, endPoint x: 565, endPoint y: 519, distance: 330.6
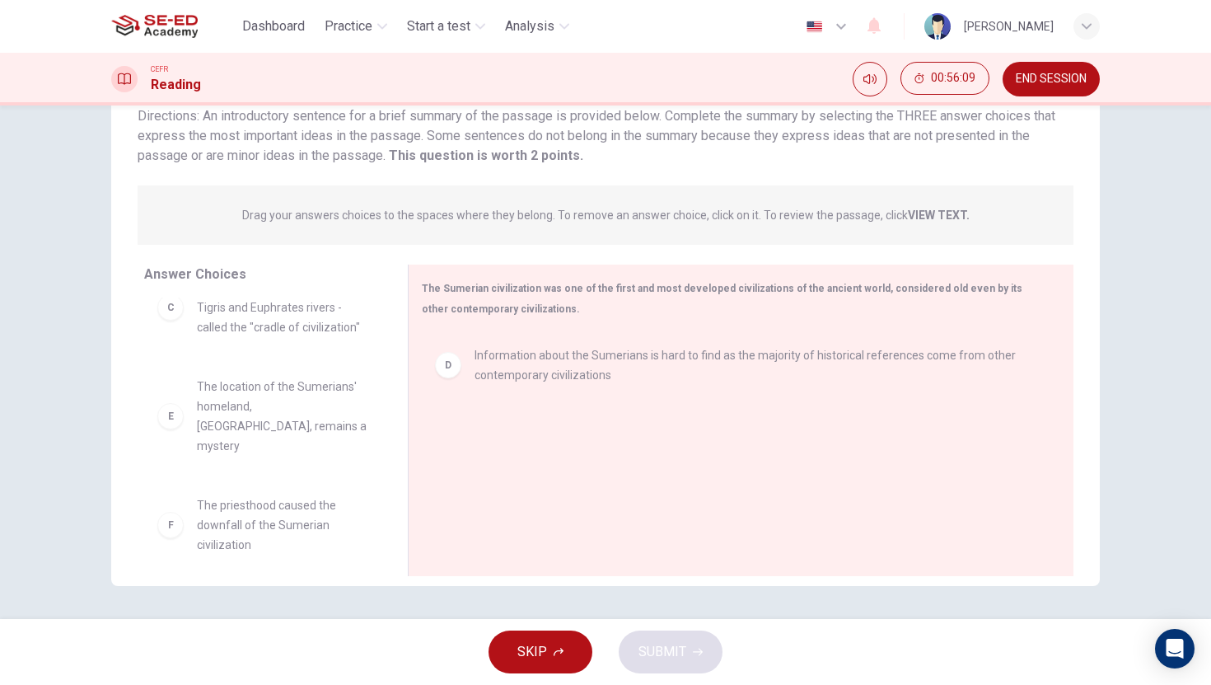
scroll to position [208, 0]
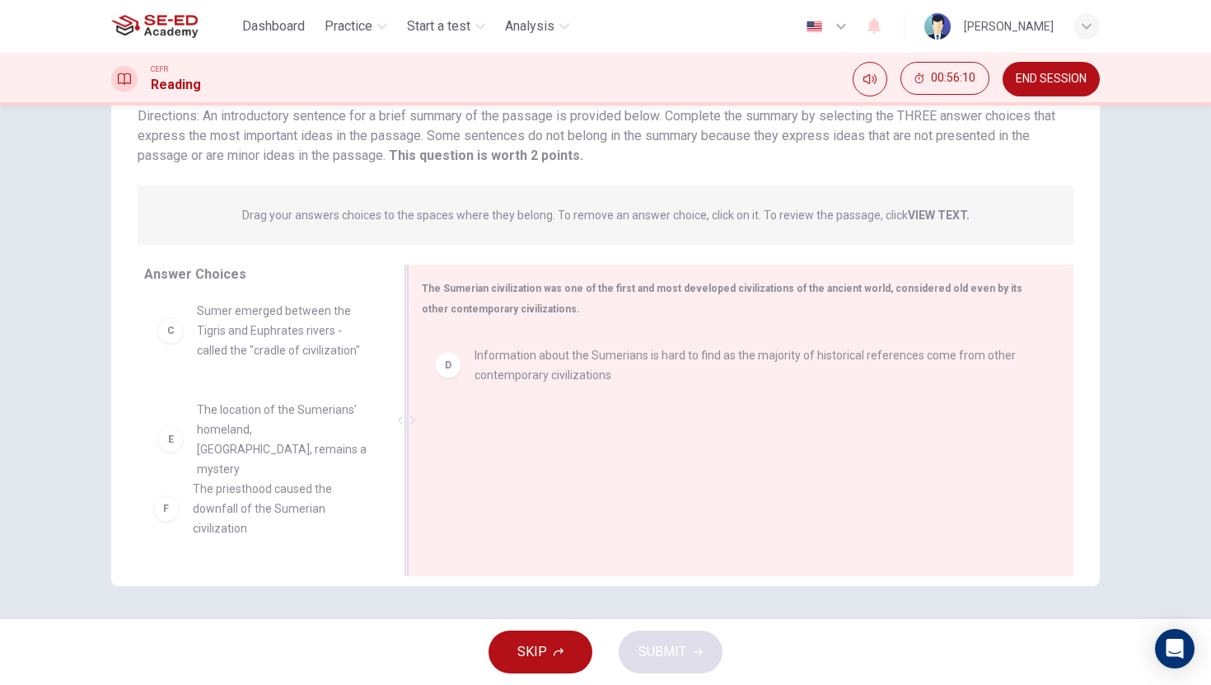
drag, startPoint x: 271, startPoint y: 498, endPoint x: 502, endPoint y: 493, distance: 230.7
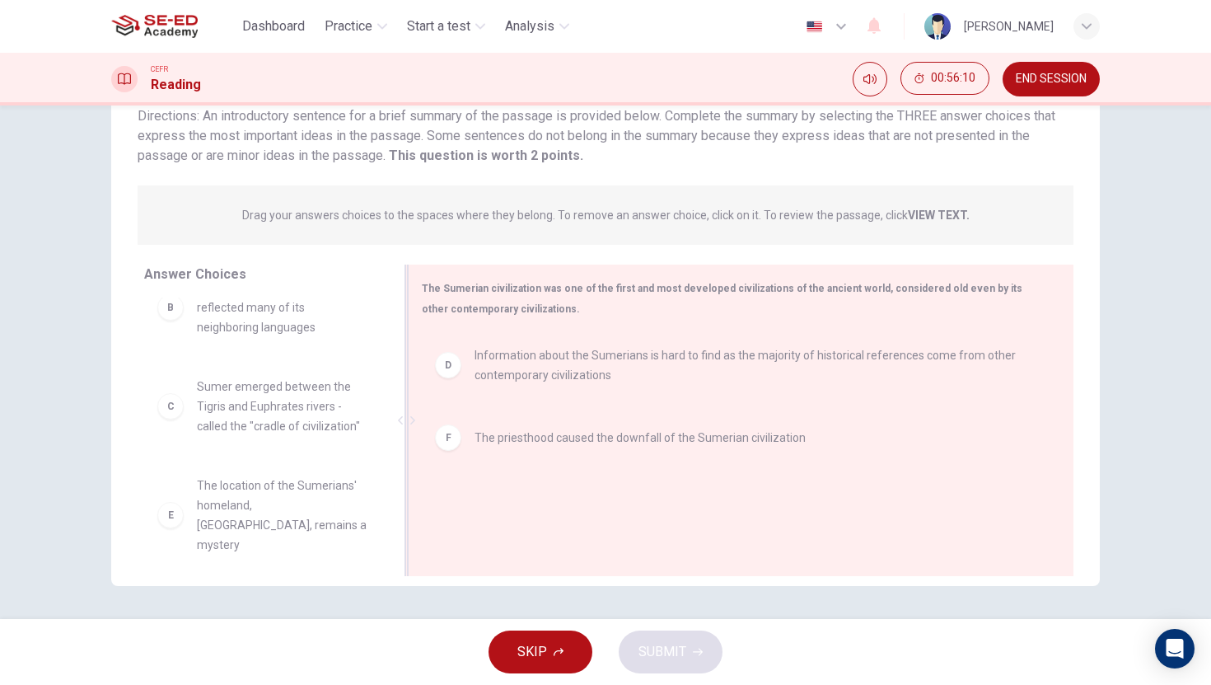
scroll to position [109, 0]
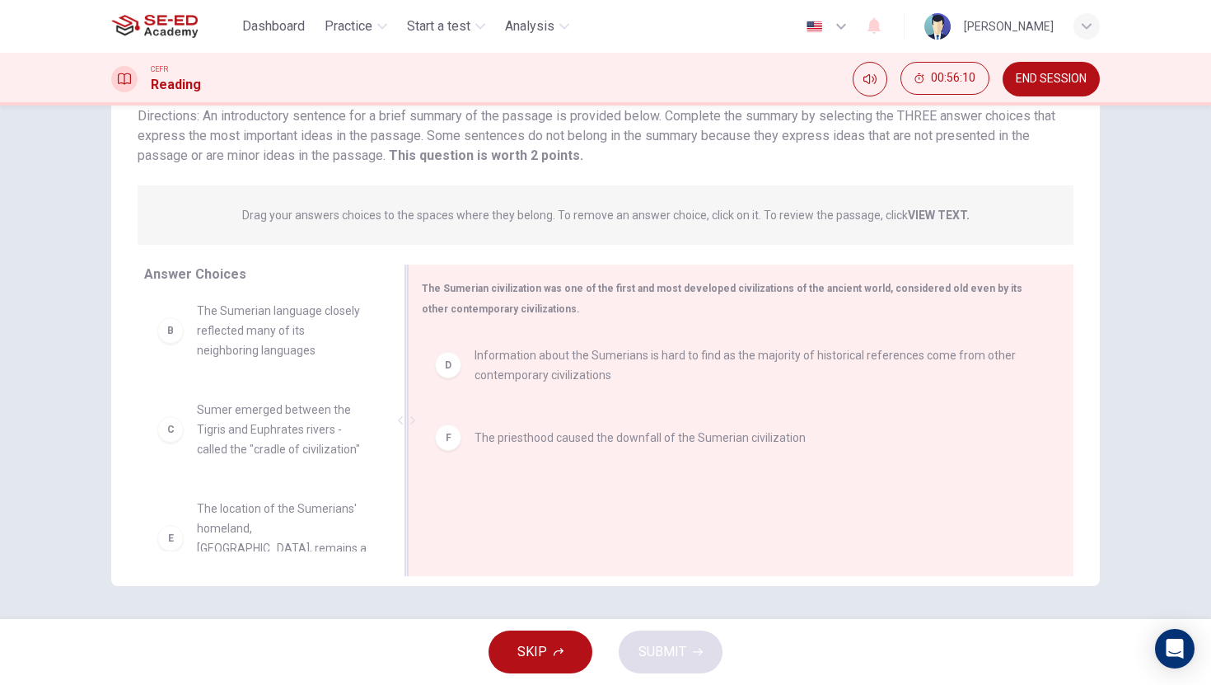
drag, startPoint x: 245, startPoint y: 412, endPoint x: 553, endPoint y: 507, distance: 322.5
click at [553, 507] on div "Answer Choices A Alexander the Great was the first ruler to conquer Sumer B The…" at bounding box center [605, 424] width 988 height 320
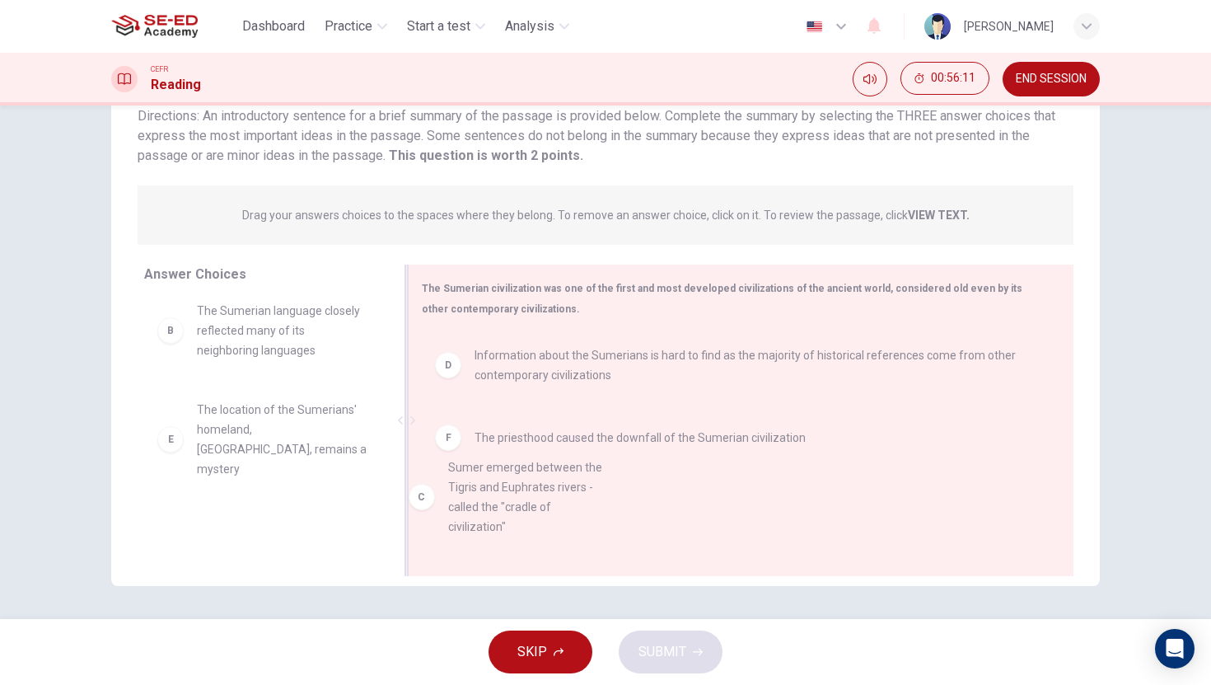
drag, startPoint x: 263, startPoint y: 405, endPoint x: 579, endPoint y: 505, distance: 331.6
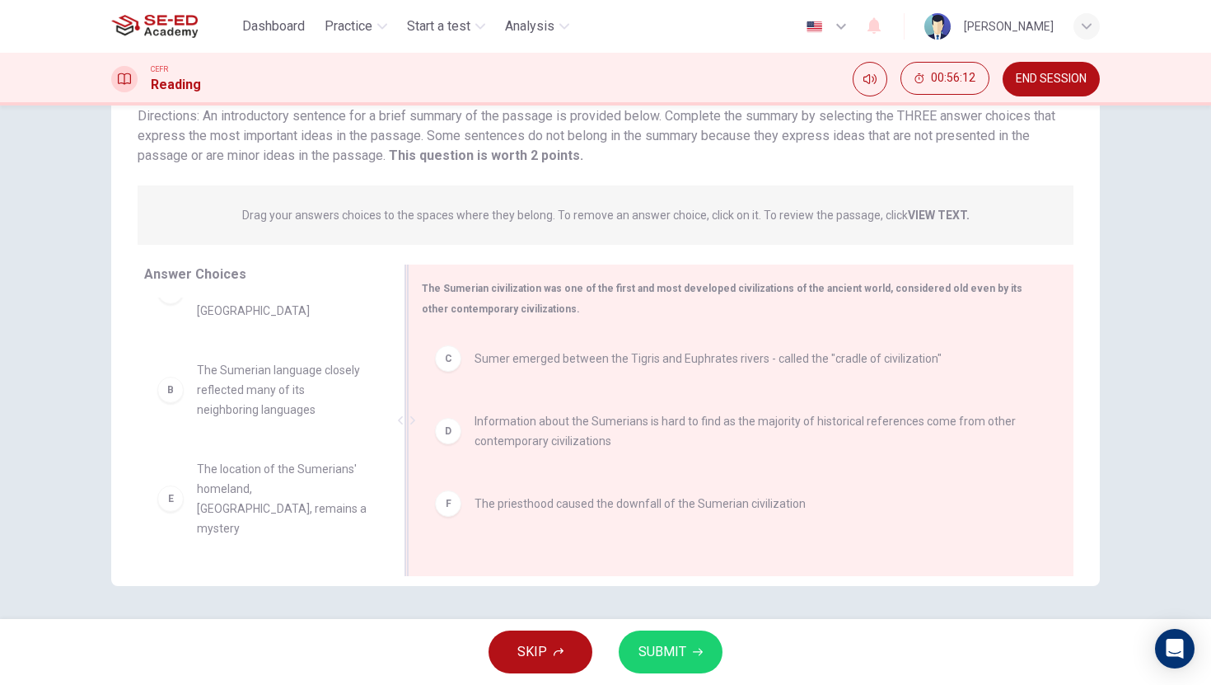
scroll to position [10, 0]
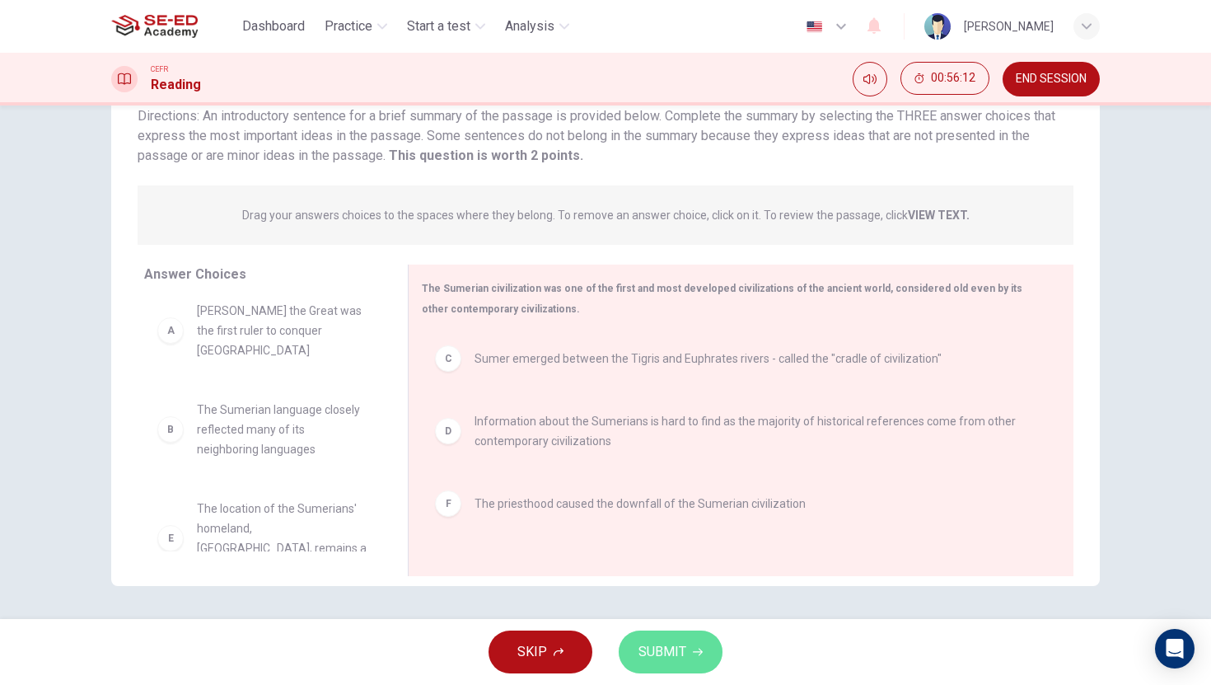
click at [680, 633] on button "SUBMIT" at bounding box center [671, 651] width 104 height 43
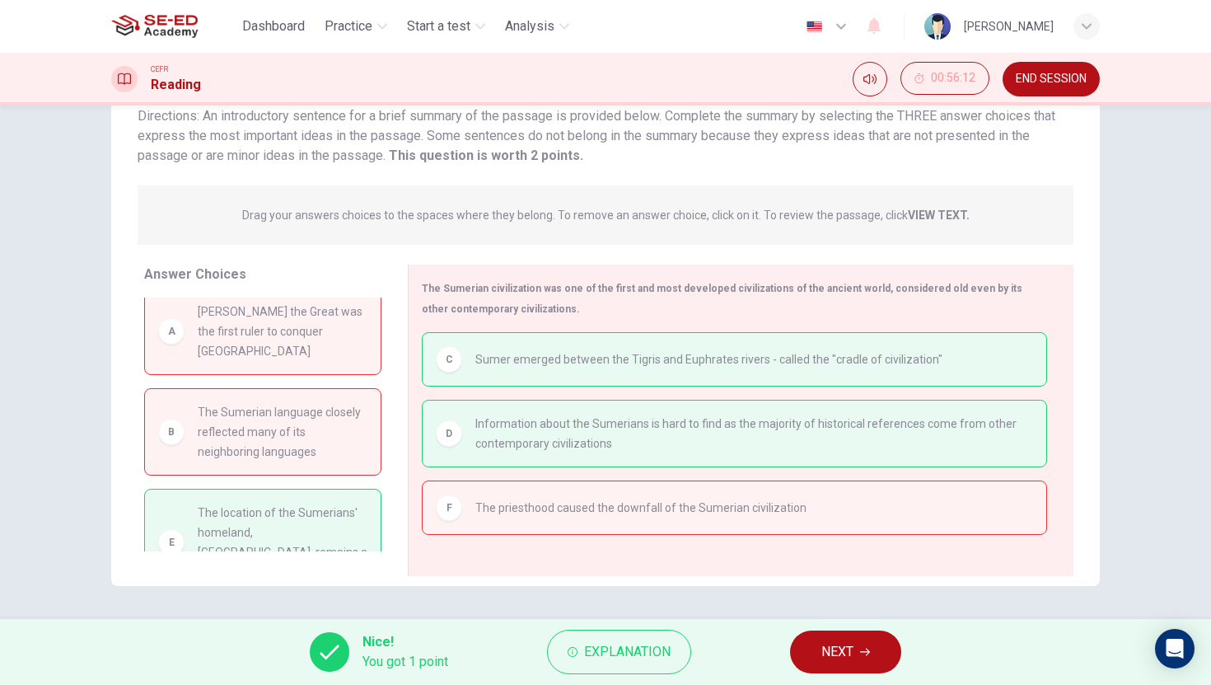
click at [834, 652] on span "NEXT" at bounding box center [837, 651] width 32 height 23
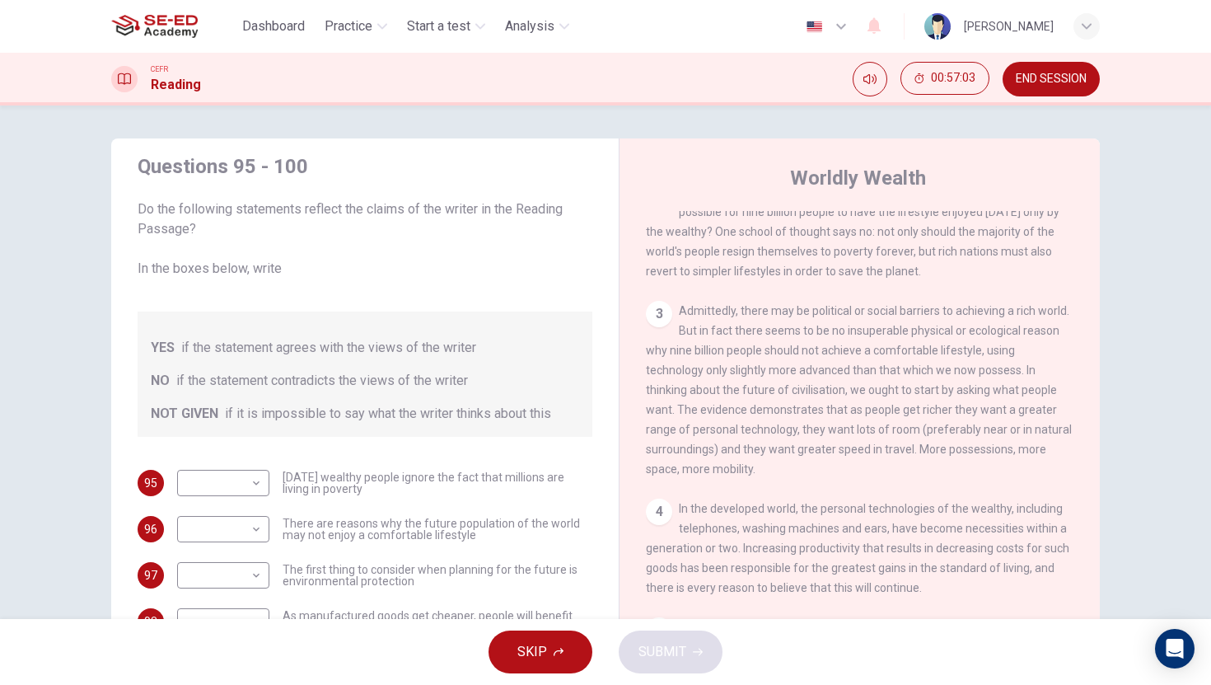
scroll to position [436, 0]
click at [212, 487] on body "This site uses cookies, as explained in our Privacy Policy . If you agree to th…" at bounding box center [605, 342] width 1211 height 685
drag, startPoint x: 222, startPoint y: 515, endPoint x: 224, endPoint y: 528, distance: 13.4
click at [222, 516] on li "YES" at bounding box center [219, 509] width 92 height 26
click at [228, 482] on body "This site uses cookies, as explained in our Privacy Policy . If you agree to th…" at bounding box center [605, 342] width 1211 height 685
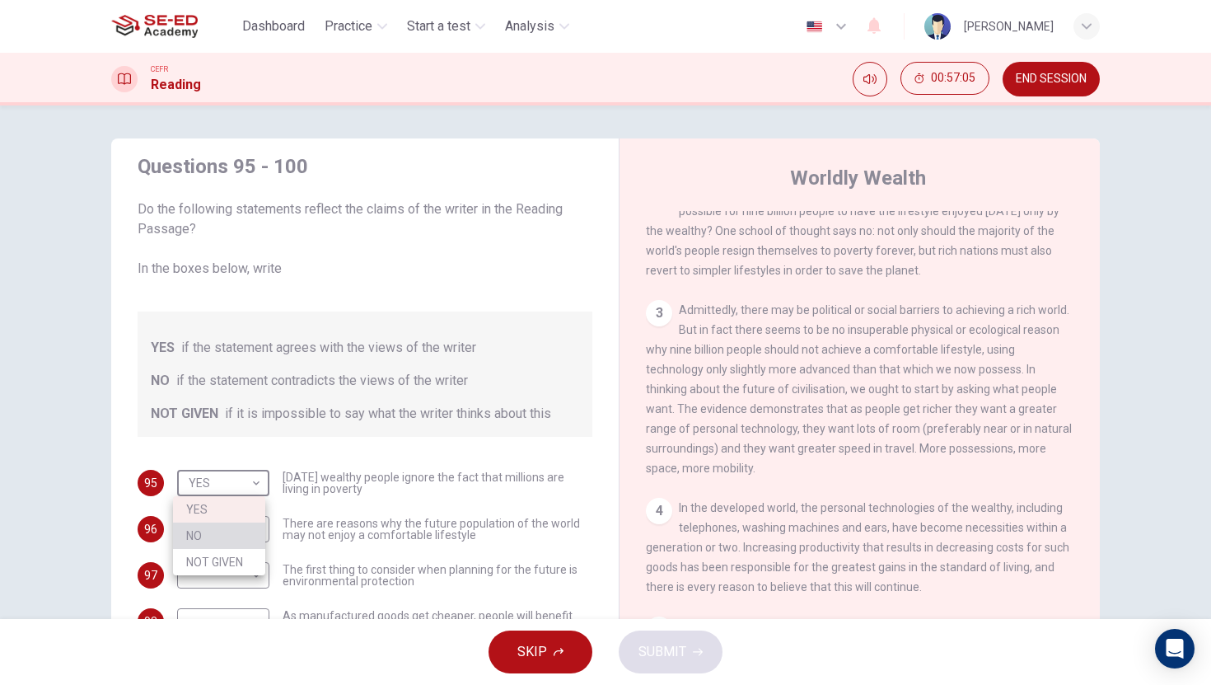
click at [241, 543] on li "NO" at bounding box center [219, 535] width 92 height 26
type input "NO"
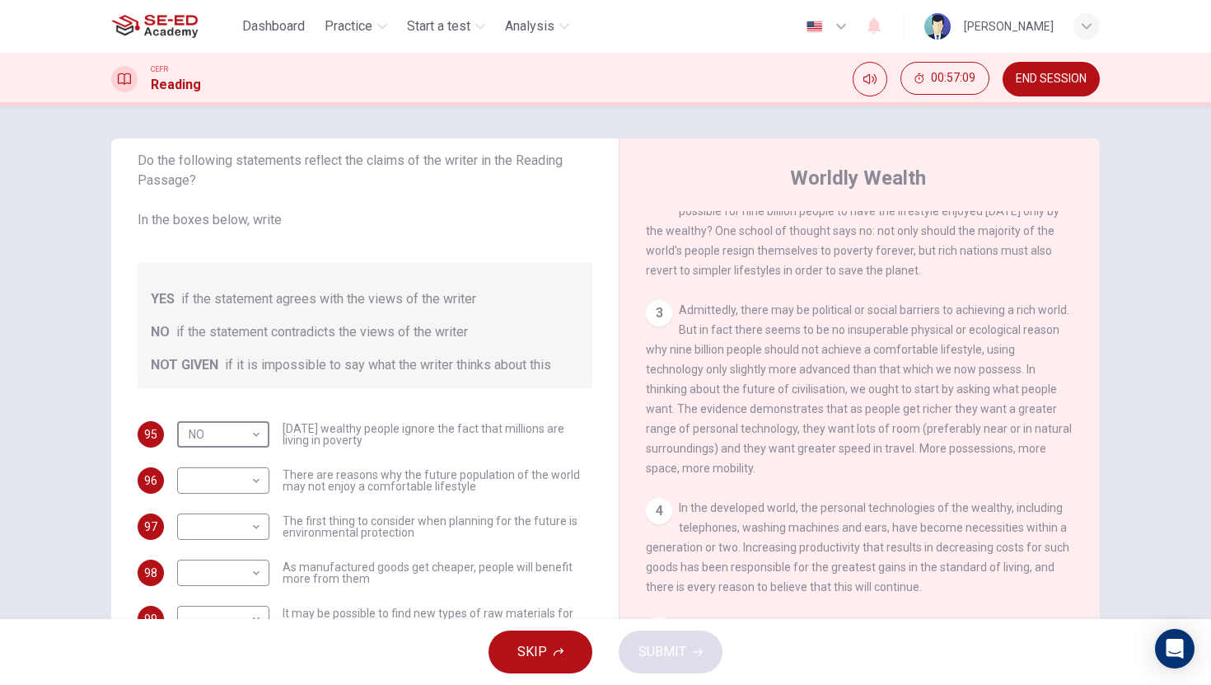
scroll to position [297, 0]
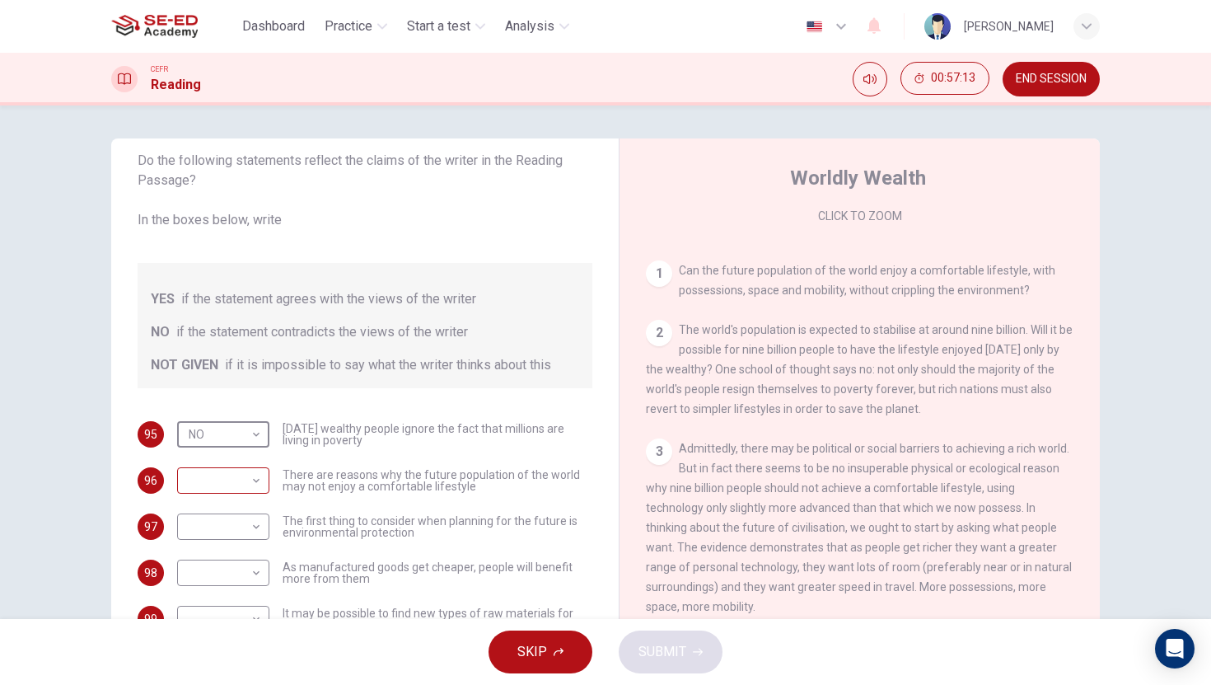
click at [250, 482] on body "This site uses cookies, as explained in our Privacy Policy . If you agree to th…" at bounding box center [605, 342] width 1211 height 685
click at [240, 523] on li "NO" at bounding box center [219, 533] width 92 height 26
type input "NO"
click at [240, 518] on body "This site uses cookies, as explained in our Privacy Policy . If you agree to th…" at bounding box center [605, 342] width 1211 height 685
click at [242, 551] on li "YES" at bounding box center [219, 553] width 92 height 26
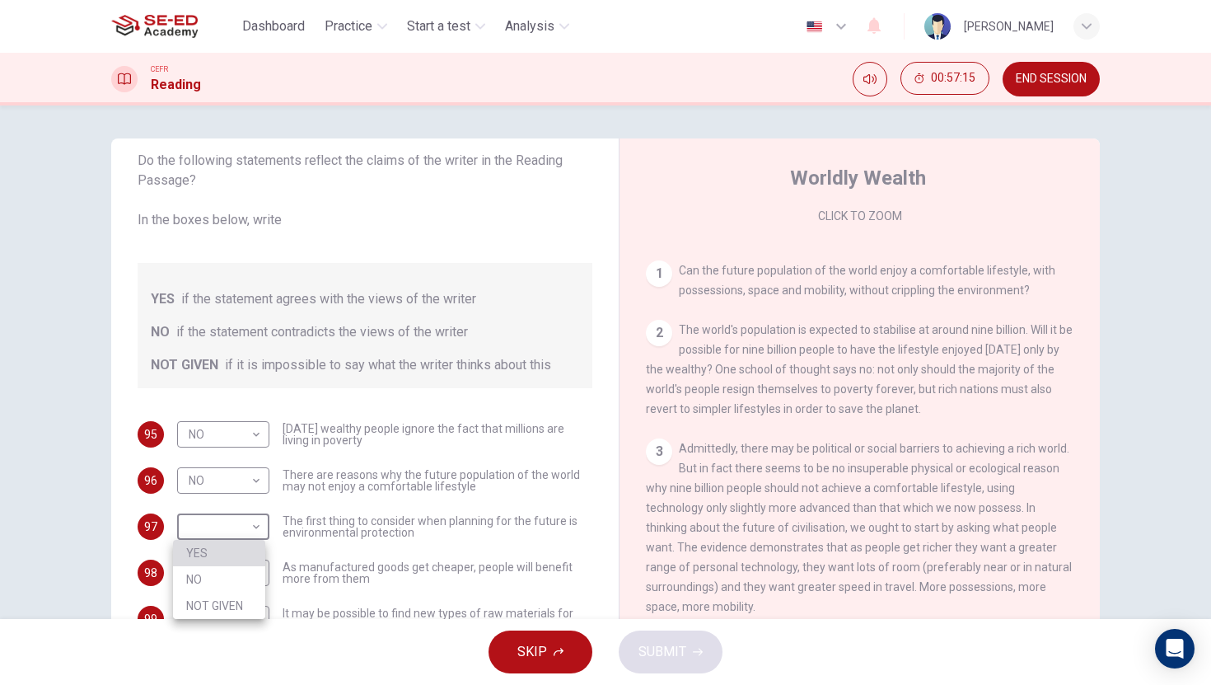
type input "YES"
click at [241, 583] on body "This site uses cookies, as explained in our Privacy Policy . If you agree to th…" at bounding box center [605, 342] width 1211 height 685
click at [231, 648] on li "NOT GIVEN" at bounding box center [219, 651] width 92 height 26
type input "NOT GIVEN"
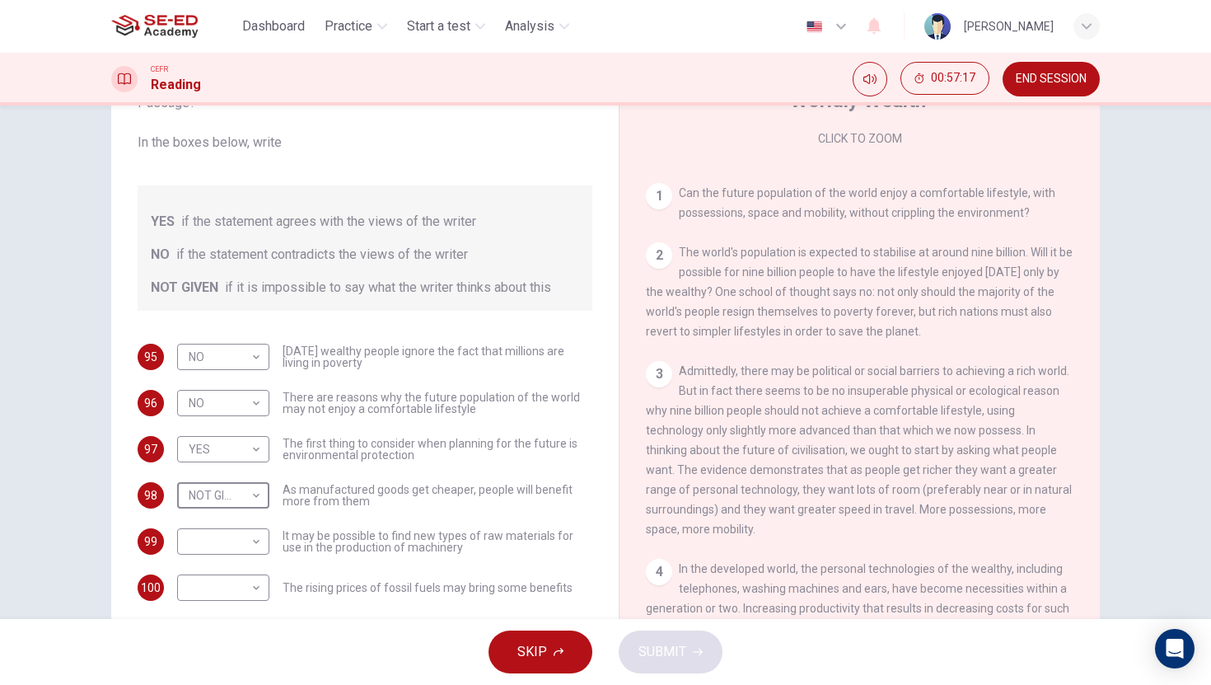
scroll to position [125, 0]
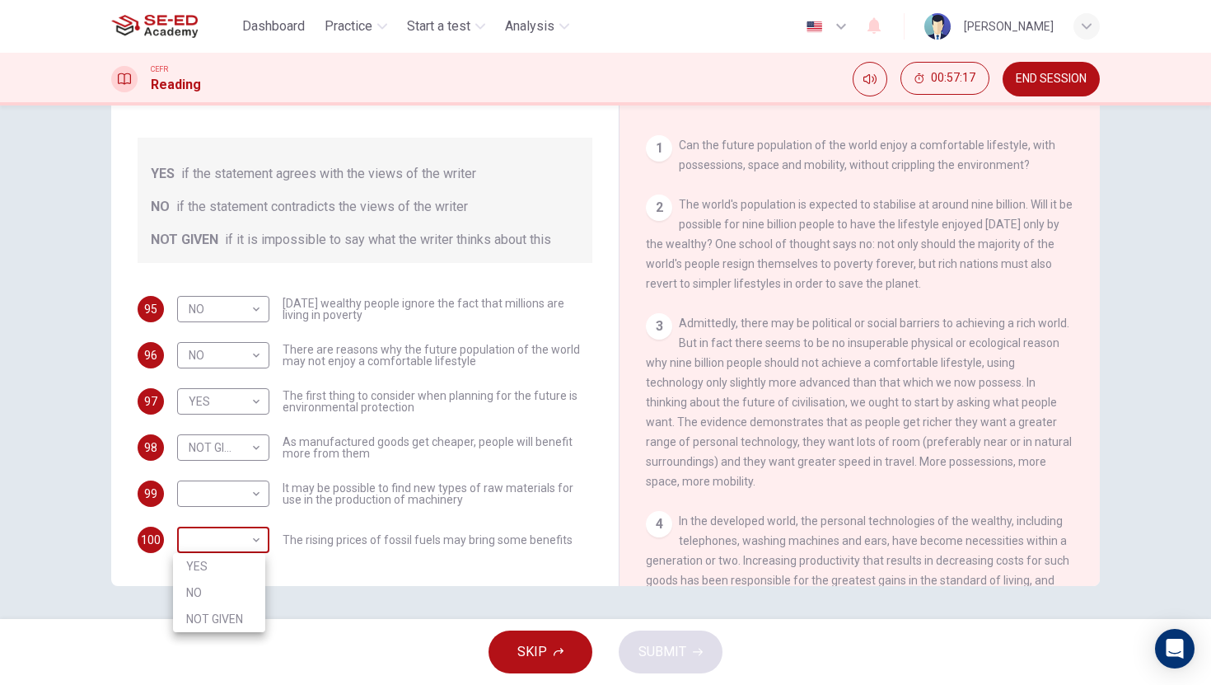
click at [251, 546] on body "This site uses cookies, as explained in our Privacy Policy . If you agree to th…" at bounding box center [605, 342] width 1211 height 685
click at [246, 564] on li "YES" at bounding box center [219, 566] width 92 height 26
type input "YES"
click at [249, 497] on body "This site uses cookies, as explained in our Privacy Policy . If you agree to th…" at bounding box center [605, 342] width 1211 height 685
click at [248, 516] on li "YES" at bounding box center [219, 520] width 92 height 26
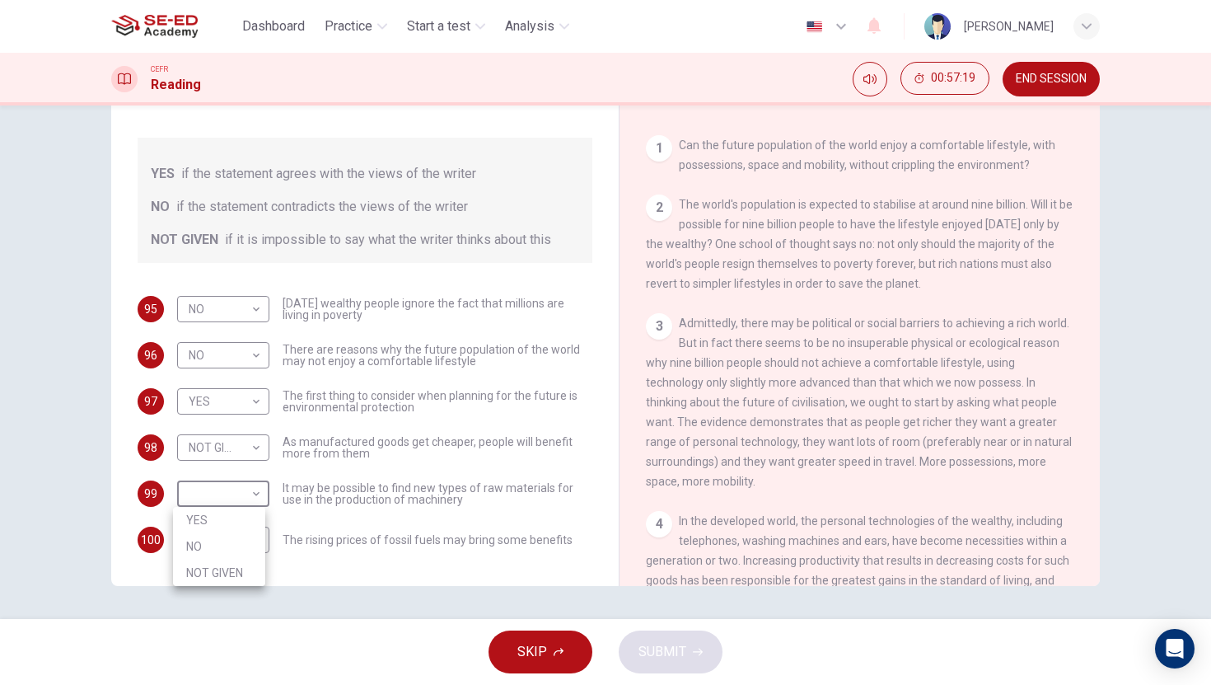
type input "YES"
click at [681, 657] on span "SUBMIT" at bounding box center [662, 651] width 48 height 23
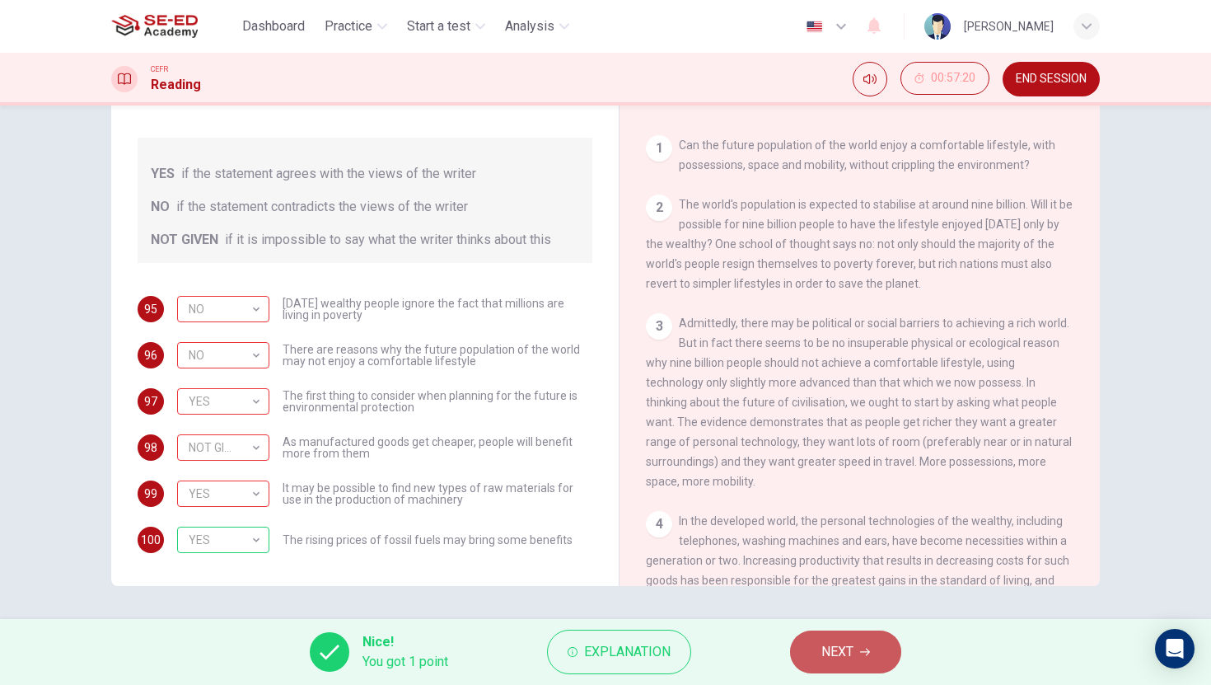
click at [876, 653] on button "NEXT" at bounding box center [845, 651] width 111 height 43
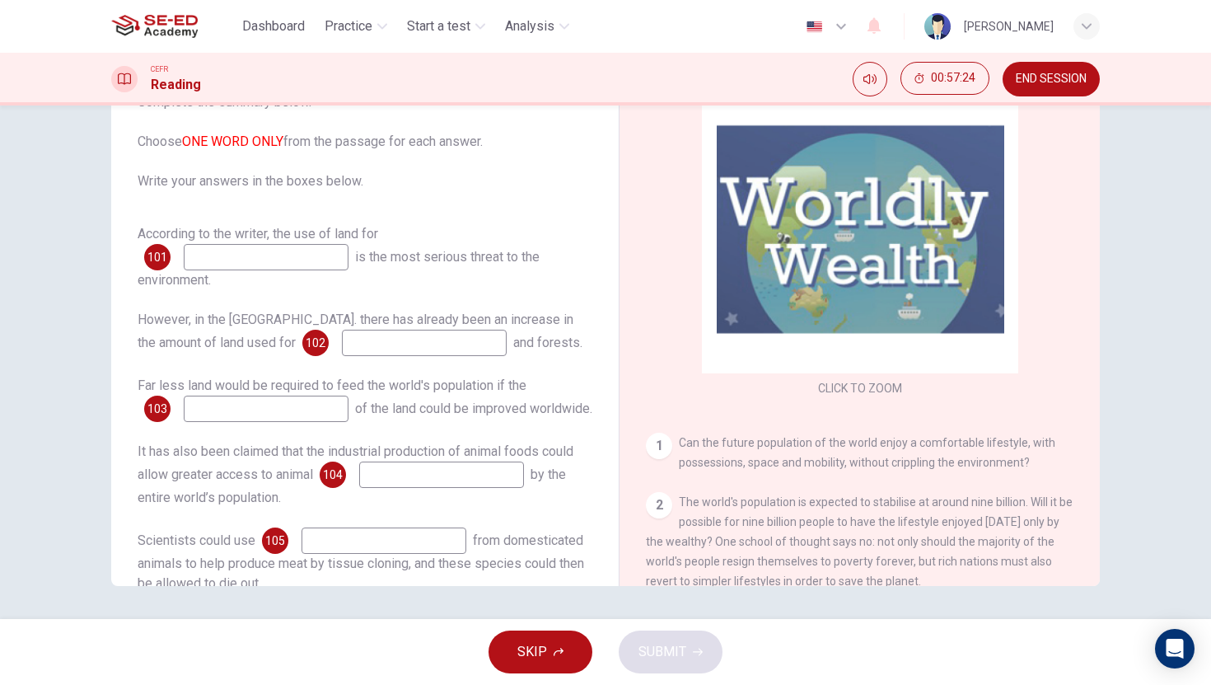
click at [1058, 85] on span "END SESSION" at bounding box center [1051, 78] width 71 height 13
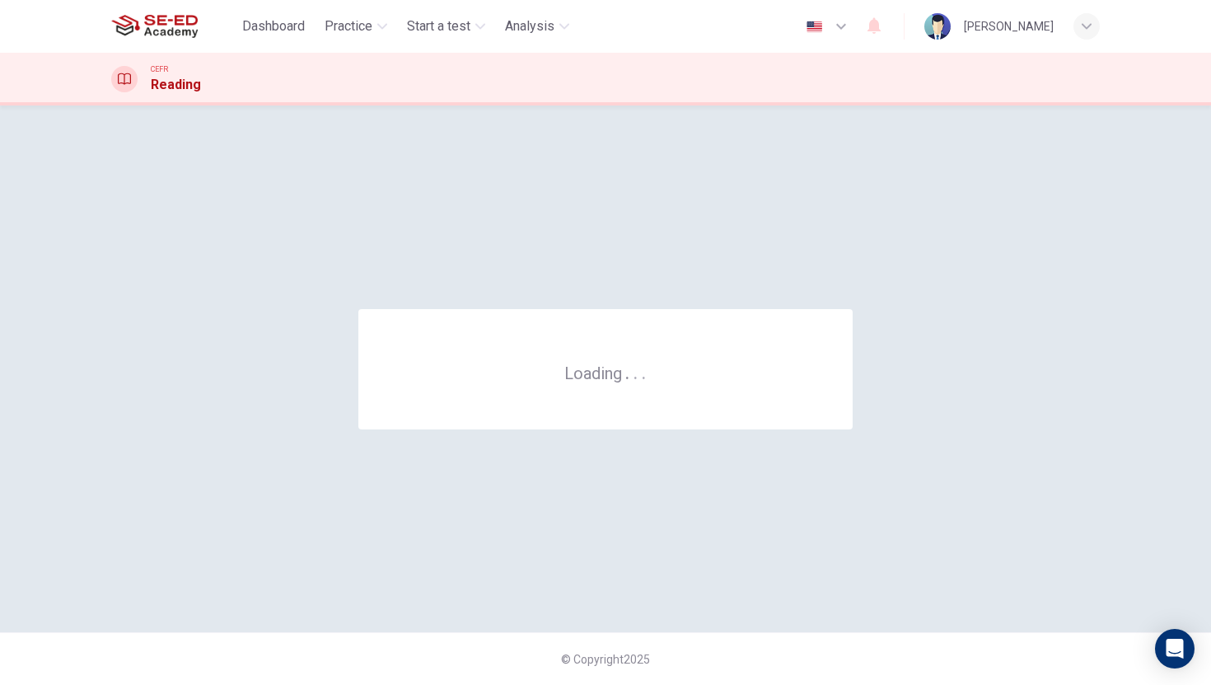
scroll to position [0, 0]
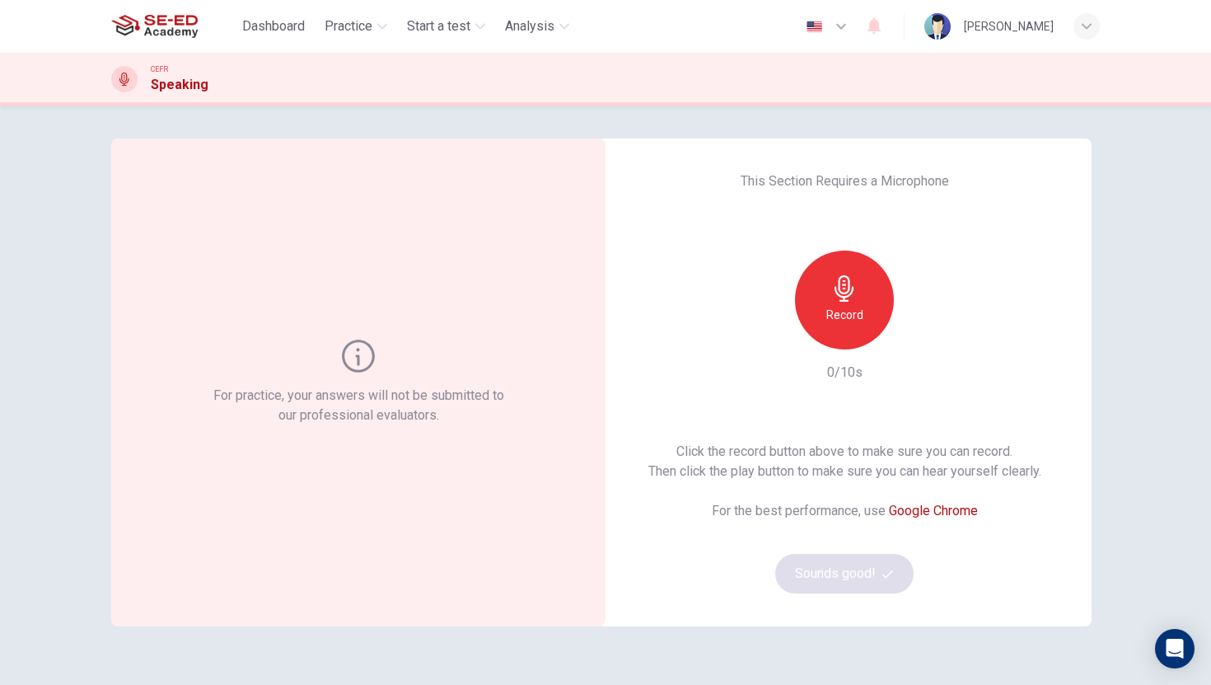
click at [840, 309] on h6 "Record" at bounding box center [844, 315] width 37 height 20
click at [844, 297] on icon "button" at bounding box center [844, 288] width 26 height 26
click at [918, 336] on icon "button" at bounding box center [921, 336] width 7 height 10
click at [820, 585] on button "Sounds good!" at bounding box center [844, 574] width 138 height 40
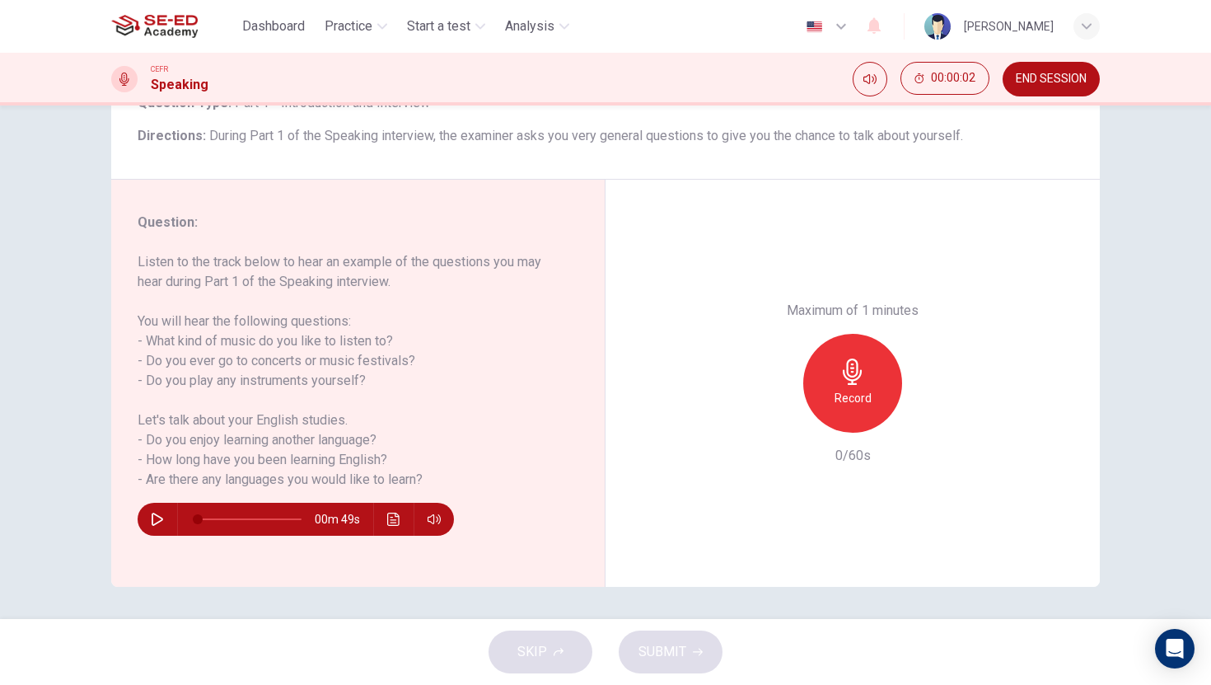
scroll to position [125, 0]
click at [158, 522] on icon "button" at bounding box center [157, 518] width 13 height 13
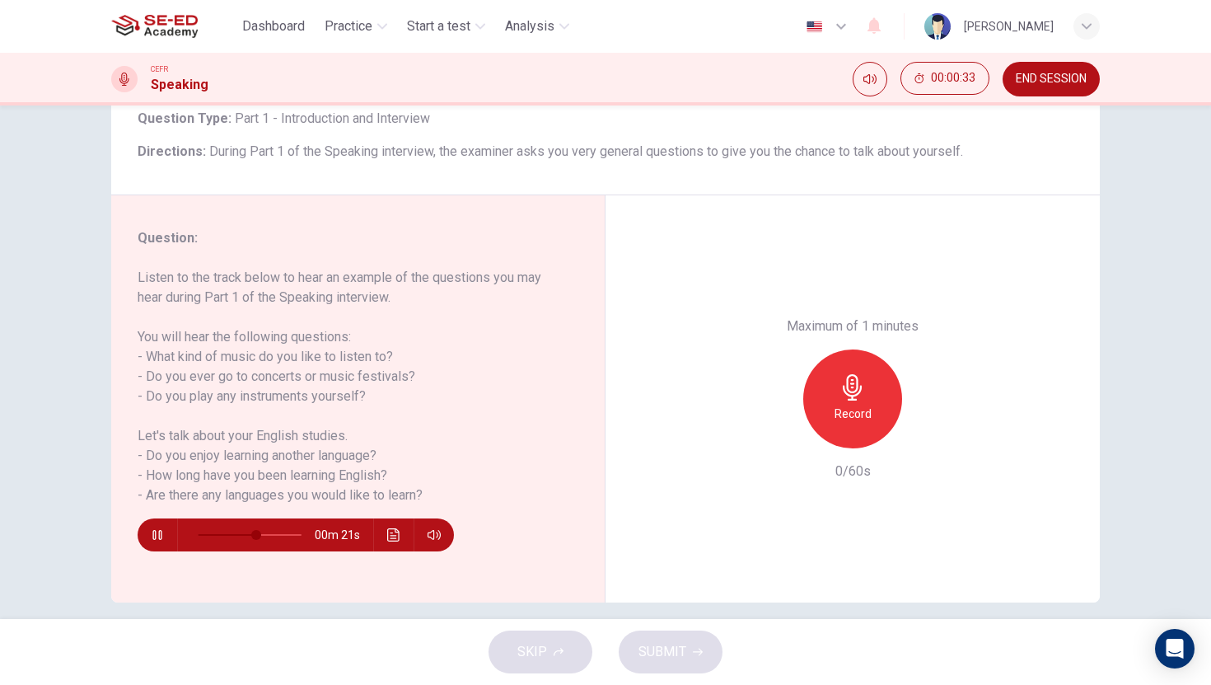
scroll to position [110, 0]
type input "0"
click at [828, 410] on div "Record" at bounding box center [852, 397] width 99 height 99
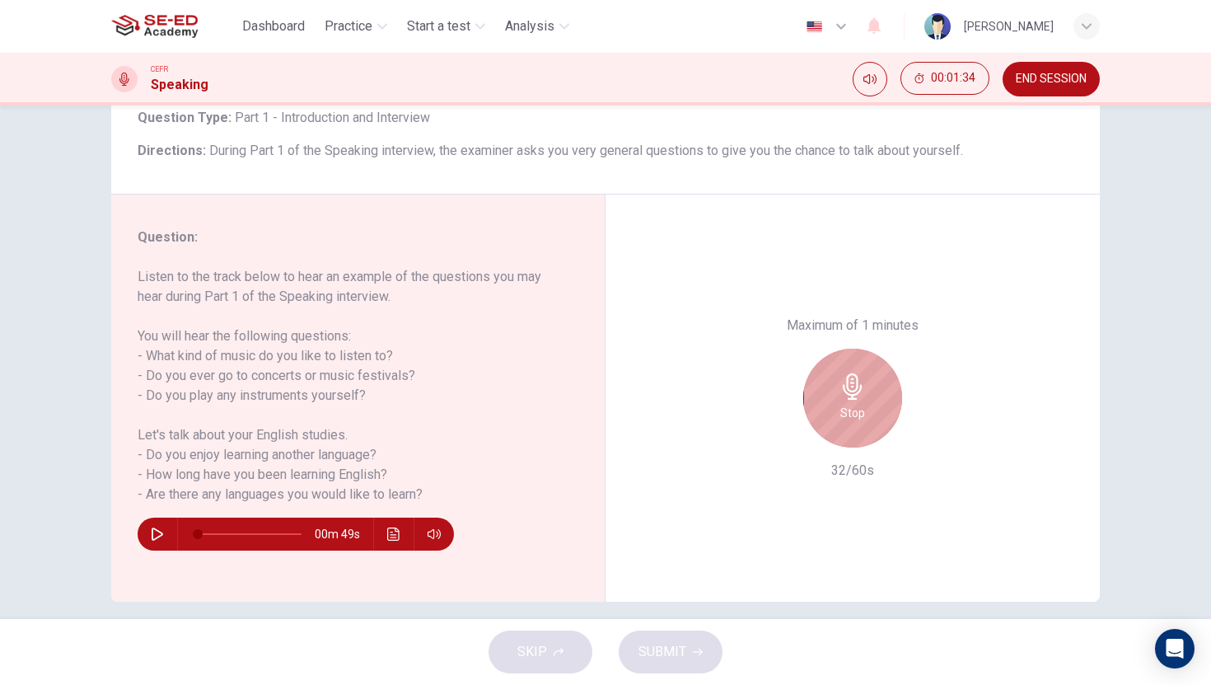
click at [844, 390] on icon "button" at bounding box center [852, 386] width 19 height 26
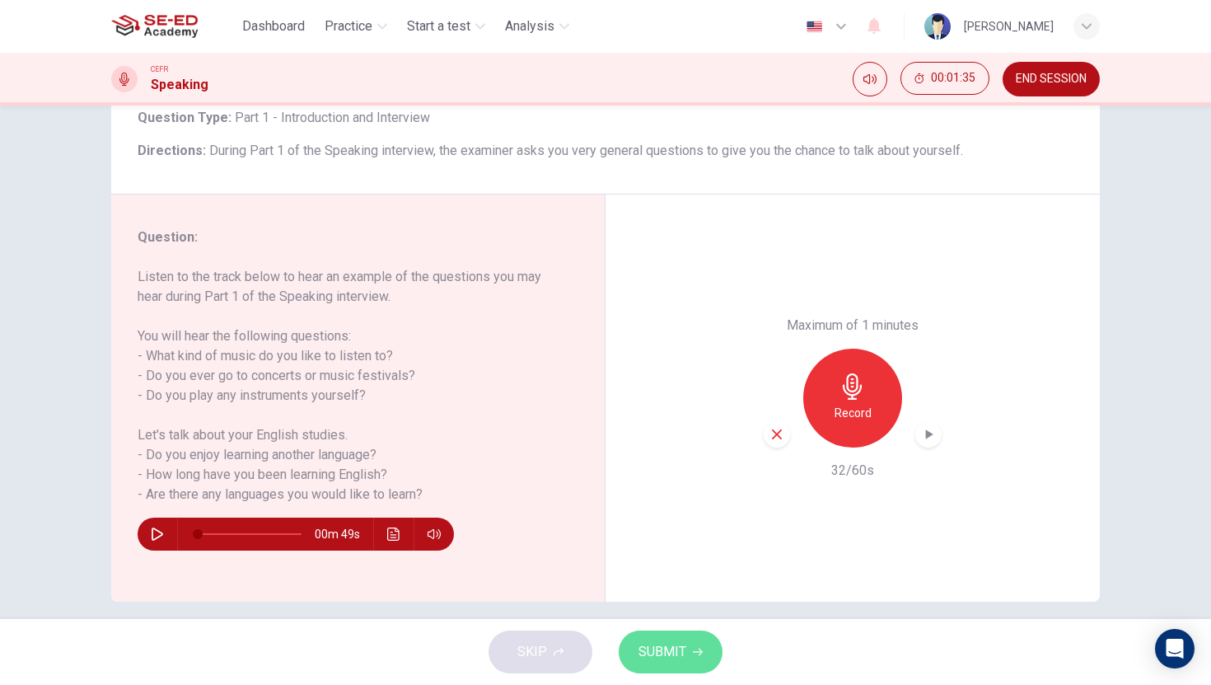
click at [694, 654] on icon "button" at bounding box center [698, 652] width 10 height 10
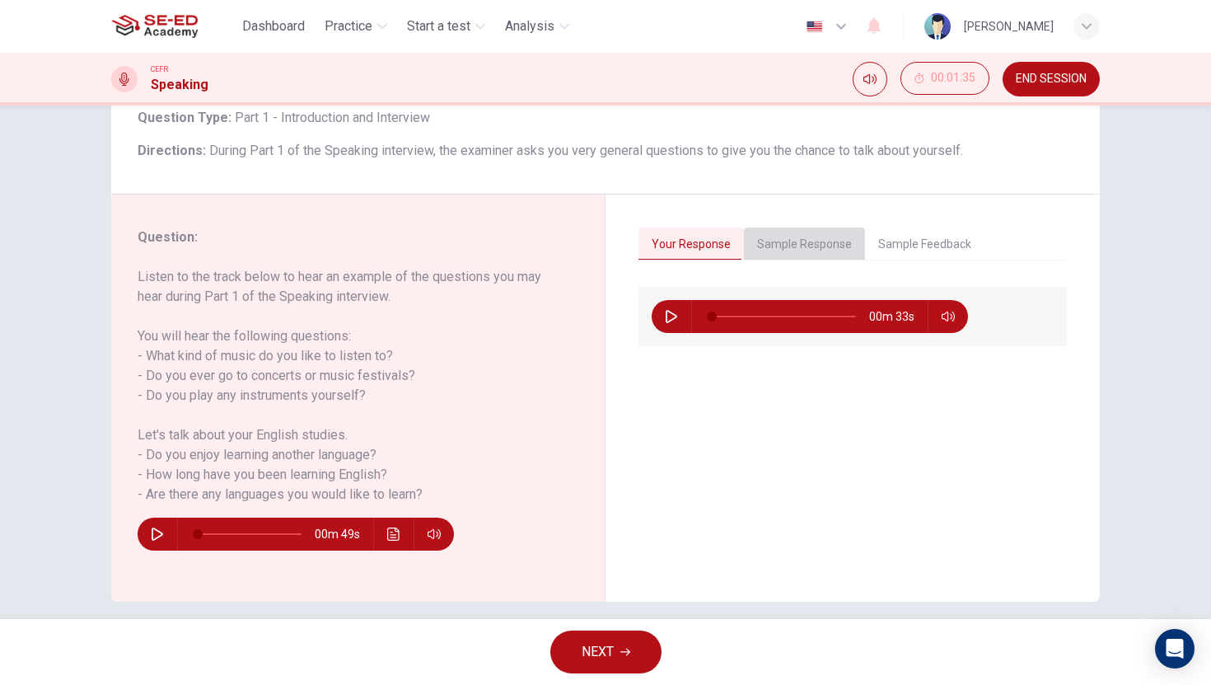
click at [813, 253] on button "Sample Response" at bounding box center [804, 244] width 121 height 35
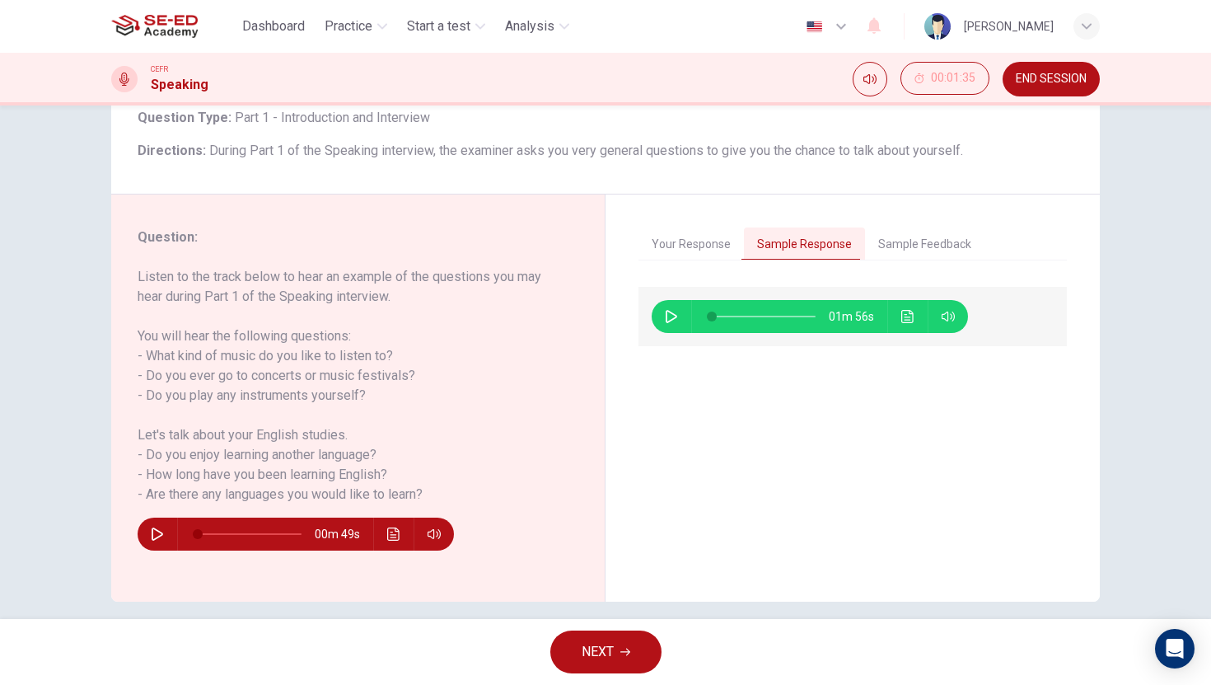
click at [667, 309] on button "button" at bounding box center [671, 316] width 26 height 33
click at [688, 251] on button "Your Response" at bounding box center [690, 244] width 105 height 35
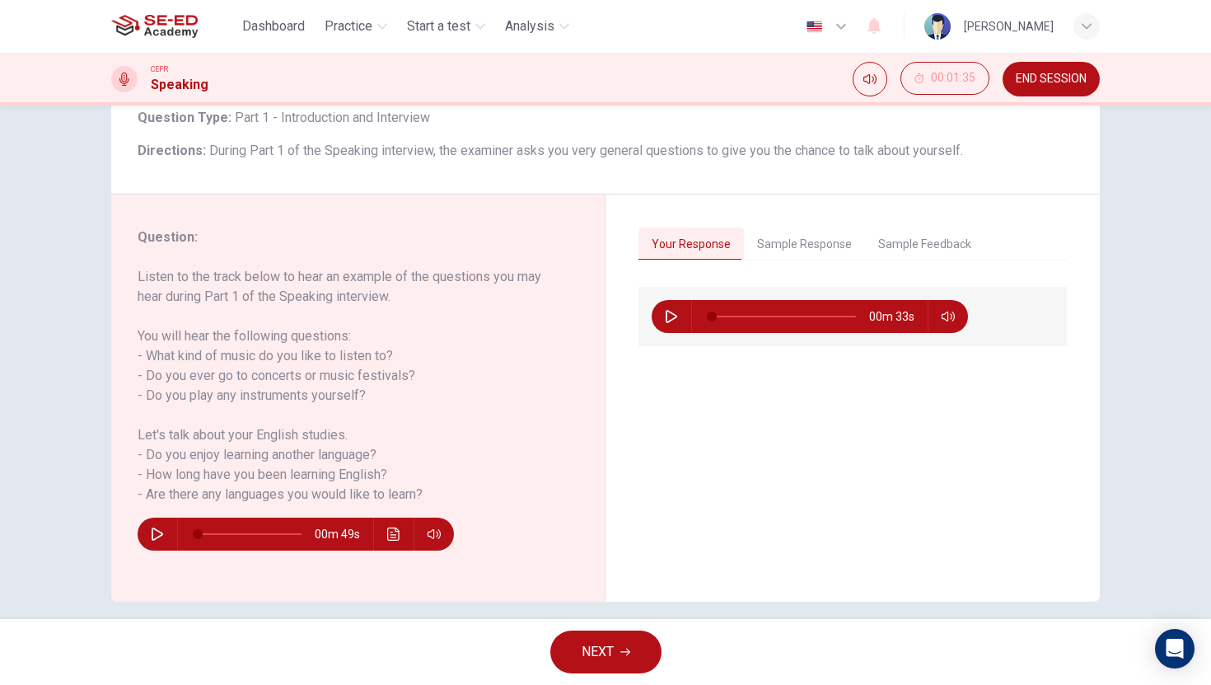
click at [785, 253] on button "Sample Response" at bounding box center [804, 244] width 121 height 35
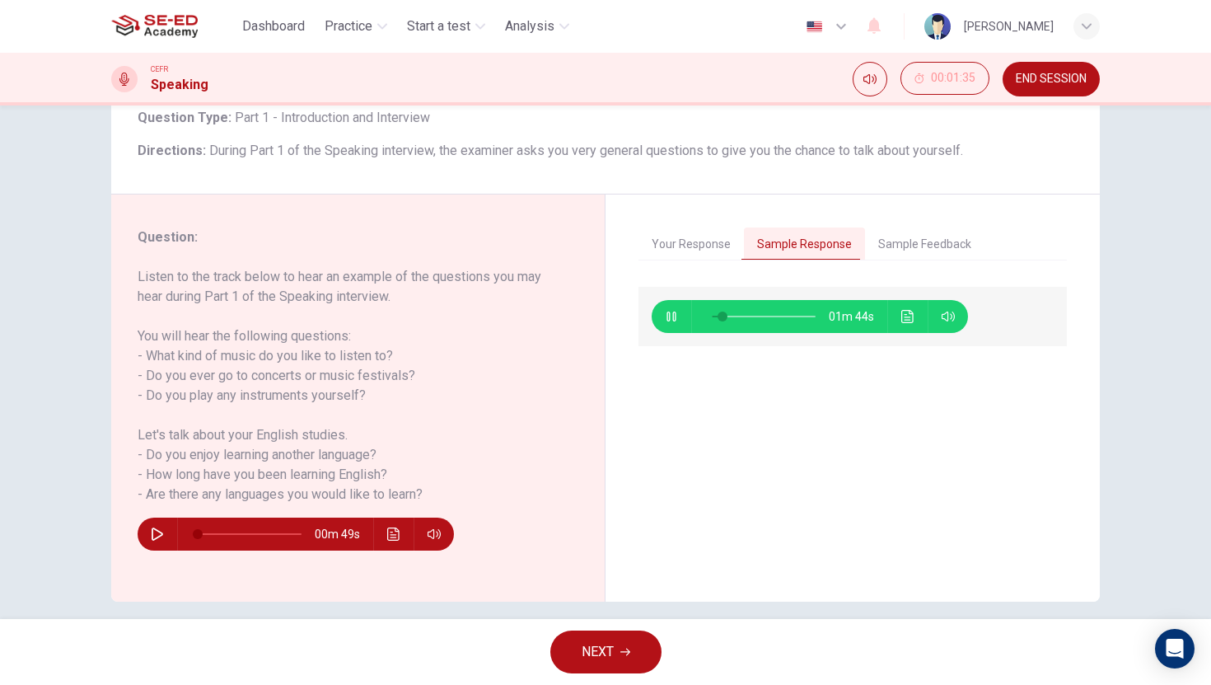
type input "11"
click at [901, 253] on button "Sample Feedback" at bounding box center [924, 244] width 119 height 35
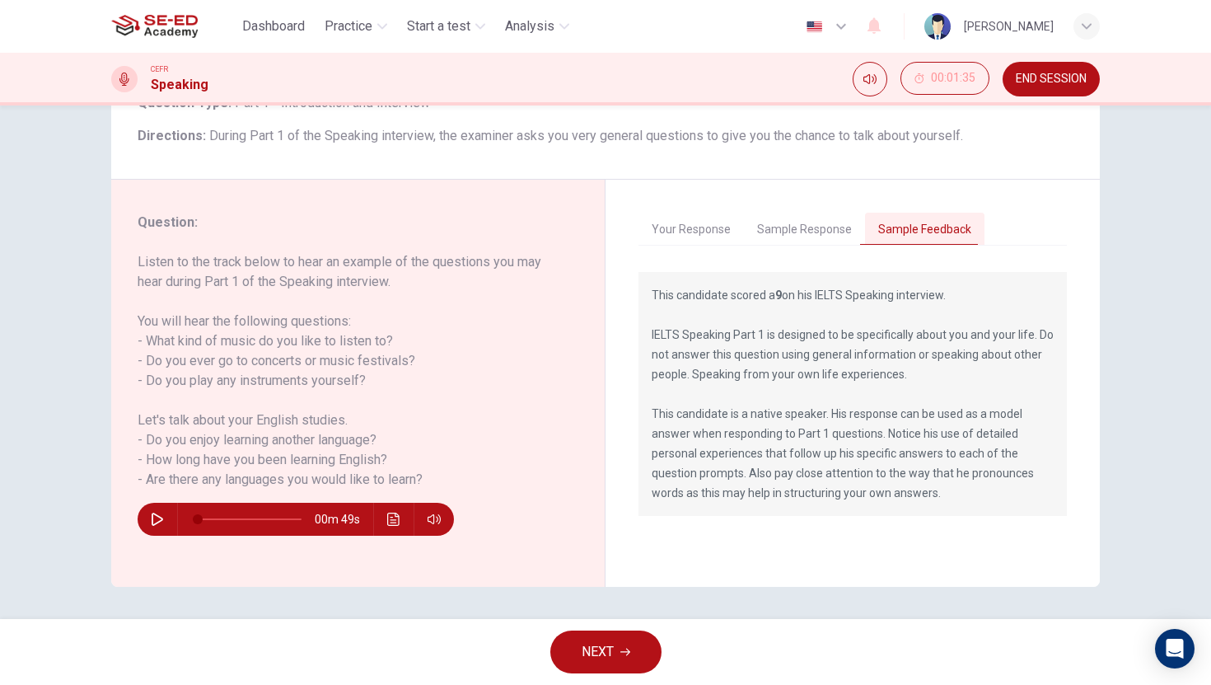
scroll to position [125, 0]
click at [597, 652] on span "NEXT" at bounding box center [598, 651] width 32 height 23
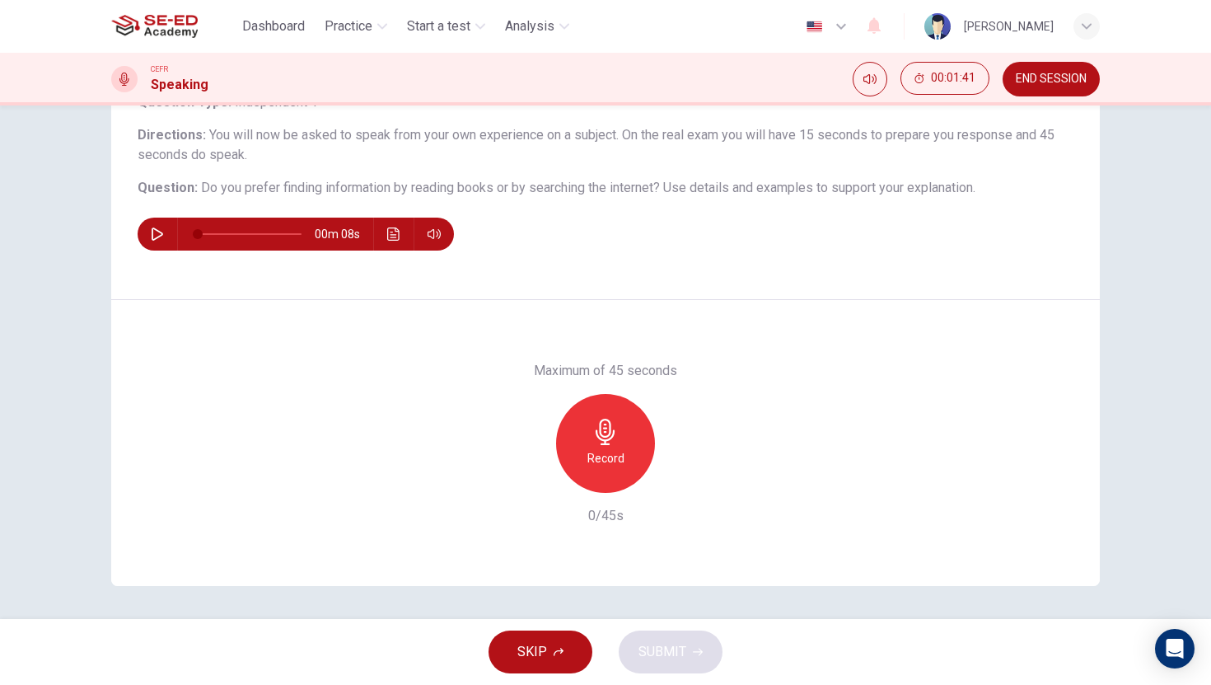
click at [1038, 98] on div "CEFR Speaking 00:01:41 END SESSION" at bounding box center [605, 79] width 1211 height 53
click at [1045, 84] on span "END SESSION" at bounding box center [1051, 78] width 71 height 13
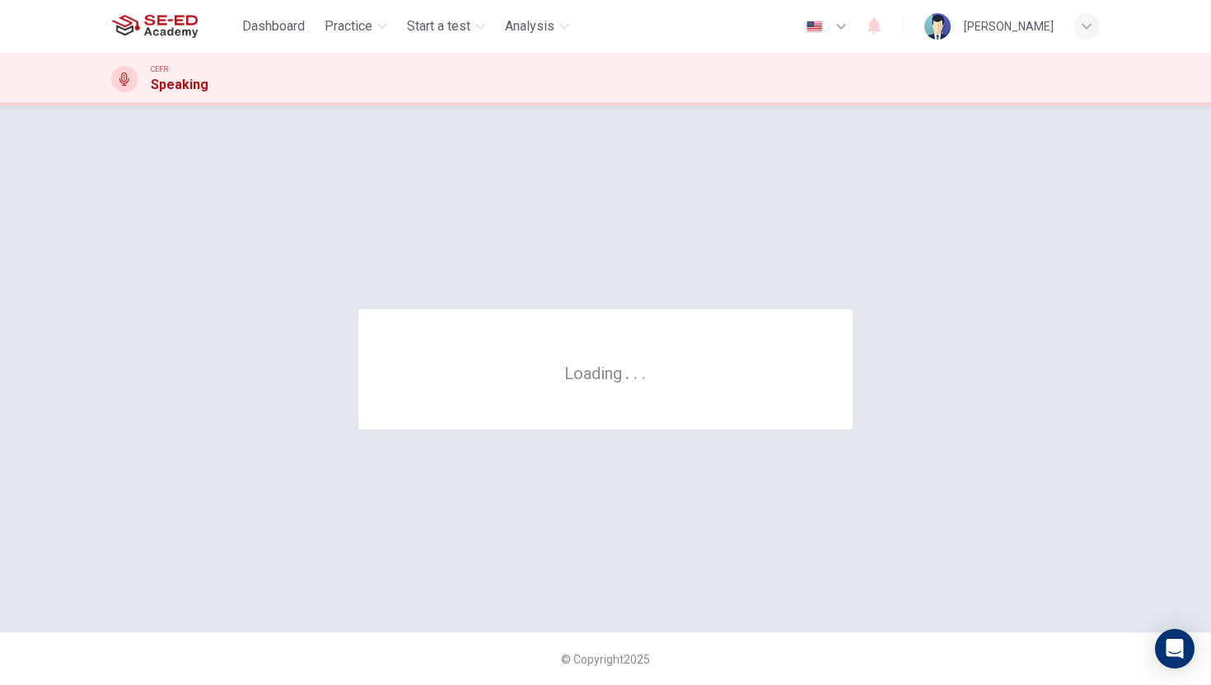
scroll to position [0, 0]
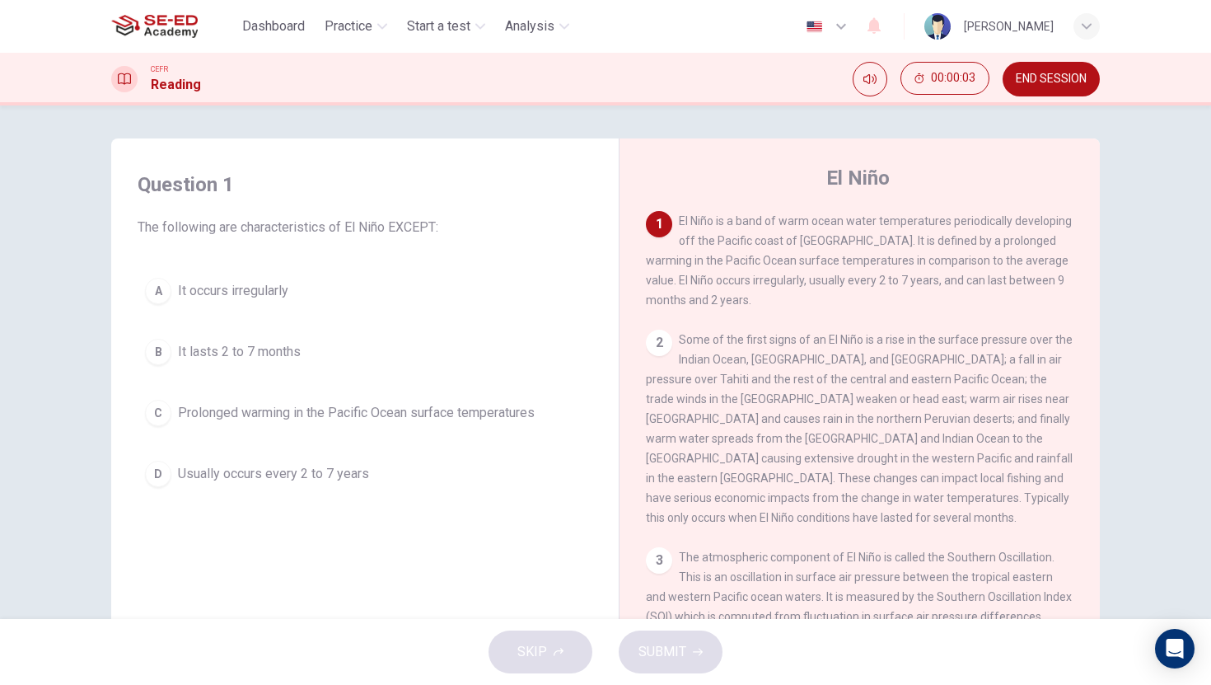
click at [1101, 19] on div "Dashboard Practice Start a test Analysis English en ​ Anucha Amorndachachai" at bounding box center [605, 26] width 1041 height 53
click at [1096, 23] on div "button" at bounding box center [1086, 26] width 26 height 26
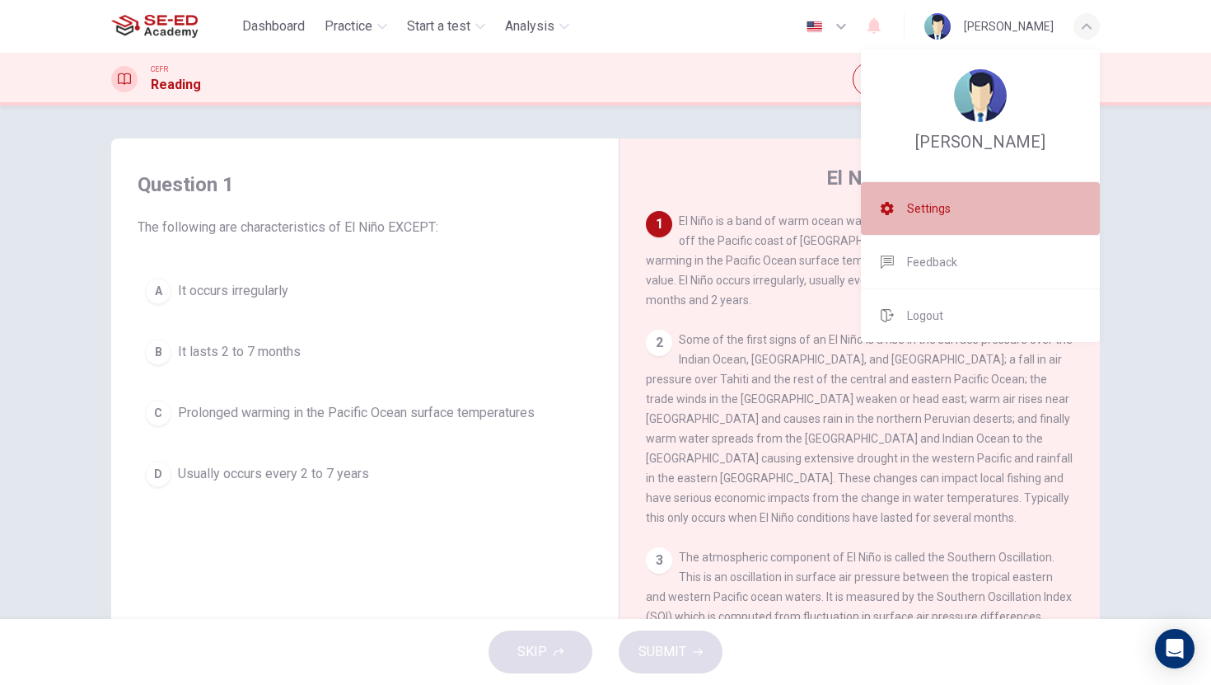
click at [974, 213] on li "Settings" at bounding box center [980, 208] width 239 height 53
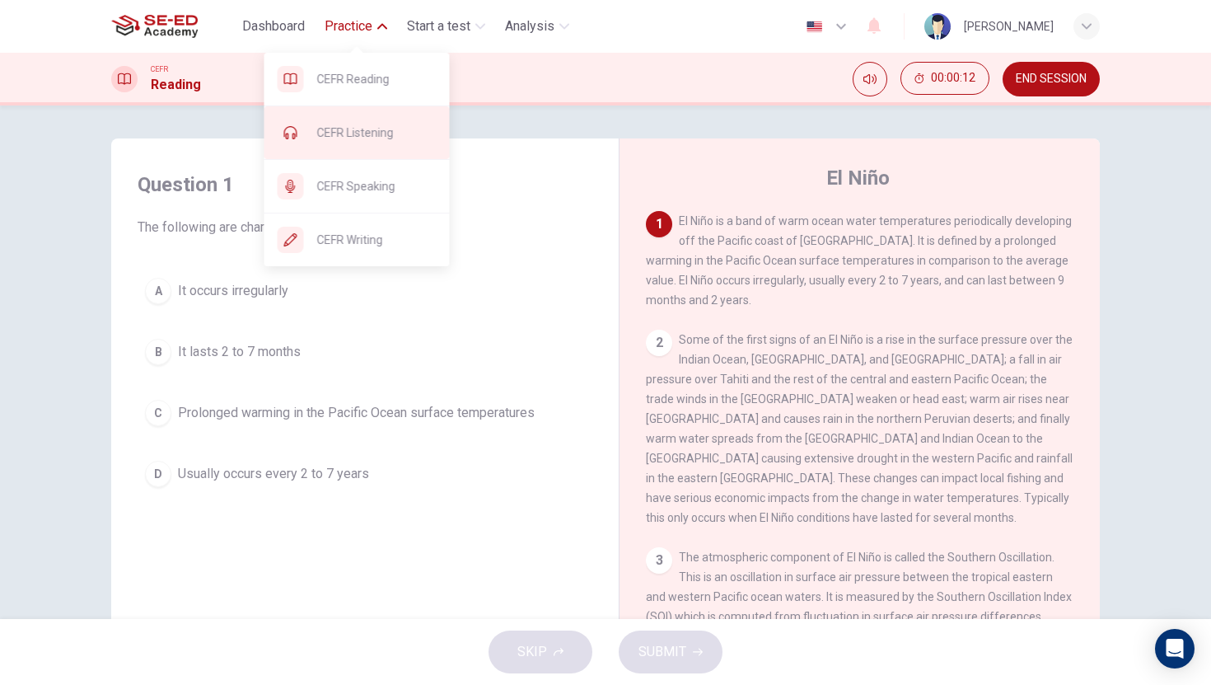
click at [363, 132] on span "CEFR Listening" at bounding box center [376, 133] width 119 height 20
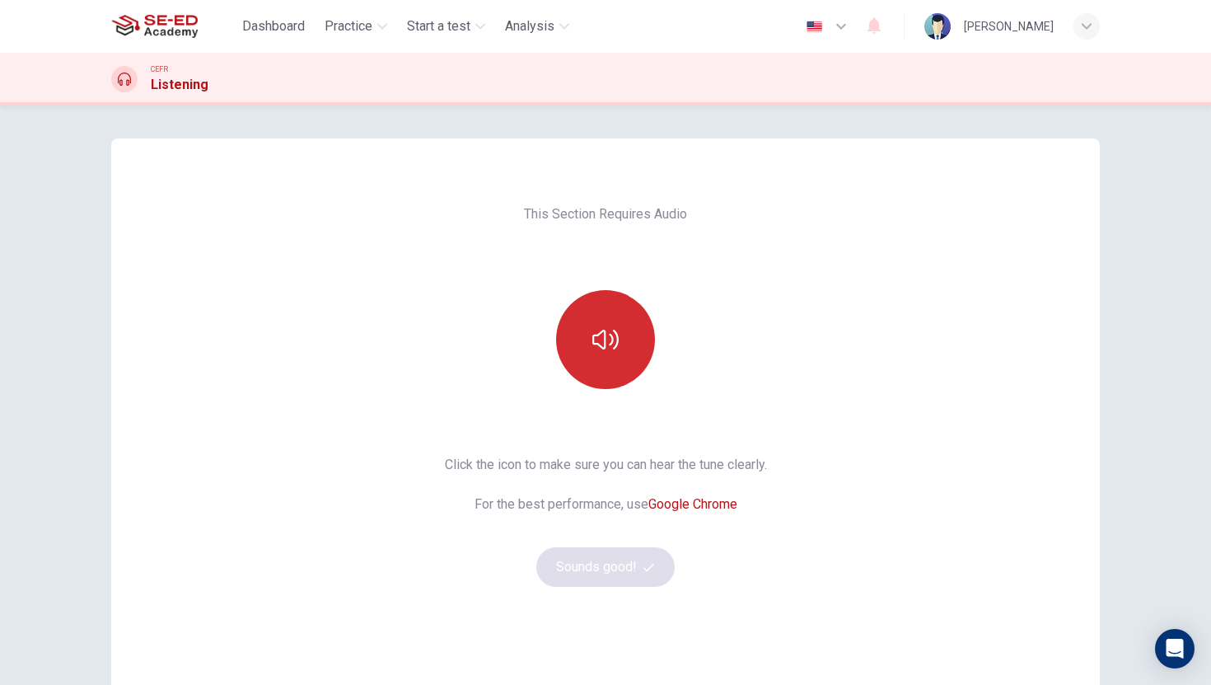
click at [617, 357] on button "button" at bounding box center [605, 339] width 99 height 99
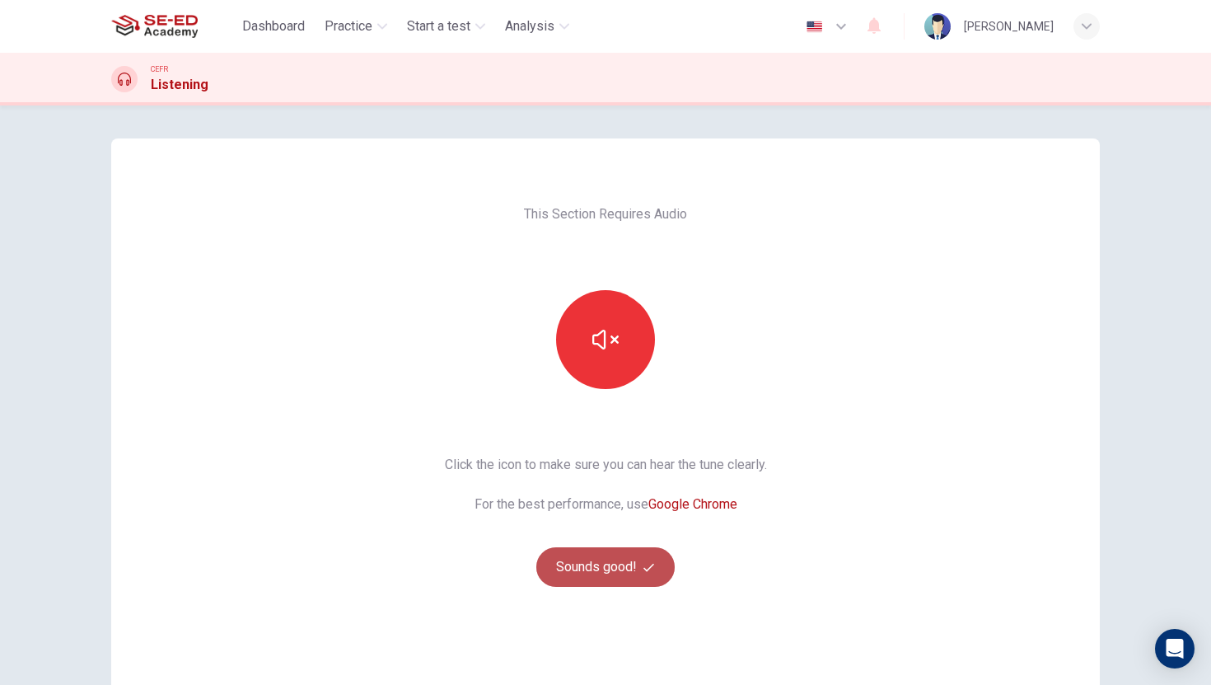
click at [592, 569] on button "Sounds good!" at bounding box center [605, 567] width 138 height 40
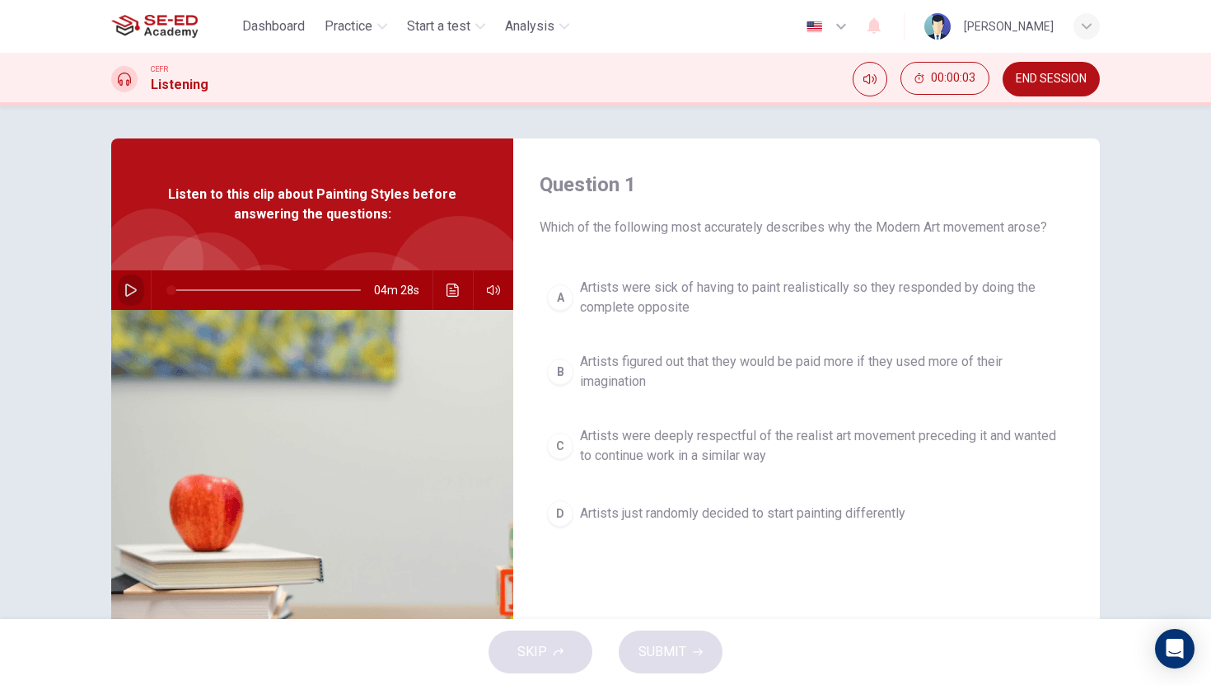
click at [124, 301] on button "button" at bounding box center [131, 290] width 26 height 40
drag, startPoint x: 524, startPoint y: 321, endPoint x: 572, endPoint y: 325, distance: 48.8
click at [562, 324] on body "This site uses cookies, as explained in our Privacy Policy . If you agree to th…" at bounding box center [605, 342] width 1211 height 685
click at [446, 294] on icon "Click to see the audio transcription" at bounding box center [452, 289] width 13 height 13
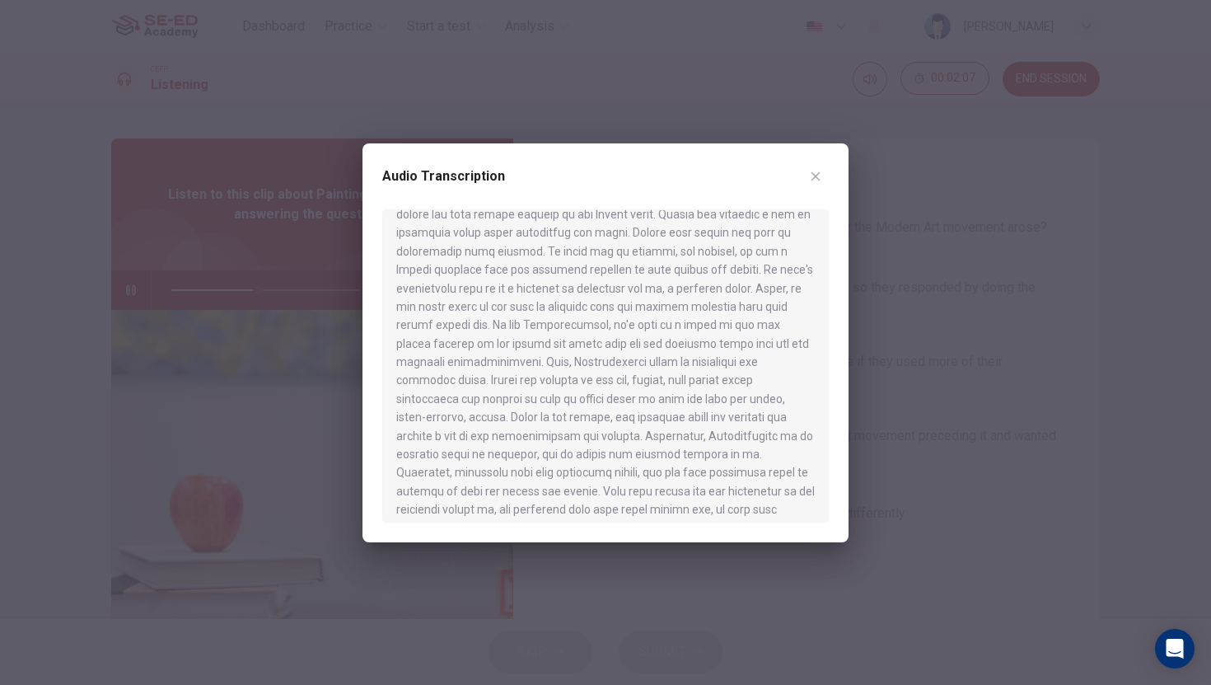
scroll to position [711, 0]
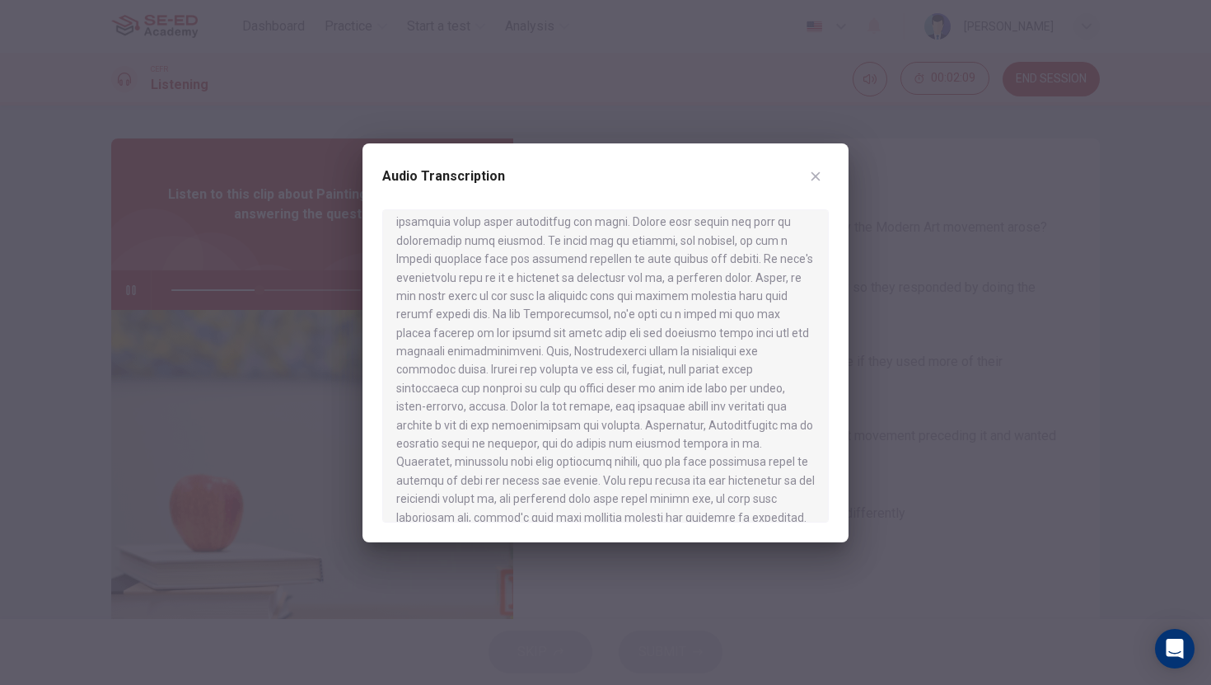
click at [815, 186] on button "button" at bounding box center [815, 176] width 26 height 26
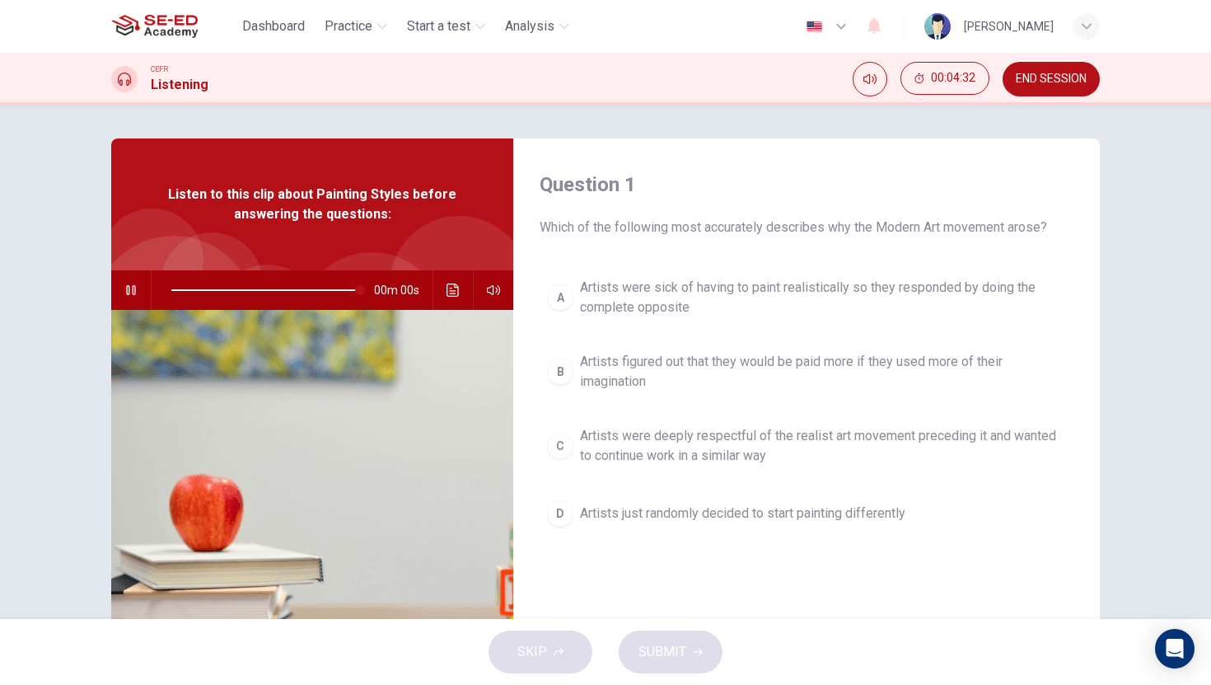
type input "0"
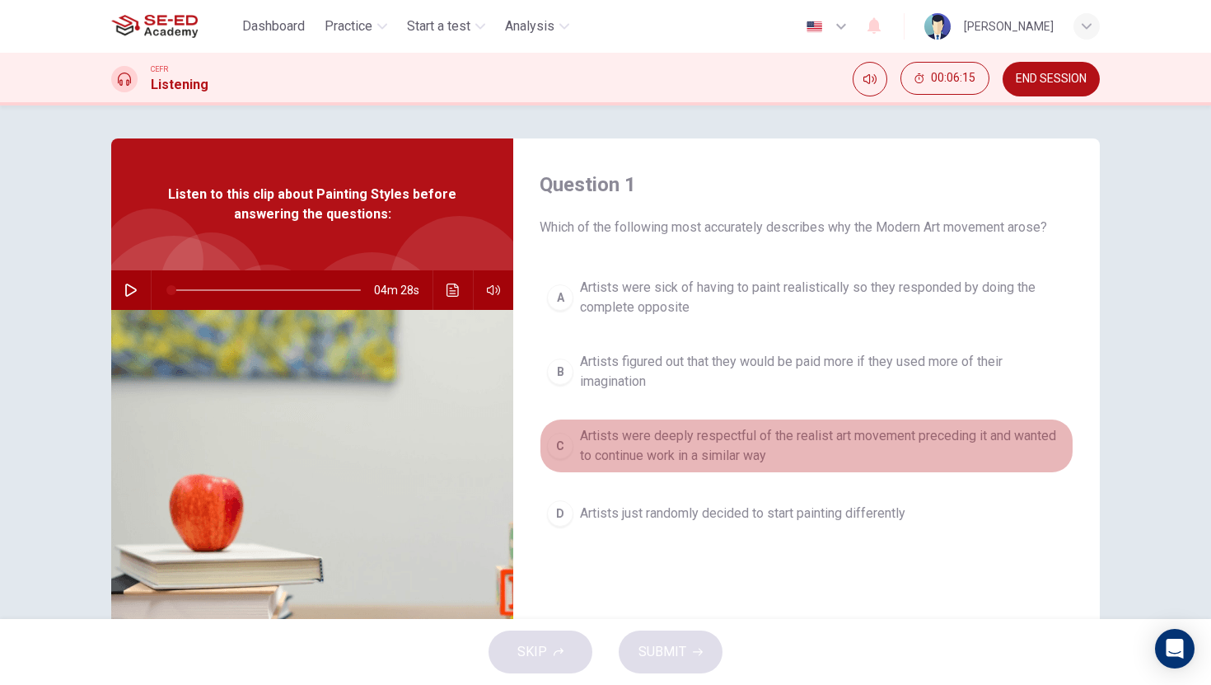
click at [558, 430] on button "C Artists were deeply respectful of the realist art movement preceding it and w…" at bounding box center [807, 445] width 534 height 54
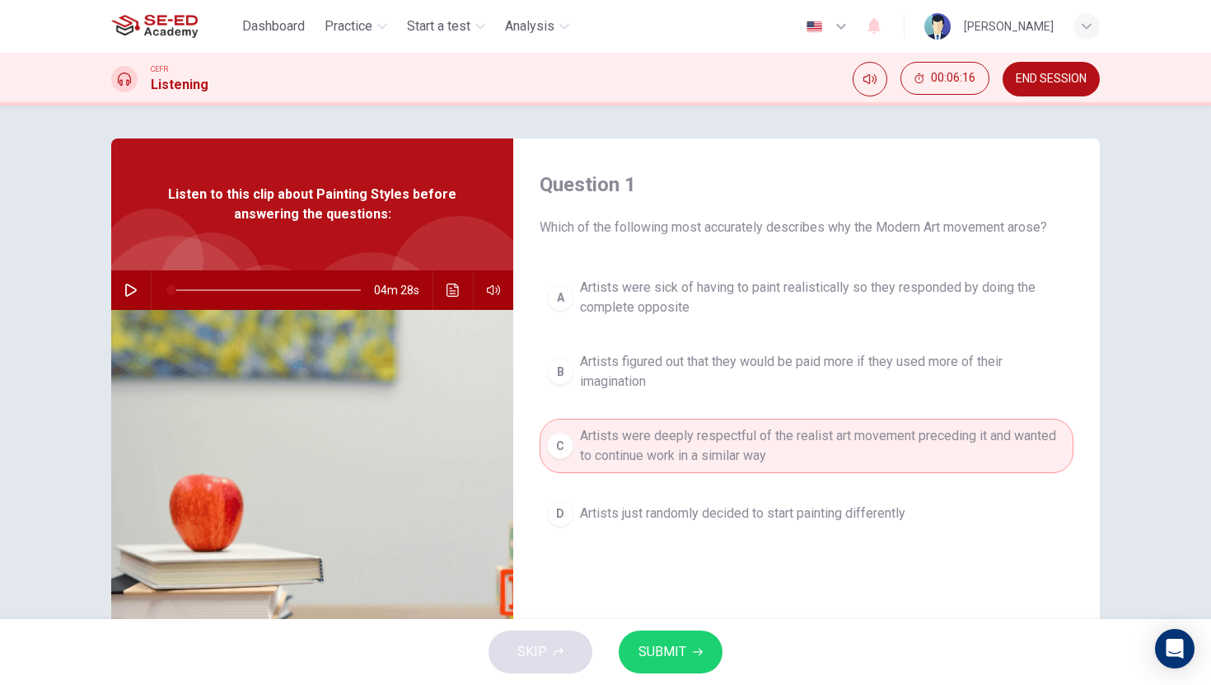
click at [699, 664] on button "SUBMIT" at bounding box center [671, 651] width 104 height 43
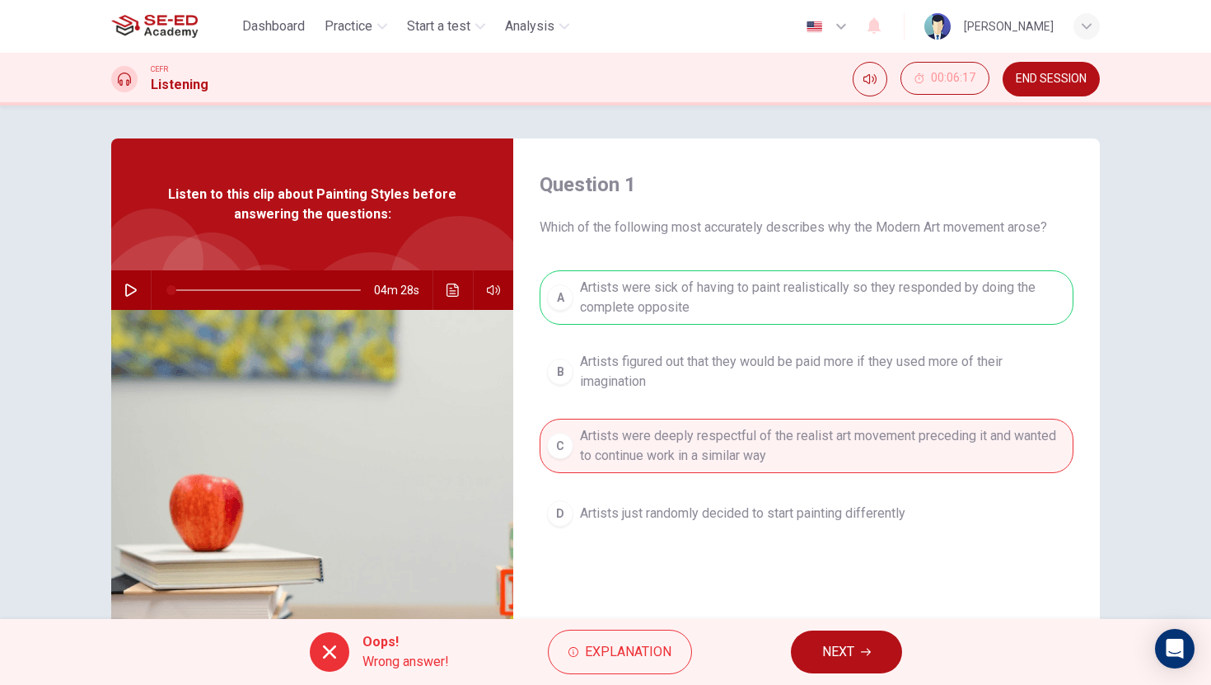
click at [865, 642] on button "NEXT" at bounding box center [846, 651] width 111 height 43
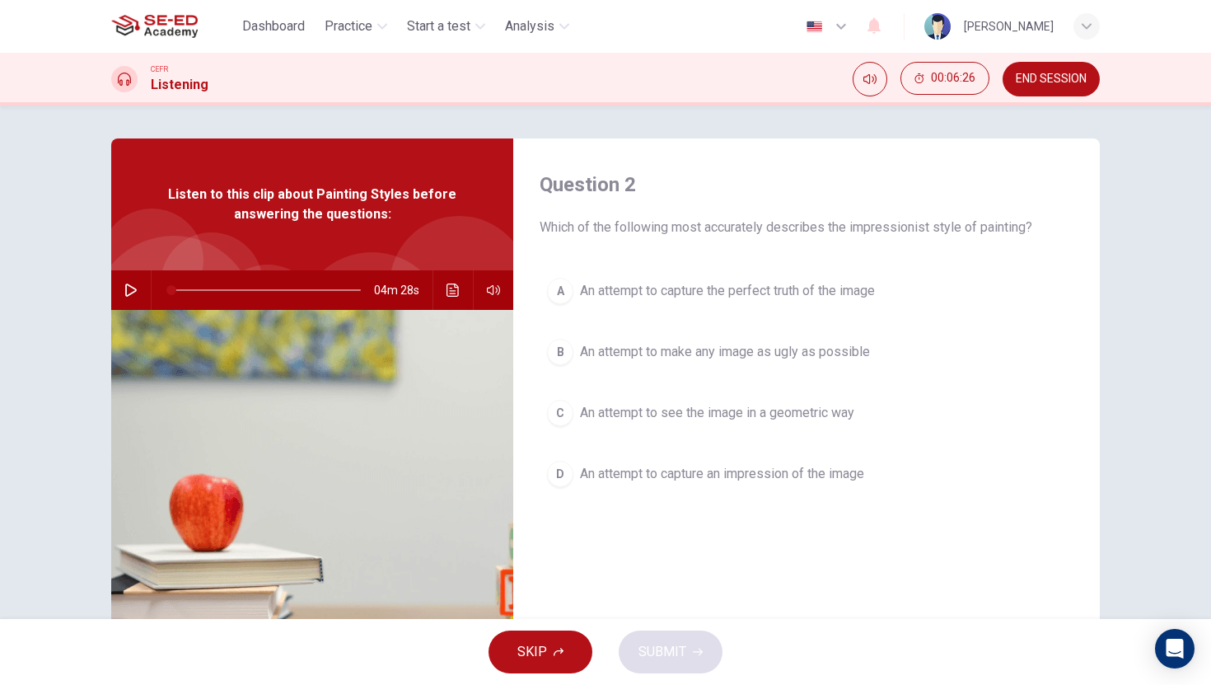
click at [683, 293] on span "An attempt to capture the perfect truth of the image" at bounding box center [727, 291] width 295 height 20
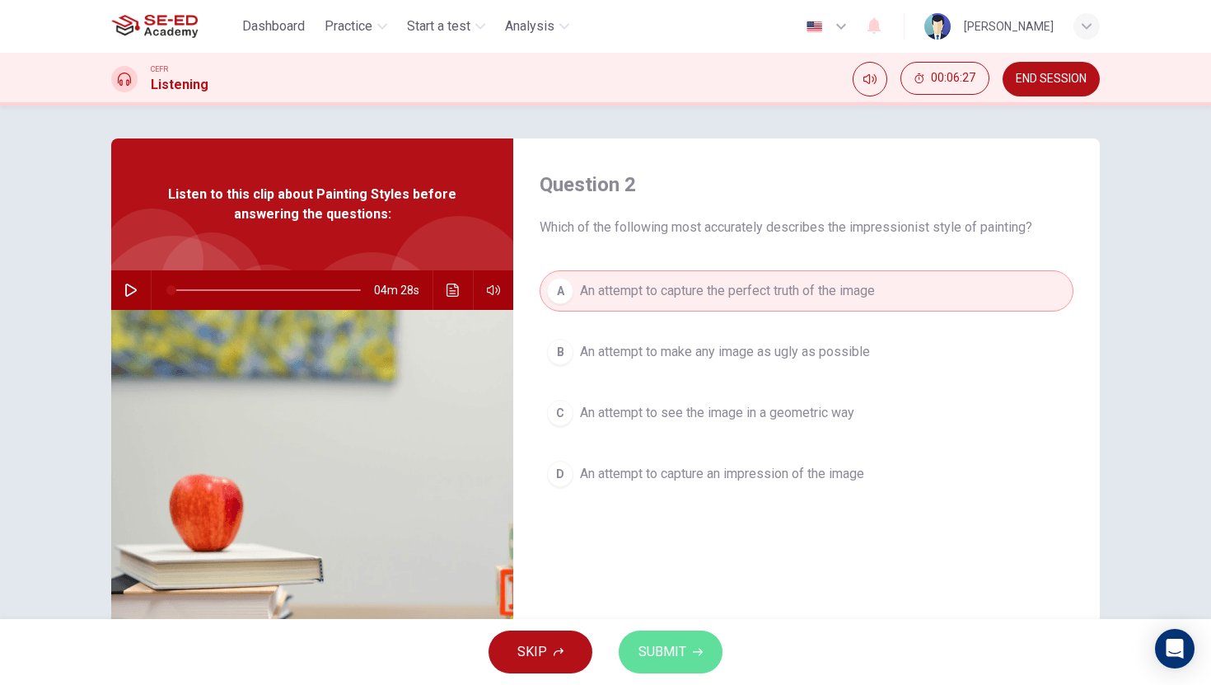
click at [673, 635] on button "SUBMIT" at bounding box center [671, 651] width 104 height 43
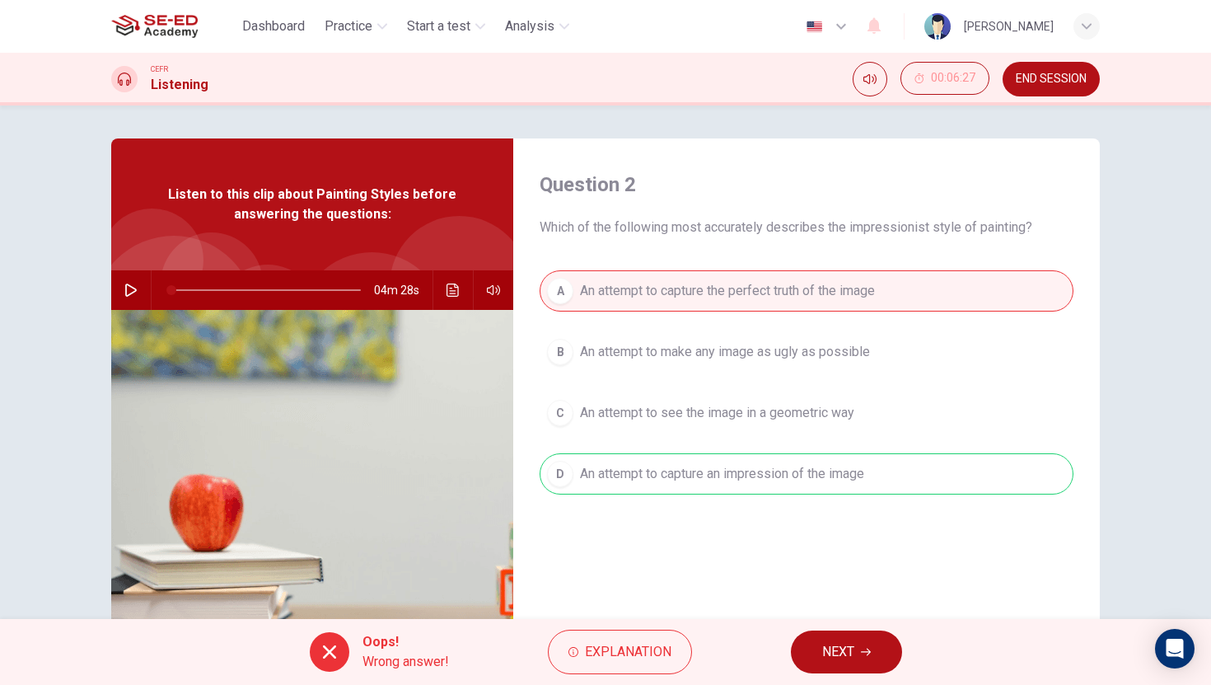
click at [855, 651] on button "NEXT" at bounding box center [846, 651] width 111 height 43
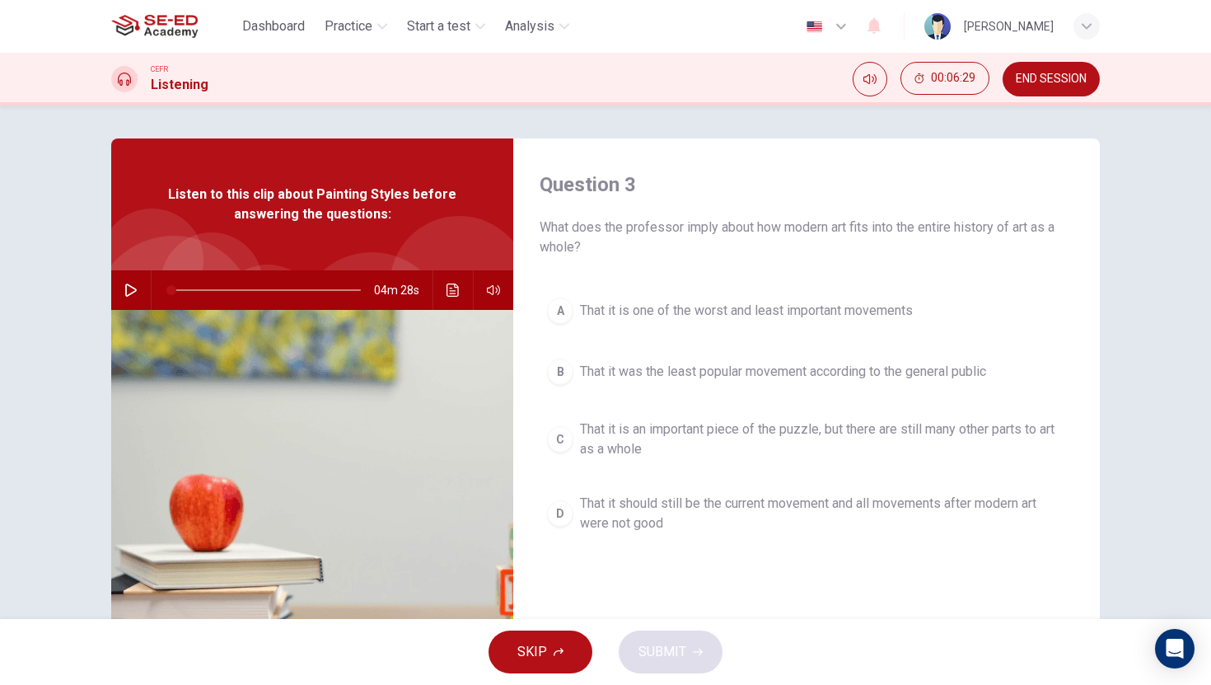
click at [645, 325] on button "A That it is one of the worst and least important movements" at bounding box center [807, 310] width 534 height 41
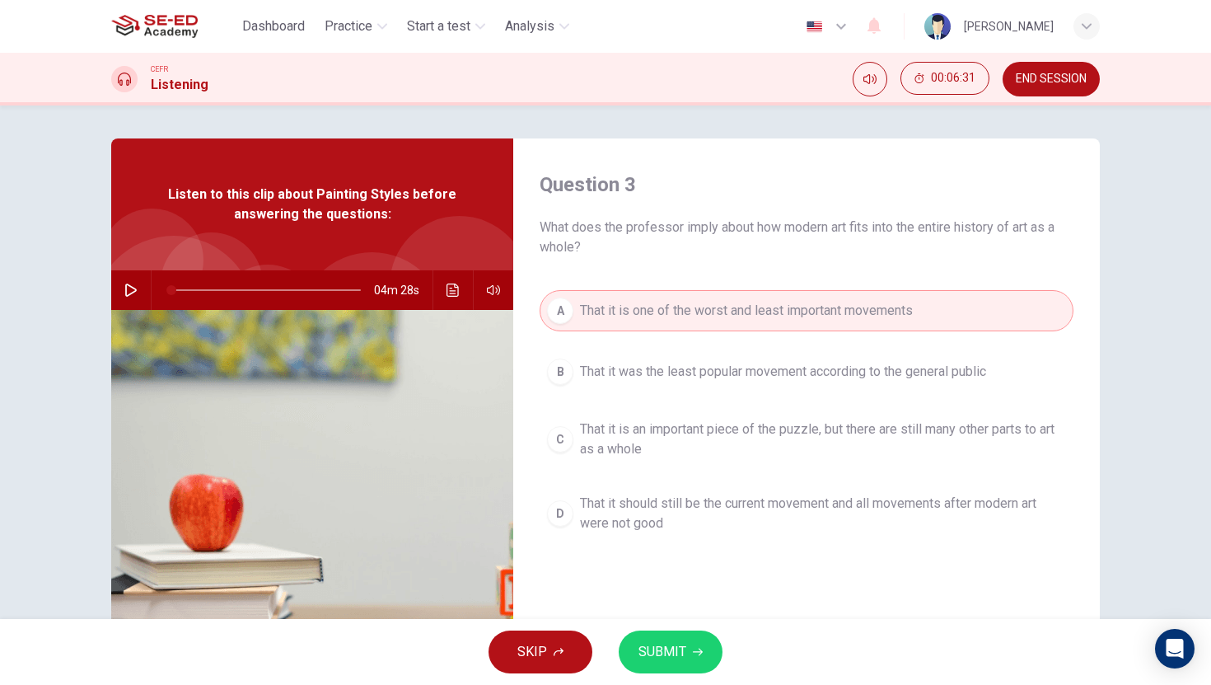
click at [668, 525] on span "That it should still be the current movement and all movements after modern art…" at bounding box center [823, 513] width 486 height 40
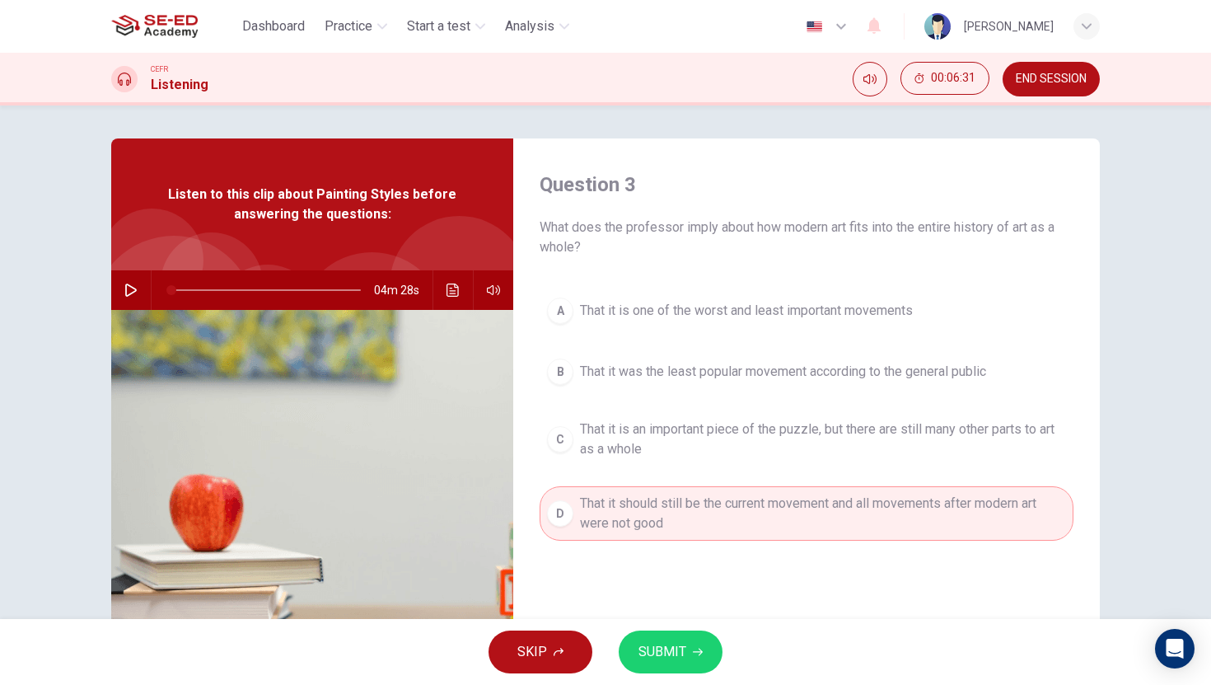
click at [665, 679] on div "SKIP SUBMIT" at bounding box center [605, 652] width 1211 height 66
click at [672, 671] on div "SKIP SUBMIT" at bounding box center [605, 652] width 1211 height 66
click at [685, 635] on button "SUBMIT" at bounding box center [671, 651] width 104 height 43
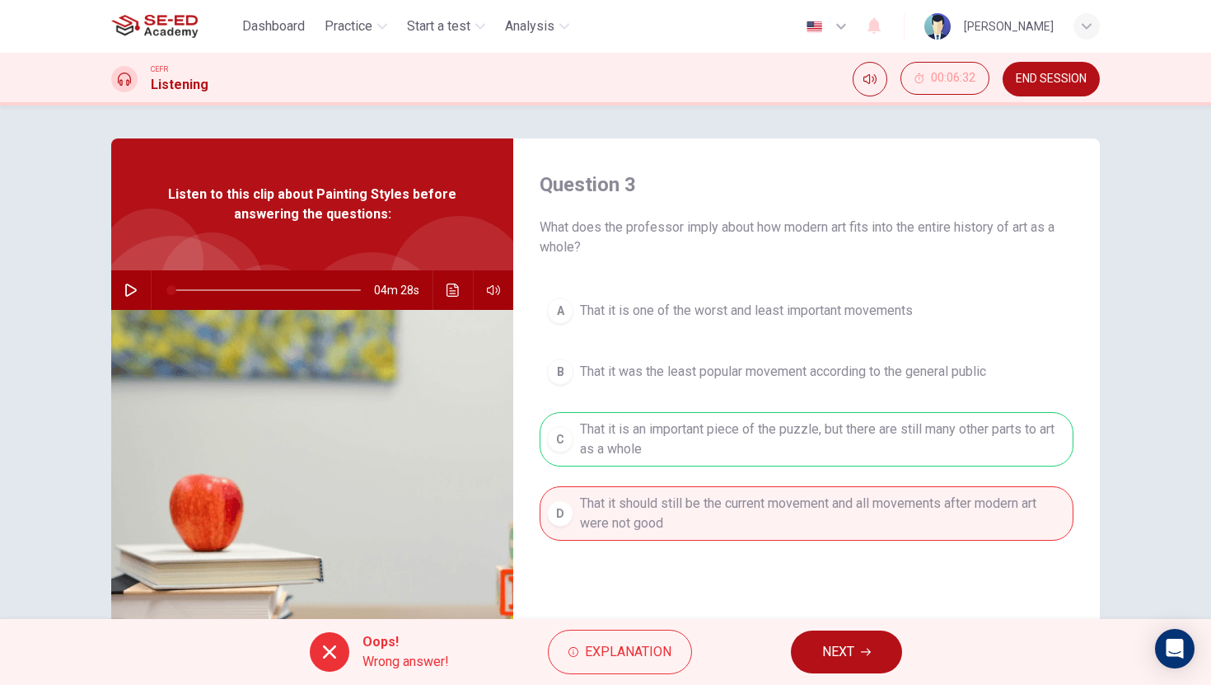
click at [863, 650] on icon "button" at bounding box center [866, 652] width 10 height 10
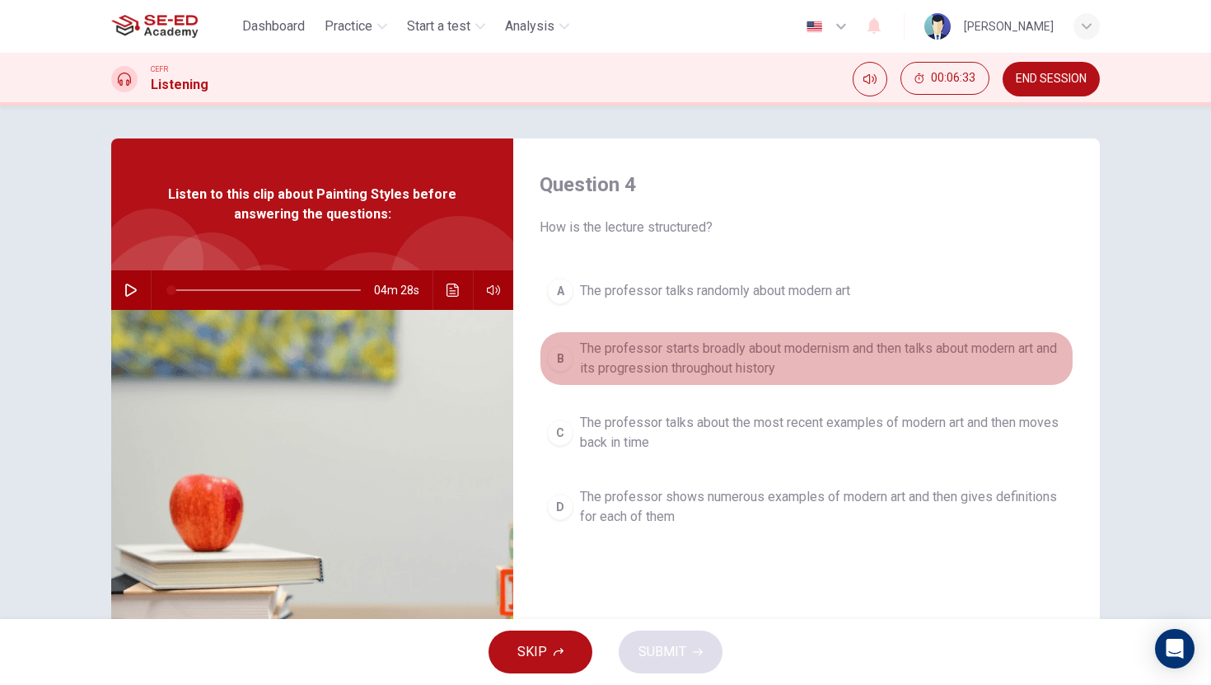
click at [698, 368] on span "The professor starts broadly about modernism and then talks about modern art an…" at bounding box center [823, 359] width 486 height 40
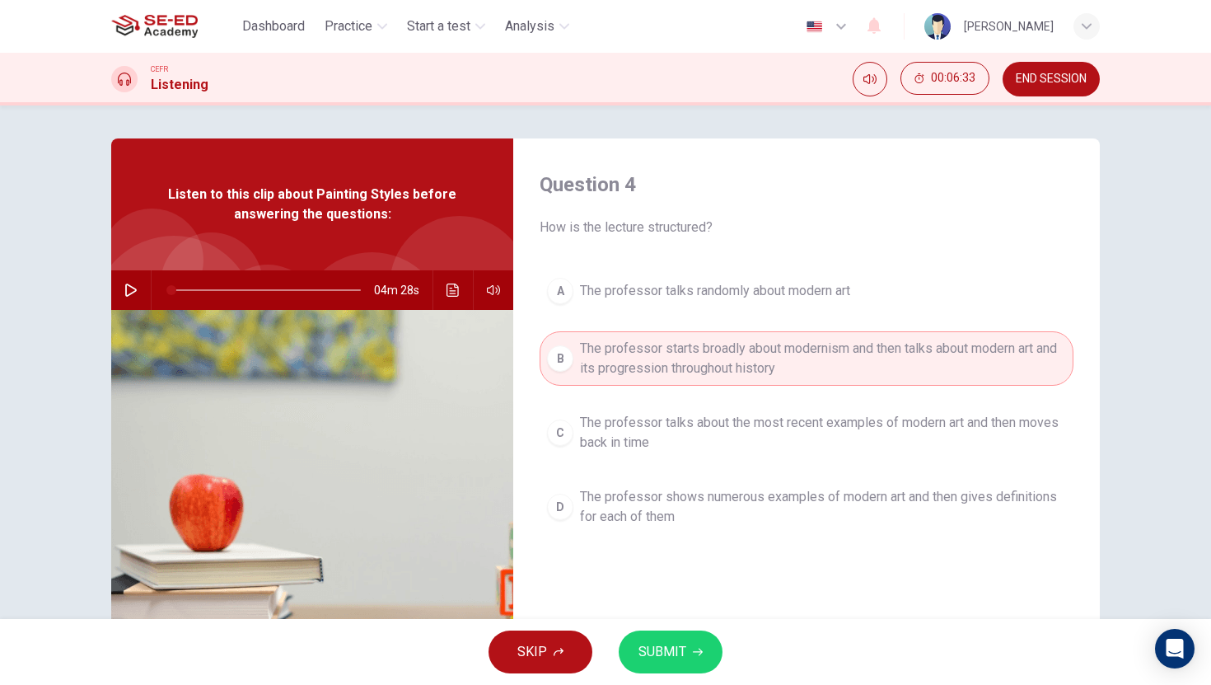
click at [672, 657] on span "SUBMIT" at bounding box center [662, 651] width 48 height 23
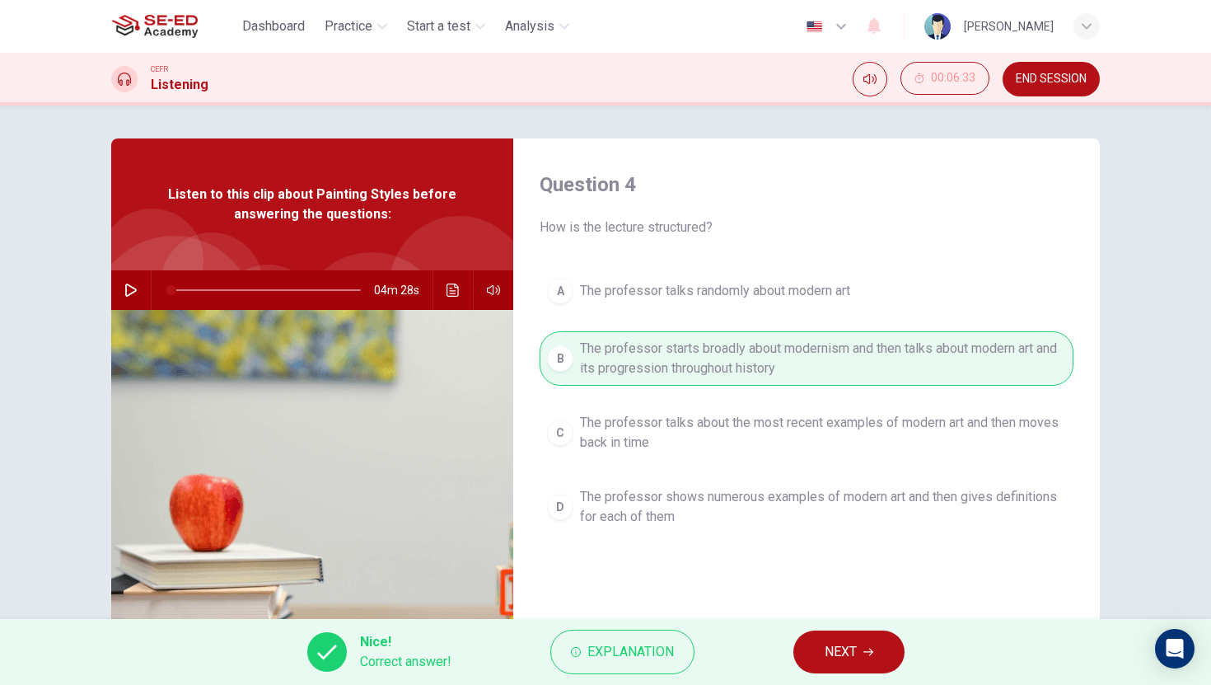
click at [848, 647] on span "NEXT" at bounding box center [841, 651] width 32 height 23
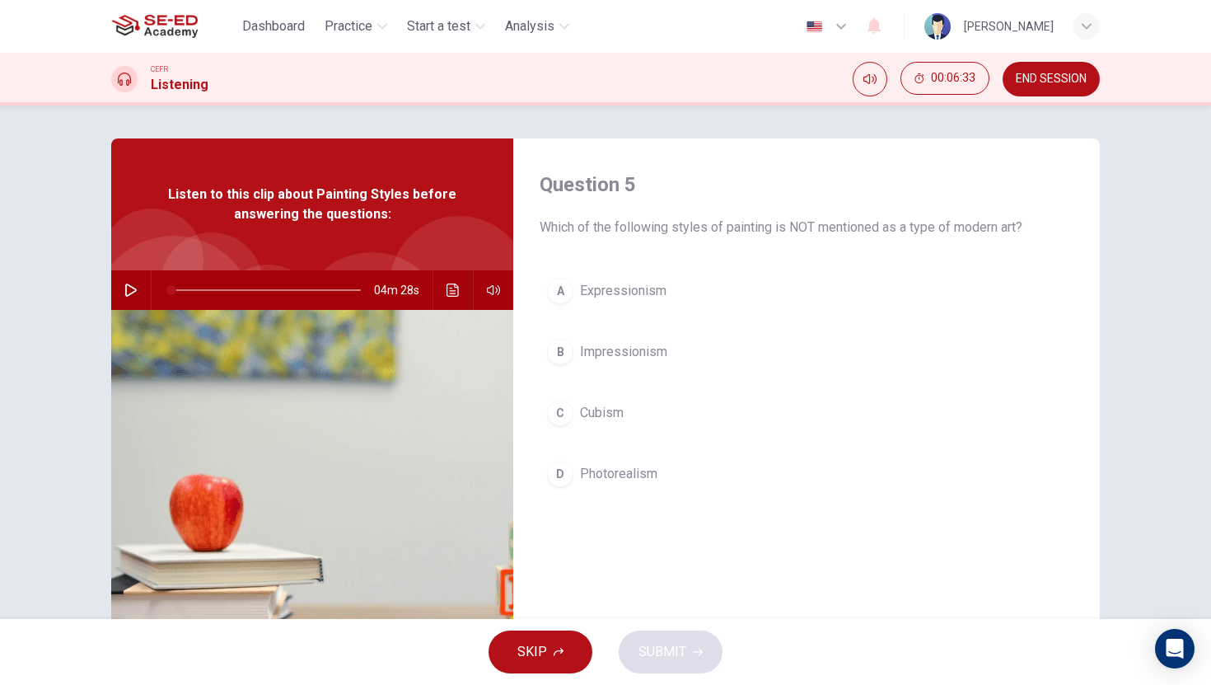
click at [605, 407] on span "Cubism" at bounding box center [602, 413] width 44 height 20
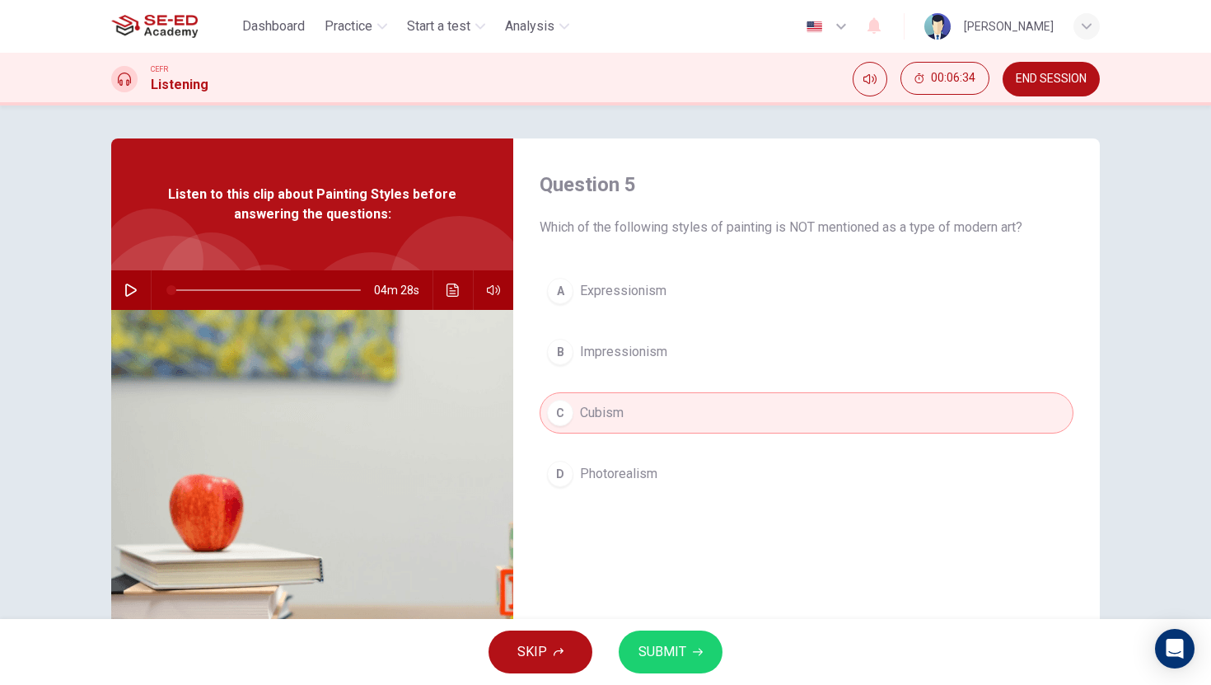
click at [666, 294] on button "A Expressionism" at bounding box center [807, 290] width 534 height 41
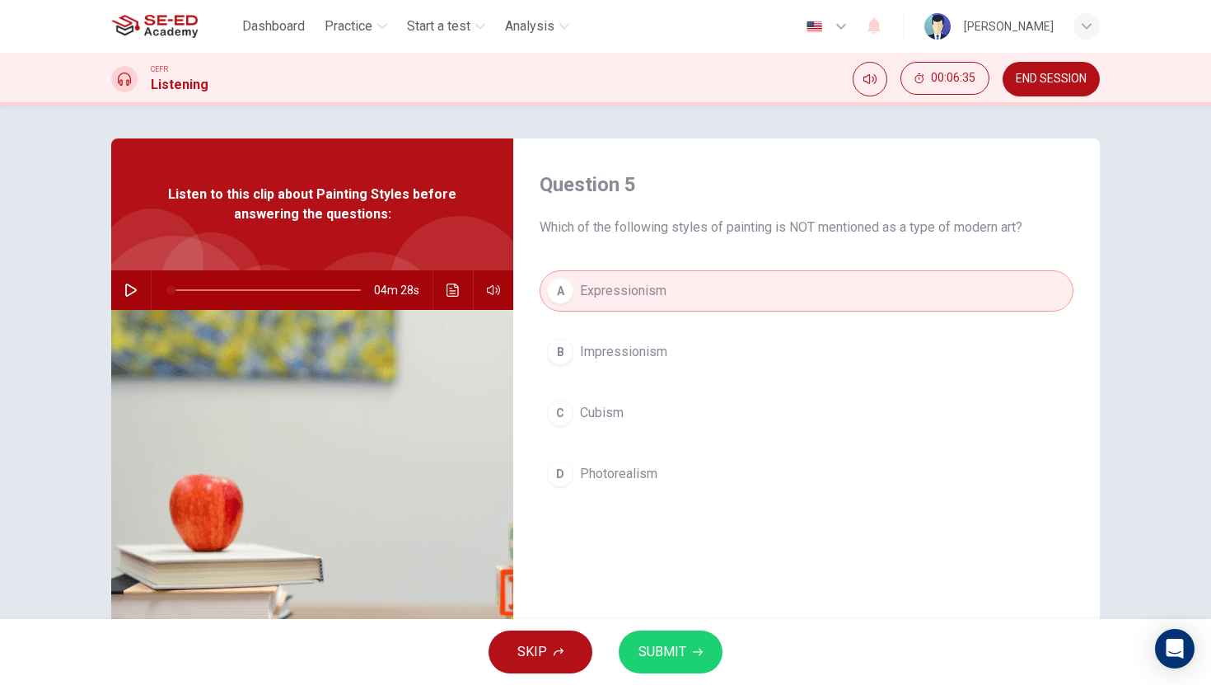
click at [666, 364] on button "B Impressionism" at bounding box center [807, 351] width 534 height 41
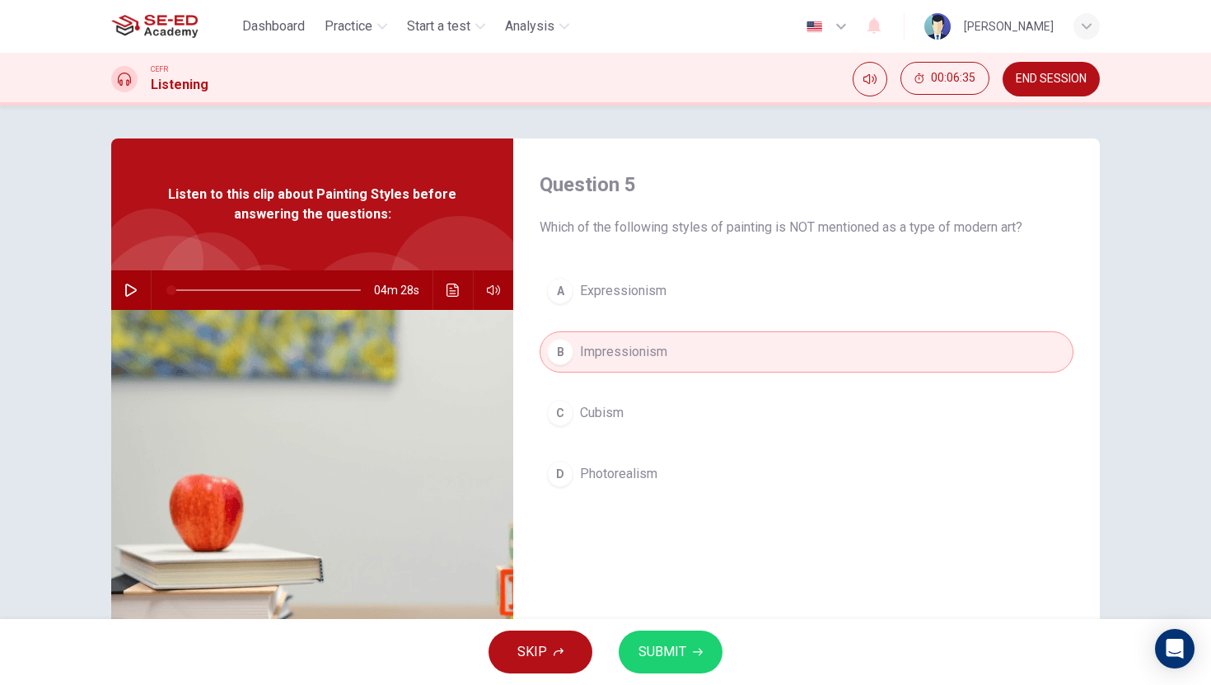
click at [666, 494] on div "A Expressionism B Impressionism C Cubism D Photorealism" at bounding box center [807, 398] width 534 height 257
click at [670, 479] on button "D Photorealism" at bounding box center [807, 473] width 534 height 41
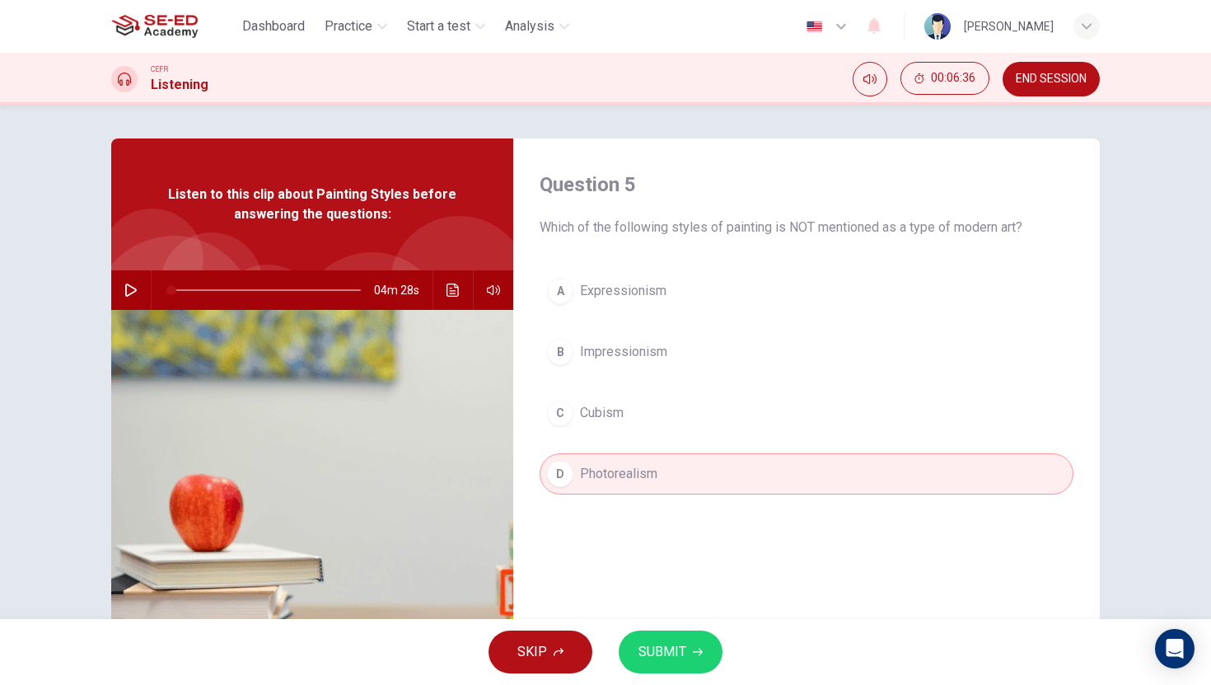
click at [666, 630] on button "SUBMIT" at bounding box center [671, 651] width 104 height 43
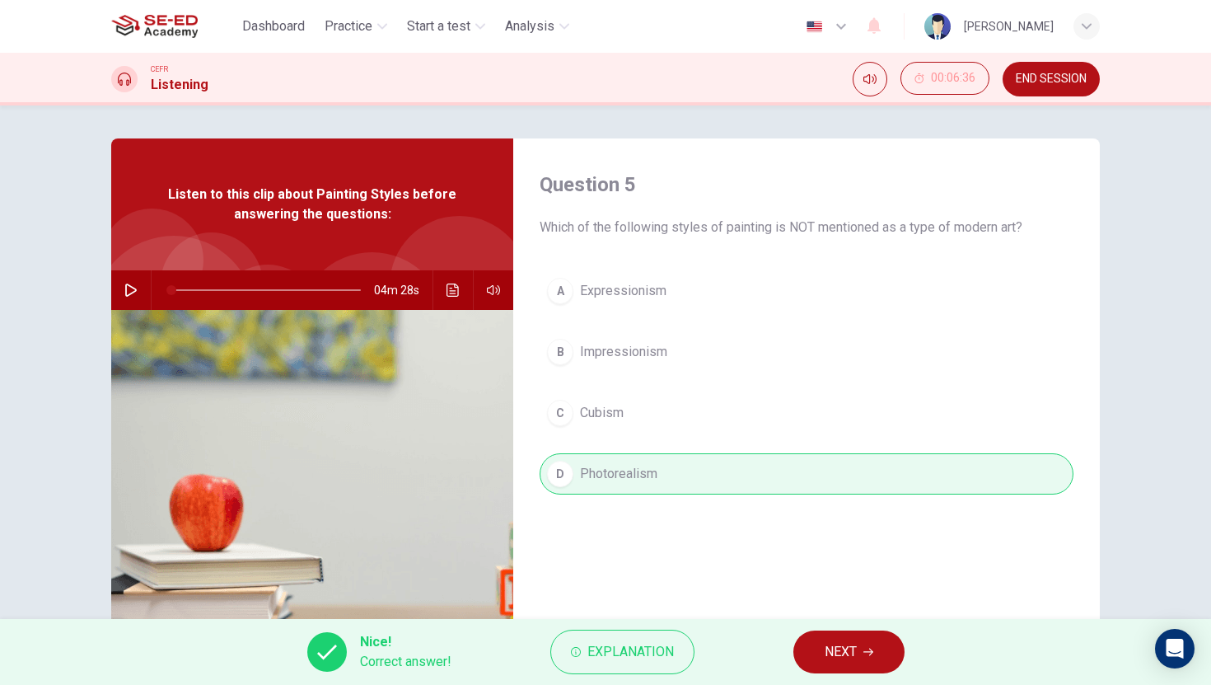
click at [862, 677] on div "Nice! Correct answer! Explanation NEXT" at bounding box center [605, 652] width 1211 height 66
click at [852, 657] on span "NEXT" at bounding box center [841, 651] width 32 height 23
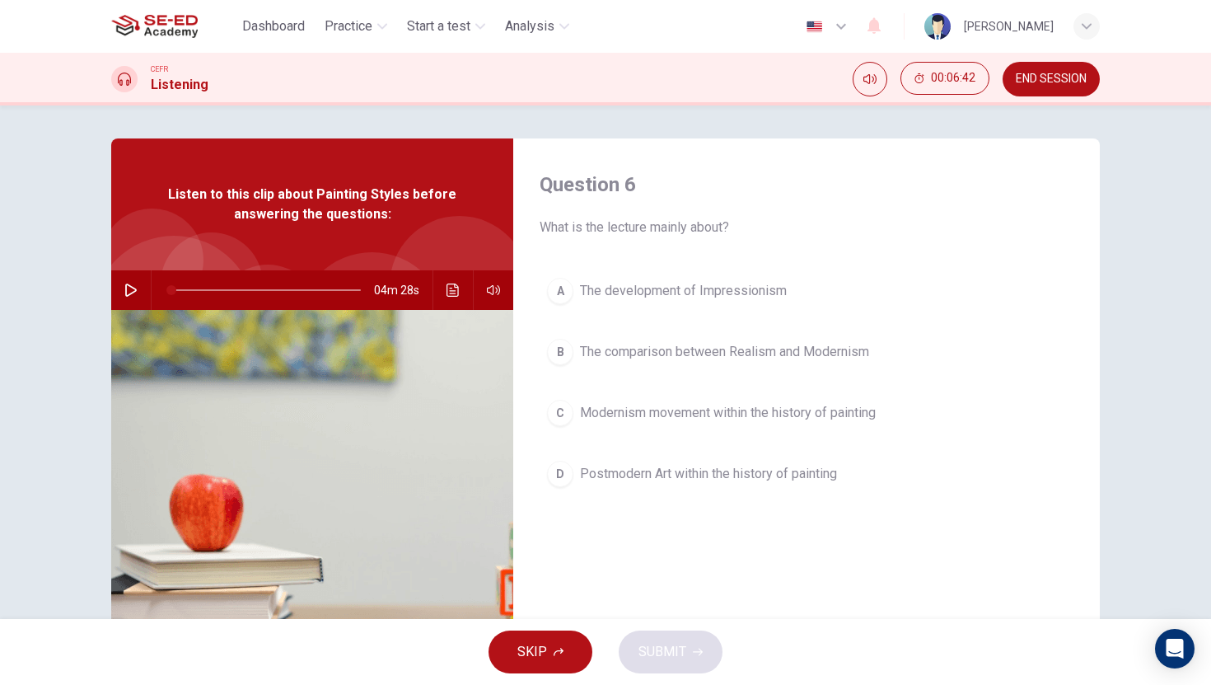
click at [703, 439] on div "A The development of Impressionism B The comparison between Realism and Moderni…" at bounding box center [807, 398] width 534 height 257
click at [704, 416] on span "Modernism movement within the history of painting" at bounding box center [728, 413] width 296 height 20
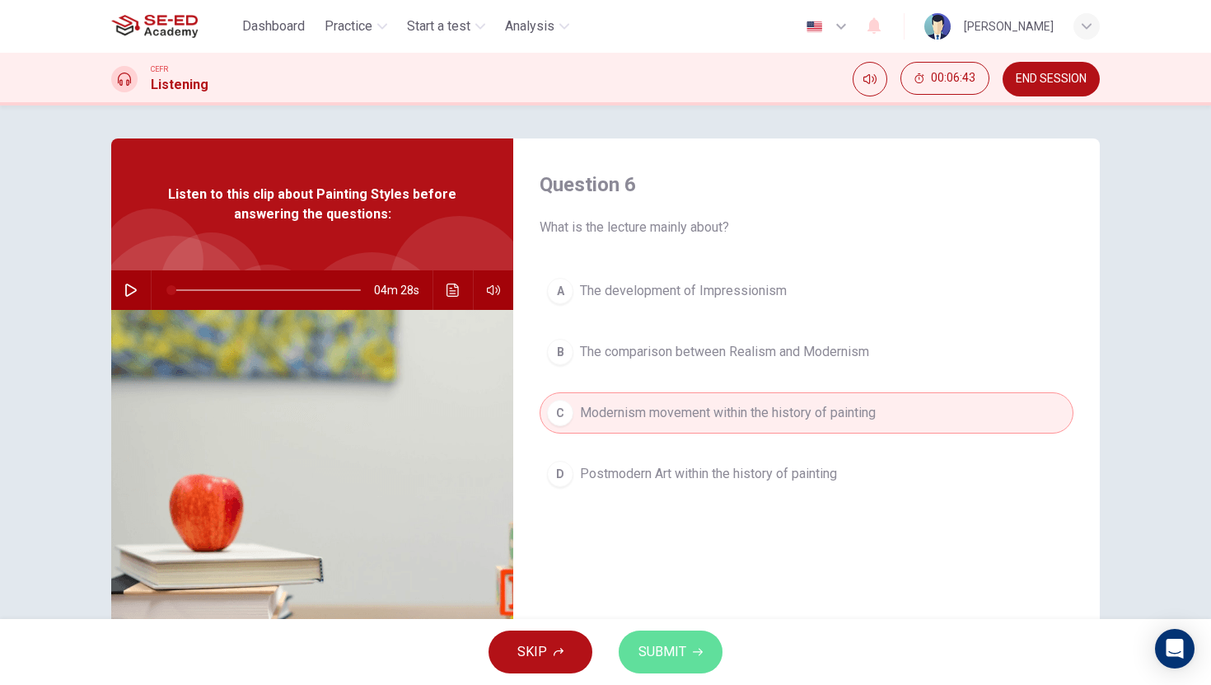
click at [666, 642] on span "SUBMIT" at bounding box center [662, 651] width 48 height 23
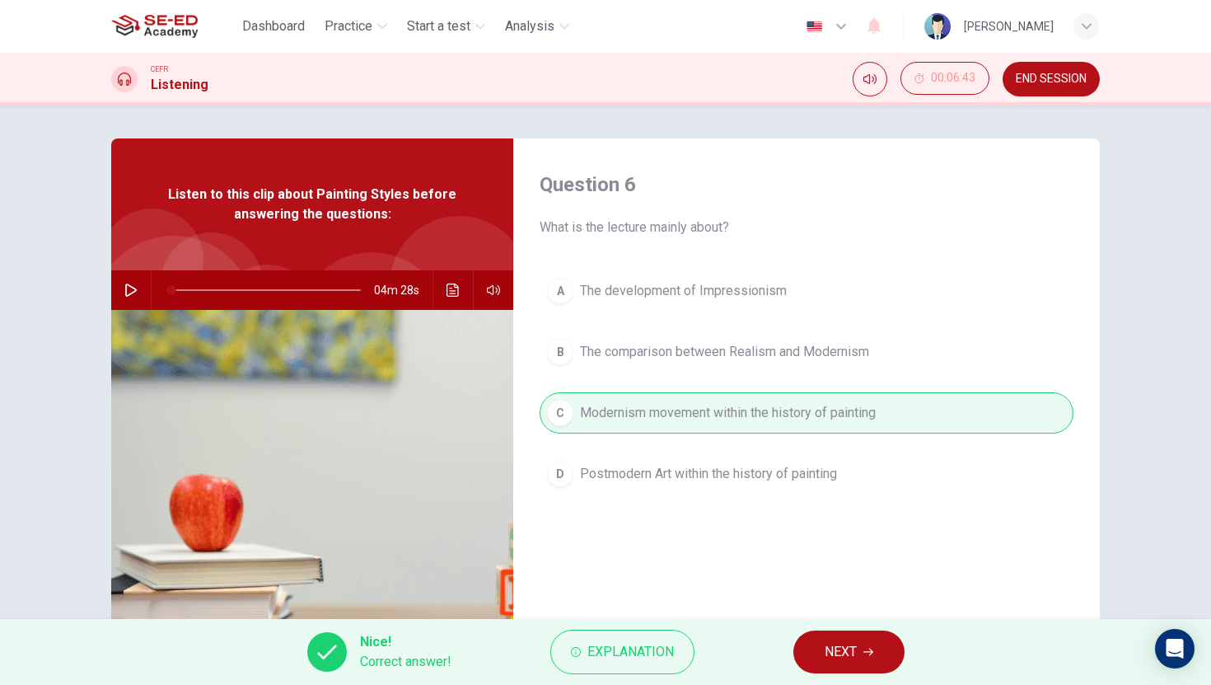
click at [858, 638] on button "NEXT" at bounding box center [848, 651] width 111 height 43
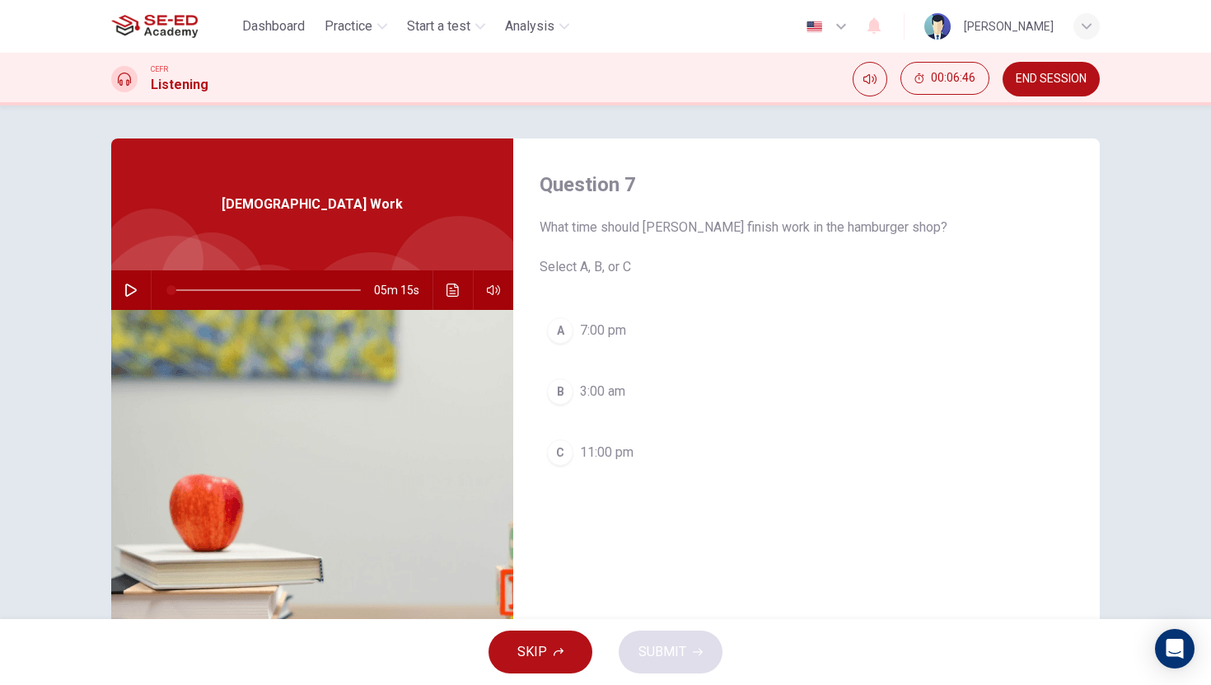
click at [131, 295] on icon "button" at bounding box center [130, 289] width 13 height 13
type input "0"
click at [587, 373] on button "B 3:00 am" at bounding box center [807, 391] width 534 height 41
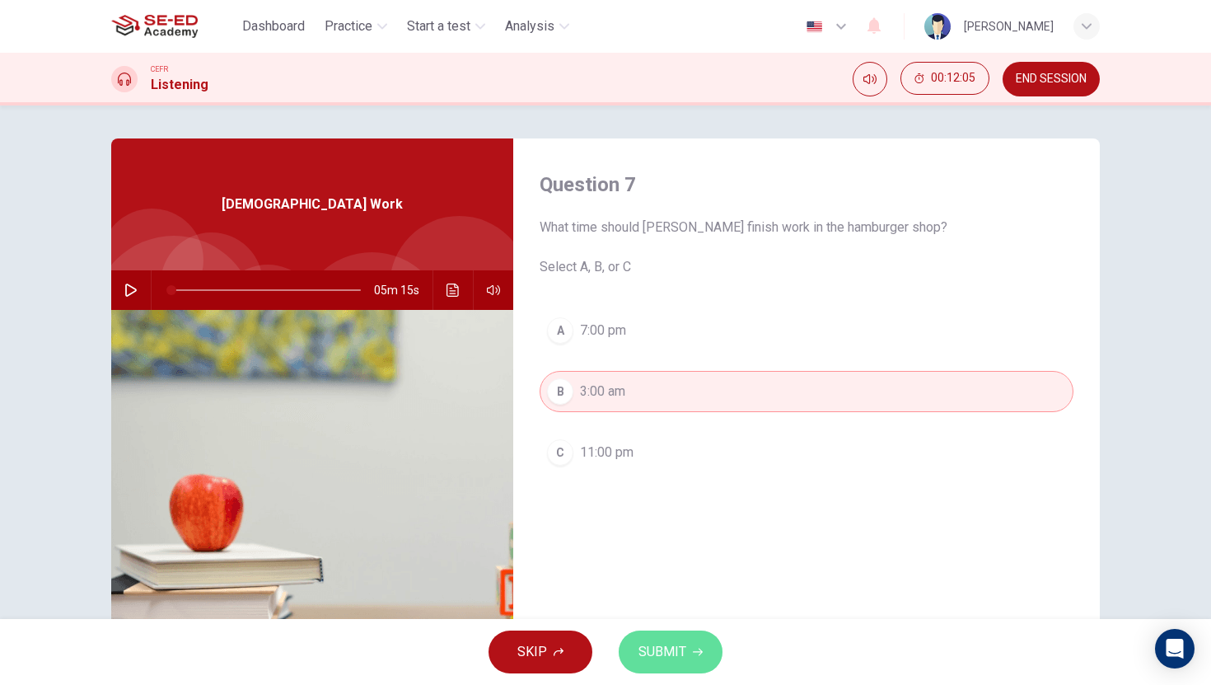
click at [674, 638] on button "SUBMIT" at bounding box center [671, 651] width 104 height 43
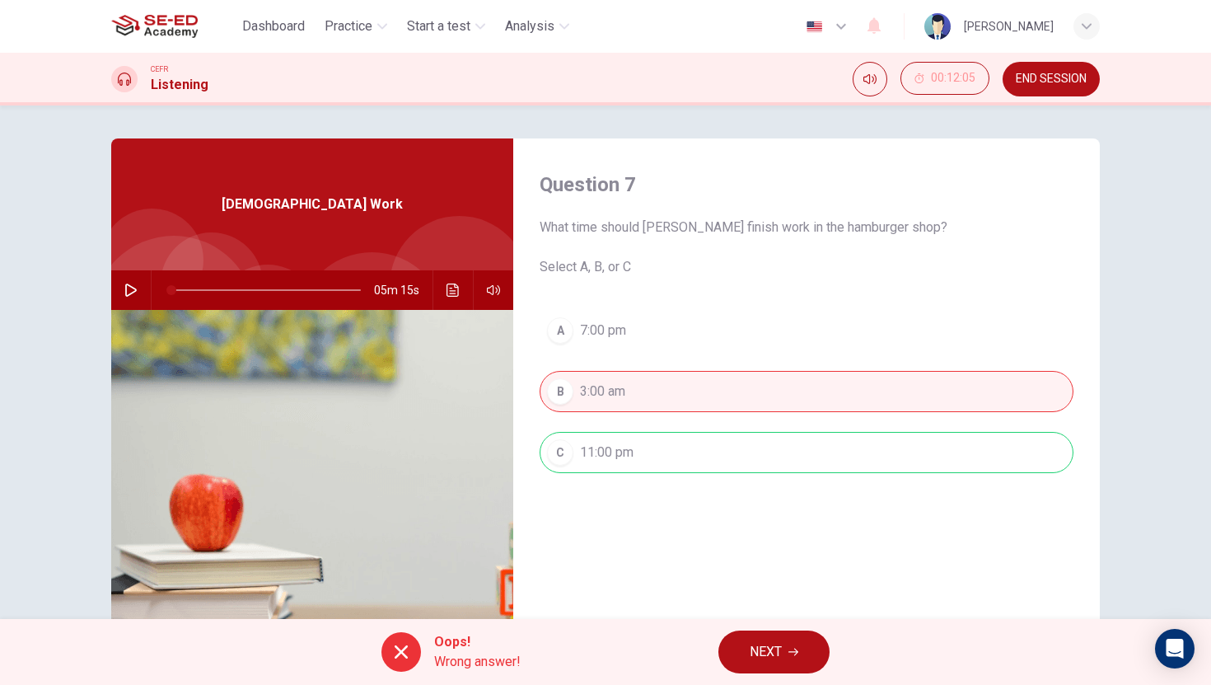
click at [789, 650] on icon "button" at bounding box center [793, 652] width 10 height 10
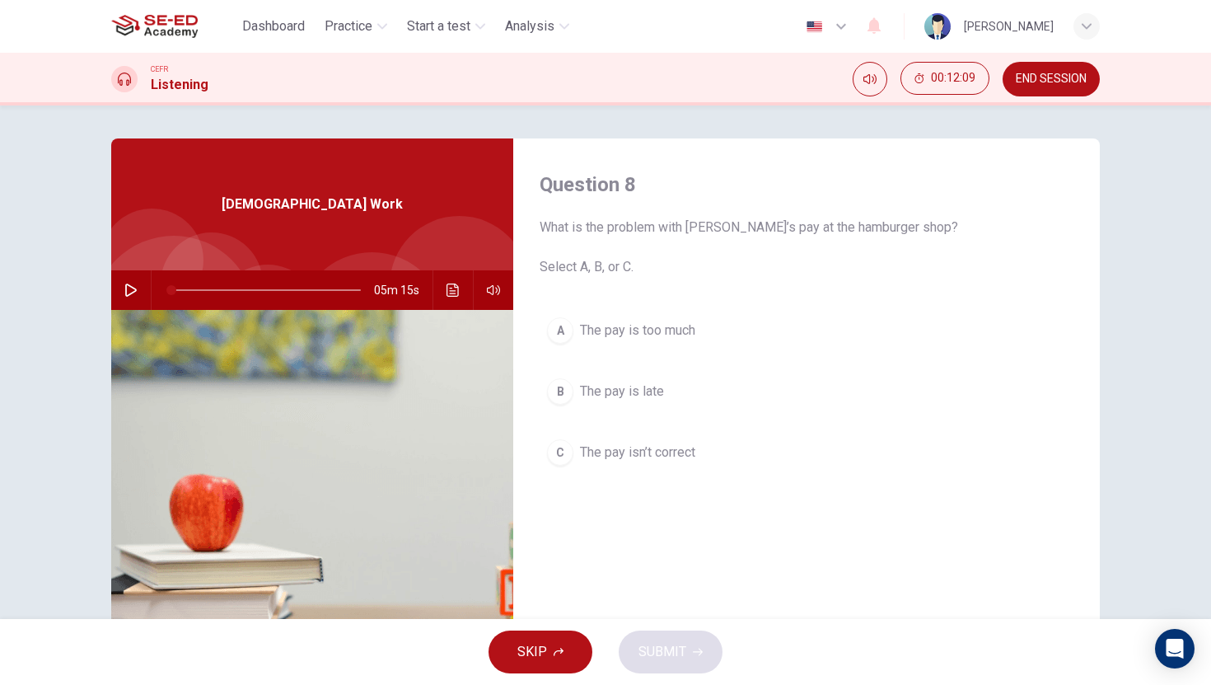
click at [663, 347] on button "A The pay is too much" at bounding box center [807, 330] width 534 height 41
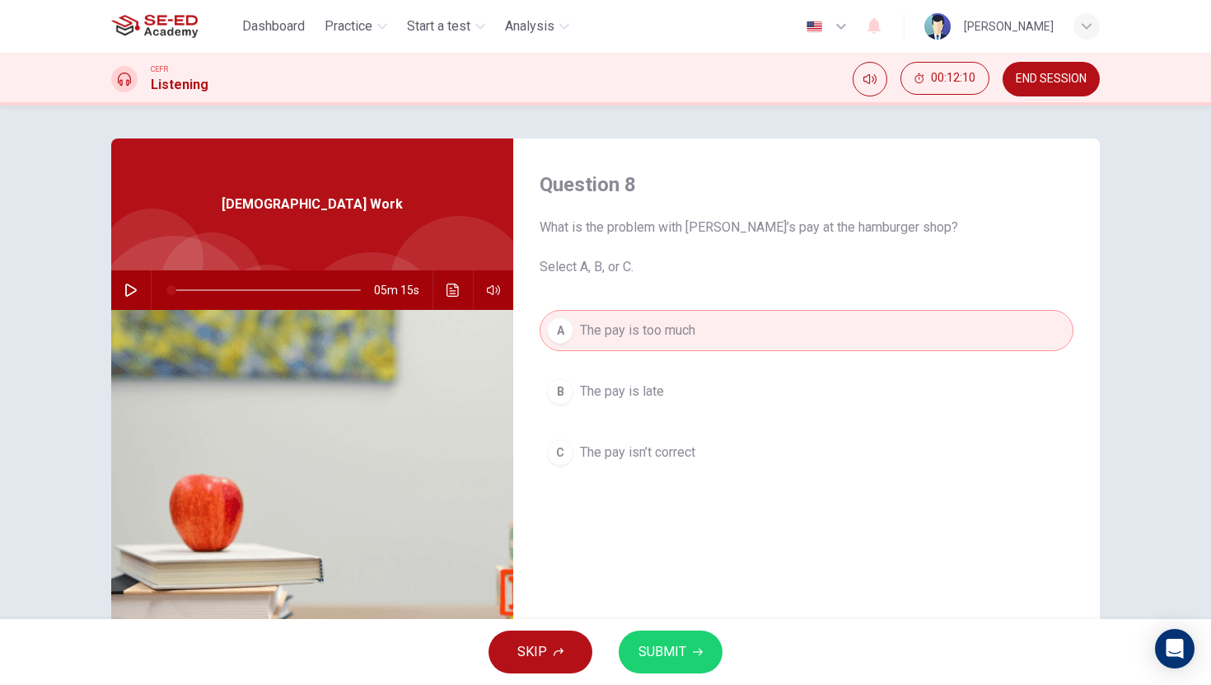
click at [684, 631] on button "SUBMIT" at bounding box center [671, 651] width 104 height 43
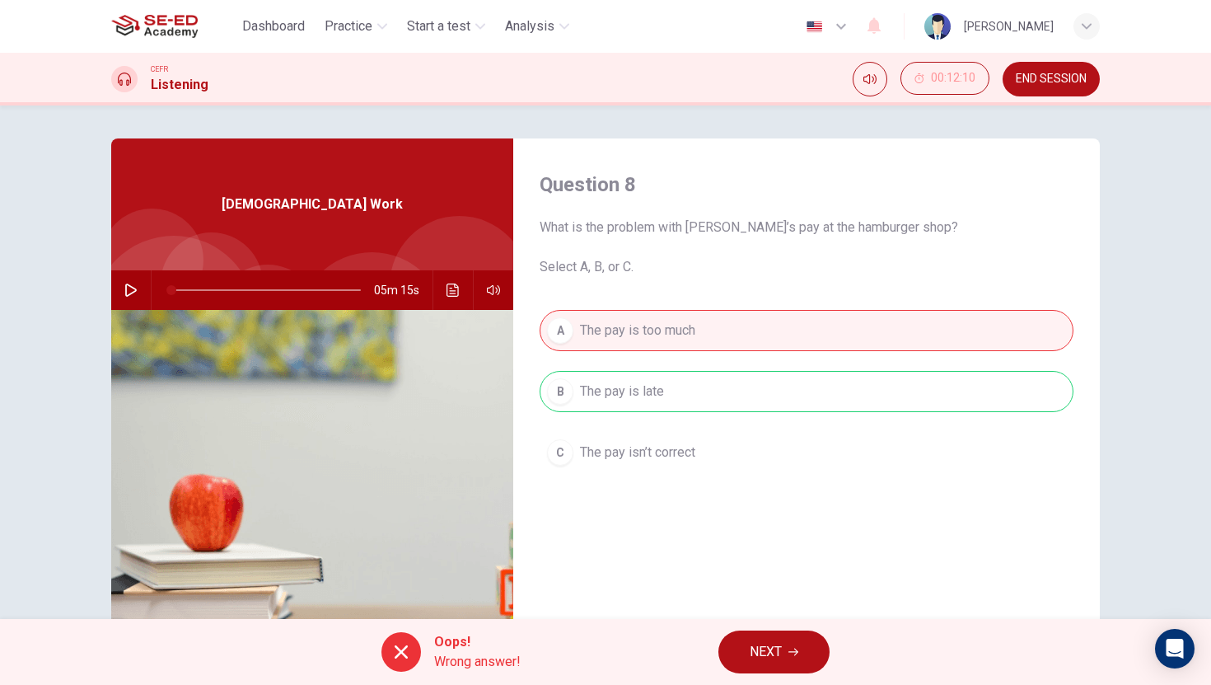
click at [754, 634] on button "NEXT" at bounding box center [773, 651] width 111 height 43
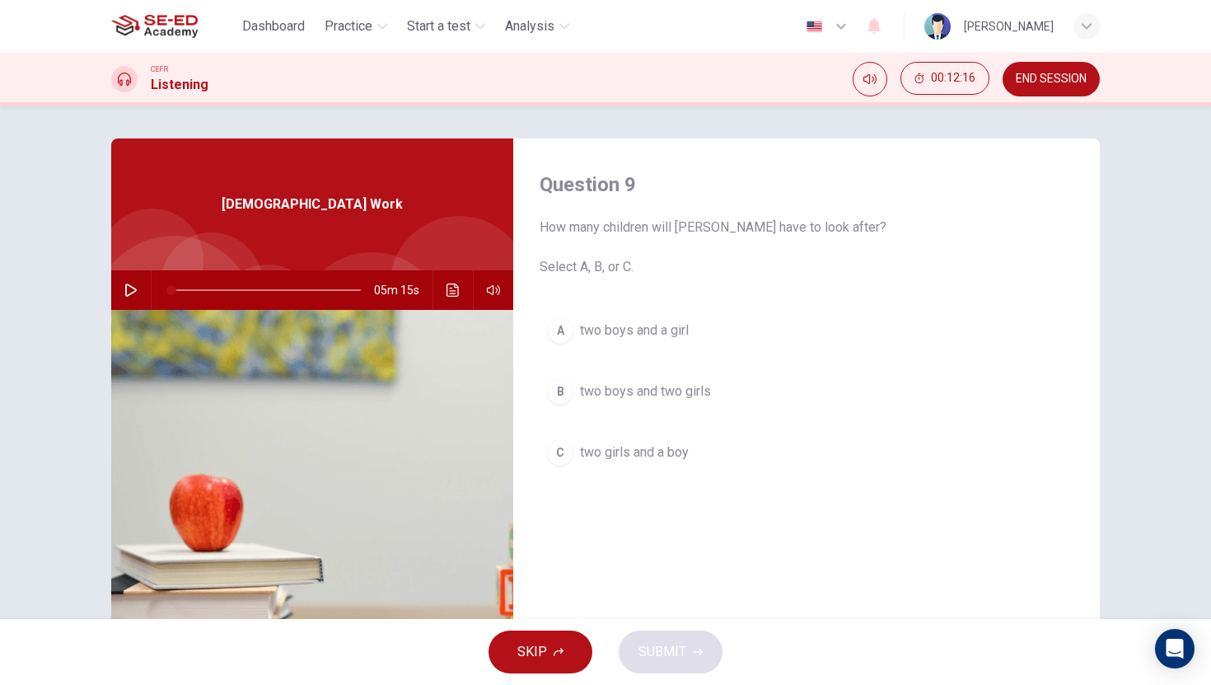
click at [662, 318] on button "A two boys and a girl" at bounding box center [807, 330] width 534 height 41
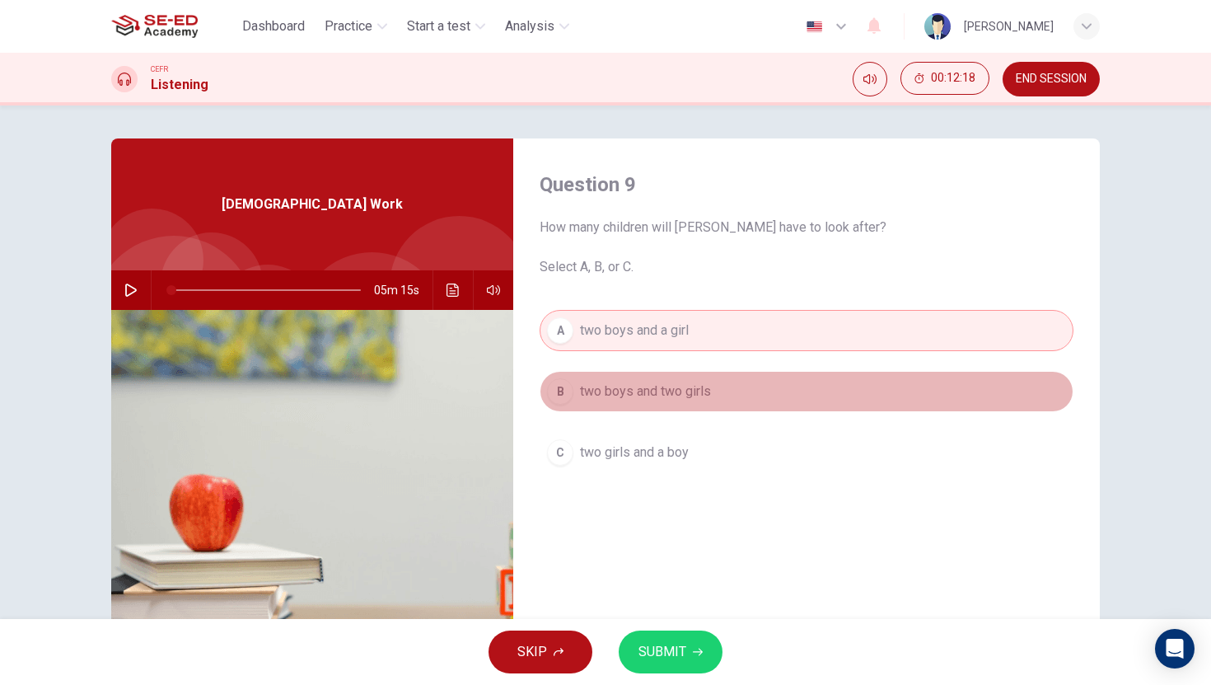
click at [663, 390] on span "two boys and two girls" at bounding box center [645, 391] width 131 height 20
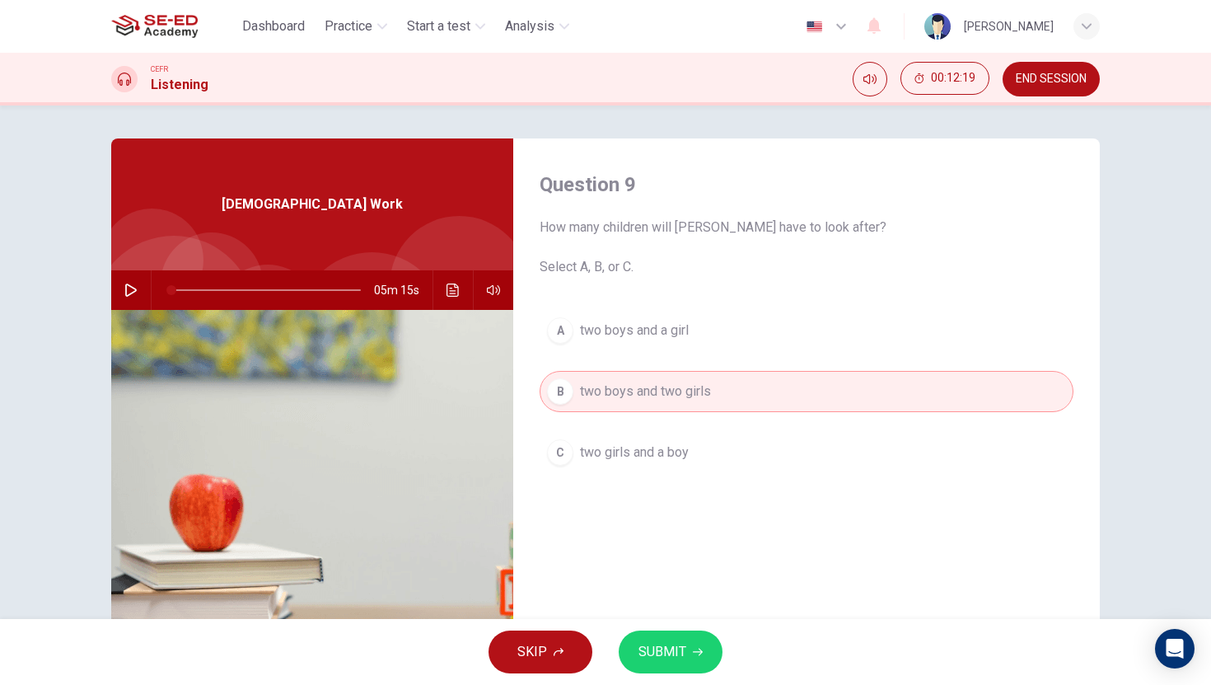
click at [680, 655] on span "SUBMIT" at bounding box center [662, 651] width 48 height 23
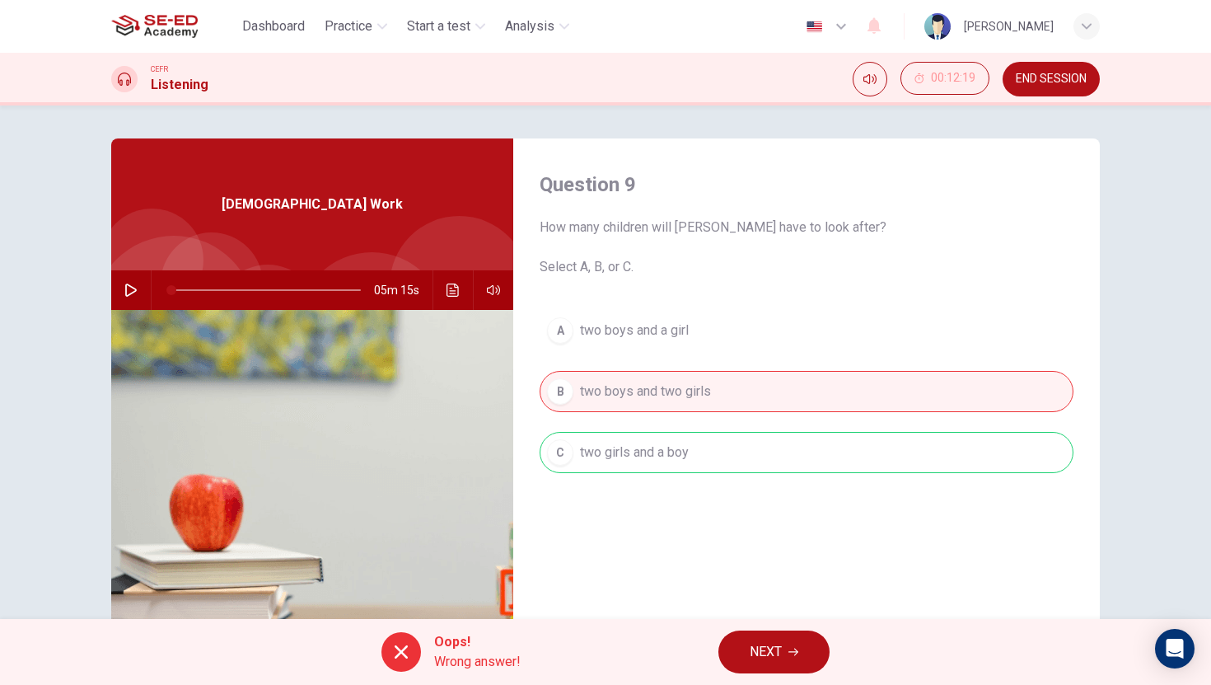
click at [759, 665] on button "NEXT" at bounding box center [773, 651] width 111 height 43
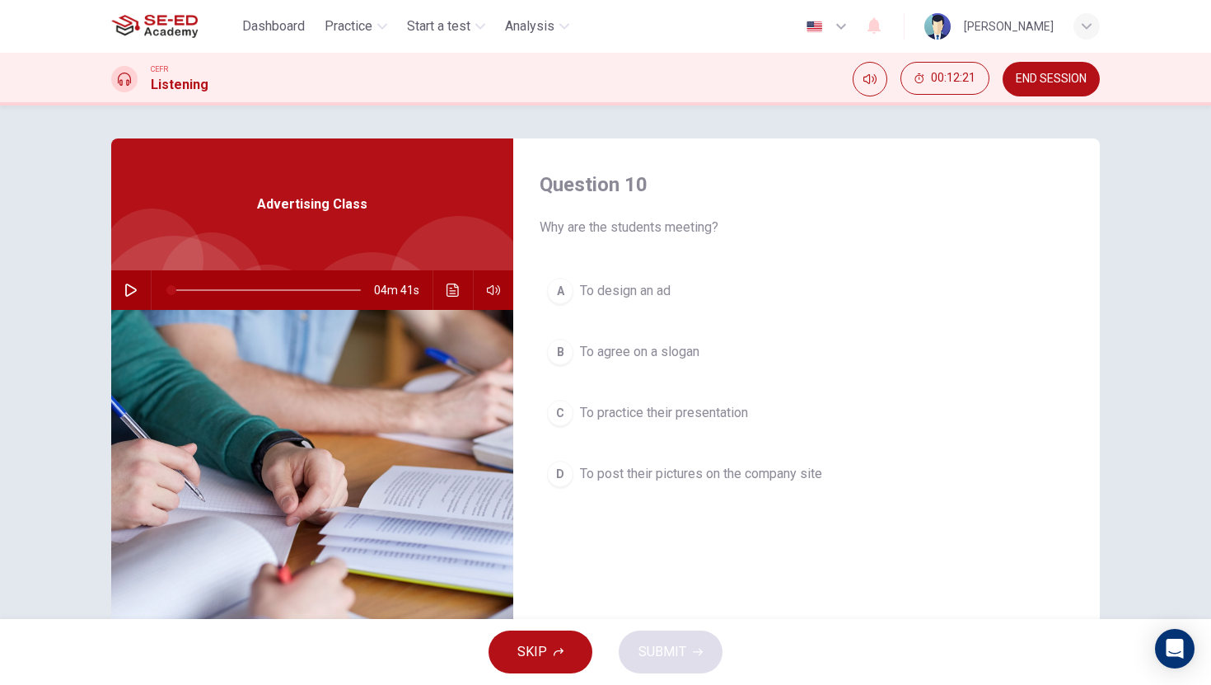
click at [1057, 73] on span "END SESSION" at bounding box center [1051, 78] width 71 height 13
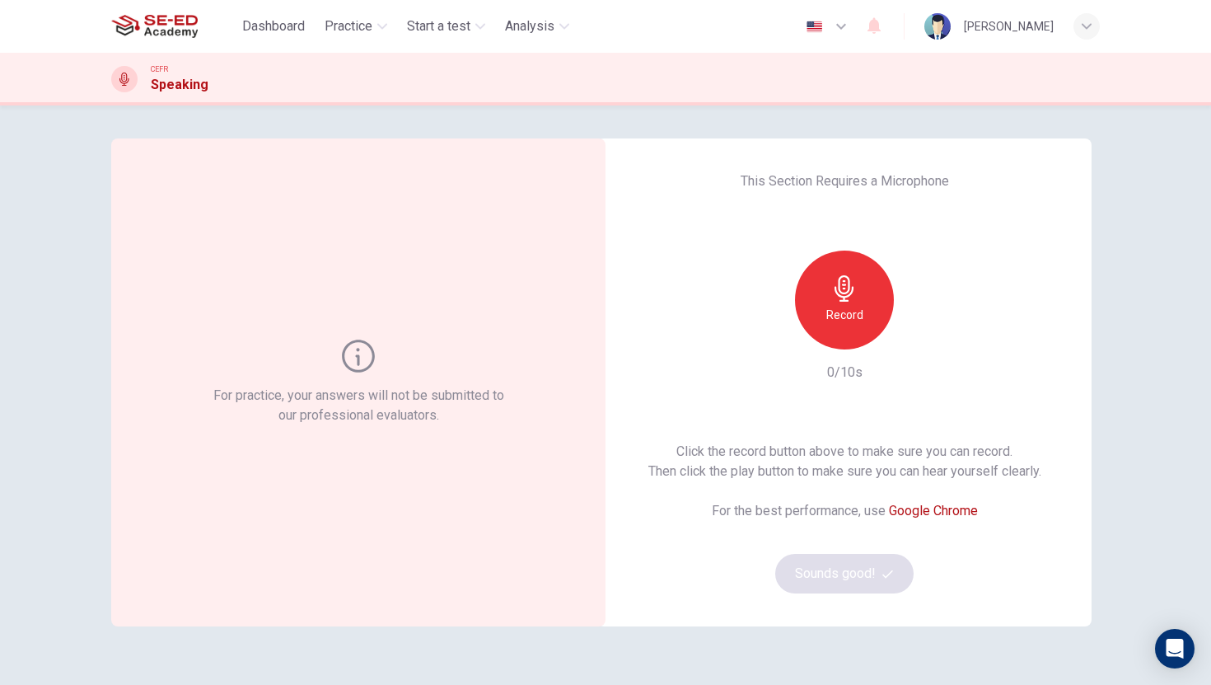
click at [852, 321] on h6 "Record" at bounding box center [844, 315] width 37 height 20
click at [836, 313] on h6 "Stop" at bounding box center [844, 315] width 25 height 20
click at [868, 575] on button "Sounds good!" at bounding box center [844, 574] width 138 height 40
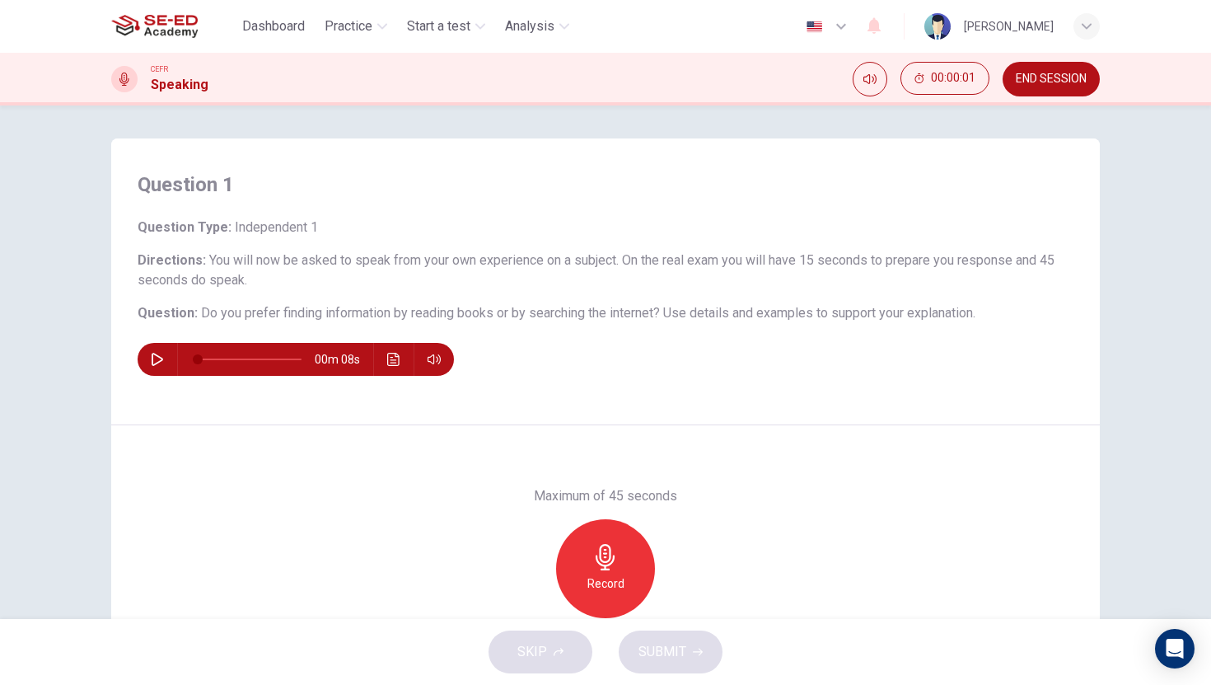
click at [153, 362] on icon "button" at bounding box center [158, 359] width 12 height 13
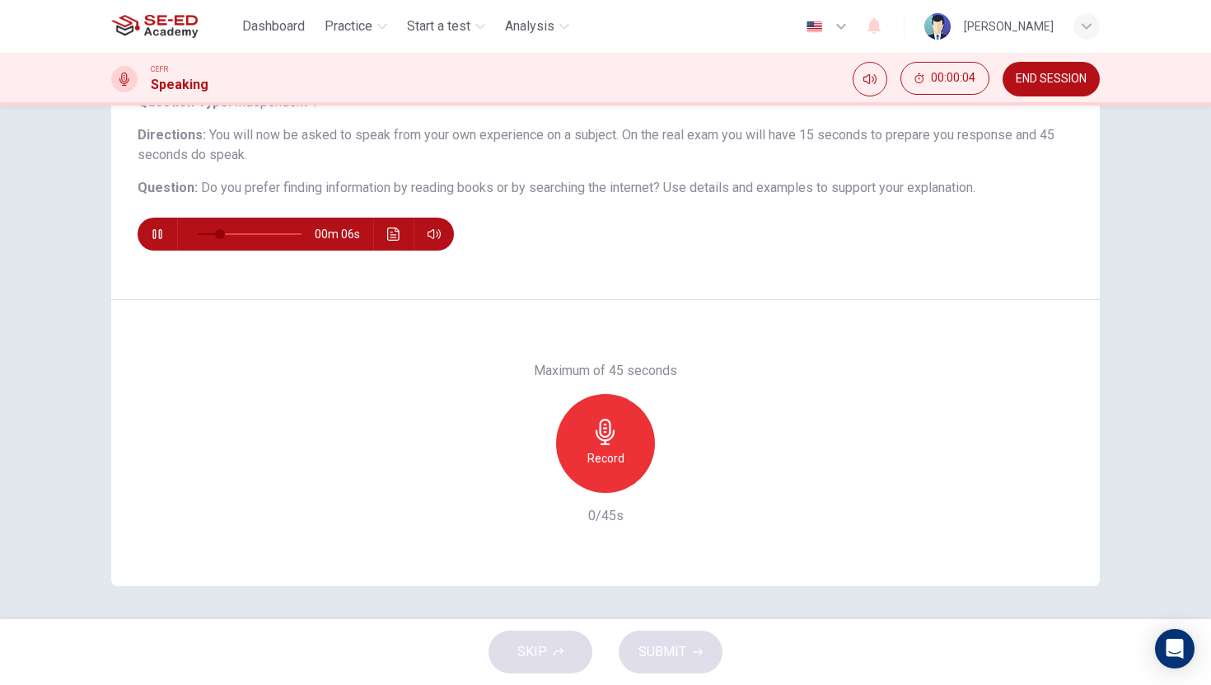
scroll to position [96, 0]
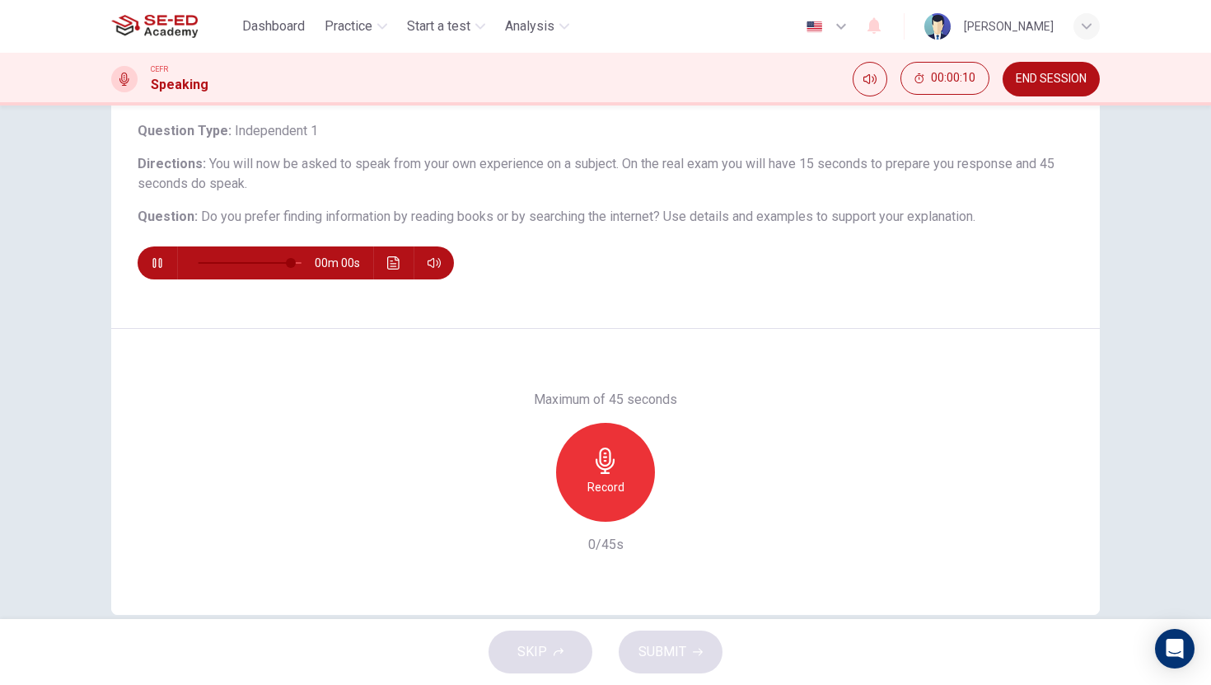
type input "0"
click at [627, 465] on div "Record" at bounding box center [605, 472] width 99 height 99
click at [670, 651] on span "SUBMIT" at bounding box center [662, 651] width 48 height 23
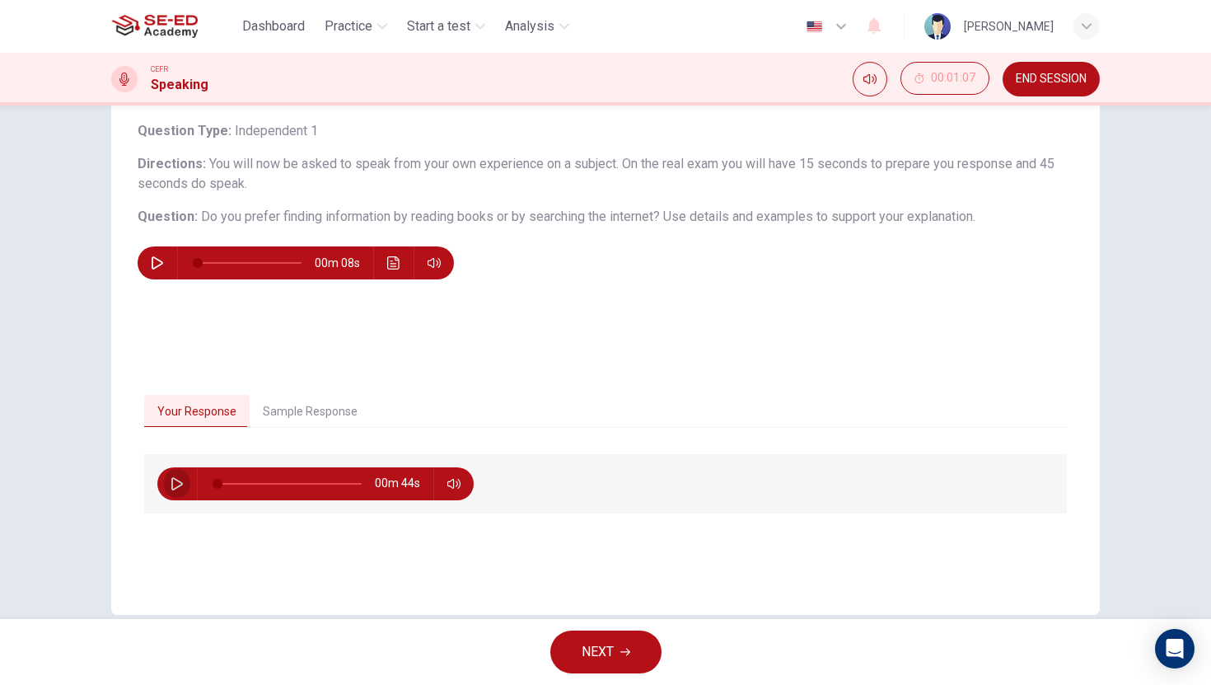
click at [165, 488] on button "button" at bounding box center [177, 483] width 26 height 33
type input "9"
type input "0.9"
type input "9"
type input "0.8"
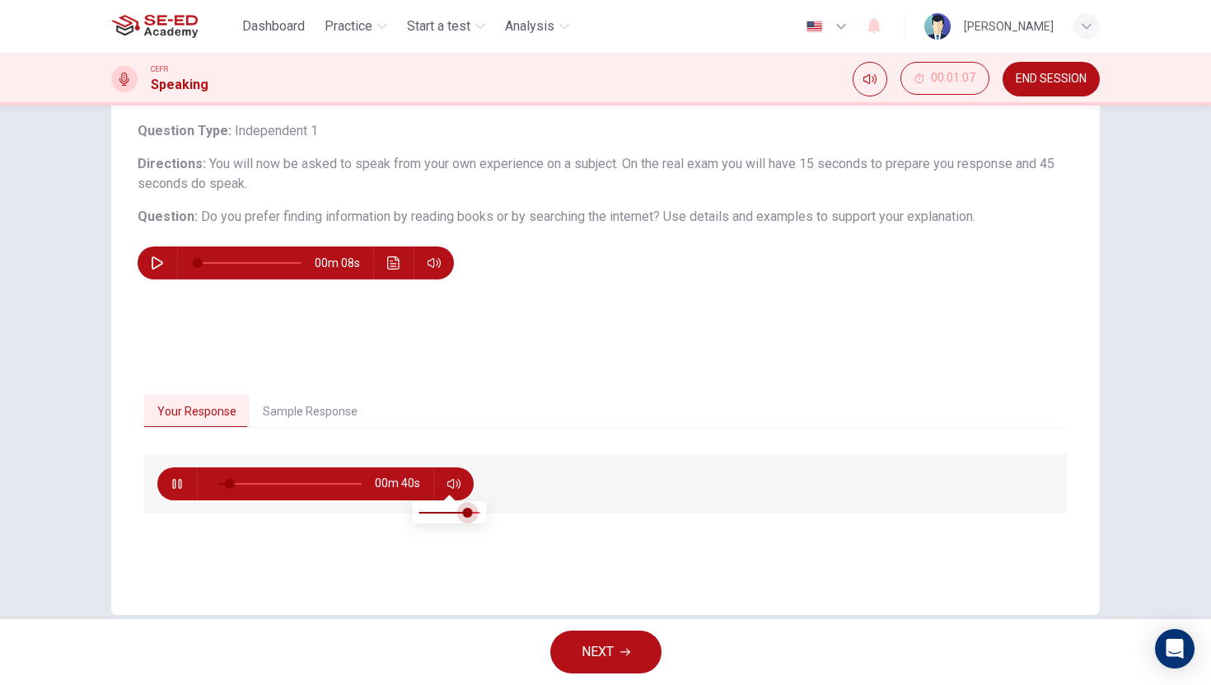
type input "9"
type input "0.7"
drag, startPoint x: 477, startPoint y: 511, endPoint x: 462, endPoint y: 512, distance: 14.9
click at [462, 512] on span at bounding box center [461, 512] width 10 height 10
type input "29"
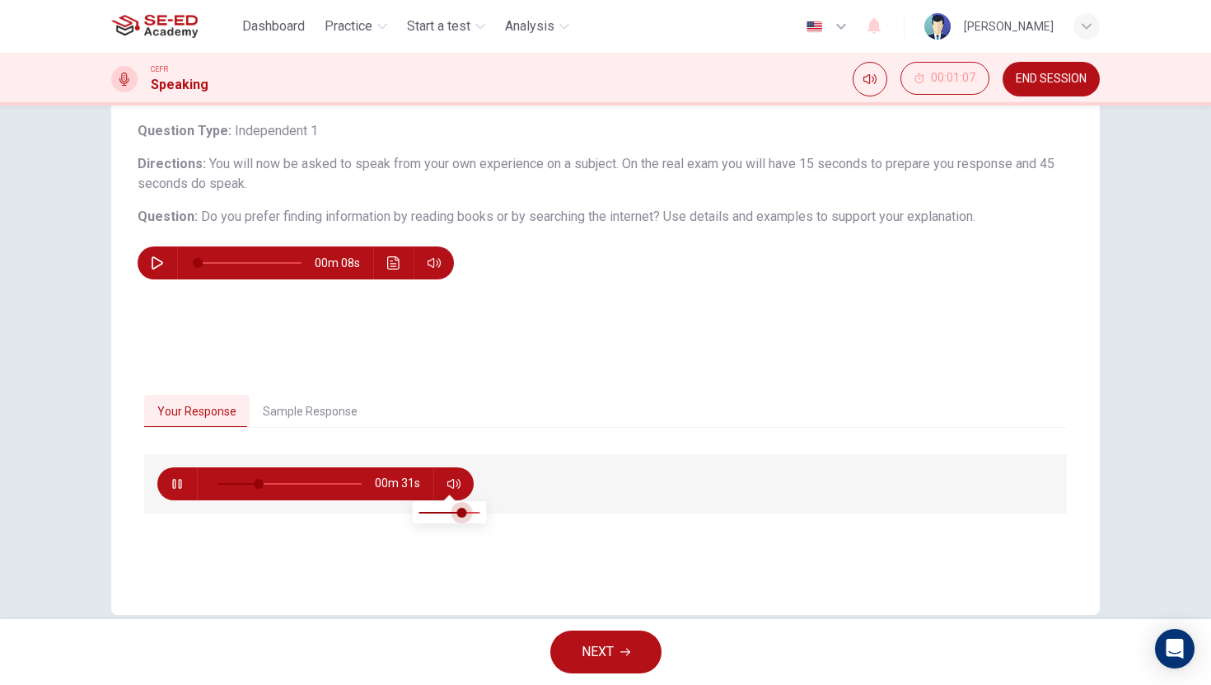
type input "0.6"
click at [456, 514] on span at bounding box center [456, 512] width 10 height 10
click at [334, 405] on button "Sample Response" at bounding box center [310, 412] width 121 height 35
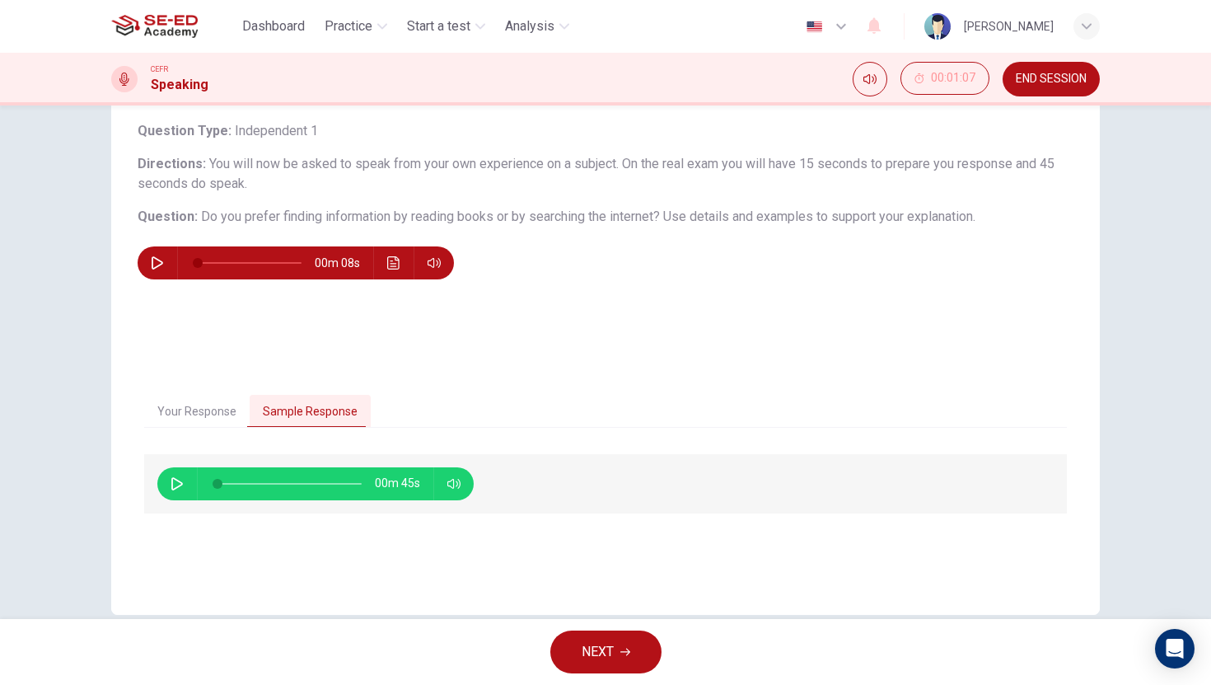
click at [171, 482] on icon "button" at bounding box center [177, 483] width 13 height 13
type input "73"
type input "2"
type input "76"
type input "4"
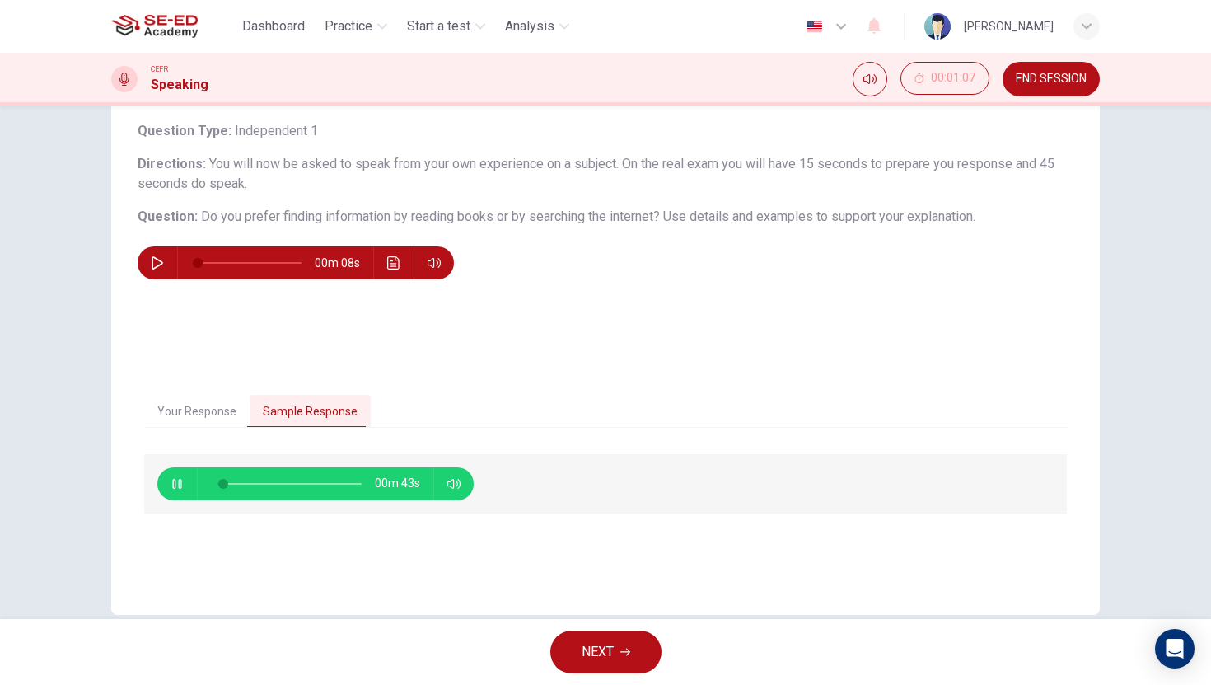
type input "78"
type input "6"
click at [221, 416] on button "Your Response" at bounding box center [196, 412] width 105 height 35
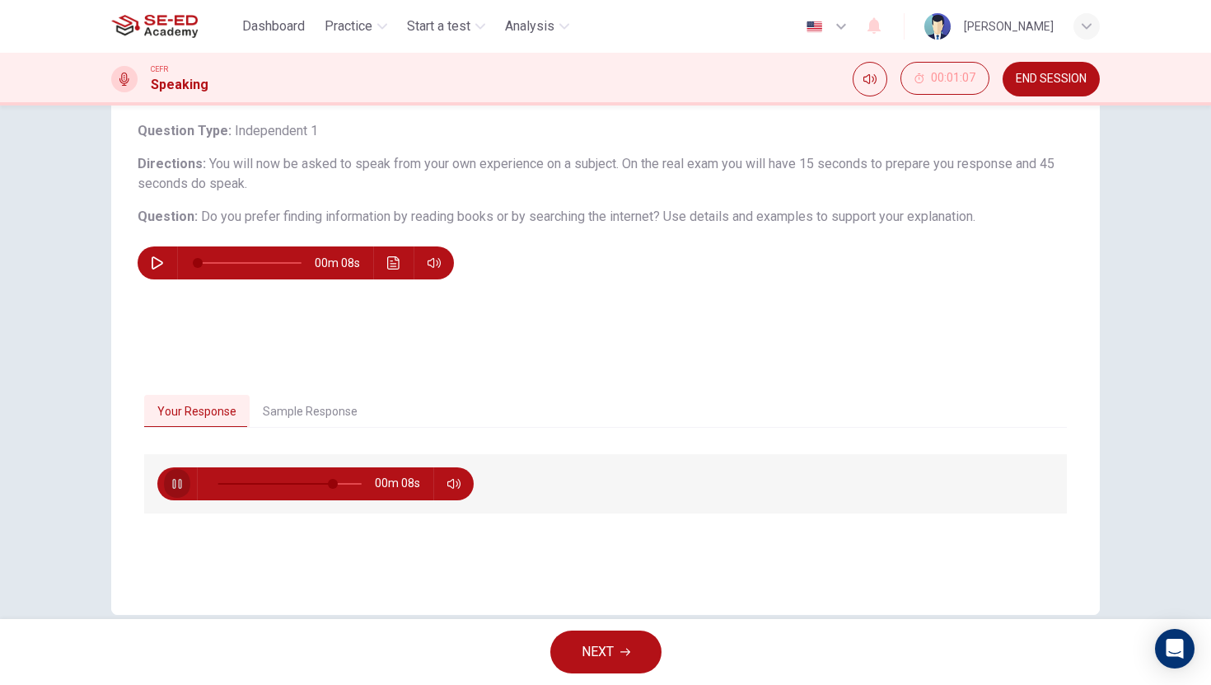
drag, startPoint x: 167, startPoint y: 488, endPoint x: 194, endPoint y: 474, distance: 30.2
click at [171, 488] on icon "button" at bounding box center [177, 483] width 13 height 13
type input "80"
click at [283, 414] on button "Sample Response" at bounding box center [310, 412] width 121 height 35
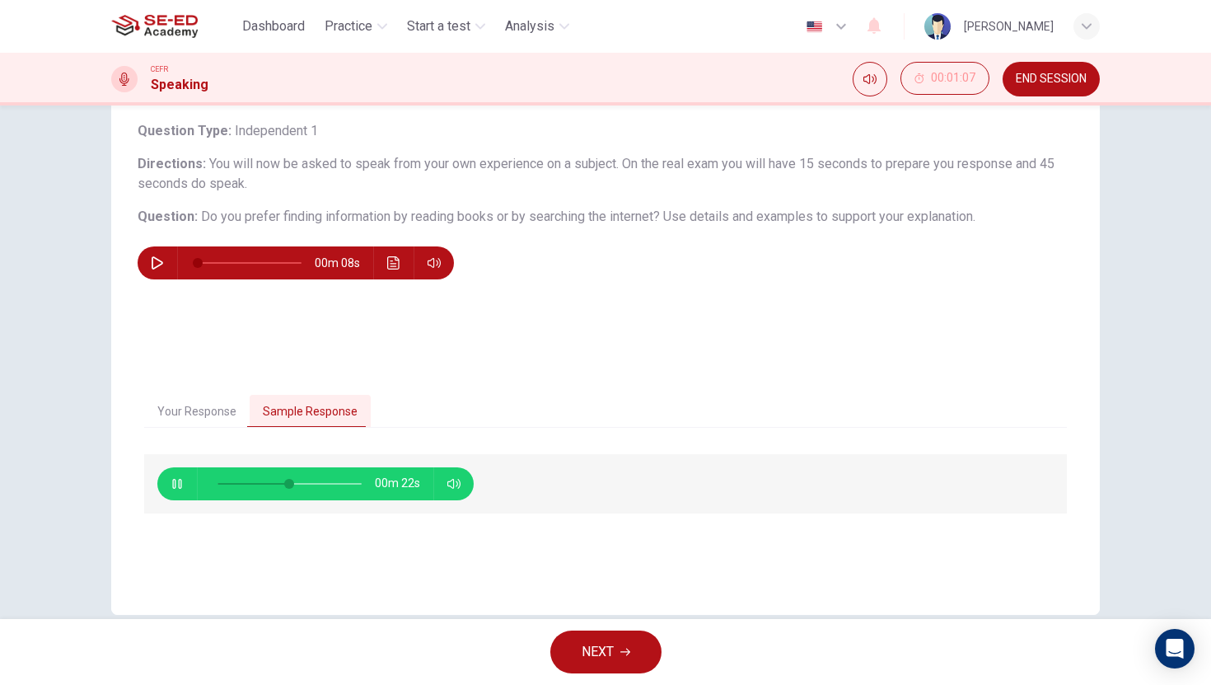
type input "52"
click at [596, 661] on span "NEXT" at bounding box center [598, 651] width 32 height 23
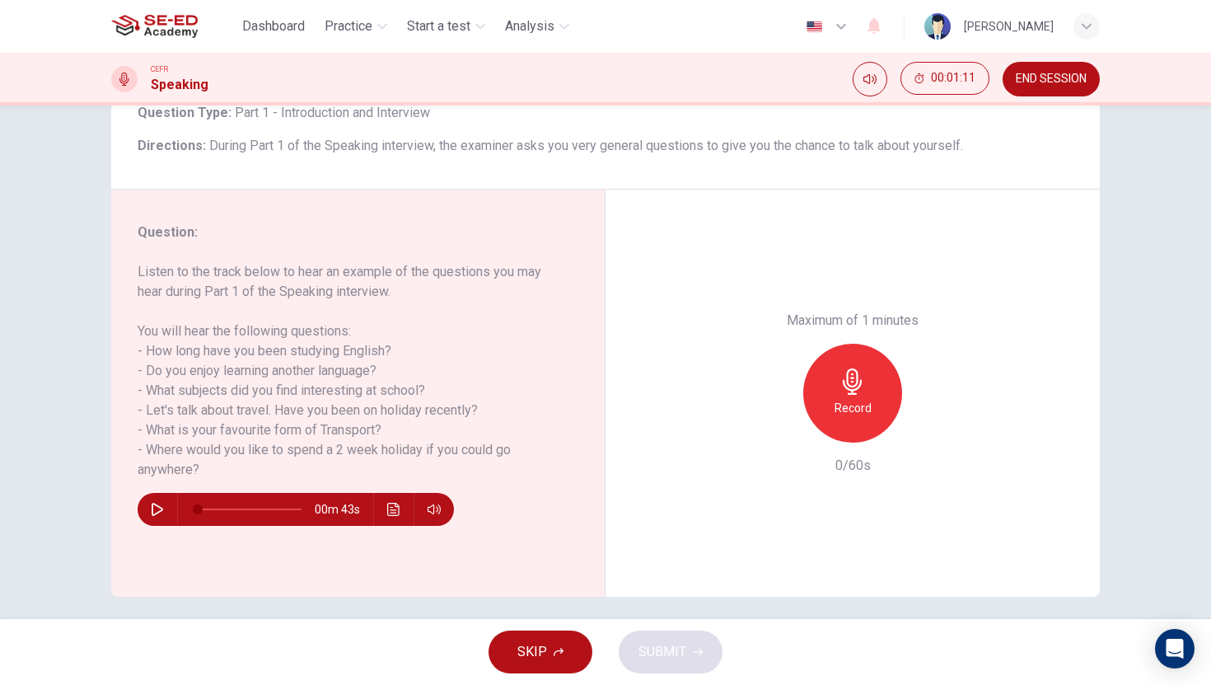
scroll to position [99, 0]
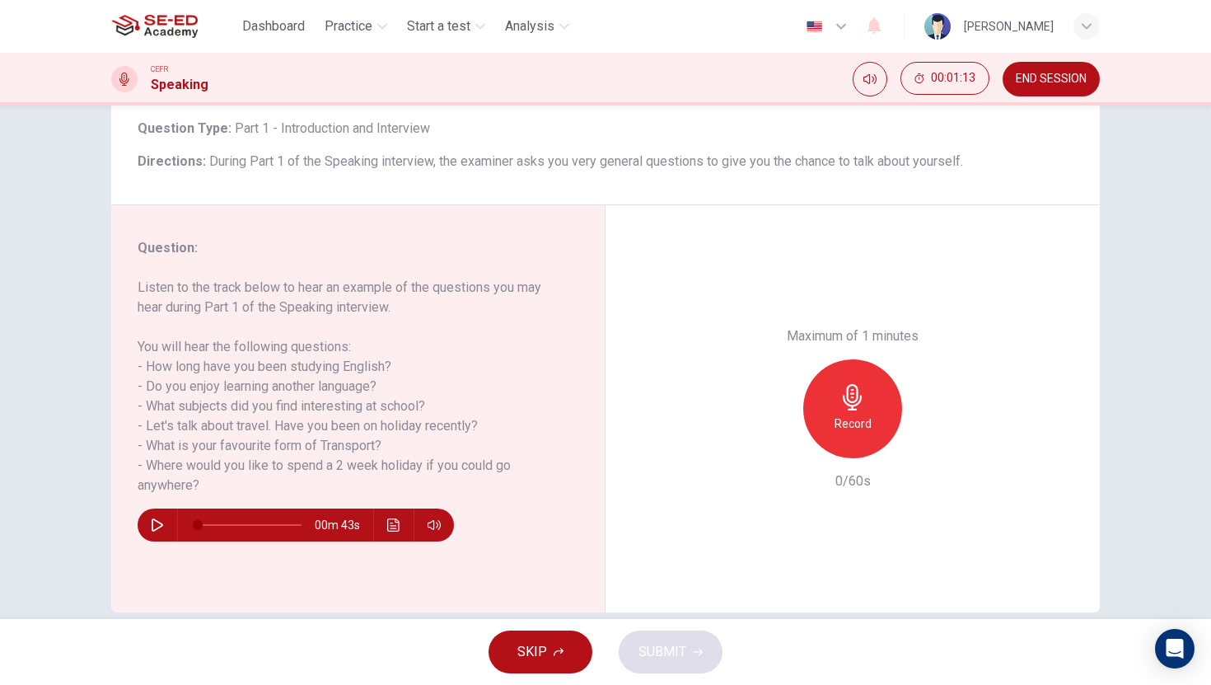
click at [151, 537] on button "button" at bounding box center [157, 524] width 26 height 33
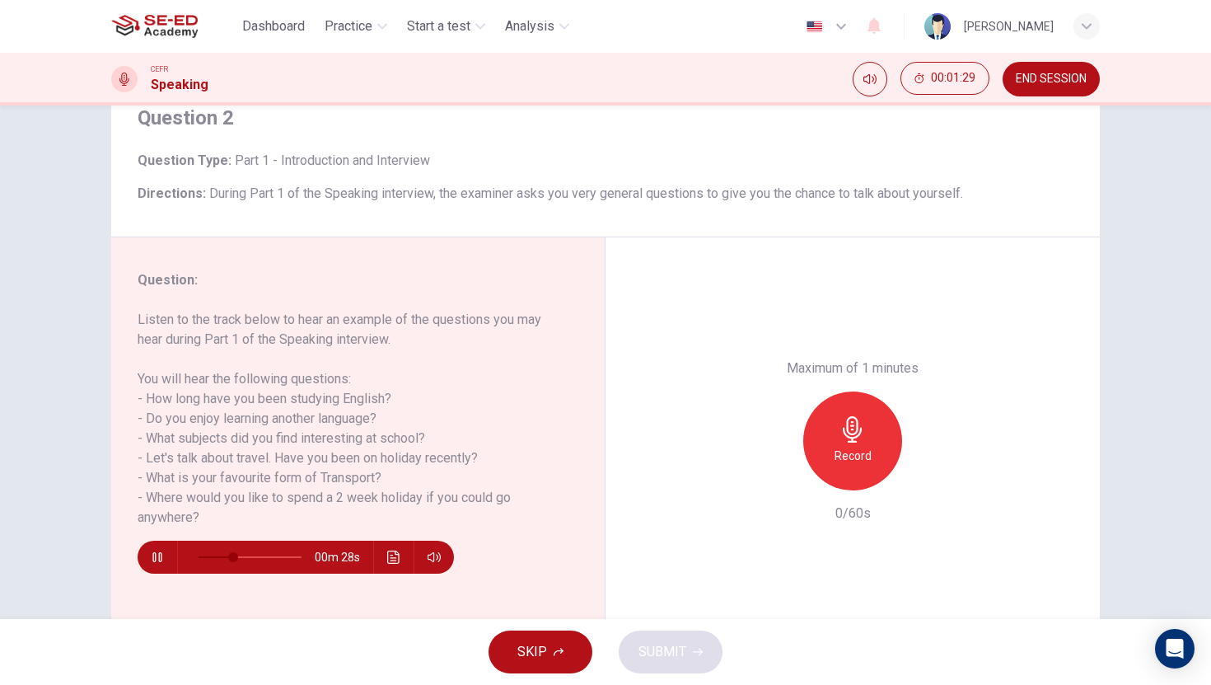
scroll to position [83, 0]
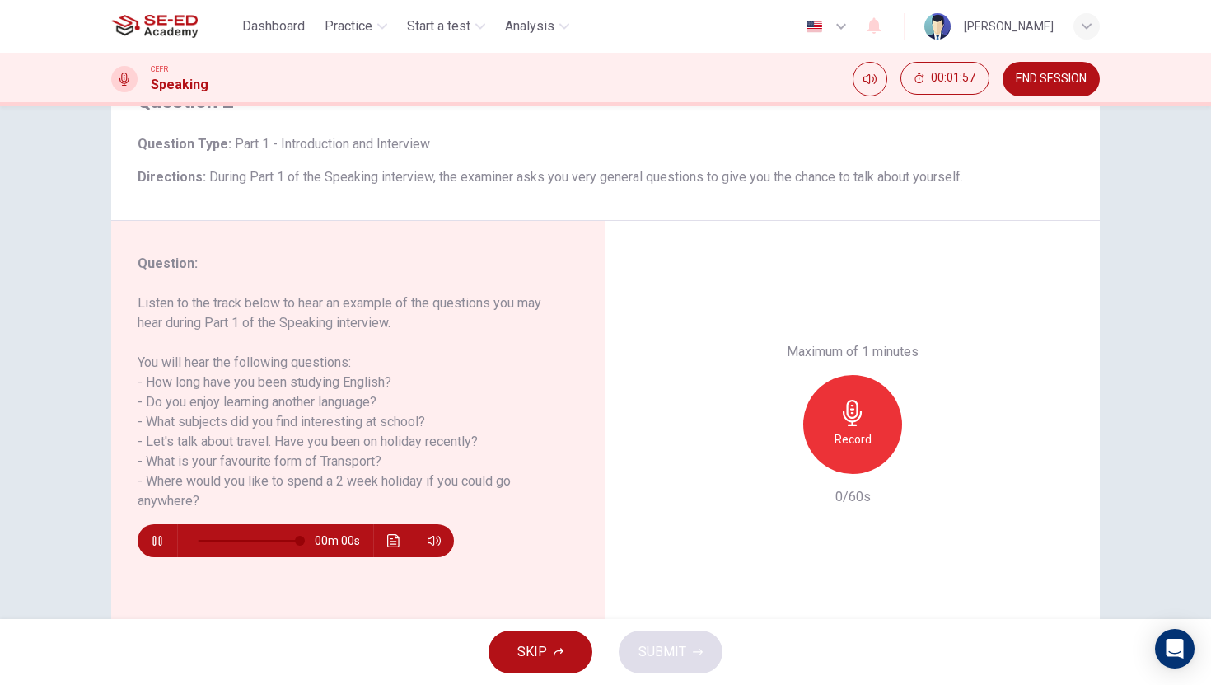
type input "0"
click at [858, 429] on h6 "Record" at bounding box center [852, 439] width 37 height 20
drag, startPoint x: 528, startPoint y: 644, endPoint x: 593, endPoint y: 629, distance: 66.7
click at [530, 642] on span "SKIP" at bounding box center [532, 651] width 30 height 23
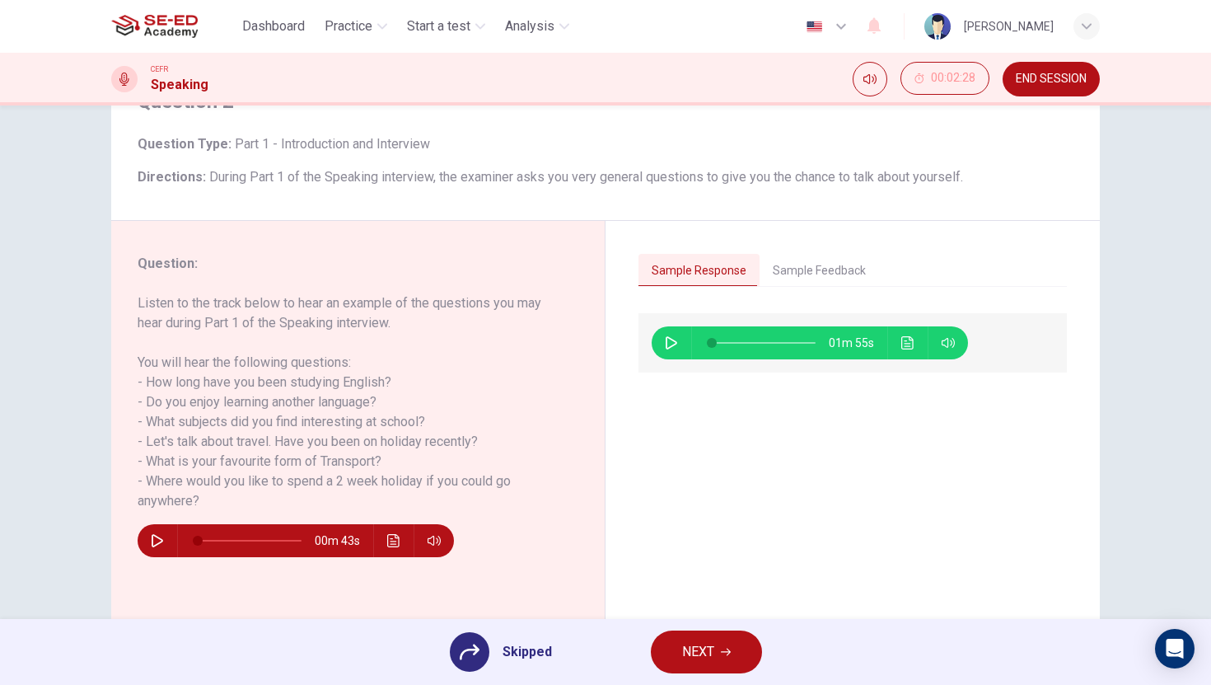
click at [722, 659] on button "NEXT" at bounding box center [706, 651] width 111 height 43
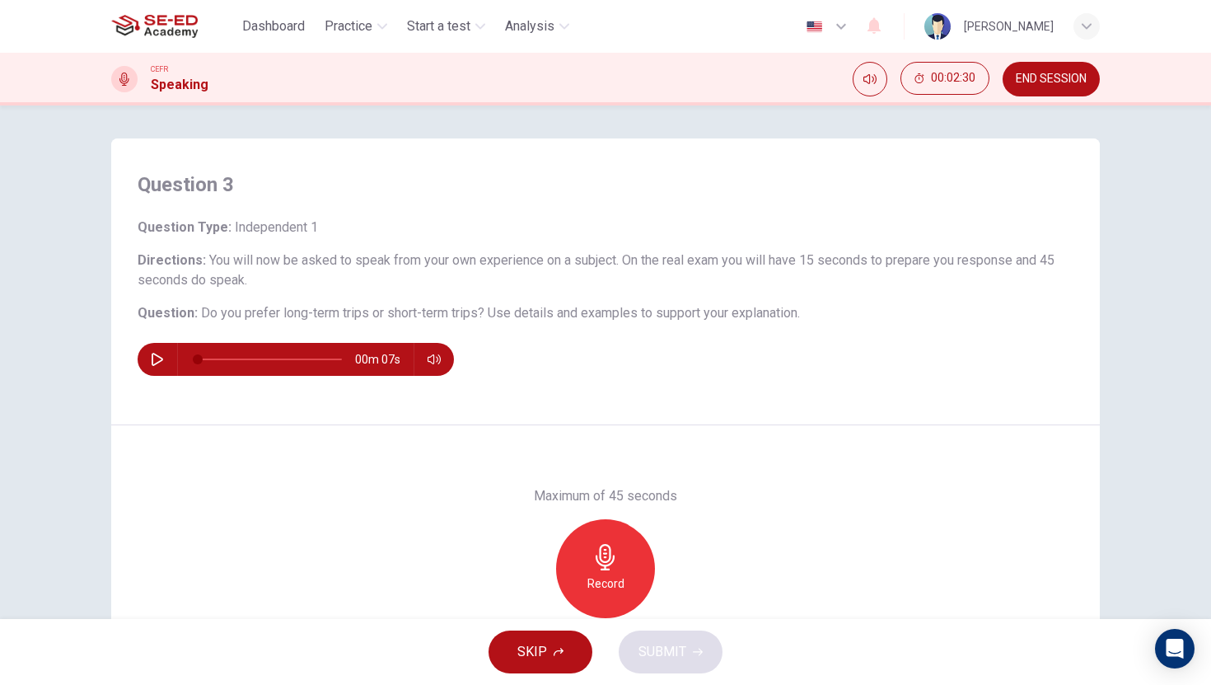
click at [615, 568] on div "Record" at bounding box center [605, 568] width 99 height 99
click at [604, 555] on icon "button" at bounding box center [605, 557] width 26 height 26
click at [151, 350] on button "button" at bounding box center [157, 359] width 26 height 33
click at [530, 657] on span "SKIP" at bounding box center [532, 651] width 30 height 23
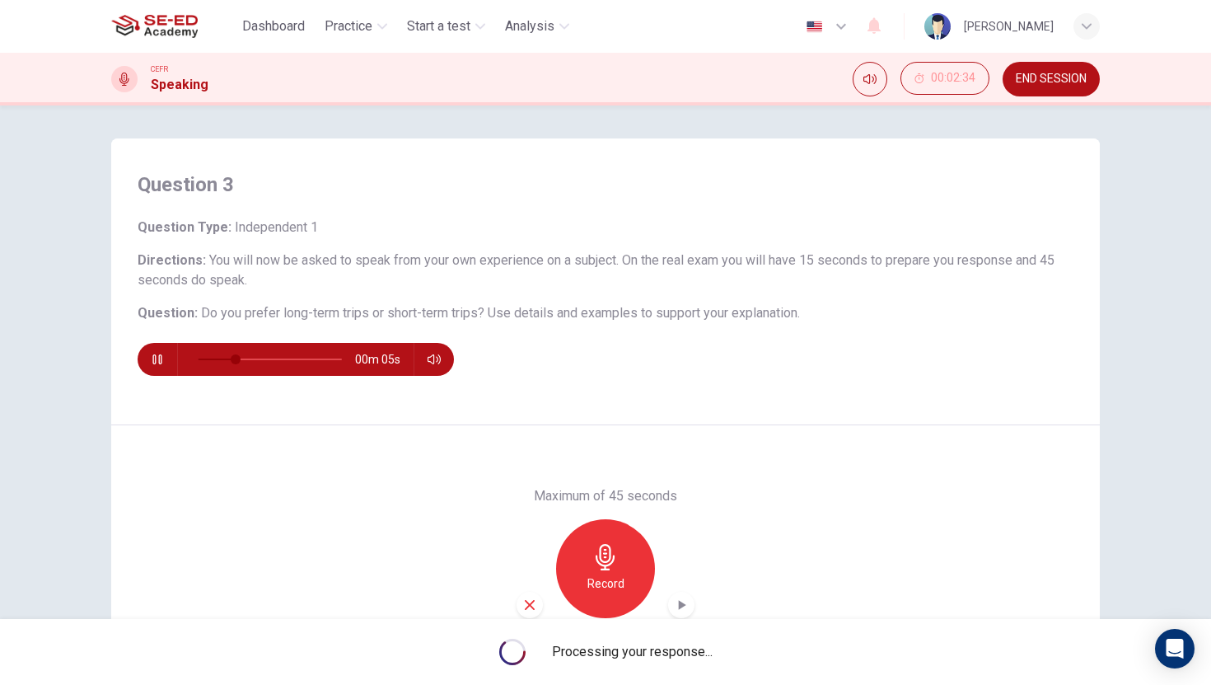
type input "40"
click at [1063, 65] on button "END SESSION" at bounding box center [1050, 79] width 97 height 35
